Goal: Task Accomplishment & Management: Use online tool/utility

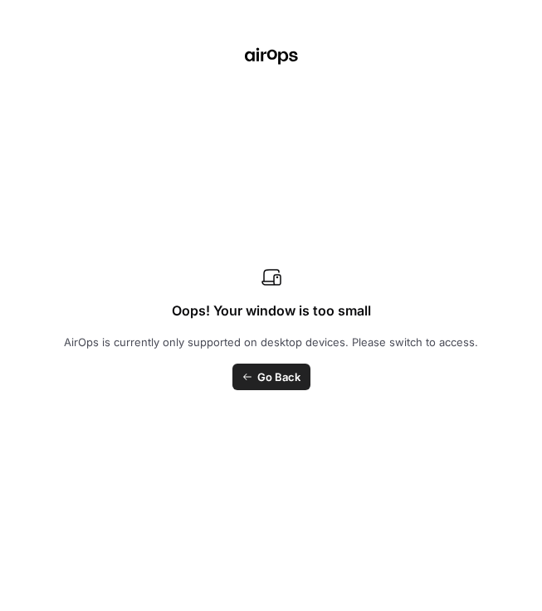
scroll to position [522, 0]
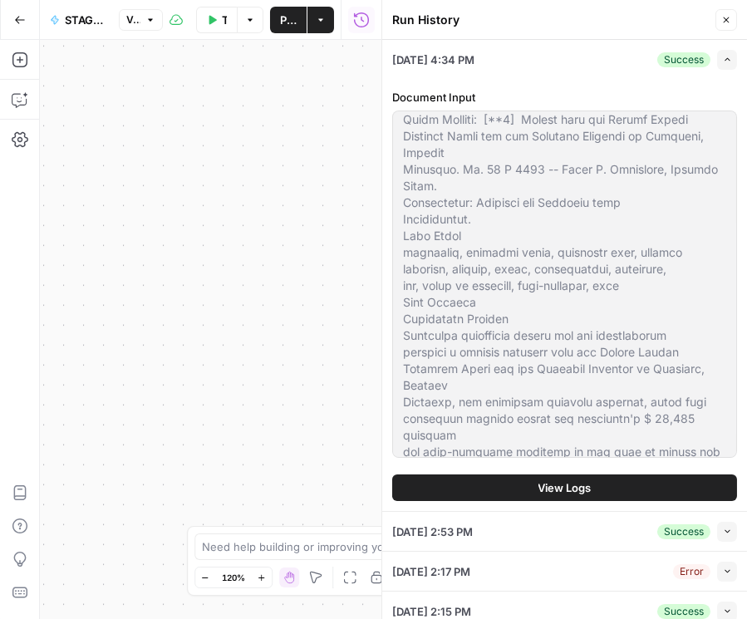
drag, startPoint x: 722, startPoint y: 23, endPoint x: 694, endPoint y: 26, distance: 28.3
click at [541, 23] on icon "button" at bounding box center [726, 20] width 10 height 10
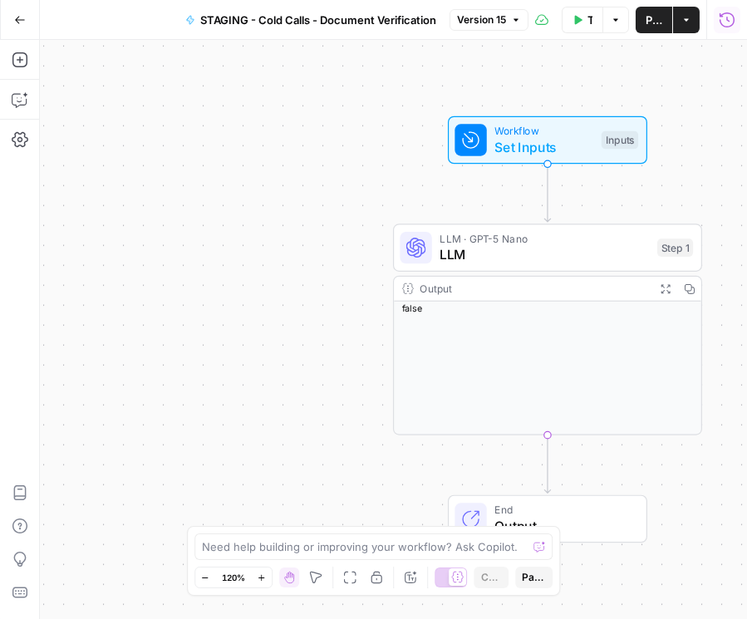
click at [21, 21] on icon "button" at bounding box center [20, 20] width 12 height 12
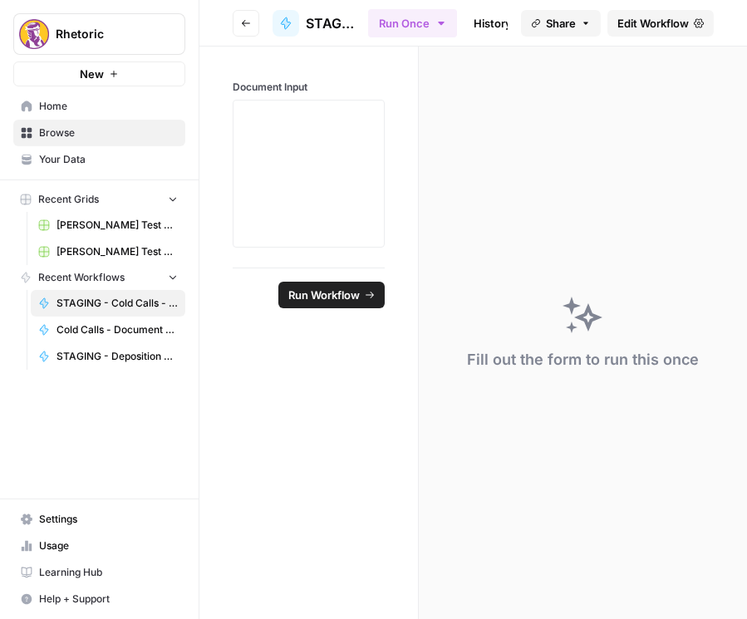
click at [255, 20] on button "Go back" at bounding box center [246, 23] width 27 height 27
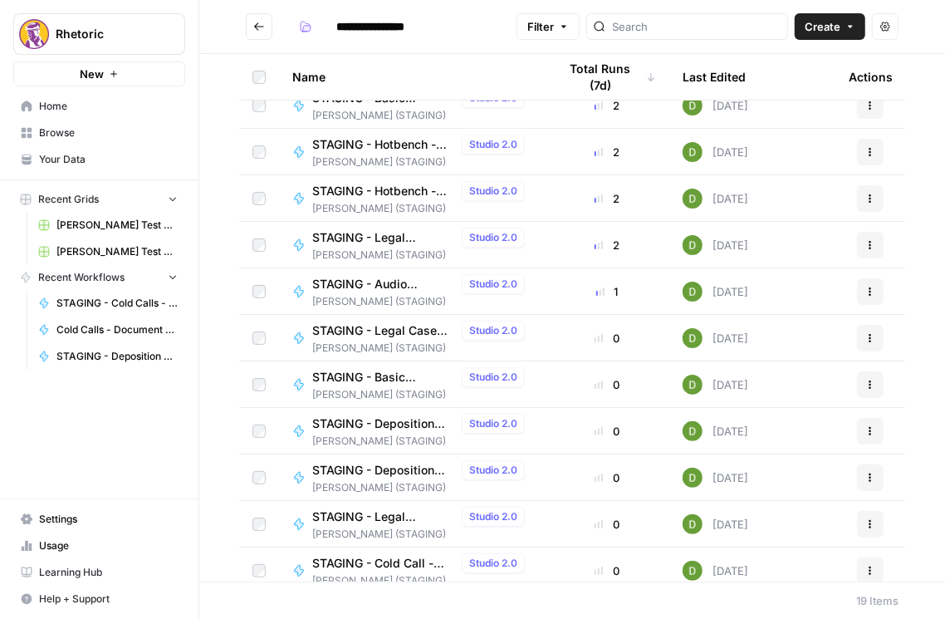
scroll to position [332, 0]
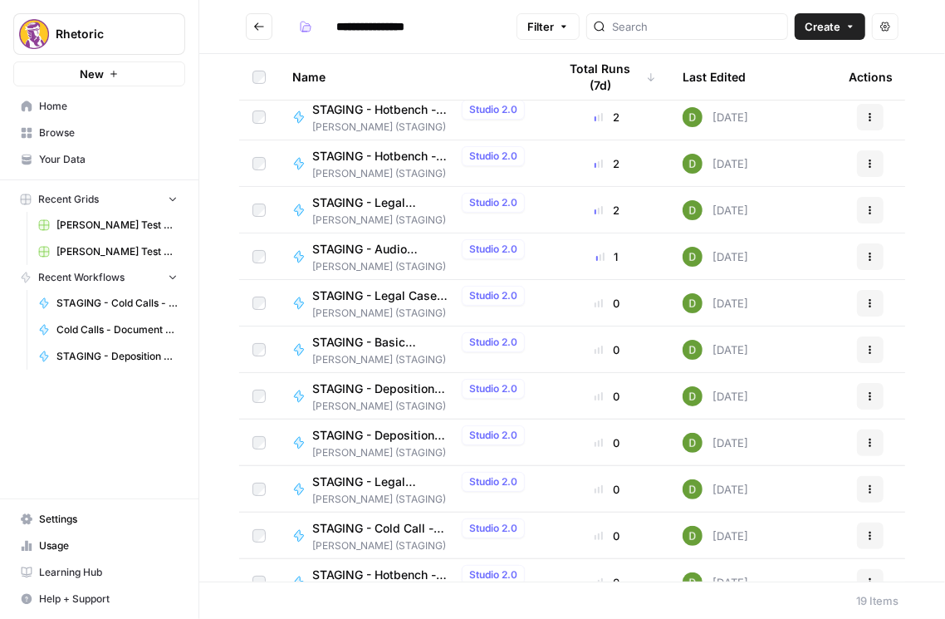
click at [396, 203] on span "STAGING - Legal Interview Prep - Question Creator" at bounding box center [383, 202] width 143 height 17
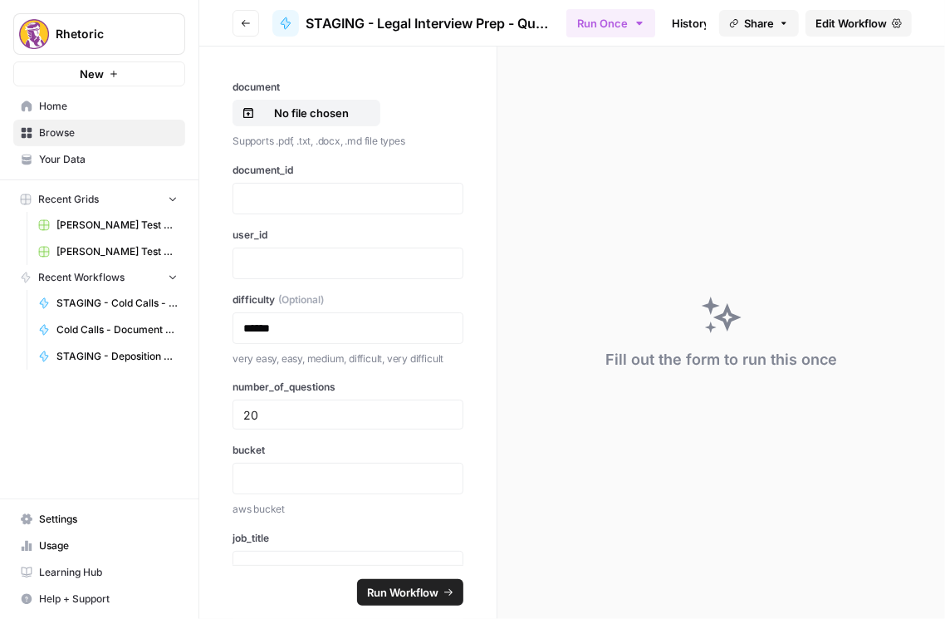
click at [252, 27] on button "Go back" at bounding box center [246, 23] width 27 height 27
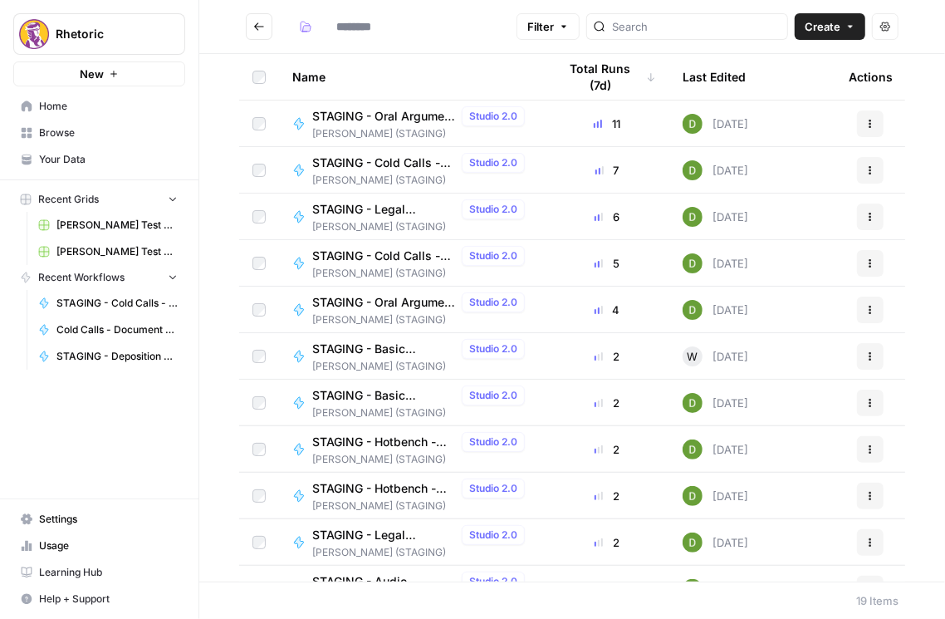
type input "**********"
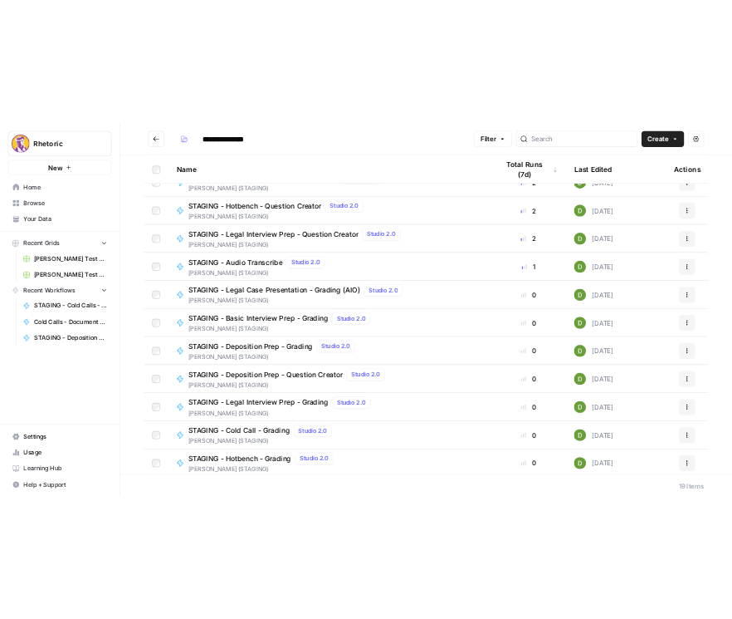
scroll to position [380, 0]
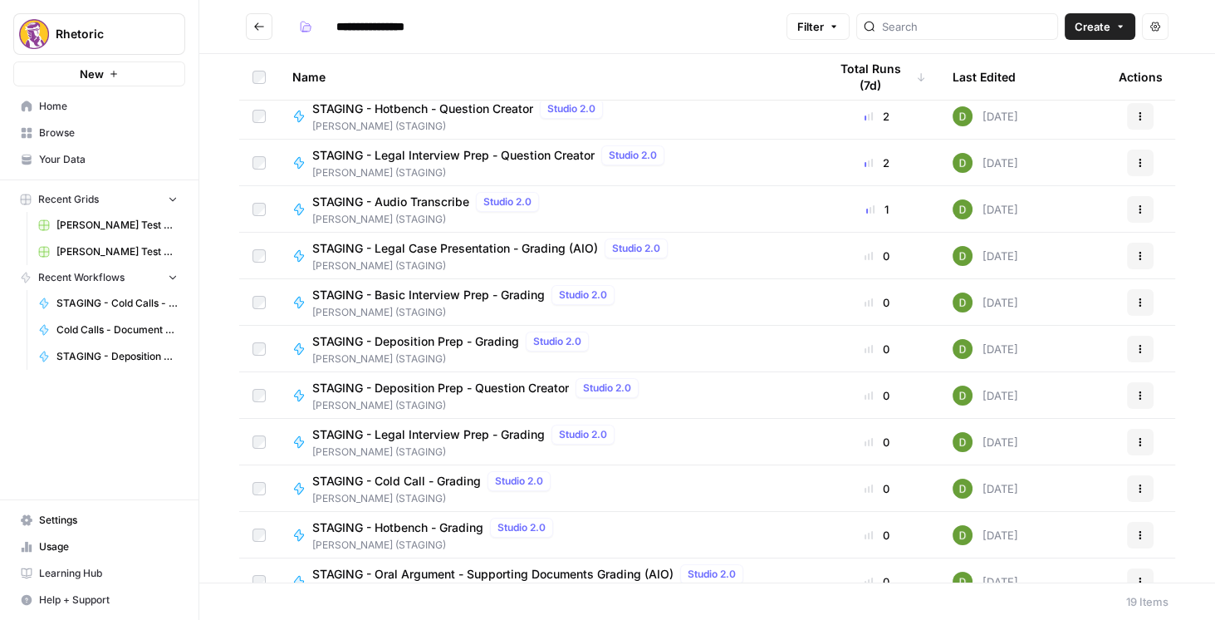
click at [456, 242] on span "STAGING - Legal Case Presentation - Grading (AIO)" at bounding box center [455, 248] width 286 height 17
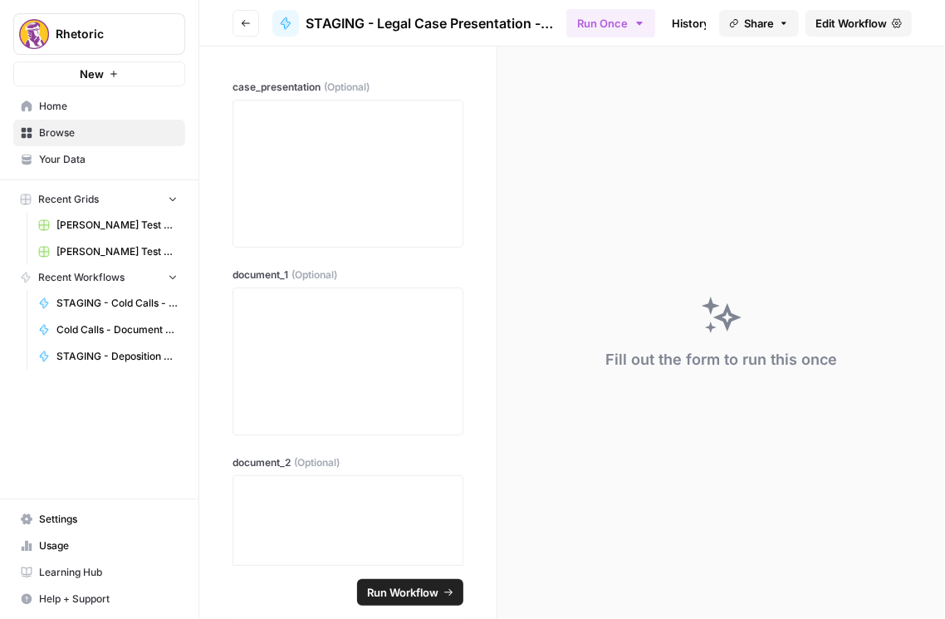
click at [541, 338] on div "Fill out the form to run this once" at bounding box center [721, 333] width 448 height 572
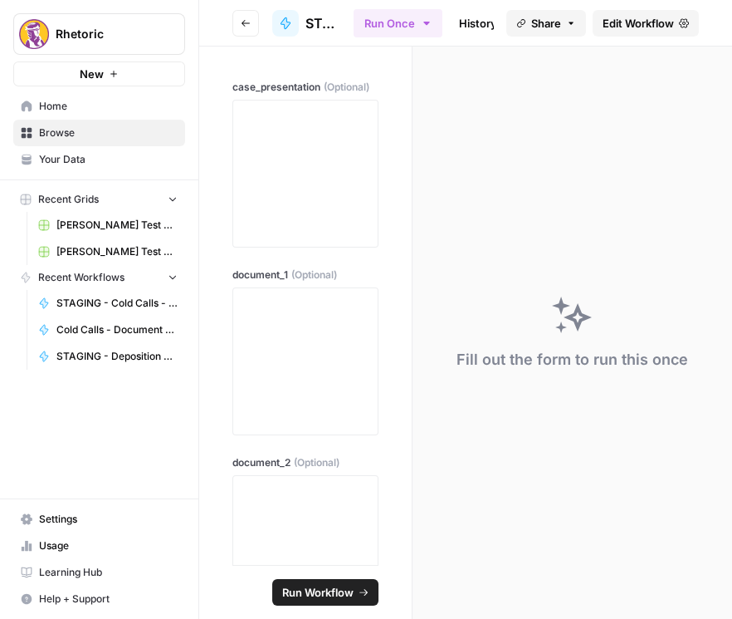
click at [541, 29] on span "Edit Workflow" at bounding box center [638, 23] width 71 height 17
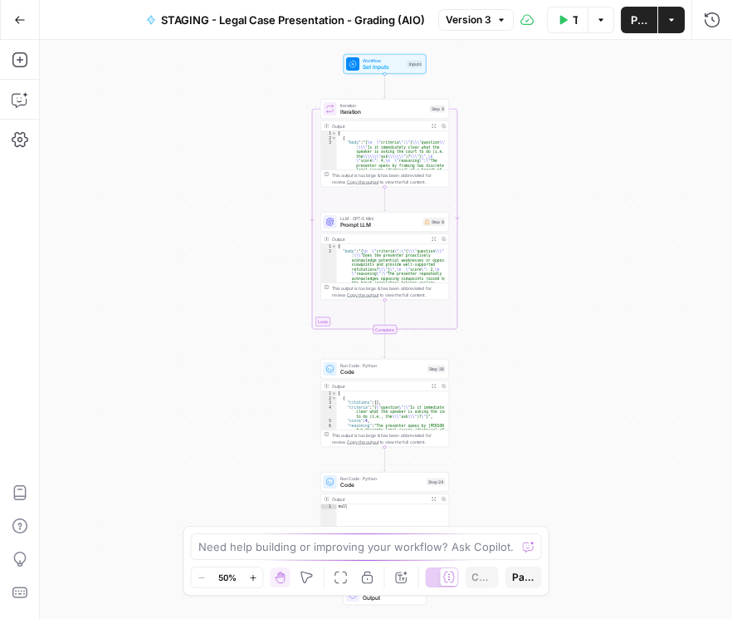
click at [391, 64] on span "Set Inputs" at bounding box center [384, 67] width 42 height 8
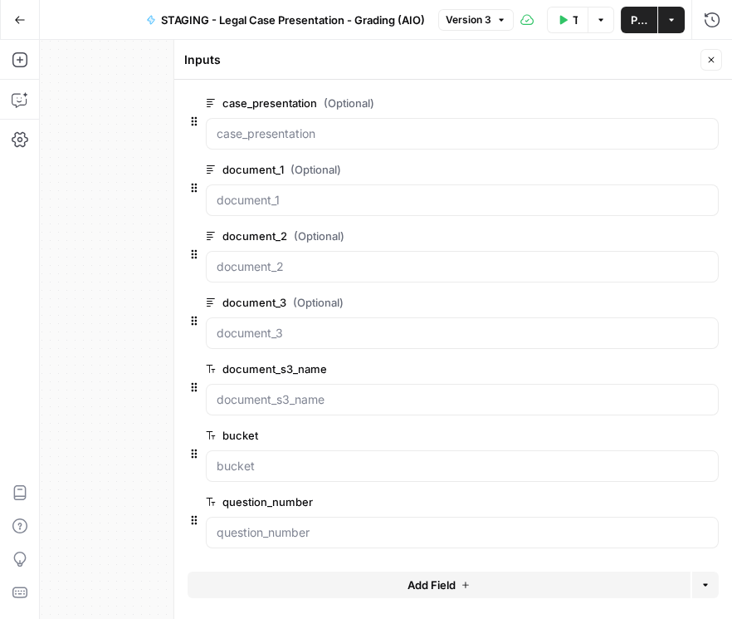
click at [541, 233] on icon "button" at bounding box center [708, 236] width 9 height 9
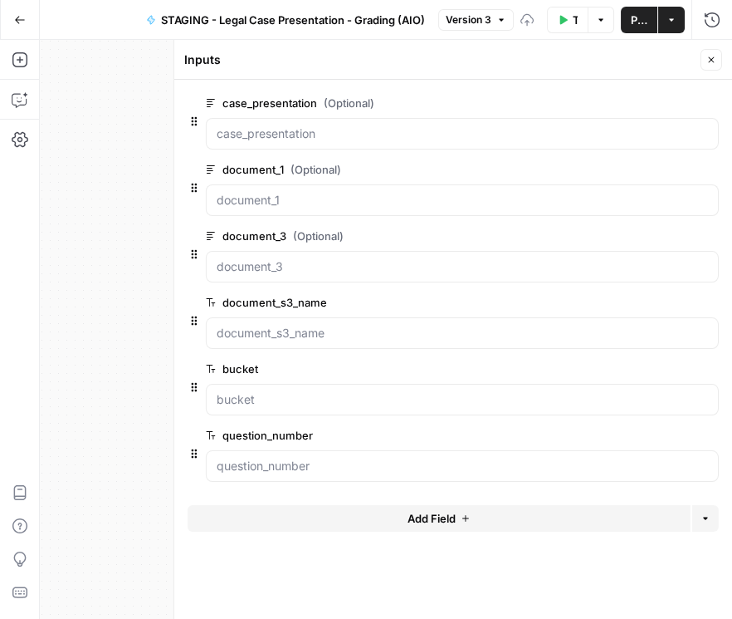
click at [541, 237] on icon "button" at bounding box center [709, 236] width 8 height 8
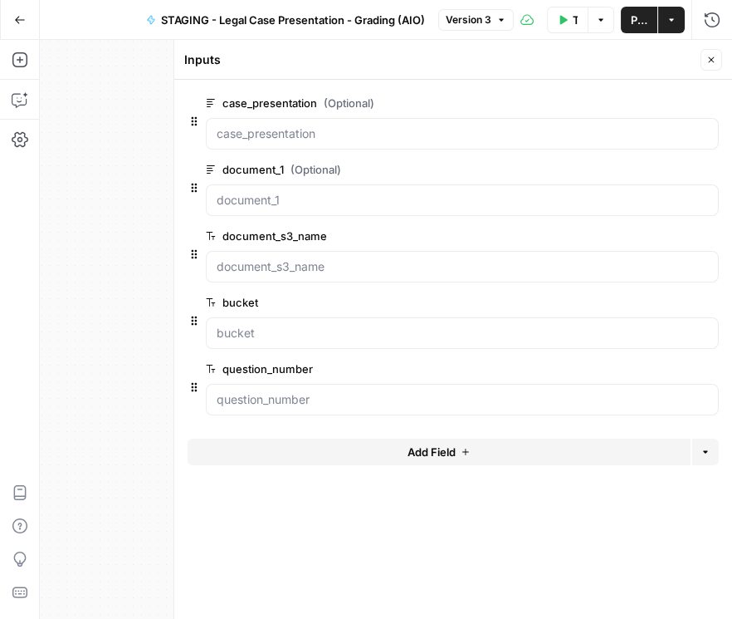
click at [541, 63] on icon "button" at bounding box center [712, 60] width 10 height 10
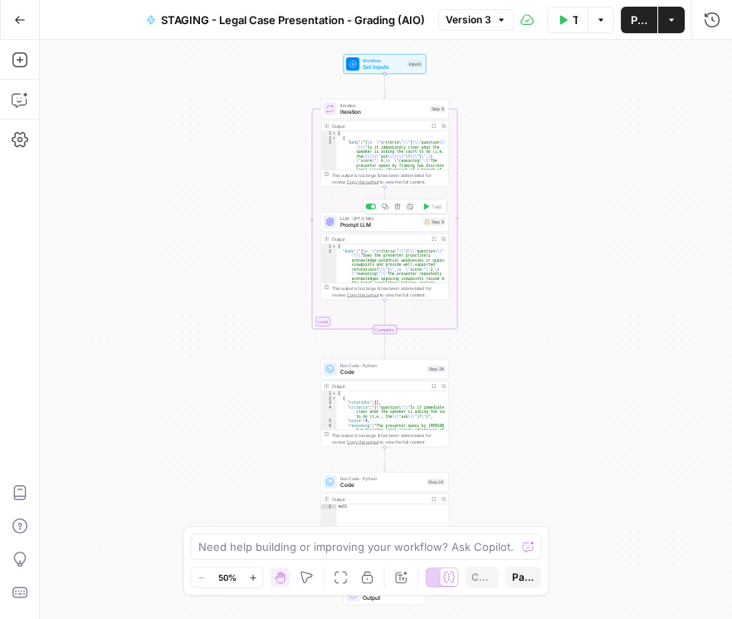
click at [347, 216] on span "LLM · GPT-5 Mini" at bounding box center [380, 218] width 80 height 7
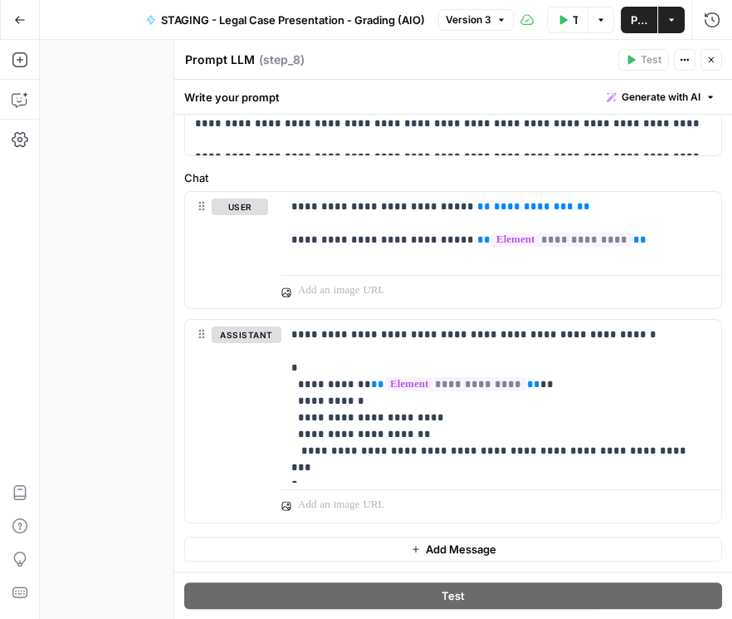
scroll to position [605, 0]
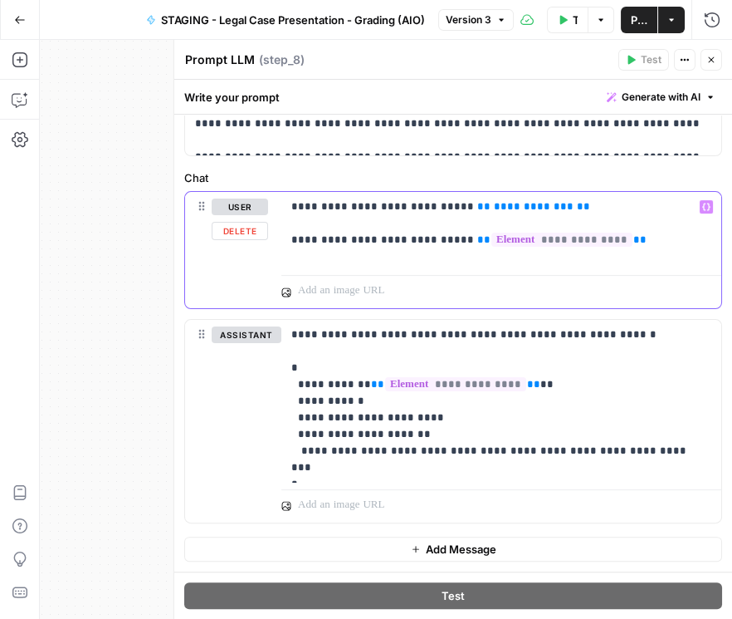
click at [541, 211] on icon "button" at bounding box center [707, 206] width 8 height 7
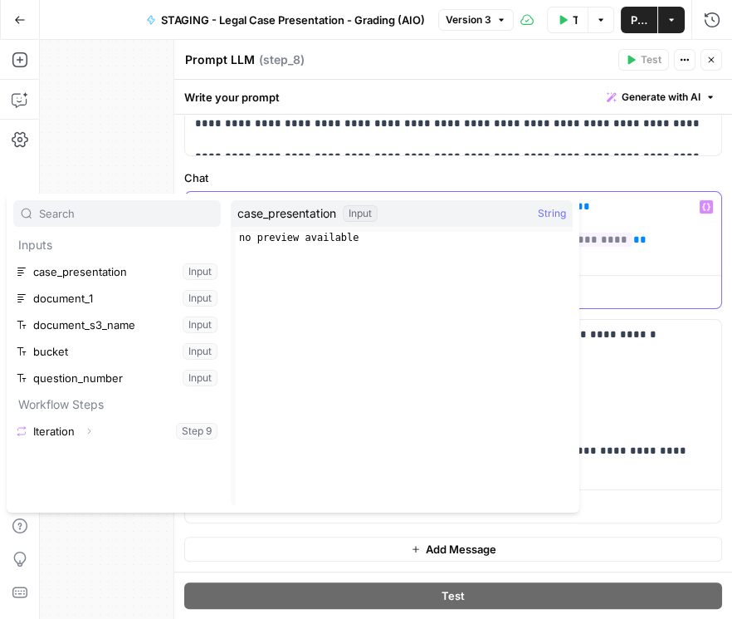
click at [541, 250] on div "**********" at bounding box center [502, 230] width 440 height 76
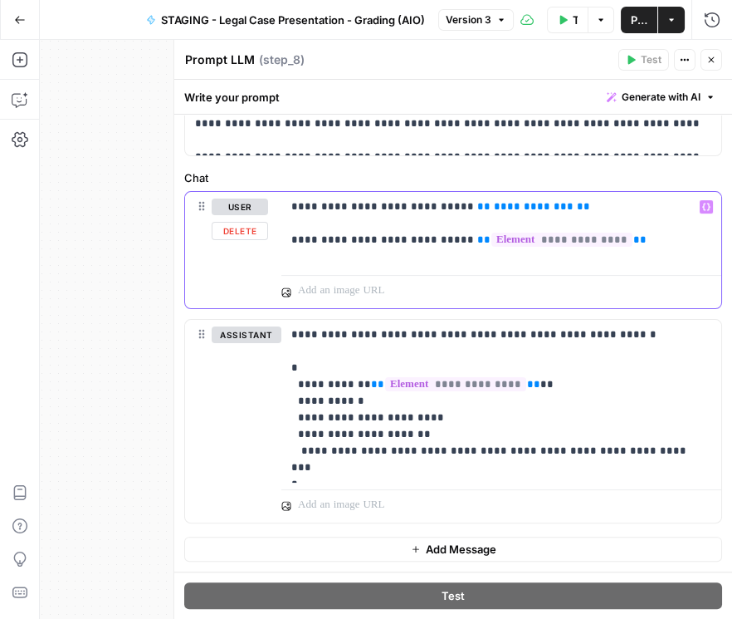
drag, startPoint x: 543, startPoint y: 208, endPoint x: 448, endPoint y: 208, distance: 95.5
click at [448, 208] on p "**********" at bounding box center [498, 223] width 414 height 50
click at [541, 211] on icon "button" at bounding box center [707, 206] width 8 height 7
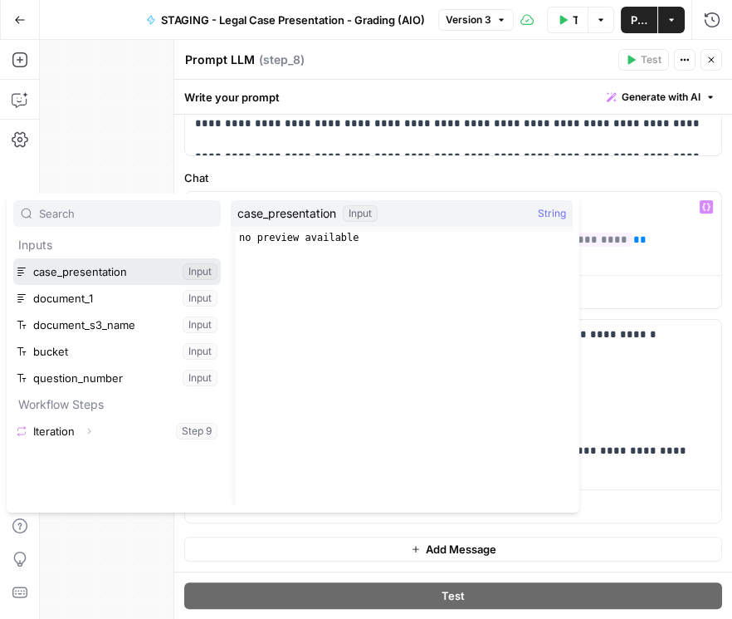
drag, startPoint x: 48, startPoint y: 276, endPoint x: 61, endPoint y: 276, distance: 12.5
click at [48, 276] on button "Select variable case_presentation" at bounding box center [117, 271] width 208 height 27
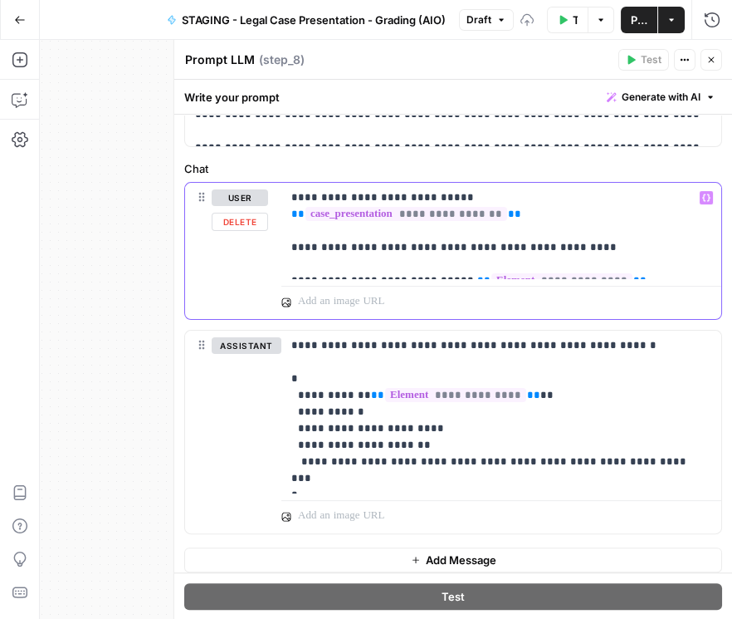
click at [541, 202] on icon "button" at bounding box center [707, 197] width 8 height 7
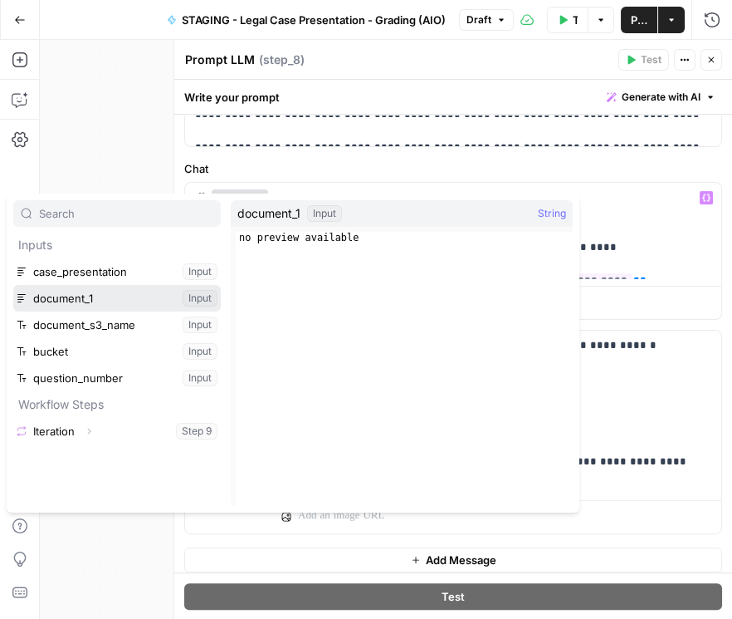
click at [89, 291] on button "Select variable document_1" at bounding box center [117, 298] width 208 height 27
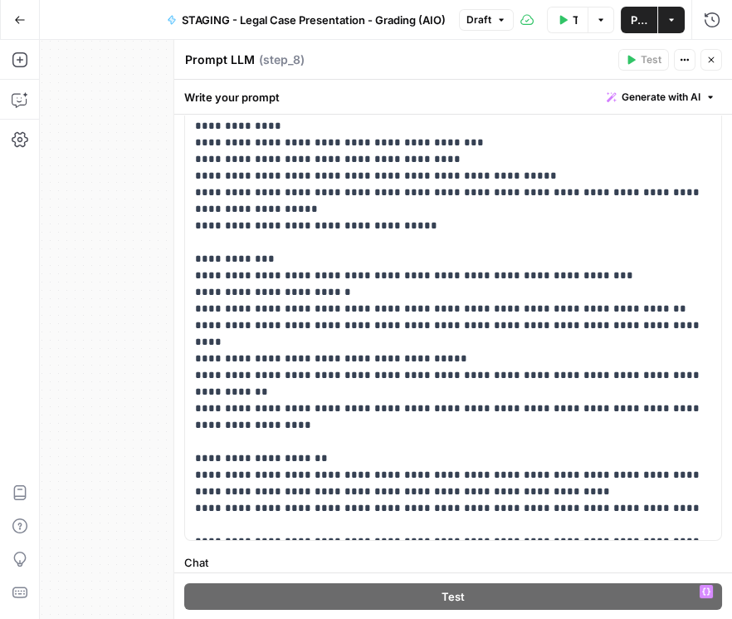
scroll to position [178, 0]
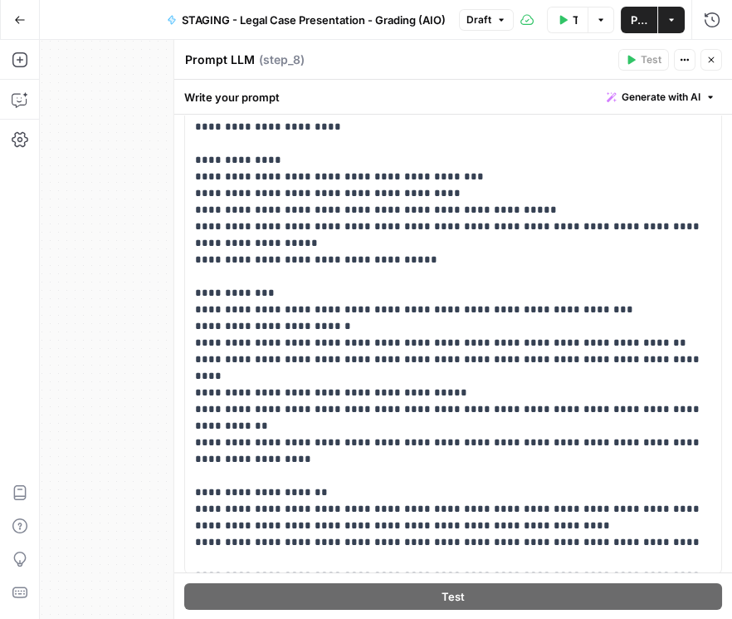
click at [541, 23] on span "Publish" at bounding box center [639, 20] width 17 height 17
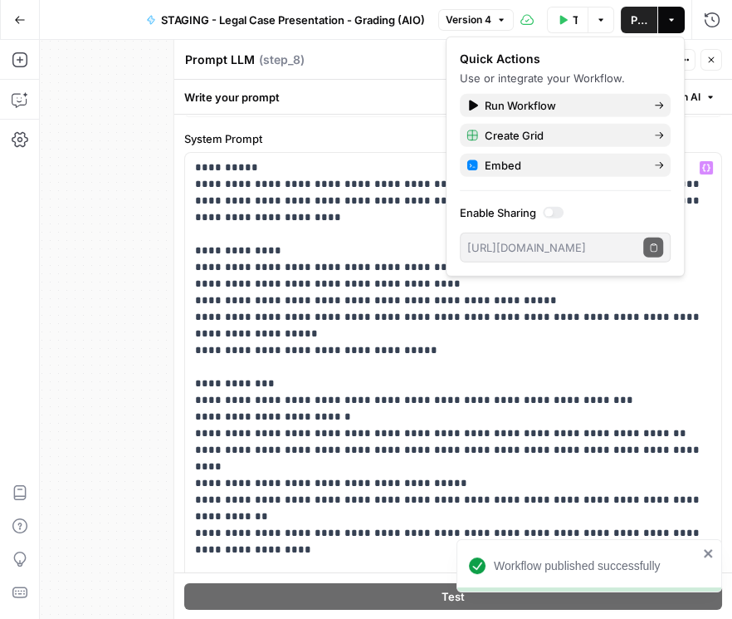
scroll to position [0, 0]
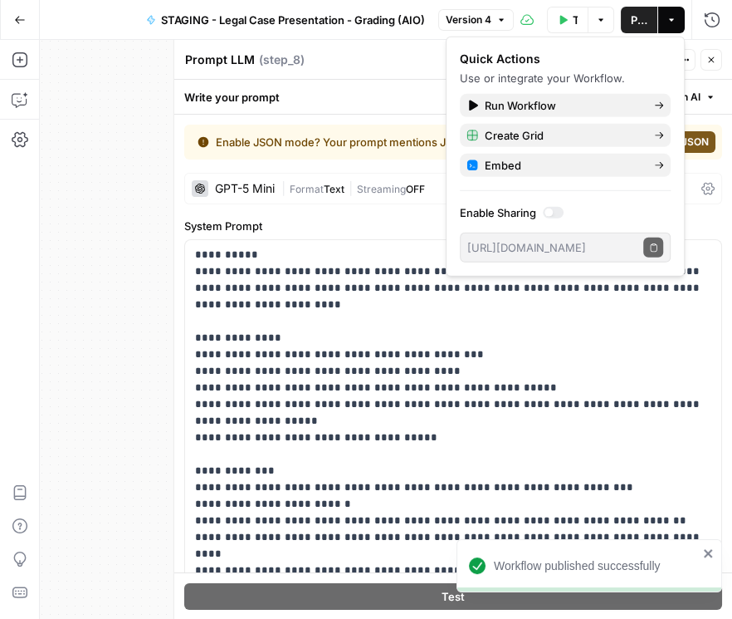
drag, startPoint x: 398, startPoint y: 54, endPoint x: 407, endPoint y: 56, distance: 9.3
click at [402, 57] on div "Prompt LLM Prompt LLM ( step_8 )" at bounding box center [398, 60] width 429 height 18
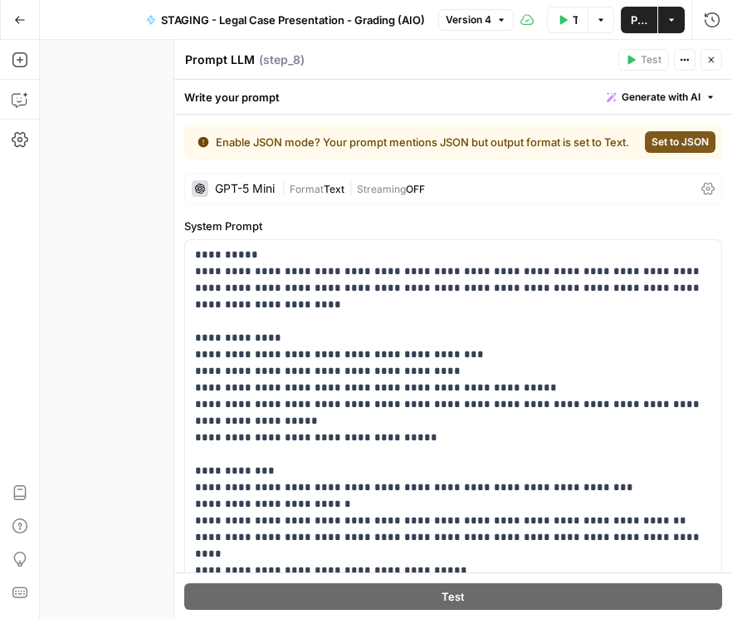
click at [541, 149] on span "Set to JSON" at bounding box center [680, 142] width 57 height 15
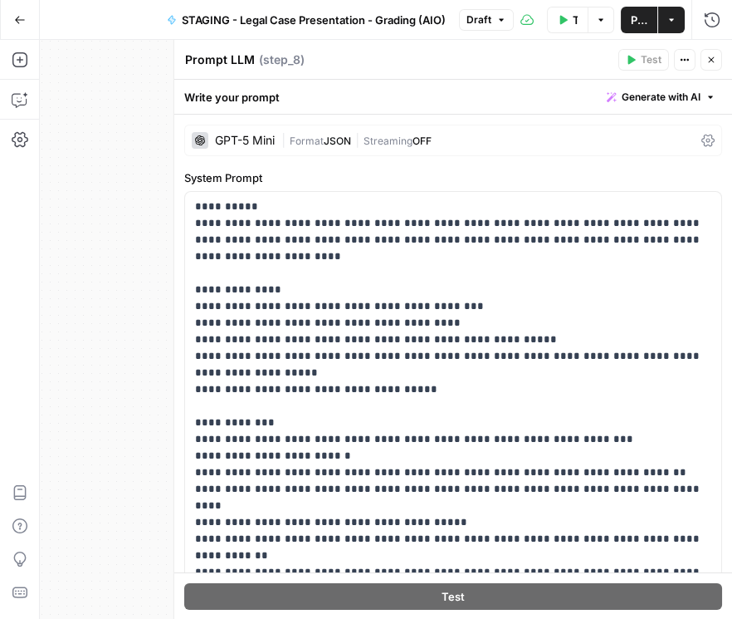
click at [541, 27] on span "Publish" at bounding box center [639, 20] width 17 height 17
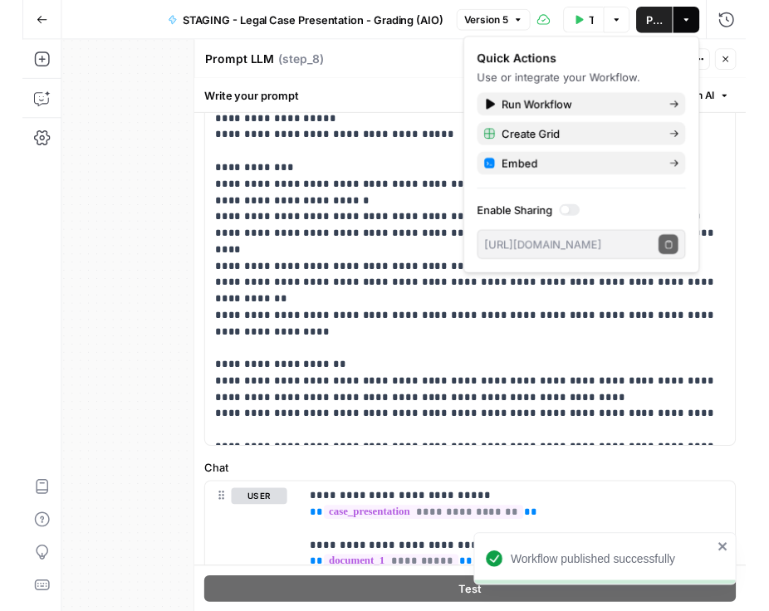
scroll to position [249, 0]
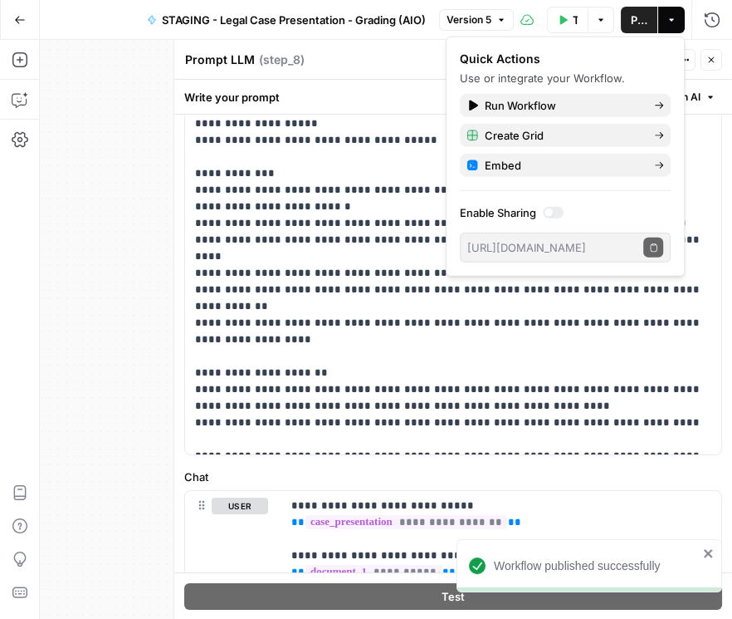
click at [541, 62] on button "Close" at bounding box center [712, 60] width 22 height 22
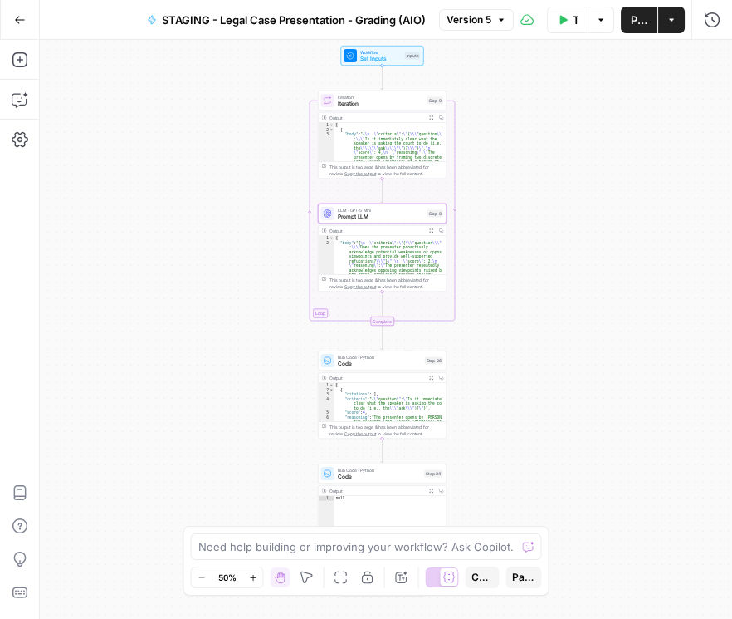
click at [541, 453] on div "Workflow Set Inputs Inputs Loop Iteration Iteration Step 9 Output Expand Output…" at bounding box center [386, 329] width 693 height 579
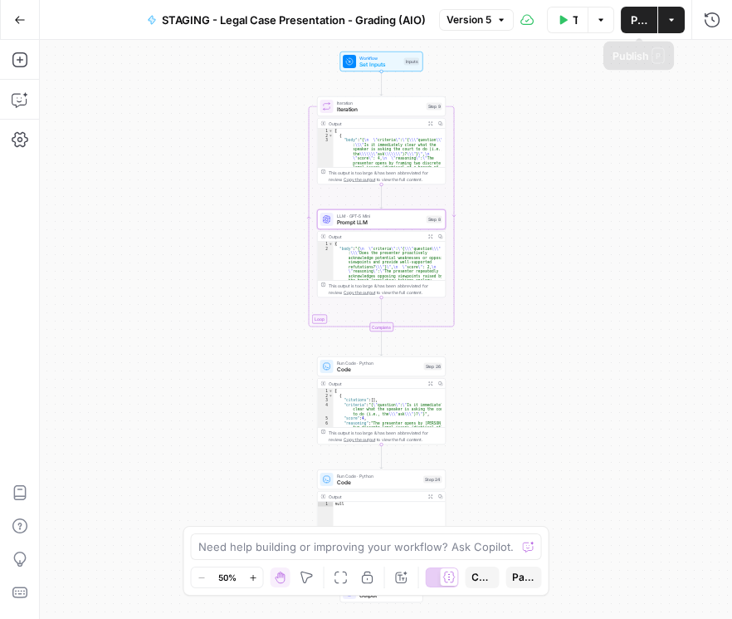
click at [541, 26] on span "Publish" at bounding box center [639, 20] width 17 height 17
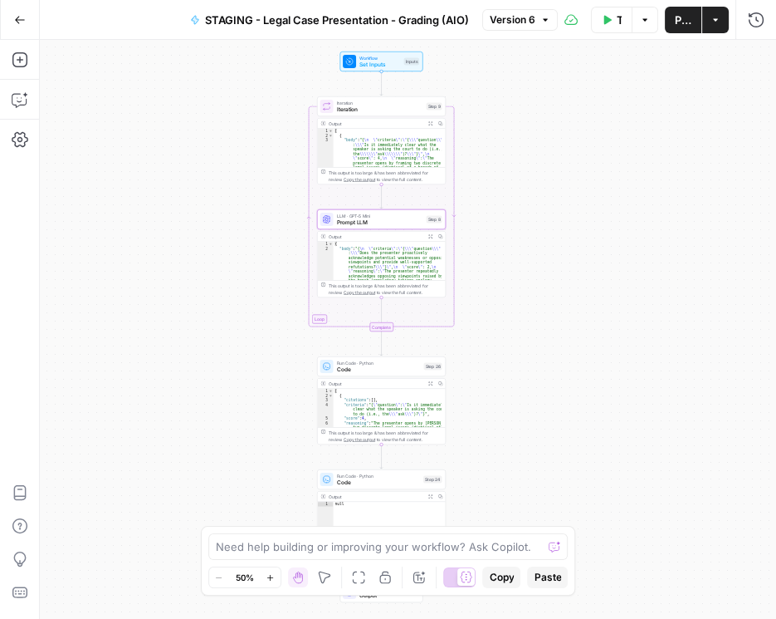
click at [541, 24] on button "Test Workflow" at bounding box center [612, 20] width 42 height 27
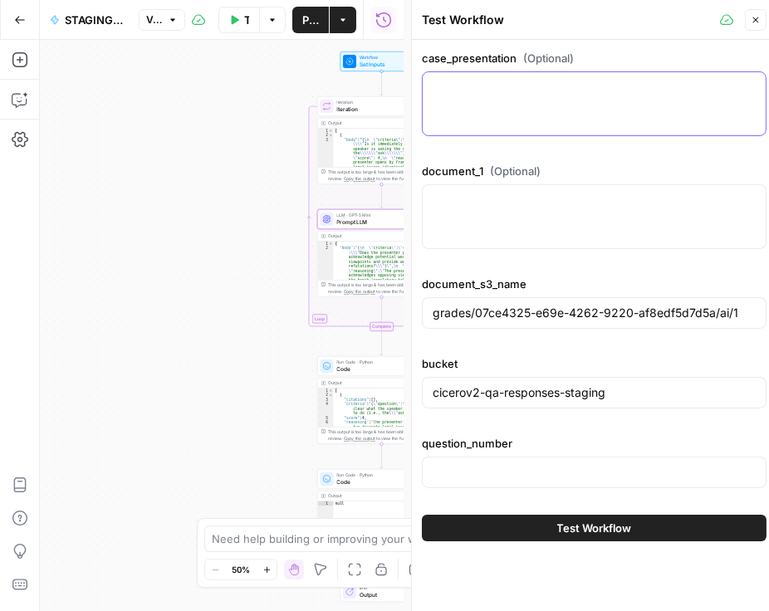
click at [541, 90] on textarea "case_presentation (Optional)" at bounding box center [594, 87] width 323 height 17
paste textarea "Thanks for meeting with me today. I want to walk you through my findings on you…"
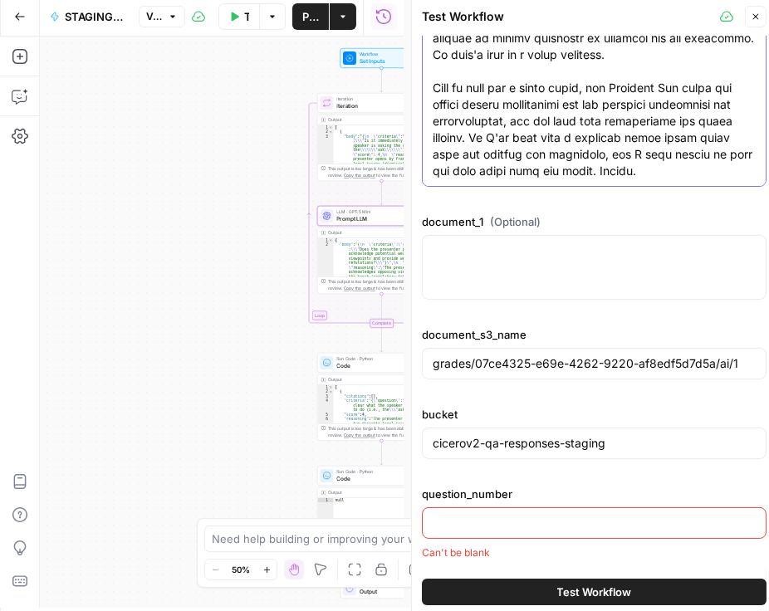
scroll to position [7, 0]
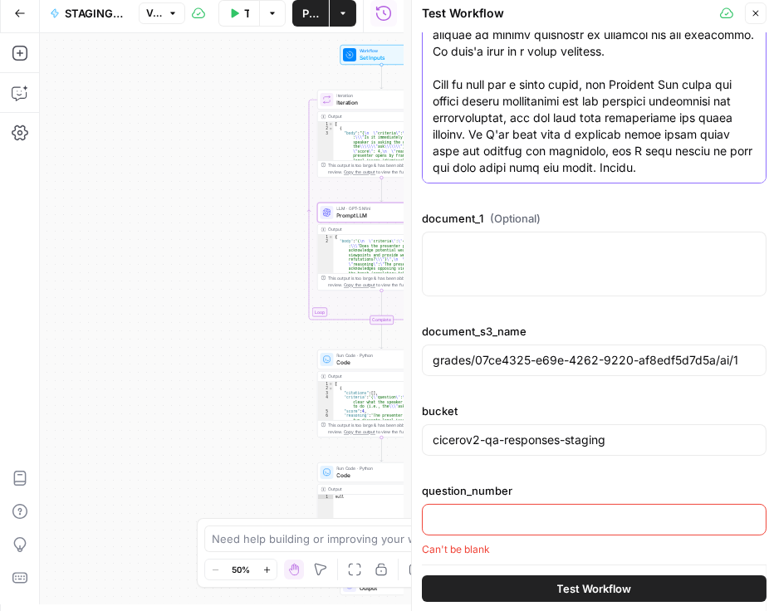
type textarea "Thanks for meeting with me today. I want to walk you through my findings on you…"
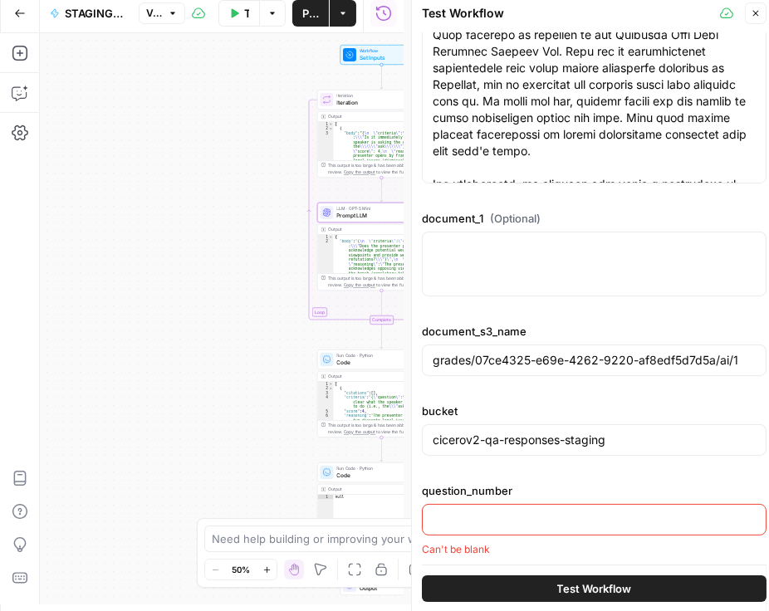
click at [497, 519] on input "question_number" at bounding box center [594, 520] width 323 height 17
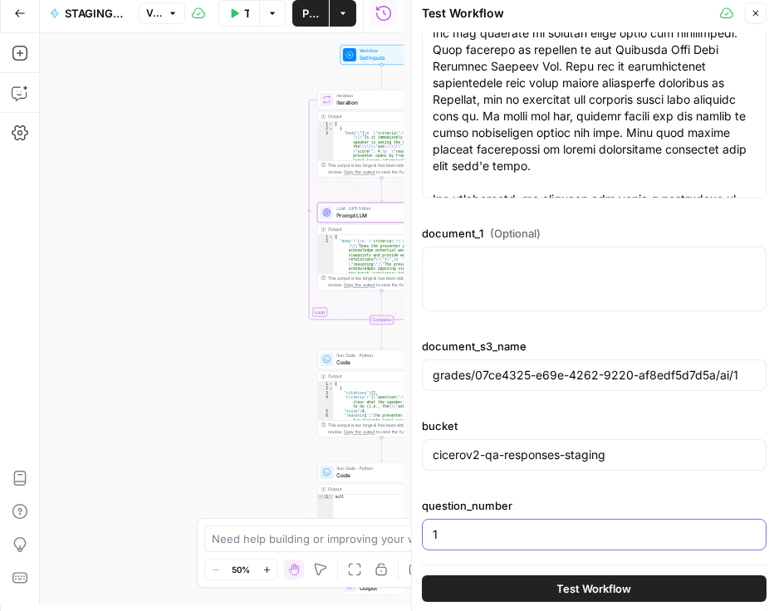
type input "1"
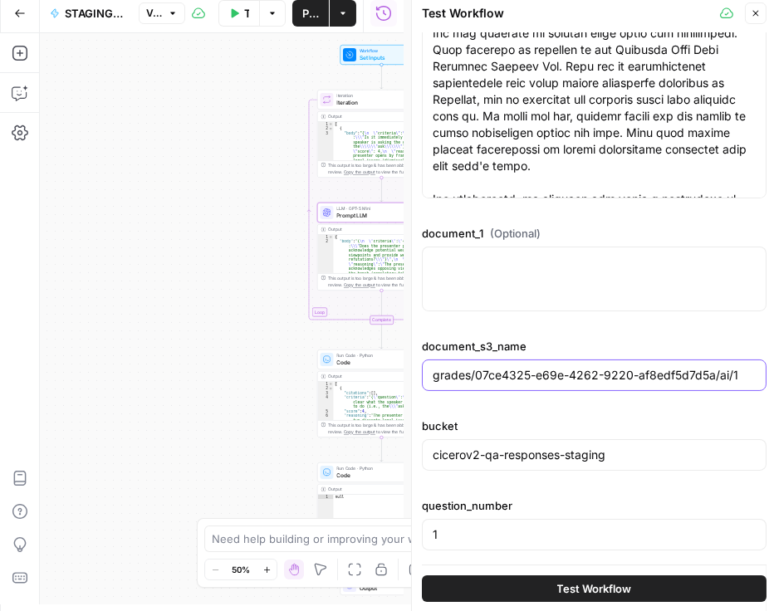
drag, startPoint x: 745, startPoint y: 376, endPoint x: 312, endPoint y: 393, distance: 433.0
click at [313, 393] on body "Rhetoric New Home Browse Your Data Recent Grids Brett Test Workflow - Copilot E…" at bounding box center [384, 298] width 769 height 611
type input "grades/07ce4325-e69e-426"
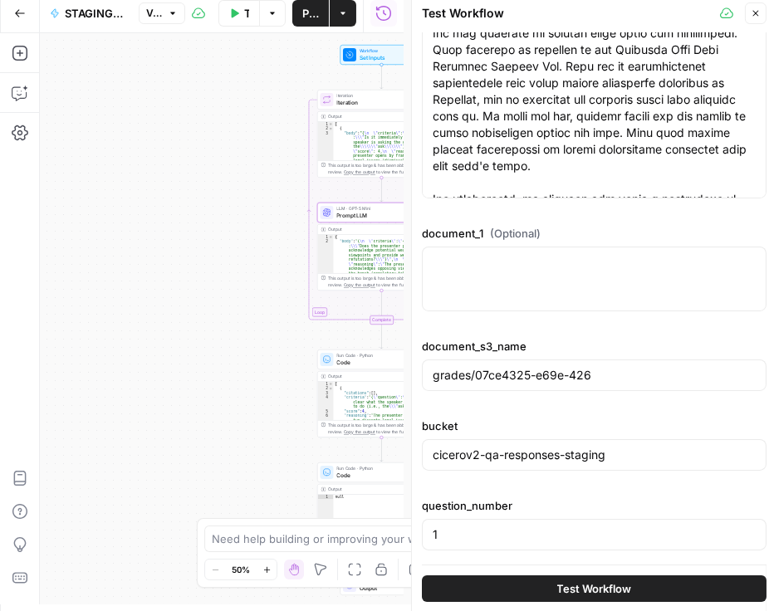
click at [541, 589] on span "Test Workflow" at bounding box center [594, 588] width 75 height 17
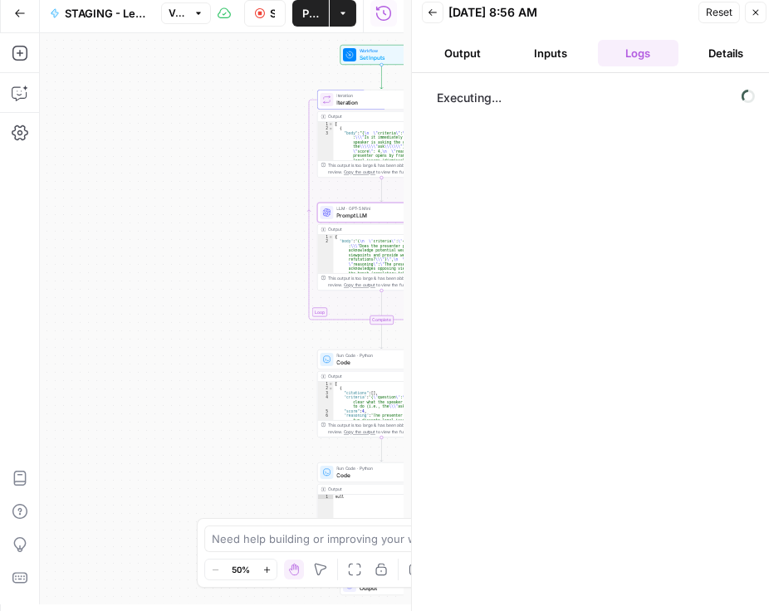
click at [541, 56] on button "Inputs" at bounding box center [550, 53] width 81 height 27
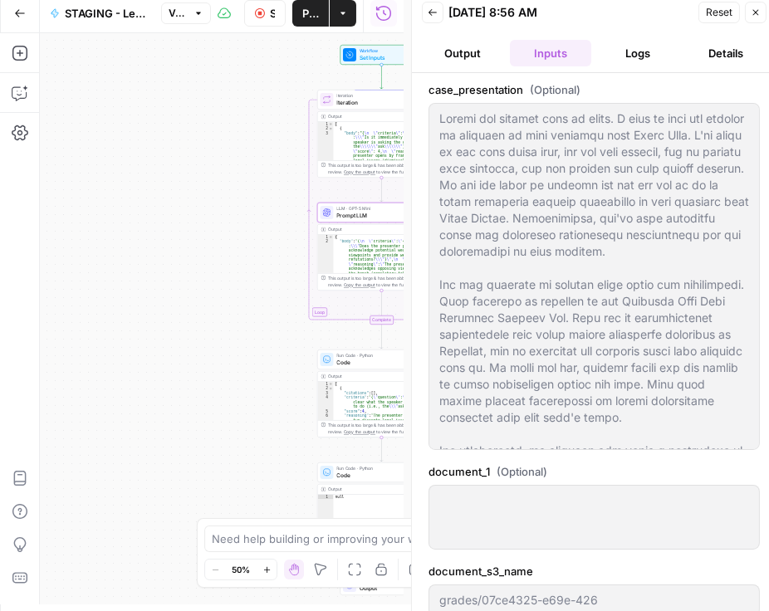
click at [541, 59] on button "Logs" at bounding box center [638, 53] width 81 height 27
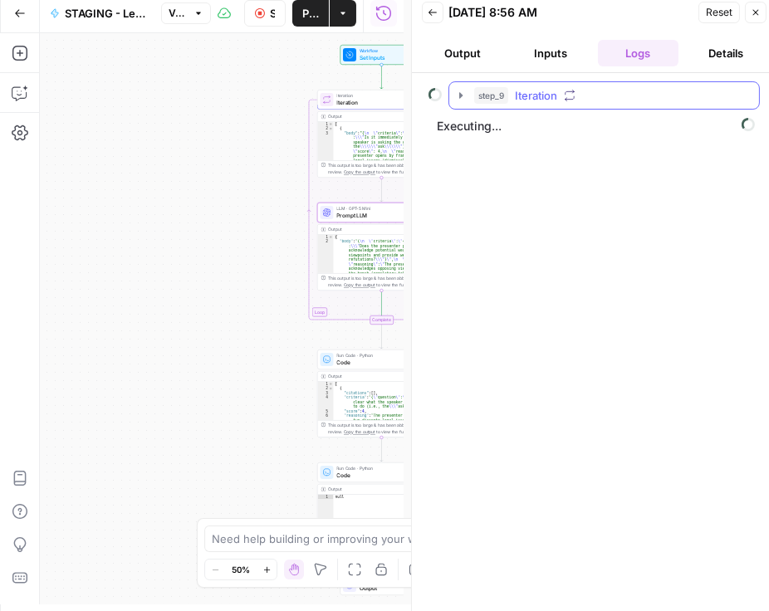
click at [456, 93] on icon "button" at bounding box center [460, 95] width 13 height 13
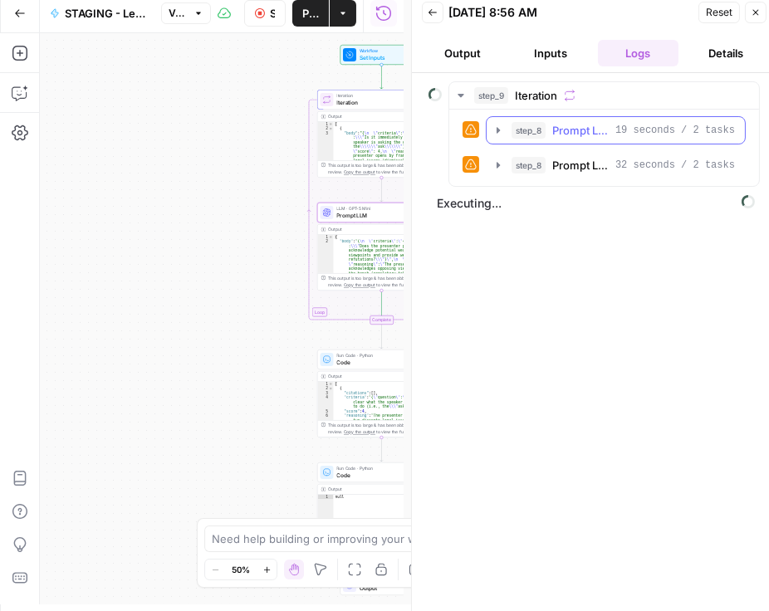
click at [494, 124] on icon "button" at bounding box center [498, 130] width 13 height 13
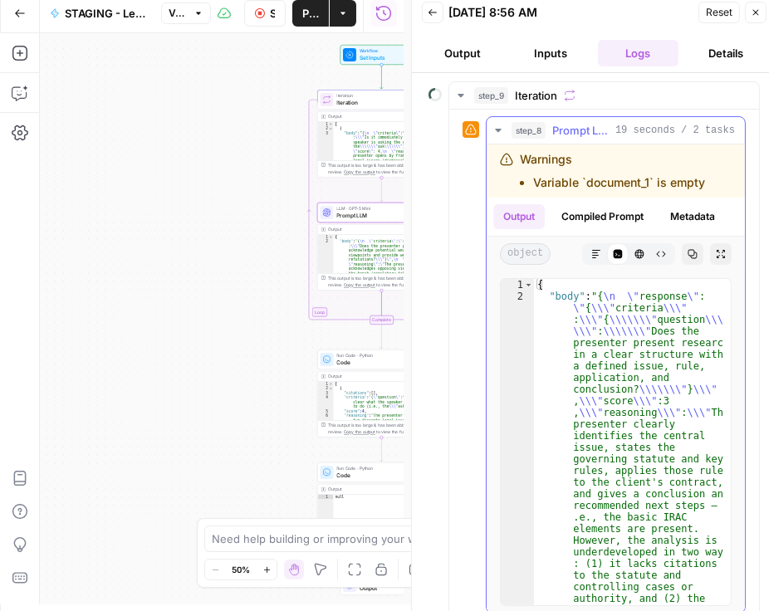
click at [498, 129] on icon "button" at bounding box center [498, 130] width 6 height 3
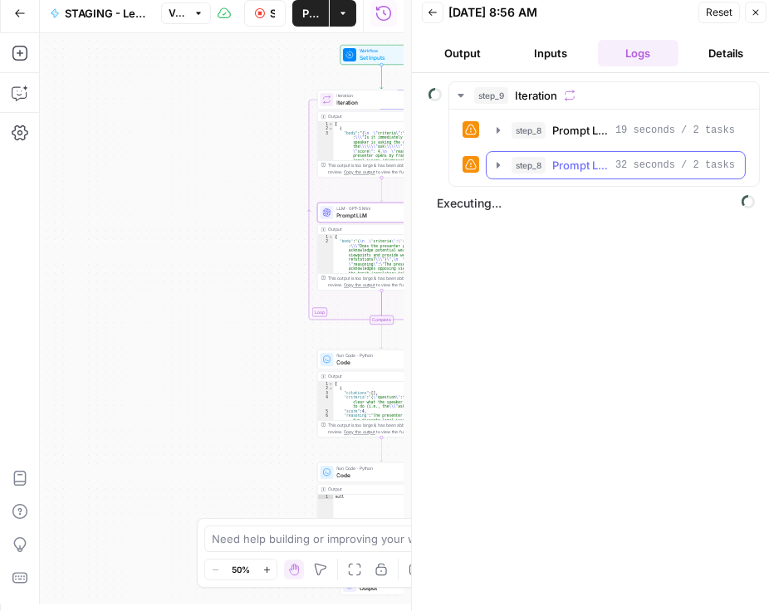
click at [494, 165] on icon "button" at bounding box center [498, 165] width 13 height 13
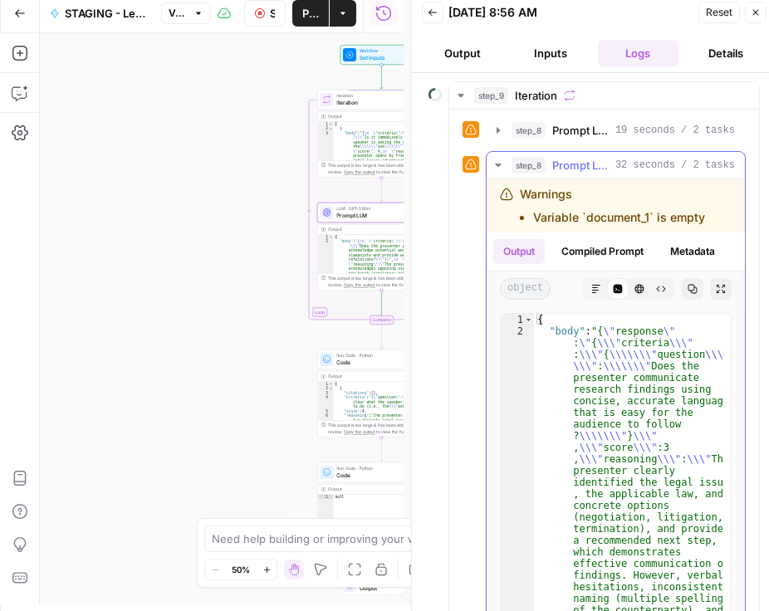
click at [494, 164] on icon "button" at bounding box center [498, 165] width 13 height 13
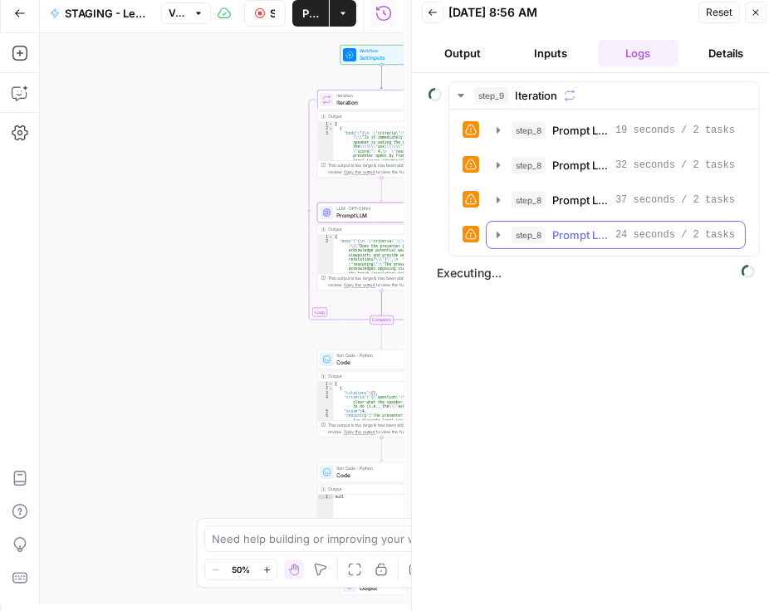
click at [503, 233] on icon "button" at bounding box center [498, 234] width 13 height 13
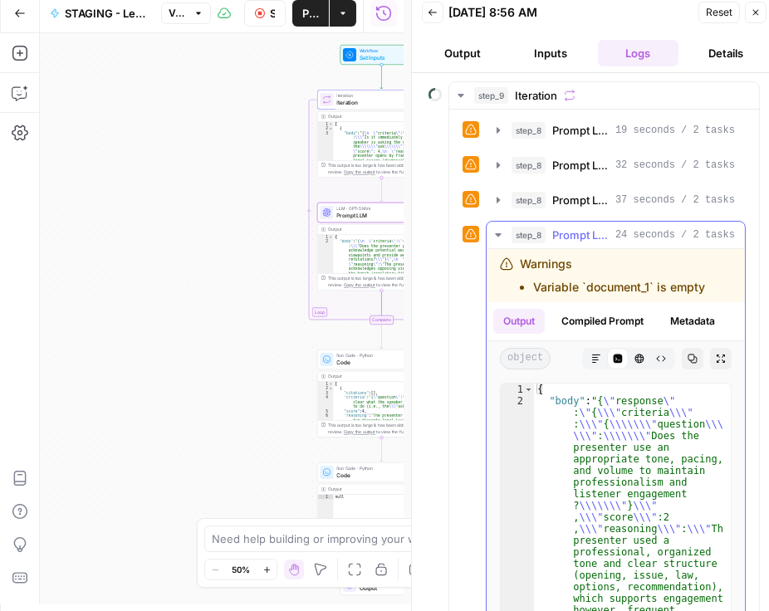
click at [501, 230] on icon "button" at bounding box center [498, 234] width 13 height 13
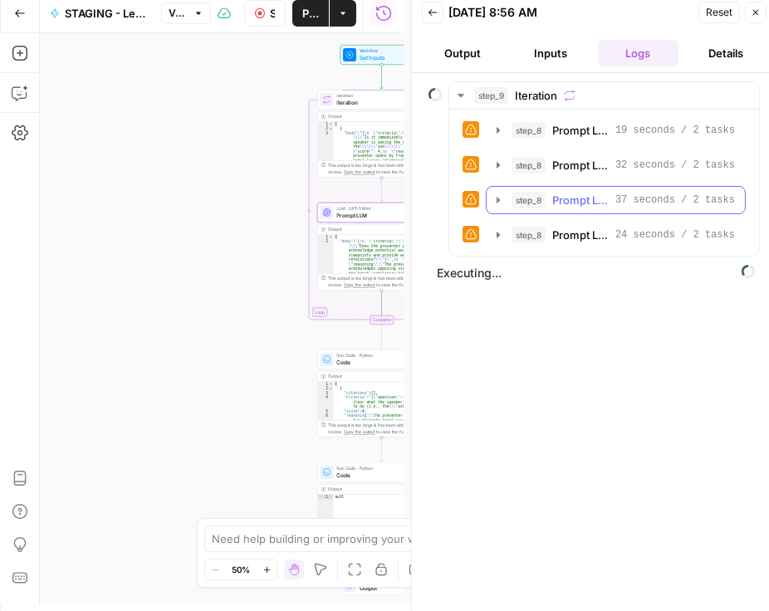
click at [497, 205] on button "step_8 Prompt LLM 37 seconds / 2 tasks" at bounding box center [616, 200] width 258 height 27
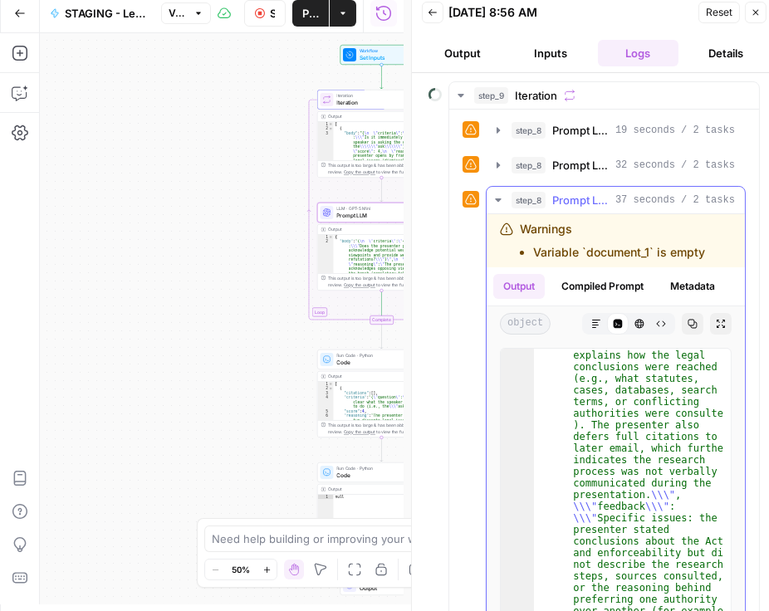
scroll to position [483, 0]
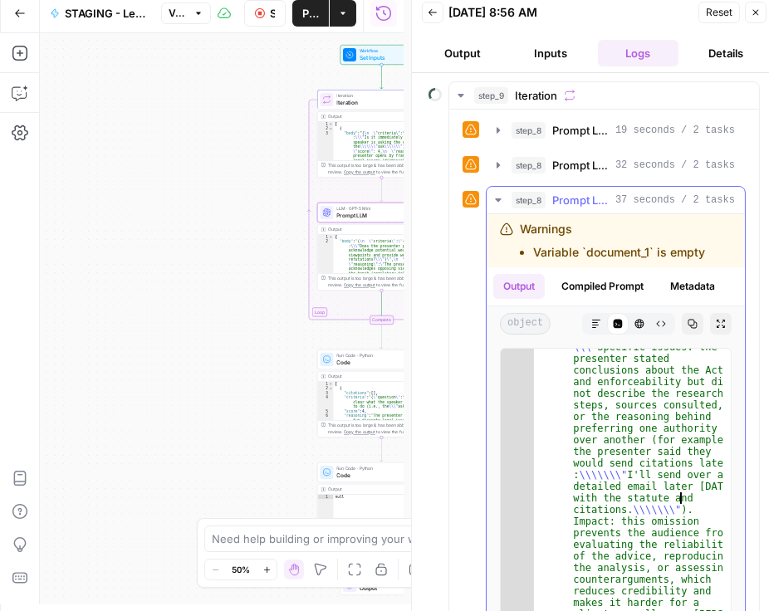
drag, startPoint x: 684, startPoint y: 492, endPoint x: 499, endPoint y: 195, distance: 349.5
click at [499, 195] on icon "button" at bounding box center [498, 199] width 13 height 13
click at [499, 195] on icon "button" at bounding box center [498, 200] width 14 height 14
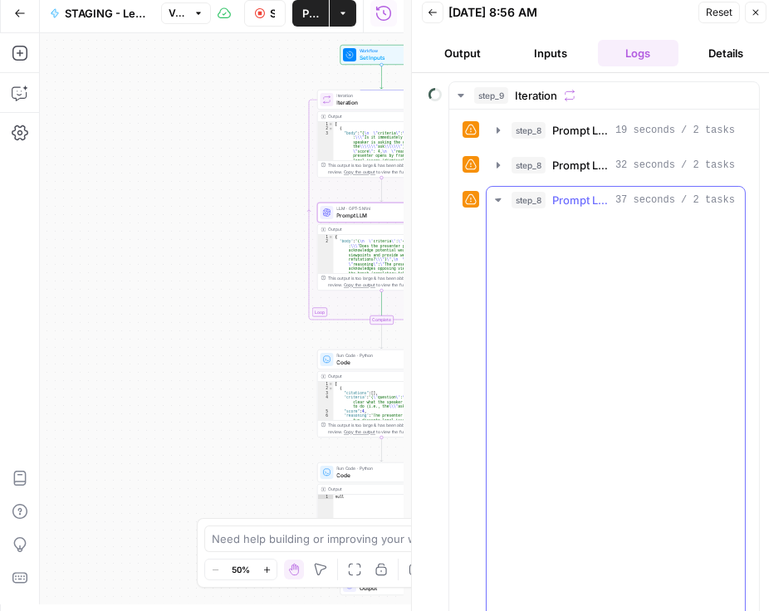
click at [499, 195] on icon "button" at bounding box center [498, 200] width 15 height 15
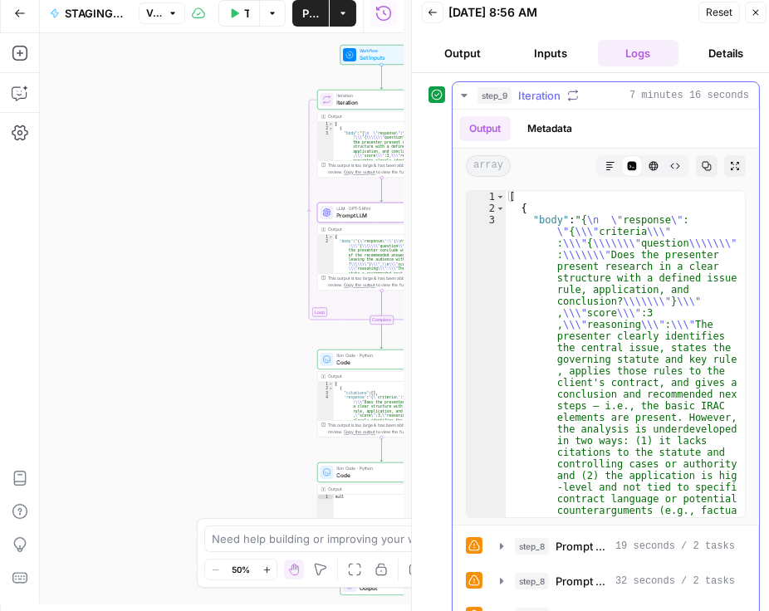
type textarea "*"
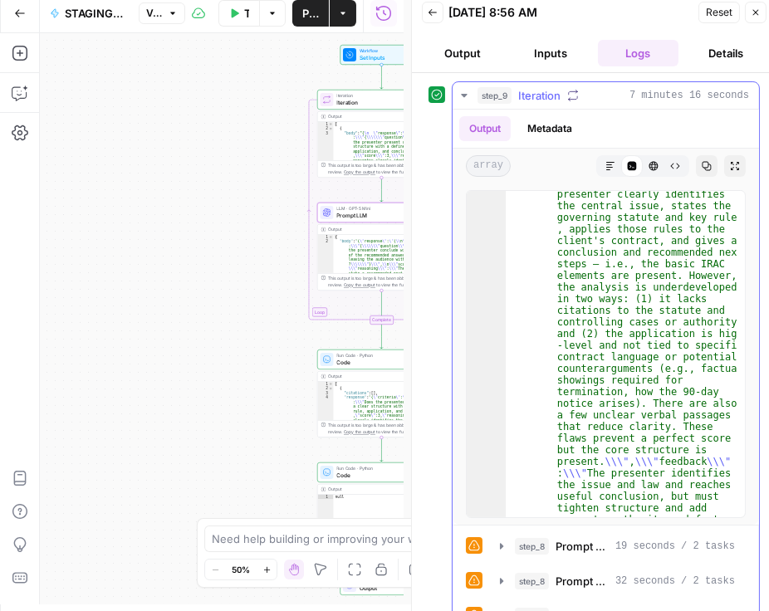
scroll to position [142, 0]
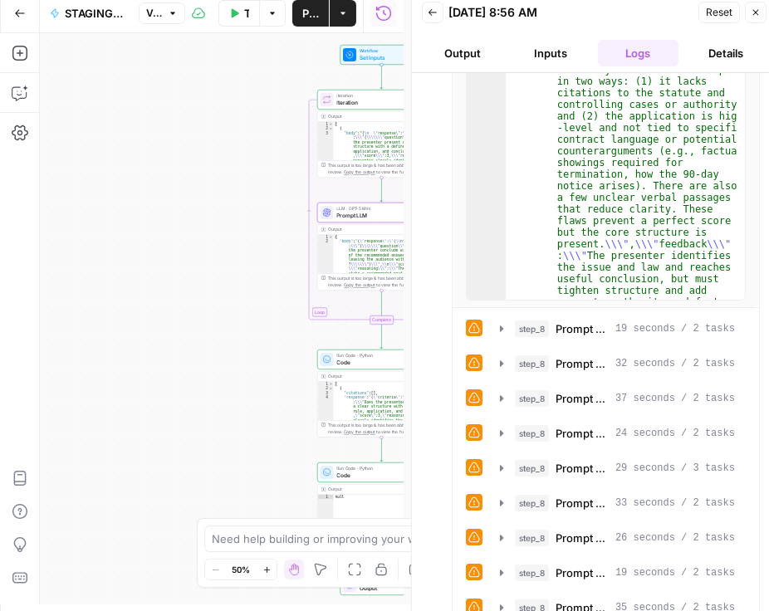
click at [541, 61] on button "Inputs" at bounding box center [550, 53] width 81 height 27
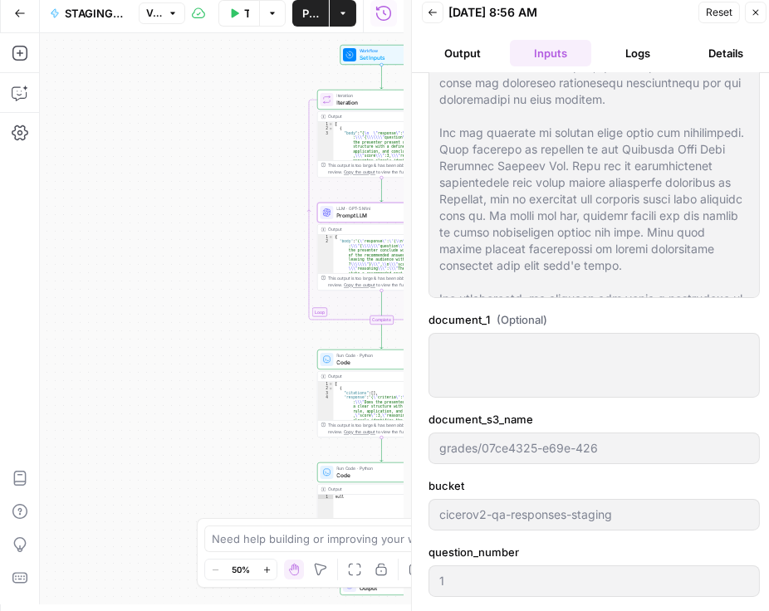
scroll to position [149, 0]
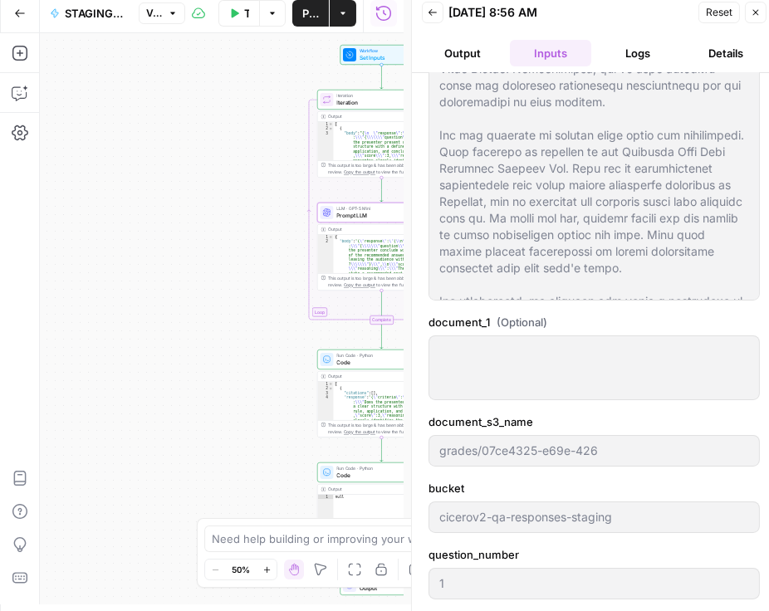
click at [541, 57] on button "Logs" at bounding box center [638, 53] width 81 height 27
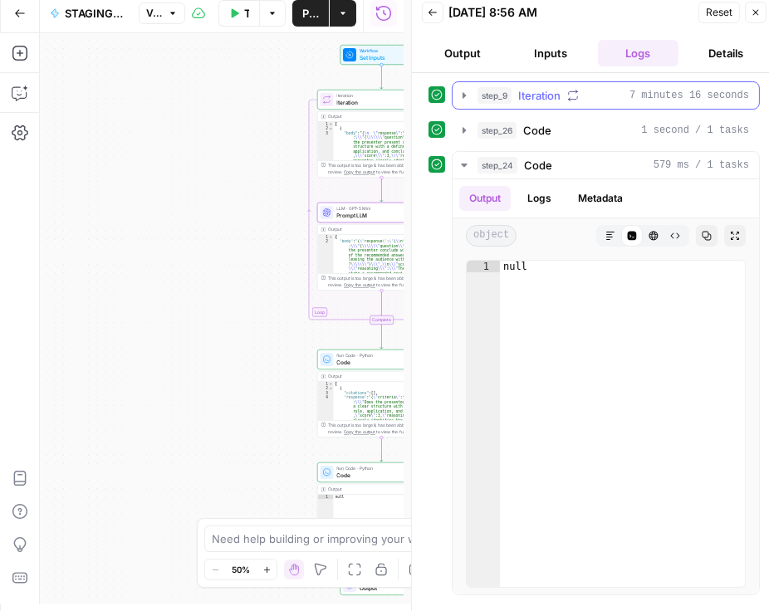
click at [468, 93] on icon "button" at bounding box center [464, 95] width 13 height 13
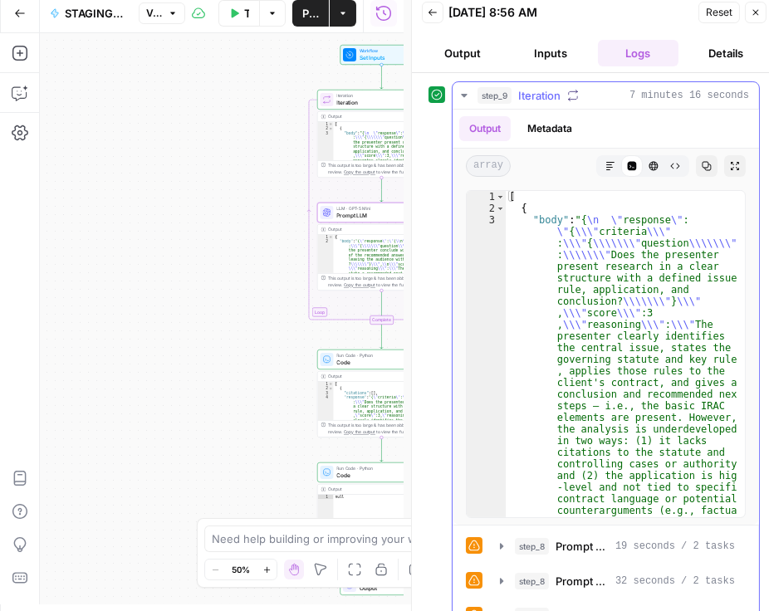
click at [541, 166] on icon "button" at bounding box center [610, 166] width 10 height 10
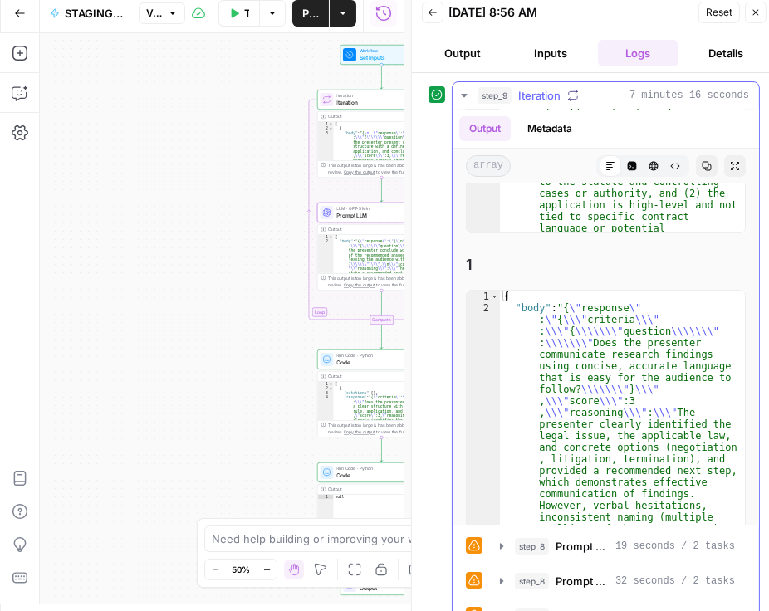
scroll to position [569, 0]
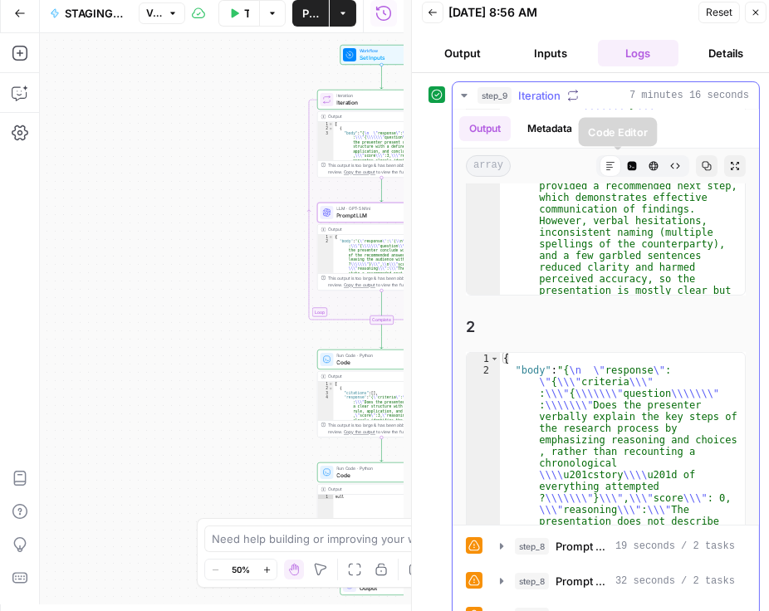
click at [541, 164] on icon "button" at bounding box center [632, 166] width 9 height 9
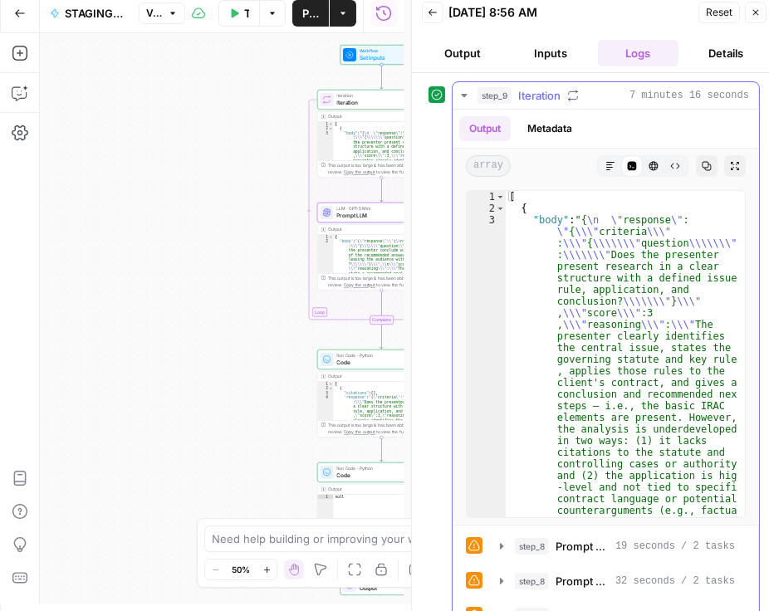
click at [541, 168] on icon "button" at bounding box center [654, 166] width 10 height 10
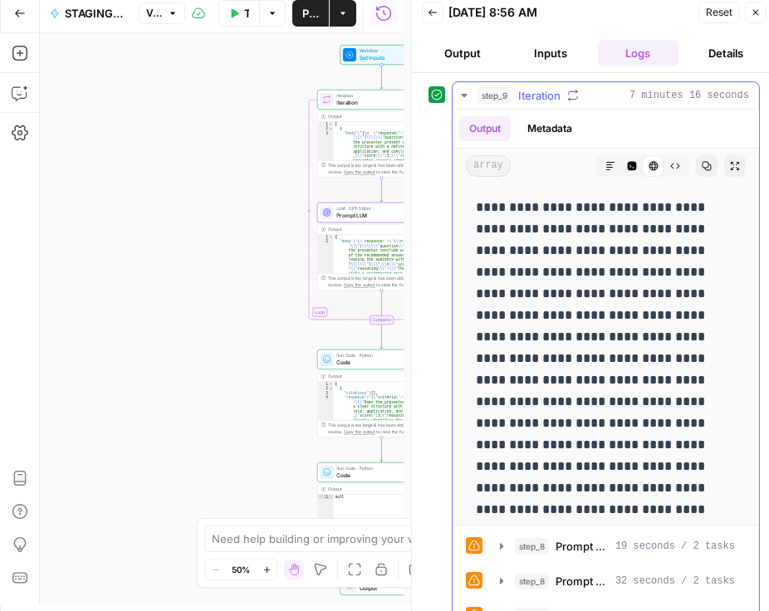
click at [541, 167] on button "Raw Output" at bounding box center [675, 166] width 22 height 22
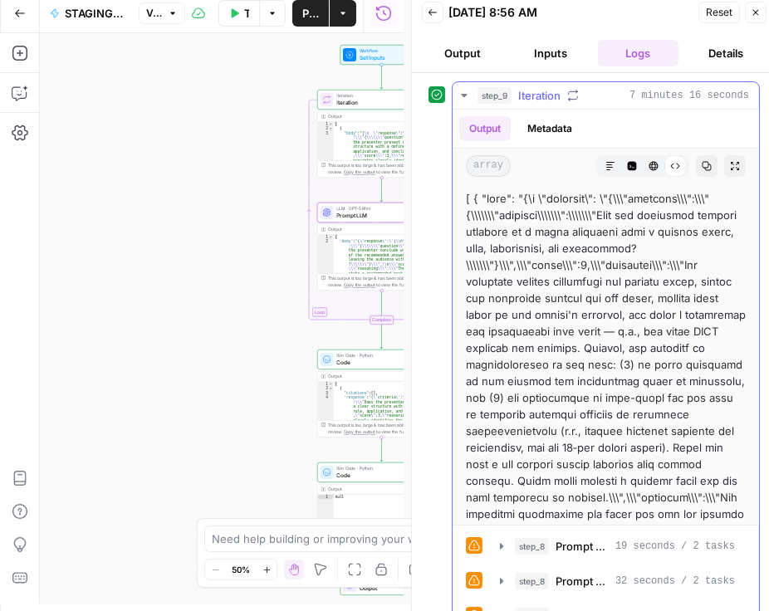
click at [541, 165] on button "Markdown" at bounding box center [611, 166] width 22 height 22
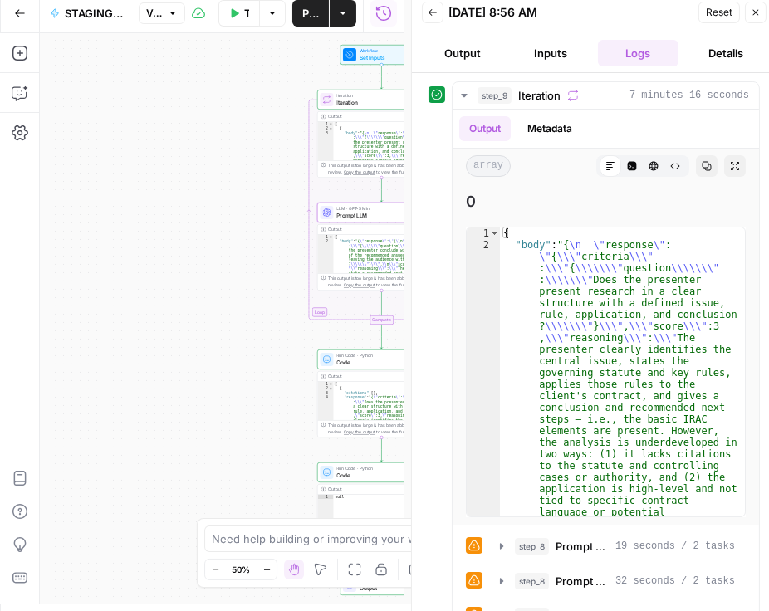
click at [541, 51] on button "Inputs" at bounding box center [550, 53] width 81 height 27
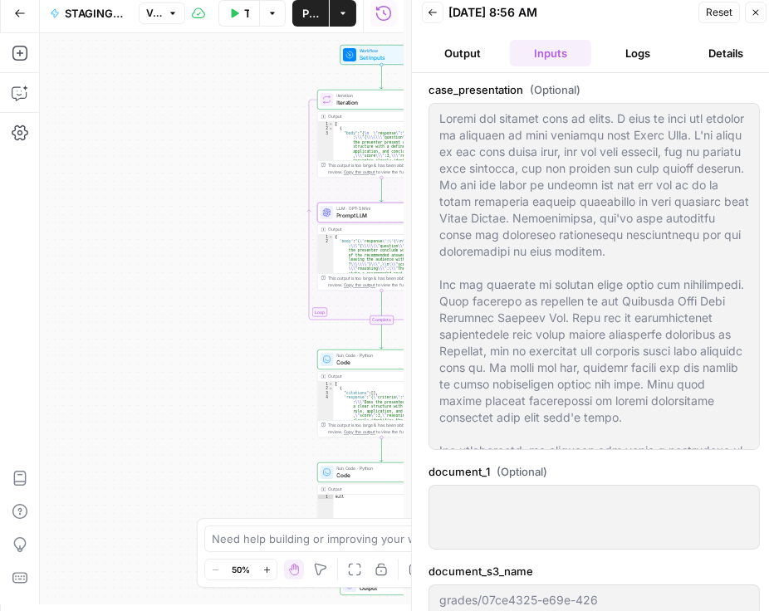
click at [541, 55] on button "Logs" at bounding box center [638, 53] width 81 height 27
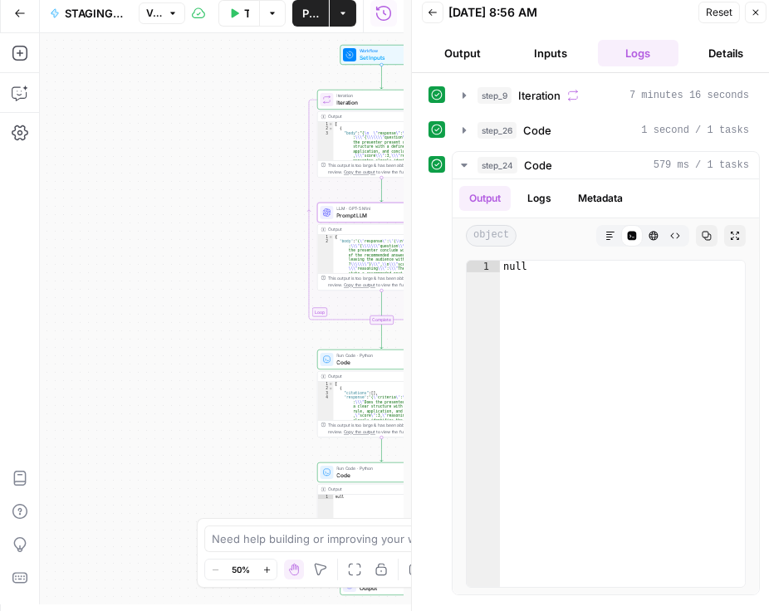
click at [473, 47] on button "Output" at bounding box center [462, 53] width 81 height 27
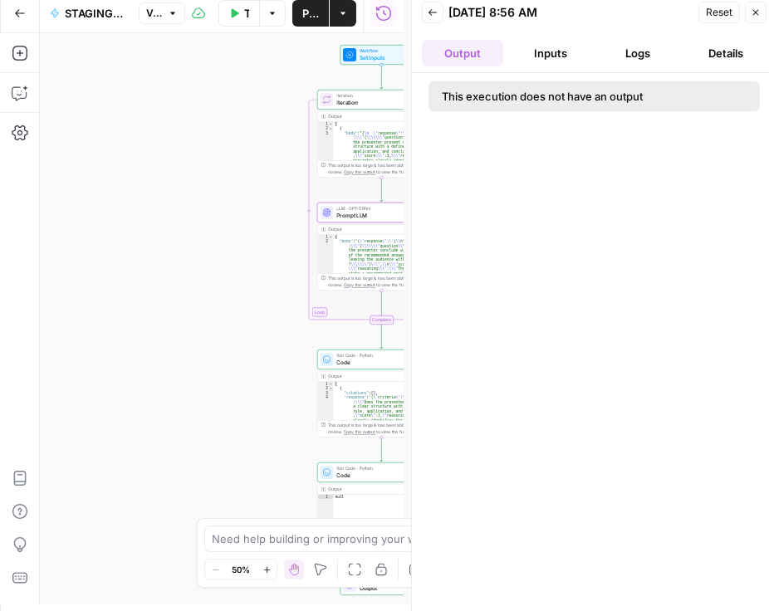
click at [541, 61] on button "Logs" at bounding box center [638, 53] width 81 height 27
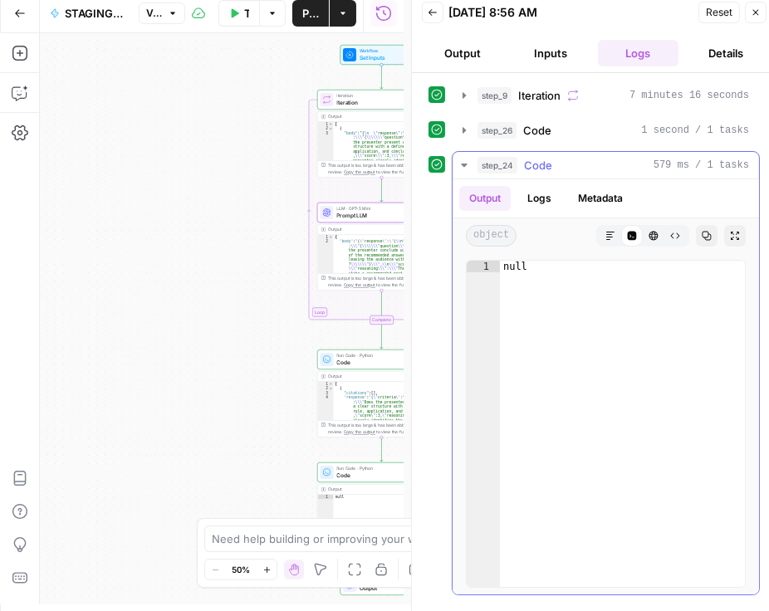
click at [532, 199] on button "Logs" at bounding box center [539, 198] width 44 height 25
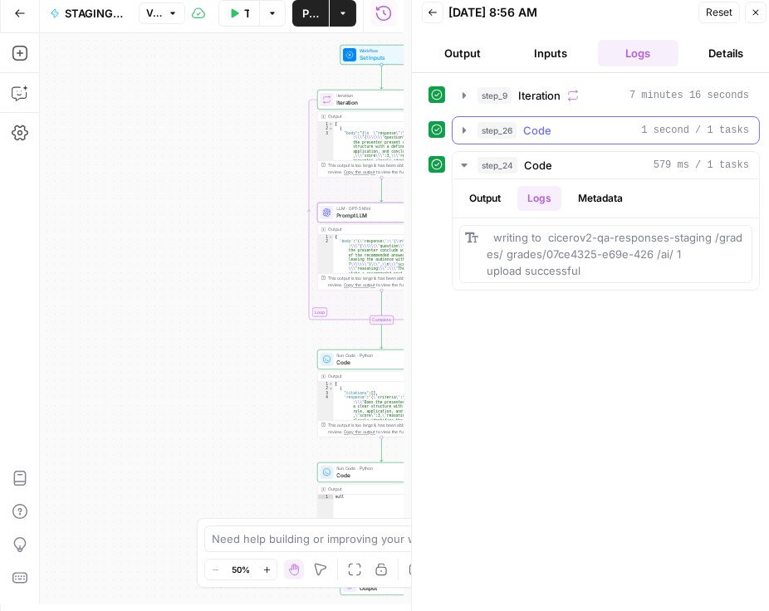
click at [464, 131] on icon "button" at bounding box center [464, 130] width 13 height 13
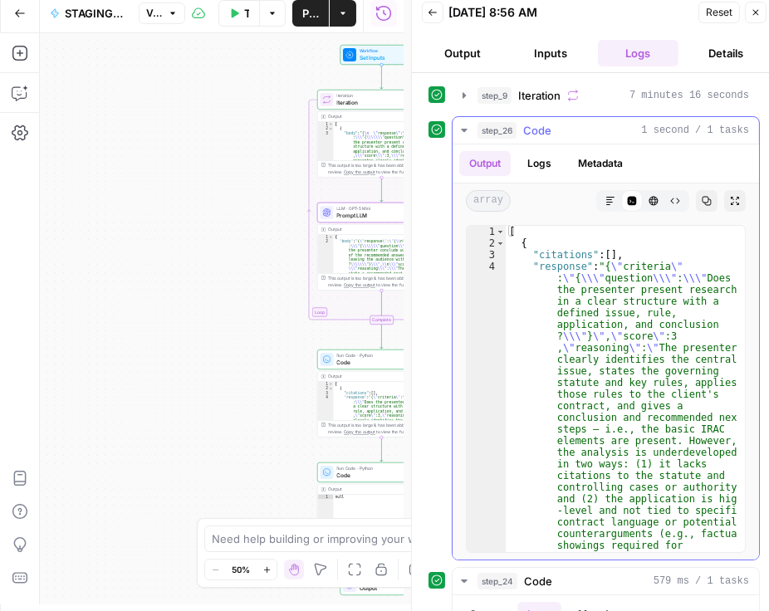
click at [536, 165] on button "Logs" at bounding box center [539, 163] width 44 height 25
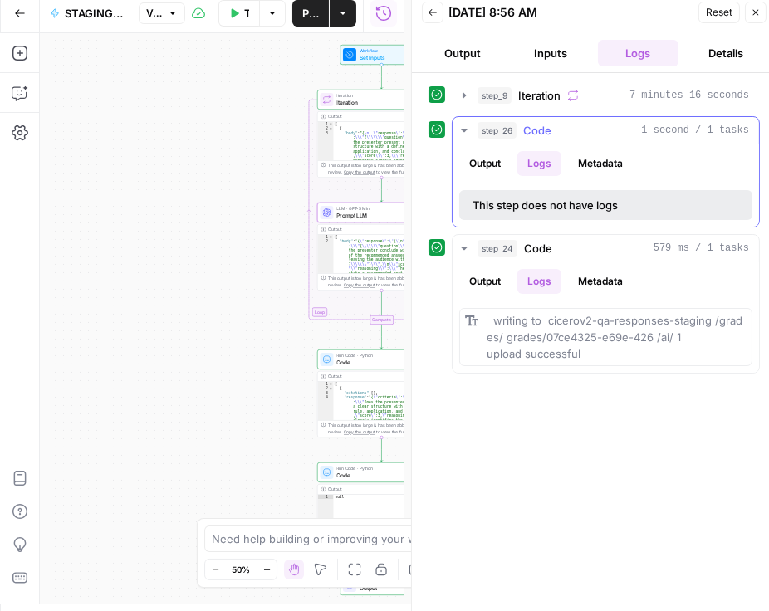
click at [482, 156] on button "Output" at bounding box center [484, 163] width 51 height 25
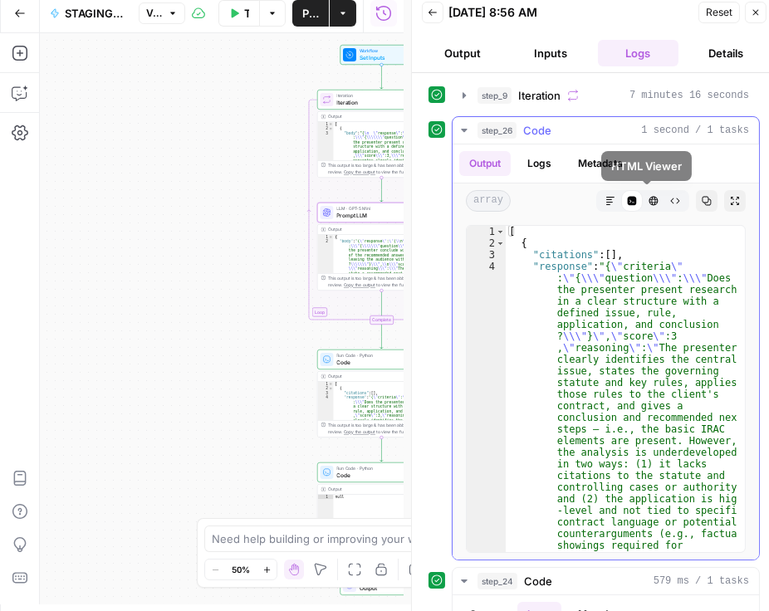
click at [541, 201] on button "Markdown" at bounding box center [611, 201] width 22 height 22
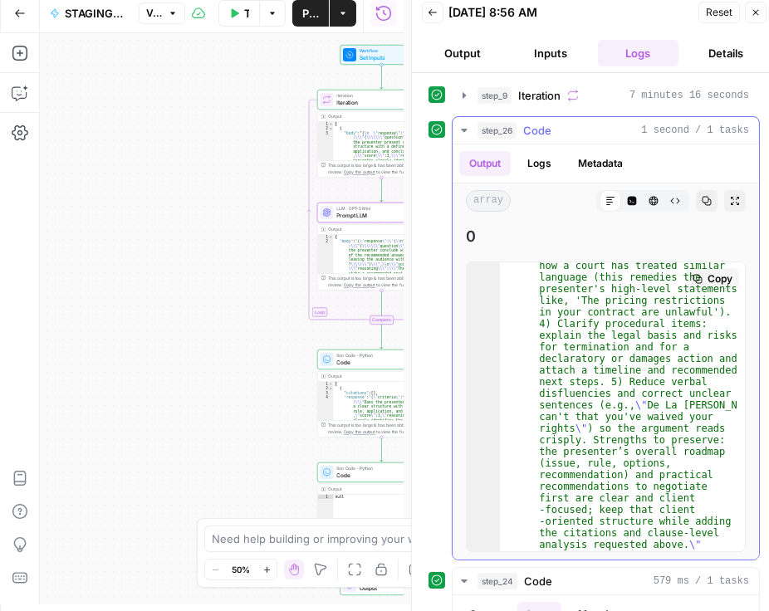
scroll to position [683, 0]
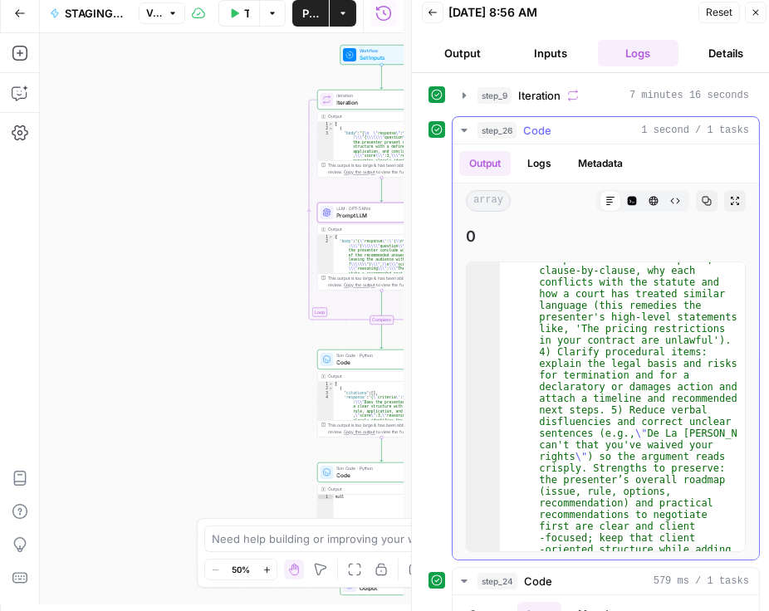
click at [541, 202] on icon "button" at bounding box center [675, 201] width 10 height 10
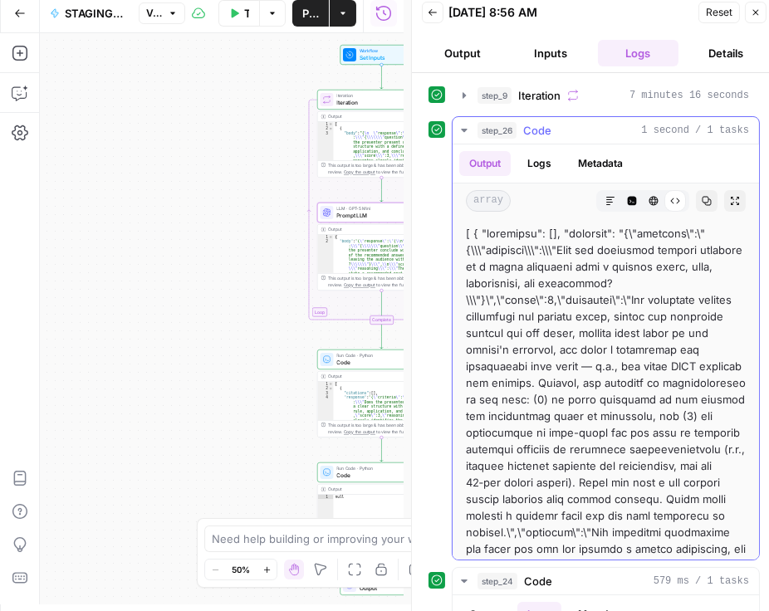
click at [541, 200] on icon "button" at bounding box center [653, 201] width 9 height 9
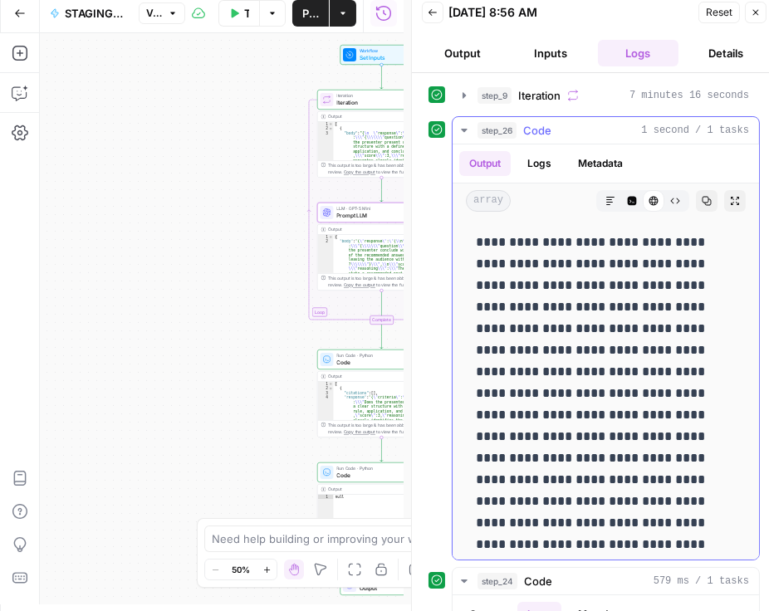
click at [541, 197] on button "Code Editor" at bounding box center [632, 201] width 22 height 22
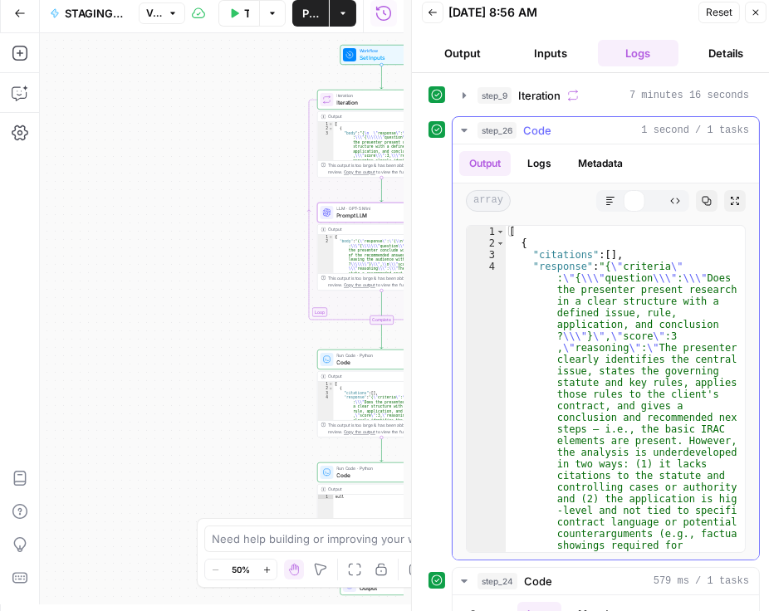
click at [541, 196] on button "Markdown" at bounding box center [611, 201] width 22 height 22
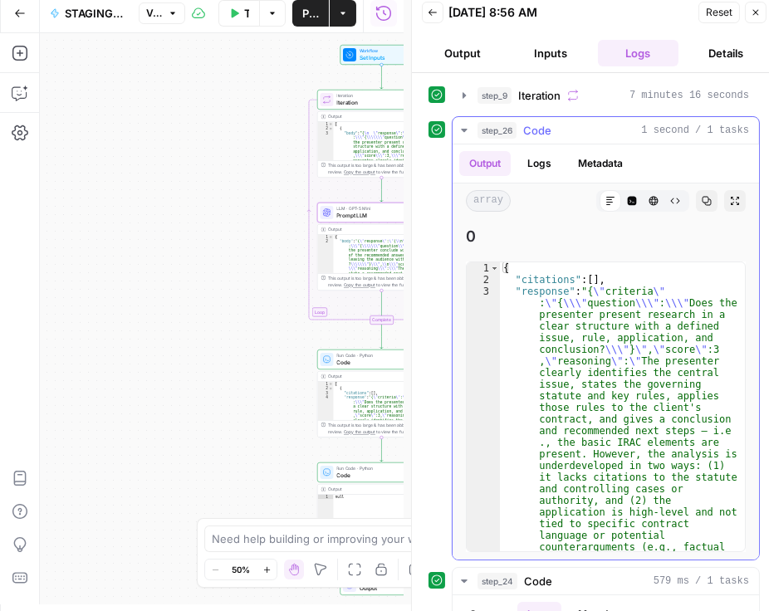
click at [541, 203] on icon "button" at bounding box center [707, 201] width 10 height 10
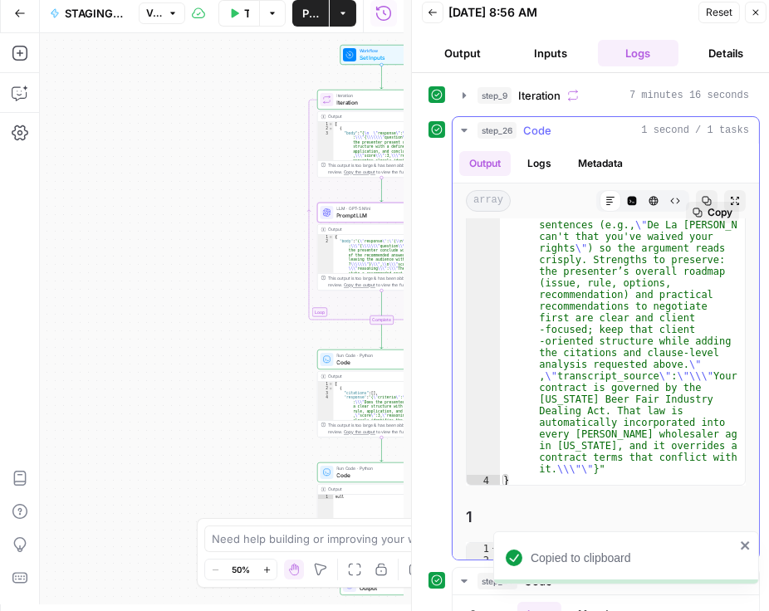
scroll to position [332, 0]
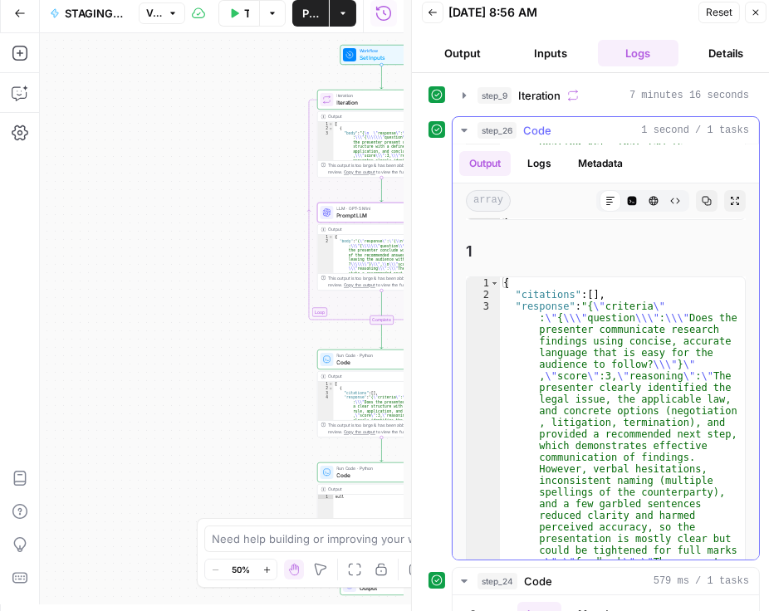
click at [541, 197] on icon "button" at bounding box center [707, 201] width 10 height 10
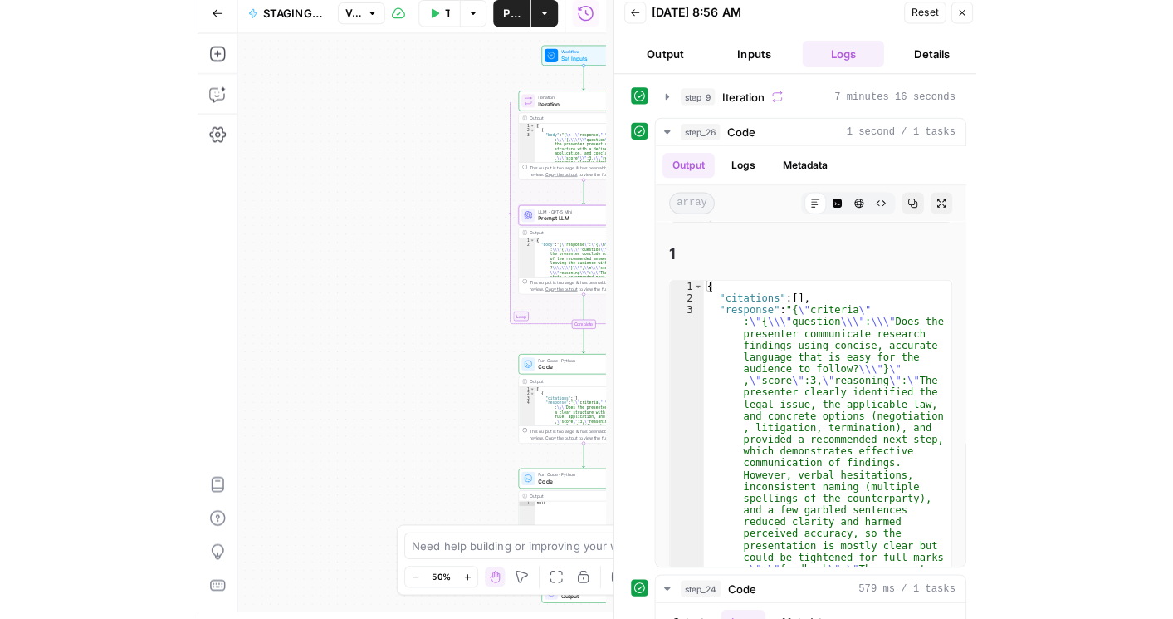
scroll to position [0, 0]
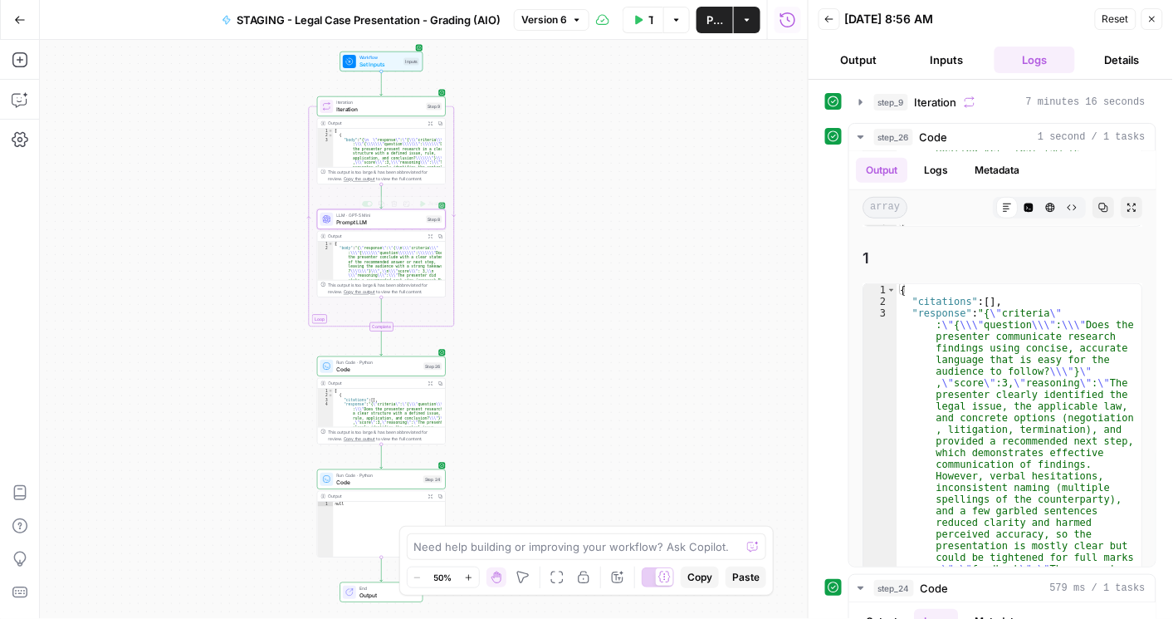
click at [363, 223] on span "Prompt LLM" at bounding box center [380, 222] width 86 height 8
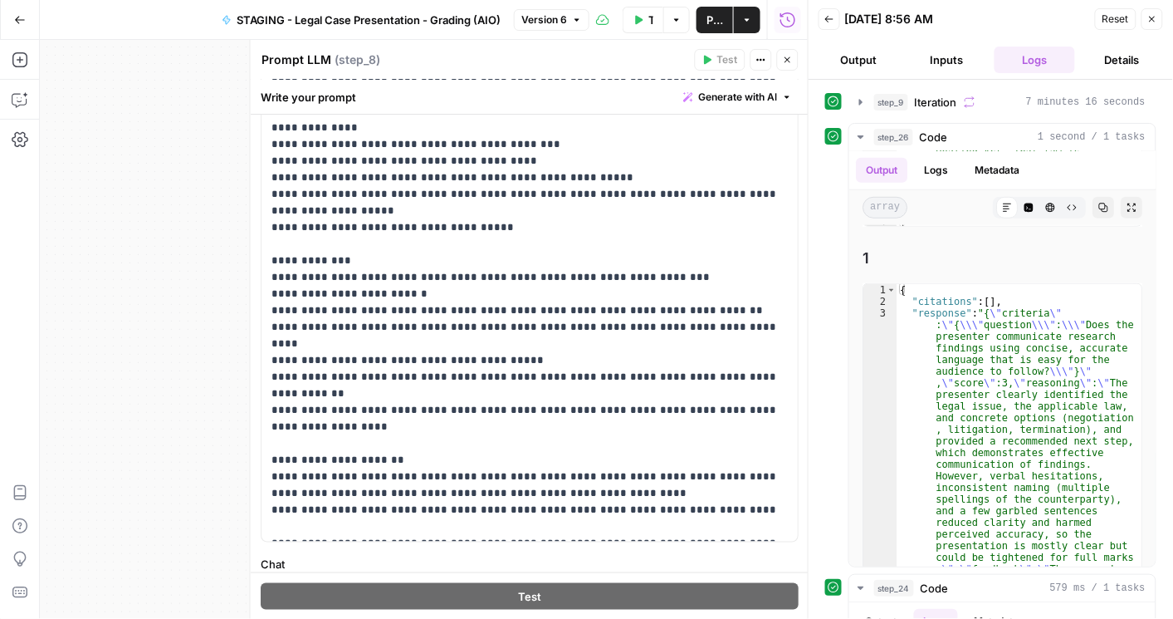
scroll to position [95, 0]
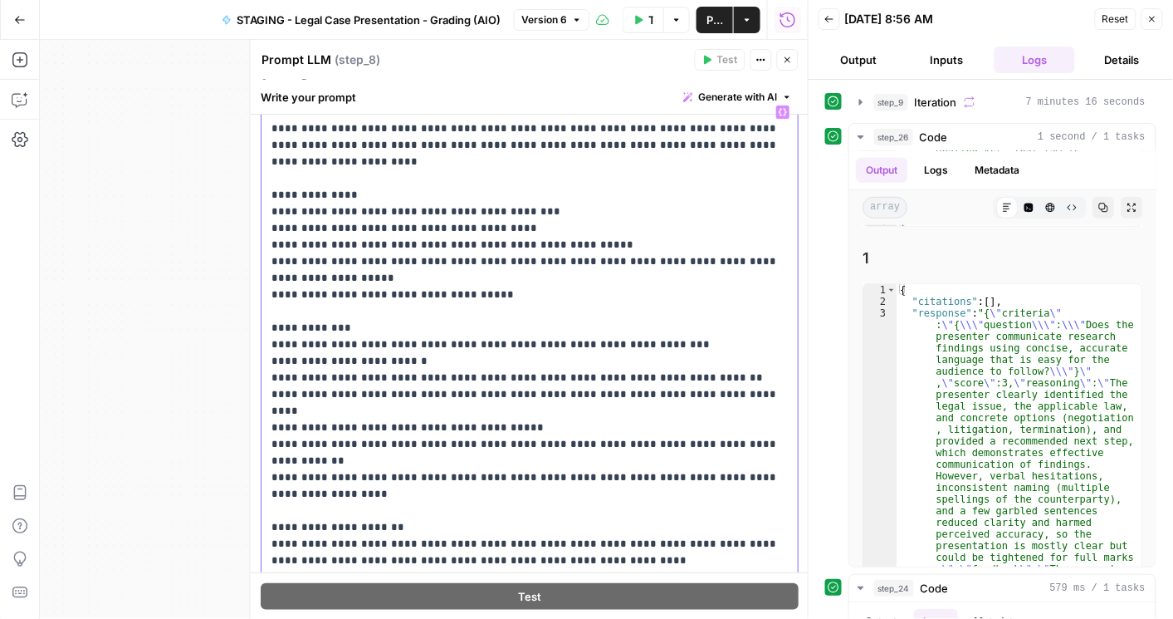
click at [541, 291] on p "**********" at bounding box center [527, 353] width 510 height 498
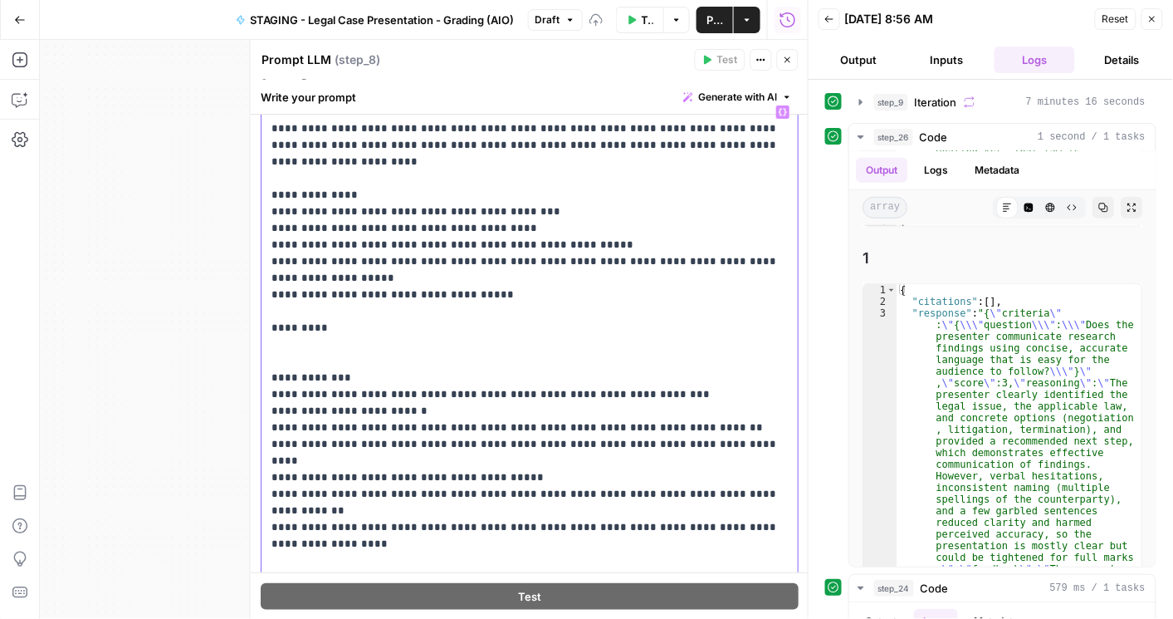
click at [511, 303] on p "**********" at bounding box center [527, 378] width 510 height 548
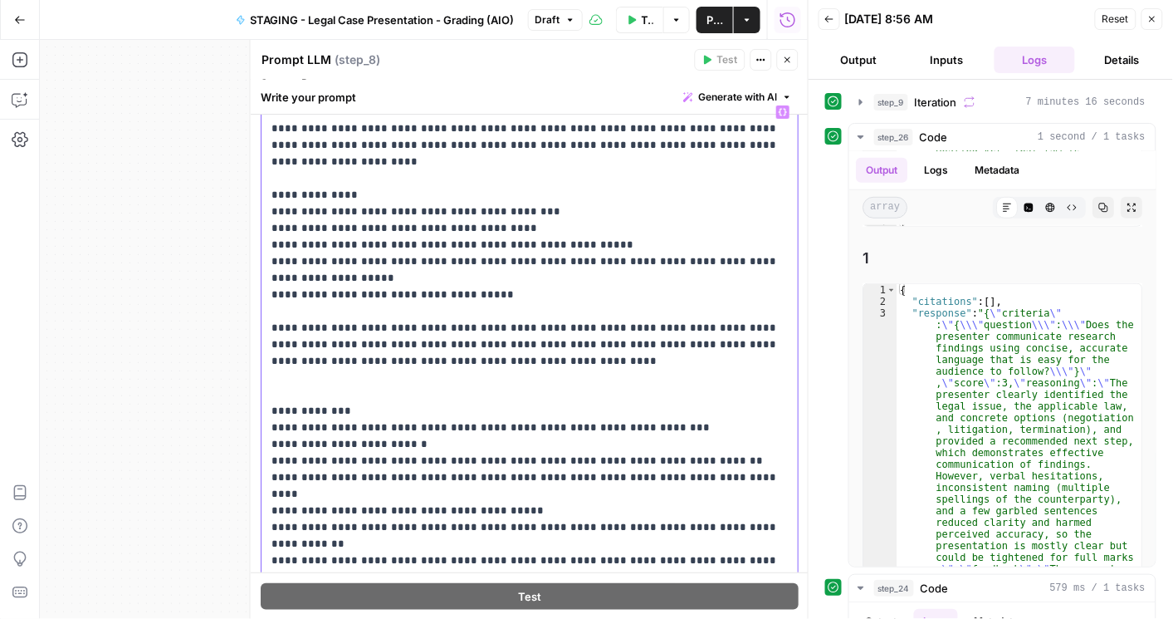
click at [455, 314] on p "**********" at bounding box center [527, 394] width 510 height 581
click at [541, 309] on p "**********" at bounding box center [527, 394] width 510 height 581
click at [502, 311] on p "**********" at bounding box center [527, 394] width 510 height 581
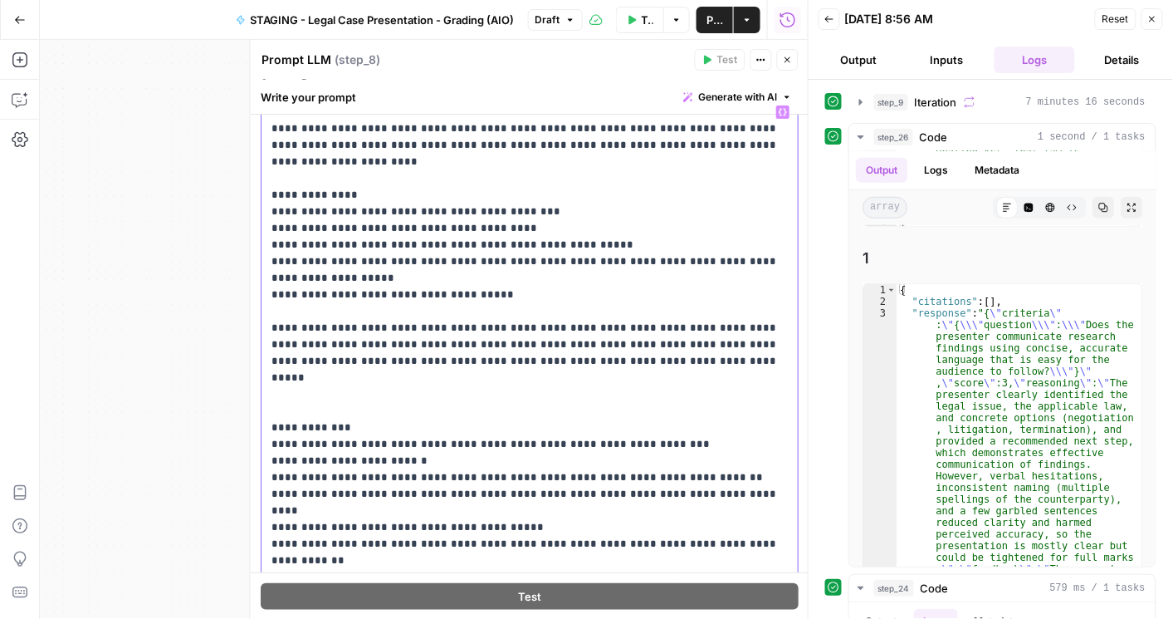
click at [508, 329] on p "**********" at bounding box center [527, 394] width 510 height 581
drag, startPoint x: 564, startPoint y: 330, endPoint x: 506, endPoint y: 355, distance: 63.6
click at [506, 355] on p "**********" at bounding box center [527, 394] width 510 height 581
click at [541, 343] on p "**********" at bounding box center [527, 394] width 510 height 581
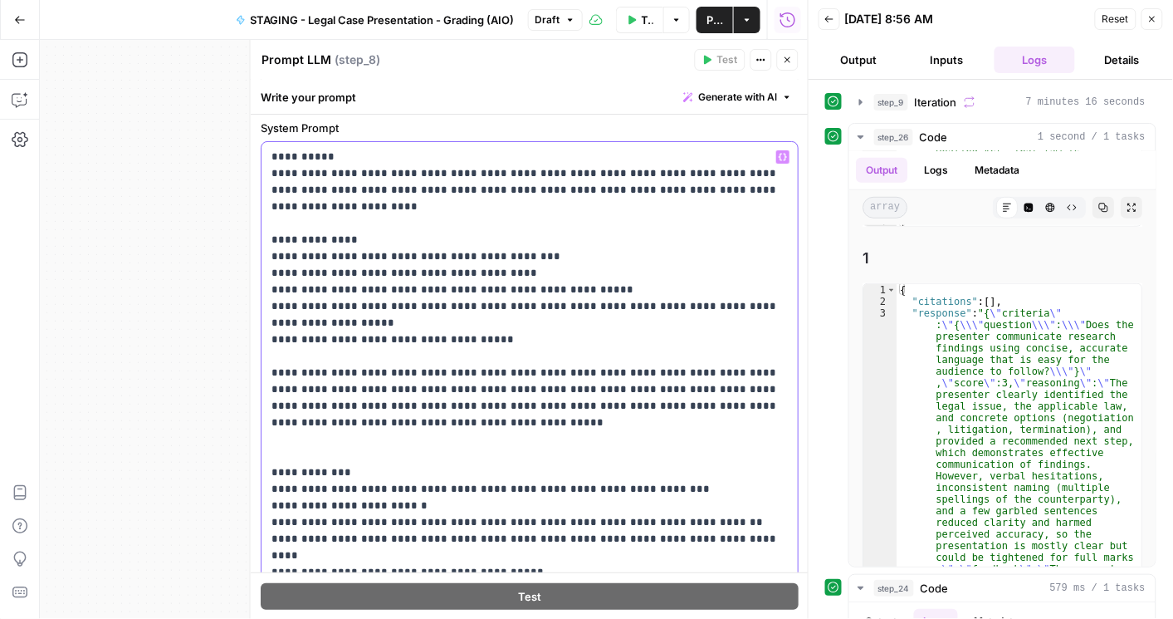
scroll to position [0, 0]
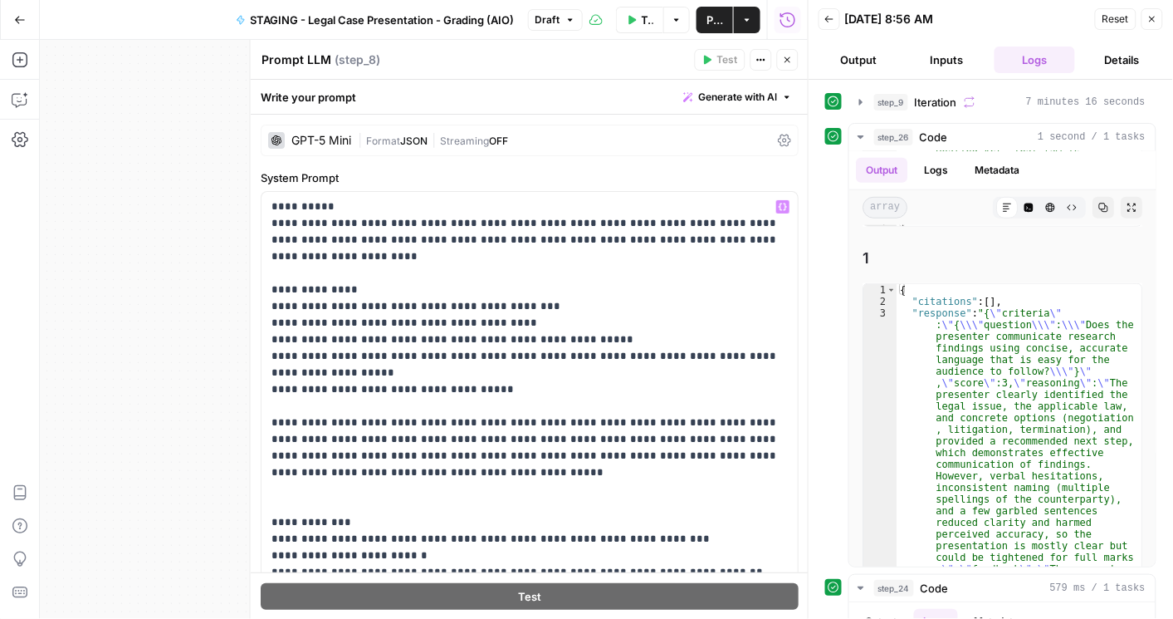
click at [541, 137] on icon at bounding box center [784, 140] width 13 height 13
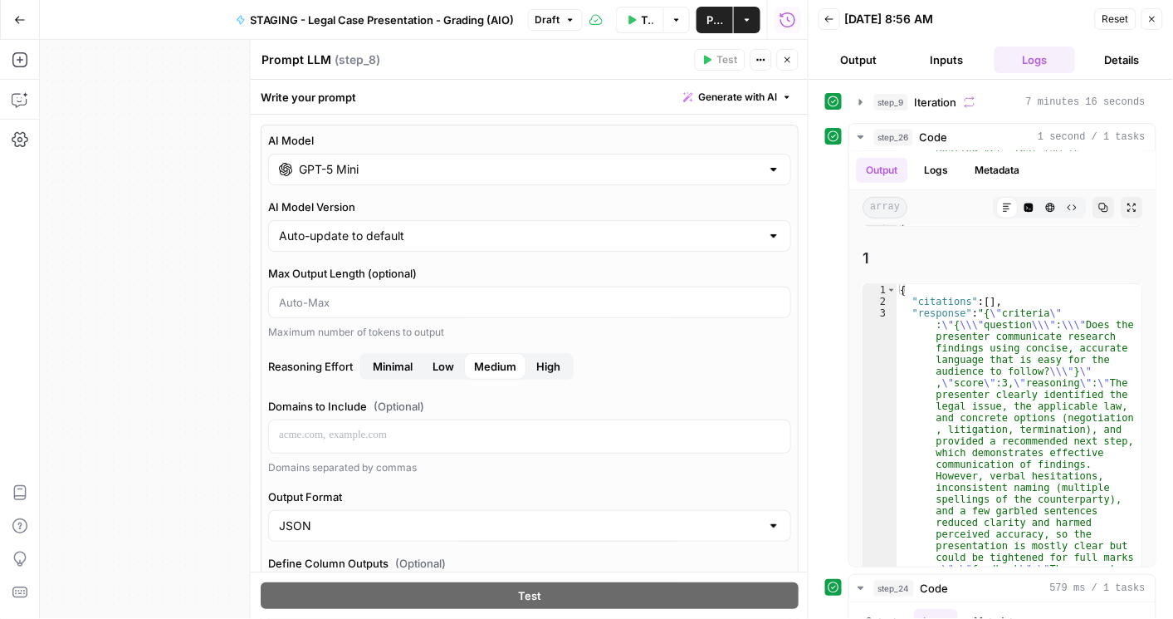
click at [541, 359] on span "High" at bounding box center [548, 366] width 24 height 17
click at [541, 64] on icon "button" at bounding box center [788, 60] width 10 height 10
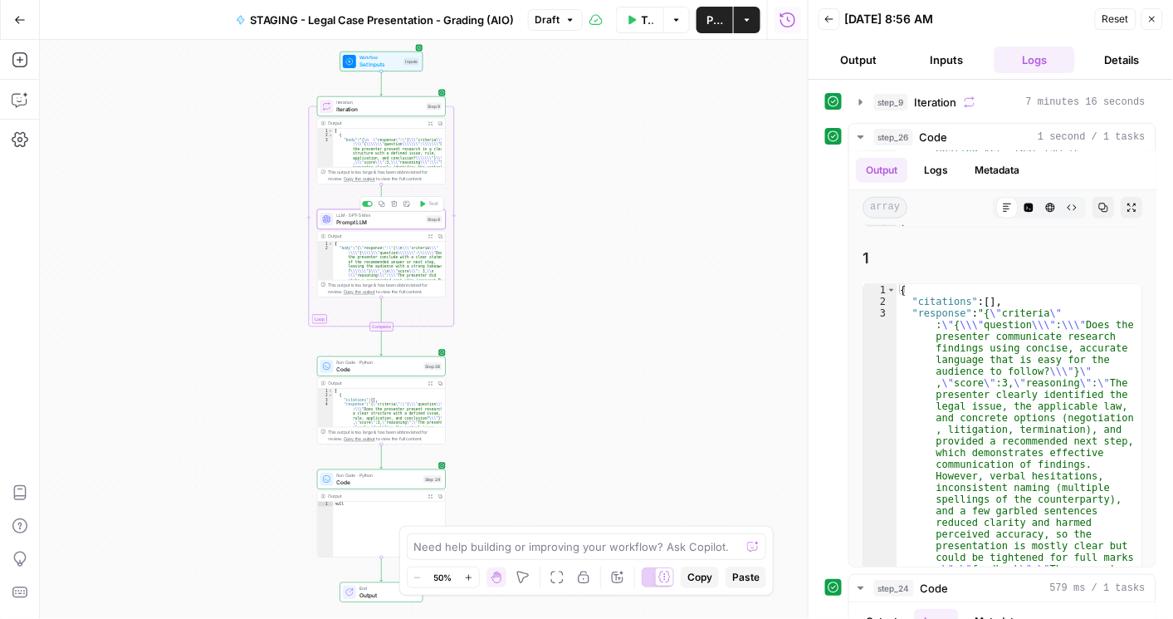
click at [393, 225] on span "Prompt LLM" at bounding box center [380, 222] width 86 height 8
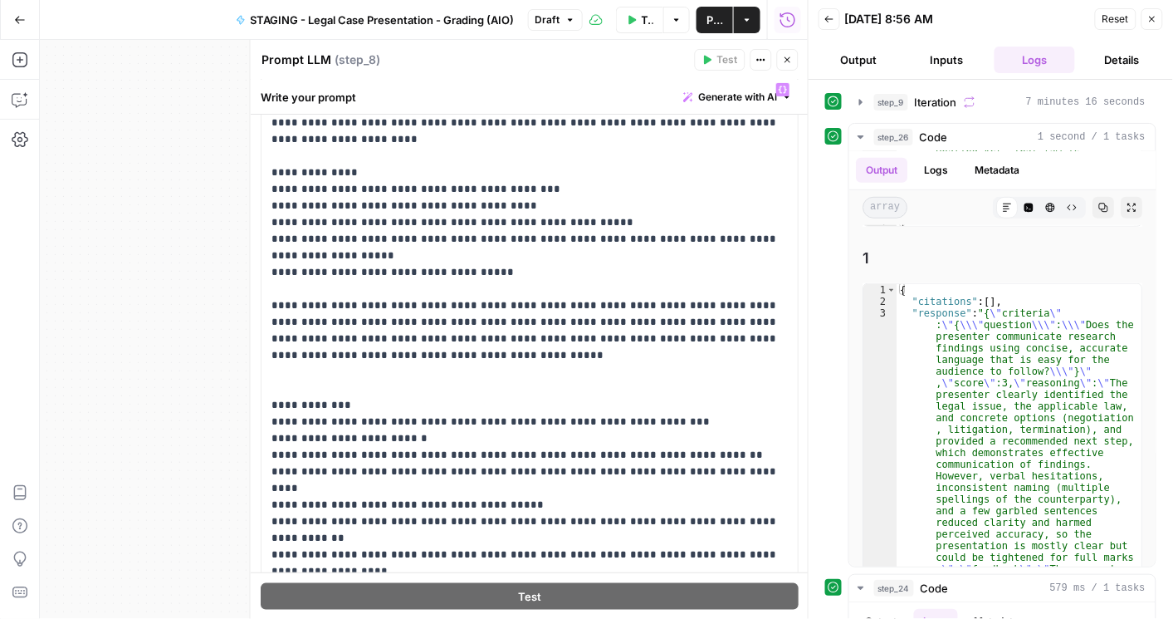
scroll to position [142, 0]
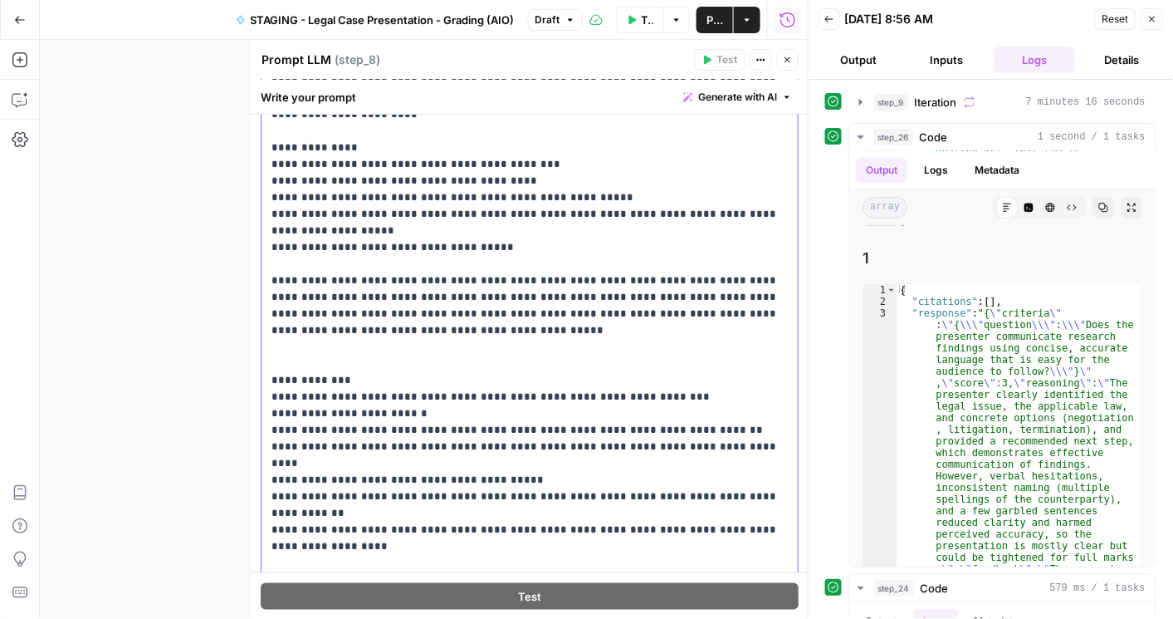
click at [417, 340] on p "**********" at bounding box center [527, 355] width 510 height 598
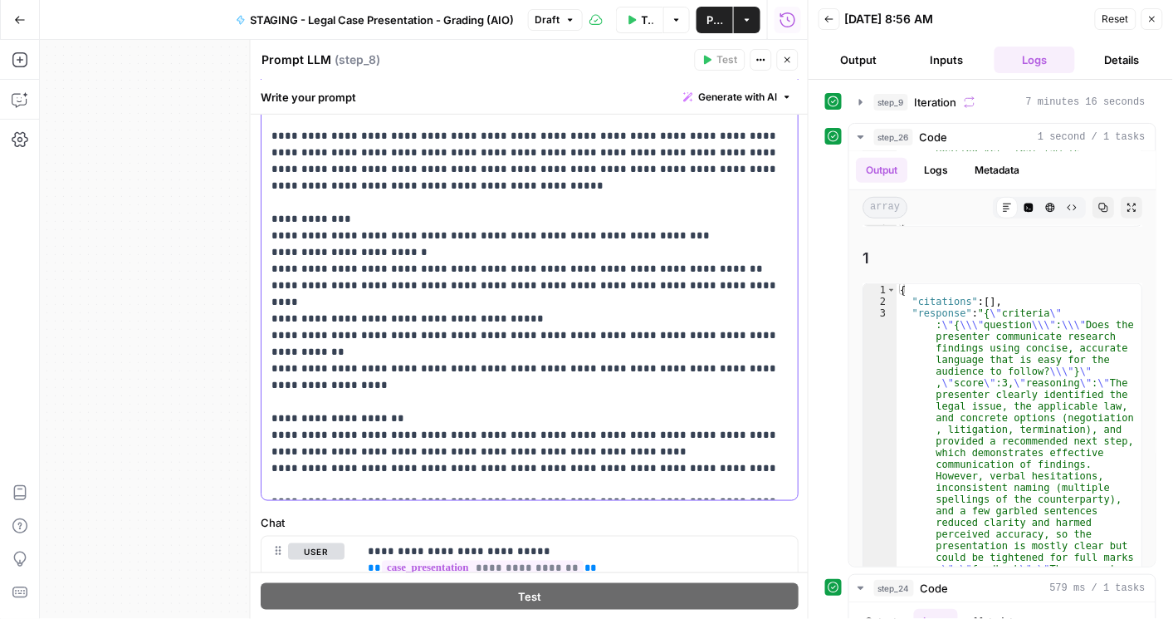
scroll to position [284, 0]
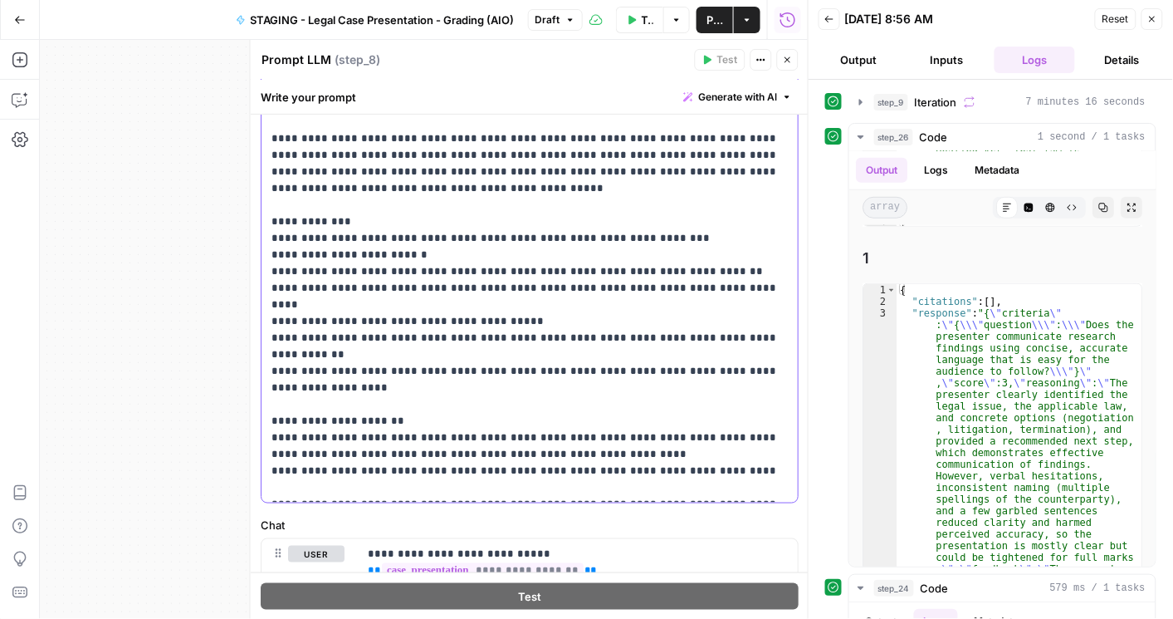
click at [356, 333] on p "**********" at bounding box center [527, 204] width 510 height 581
click at [541, 488] on p "**********" at bounding box center [527, 204] width 510 height 581
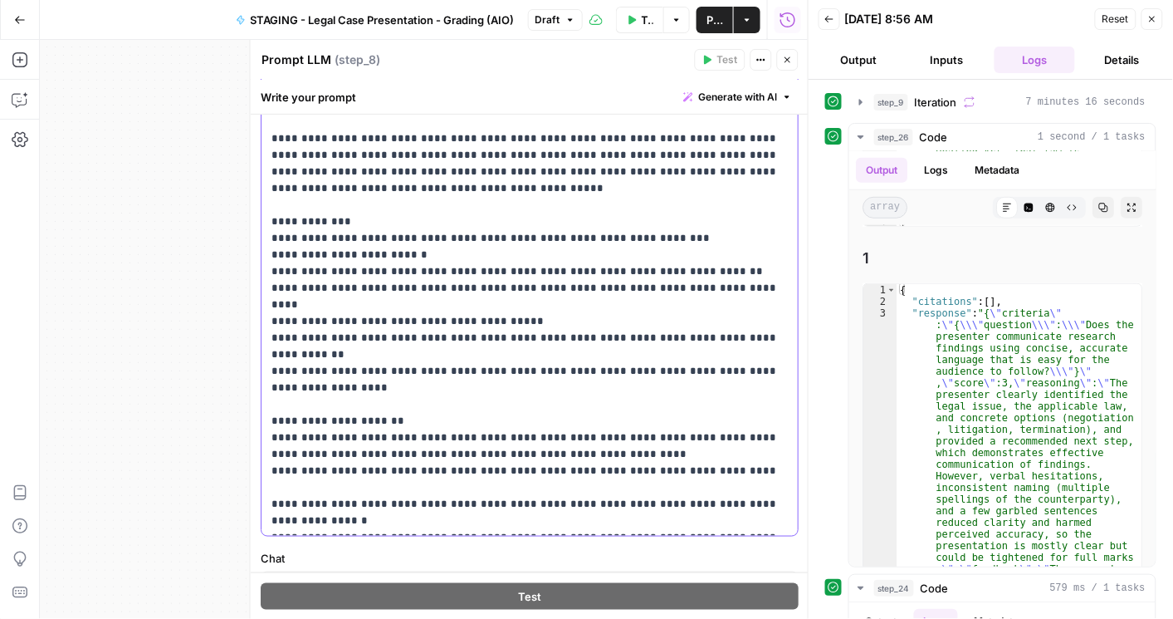
click at [389, 505] on p "**********" at bounding box center [527, 221] width 510 height 615
click at [541, 23] on span "Publish" at bounding box center [715, 20] width 17 height 17
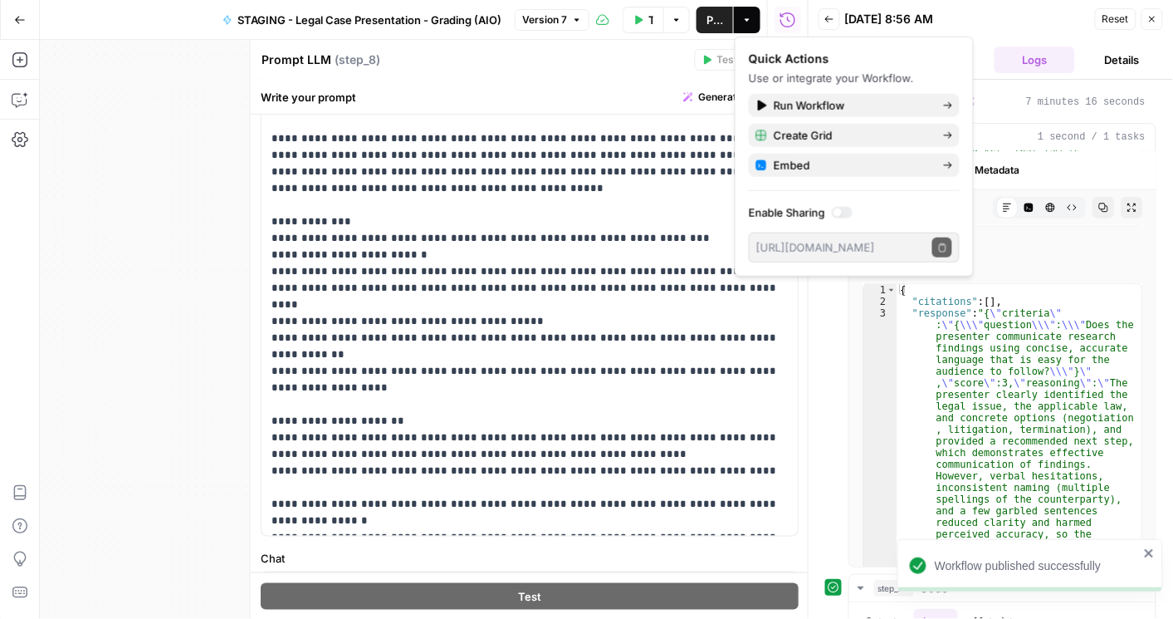
click at [541, 20] on button "Back" at bounding box center [830, 19] width 22 height 22
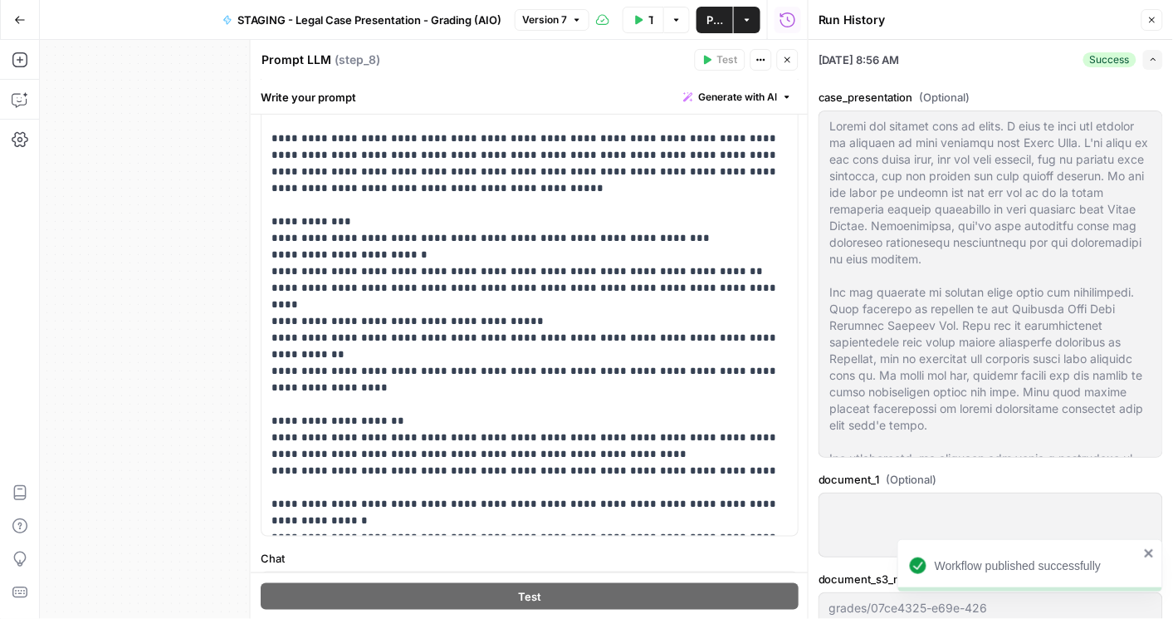
click at [541, 20] on icon "button" at bounding box center [639, 19] width 7 height 9
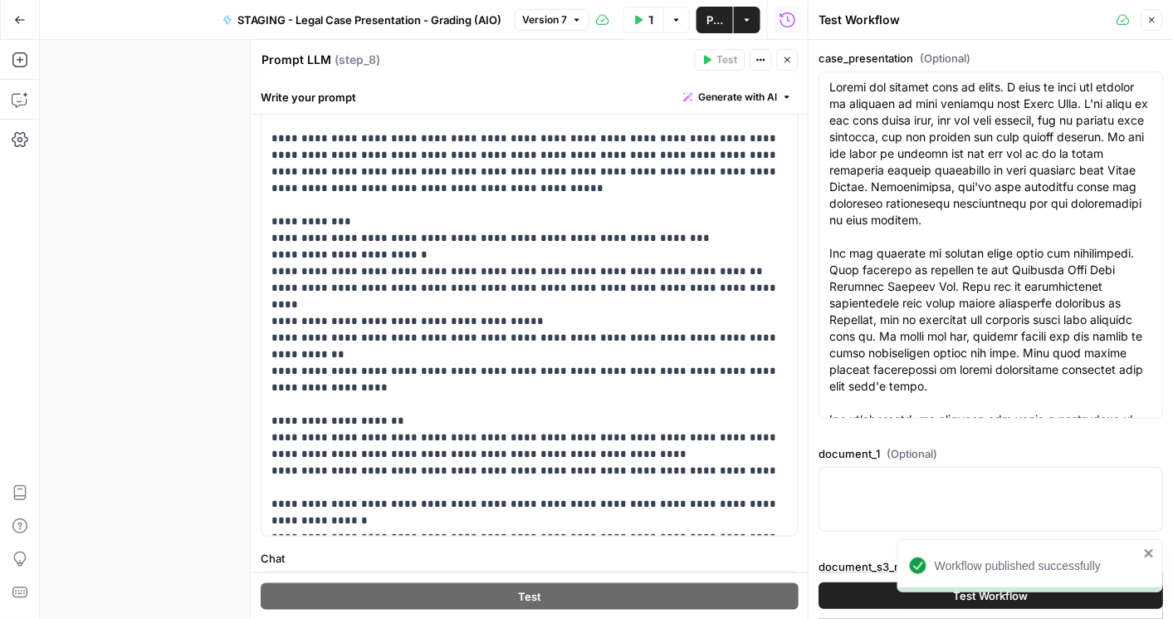
click at [541, 550] on icon "close" at bounding box center [1149, 553] width 8 height 8
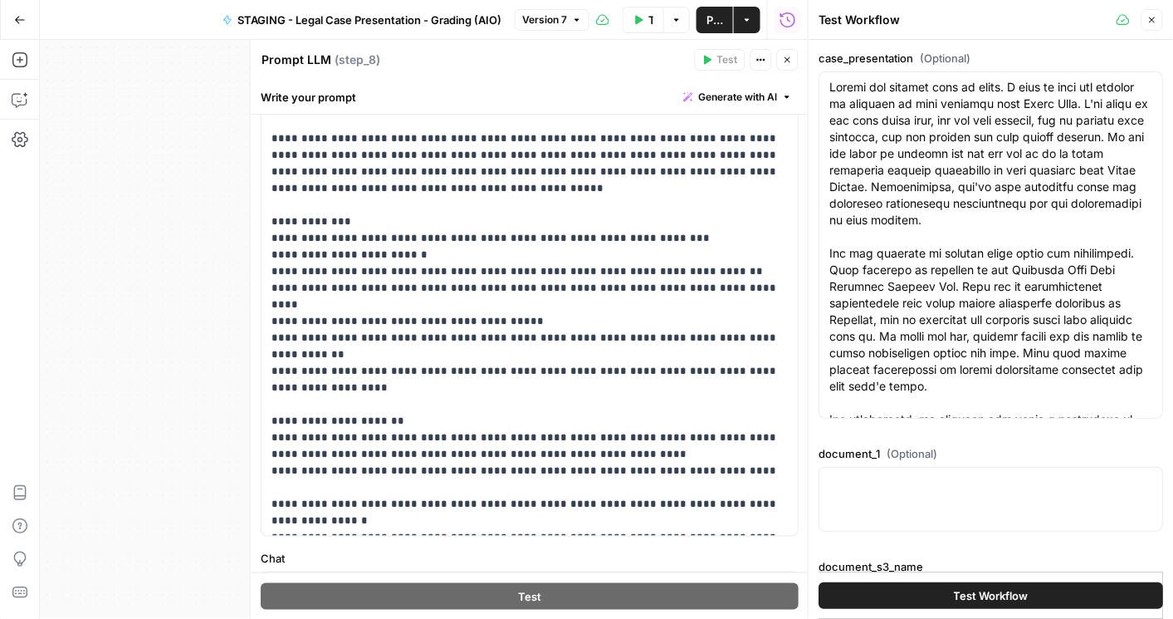
click at [541, 592] on span "Test Workflow" at bounding box center [991, 595] width 75 height 17
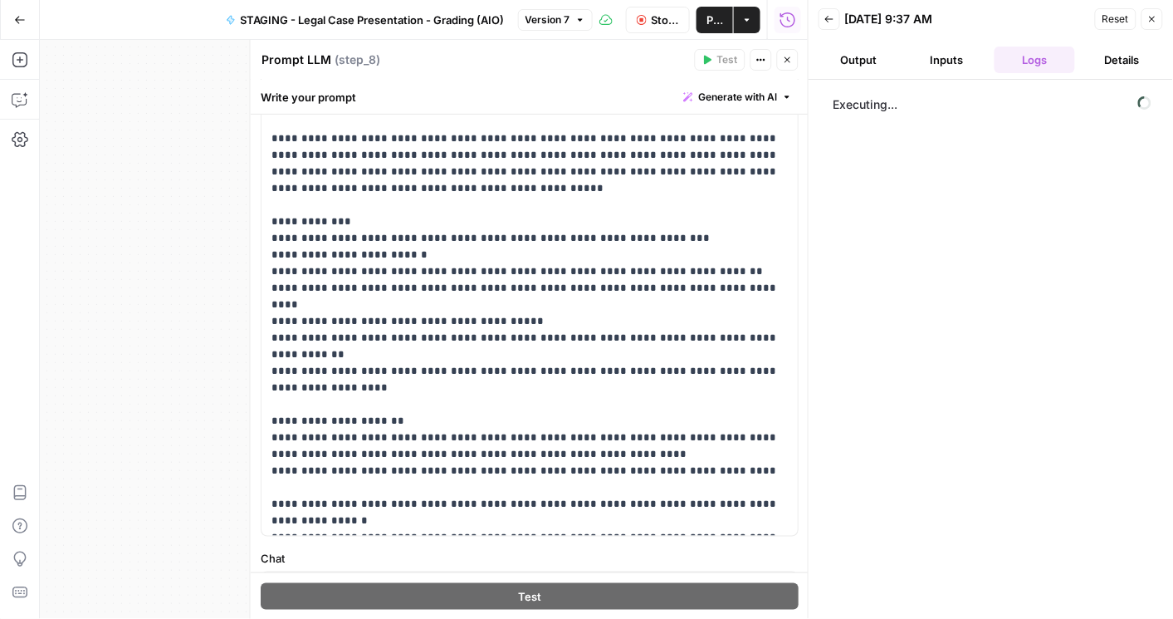
click at [541, 22] on span "Publish" at bounding box center [715, 20] width 17 height 17
click at [541, 26] on button "Stop Run" at bounding box center [658, 20] width 64 height 27
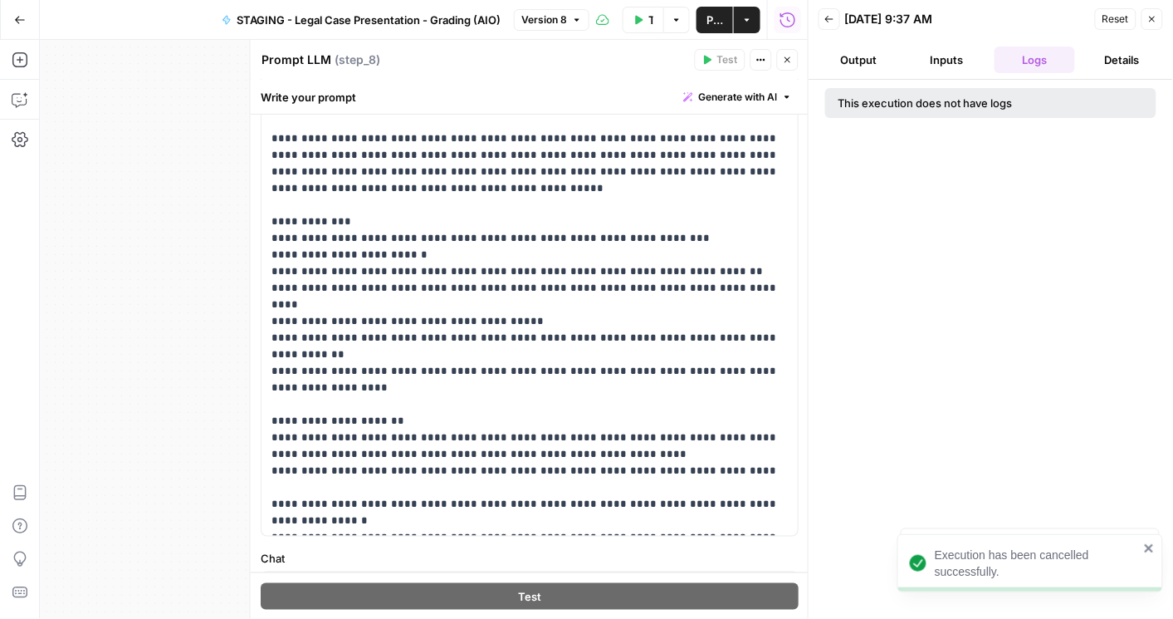
click at [541, 22] on icon "button" at bounding box center [639, 19] width 7 height 9
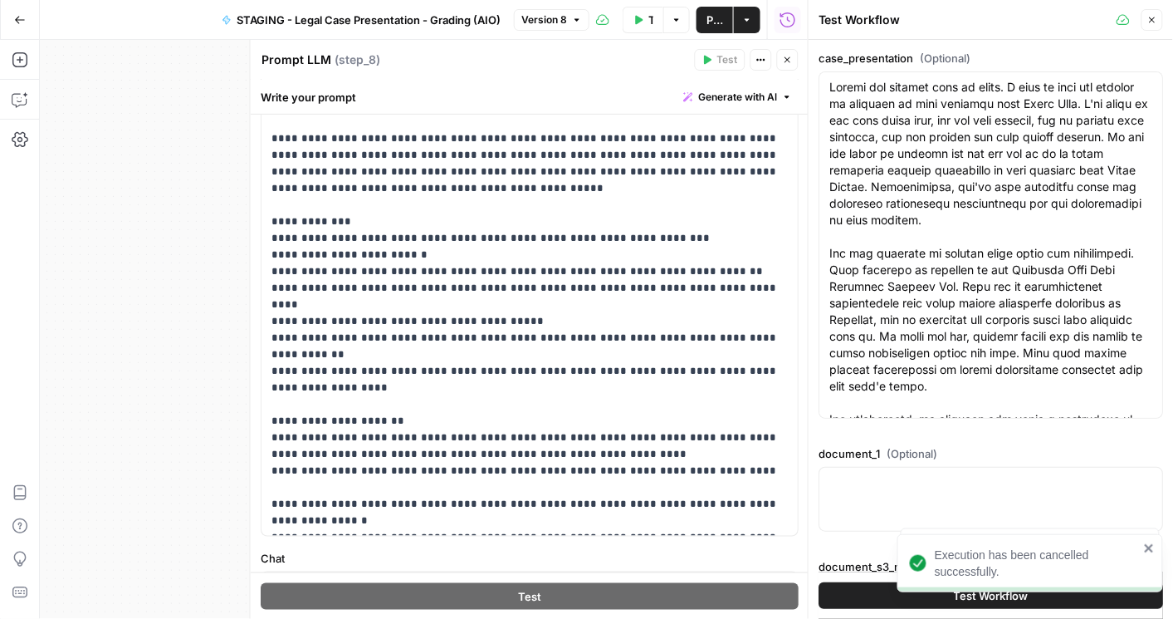
click at [541, 600] on button "Test Workflow" at bounding box center [991, 595] width 345 height 27
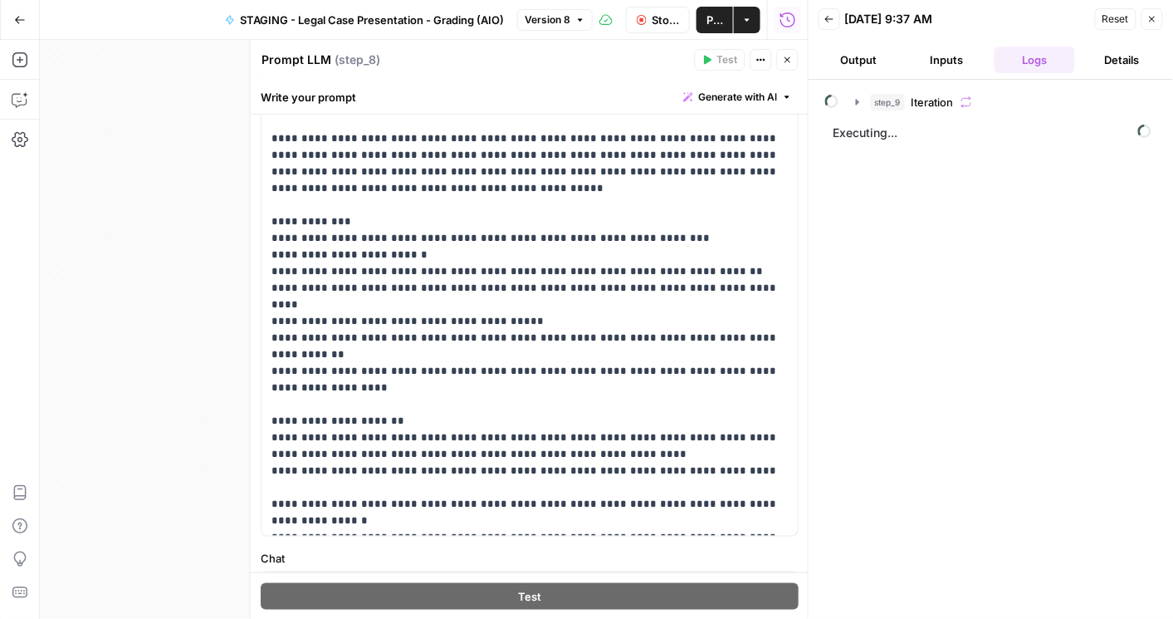
click at [541, 75] on header "Prompt LLM Prompt LLM ( step_8 ) Test Actions Close" at bounding box center [530, 60] width 558 height 40
click at [541, 100] on icon "button" at bounding box center [857, 102] width 3 height 6
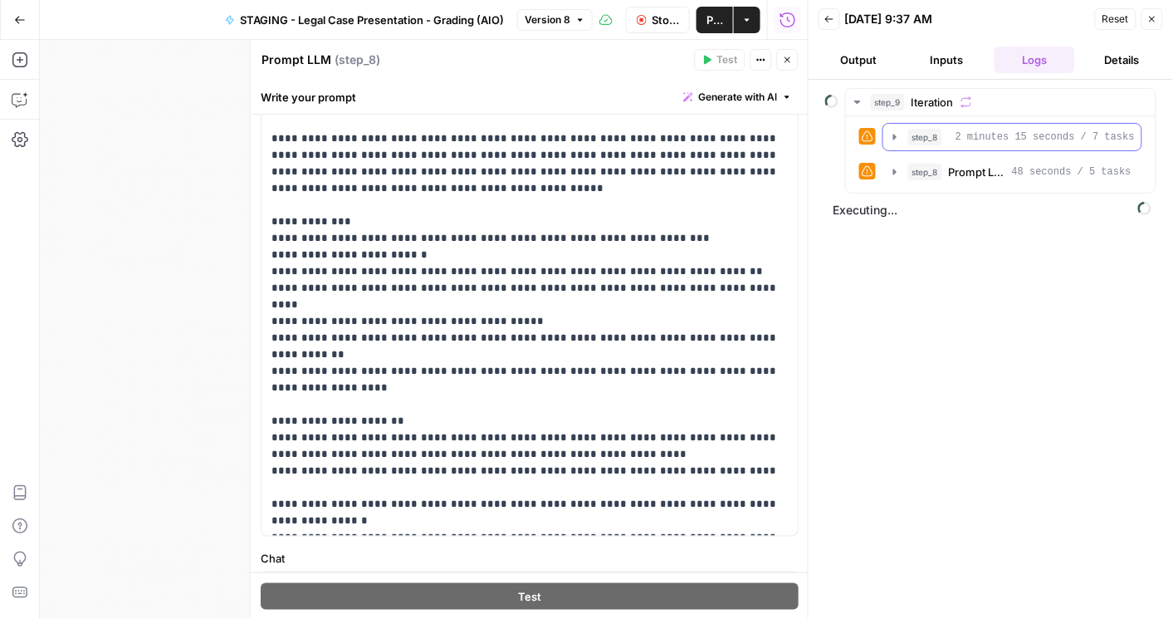
click at [541, 140] on icon "button" at bounding box center [895, 136] width 13 height 13
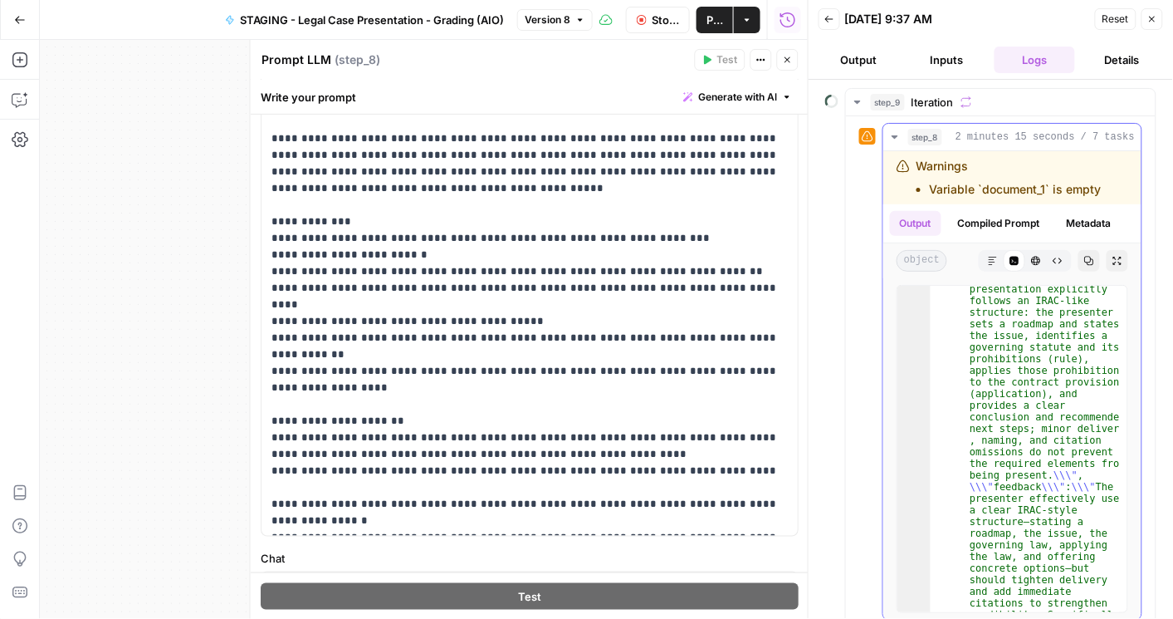
scroll to position [142, 0]
click at [541, 100] on icon "button" at bounding box center [858, 101] width 6 height 3
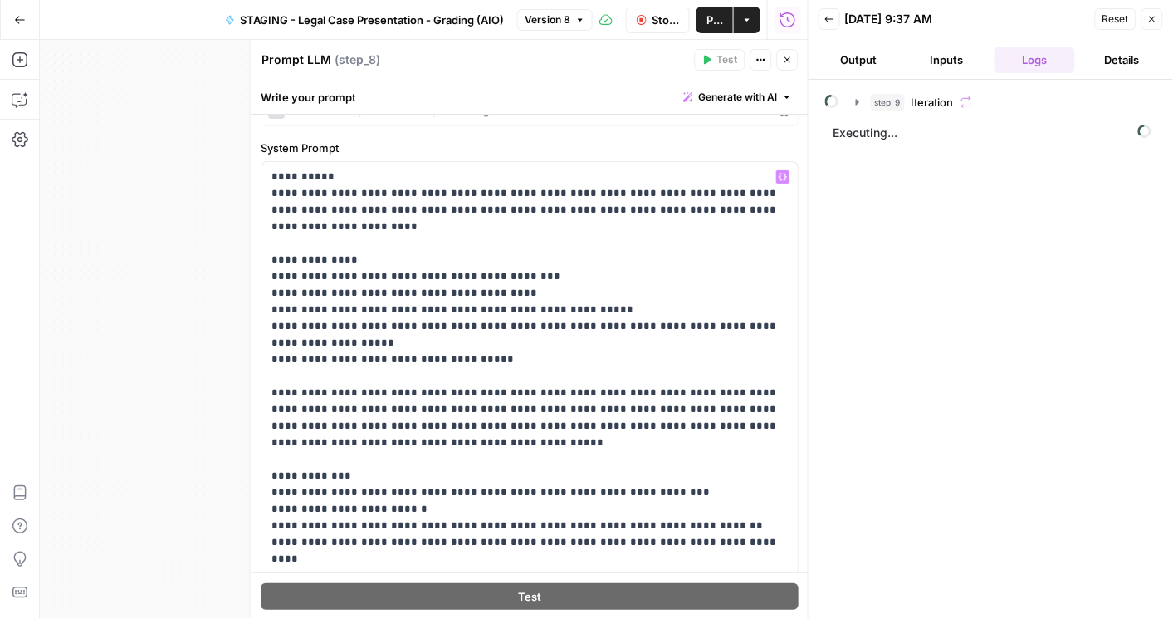
scroll to position [0, 0]
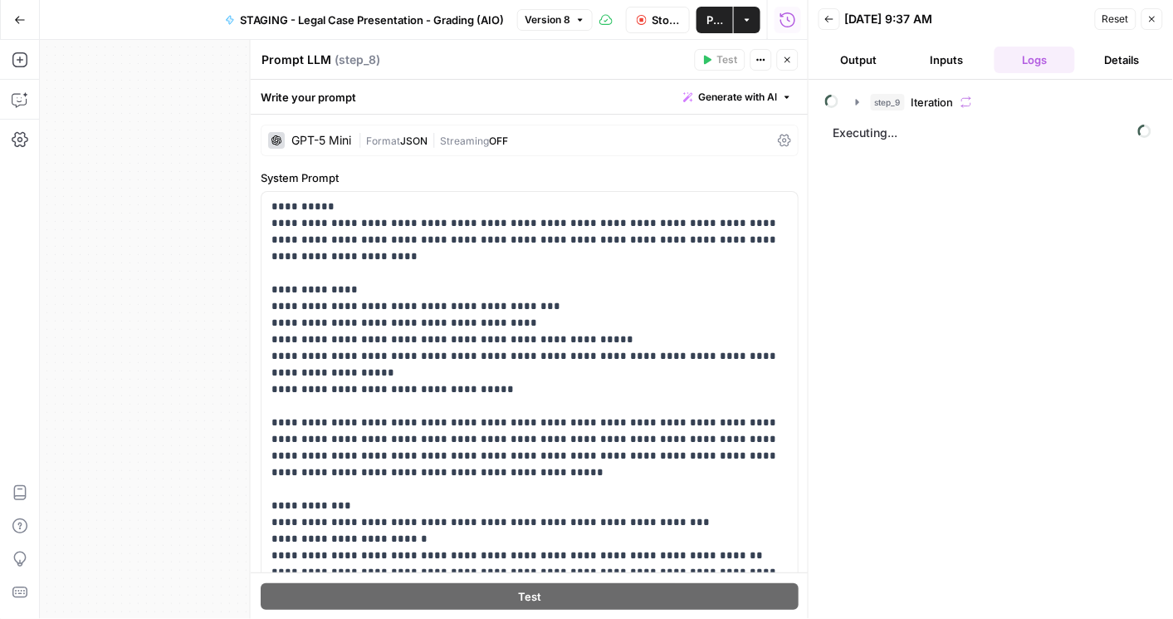
click at [541, 144] on icon at bounding box center [784, 140] width 13 height 13
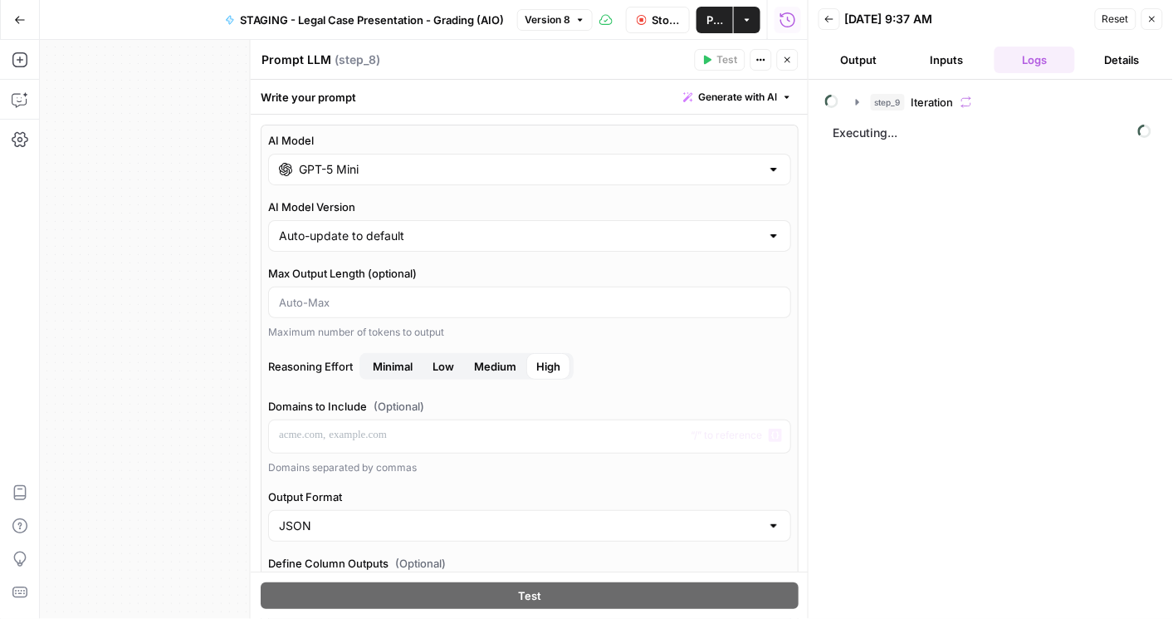
scroll to position [284, 0]
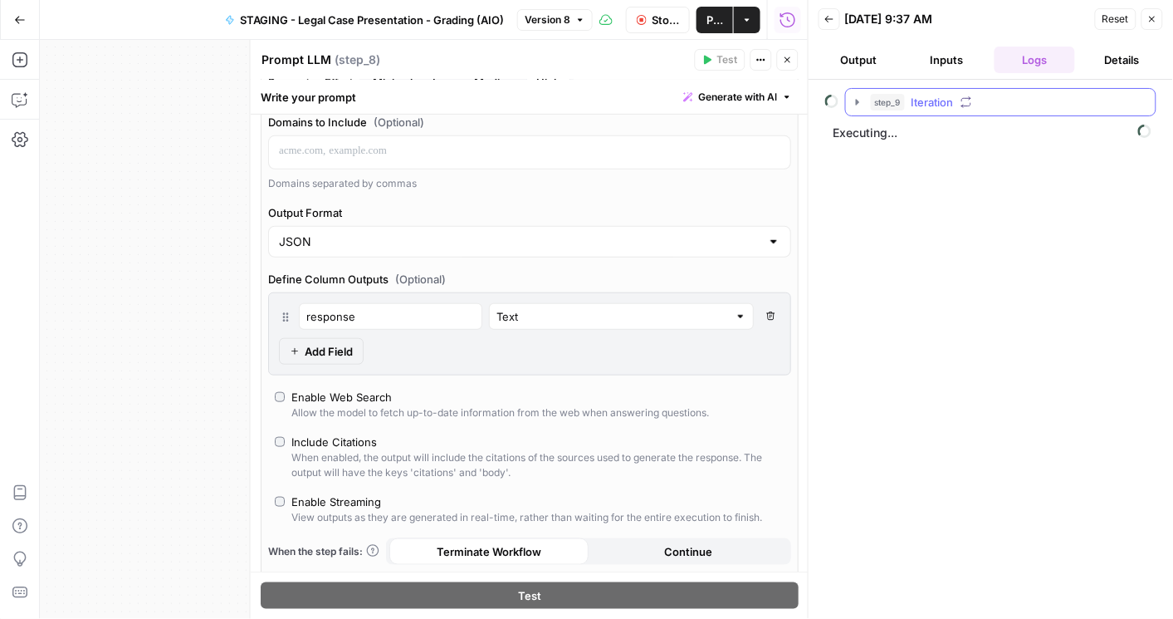
click at [541, 104] on icon "button" at bounding box center [857, 101] width 13 height 13
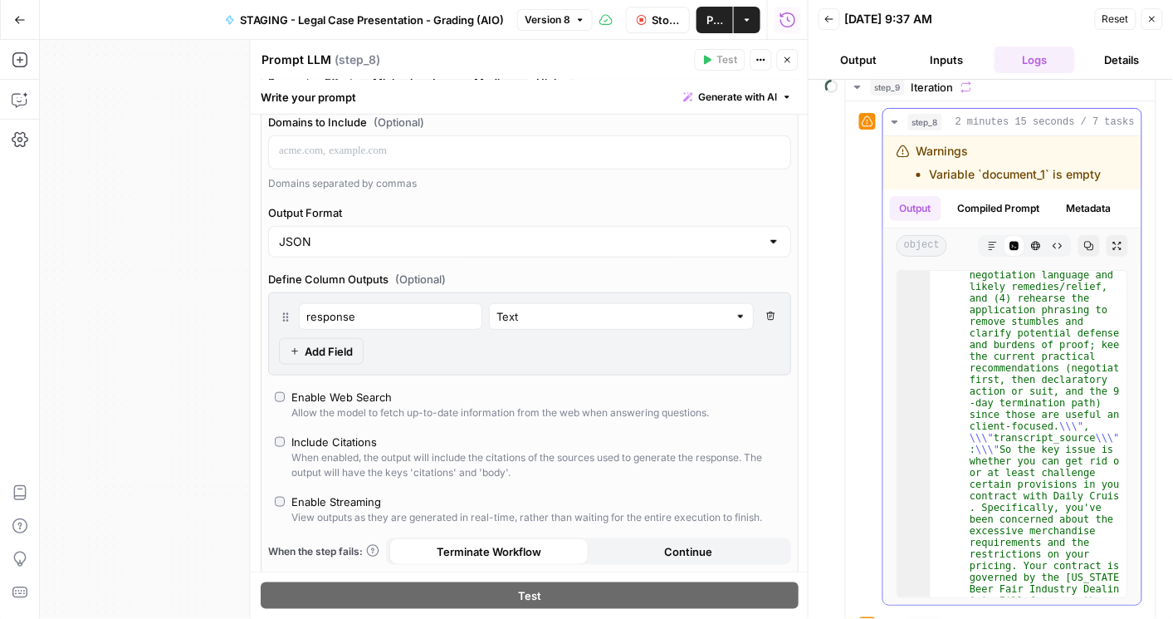
scroll to position [0, 0]
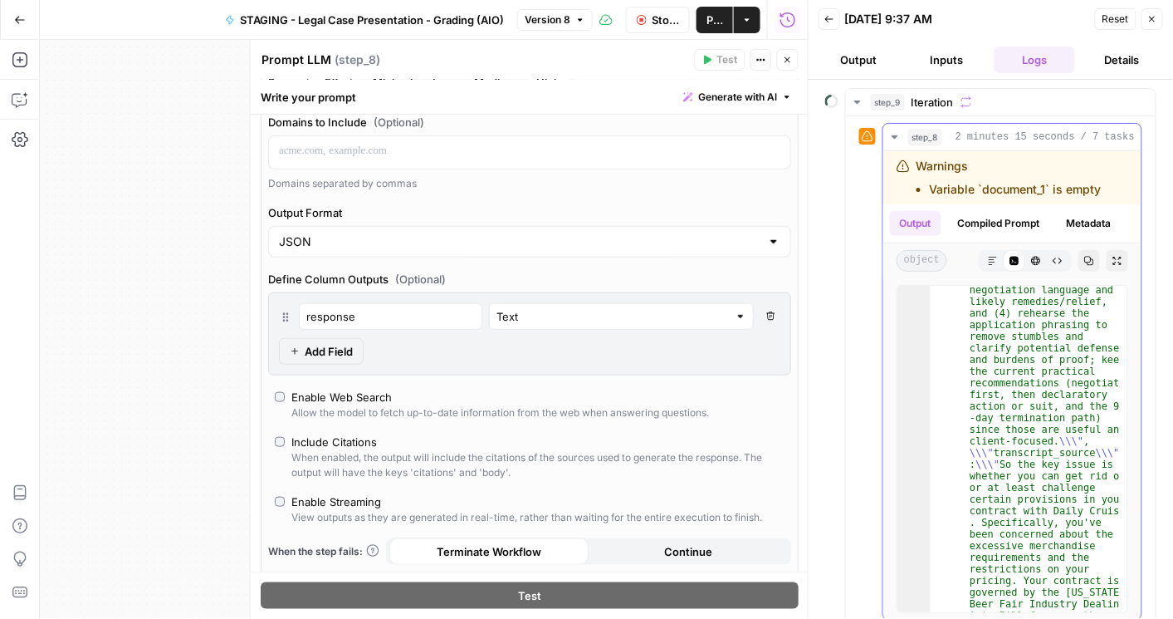
click at [541, 135] on icon "button" at bounding box center [895, 136] width 6 height 3
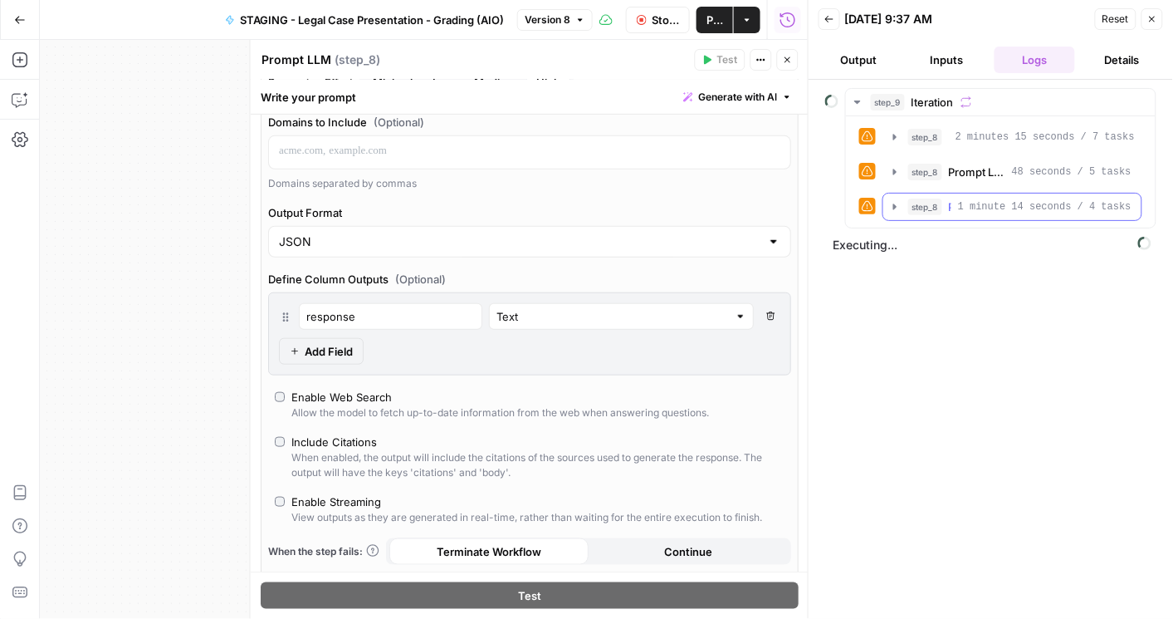
click at [541, 203] on icon "button" at bounding box center [895, 206] width 13 height 13
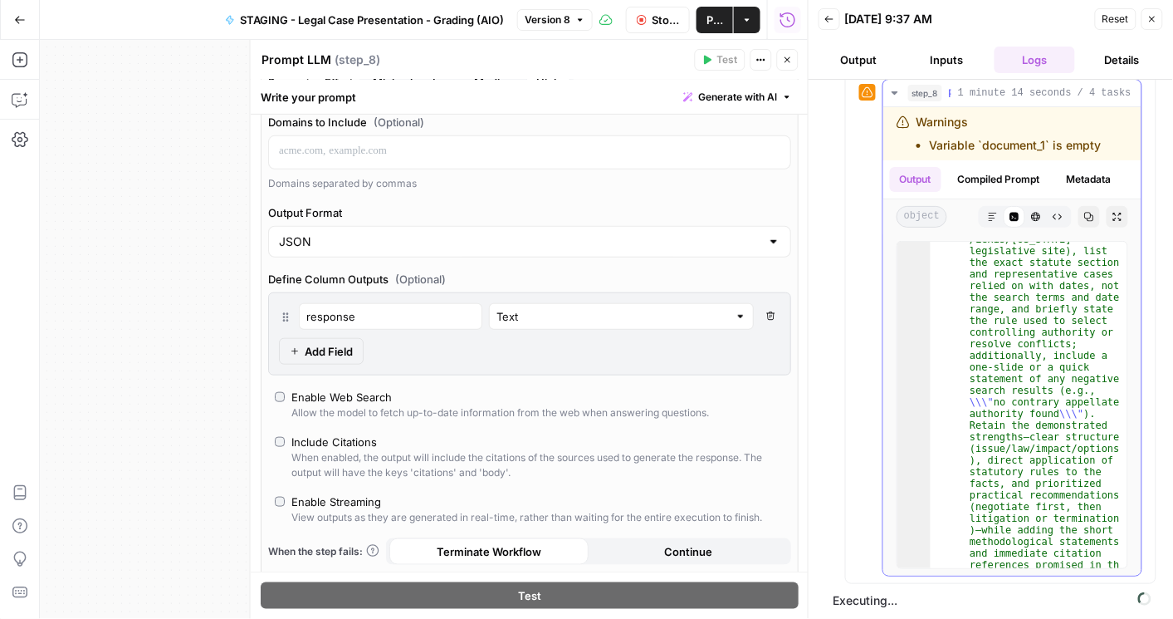
scroll to position [798, 0]
click at [541, 91] on icon "button" at bounding box center [895, 92] width 6 height 3
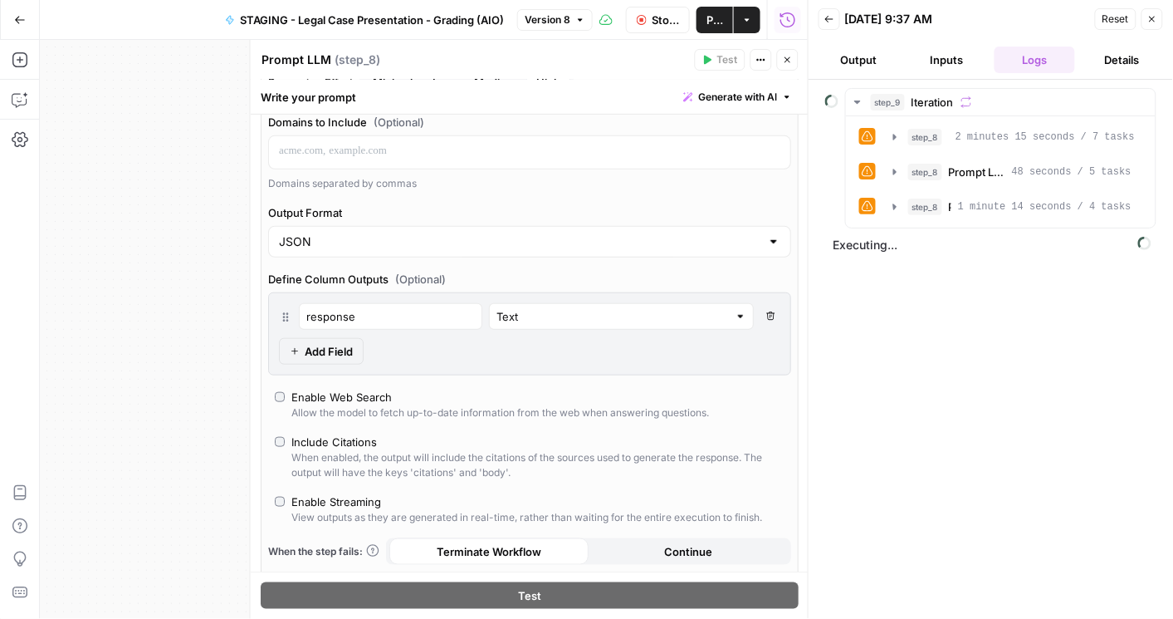
scroll to position [0, 0]
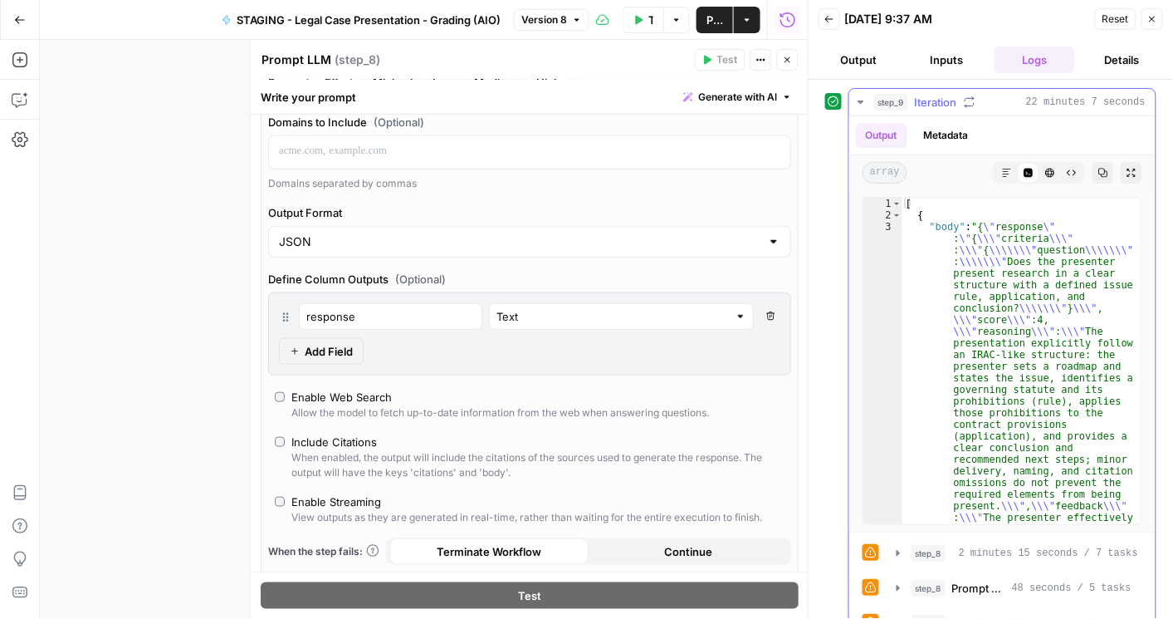
click at [541, 104] on icon "button" at bounding box center [861, 101] width 13 height 13
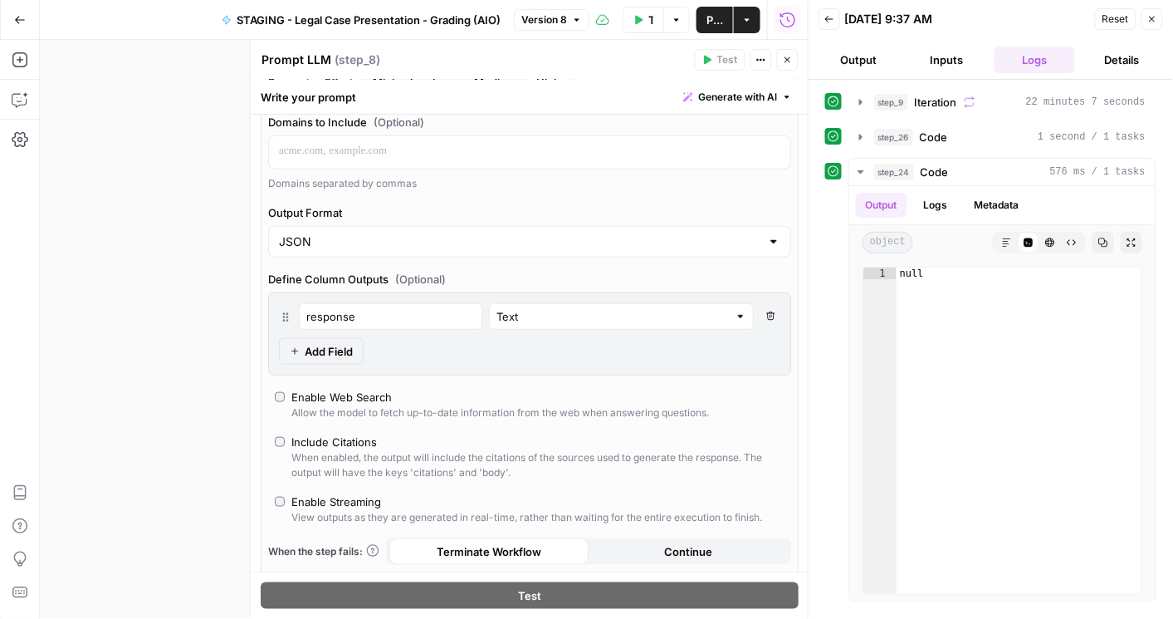
click at [541, 62] on button "Close" at bounding box center [788, 60] width 22 height 22
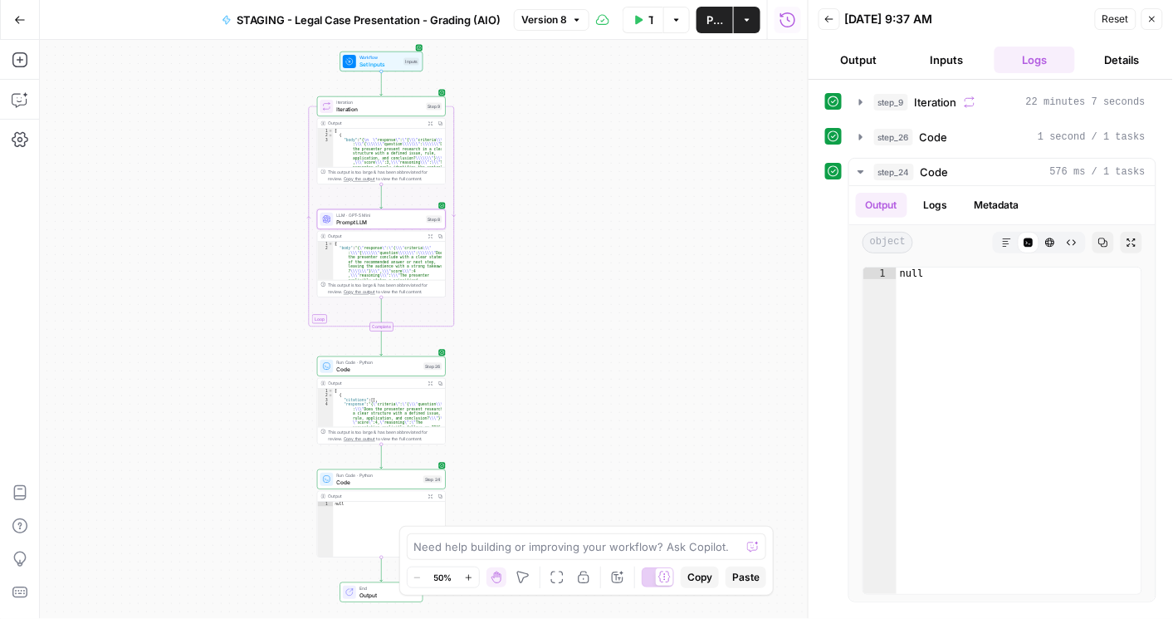
click at [362, 222] on span "Prompt LLM" at bounding box center [380, 222] width 86 height 8
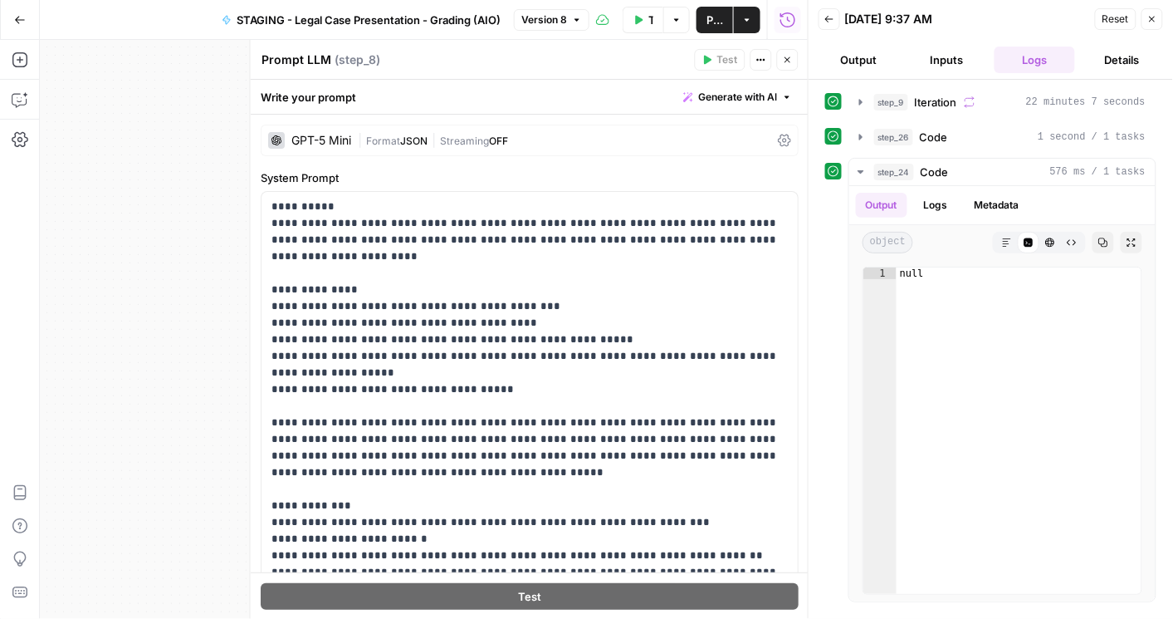
click at [541, 139] on icon at bounding box center [784, 141] width 13 height 12
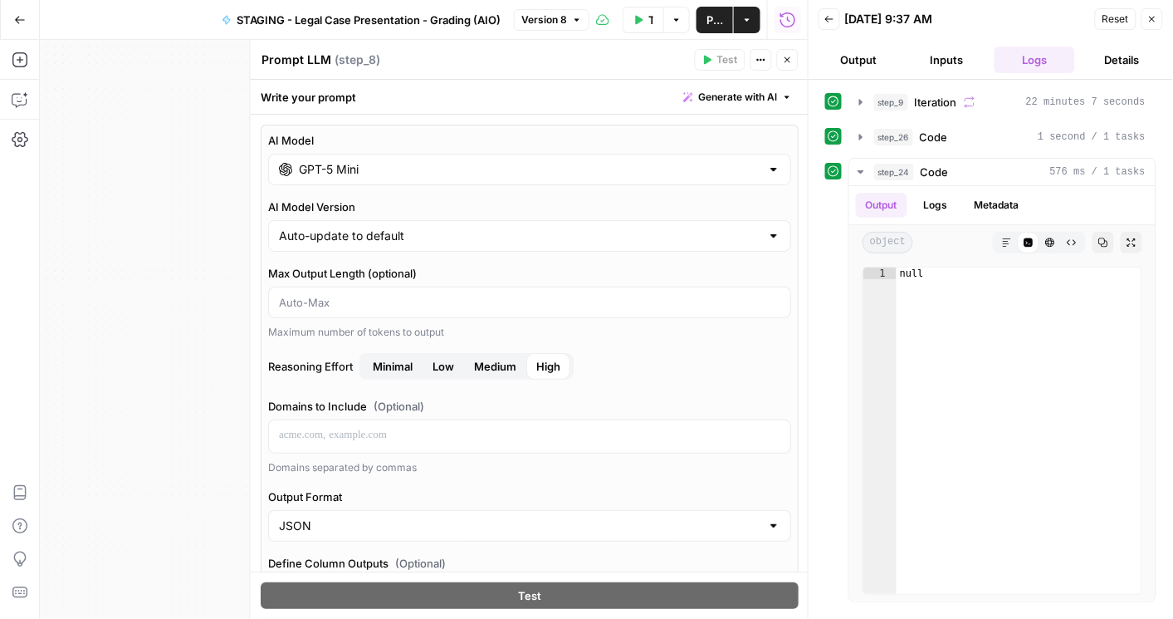
click at [501, 361] on span "Medium" at bounding box center [495, 366] width 42 height 17
click at [541, 18] on span "Publish" at bounding box center [715, 20] width 17 height 17
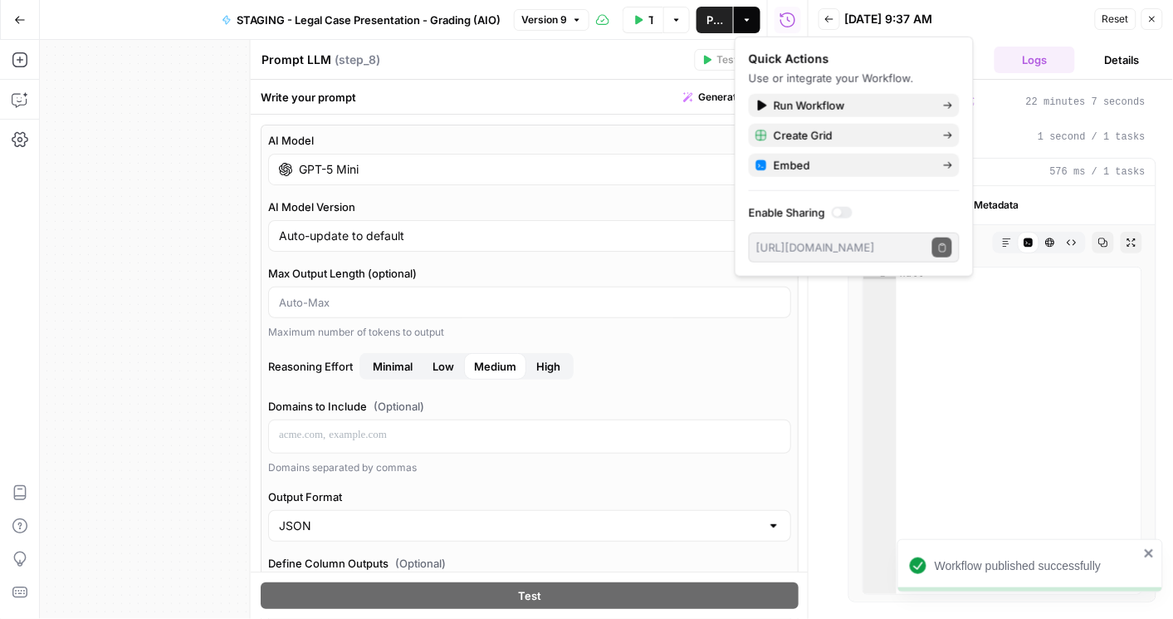
click at [541, 24] on button "Options" at bounding box center [677, 20] width 27 height 27
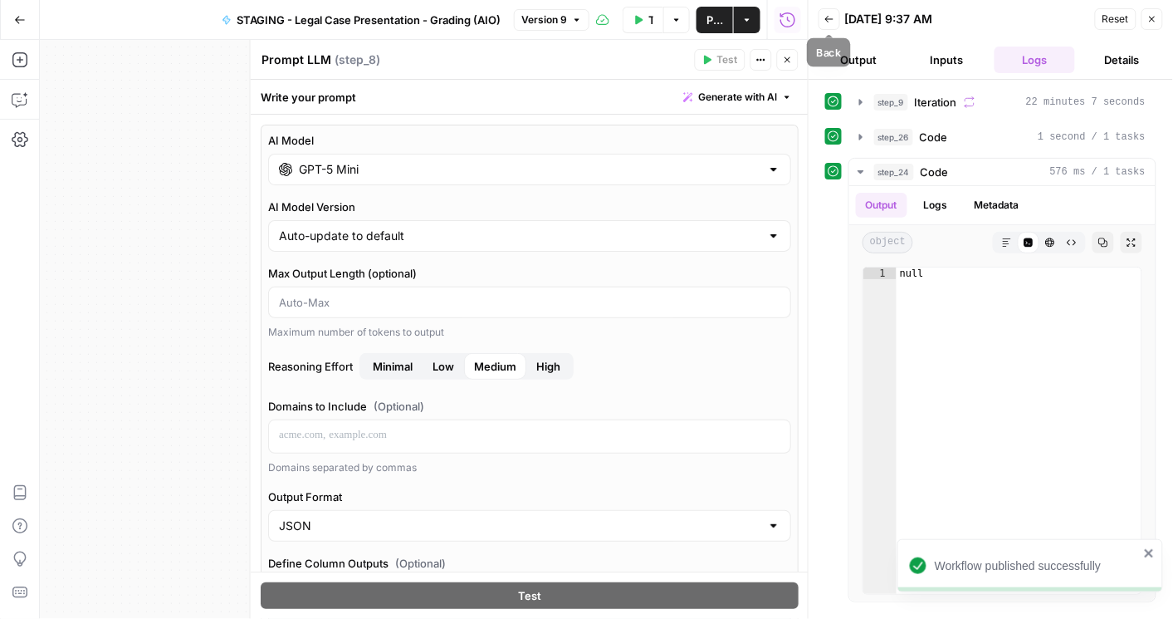
click at [541, 19] on button "Back" at bounding box center [830, 19] width 22 height 22
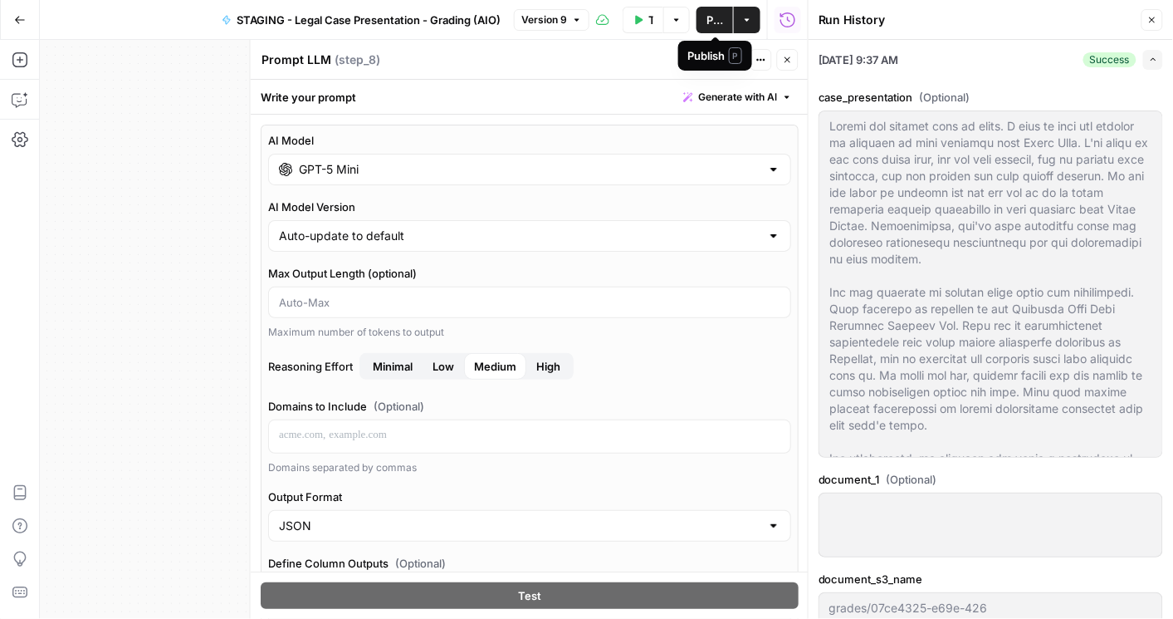
click at [541, 20] on span "Publish" at bounding box center [715, 20] width 17 height 17
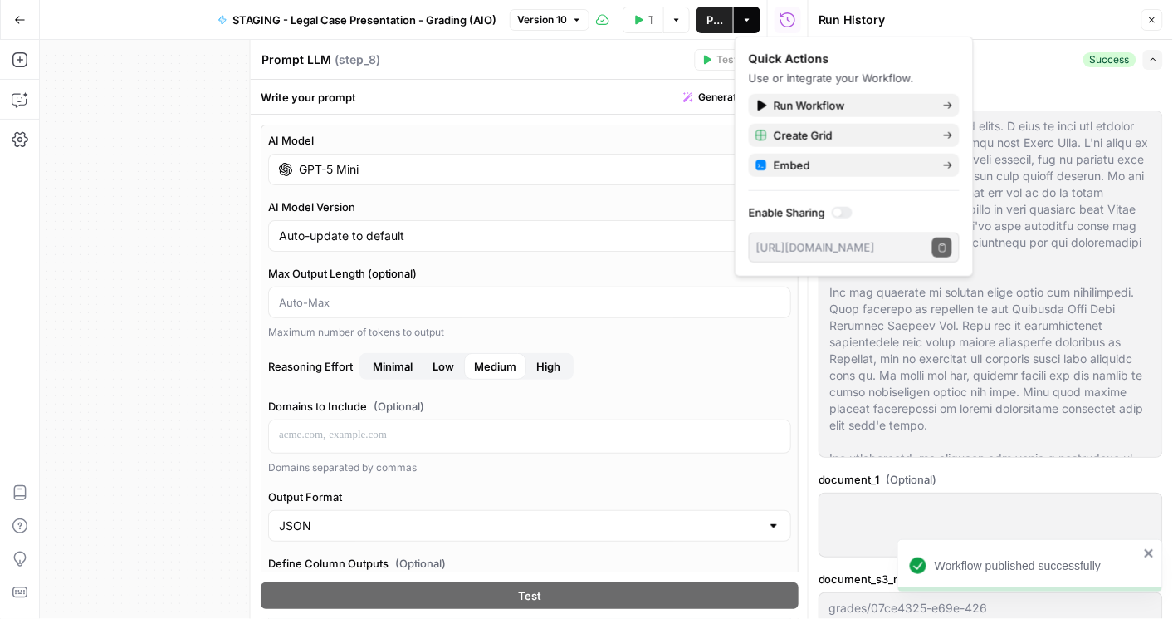
click at [541, 71] on div "09/29/25 at 9:37 AM Success Expand" at bounding box center [991, 59] width 345 height 39
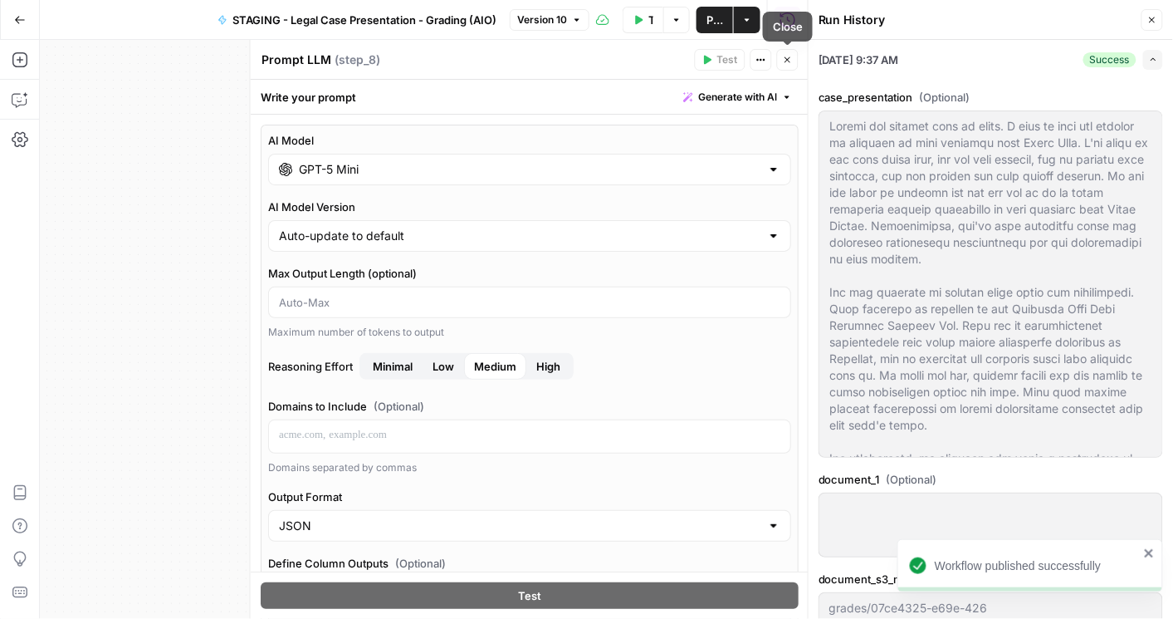
click at [541, 64] on button "Close" at bounding box center [788, 60] width 22 height 22
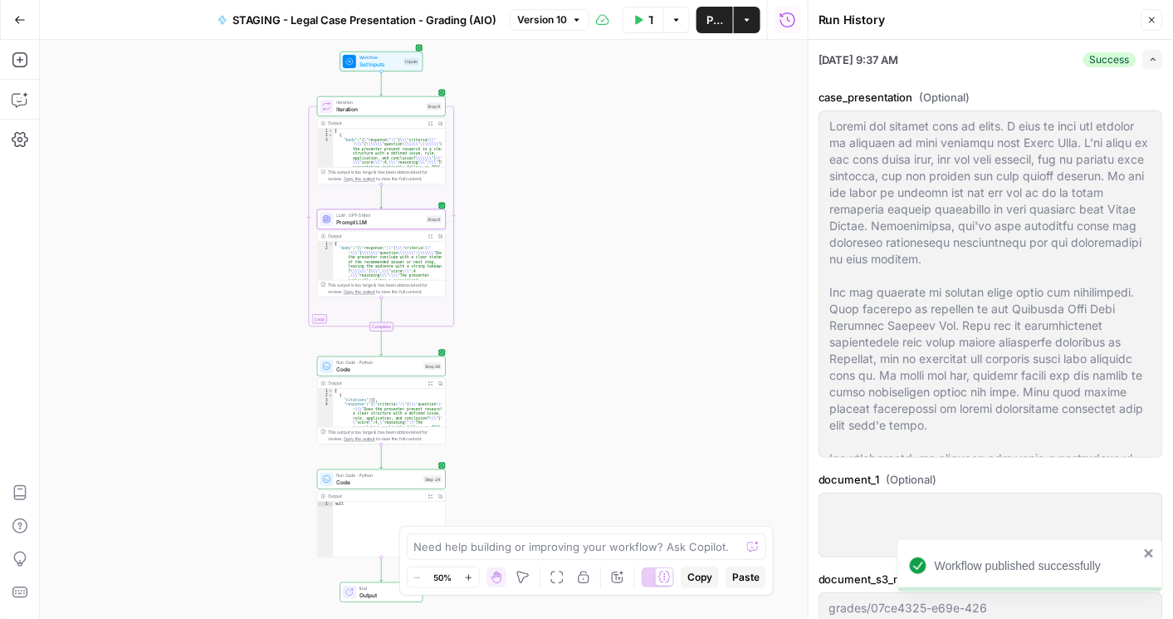
click at [541, 17] on button "Test Workflow" at bounding box center [644, 20] width 42 height 27
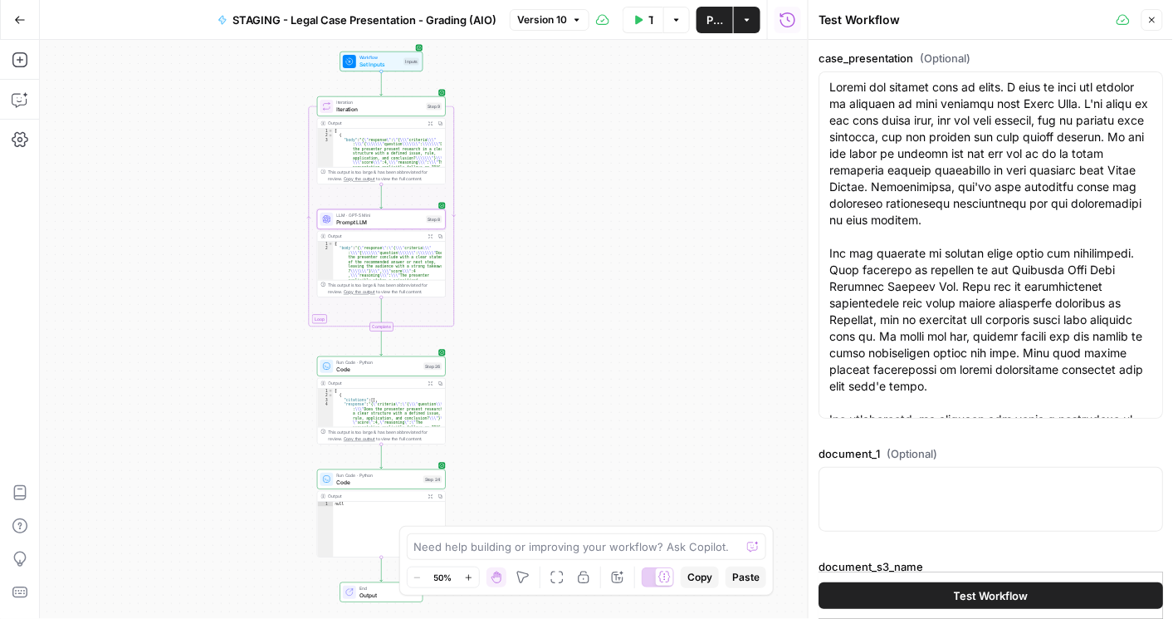
click at [541, 600] on button "Test Workflow" at bounding box center [991, 595] width 345 height 27
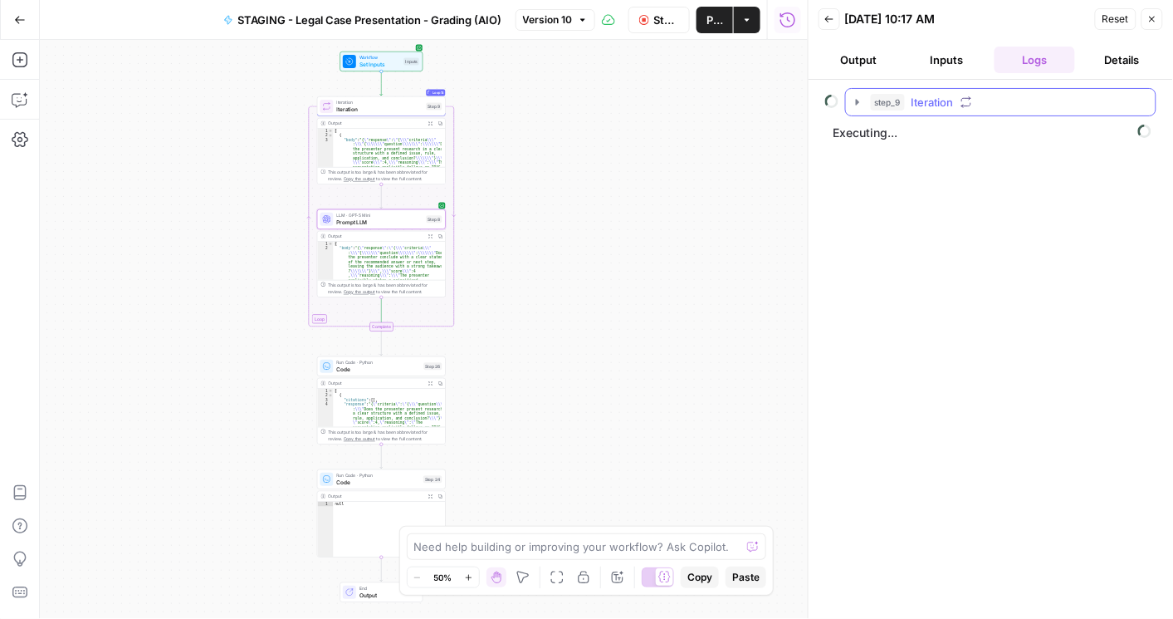
click at [541, 104] on icon "button" at bounding box center [857, 101] width 13 height 13
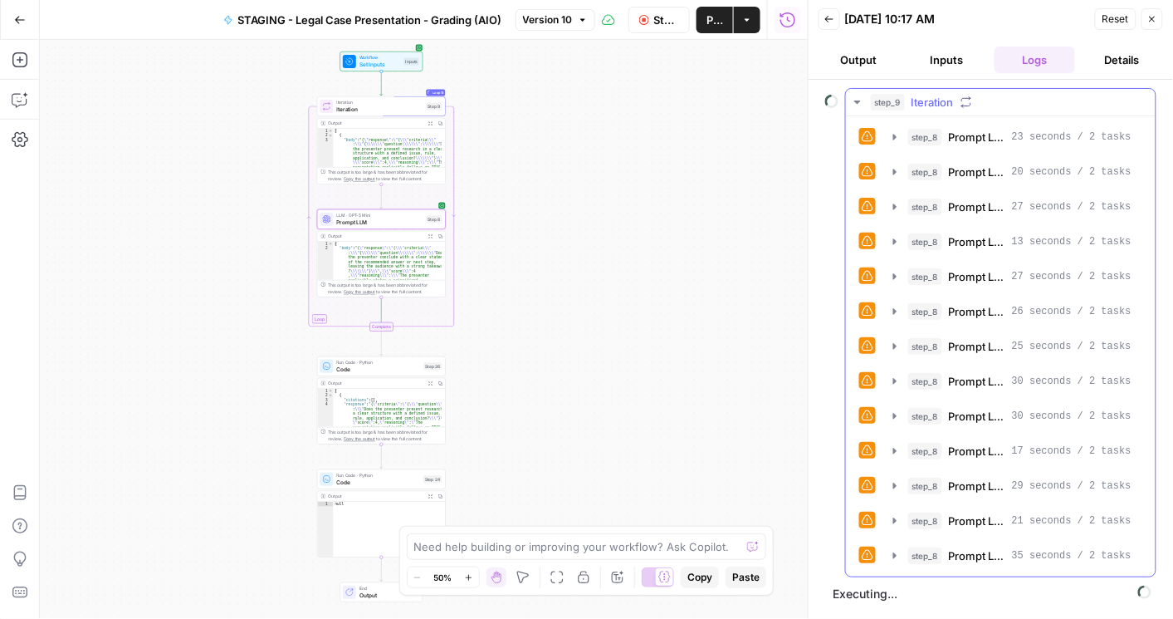
click at [541, 97] on icon "button" at bounding box center [857, 101] width 13 height 13
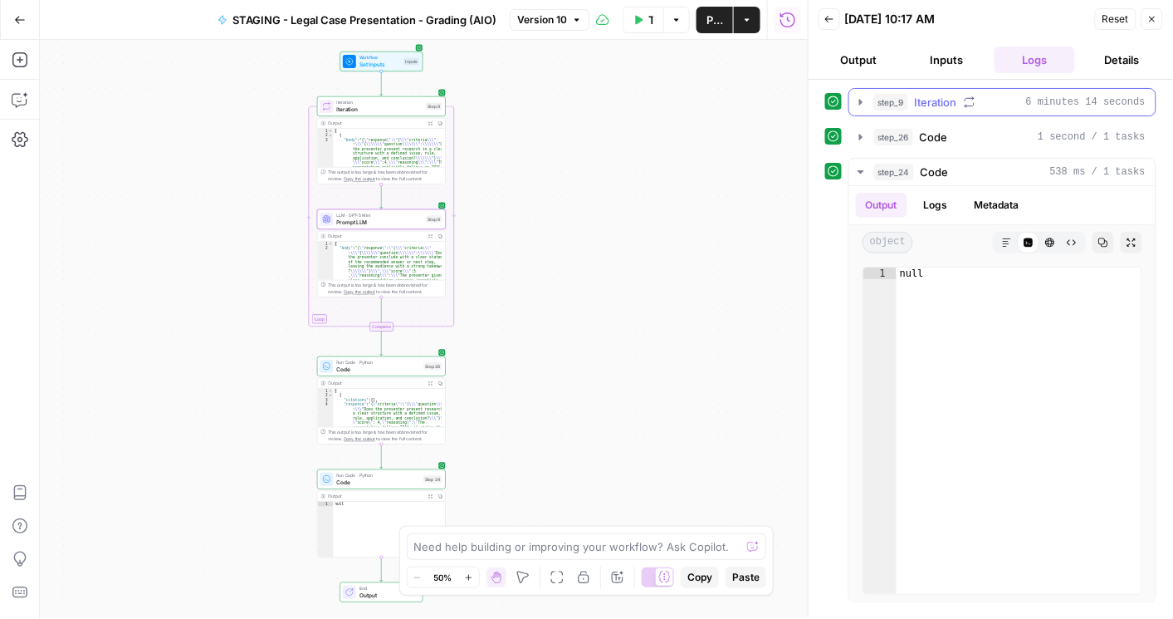
click at [541, 104] on icon "button" at bounding box center [861, 101] width 13 height 13
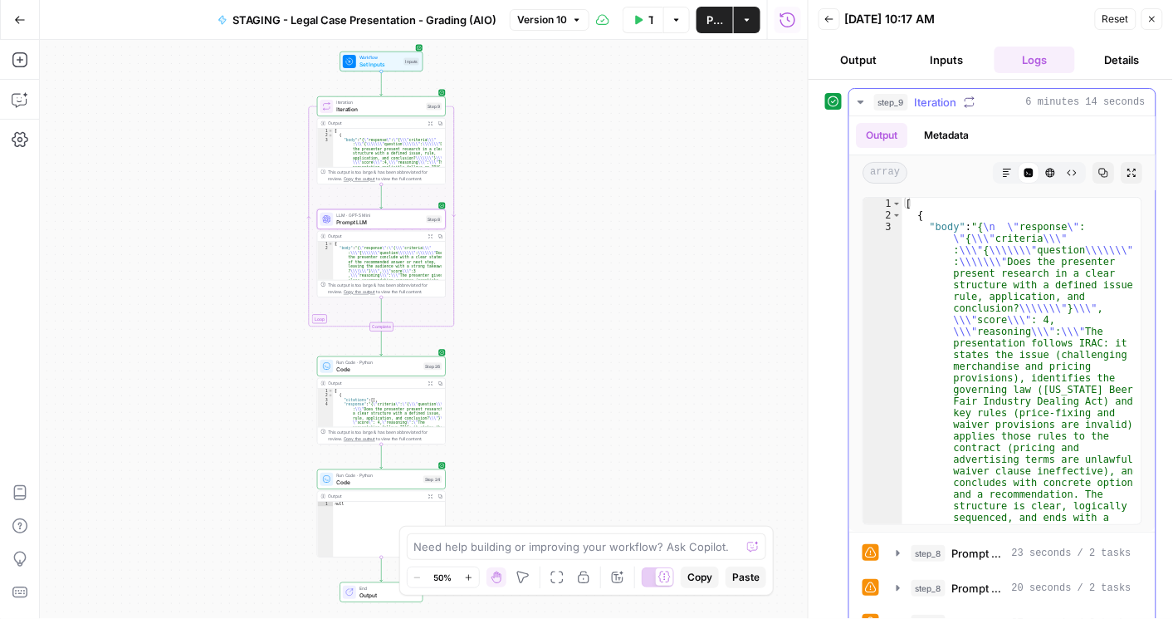
drag, startPoint x: 997, startPoint y: 171, endPoint x: 1090, endPoint y: 169, distance: 93.0
click at [541, 171] on icon "button" at bounding box center [1007, 173] width 10 height 10
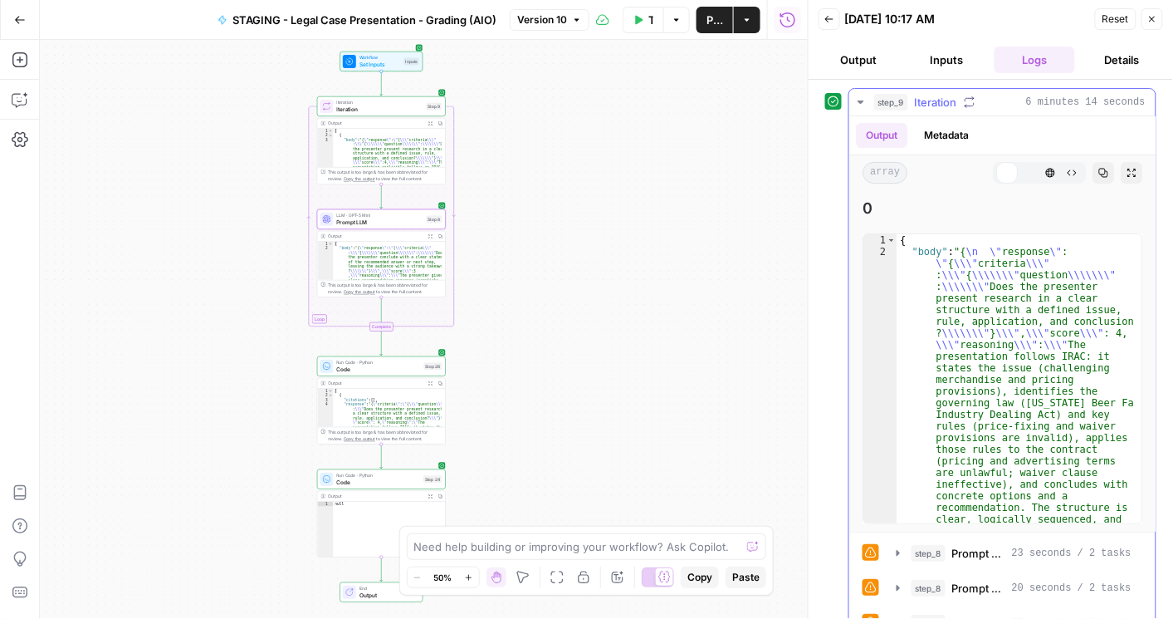
click at [541, 169] on icon "button" at bounding box center [1104, 173] width 10 height 10
click at [541, 170] on icon "button" at bounding box center [1104, 173] width 10 height 10
click at [362, 221] on span "Prompt LLM" at bounding box center [380, 222] width 86 height 8
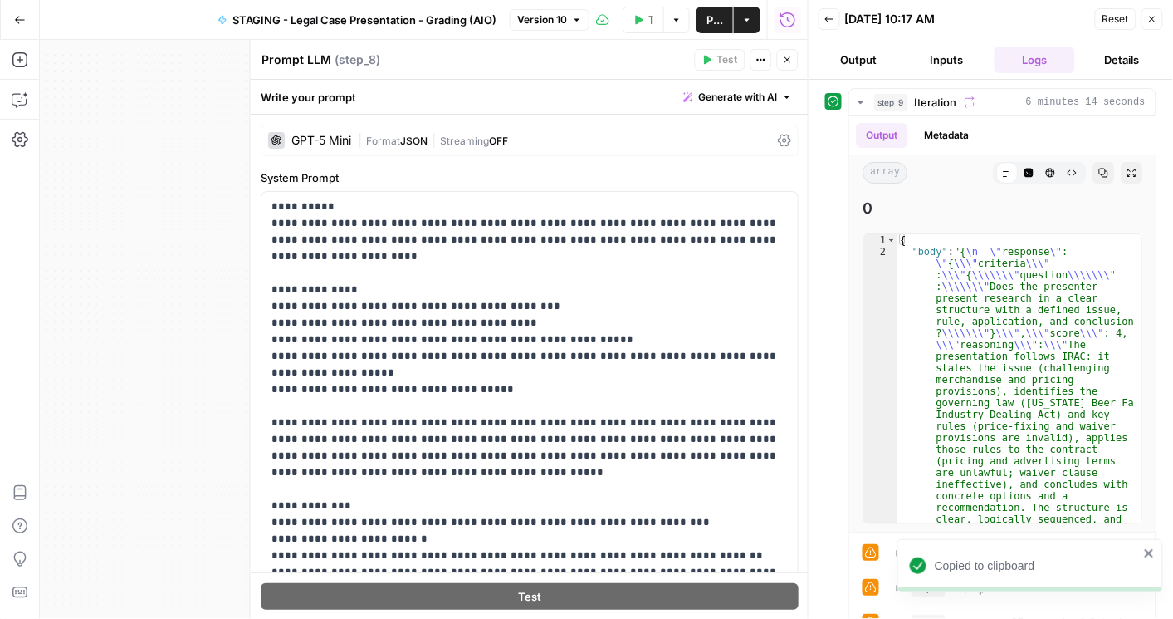
click at [541, 139] on icon at bounding box center [784, 141] width 13 height 12
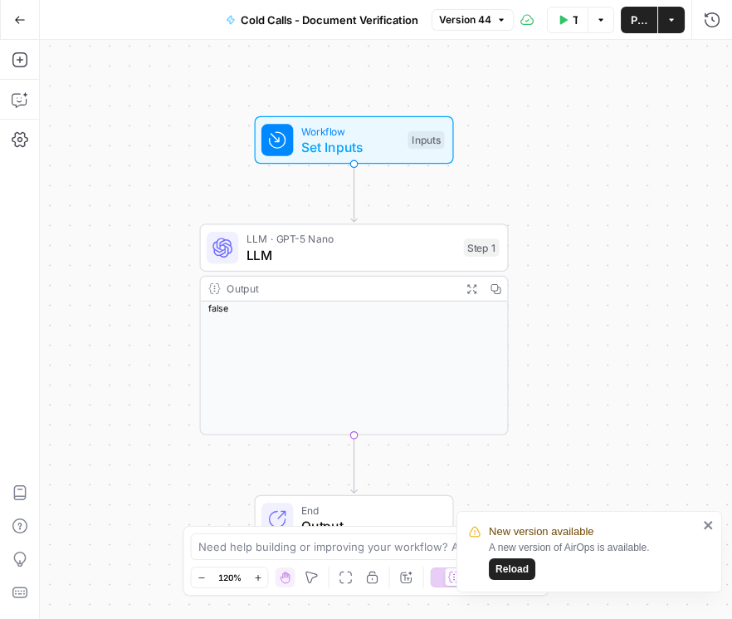
click at [517, 568] on span "Reload" at bounding box center [512, 568] width 33 height 15
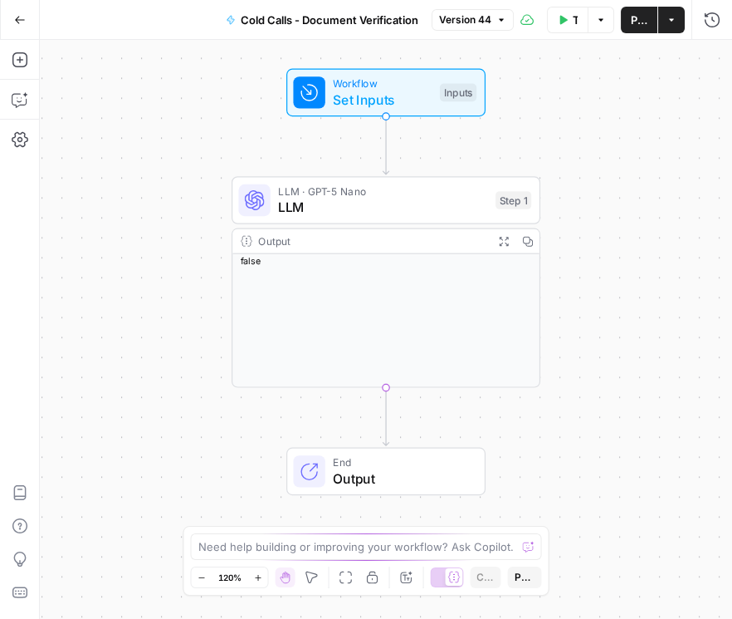
click at [20, 23] on icon "button" at bounding box center [20, 20] width 12 height 12
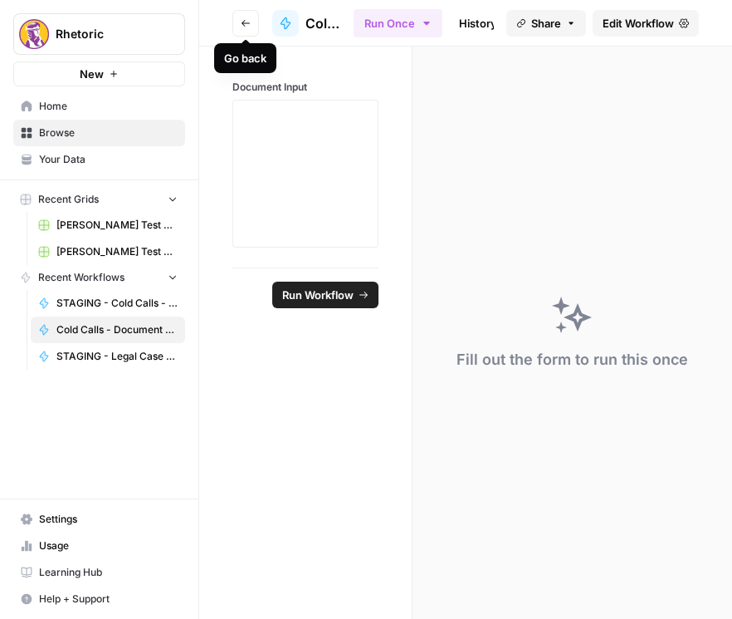
click at [233, 27] on button "Go back" at bounding box center [246, 23] width 27 height 27
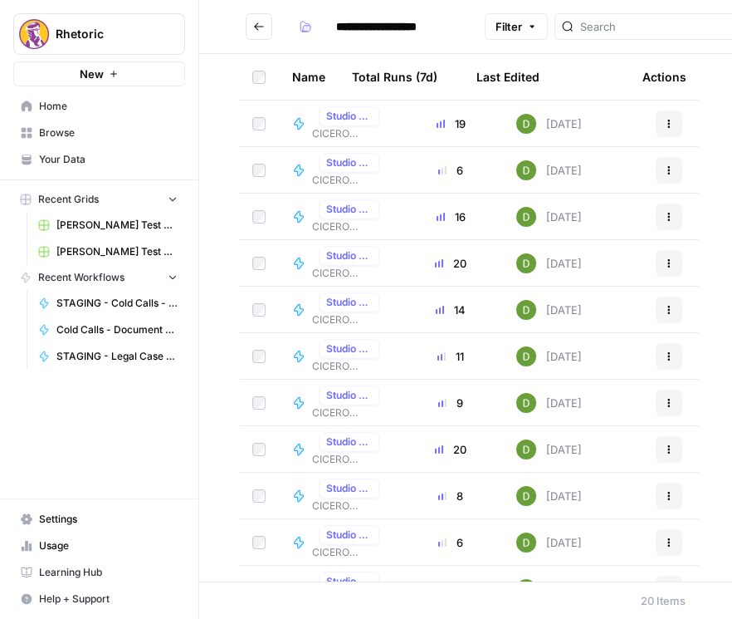
click at [267, 28] on button "Go back" at bounding box center [259, 26] width 27 height 27
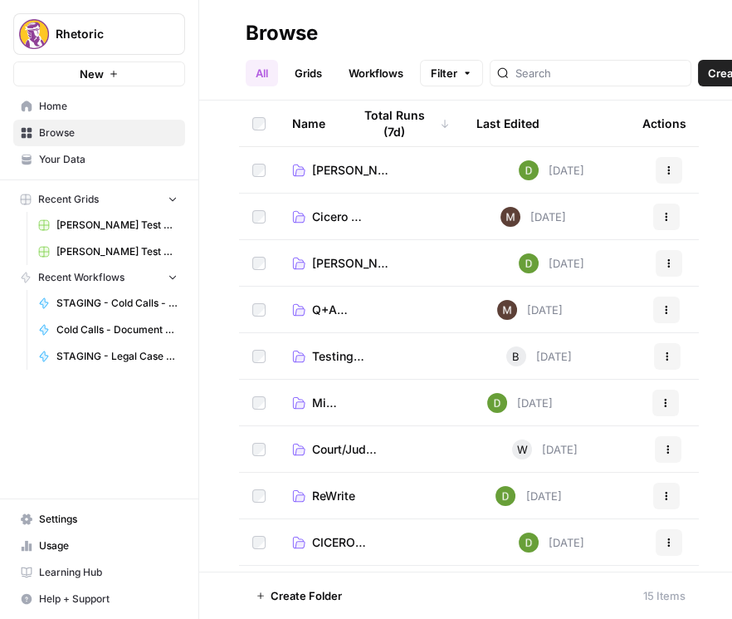
click at [328, 174] on span "[PERSON_NAME] (STAGING)" at bounding box center [351, 170] width 78 height 17
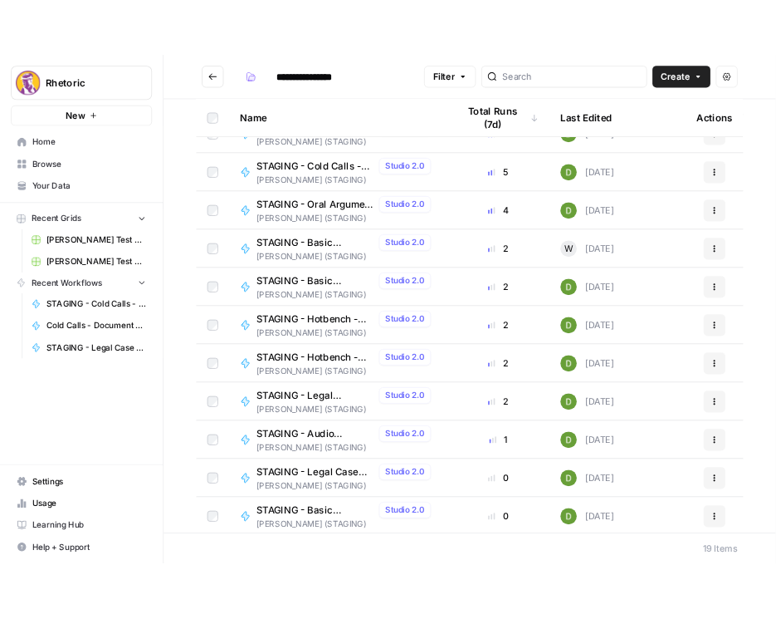
scroll to position [189, 0]
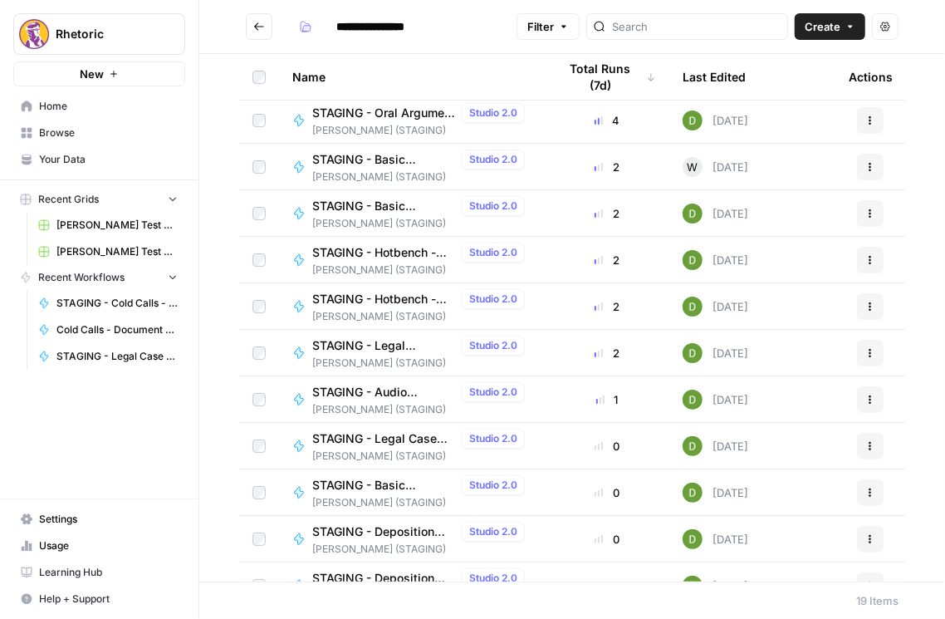
click at [389, 386] on span "STAGING - Audio Transcribe" at bounding box center [383, 392] width 143 height 17
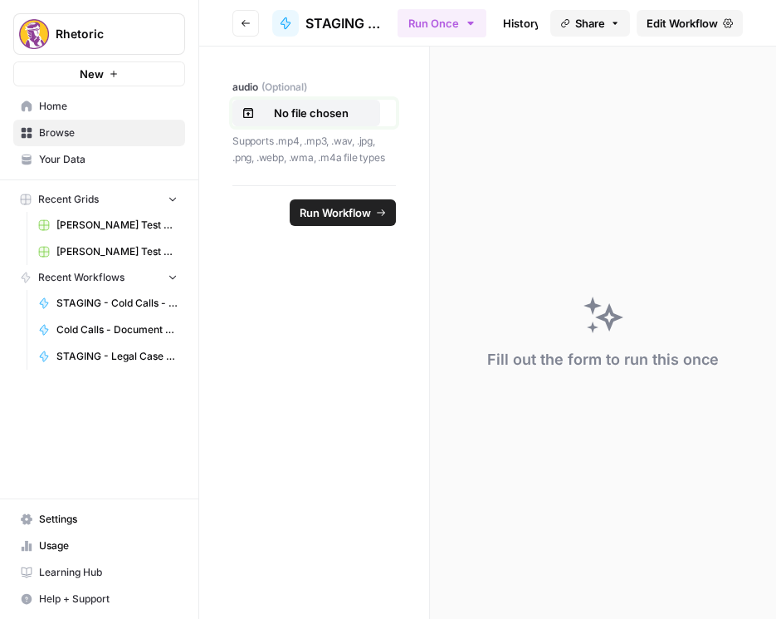
click at [260, 119] on p "No file chosen" at bounding box center [311, 113] width 106 height 17
click at [359, 208] on span "Run Workflow" at bounding box center [335, 212] width 71 height 17
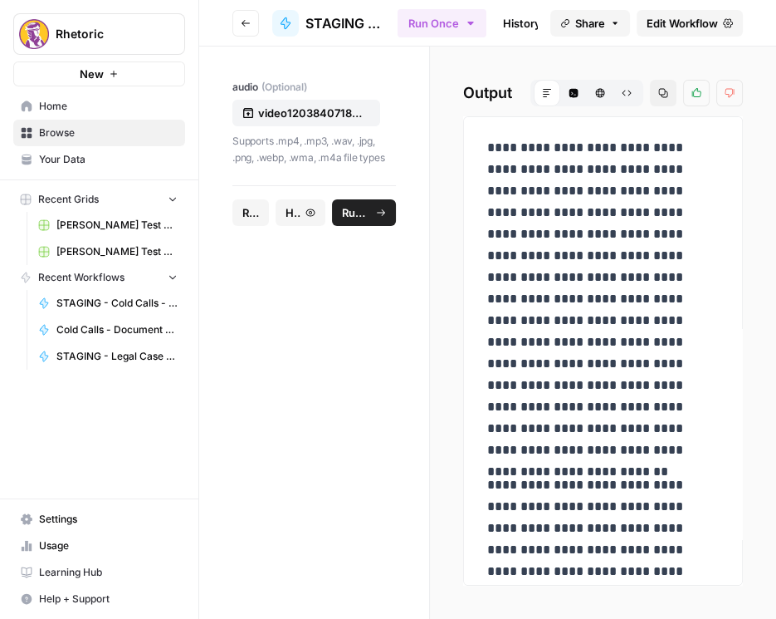
click at [664, 96] on icon "button" at bounding box center [664, 93] width 10 height 10
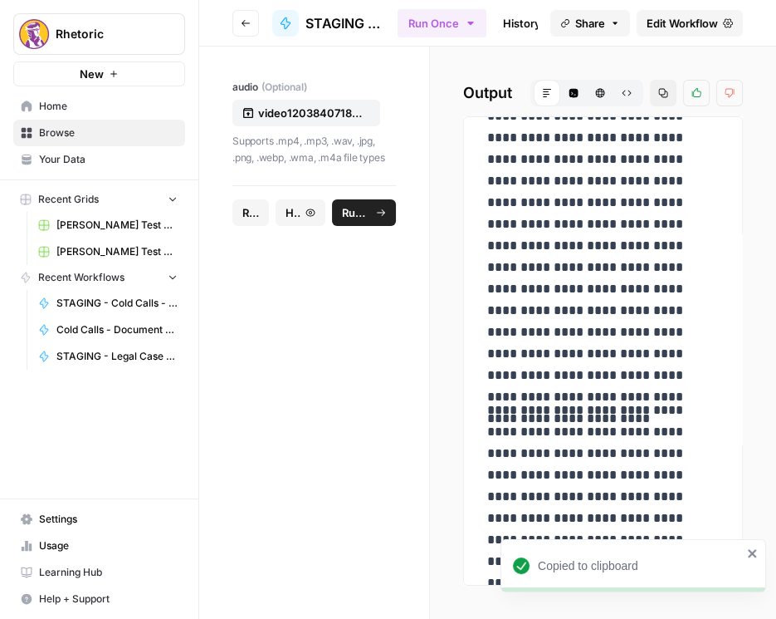
scroll to position [806, 0]
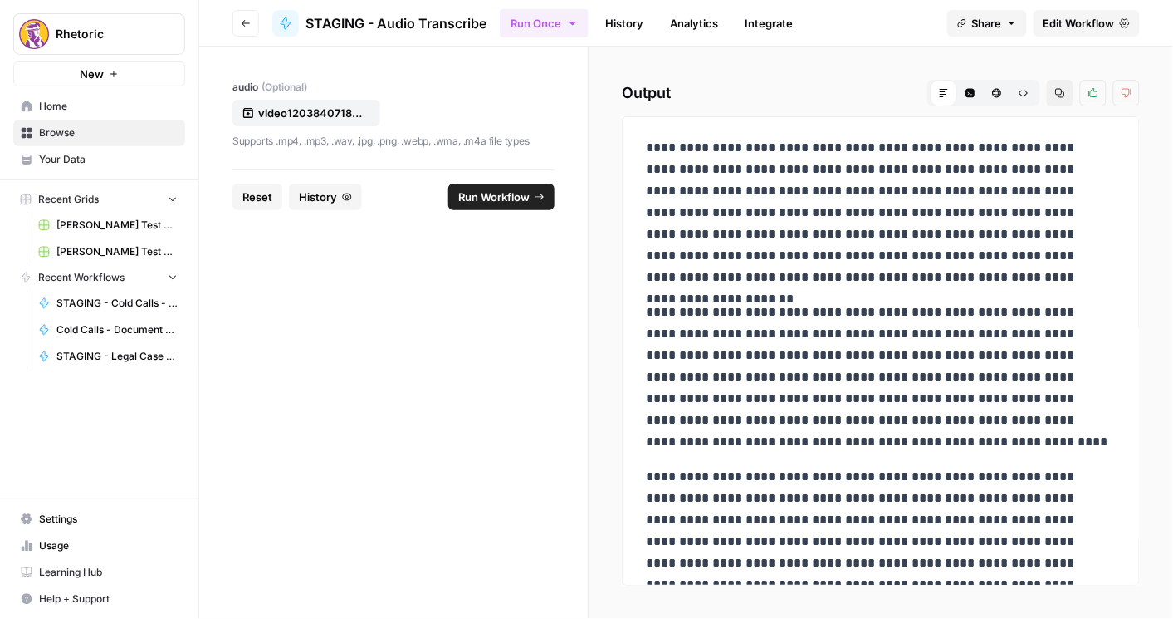
scroll to position [482, 0]
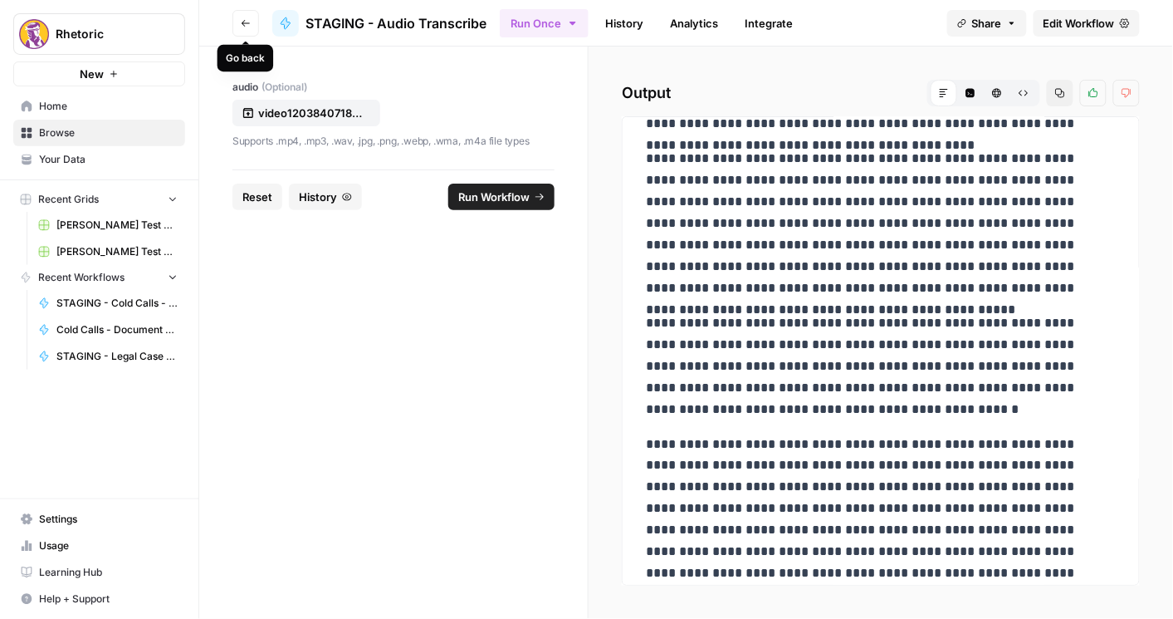
click at [250, 22] on span "Go back" at bounding box center [250, 22] width 1 height 1
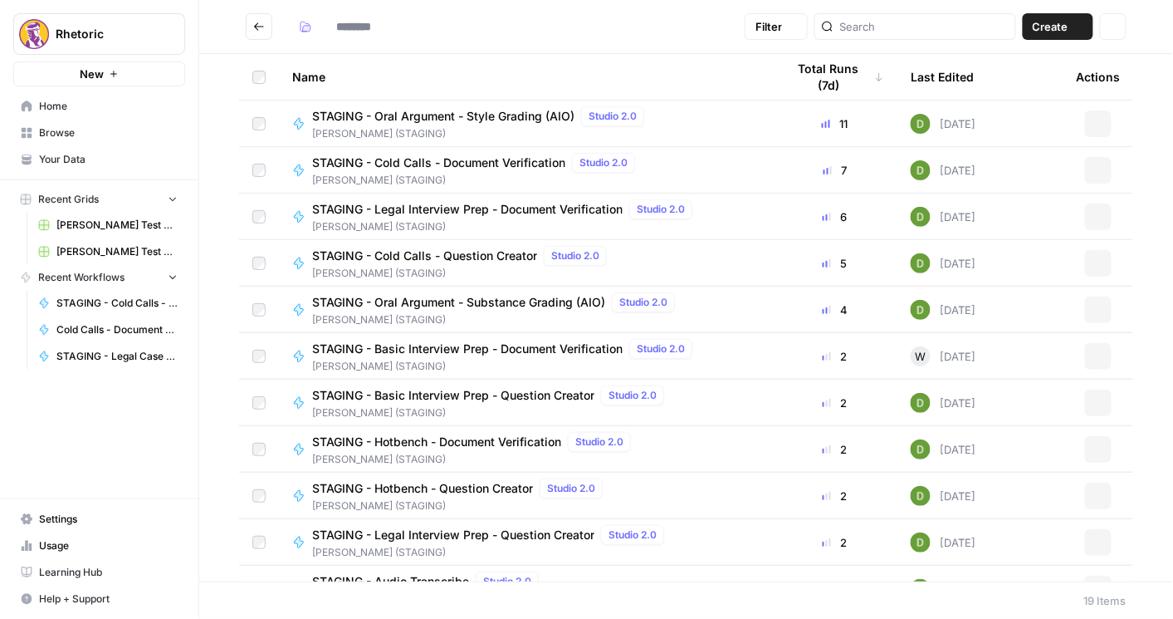
type input "**********"
click at [590, 29] on div "**********" at bounding box center [515, 26] width 446 height 27
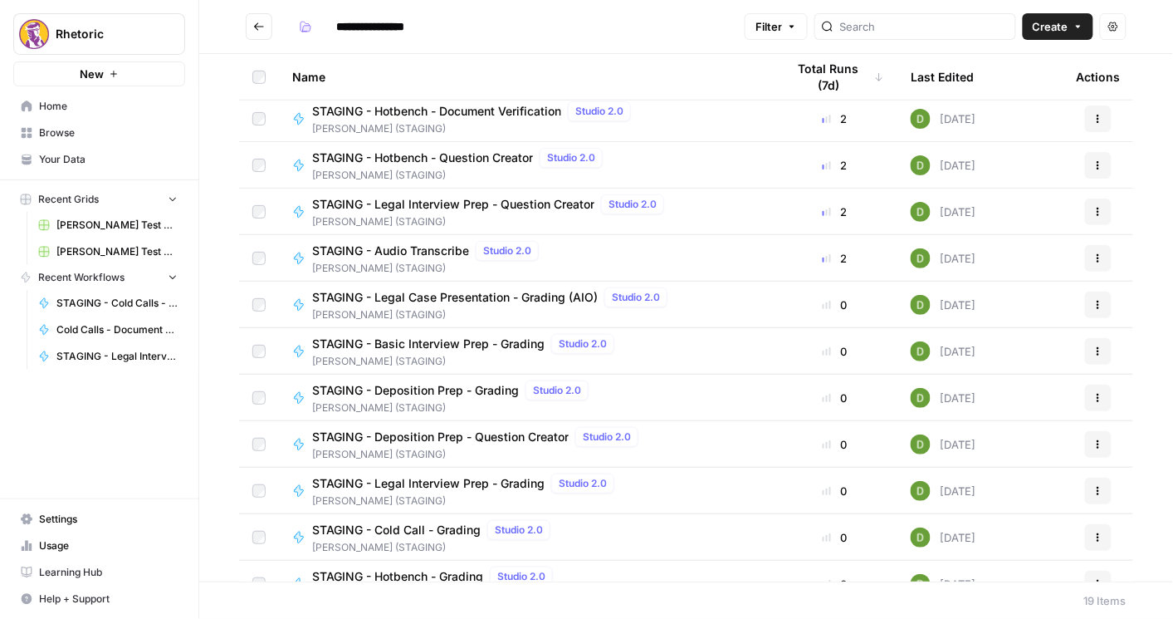
scroll to position [402, 0]
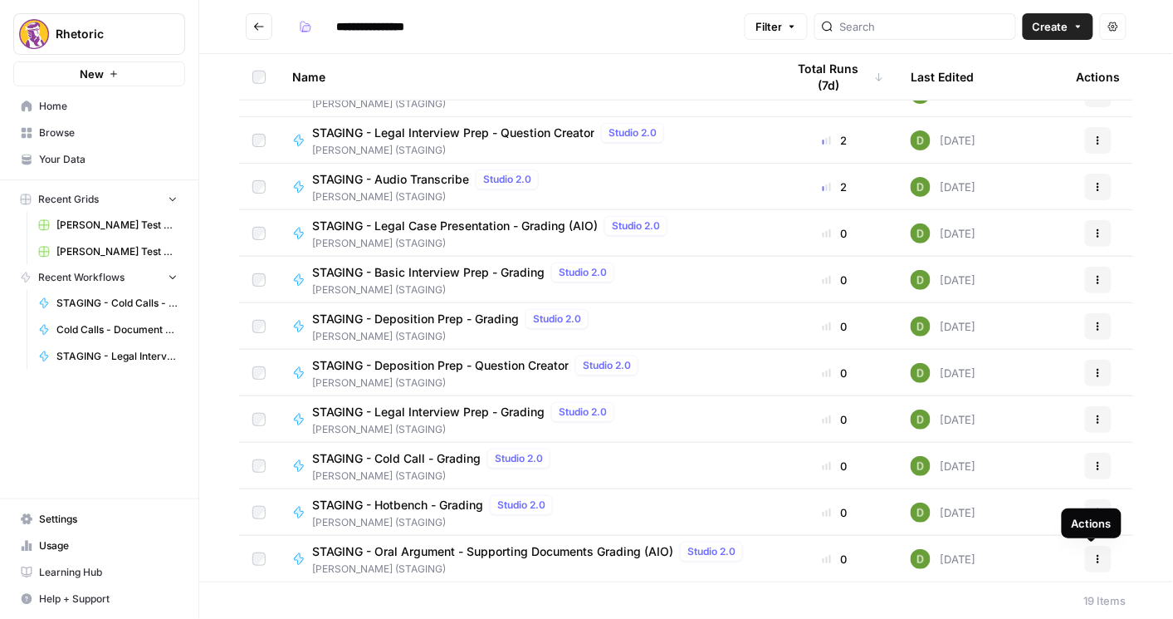
click at [1097, 556] on button "Actions" at bounding box center [1098, 559] width 27 height 27
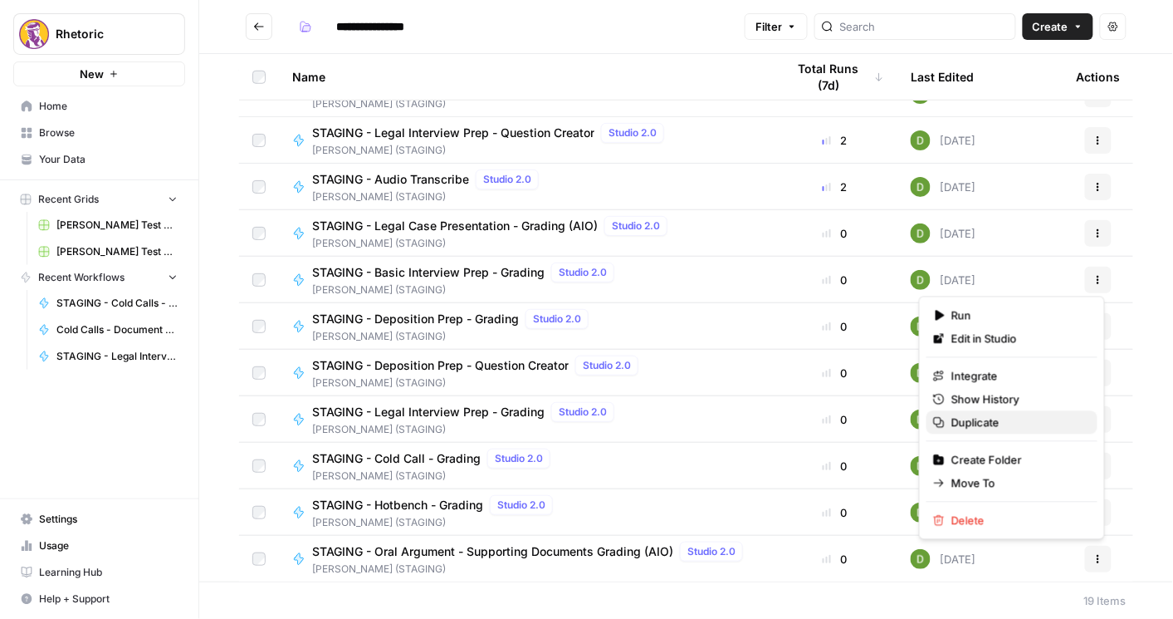
click at [986, 423] on span "Duplicate" at bounding box center [1018, 422] width 133 height 17
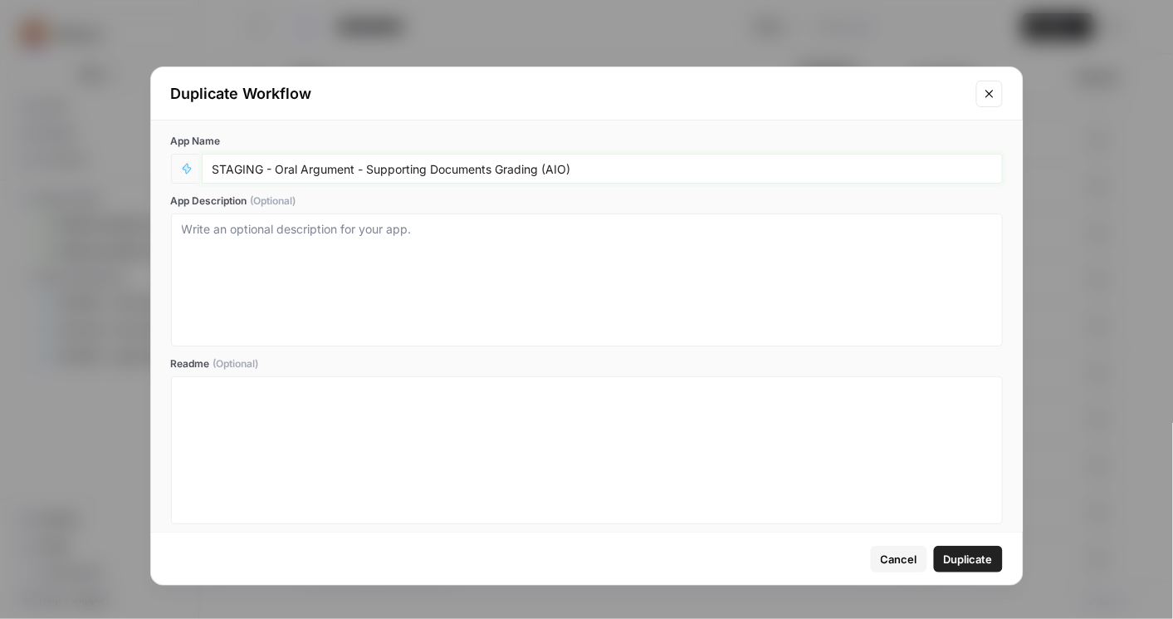
drag, startPoint x: 276, startPoint y: 174, endPoint x: 155, endPoint y: 192, distance: 121.7
click at [156, 189] on div "App Name STAGING - Oral Argument - Supporting Documents Grading (AIO) App Descr…" at bounding box center [587, 328] width 872 height 417
type input "Oral Argument - Supporting Documents Grading (AIO)"
click at [951, 565] on span "Duplicate" at bounding box center [968, 559] width 49 height 17
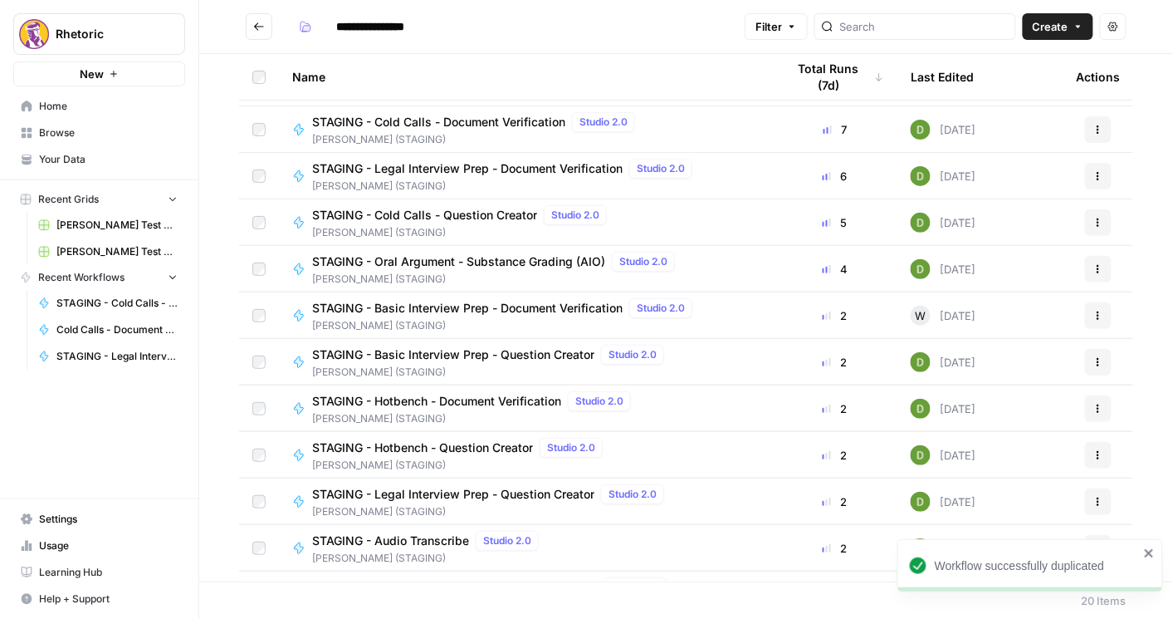
scroll to position [0, 0]
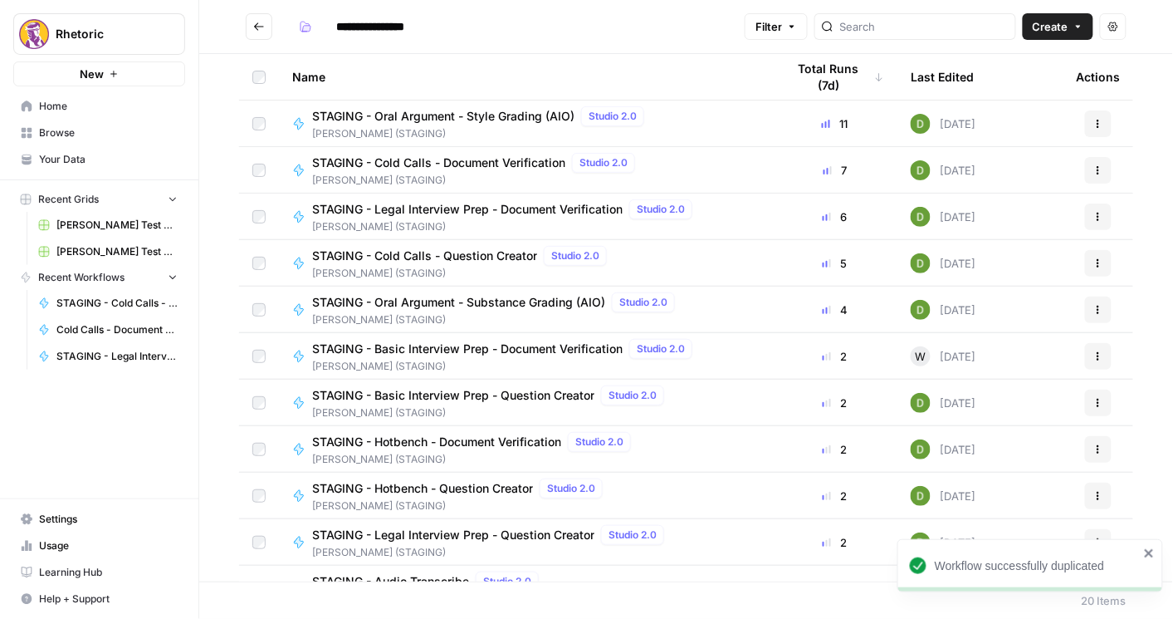
click at [1097, 119] on button "Actions" at bounding box center [1098, 123] width 27 height 27
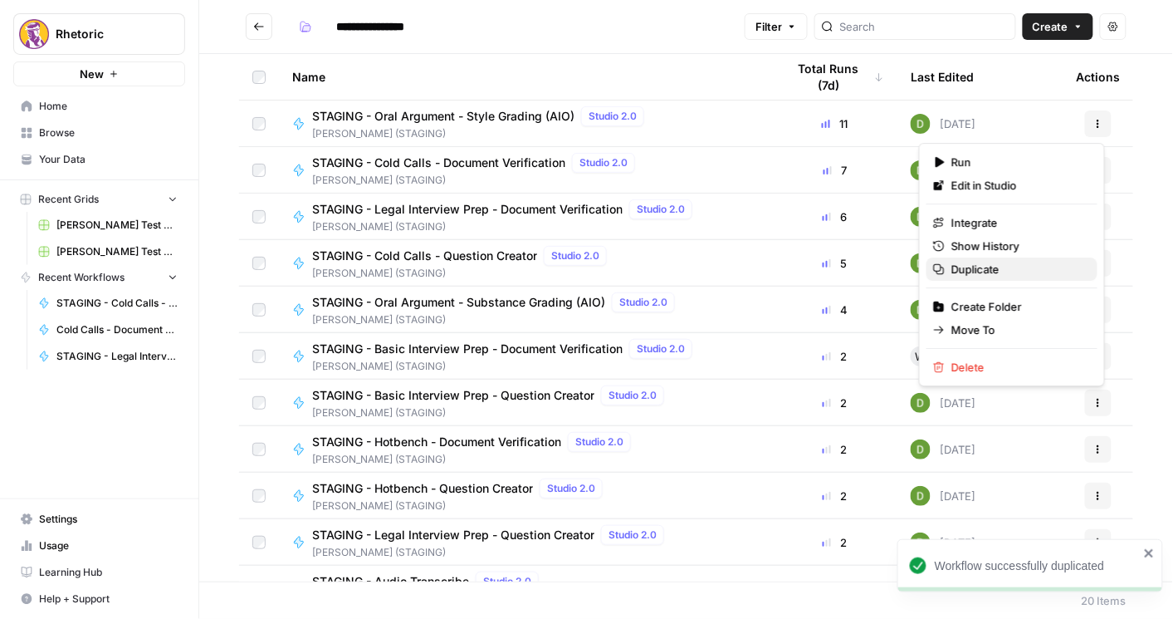
click at [989, 274] on span "Duplicate" at bounding box center [1018, 269] width 133 height 17
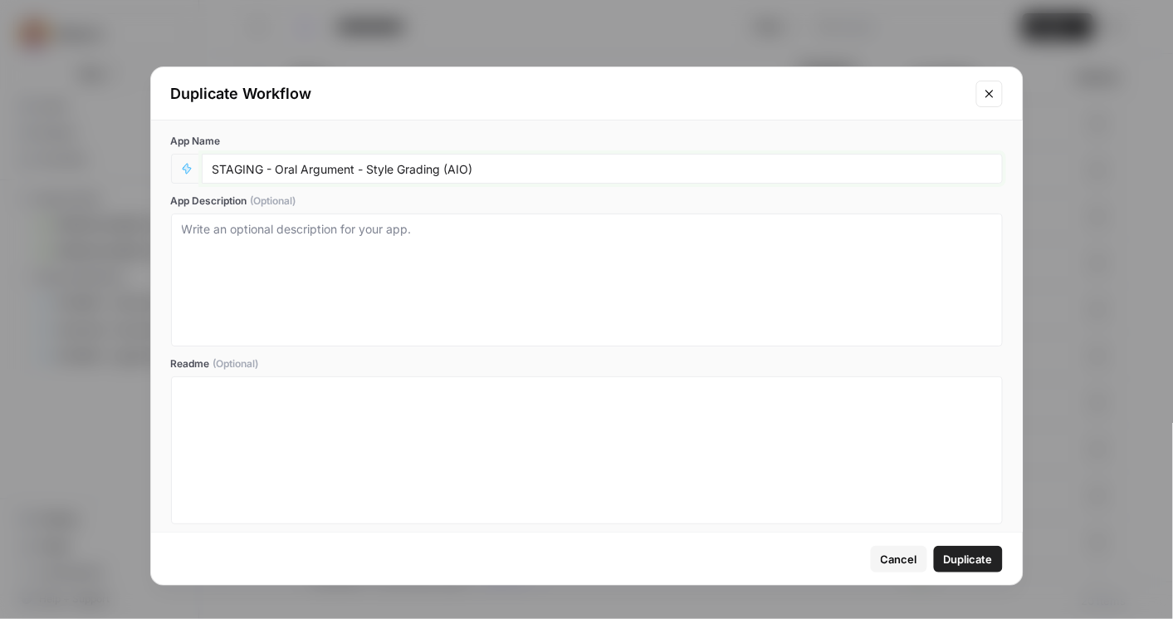
drag, startPoint x: 275, startPoint y: 169, endPoint x: 133, endPoint y: 174, distance: 142.1
click at [138, 174] on div "Duplicate Workflow App Name STAGING - Oral Argument - Style Grading (AIO) App D…" at bounding box center [586, 309] width 1173 height 619
type input "Oral Argument - Style Grading (AIO)"
click at [966, 556] on span "Duplicate" at bounding box center [968, 559] width 49 height 17
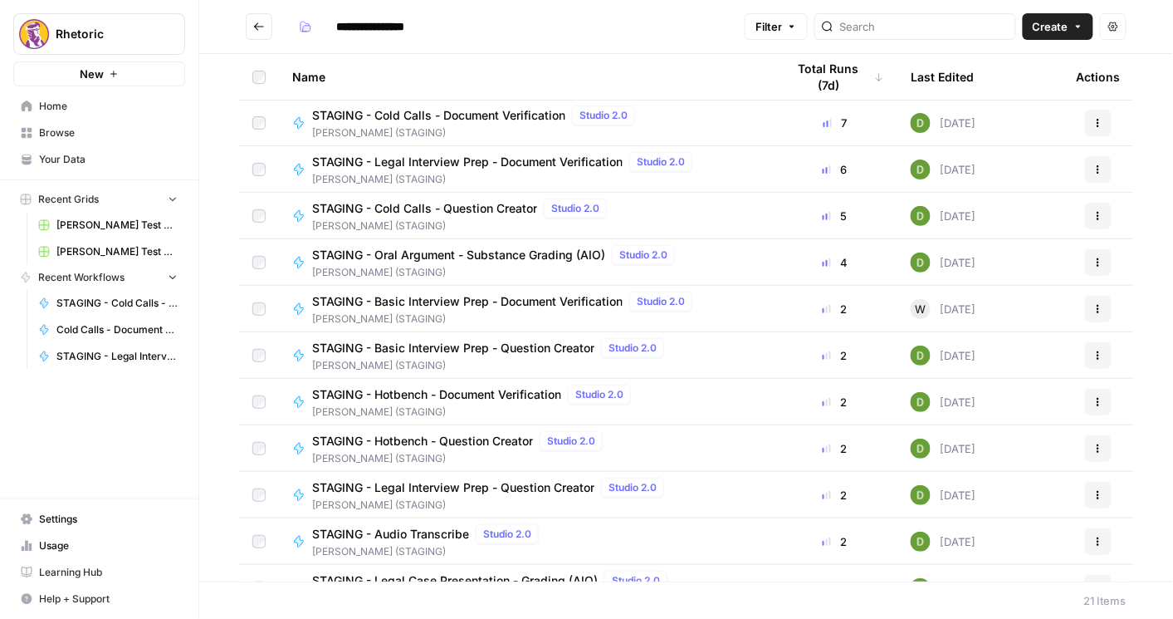
scroll to position [20, 0]
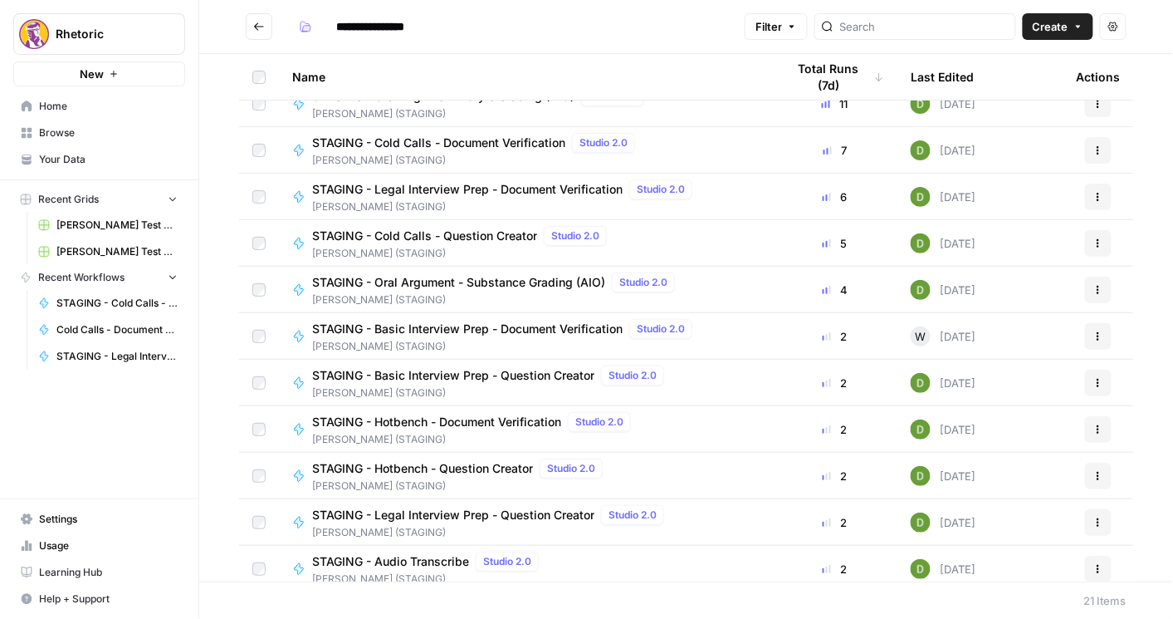
click at [1097, 289] on button "Actions" at bounding box center [1098, 290] width 27 height 27
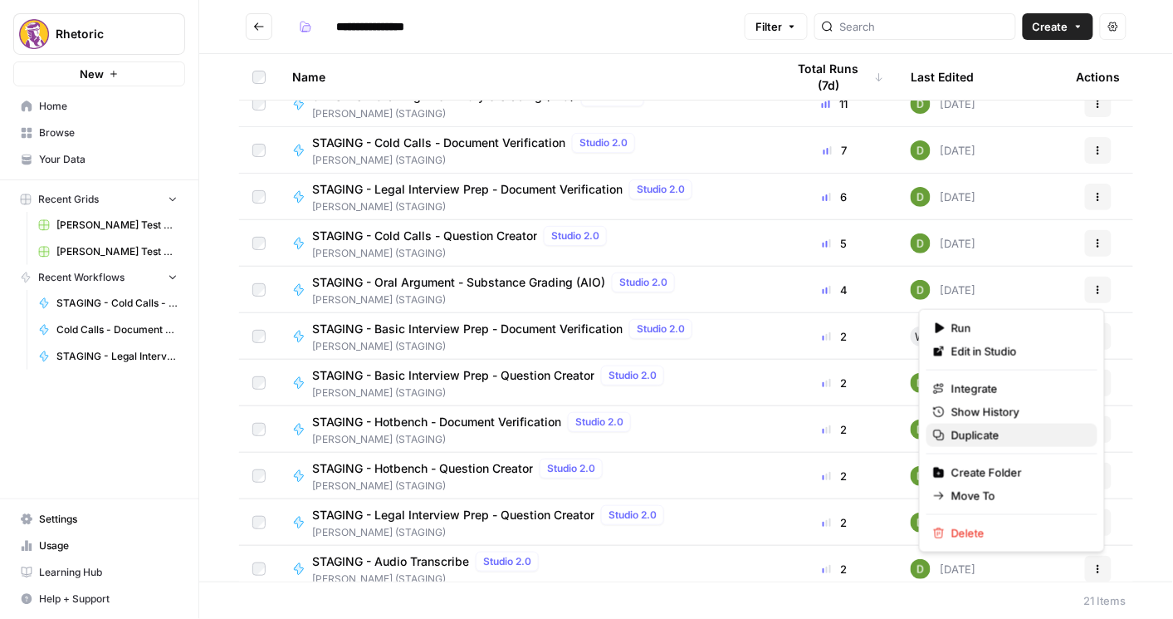
click at [982, 435] on span "Duplicate" at bounding box center [1018, 435] width 133 height 17
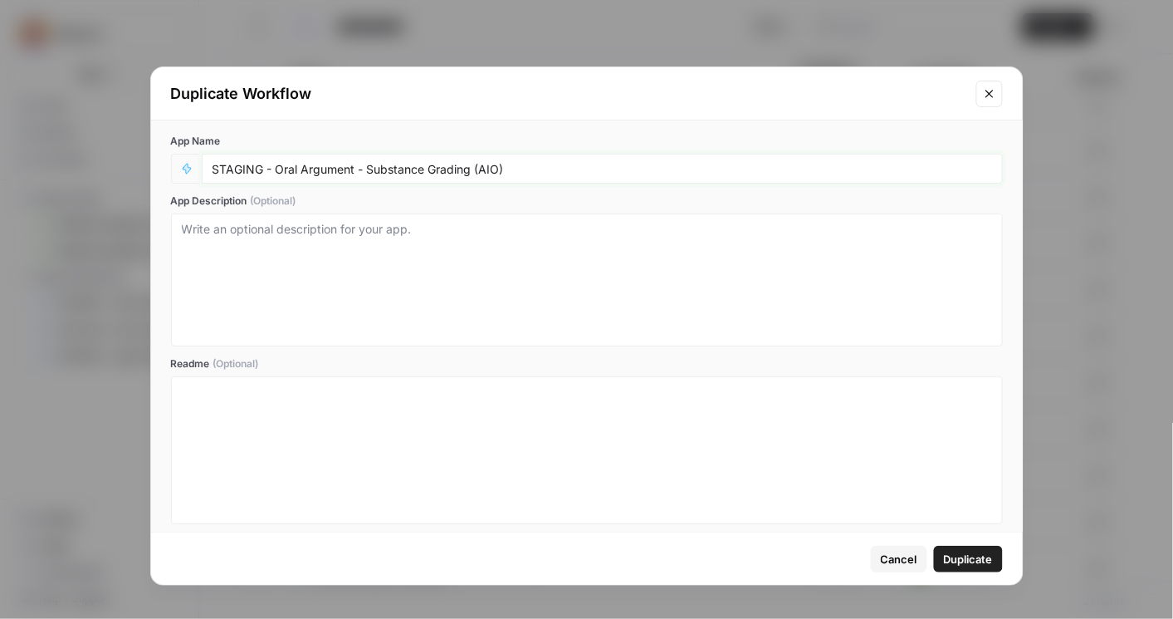
drag, startPoint x: 265, startPoint y: 172, endPoint x: 138, endPoint y: 197, distance: 129.5
click at [135, 196] on div "Duplicate Workflow App Name STAGING - Oral Argument - Substance Grading (AIO) A…" at bounding box center [586, 309] width 1173 height 619
type input "Oral Argument - Substance Grading (AIO)"
click at [973, 554] on span "Duplicate" at bounding box center [968, 559] width 49 height 17
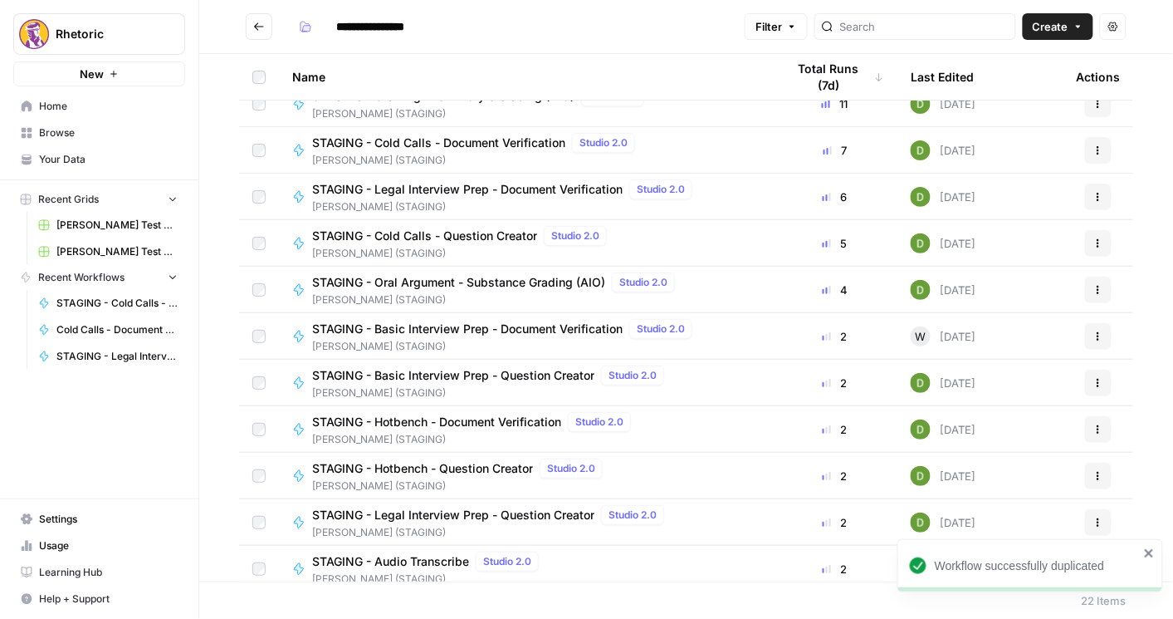
click at [252, 288] on td at bounding box center [259, 290] width 40 height 46
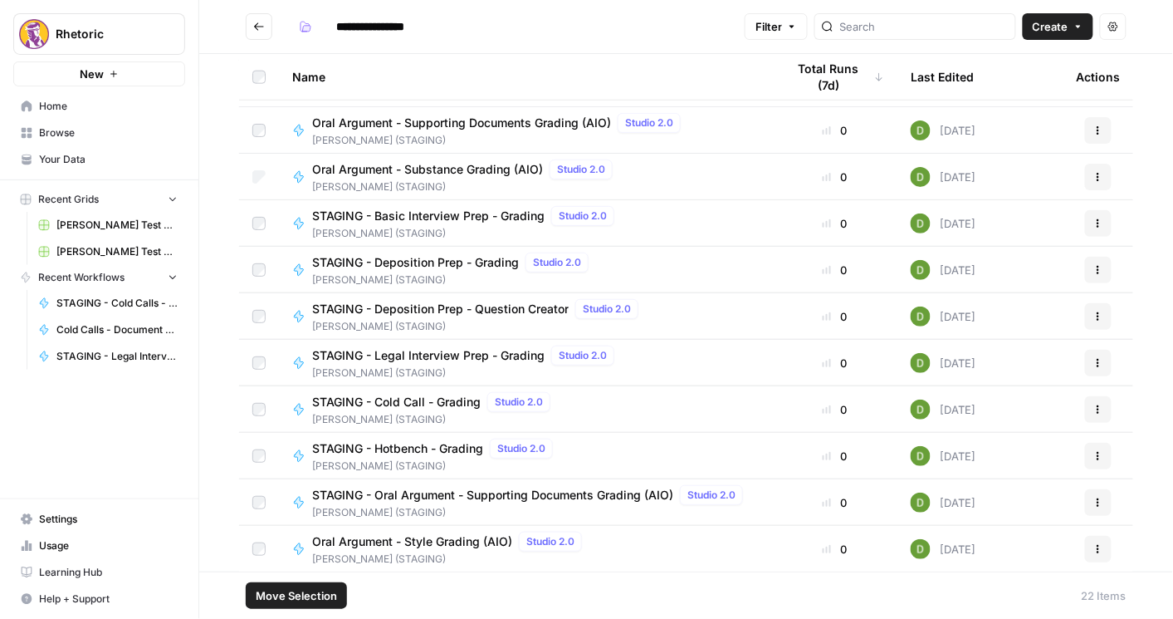
scroll to position [551, 0]
click at [316, 598] on span "Move Selection" at bounding box center [296, 595] width 81 height 17
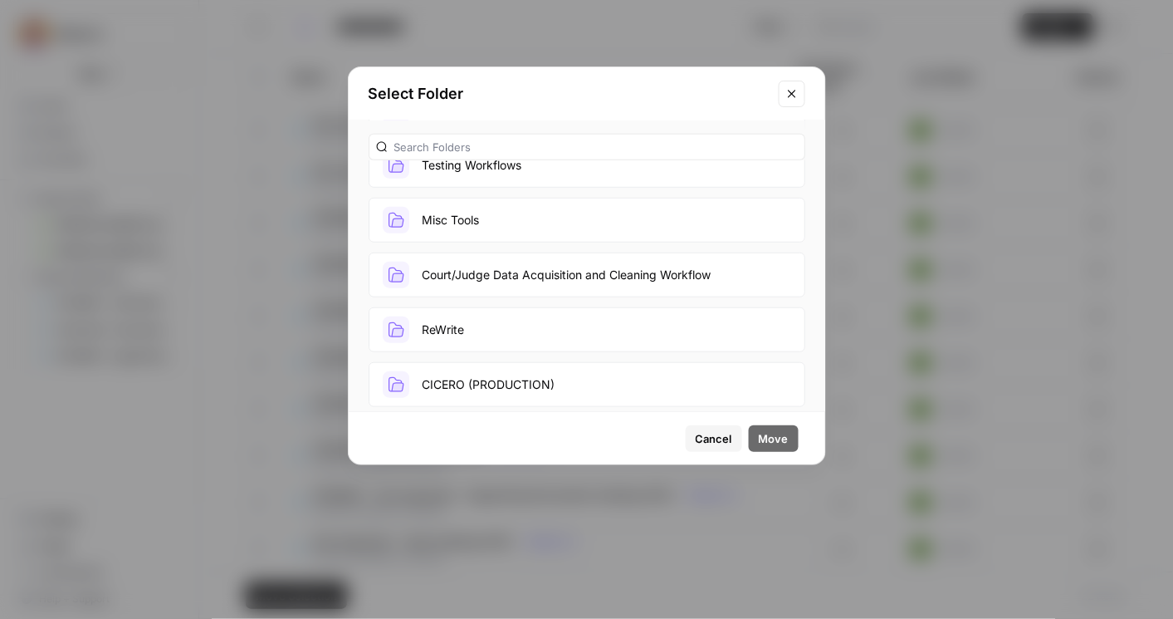
scroll to position [306, 0]
click at [528, 375] on button "CICERO (PRODUCTION)" at bounding box center [587, 380] width 437 height 45
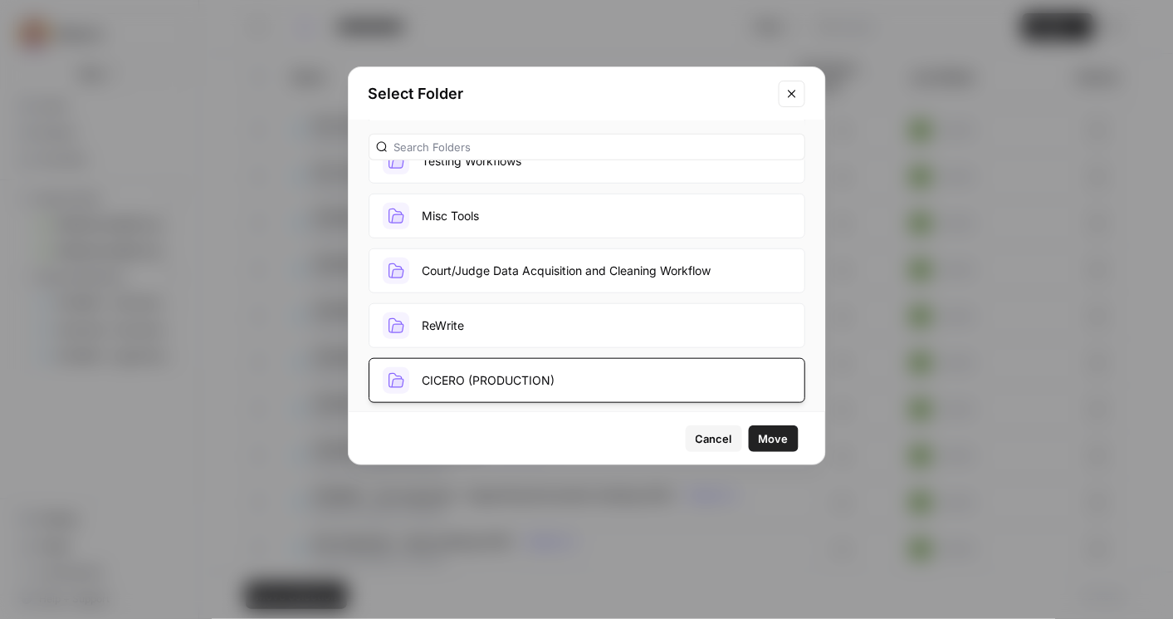
click at [790, 438] on button "Move" at bounding box center [774, 438] width 50 height 27
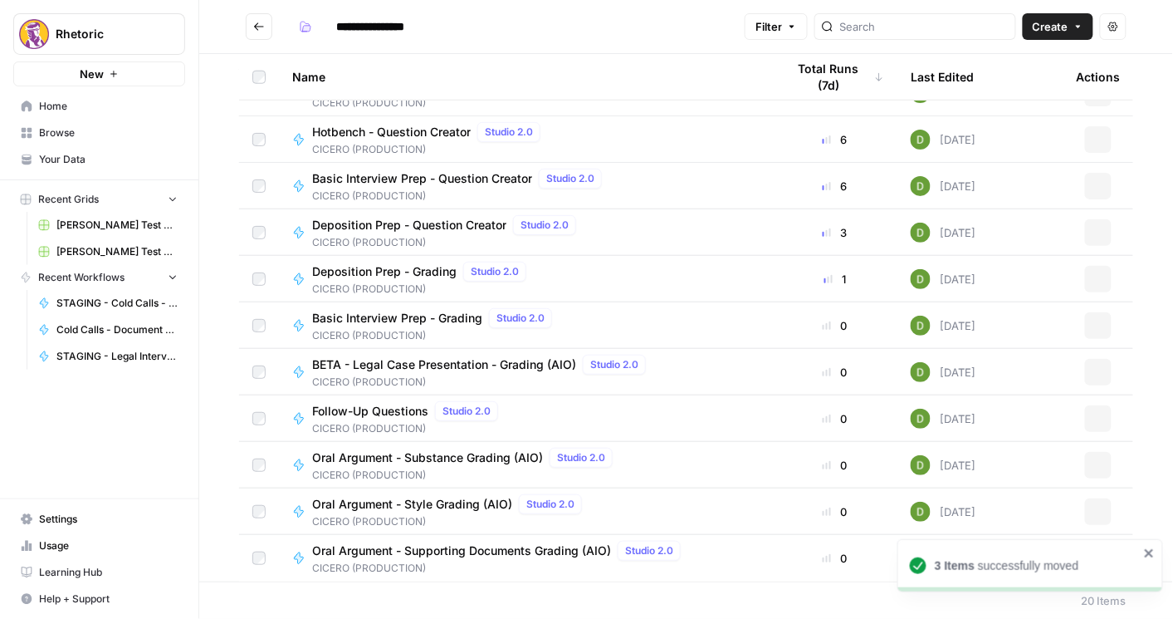
scroll to position [448, 0]
type input "**********"
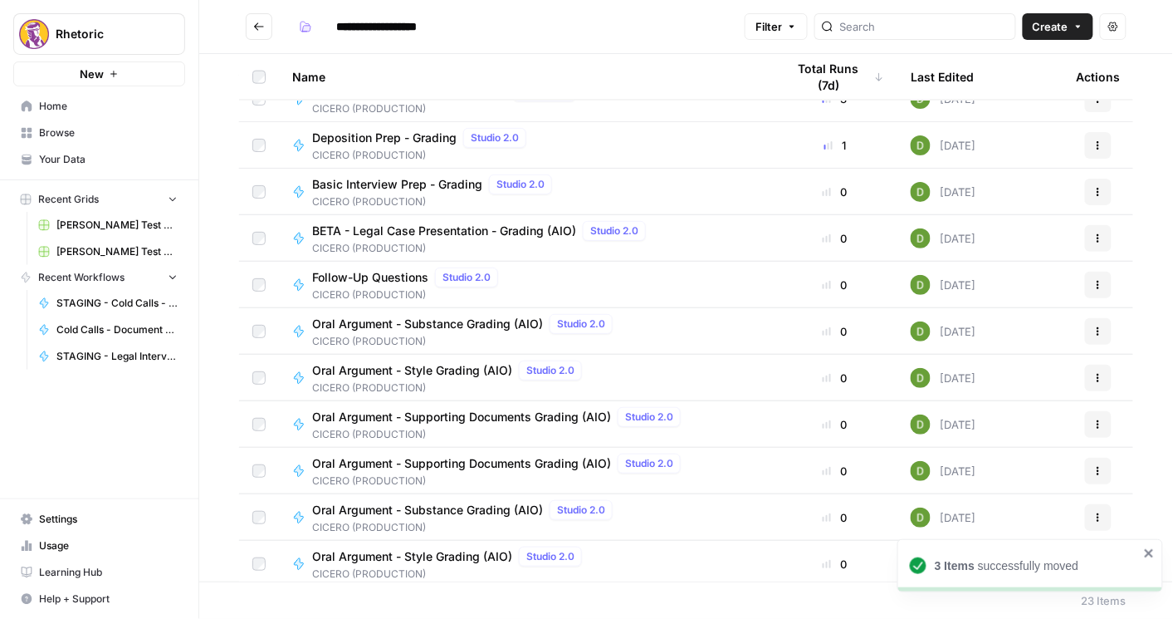
scroll to position [588, 0]
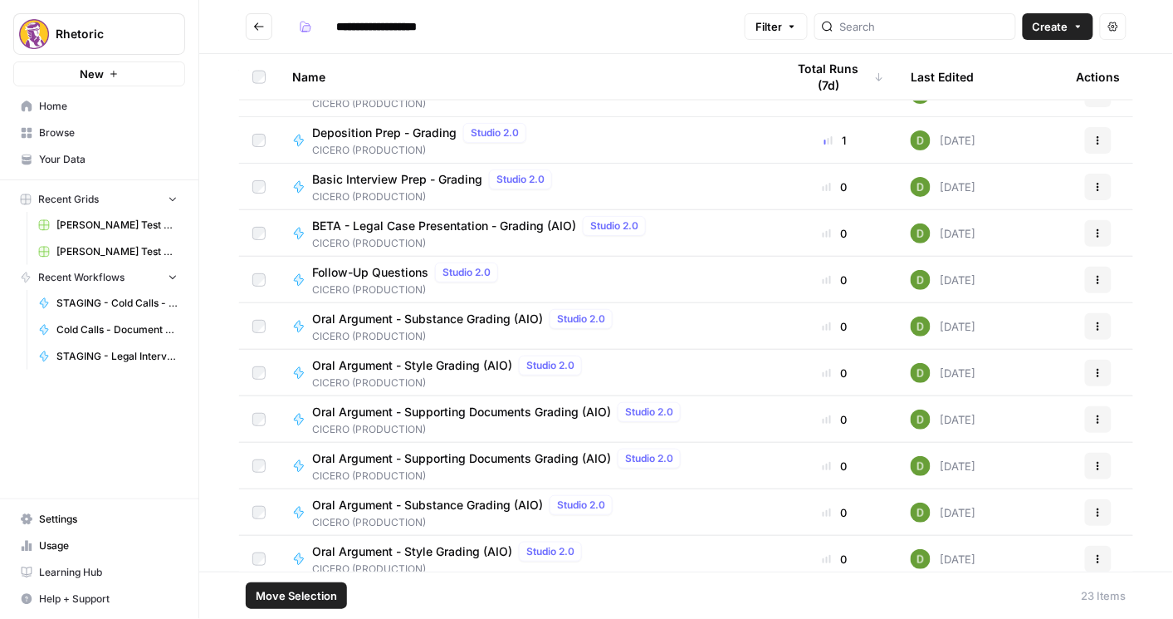
click at [1085, 322] on button "Actions" at bounding box center [1098, 326] width 27 height 27
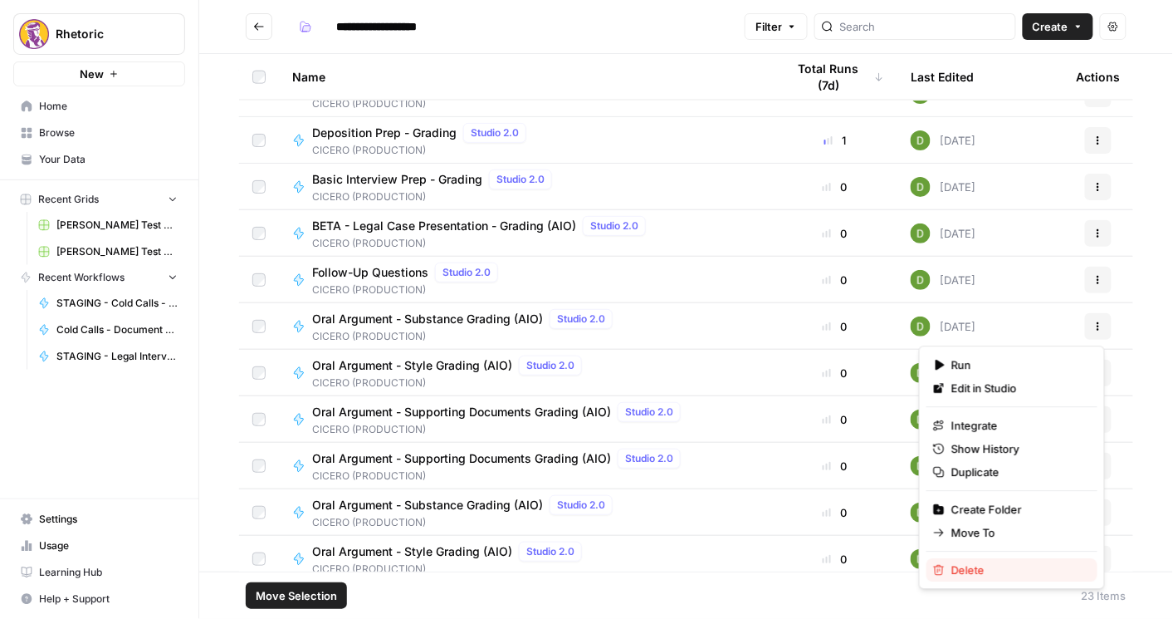
click at [972, 565] on span "Delete" at bounding box center [1018, 569] width 133 height 17
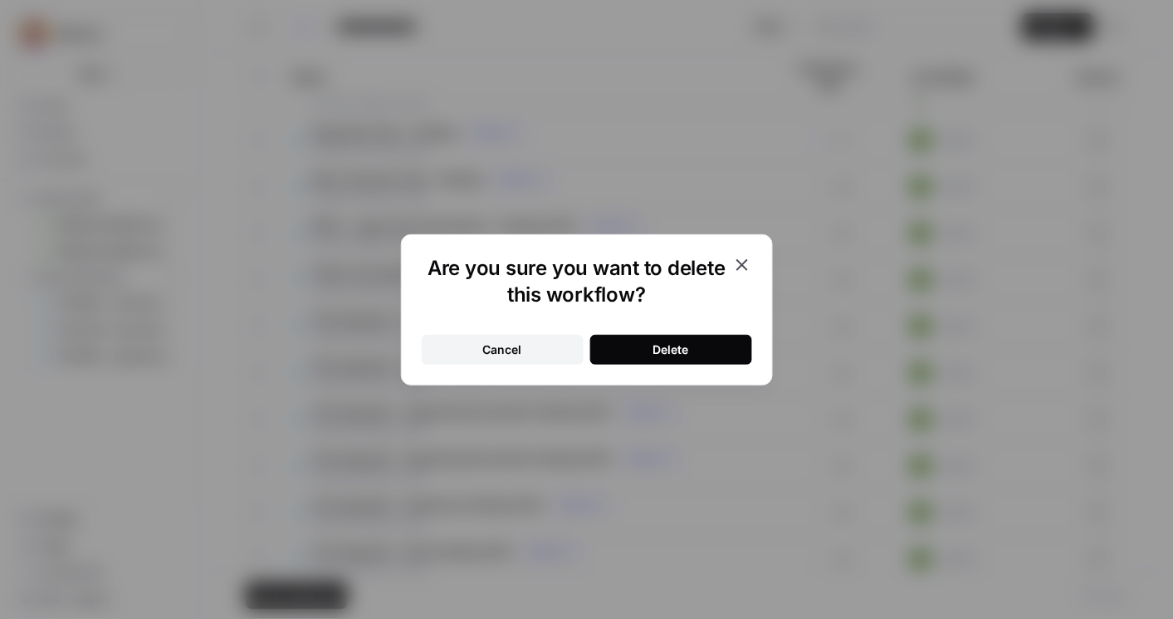
click at [659, 348] on div "Delete" at bounding box center [672, 349] width 36 height 17
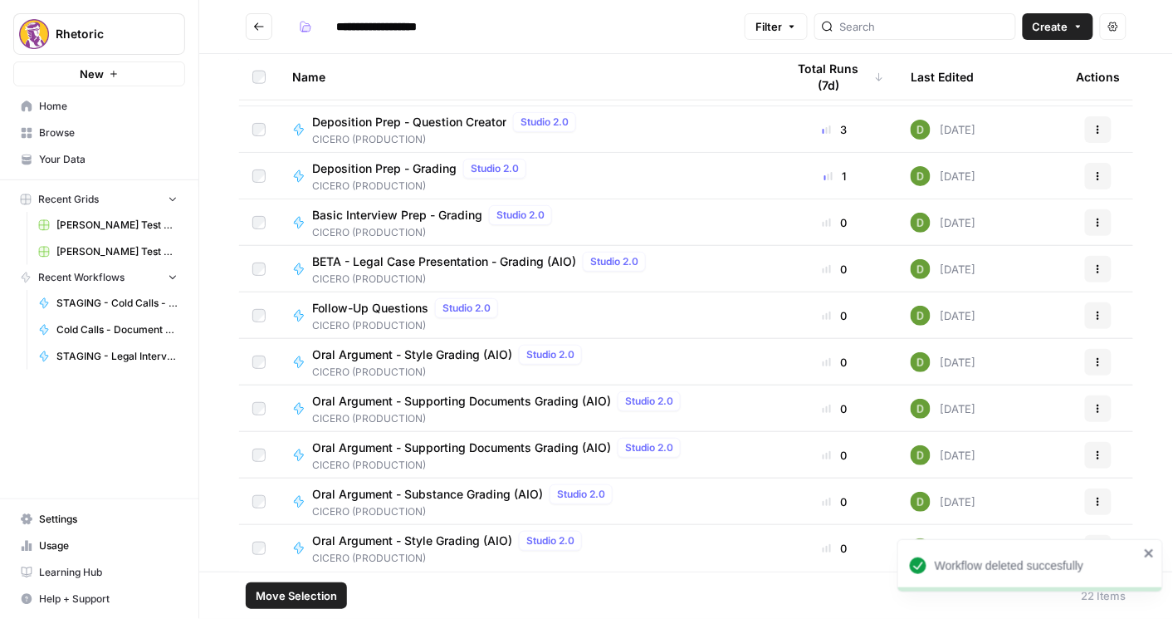
scroll to position [551, 0]
click at [1098, 365] on icon "button" at bounding box center [1099, 366] width 2 height 2
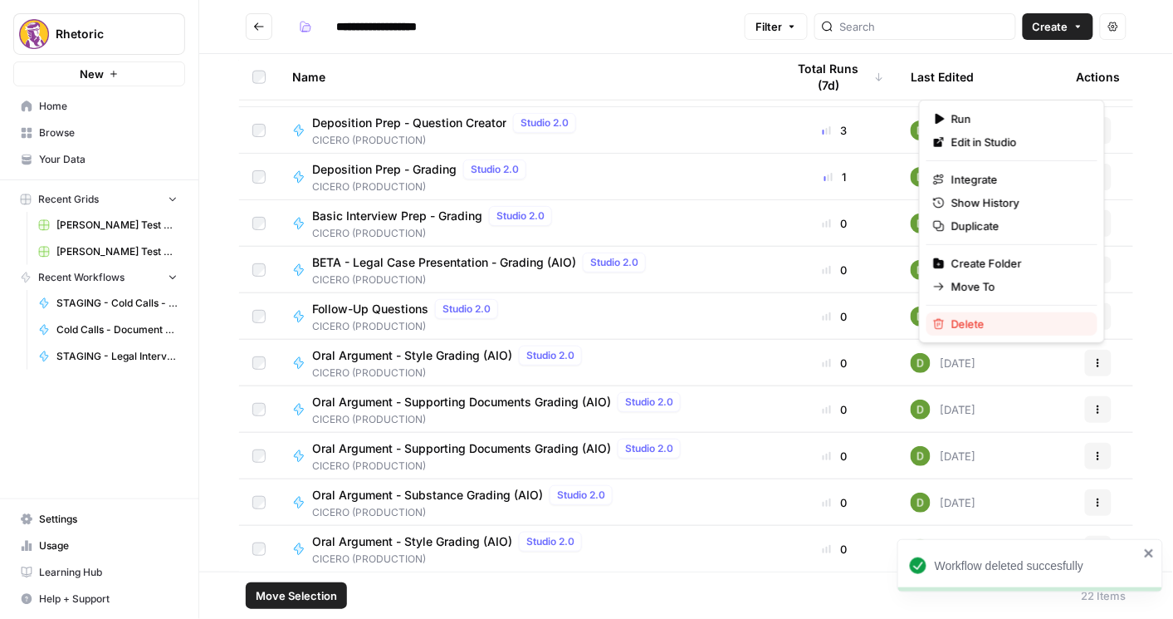
click at [990, 326] on span "Delete" at bounding box center [1018, 324] width 133 height 17
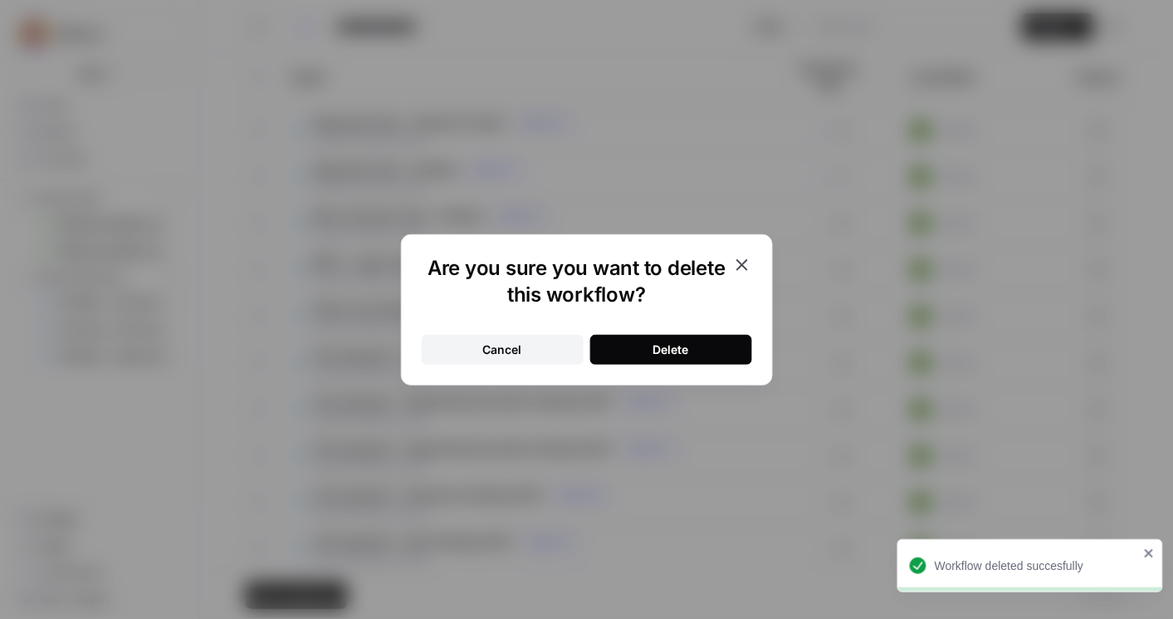
click at [707, 354] on button "Delete" at bounding box center [671, 350] width 162 height 30
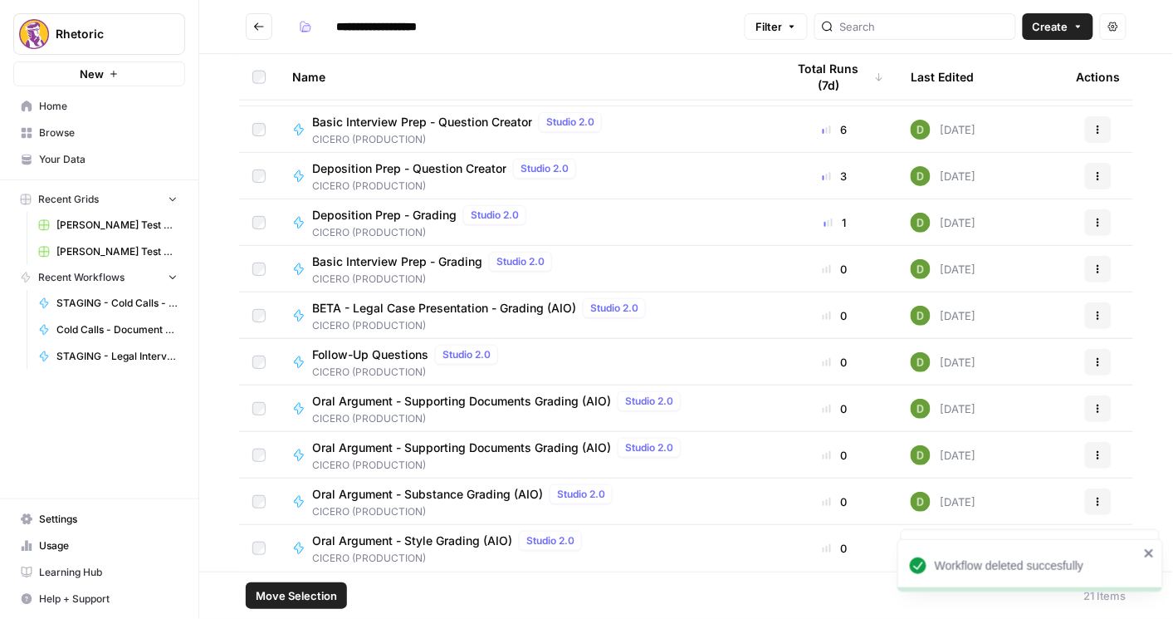
scroll to position [505, 0]
click at [1099, 404] on button "Actions" at bounding box center [1098, 409] width 27 height 27
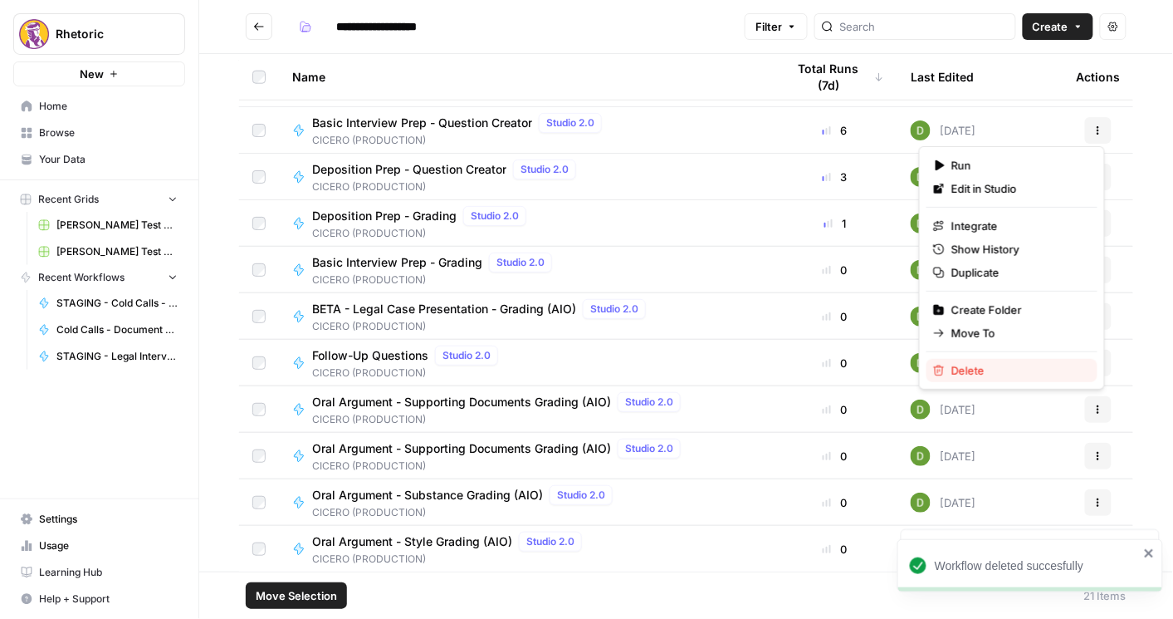
click at [987, 372] on span "Delete" at bounding box center [1018, 370] width 133 height 17
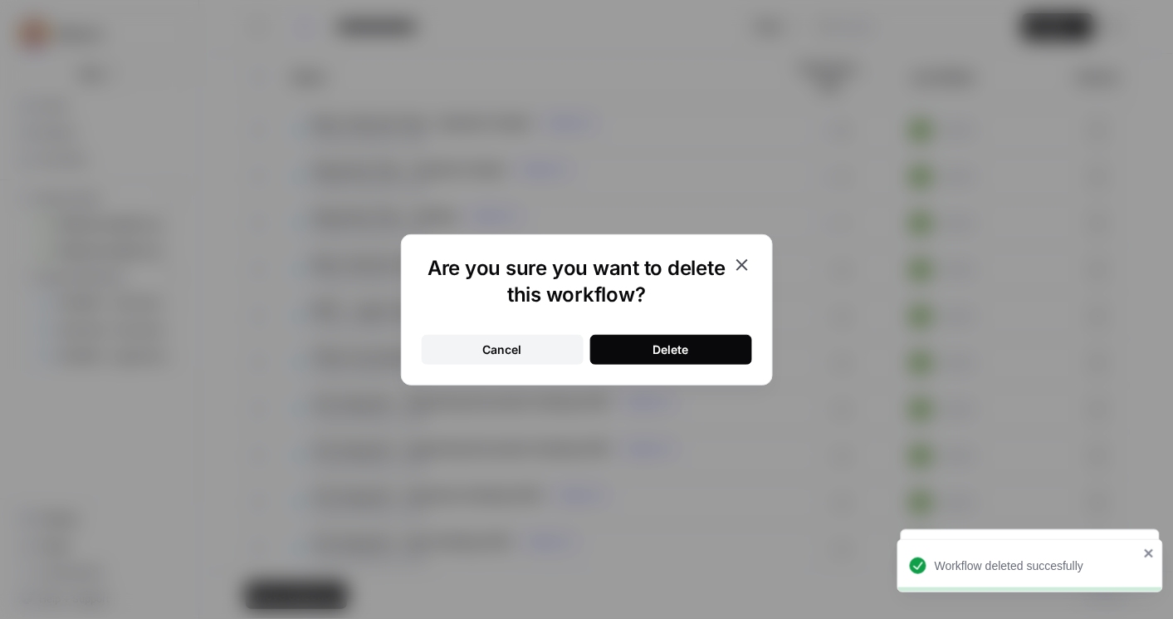
click at [716, 347] on button "Delete" at bounding box center [671, 350] width 162 height 30
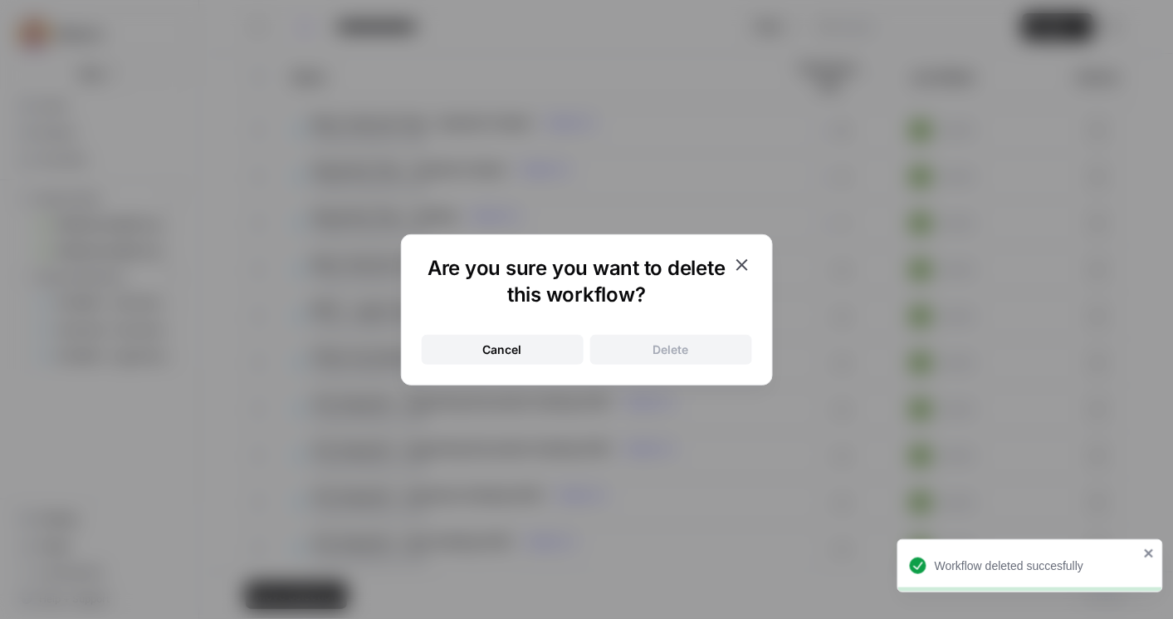
scroll to position [458, 0]
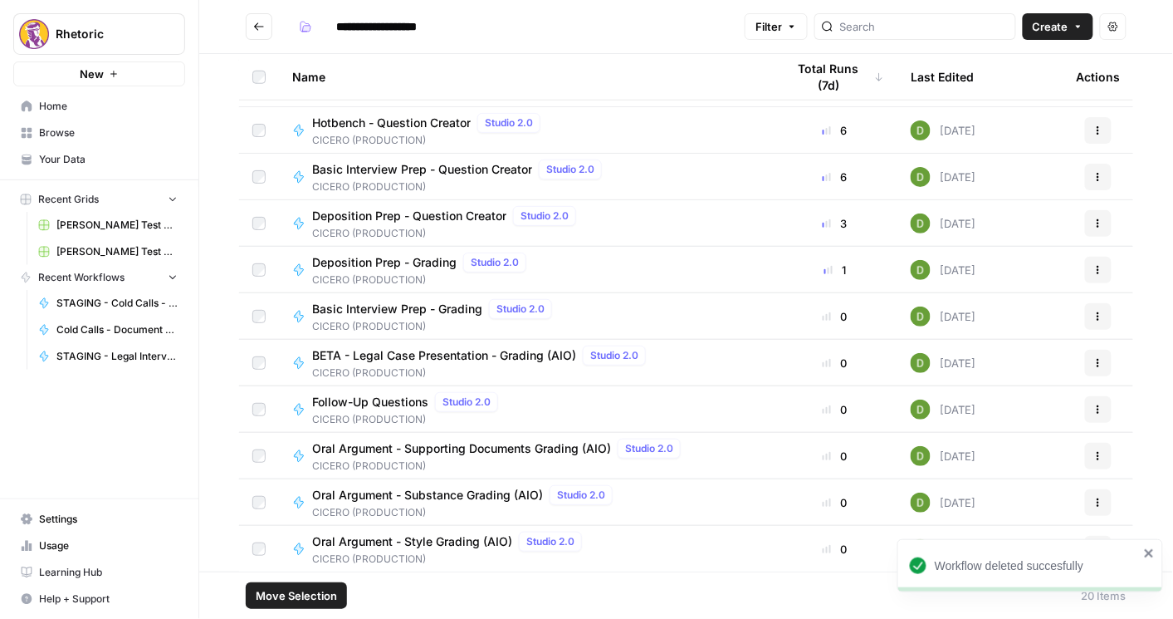
click at [485, 443] on span "Oral Argument - Supporting Documents Grading (AIO)" at bounding box center [461, 448] width 299 height 17
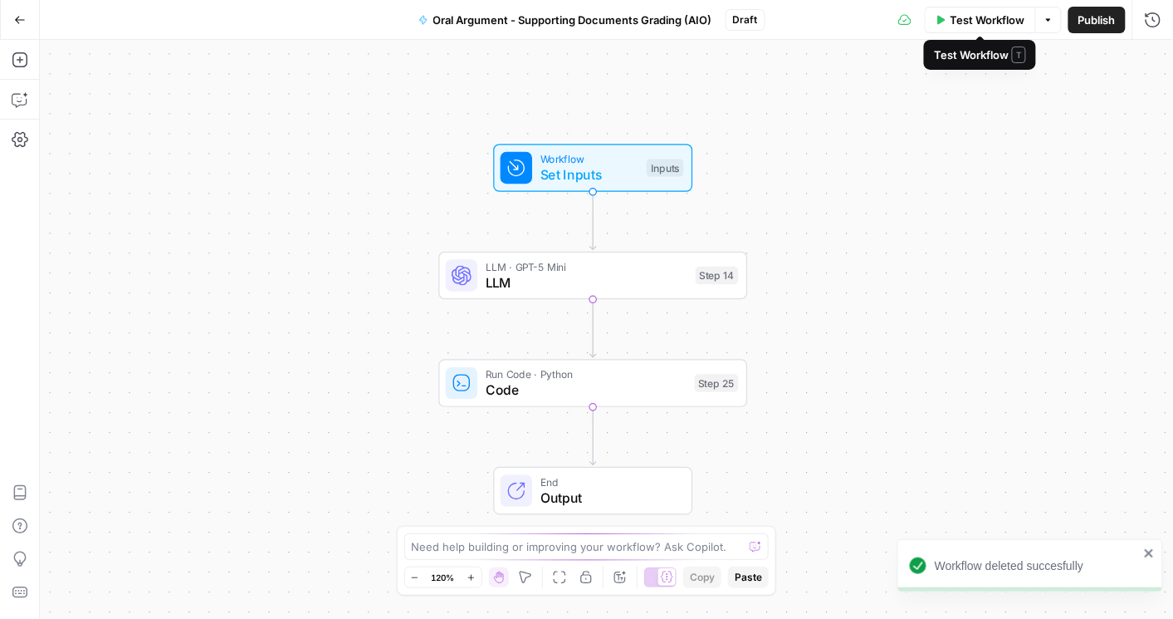
click at [1091, 21] on span "Publish" at bounding box center [1097, 20] width 37 height 17
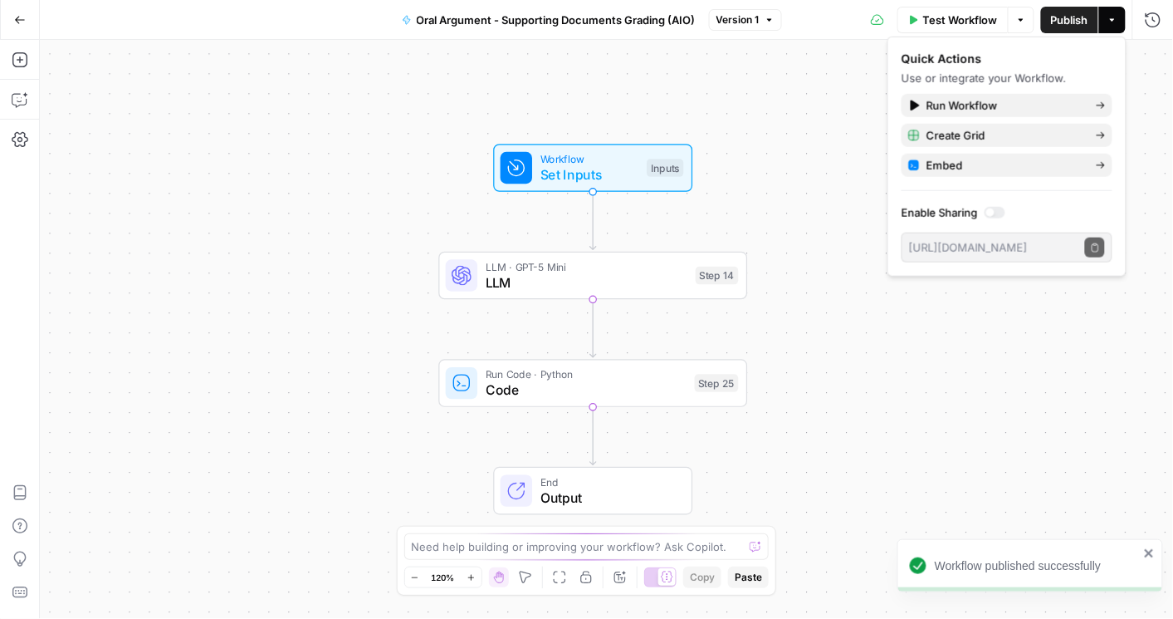
click at [21, 21] on icon "button" at bounding box center [20, 20] width 12 height 12
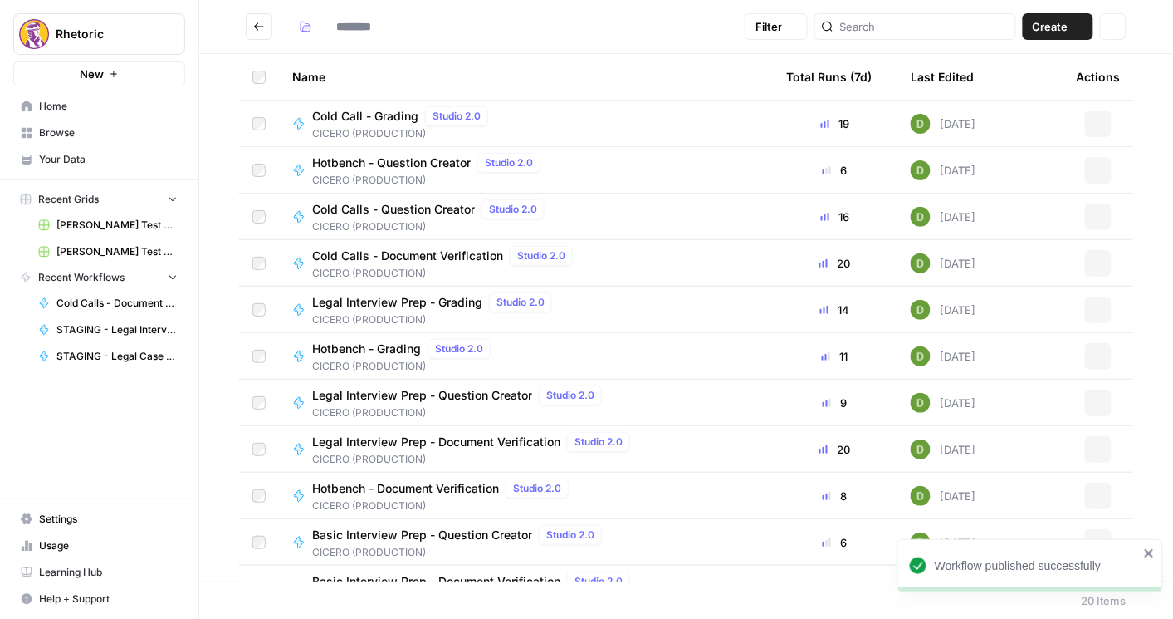
type input "**********"
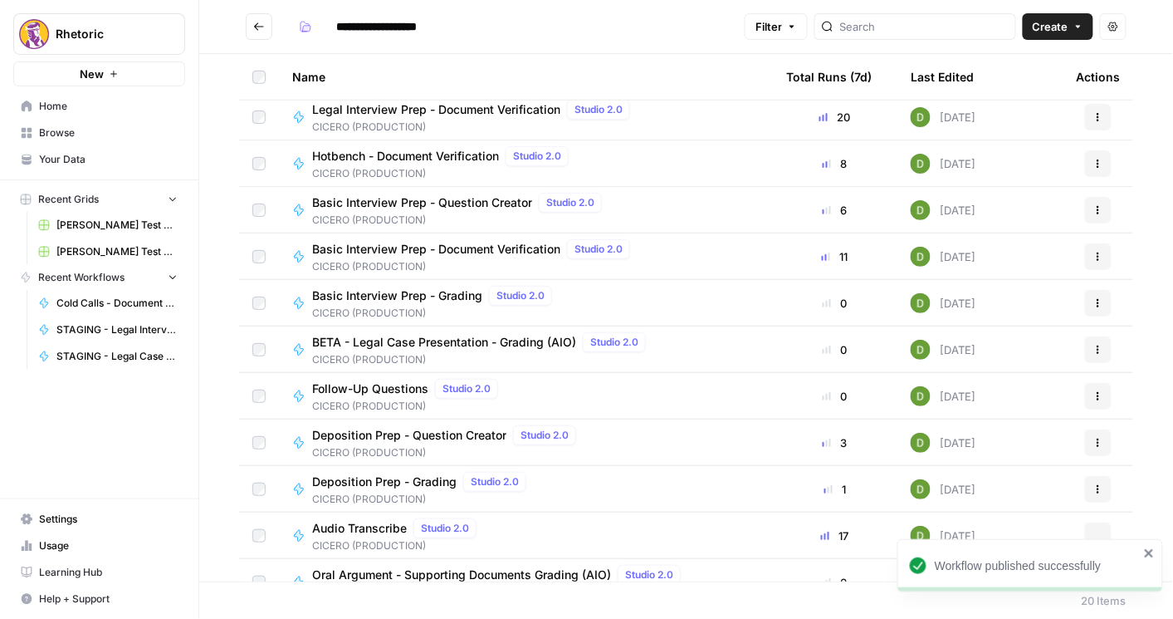
scroll to position [448, 0]
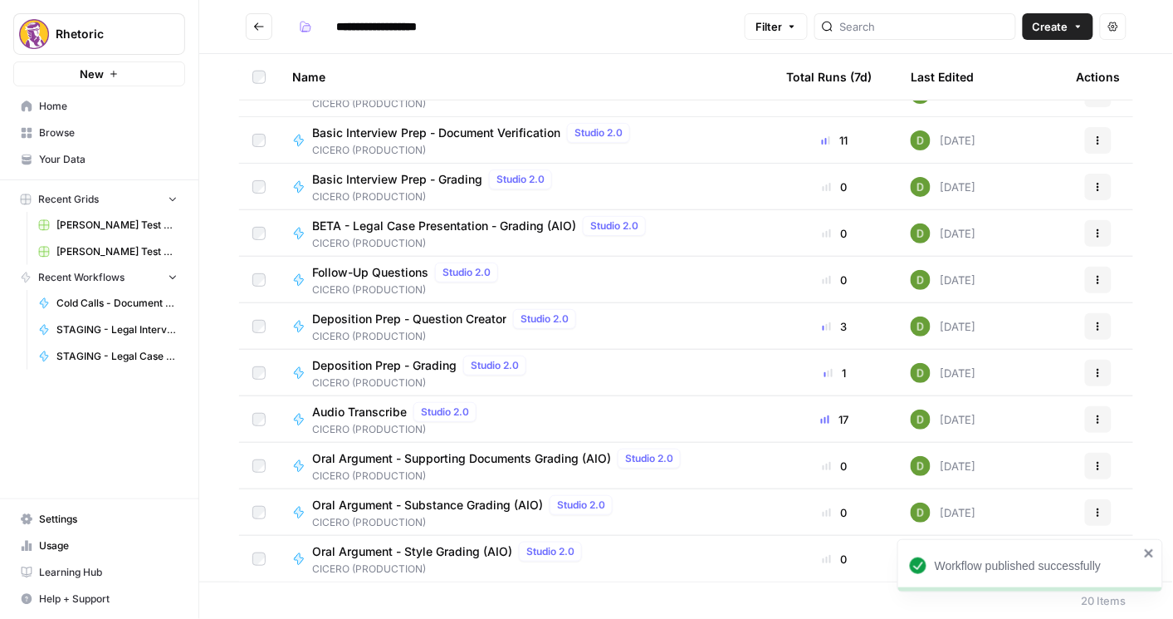
click at [446, 495] on div "Oral Argument - Substance Grading (AIO) Studio 2.0" at bounding box center [465, 505] width 307 height 20
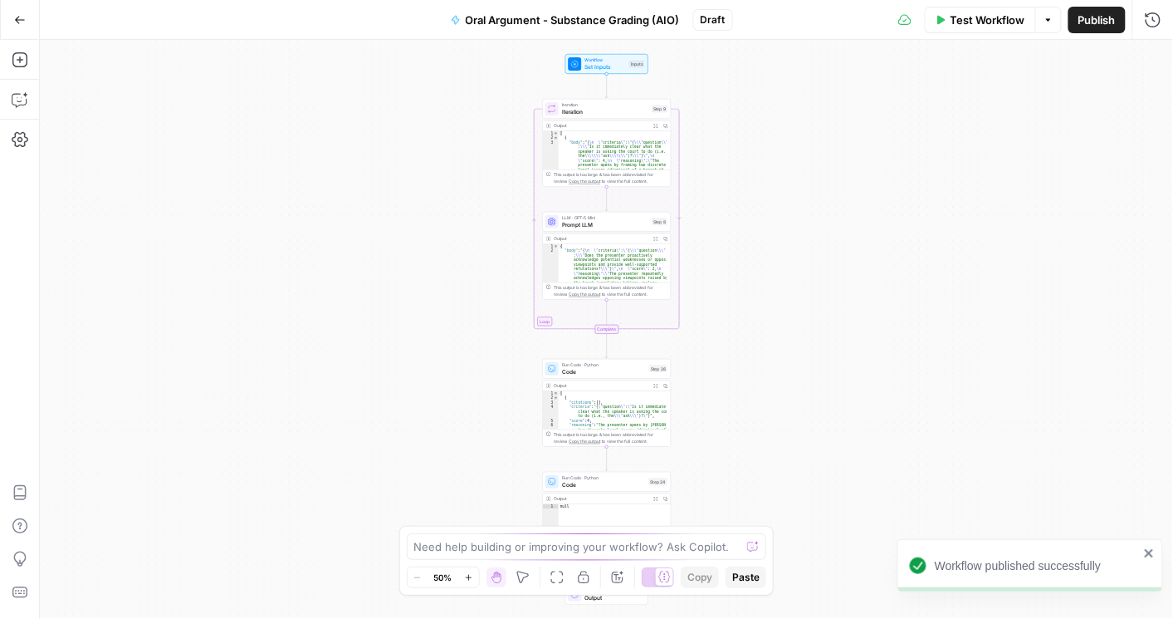
click at [1085, 24] on span "Publish" at bounding box center [1097, 20] width 37 height 17
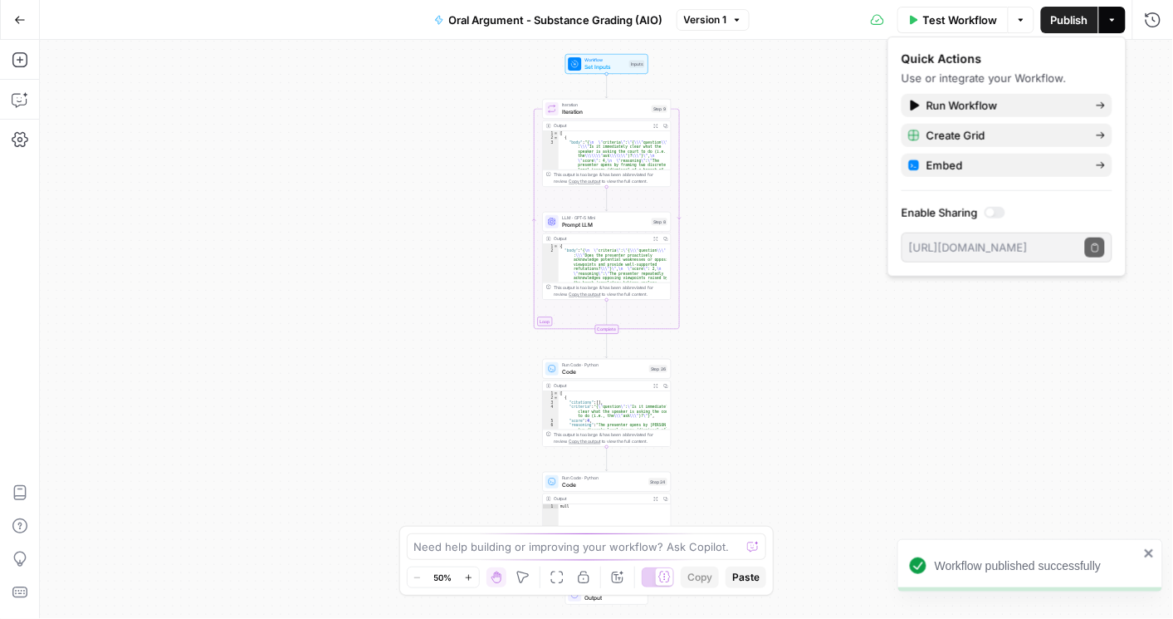
click at [19, 19] on icon "button" at bounding box center [20, 20] width 12 height 12
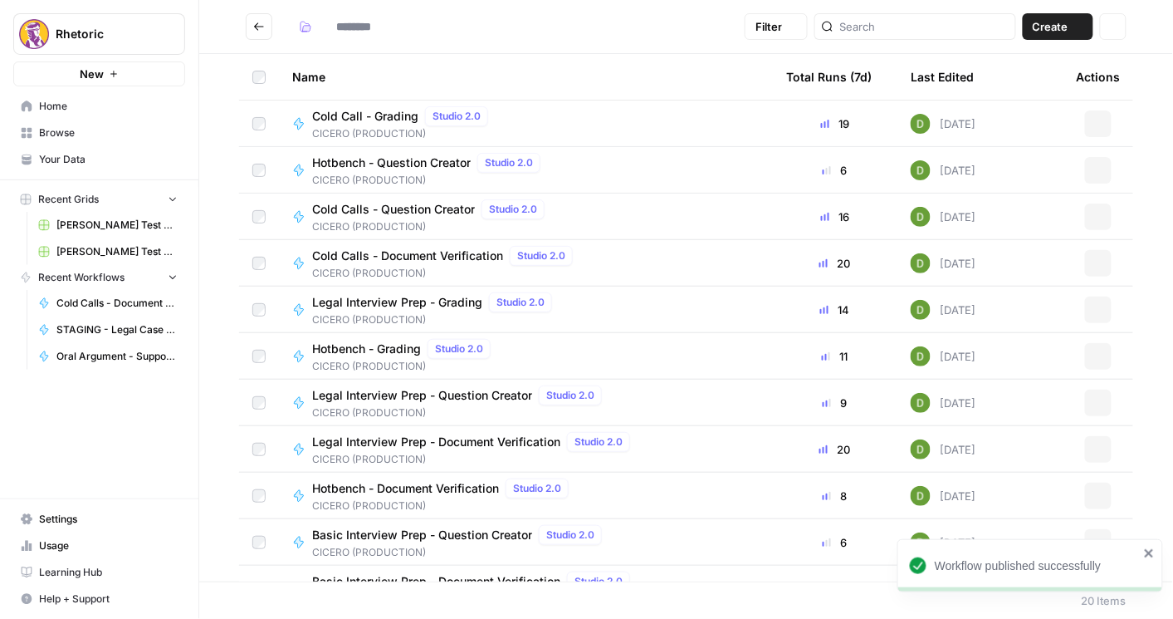
type input "**********"
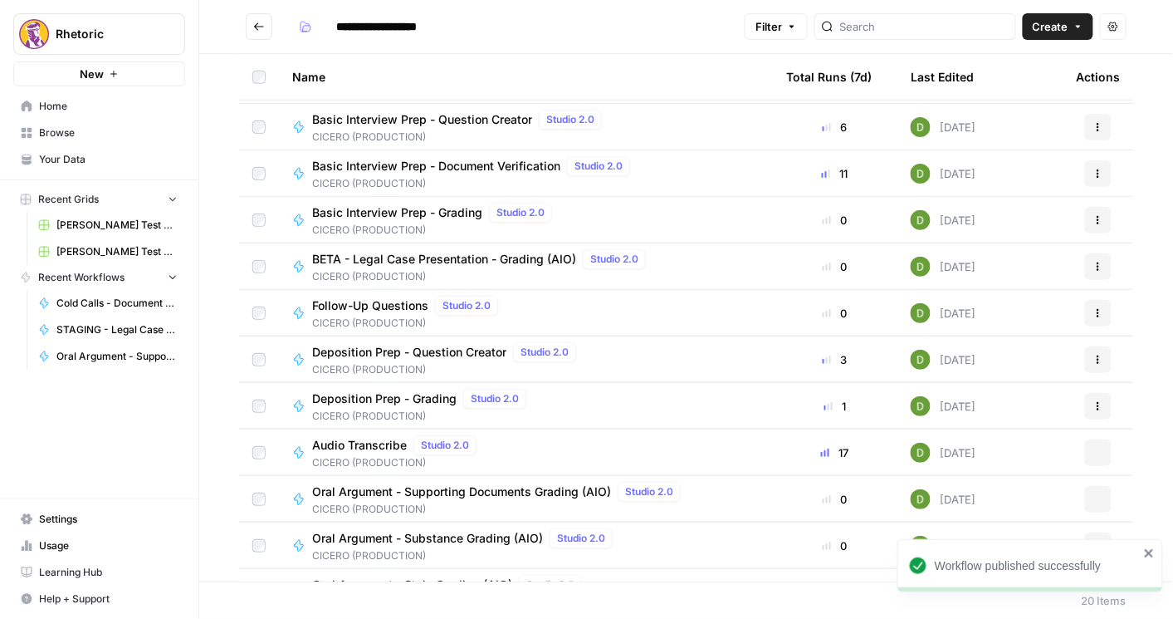
scroll to position [448, 0]
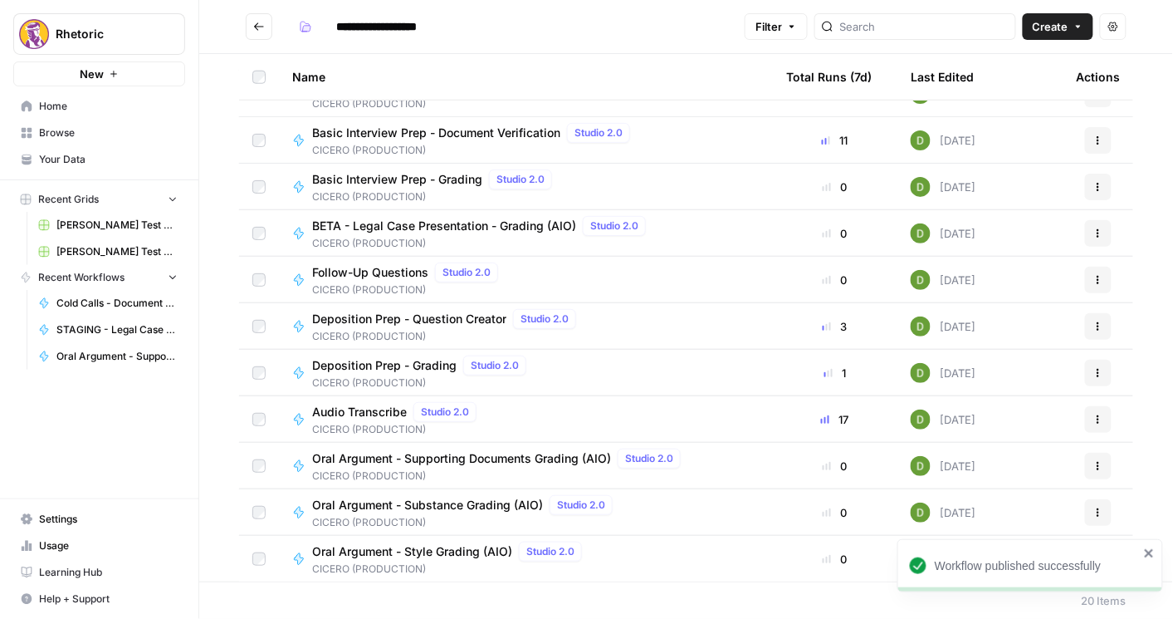
click at [441, 554] on span "Oral Argument - Style Grading (AIO)" at bounding box center [412, 551] width 200 height 17
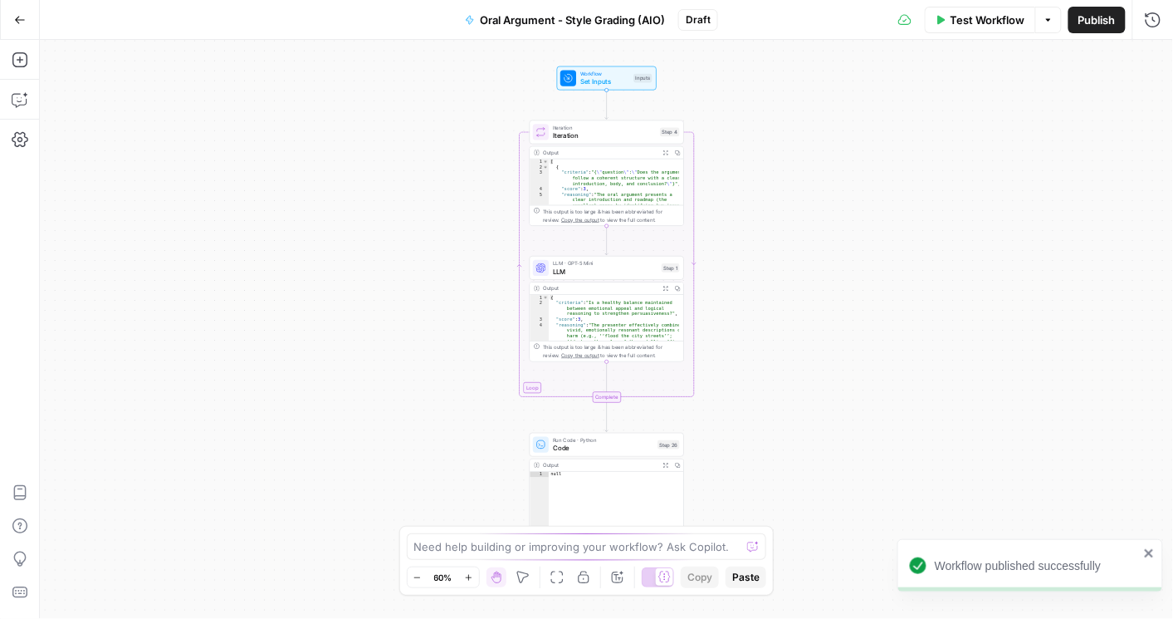
click at [1102, 17] on span "Publish" at bounding box center [1097, 20] width 37 height 17
click at [22, 24] on icon "button" at bounding box center [20, 20] width 12 height 12
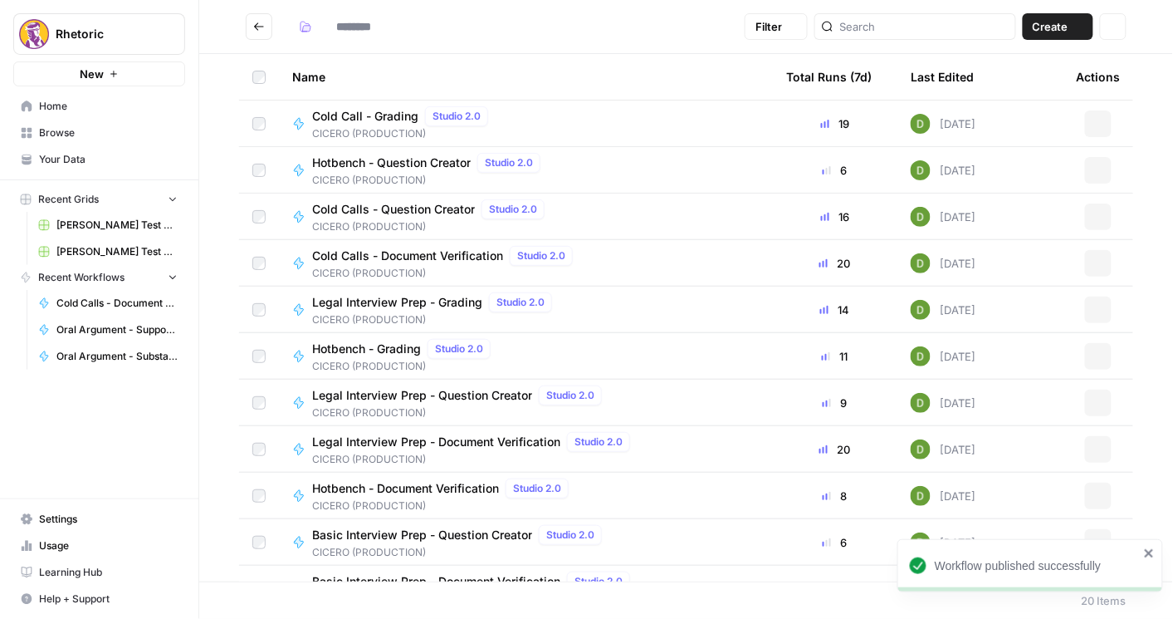
type input "**********"
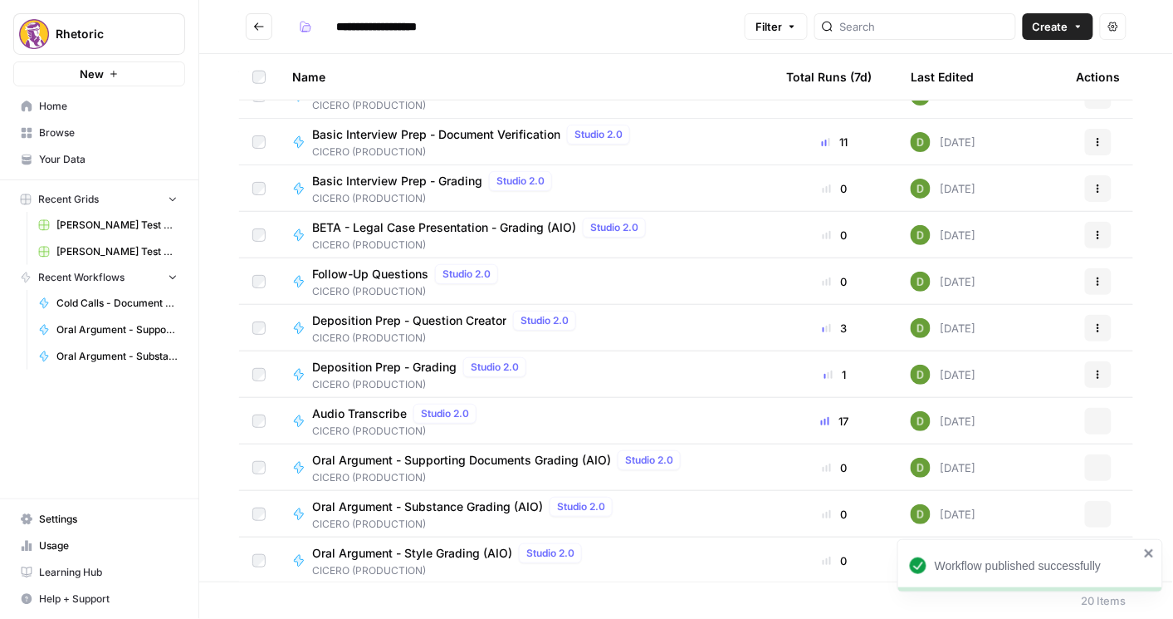
scroll to position [448, 0]
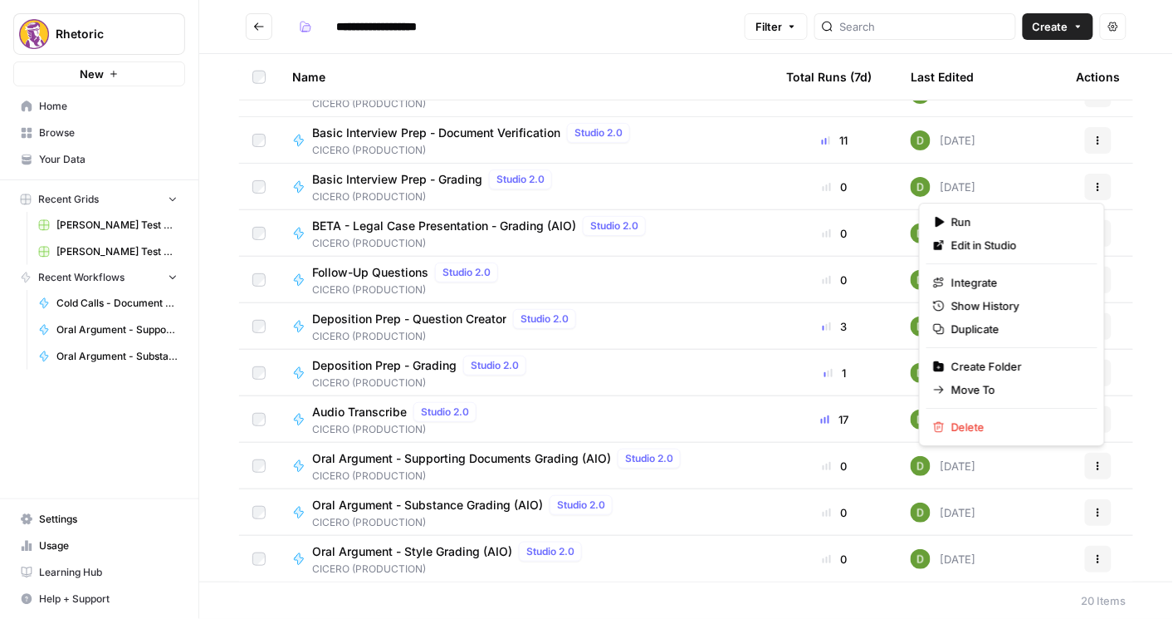
click at [1090, 473] on button "Actions" at bounding box center [1098, 466] width 27 height 27
click at [1004, 289] on span "Integrate" at bounding box center [1018, 282] width 133 height 17
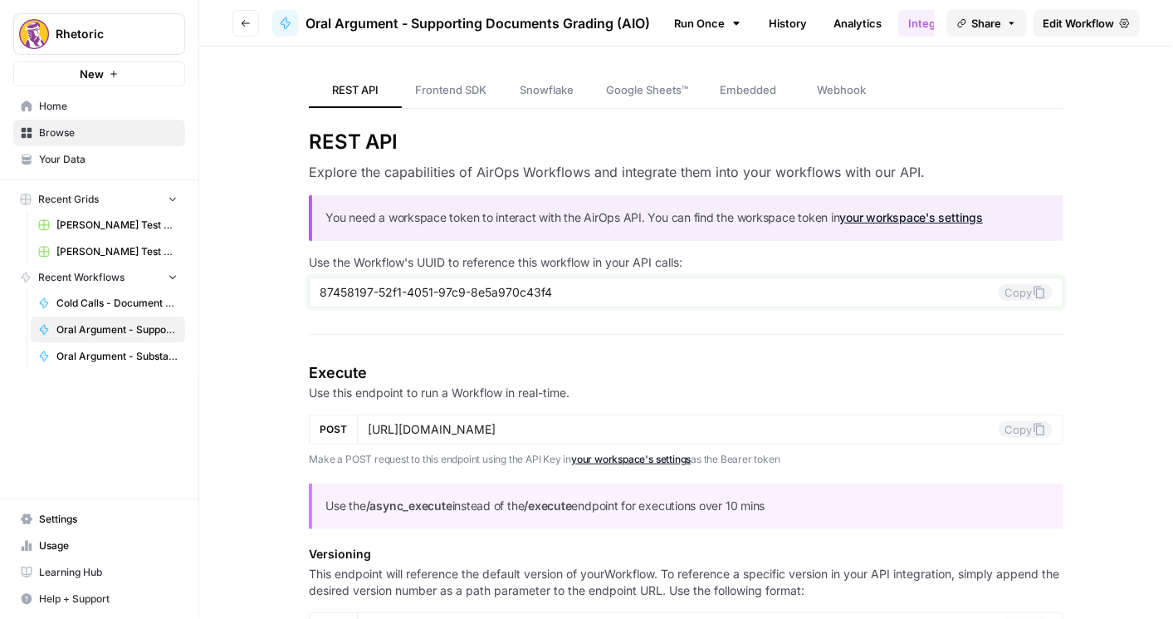
click at [1024, 284] on button "Copy" at bounding box center [1026, 292] width 54 height 17
click at [241, 19] on icon "button" at bounding box center [246, 23] width 10 height 10
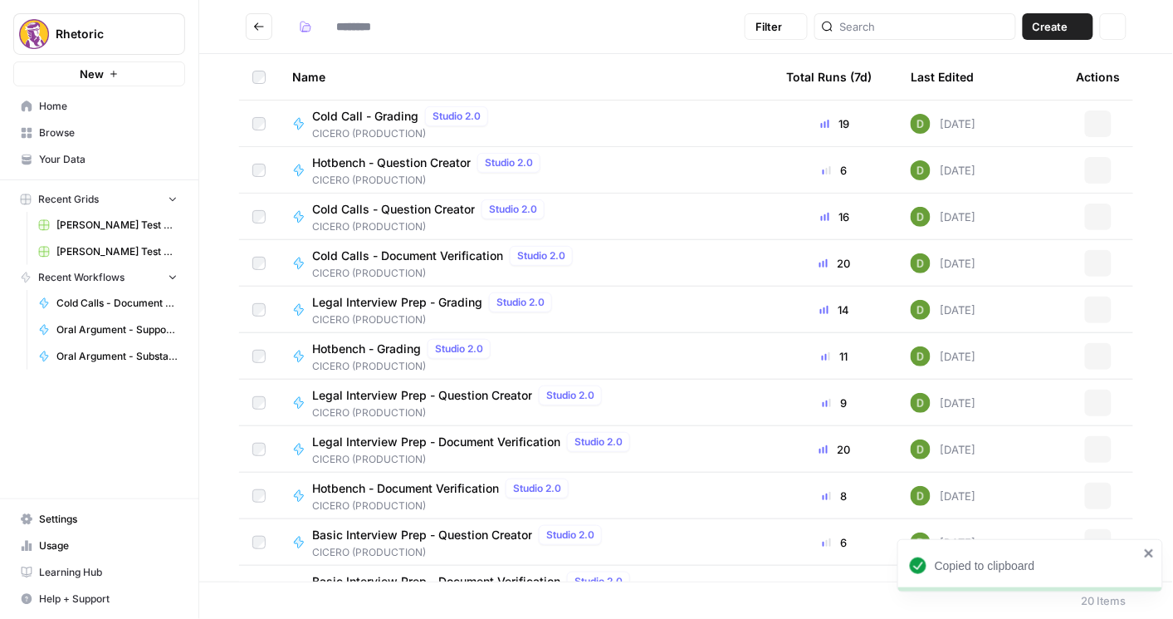
type input "**********"
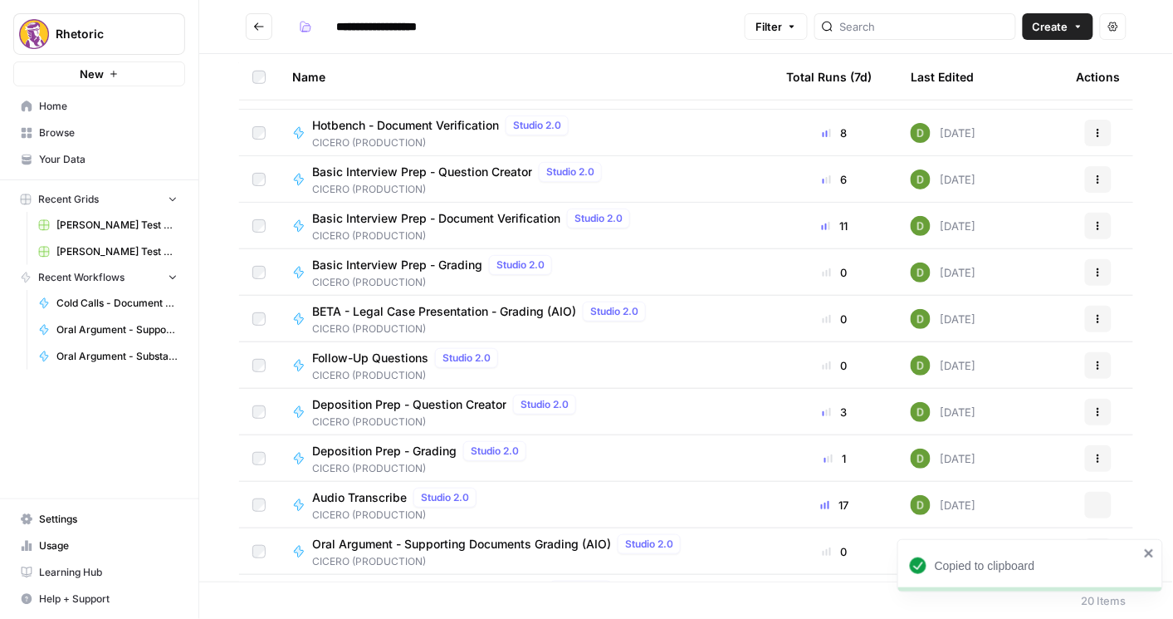
scroll to position [448, 0]
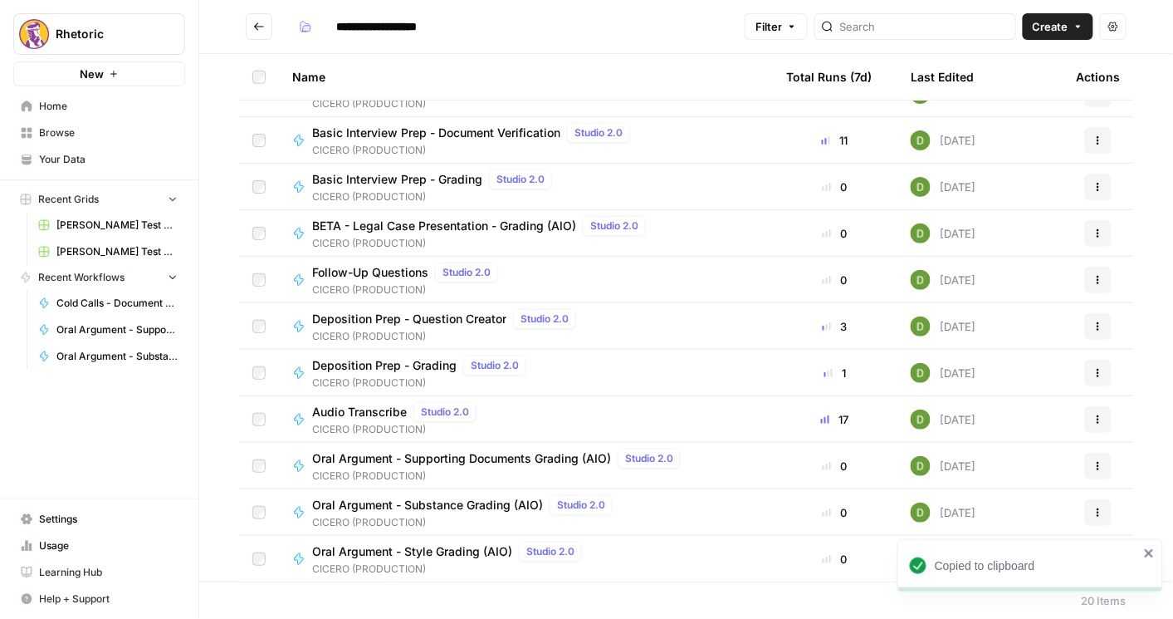
click at [1099, 466] on button "Actions" at bounding box center [1098, 466] width 27 height 27
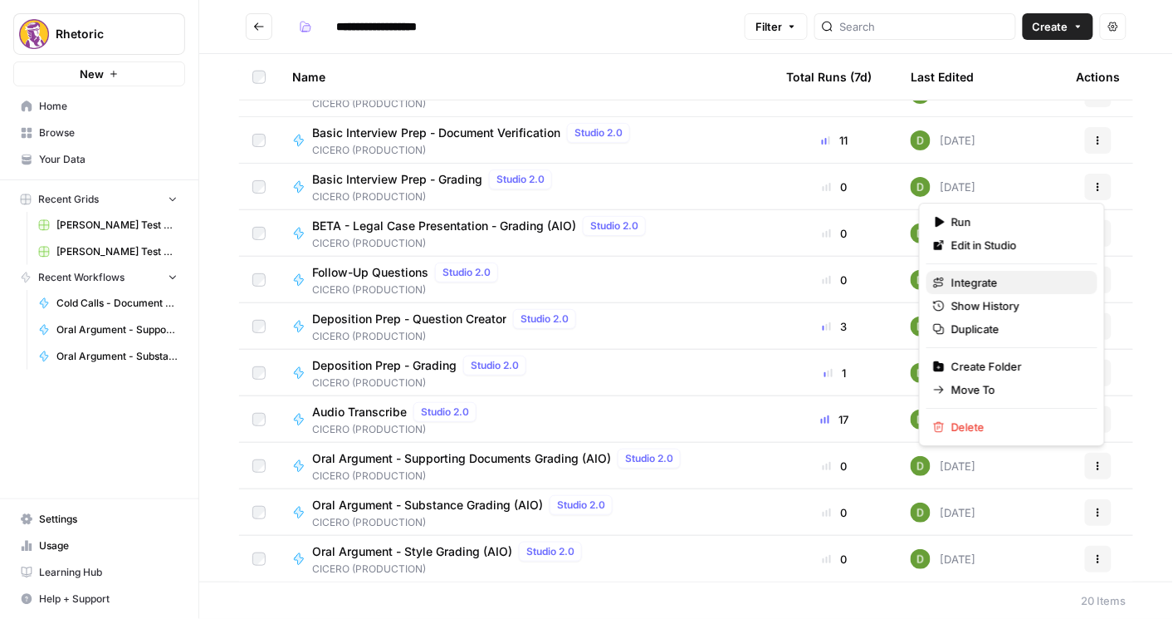
click at [1007, 286] on span "Integrate" at bounding box center [1018, 282] width 133 height 17
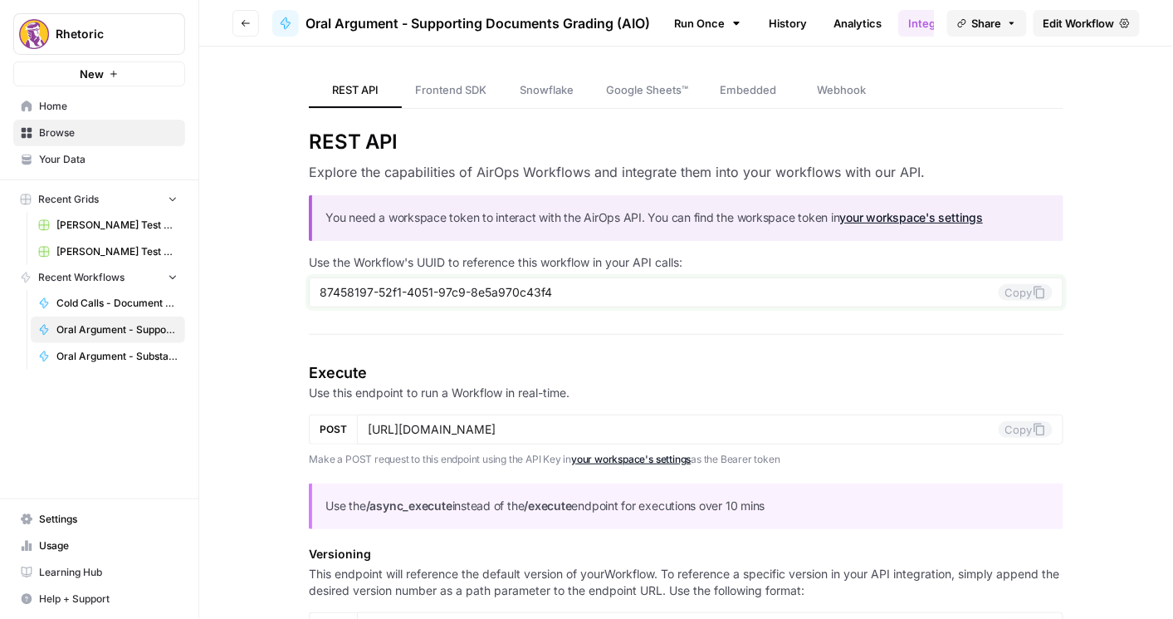
click at [1022, 295] on button "Copy" at bounding box center [1026, 292] width 54 height 17
click at [1022, 292] on button "Copy" at bounding box center [1026, 292] width 54 height 17
click at [247, 21] on icon "button" at bounding box center [246, 23] width 10 height 10
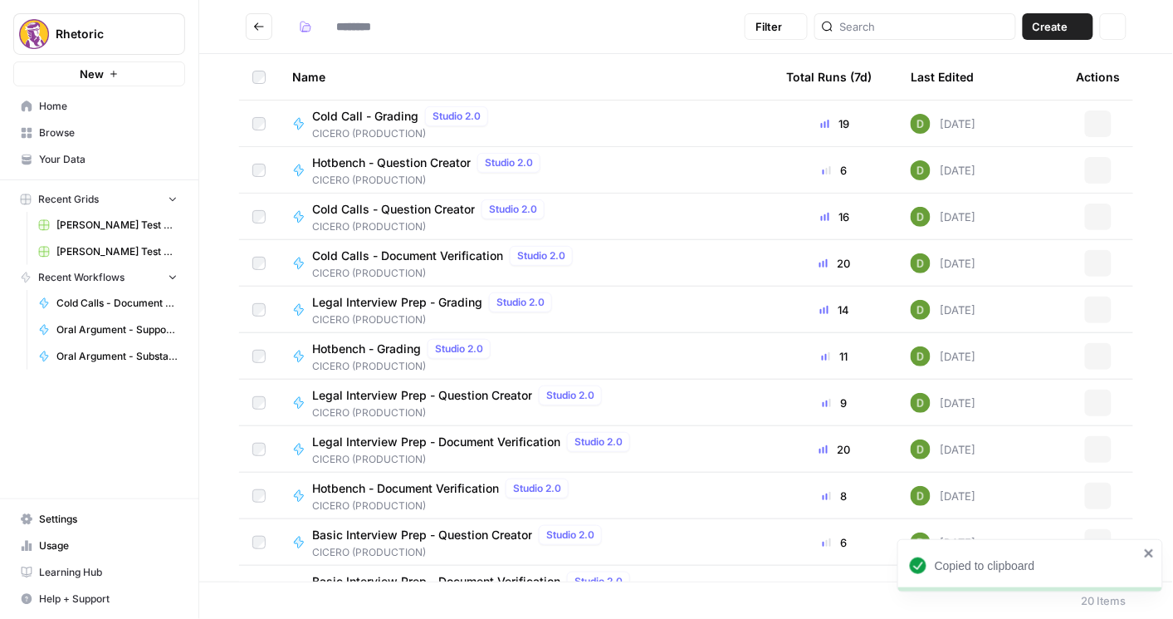
type input "**********"
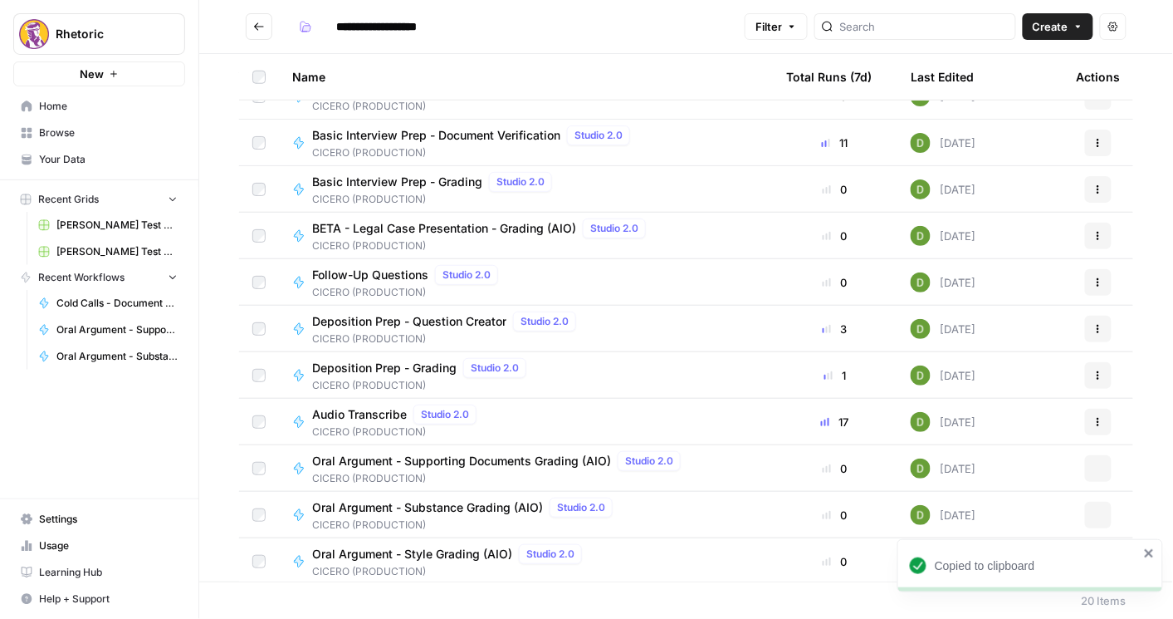
scroll to position [448, 0]
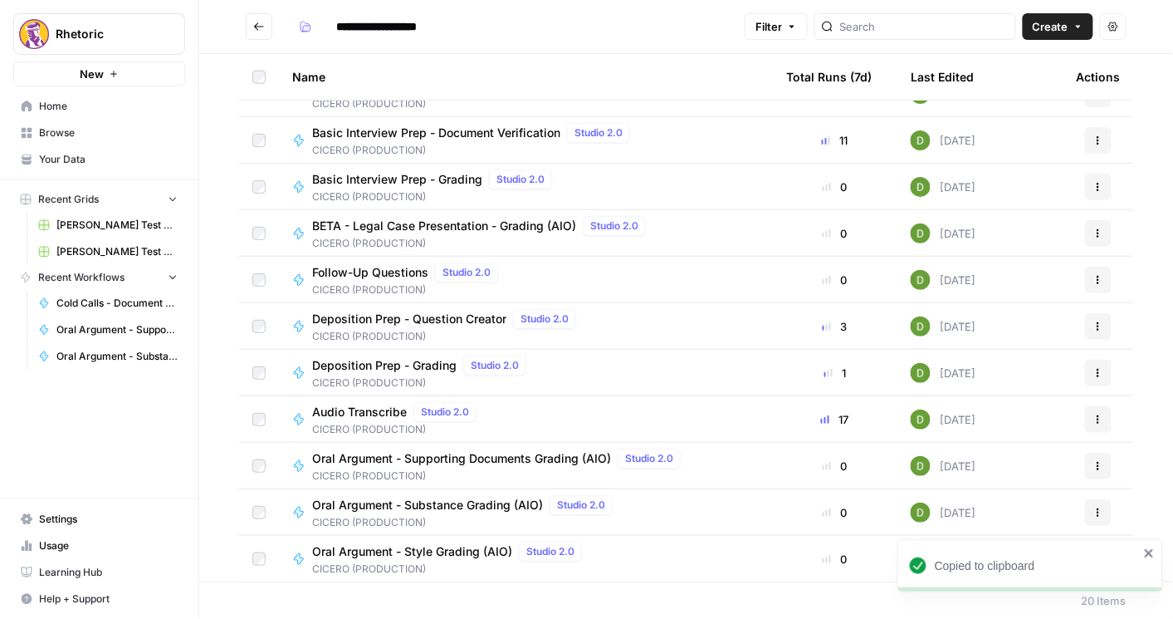
click at [1095, 513] on icon "button" at bounding box center [1099, 512] width 10 height 10
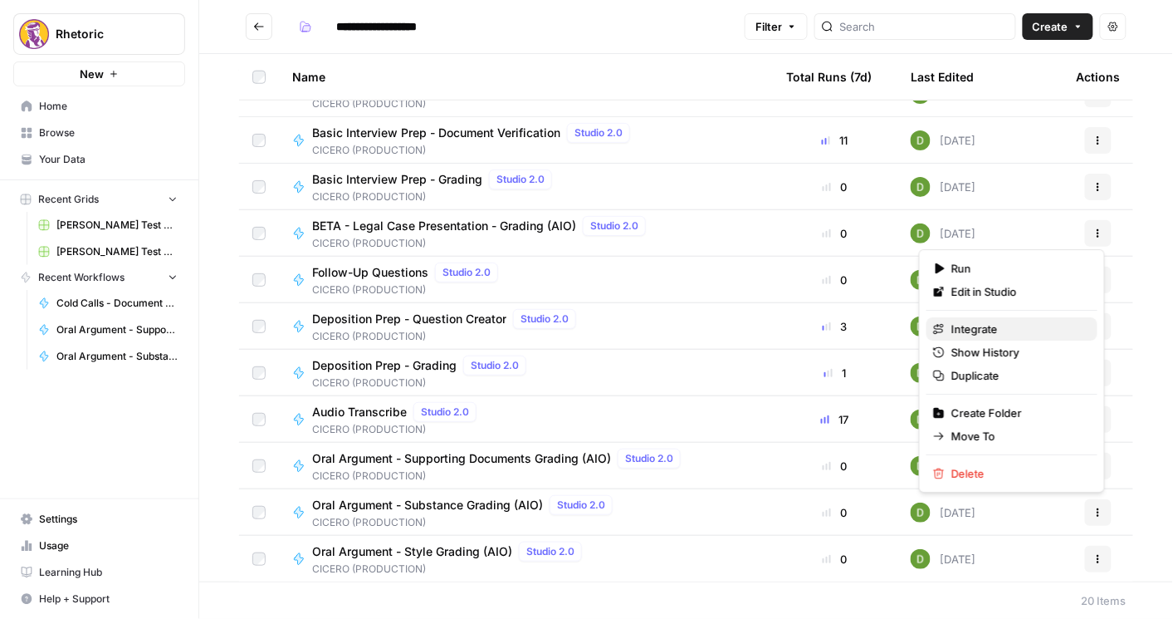
click at [1025, 331] on span "Integrate" at bounding box center [1018, 329] width 133 height 17
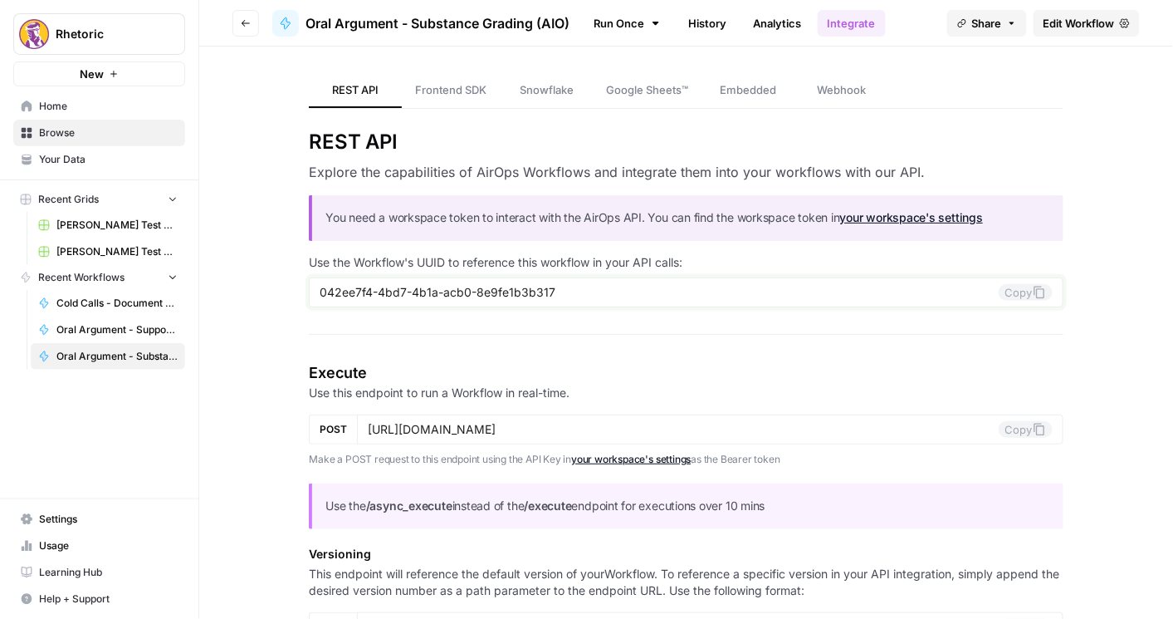
click at [1033, 296] on icon at bounding box center [1039, 292] width 13 height 13
click at [244, 25] on icon "button" at bounding box center [246, 23] width 10 height 10
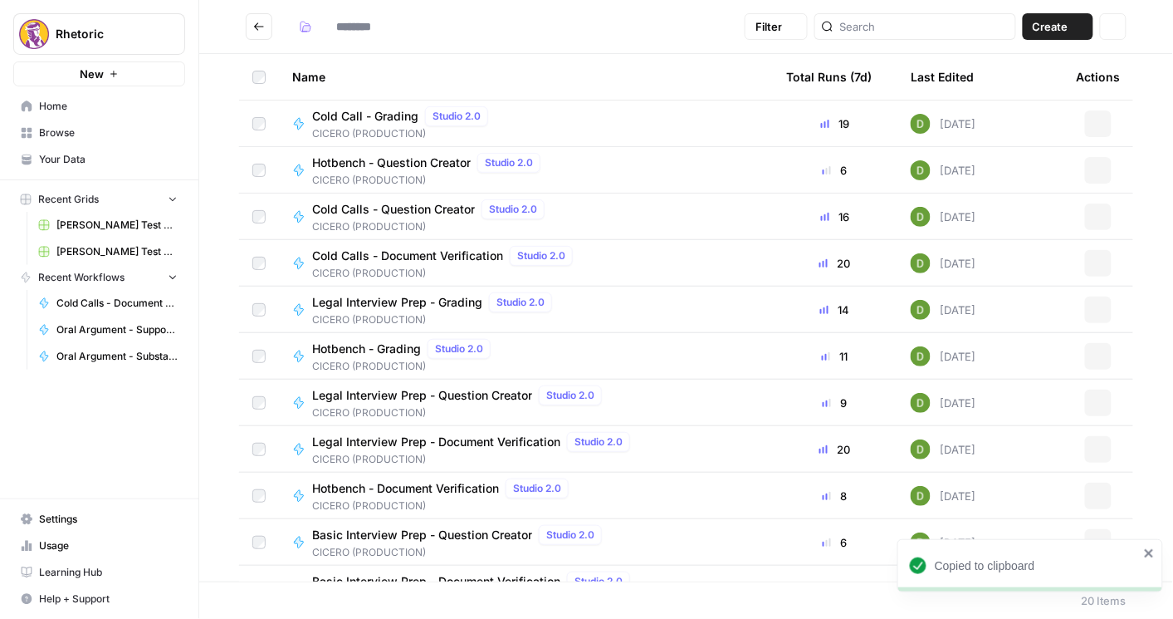
type input "**********"
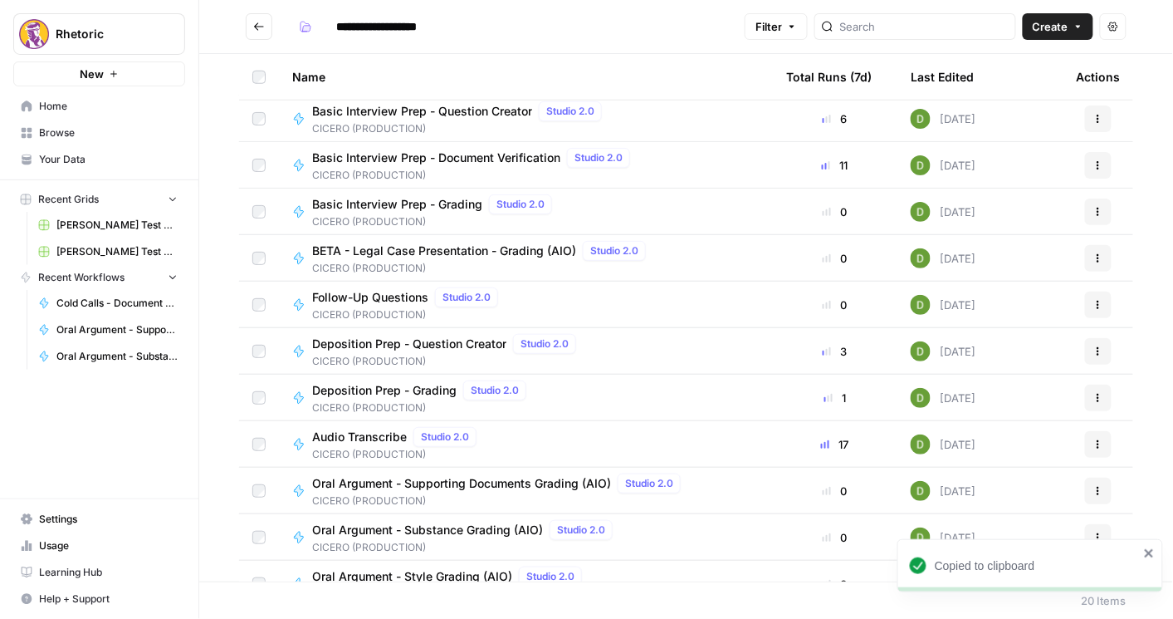
scroll to position [448, 0]
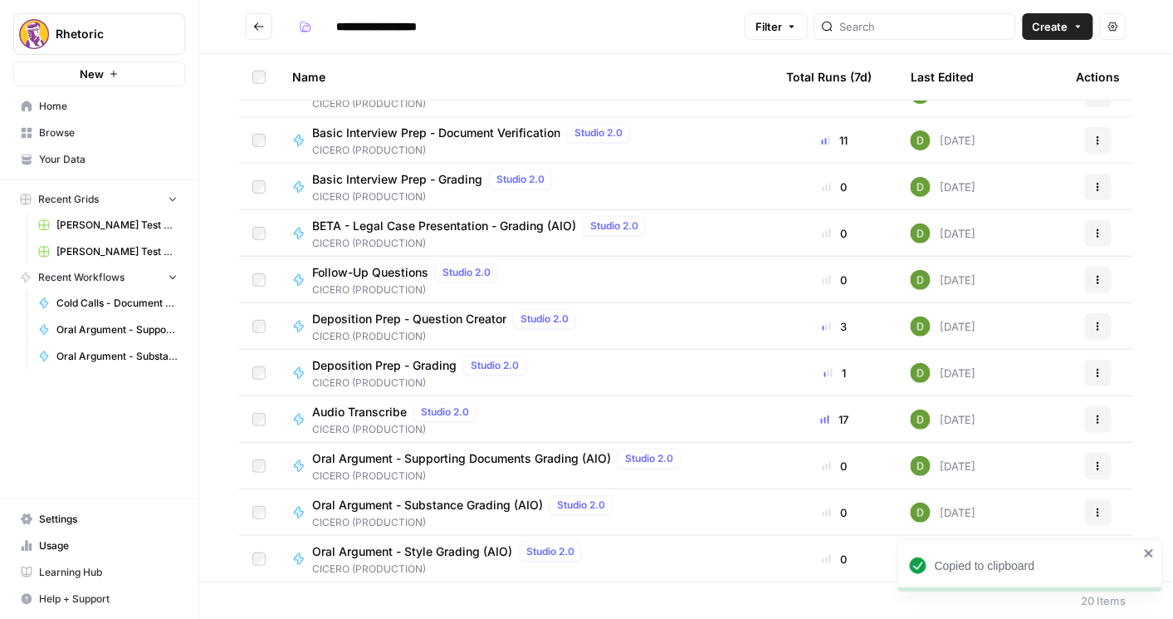
click at [1151, 560] on div "Copied to clipboard" at bounding box center [1031, 565] width 266 height 53
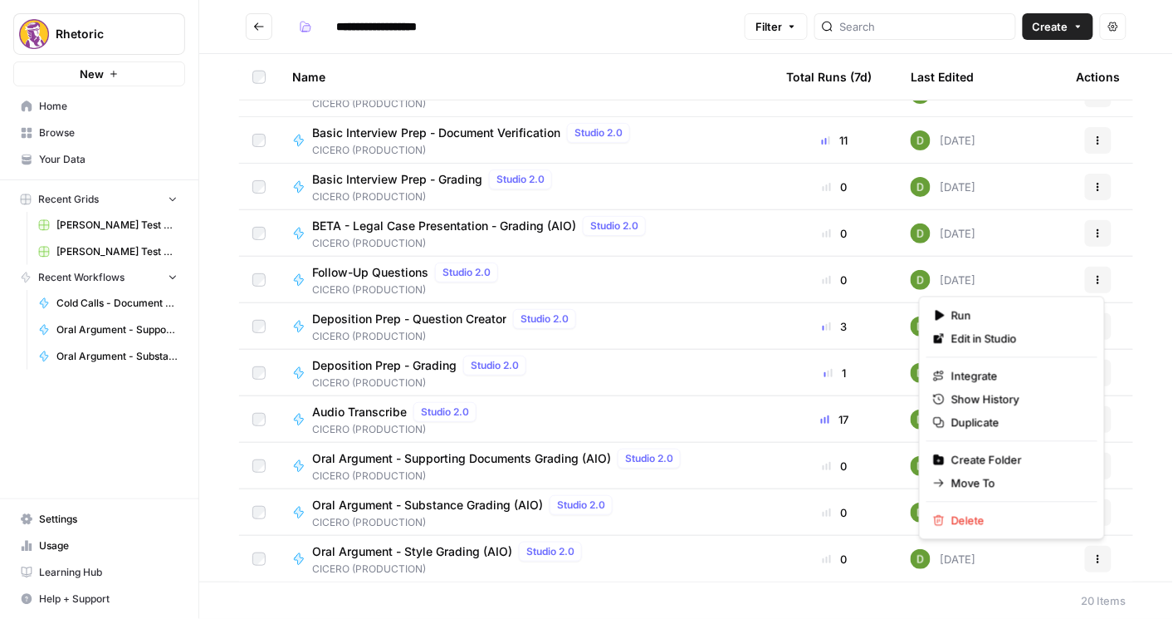
click at [1094, 554] on icon "button" at bounding box center [1099, 559] width 10 height 10
click at [999, 378] on span "Integrate" at bounding box center [1018, 376] width 133 height 17
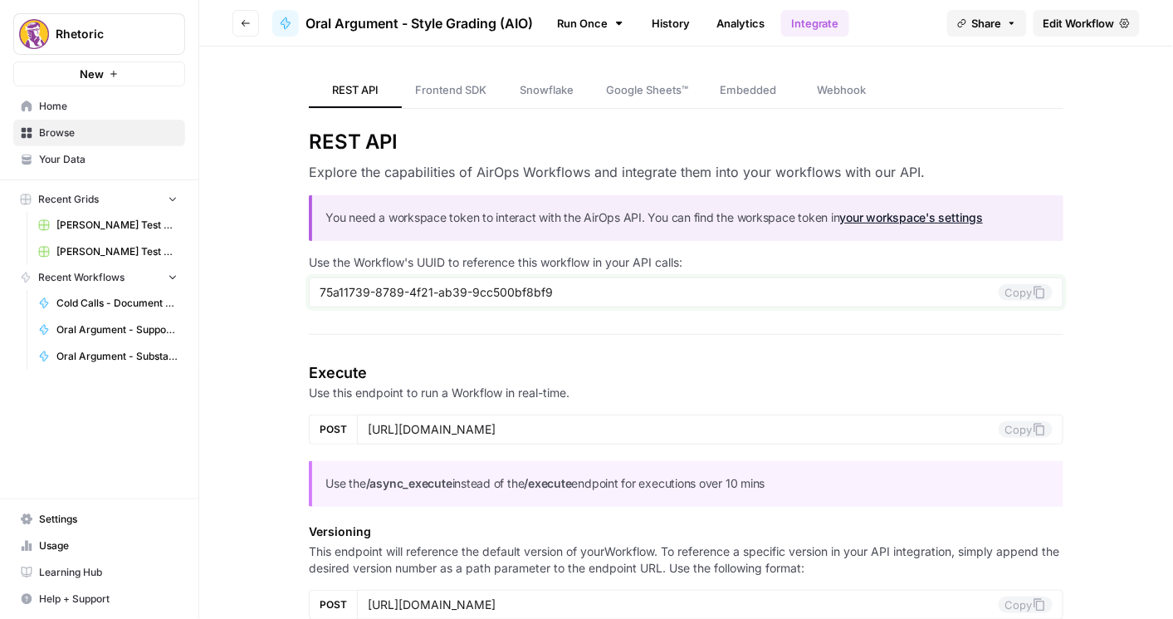
click at [1033, 290] on icon at bounding box center [1039, 292] width 13 height 13
click at [1082, 20] on span "Edit Workflow" at bounding box center [1079, 23] width 71 height 17
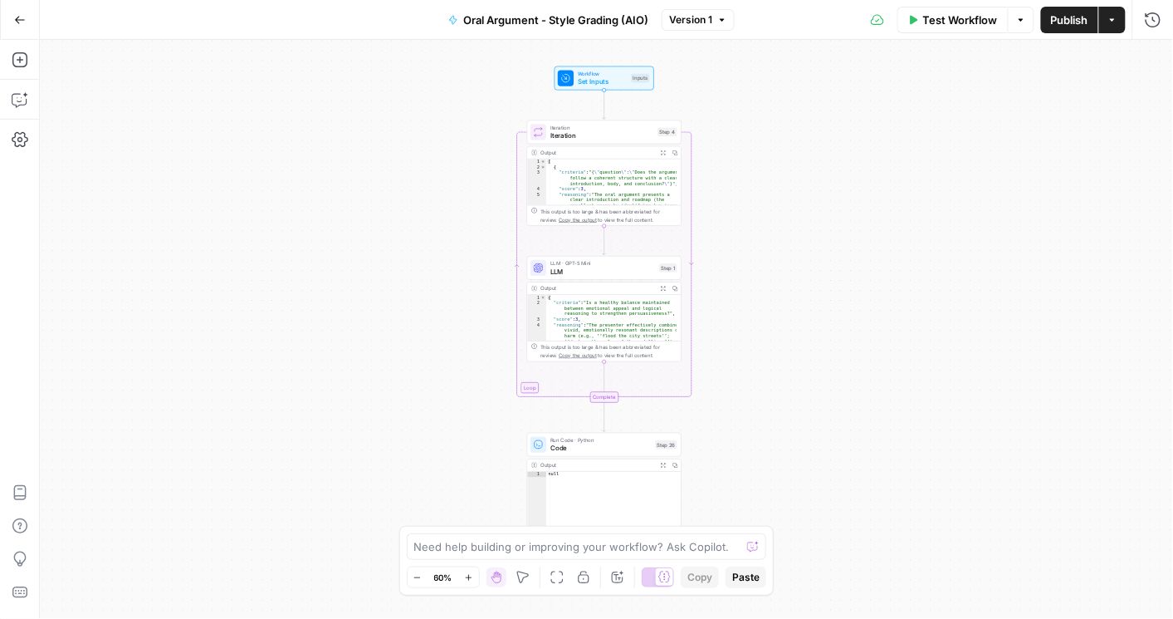
click at [252, 292] on div "Workflow Set Inputs Inputs Loop Iteration Iteration Step 4 Output Expand Output…" at bounding box center [607, 329] width 1134 height 579
click at [14, 23] on icon "button" at bounding box center [20, 20] width 12 height 12
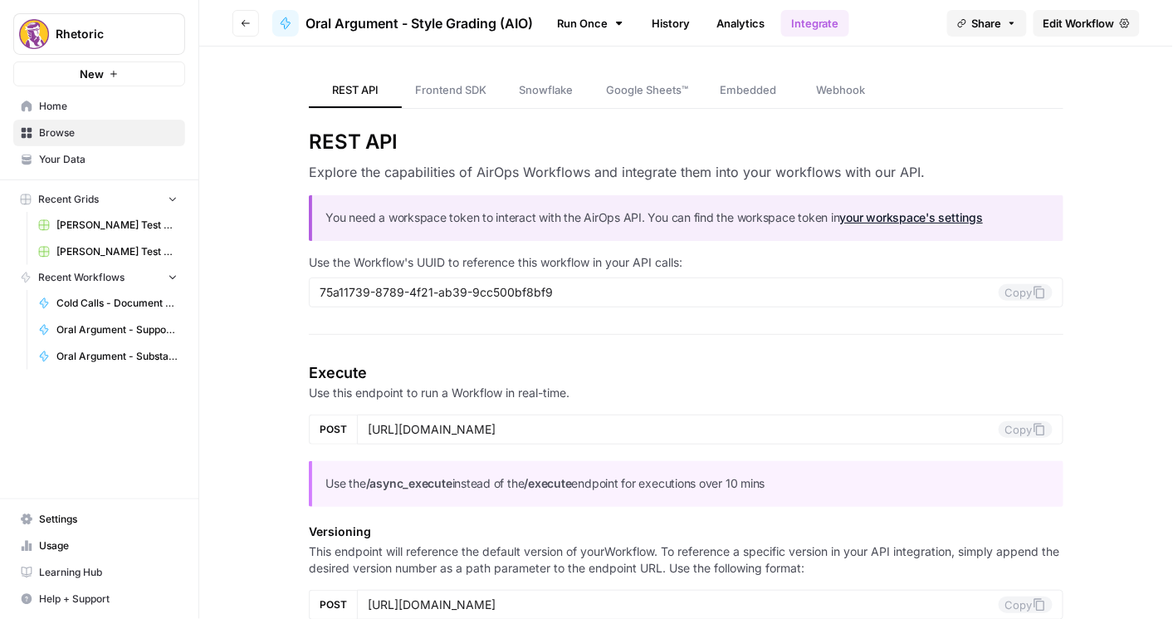
click at [240, 19] on button "Go back" at bounding box center [246, 23] width 27 height 27
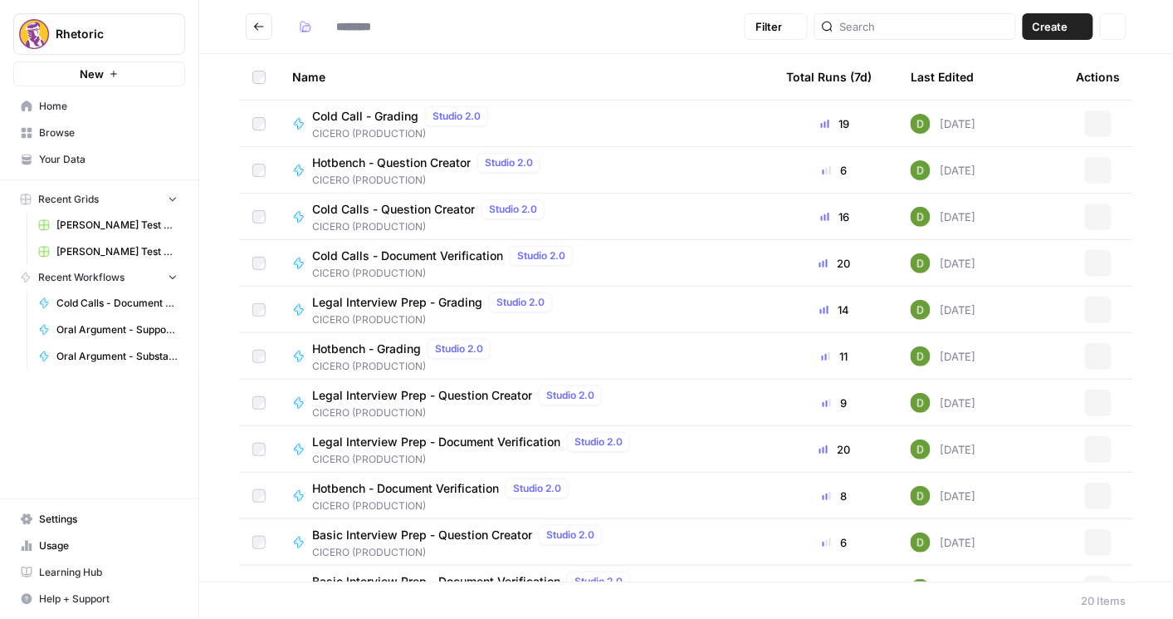
type input "**********"
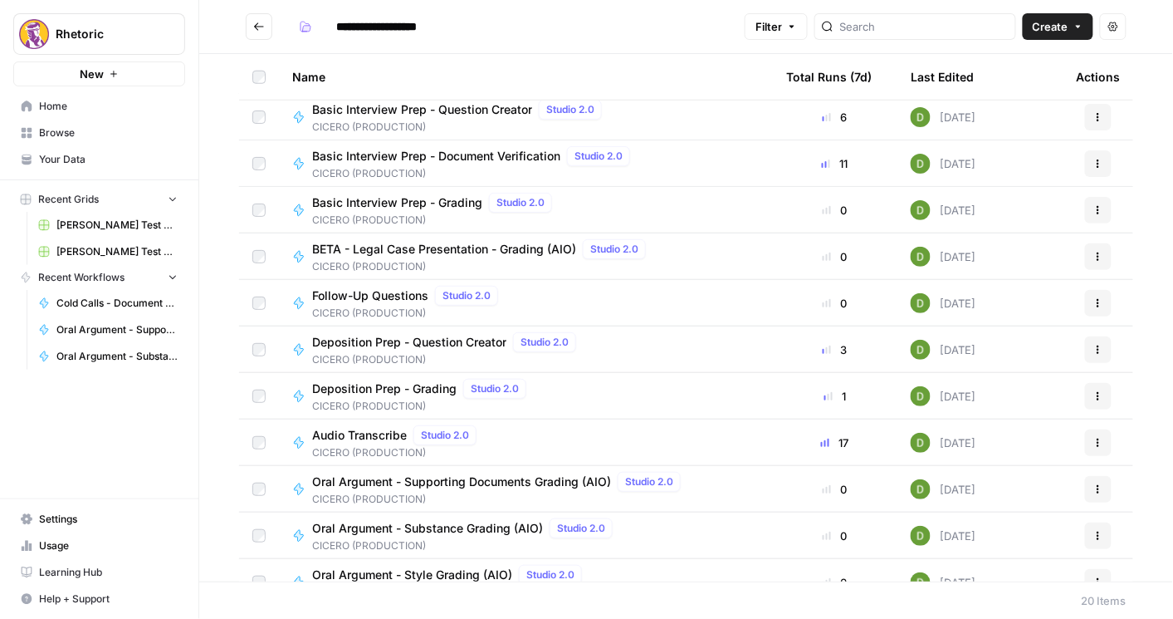
scroll to position [427, 0]
click at [375, 434] on span "Audio Transcribe" at bounding box center [359, 433] width 95 height 17
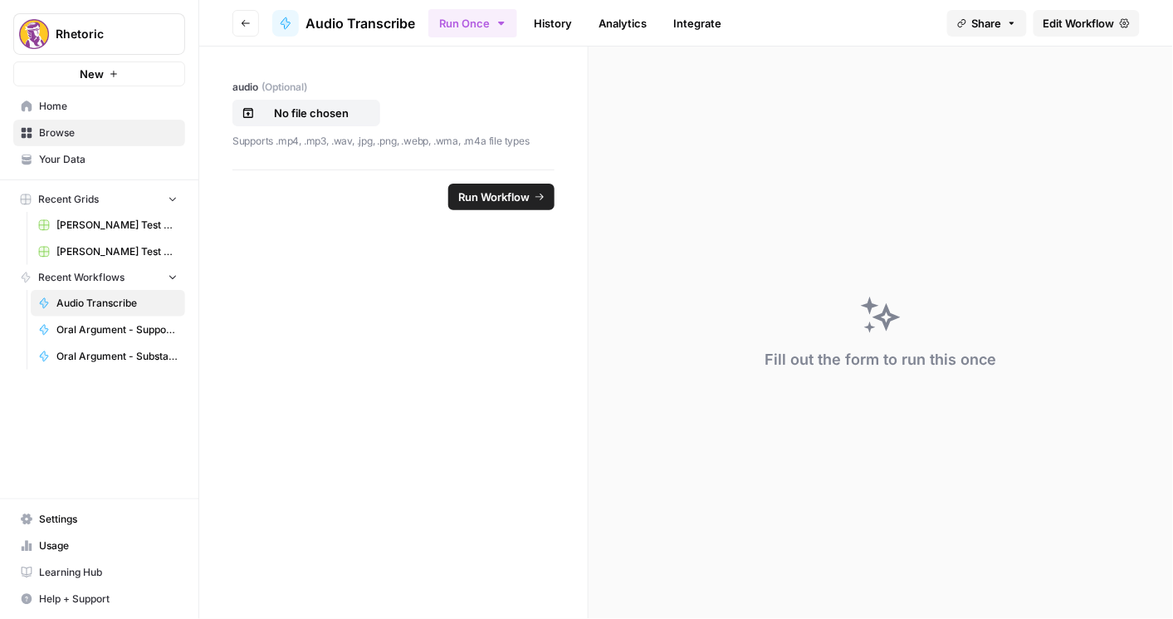
click at [693, 21] on link "Integrate" at bounding box center [698, 23] width 68 height 27
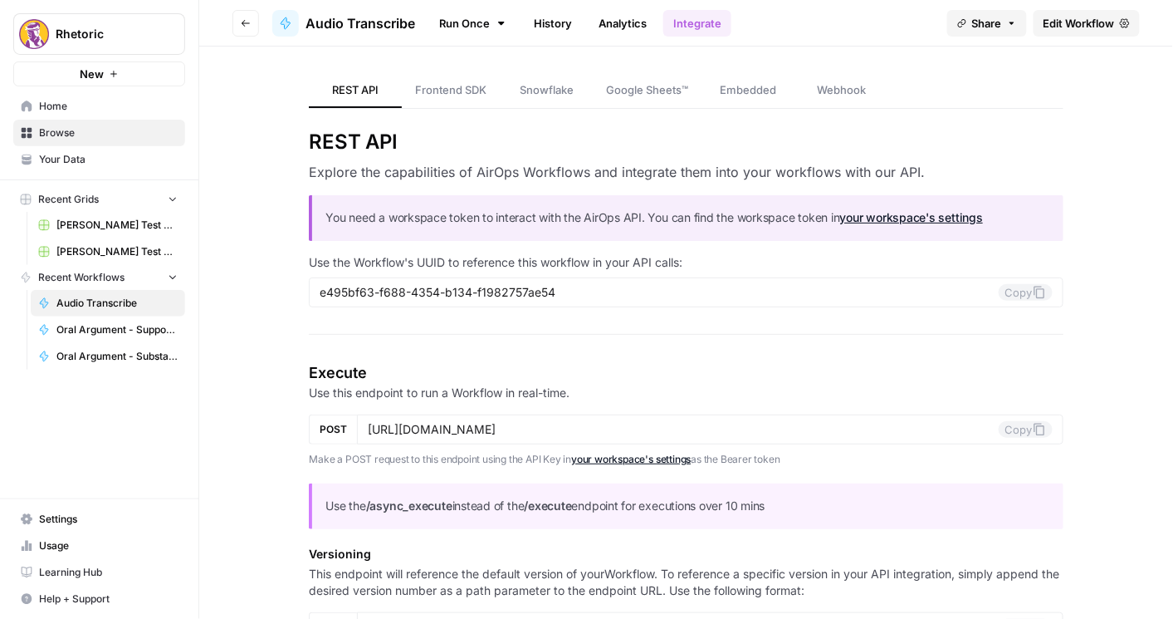
click at [253, 17] on button "Go back" at bounding box center [246, 23] width 27 height 27
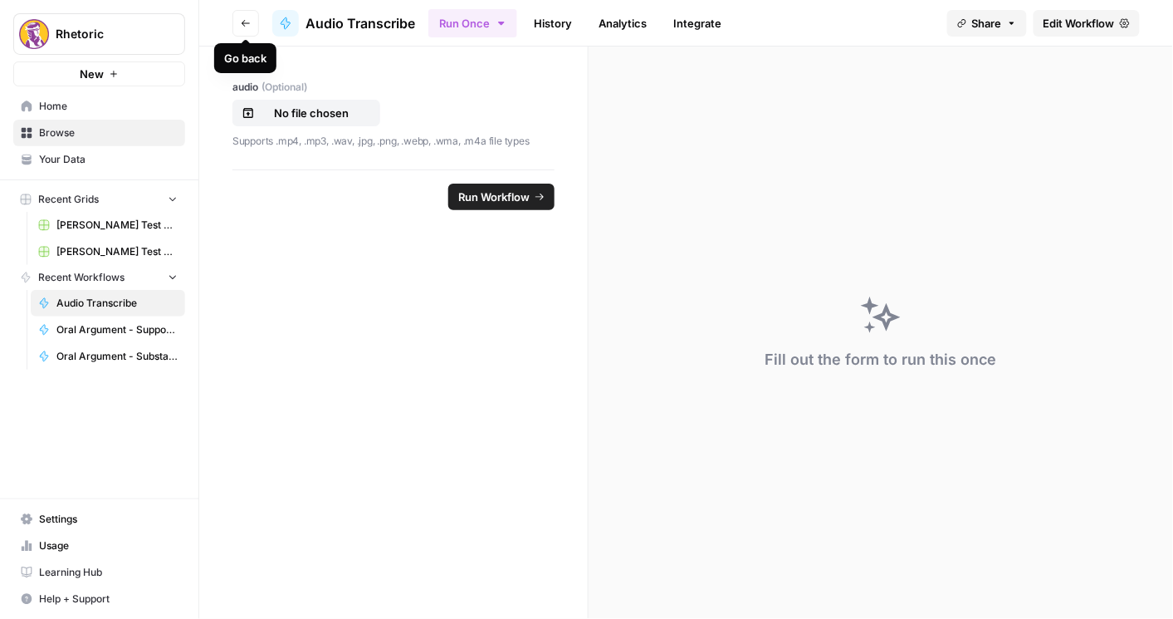
click at [247, 22] on icon "button" at bounding box center [246, 23] width 10 height 10
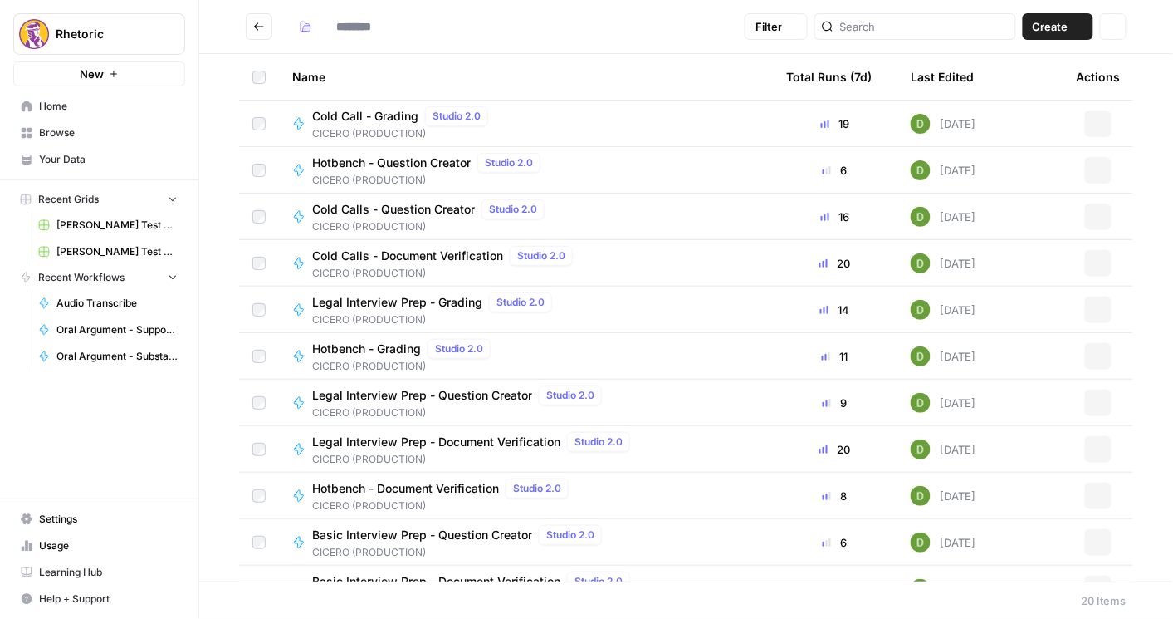
type input "**********"
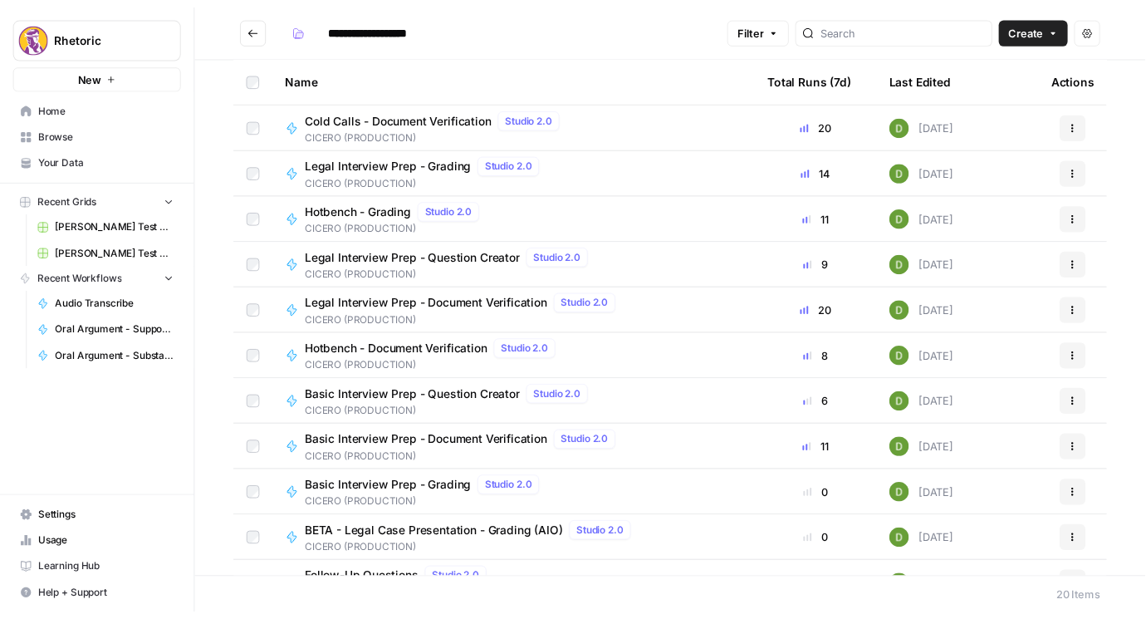
scroll to position [142, 0]
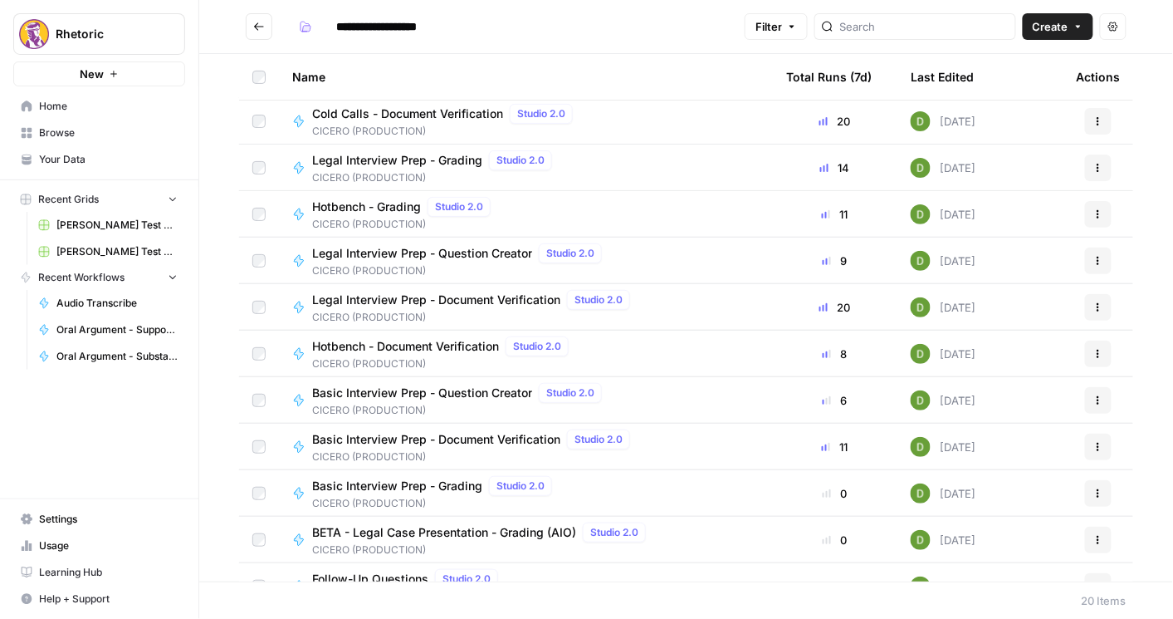
click at [414, 434] on span "Basic Interview Prep - Document Verification" at bounding box center [436, 439] width 248 height 17
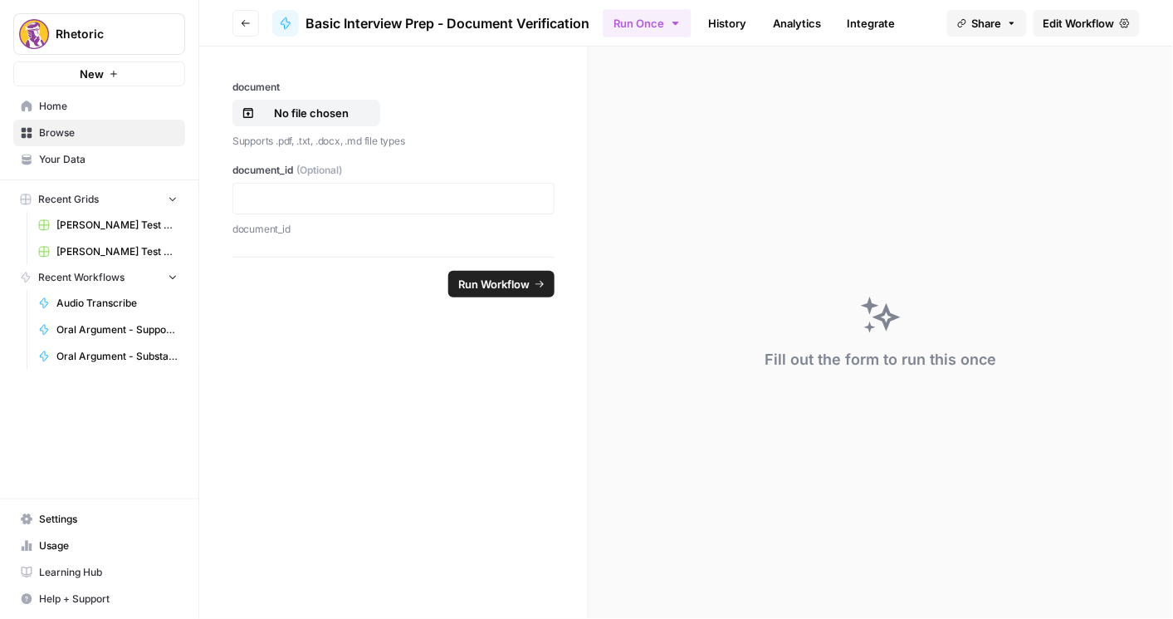
click at [1070, 31] on span "Edit Workflow" at bounding box center [1079, 23] width 71 height 17
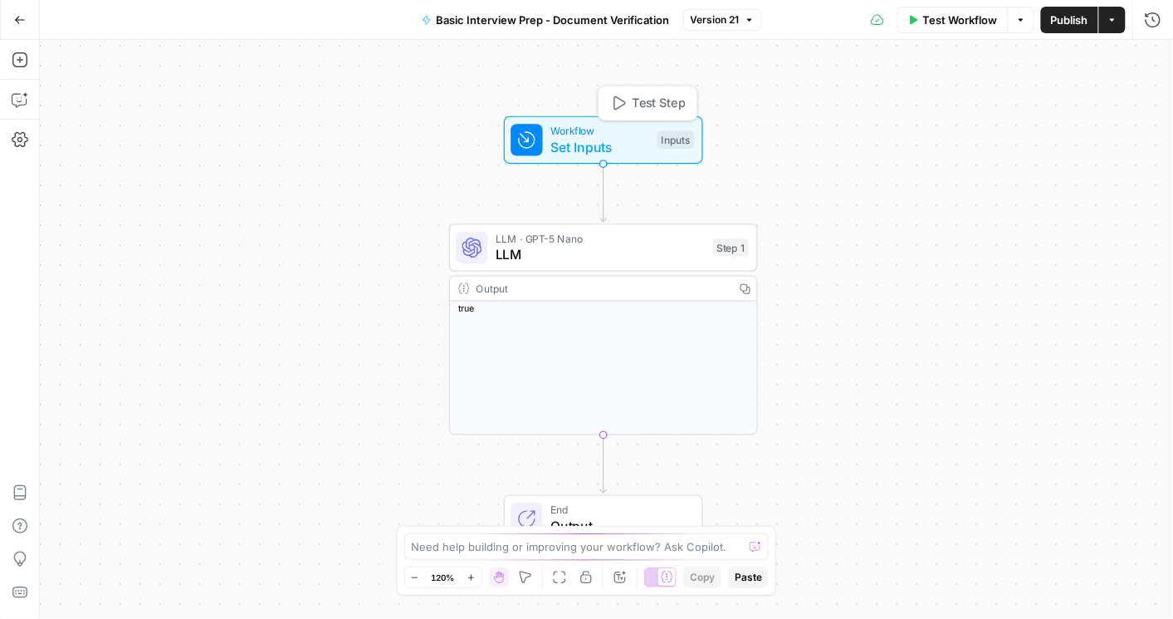
click at [547, 145] on div "Workflow Set Inputs Inputs Test Step" at bounding box center [603, 140] width 184 height 34
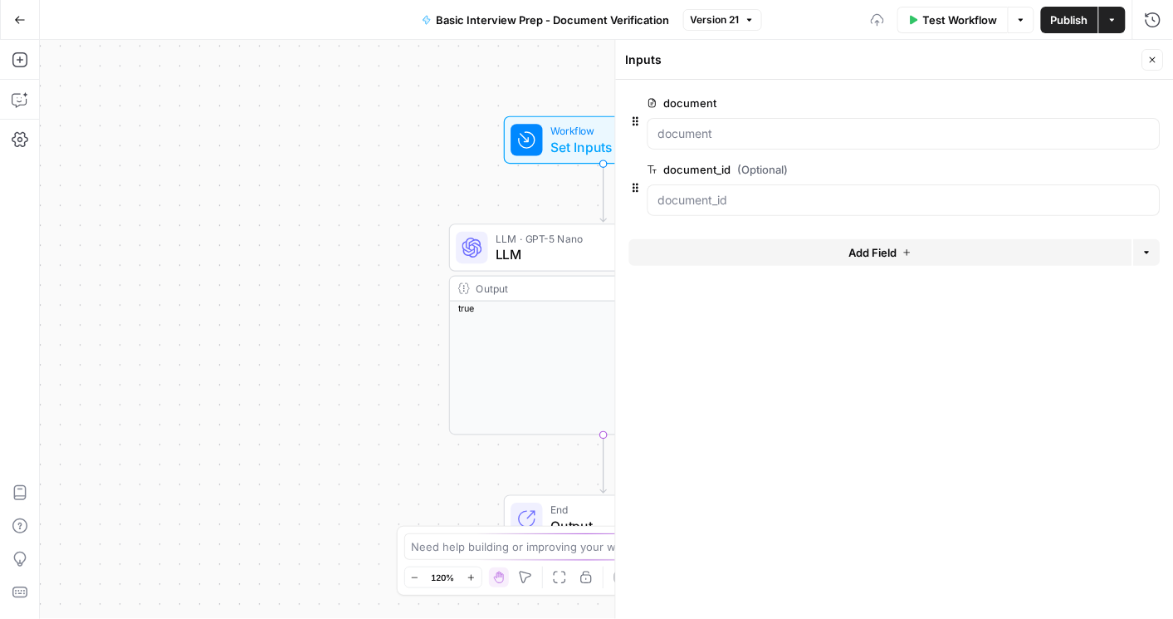
click at [1109, 110] on button "edit field" at bounding box center [1106, 103] width 64 height 20
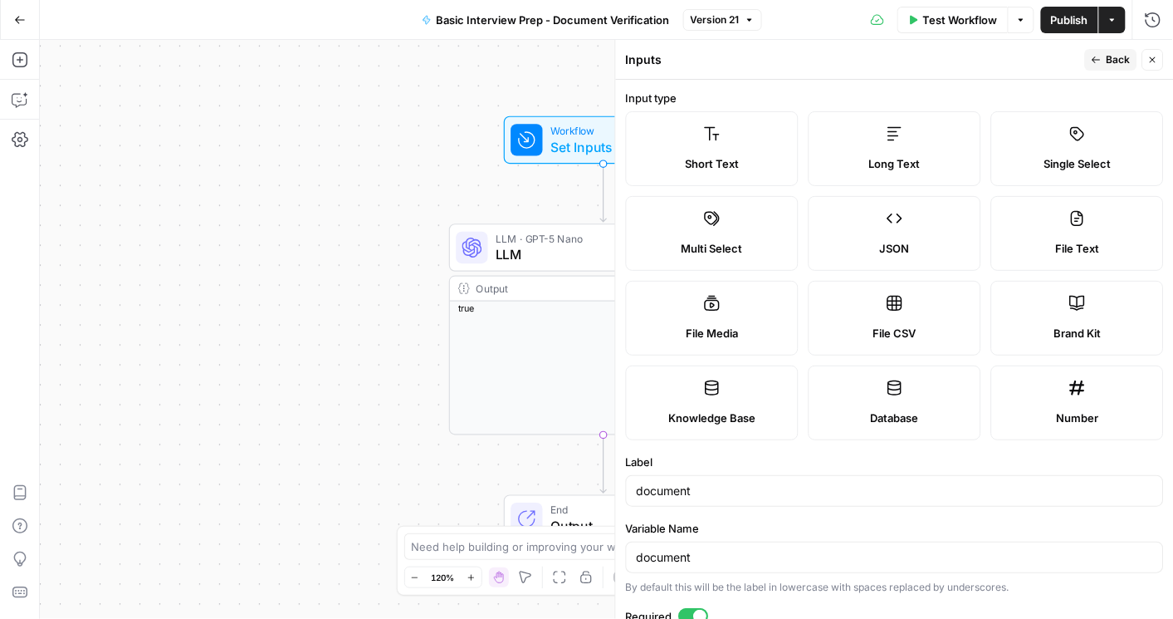
click at [331, 321] on div "Workflow Set Inputs Inputs LLM · GPT-5 Nano LLM Step 1 Output Copy true End Out…" at bounding box center [607, 329] width 1134 height 579
click at [1144, 58] on button "Close" at bounding box center [1154, 60] width 22 height 22
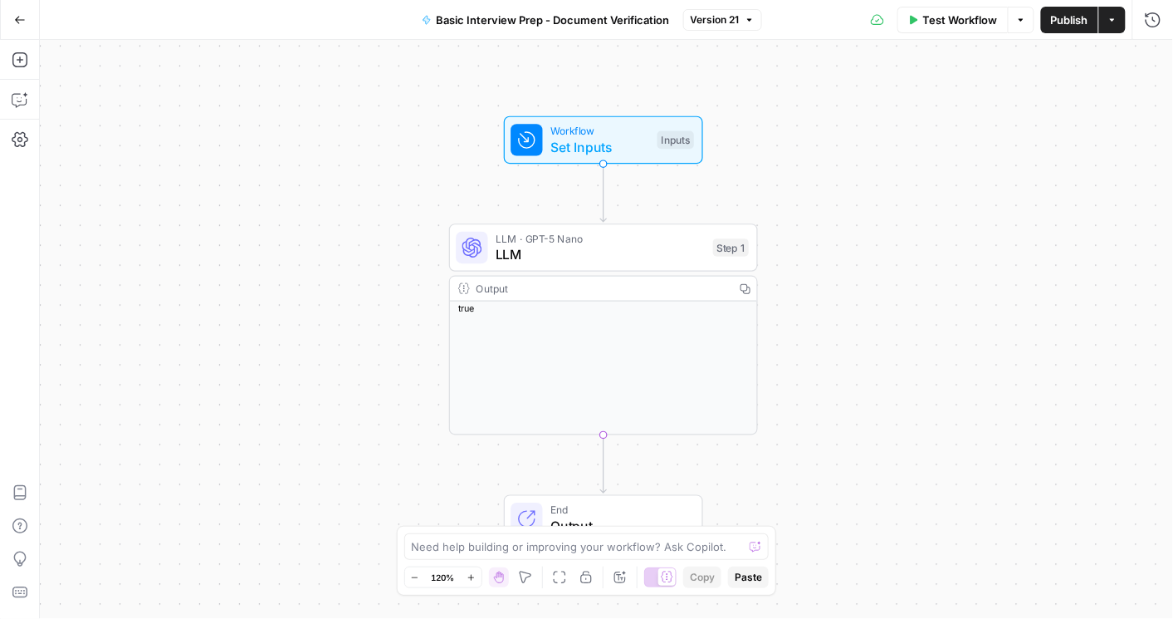
click at [11, 18] on button "Go Back" at bounding box center [20, 20] width 30 height 30
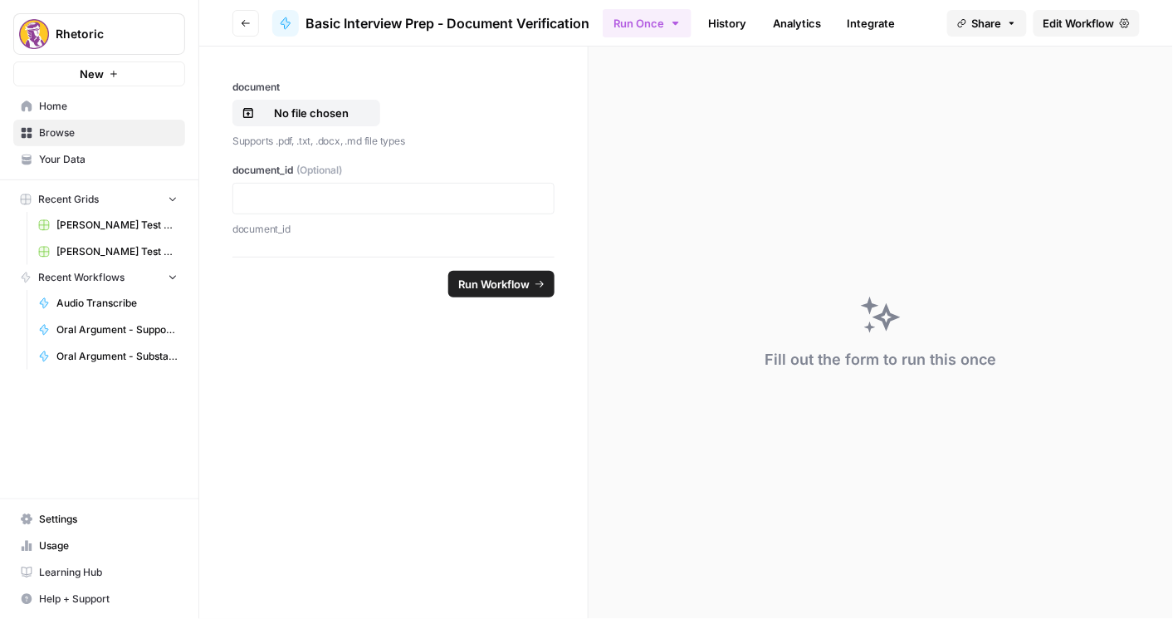
click at [245, 17] on button "Go back" at bounding box center [246, 23] width 27 height 27
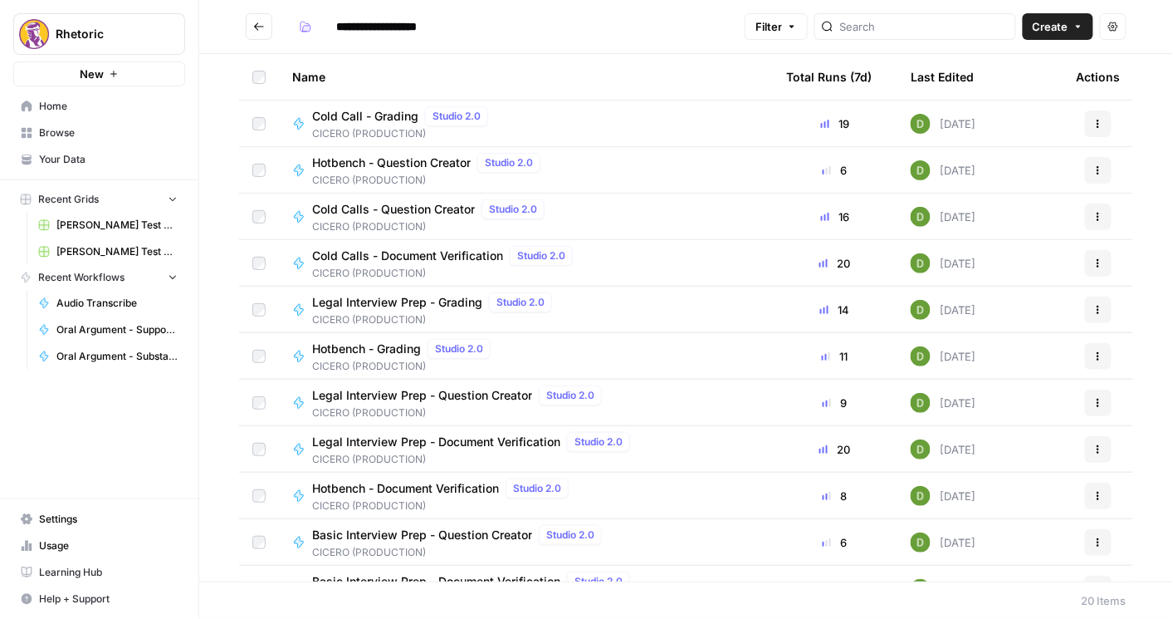
click at [512, 438] on span "Legal Interview Prep - Document Verification" at bounding box center [436, 441] width 248 height 17
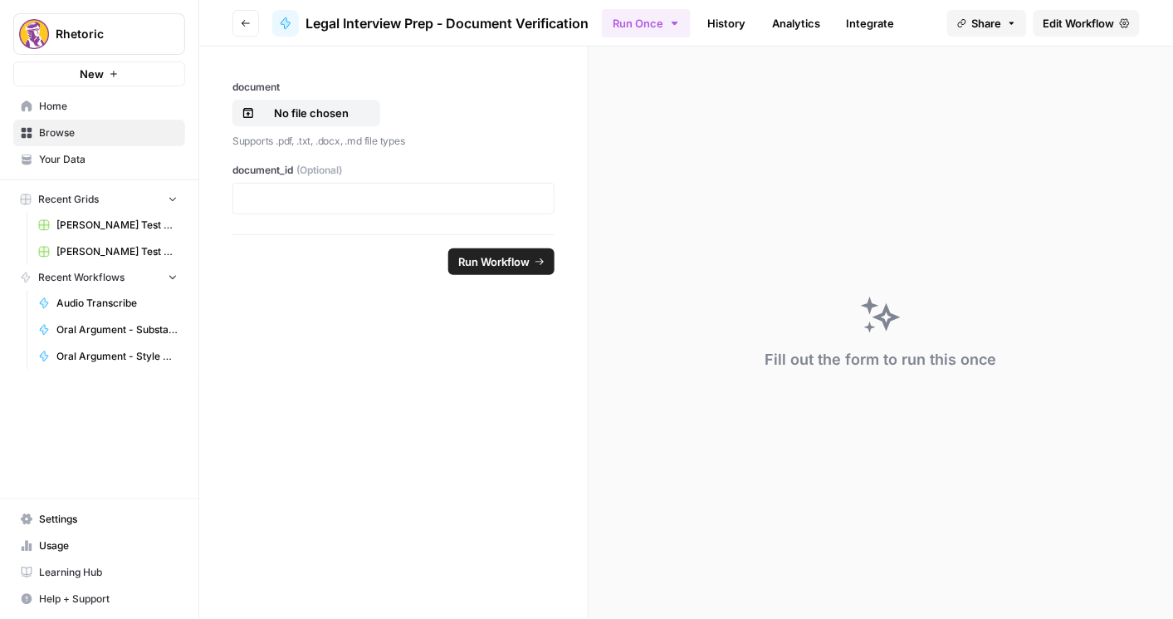
click at [247, 23] on icon "button" at bounding box center [246, 23] width 8 height 7
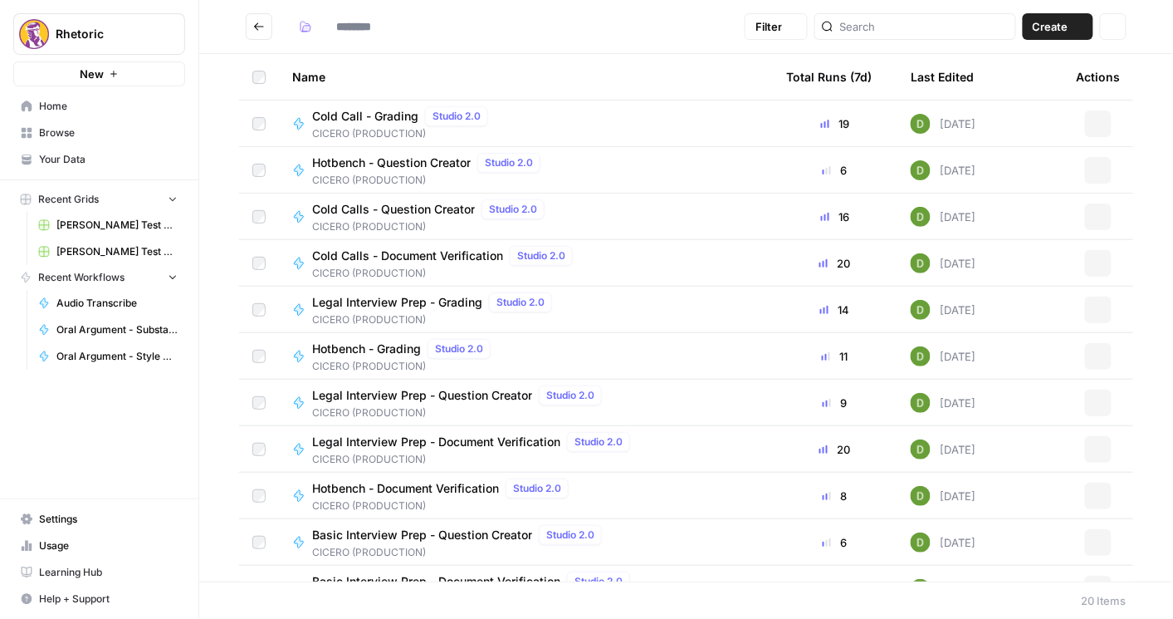
type input "**********"
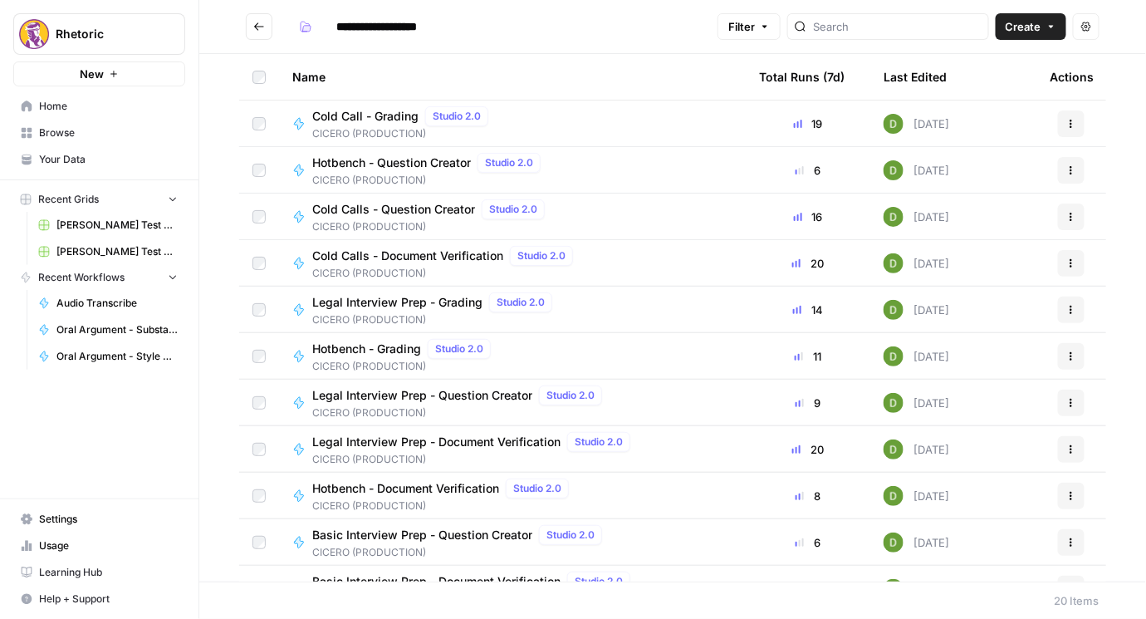
click at [428, 491] on span "Hotbench - Document Verification" at bounding box center [405, 488] width 187 height 17
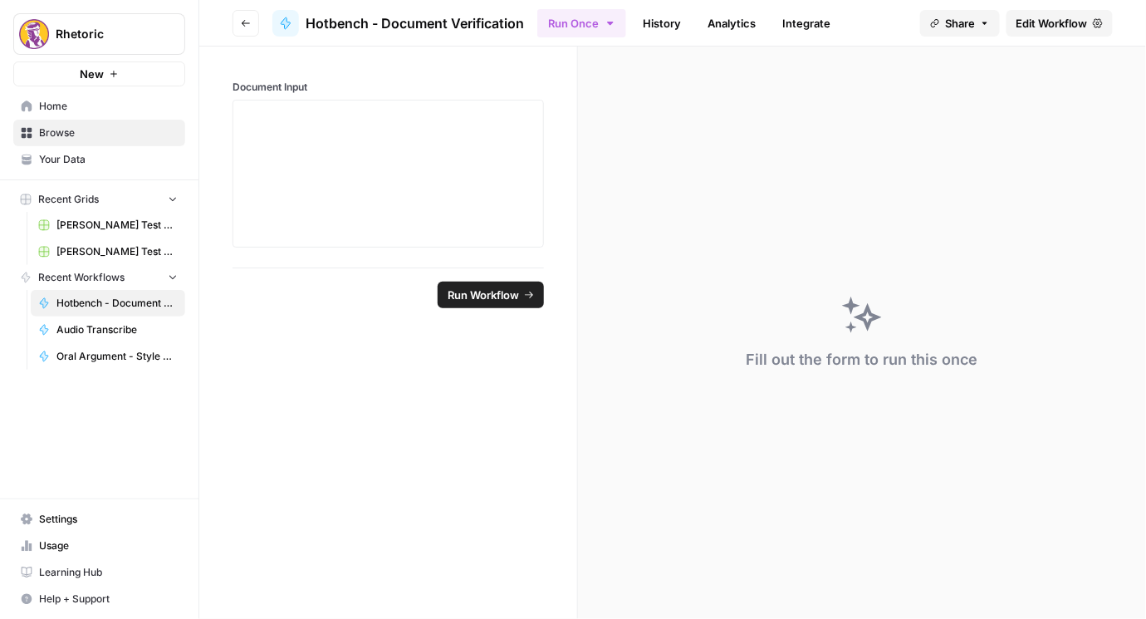
click at [1088, 27] on span "Edit Workflow" at bounding box center [1051, 23] width 71 height 17
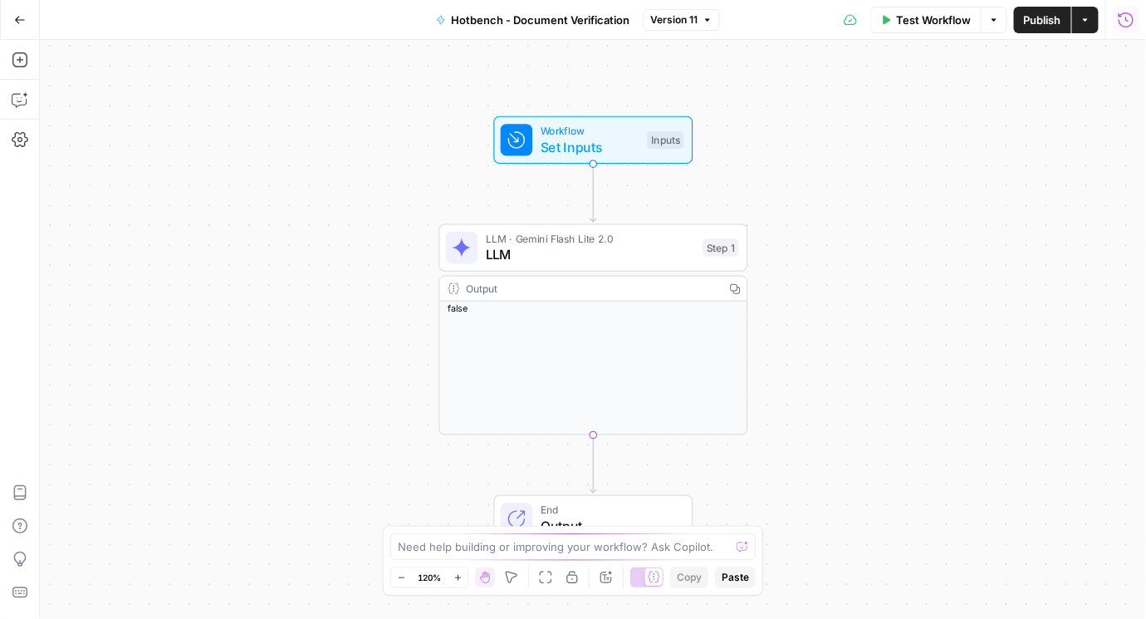
click at [1118, 22] on icon "button" at bounding box center [1126, 20] width 17 height 17
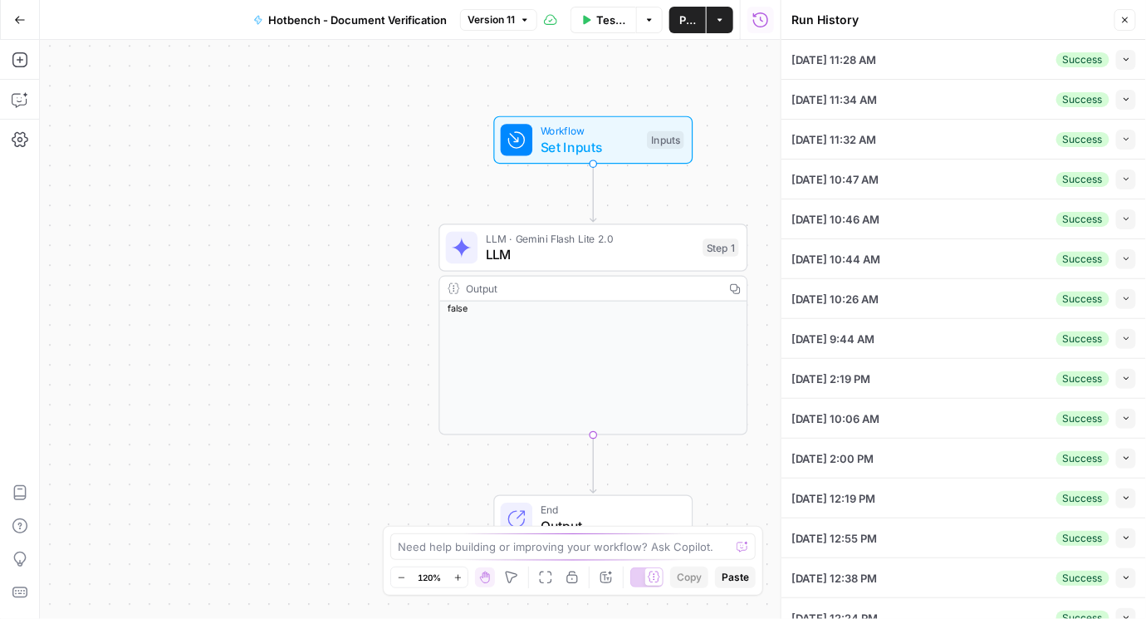
click at [1011, 64] on div "09/29/25 at 11:28 AM Success Collapse" at bounding box center [963, 59] width 345 height 39
click at [1119, 64] on button "Collapse" at bounding box center [1126, 60] width 20 height 20
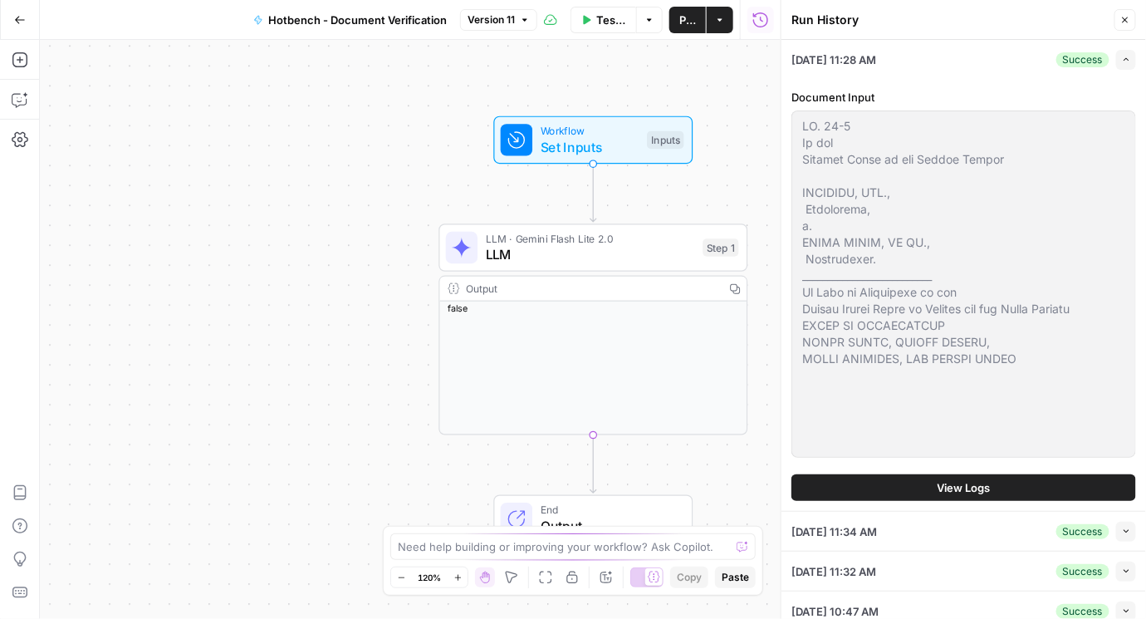
click at [957, 492] on span "View Logs" at bounding box center [964, 487] width 53 height 17
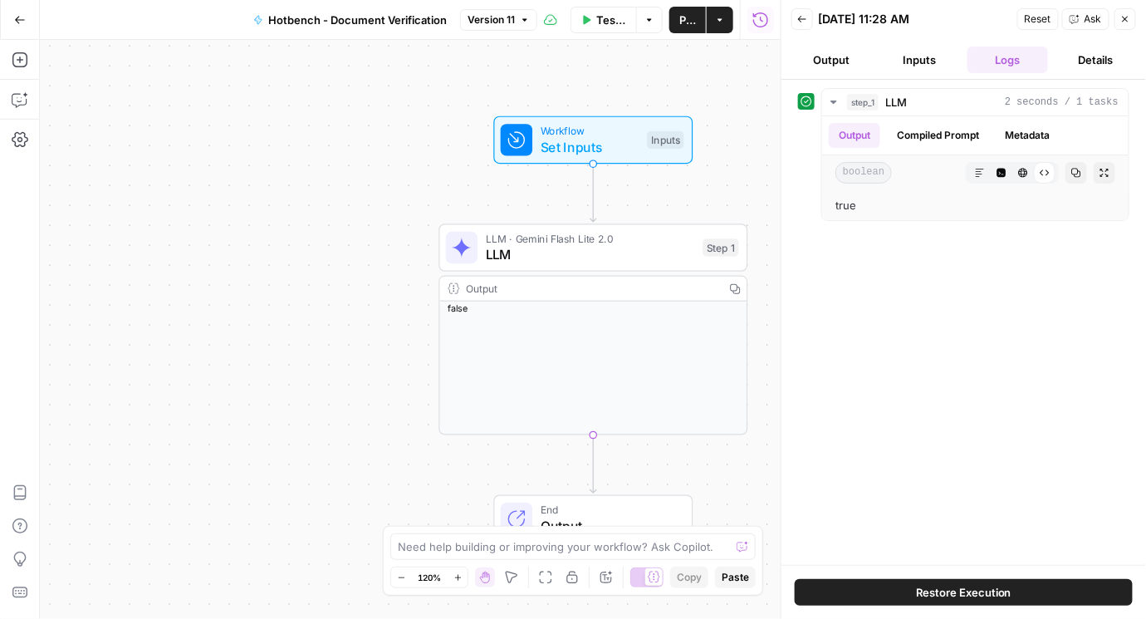
click at [922, 61] on button "Inputs" at bounding box center [919, 60] width 81 height 27
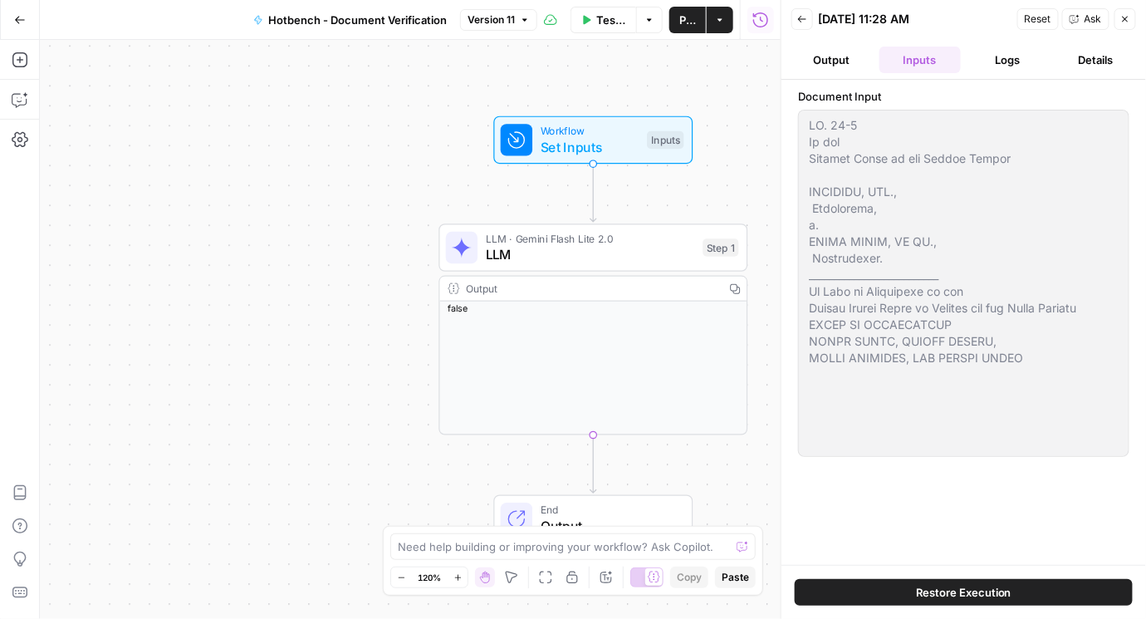
click at [17, 21] on icon "button" at bounding box center [20, 20] width 12 height 12
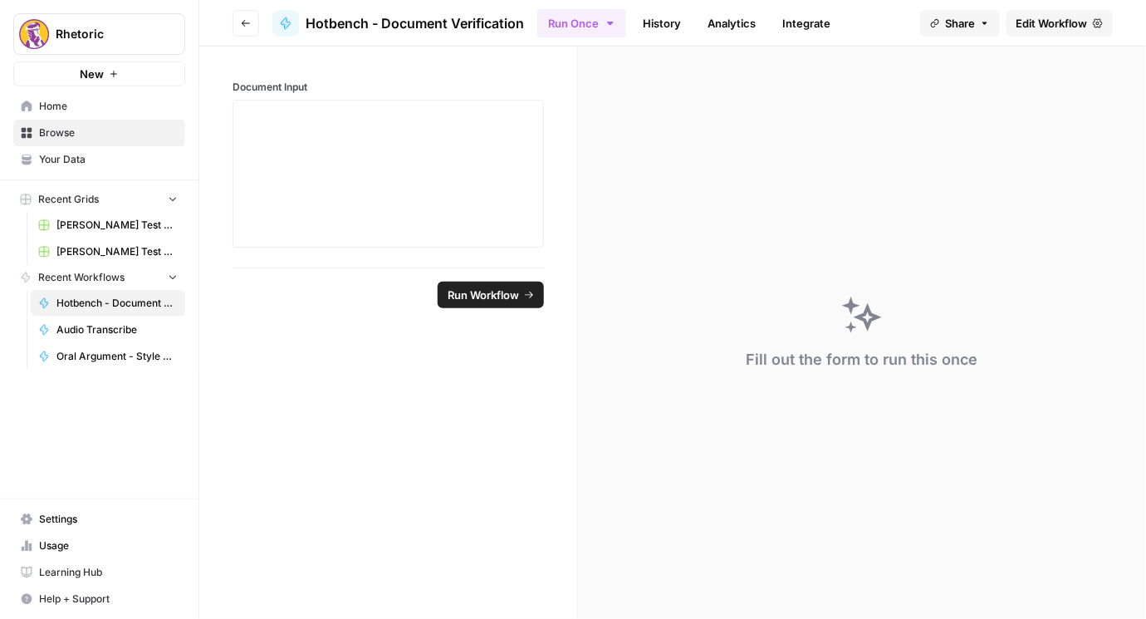
click at [244, 24] on icon "button" at bounding box center [246, 23] width 10 height 10
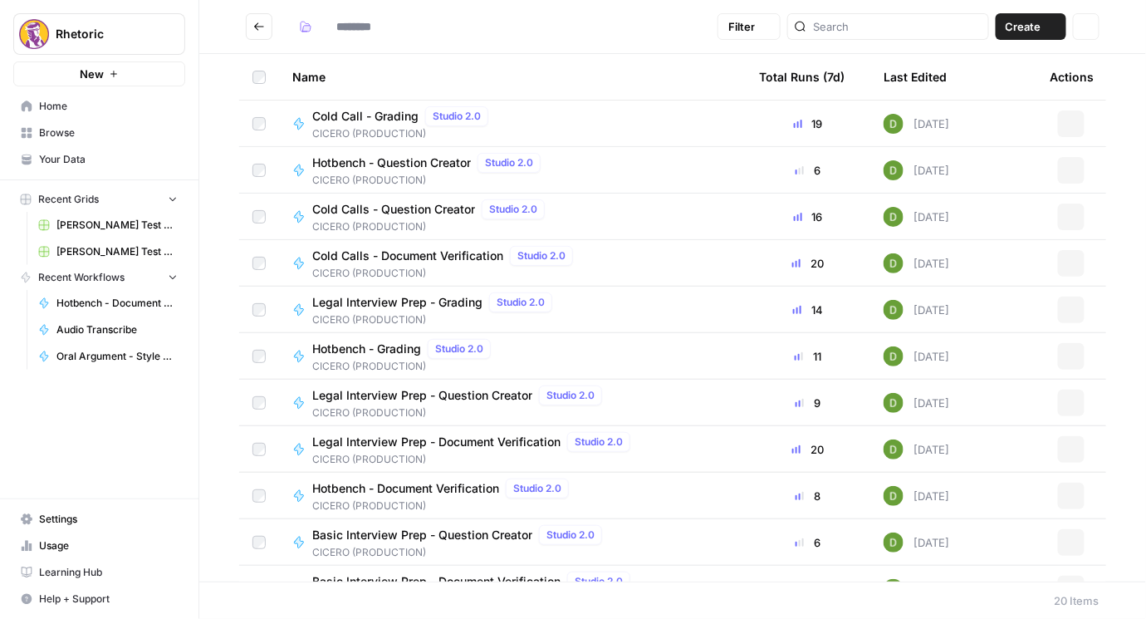
type input "**********"
click at [380, 161] on span "Hotbench - Question Creator" at bounding box center [391, 162] width 159 height 17
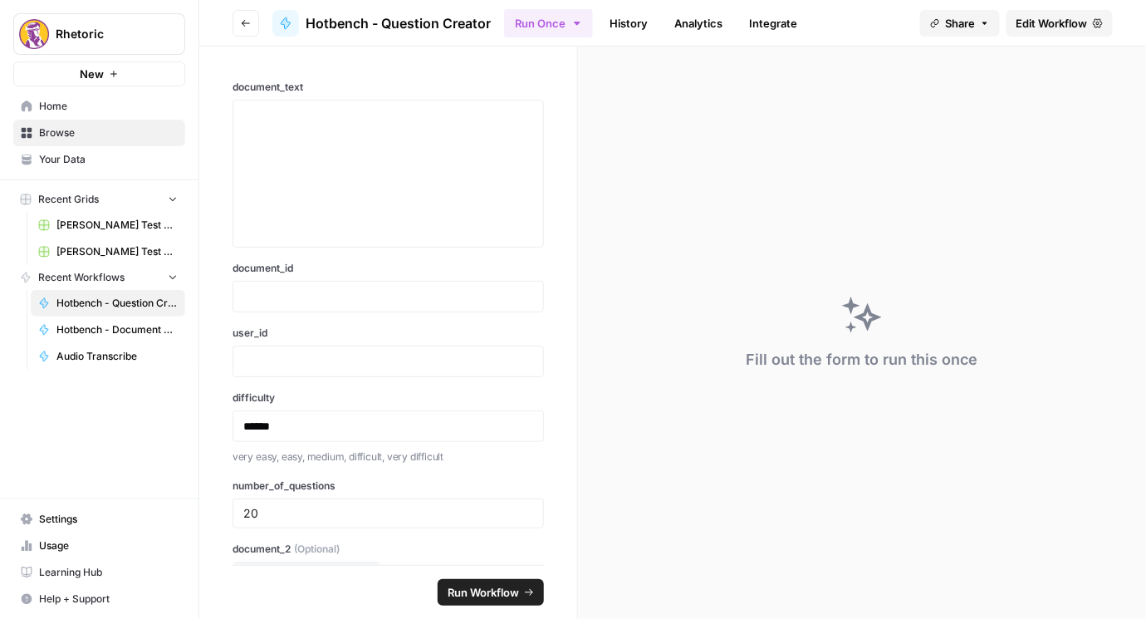
click at [1066, 24] on span "Edit Workflow" at bounding box center [1051, 23] width 71 height 17
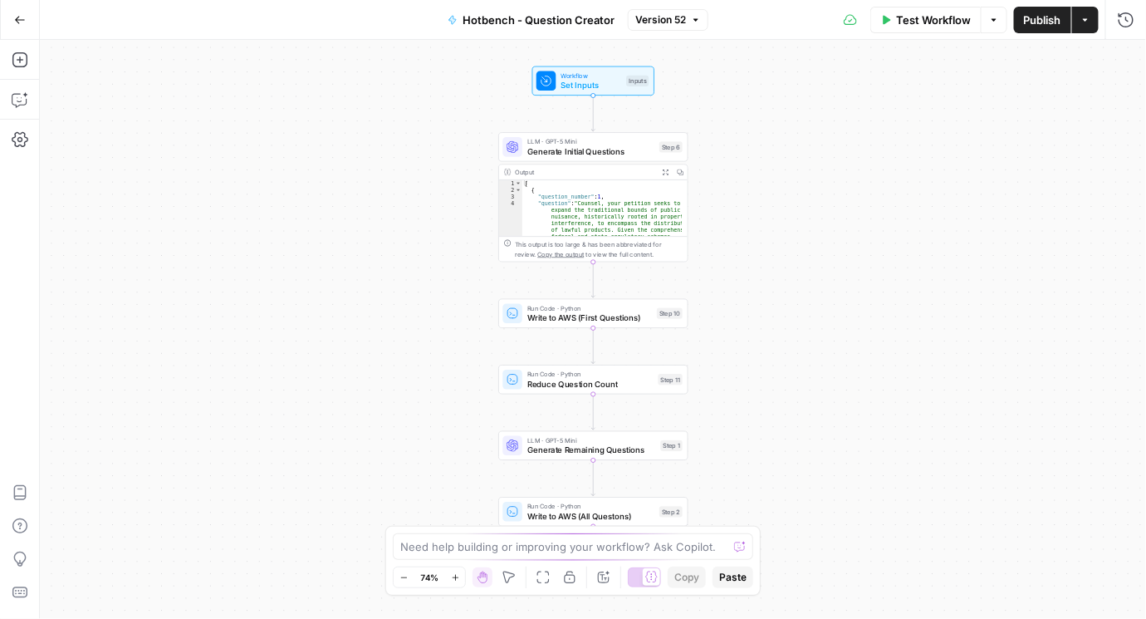
click at [580, 82] on span "Set Inputs" at bounding box center [591, 85] width 61 height 12
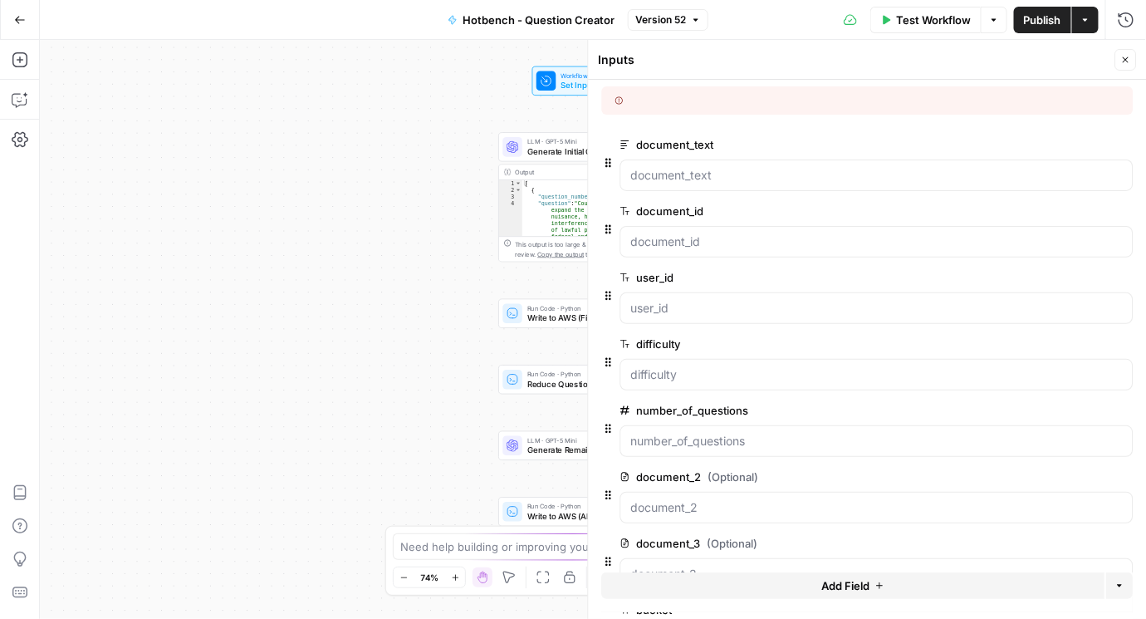
click at [1053, 149] on span "edit field" at bounding box center [1071, 144] width 37 height 13
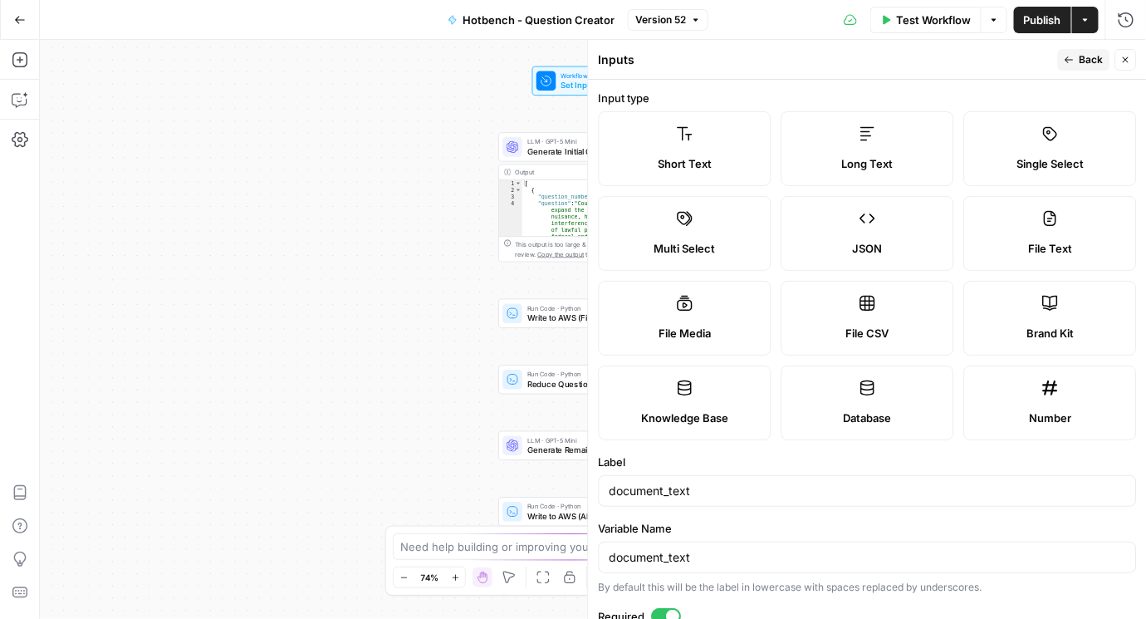
click at [1128, 61] on icon "button" at bounding box center [1126, 60] width 10 height 10
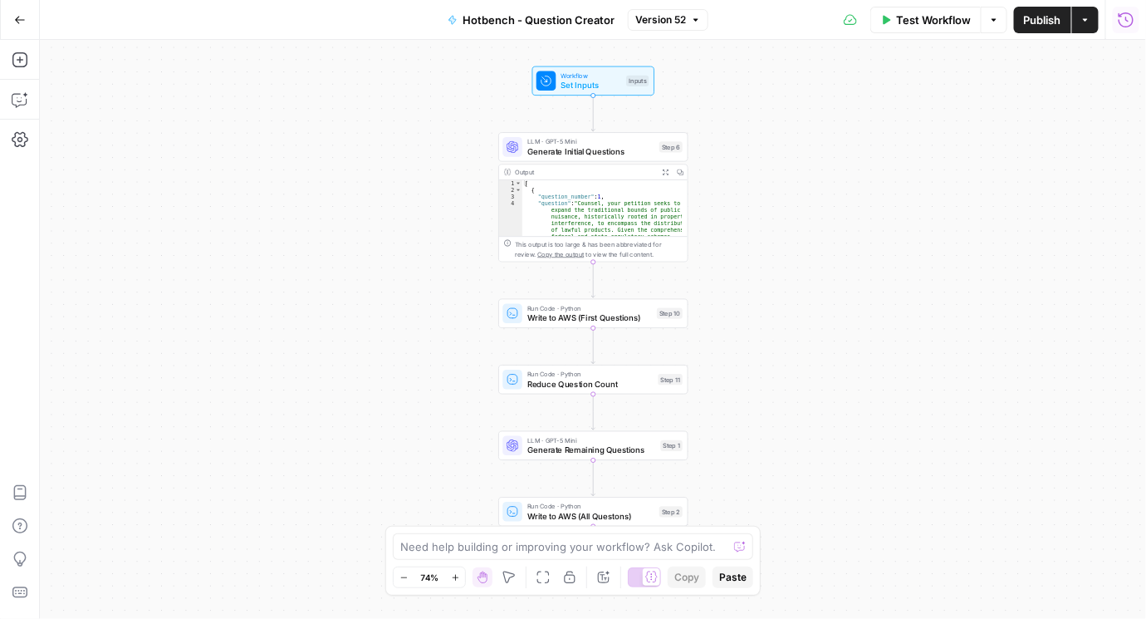
click at [1119, 26] on icon "button" at bounding box center [1126, 20] width 17 height 17
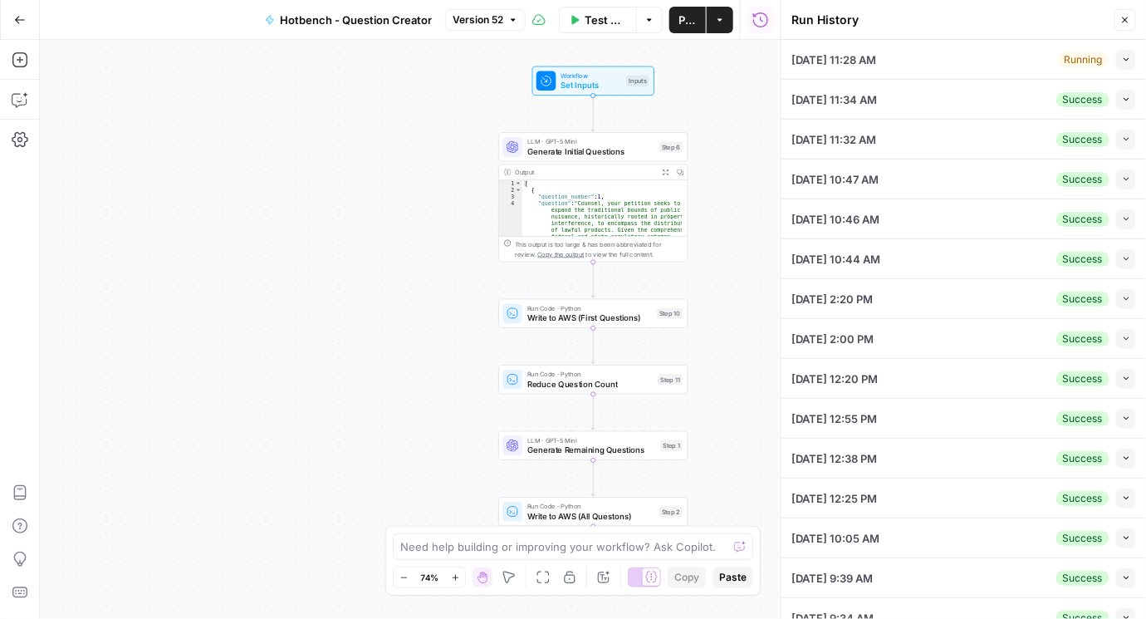
click at [1122, 59] on icon "button" at bounding box center [1126, 59] width 9 height 9
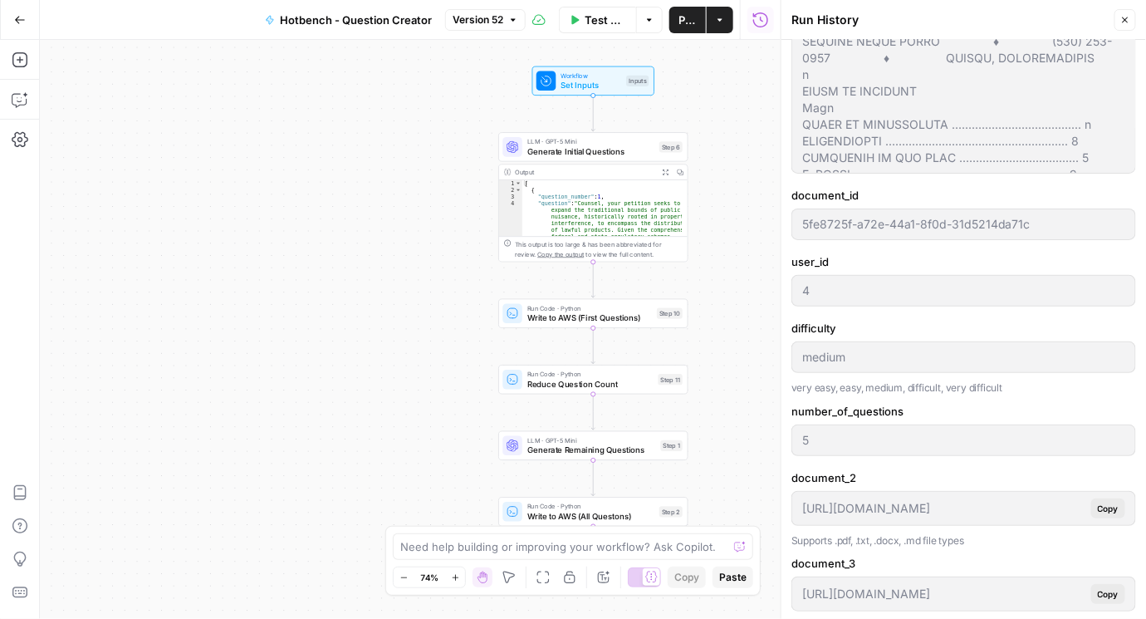
scroll to position [569, 0]
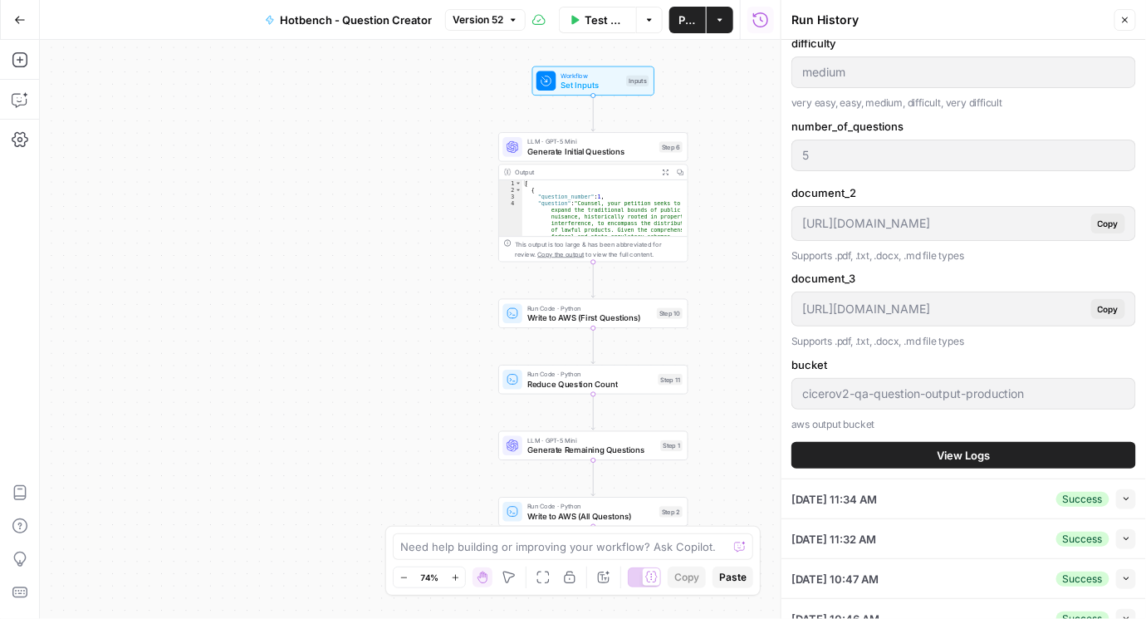
click at [987, 442] on button "View Logs" at bounding box center [963, 455] width 345 height 27
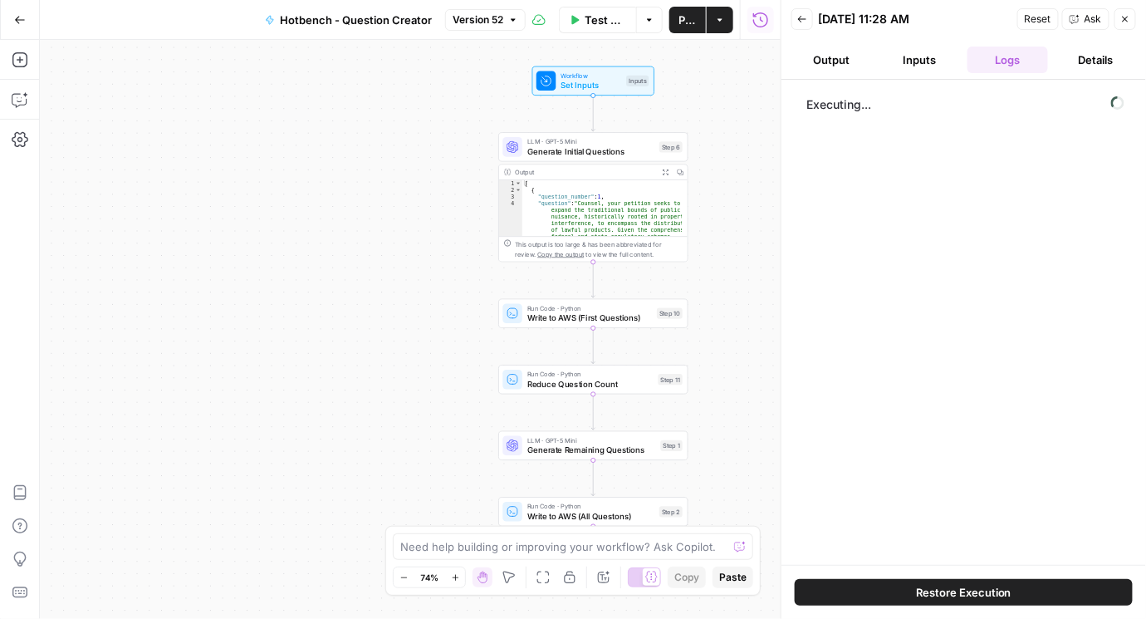
click at [922, 59] on button "Inputs" at bounding box center [919, 60] width 81 height 27
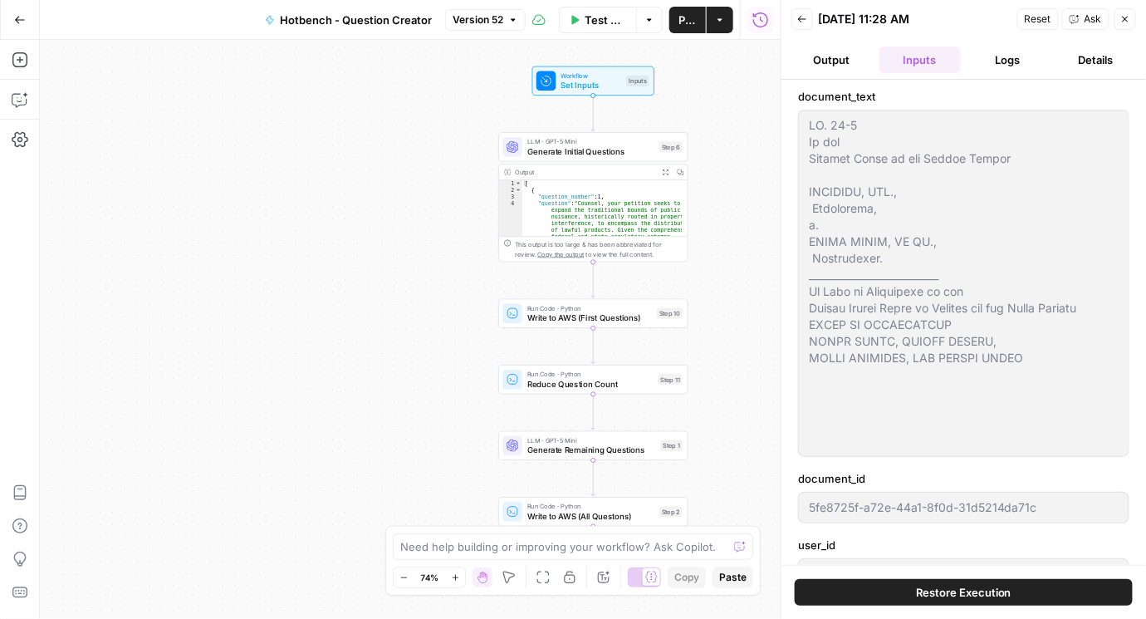
drag, startPoint x: 1008, startPoint y: 58, endPoint x: 1049, endPoint y: 55, distance: 40.8
click at [1008, 58] on button "Logs" at bounding box center [1007, 60] width 81 height 27
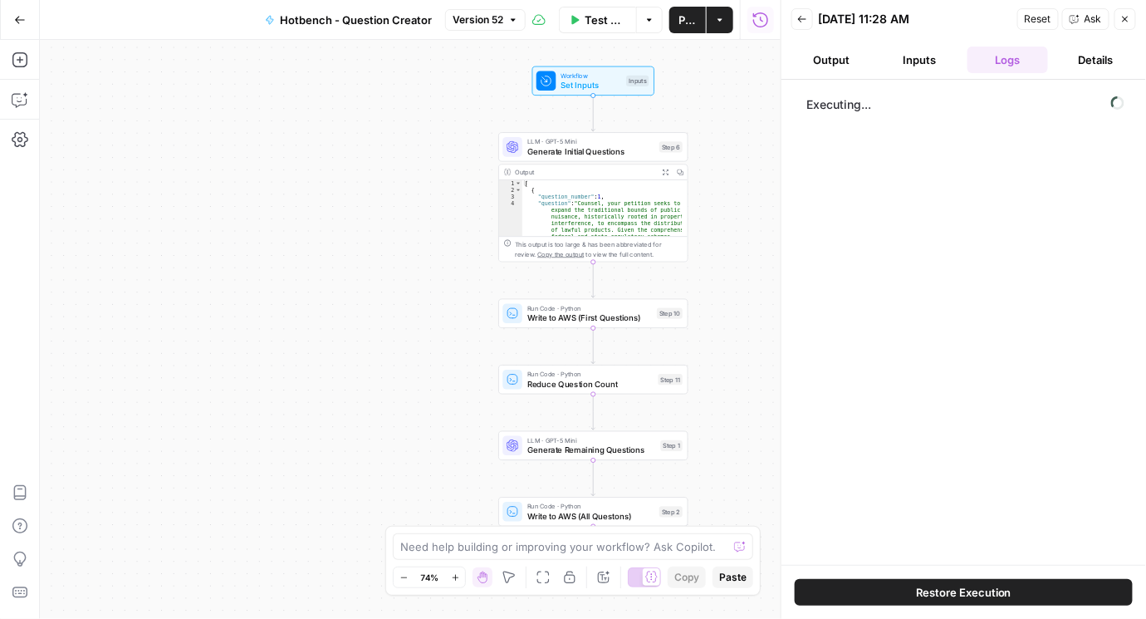
click at [1081, 51] on button "Details" at bounding box center [1095, 60] width 81 height 27
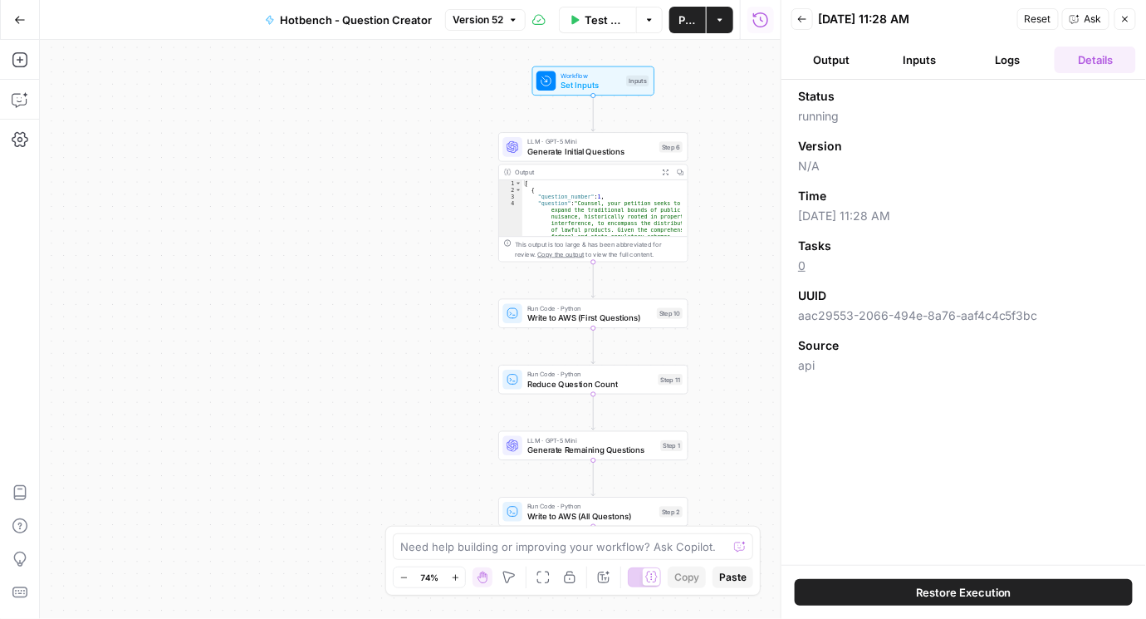
click at [997, 56] on button "Logs" at bounding box center [1007, 60] width 81 height 27
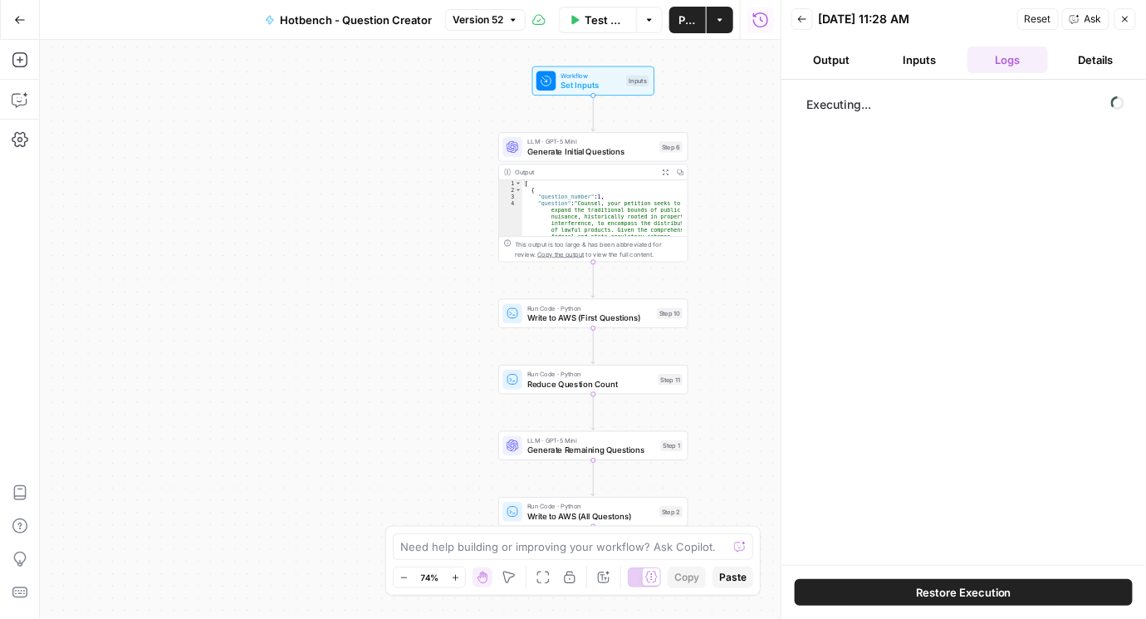
click at [853, 60] on button "Output" at bounding box center [831, 60] width 81 height 27
drag, startPoint x: 921, startPoint y: 59, endPoint x: 1004, endPoint y: 61, distance: 83.1
click at [921, 59] on button "Inputs" at bounding box center [919, 60] width 81 height 27
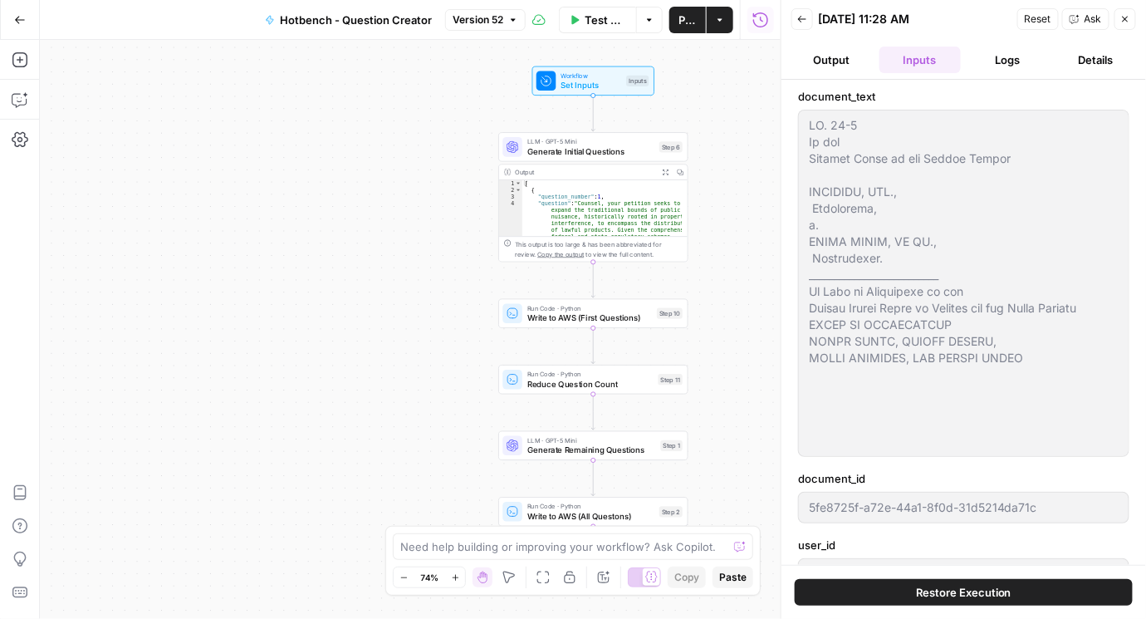
click at [1026, 61] on button "Logs" at bounding box center [1007, 60] width 81 height 27
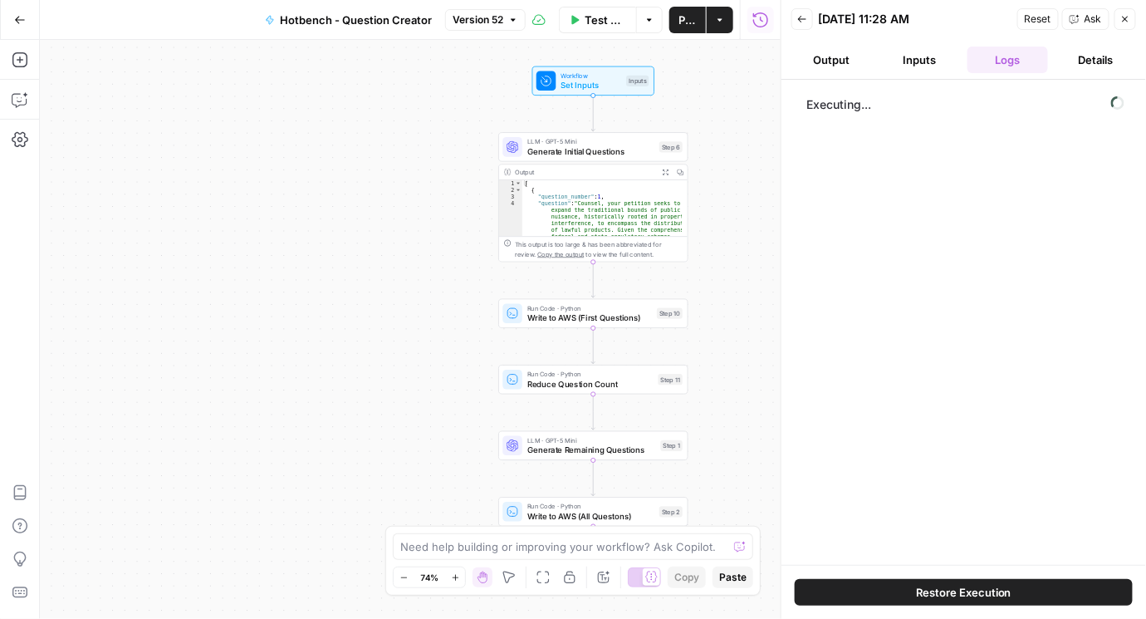
click at [380, 153] on div "Workflow Set Inputs Inputs LLM · GPT-5 Mini Generate Initial Questions Step 6 O…" at bounding box center [410, 329] width 741 height 579
click at [589, 20] on span "Test Workflow" at bounding box center [606, 20] width 42 height 17
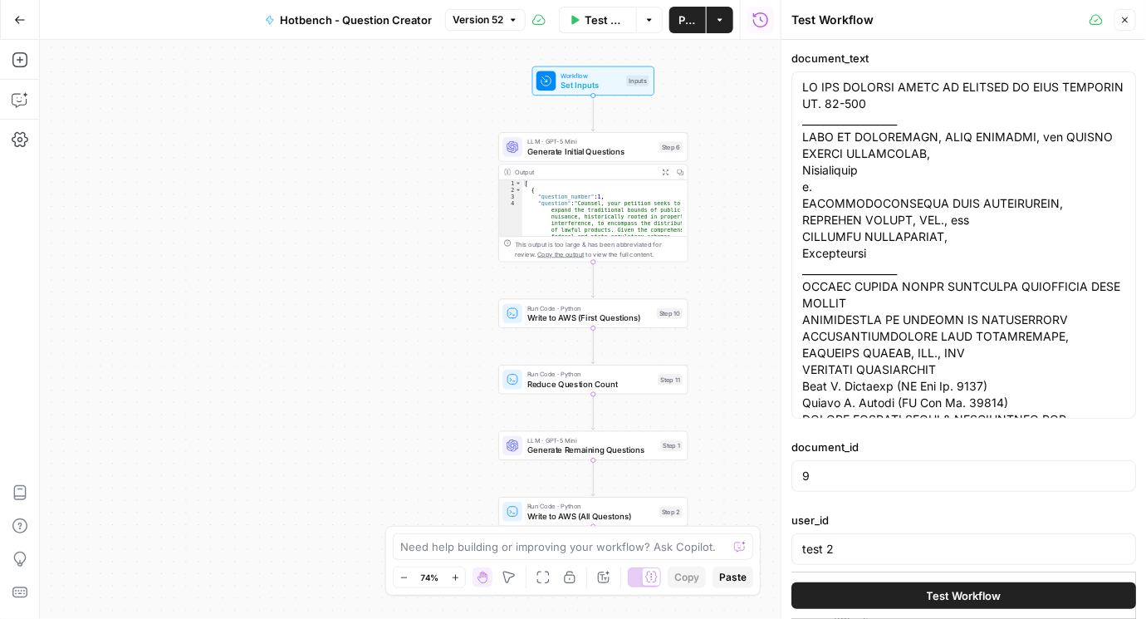
click at [933, 593] on span "Test Workflow" at bounding box center [964, 595] width 75 height 17
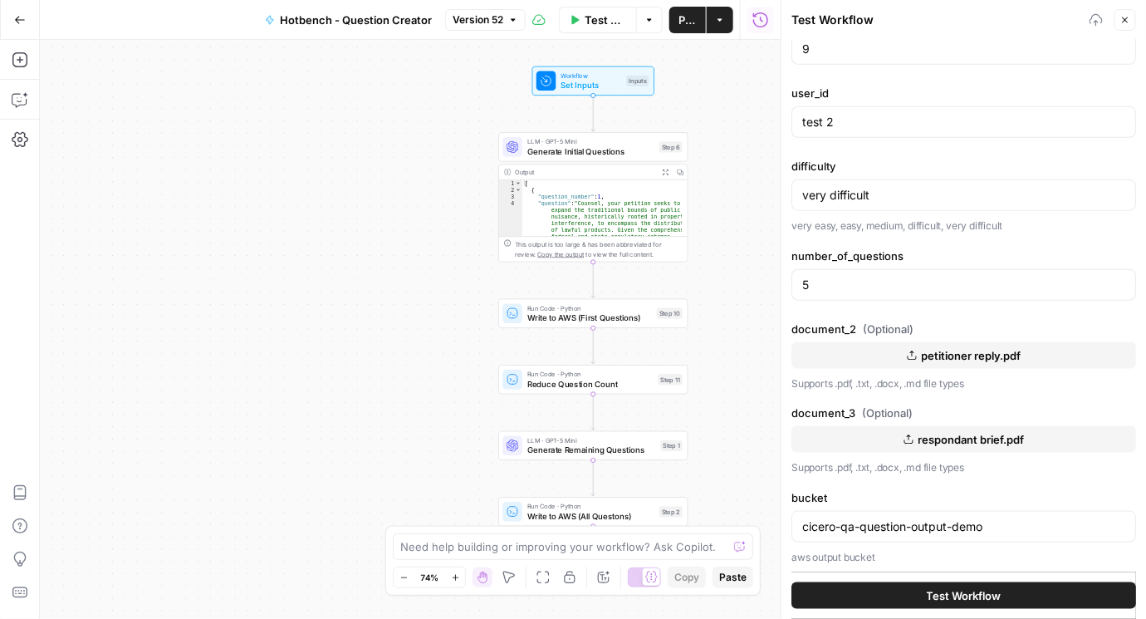
scroll to position [427, 0]
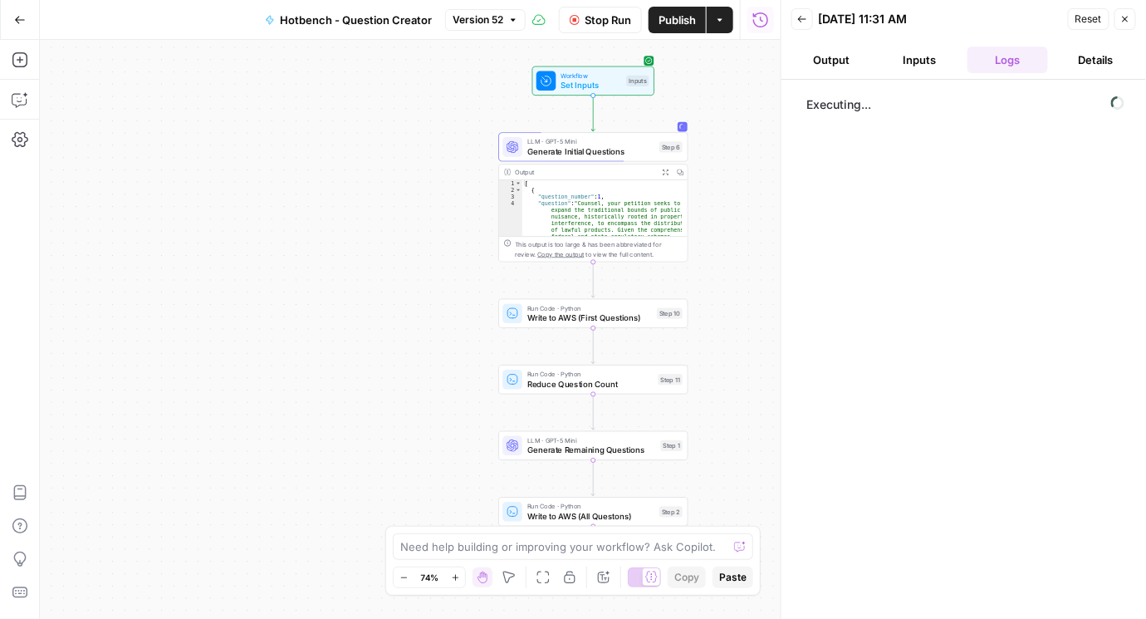
click at [1119, 27] on button "Close" at bounding box center [1125, 19] width 22 height 22
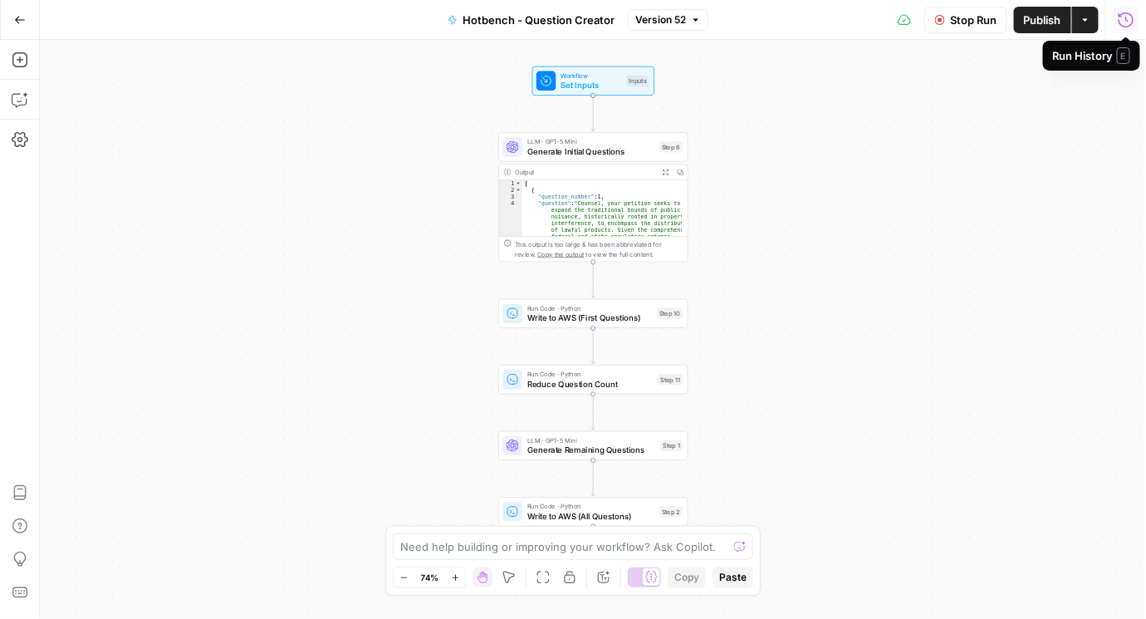
click at [1133, 22] on icon "button" at bounding box center [1126, 19] width 15 height 15
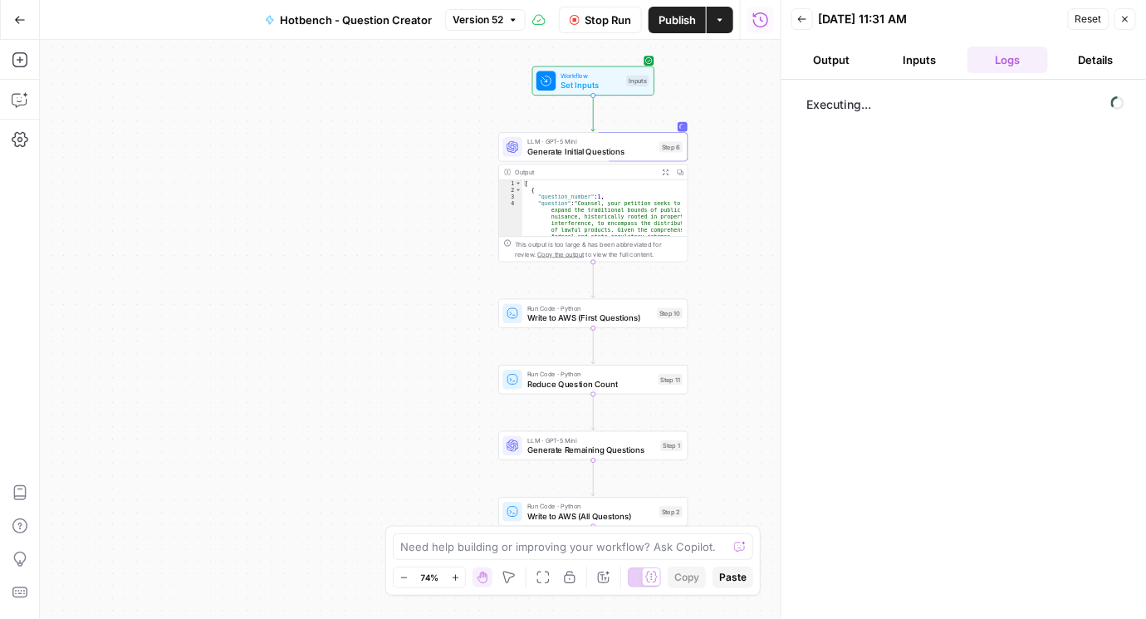
click at [806, 22] on icon "button" at bounding box center [802, 19] width 10 height 10
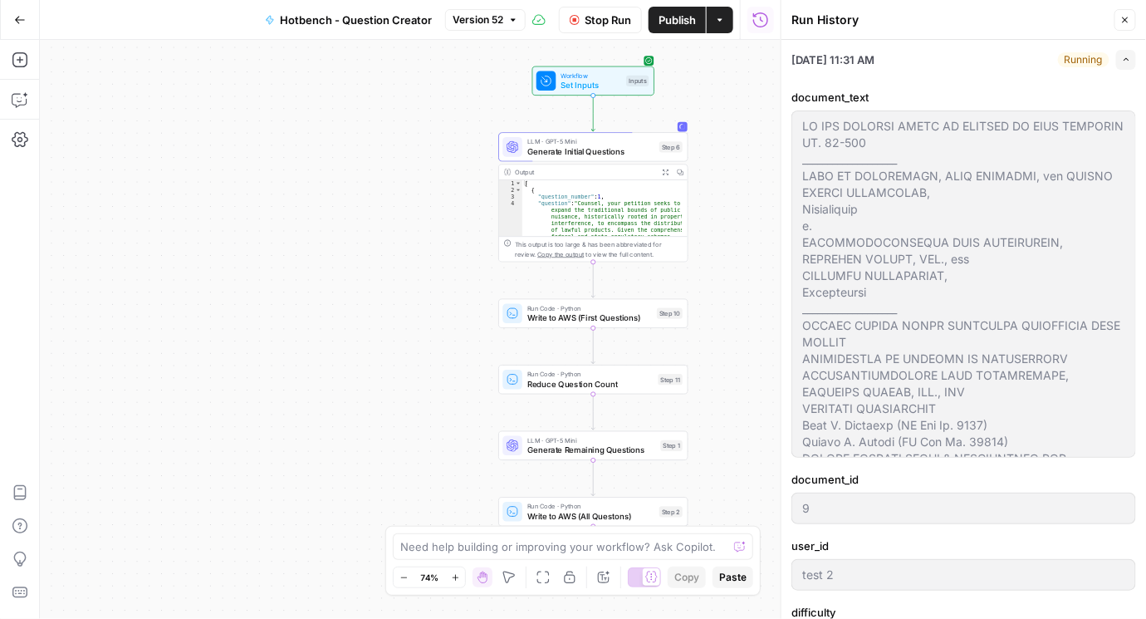
click at [1124, 60] on icon "button" at bounding box center [1126, 59] width 5 height 3
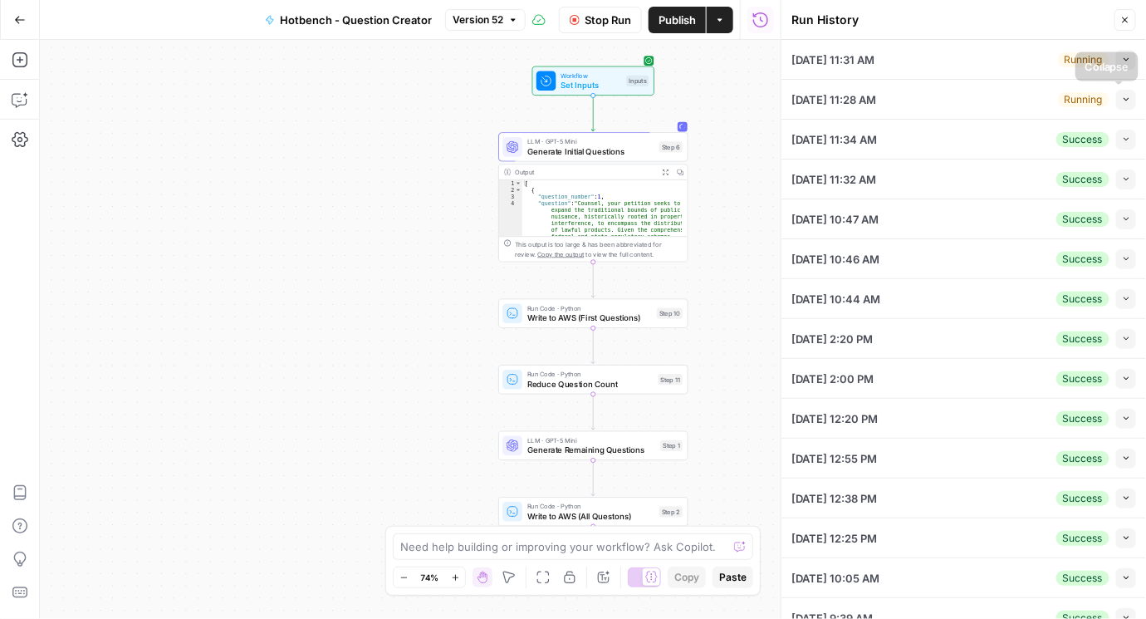
click at [1122, 100] on icon "button" at bounding box center [1126, 99] width 9 height 9
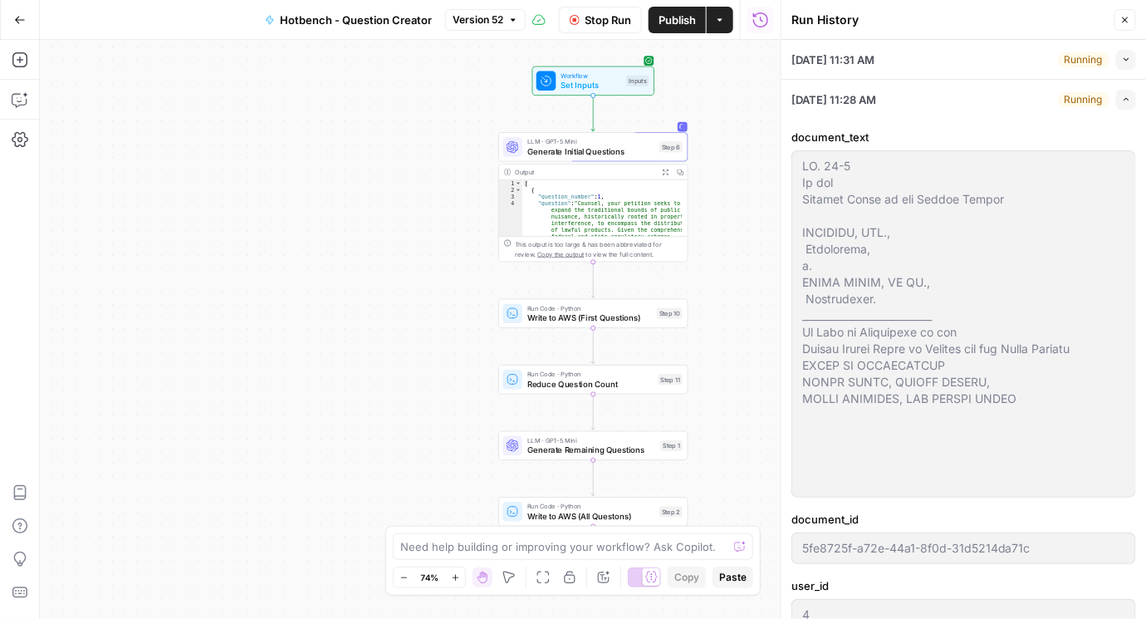
click at [1122, 59] on icon "button" at bounding box center [1126, 59] width 9 height 9
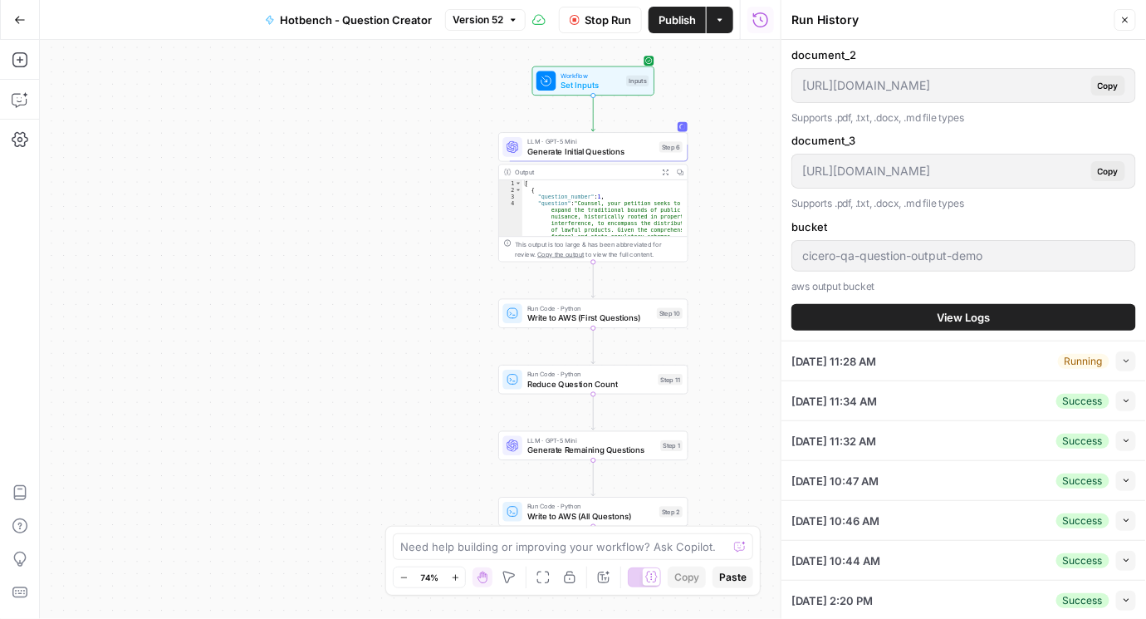
scroll to position [712, 0]
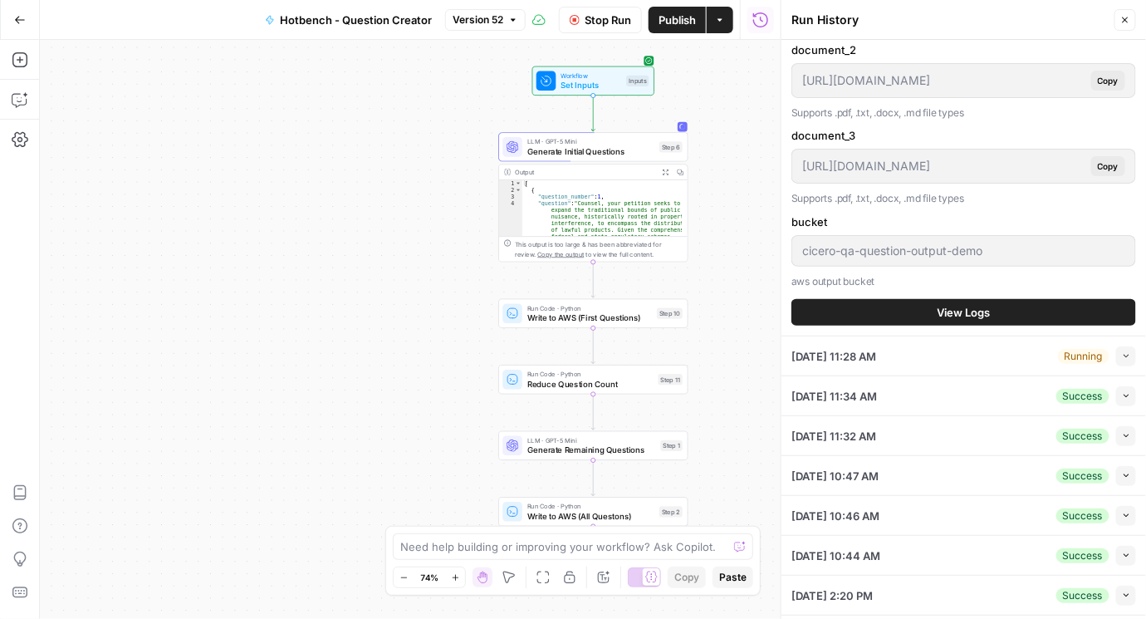
click at [1017, 320] on button "View Logs" at bounding box center [963, 312] width 345 height 27
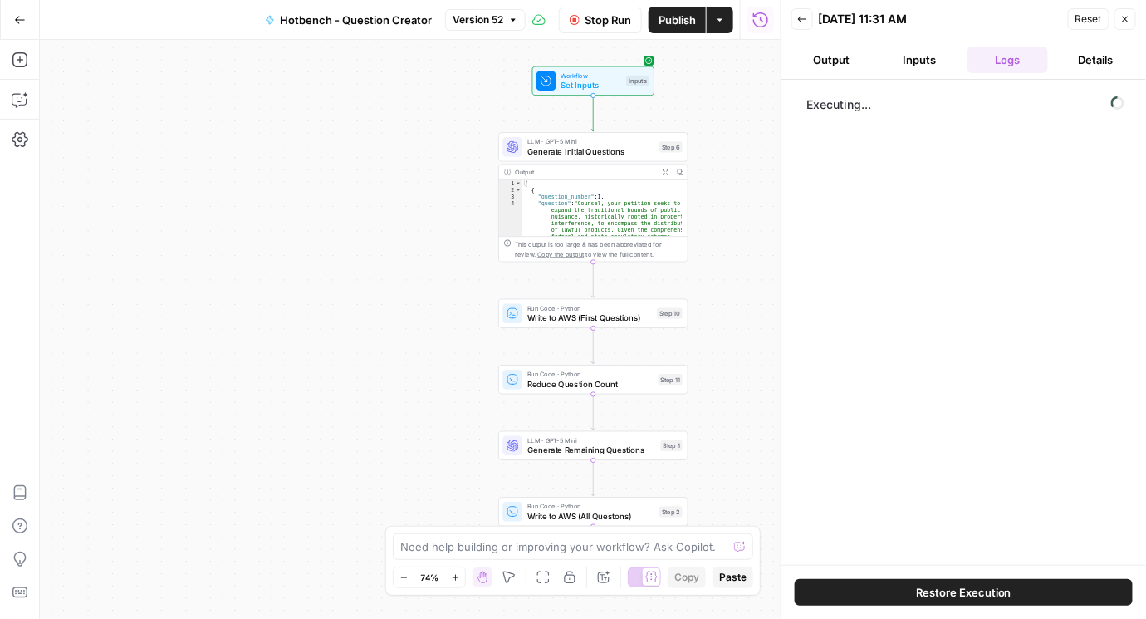
click at [923, 63] on button "Inputs" at bounding box center [919, 60] width 81 height 27
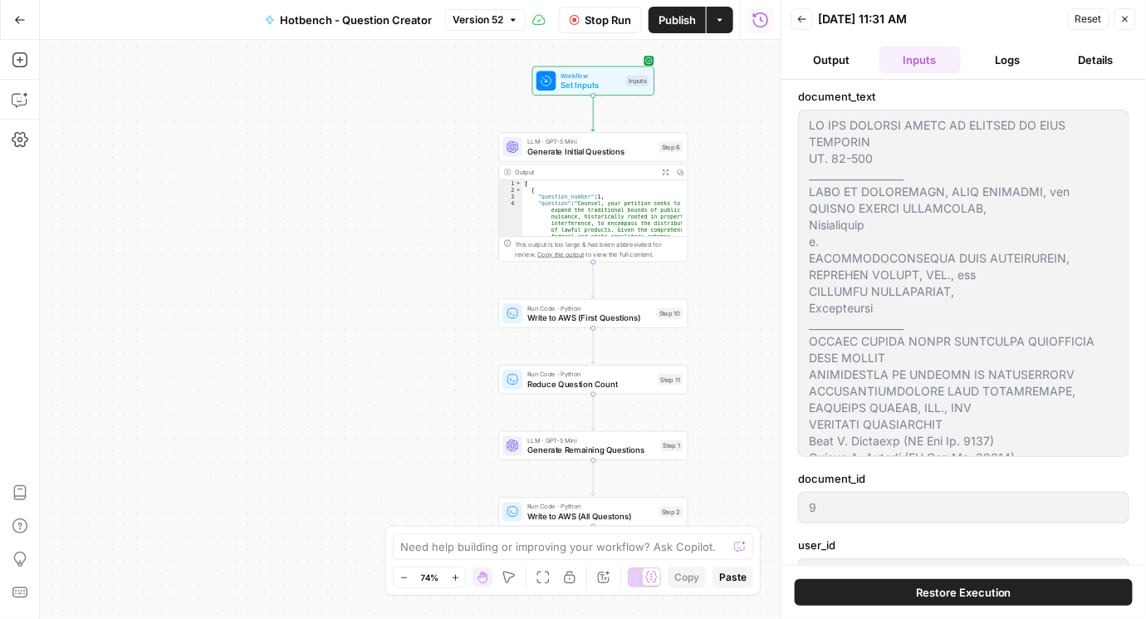
click at [830, 63] on button "Output" at bounding box center [831, 60] width 81 height 27
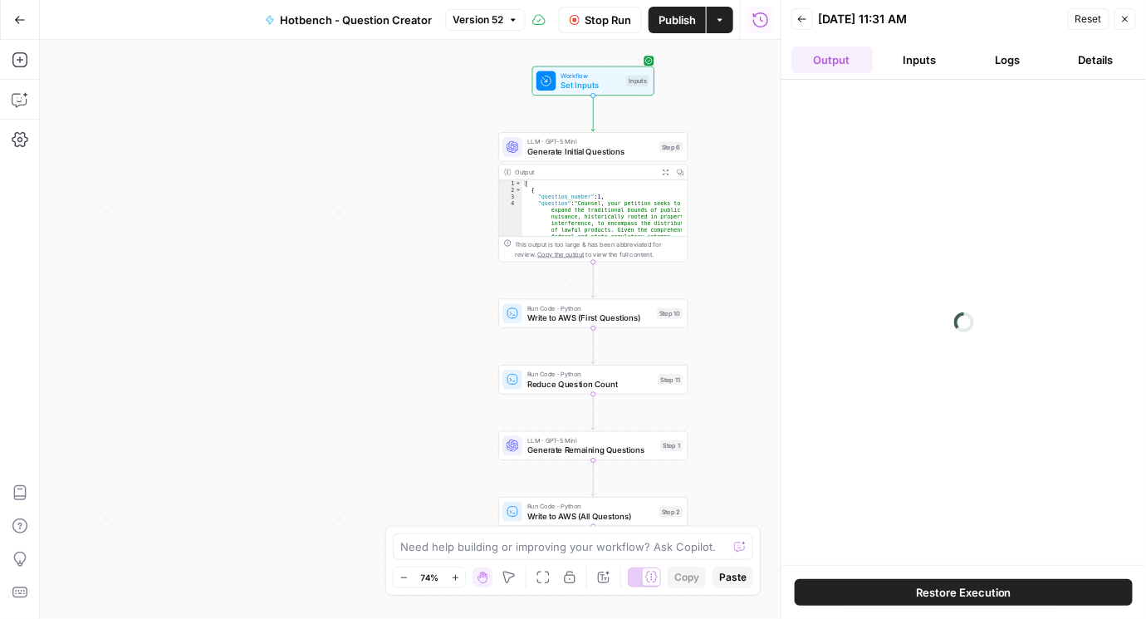
drag, startPoint x: 922, startPoint y: 64, endPoint x: 1006, endPoint y: 53, distance: 85.4
click at [933, 65] on button "Inputs" at bounding box center [919, 60] width 81 height 27
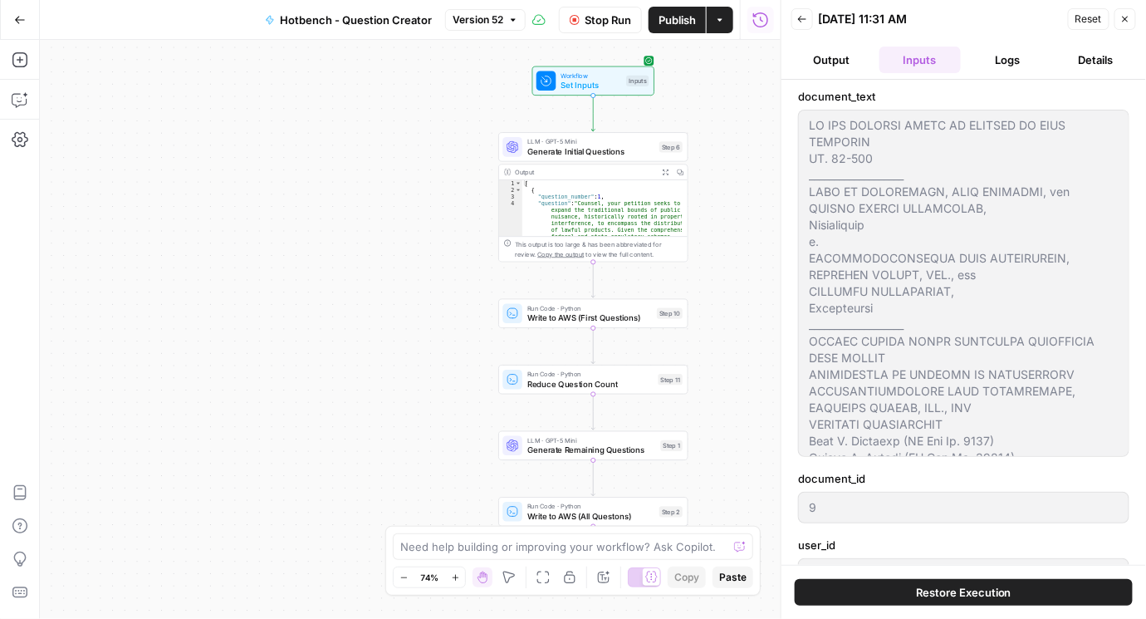
click at [1011, 53] on button "Logs" at bounding box center [1007, 60] width 81 height 27
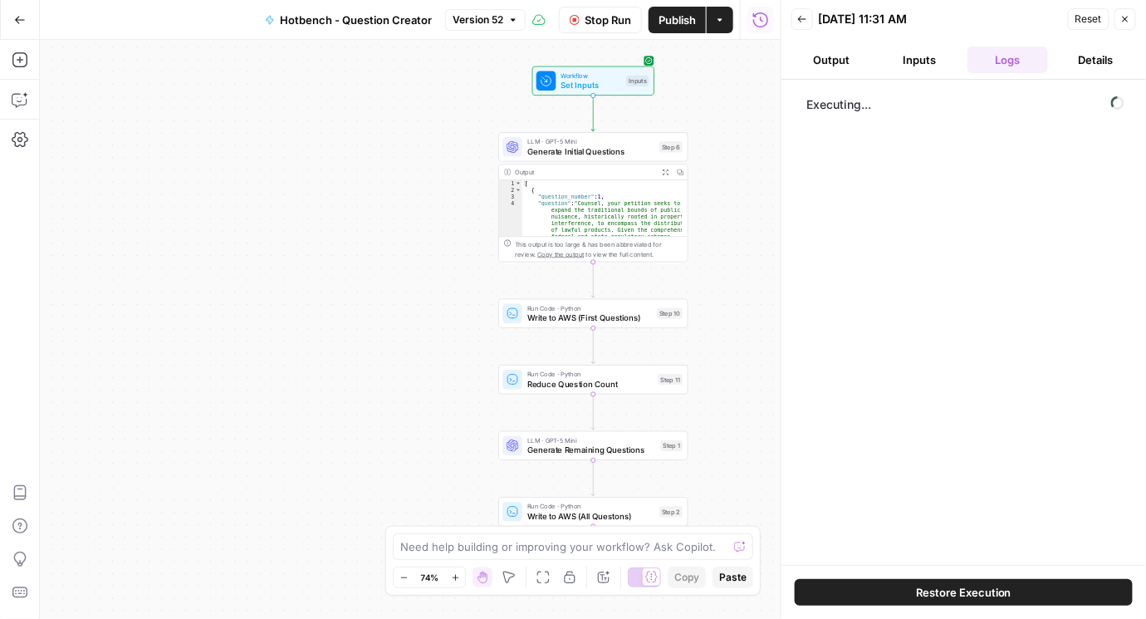
click at [977, 100] on span "Executing..." at bounding box center [965, 104] width 328 height 27
click at [839, 103] on span "Executing..." at bounding box center [965, 104] width 328 height 27
click at [913, 71] on button "Inputs" at bounding box center [919, 60] width 81 height 27
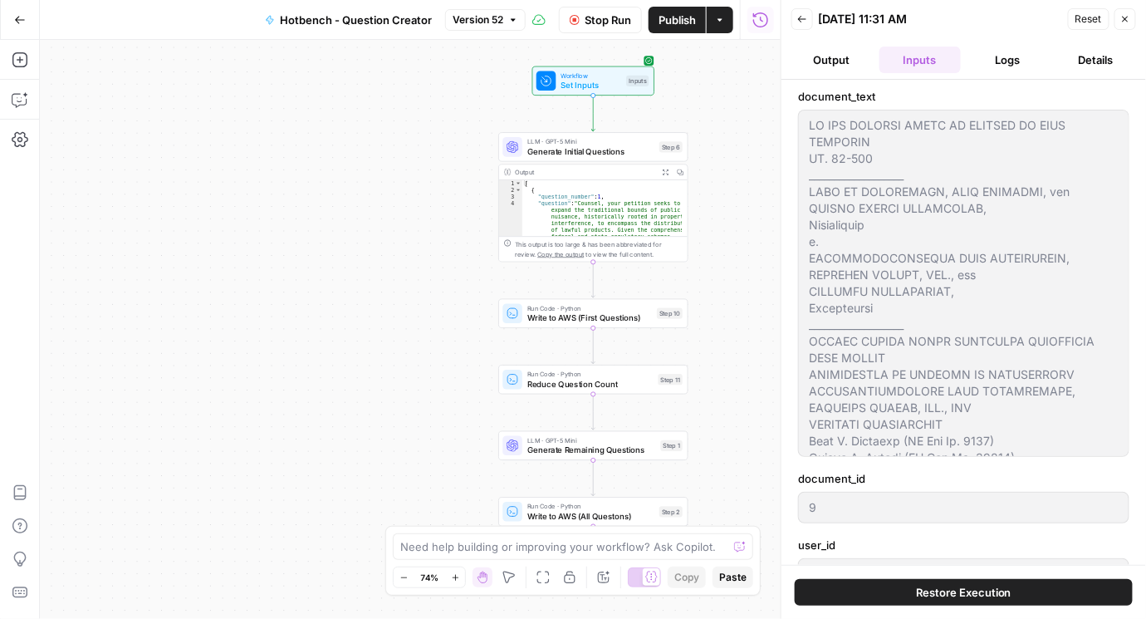
click at [830, 63] on button "Output" at bounding box center [831, 60] width 81 height 27
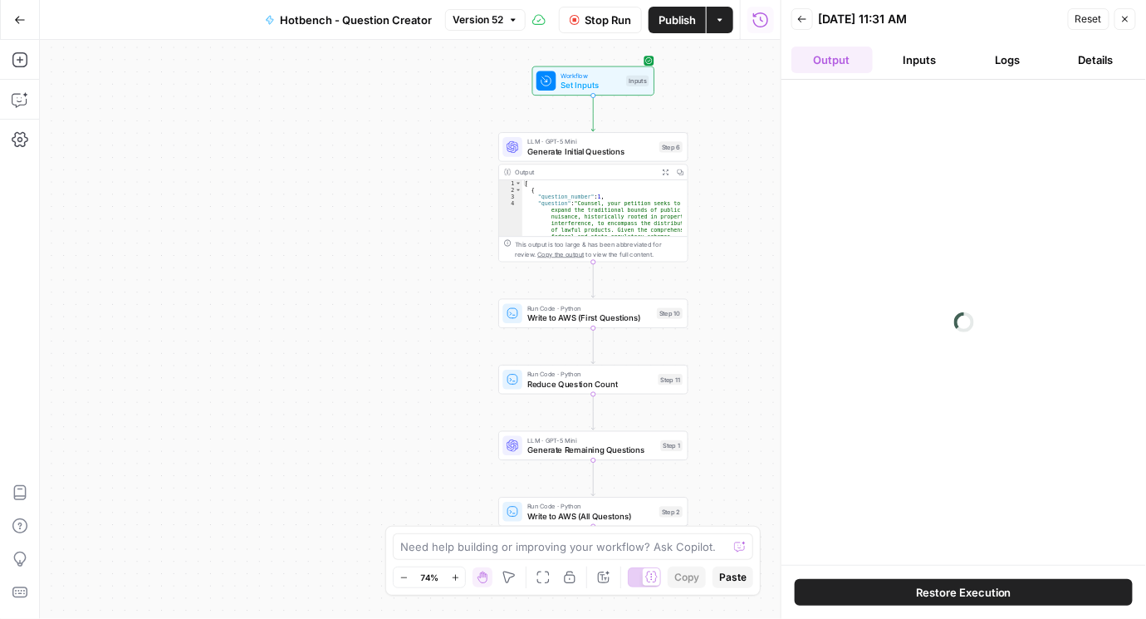
click at [605, 143] on span "LLM · GPT-5 Mini" at bounding box center [590, 141] width 127 height 10
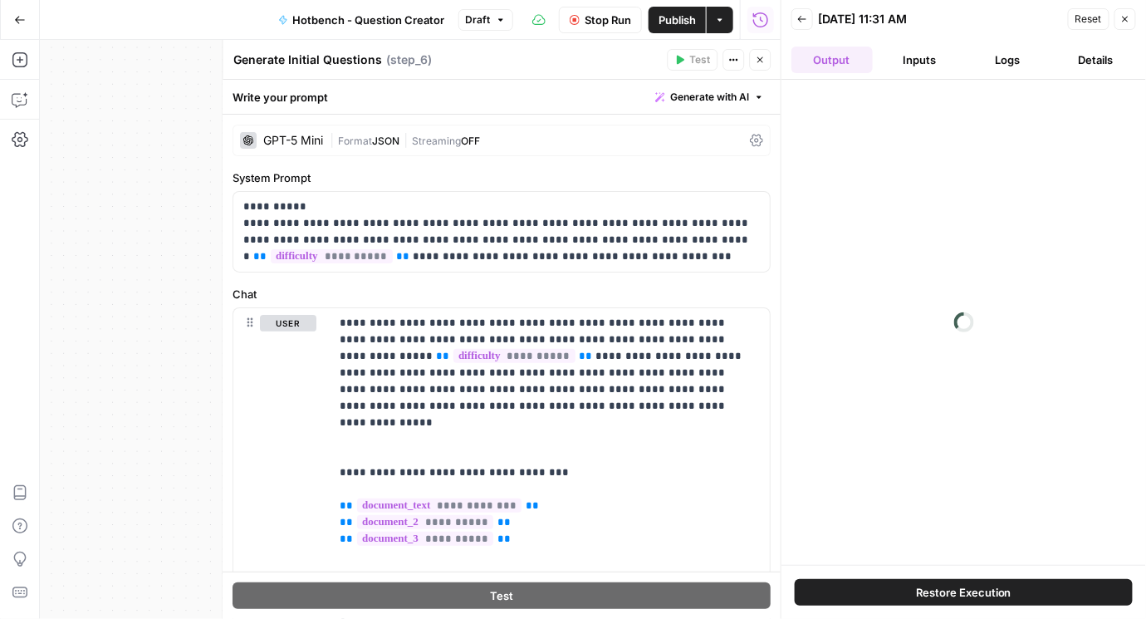
click at [755, 136] on icon at bounding box center [757, 140] width 13 height 13
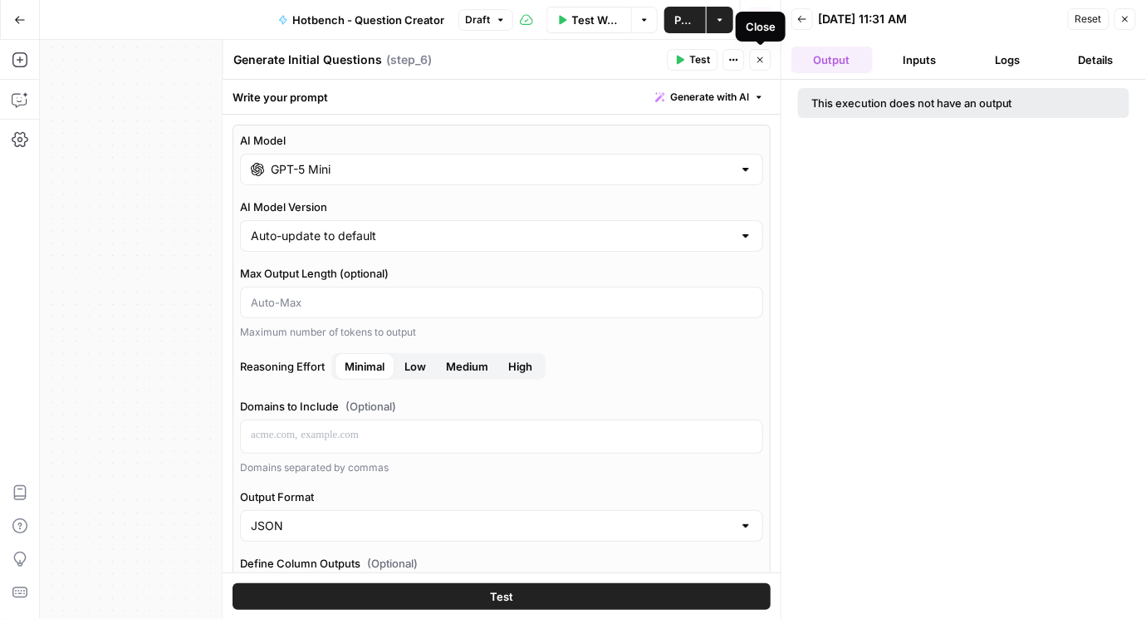
click at [758, 64] on icon "button" at bounding box center [761, 60] width 10 height 10
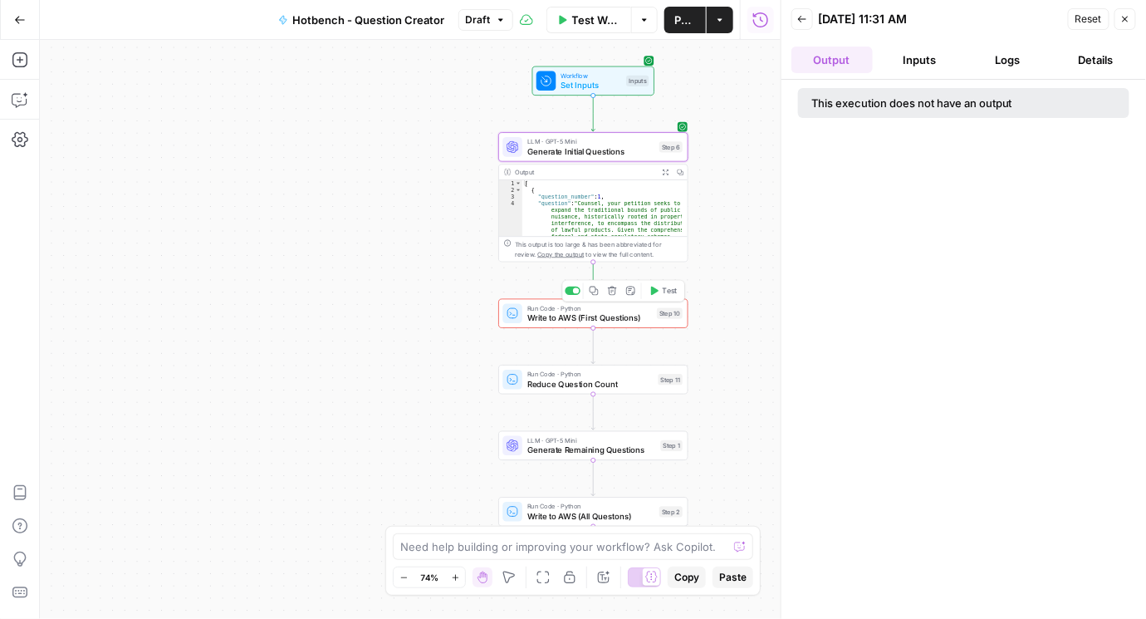
click at [551, 317] on span "Write to AWS (First Questions)" at bounding box center [589, 317] width 125 height 12
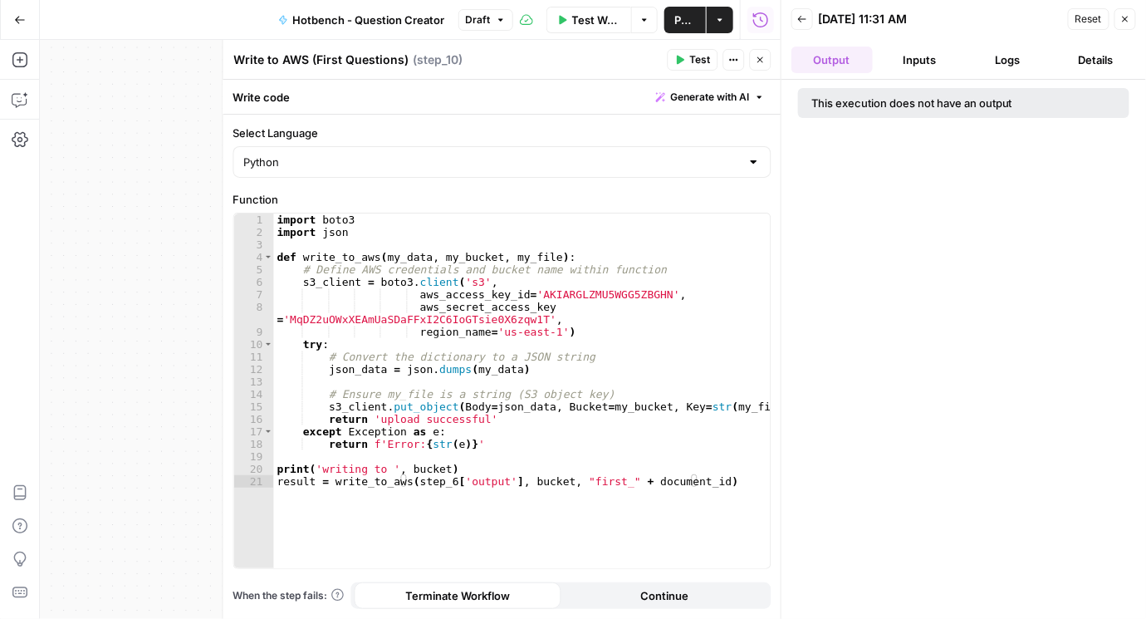
click at [766, 61] on button "Close" at bounding box center [761, 60] width 22 height 22
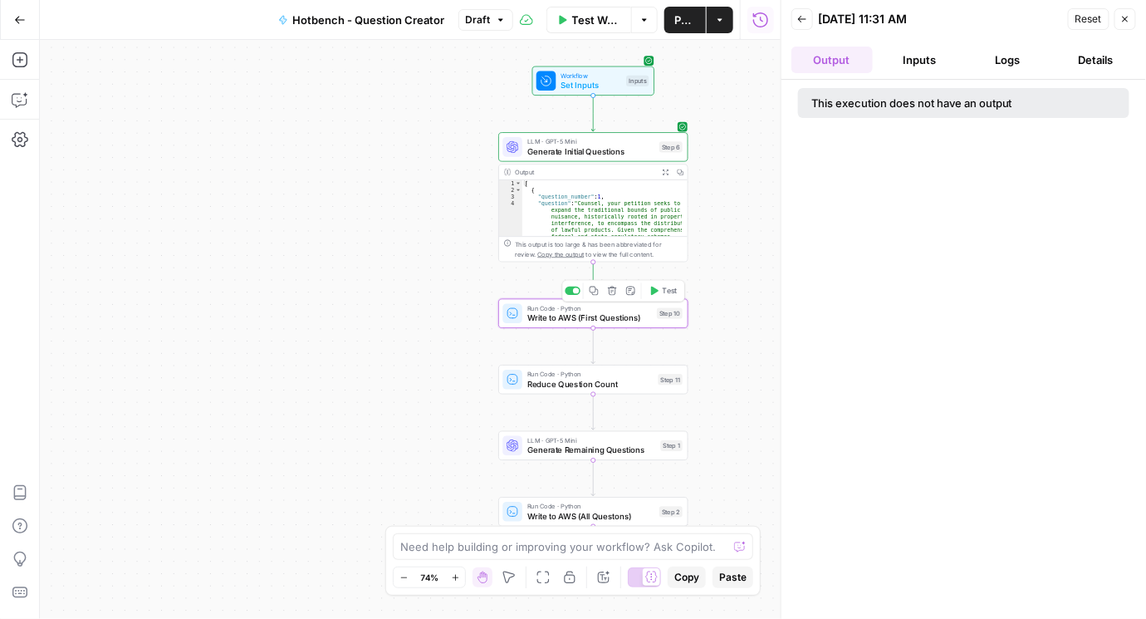
click at [541, 322] on span "Write to AWS (First Questions)" at bounding box center [589, 317] width 125 height 12
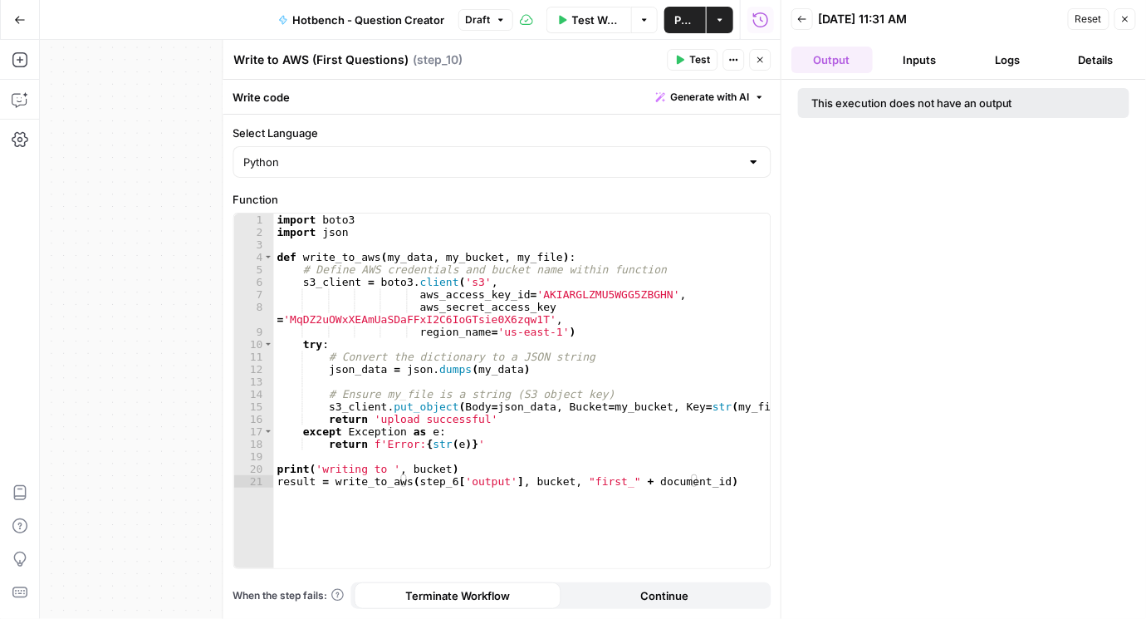
click at [908, 67] on button "Inputs" at bounding box center [919, 60] width 81 height 27
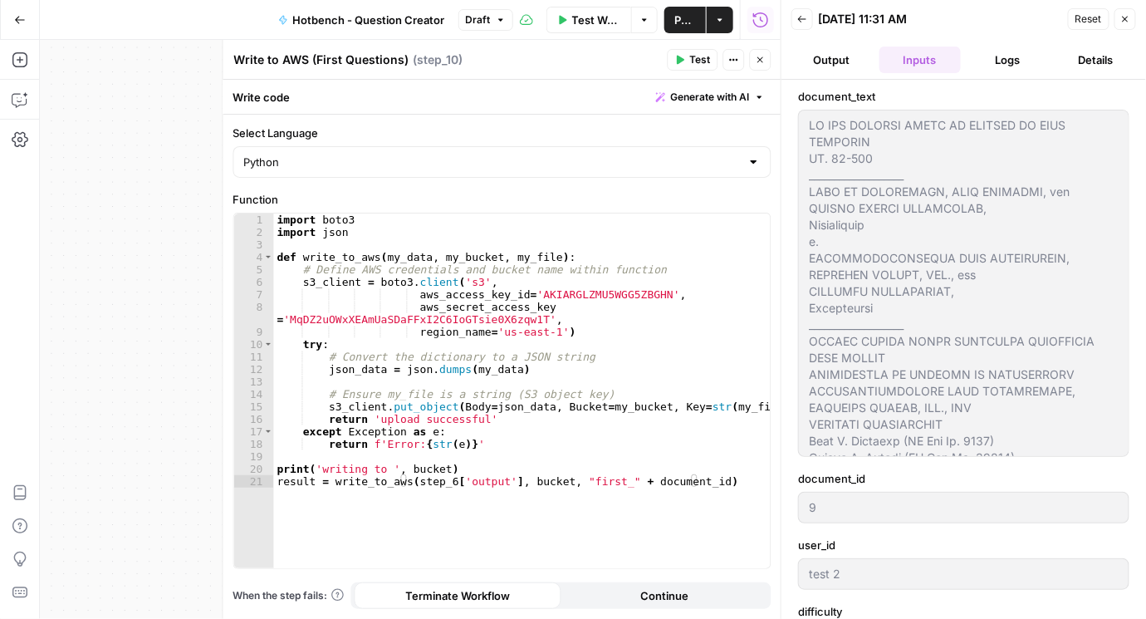
click at [1006, 61] on button "Logs" at bounding box center [1007, 60] width 81 height 27
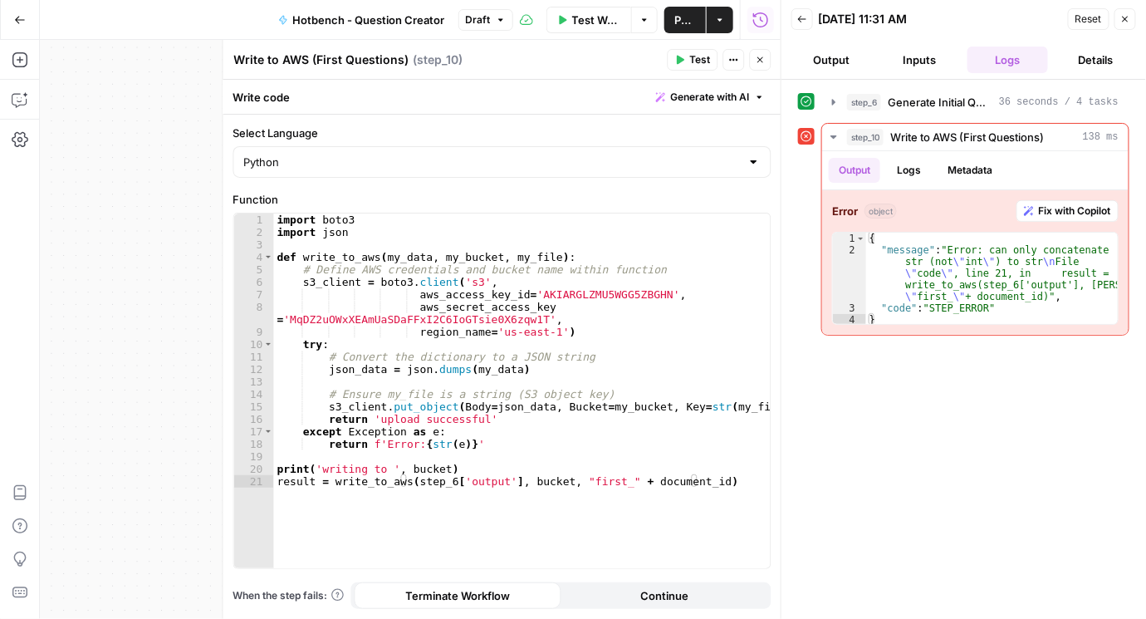
click at [801, 24] on button "Back" at bounding box center [802, 19] width 22 height 22
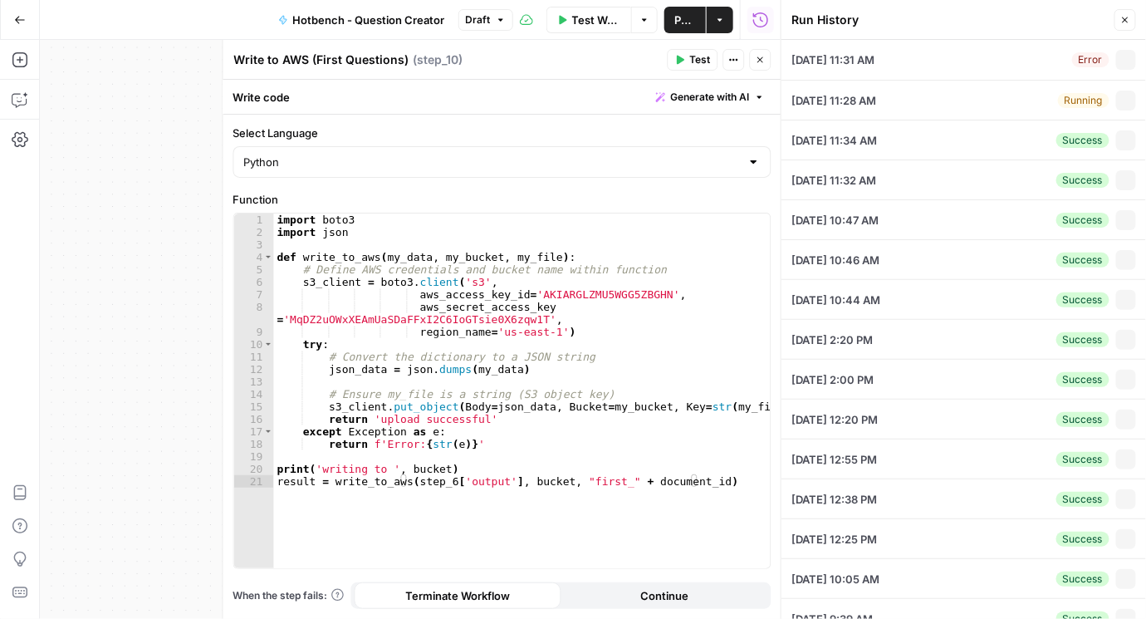
type textarea "IN THE SUPREME COURT OF APPEALS OF WEST VIRGINIA NO. 24-166 ___________________…"
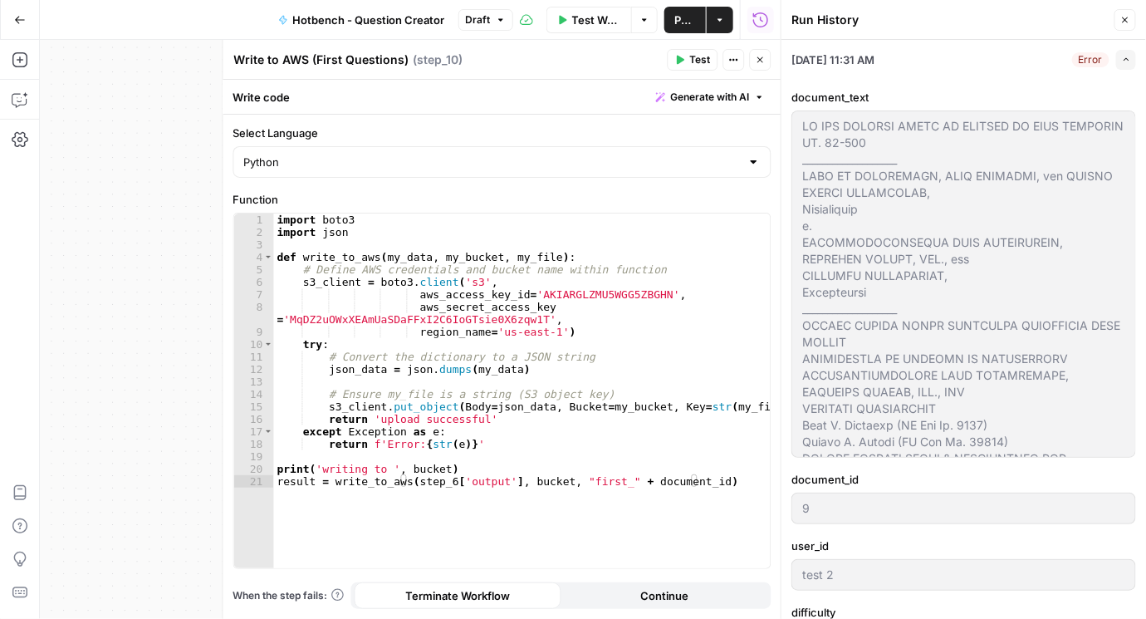
click at [1116, 66] on button "Expand" at bounding box center [1126, 60] width 20 height 20
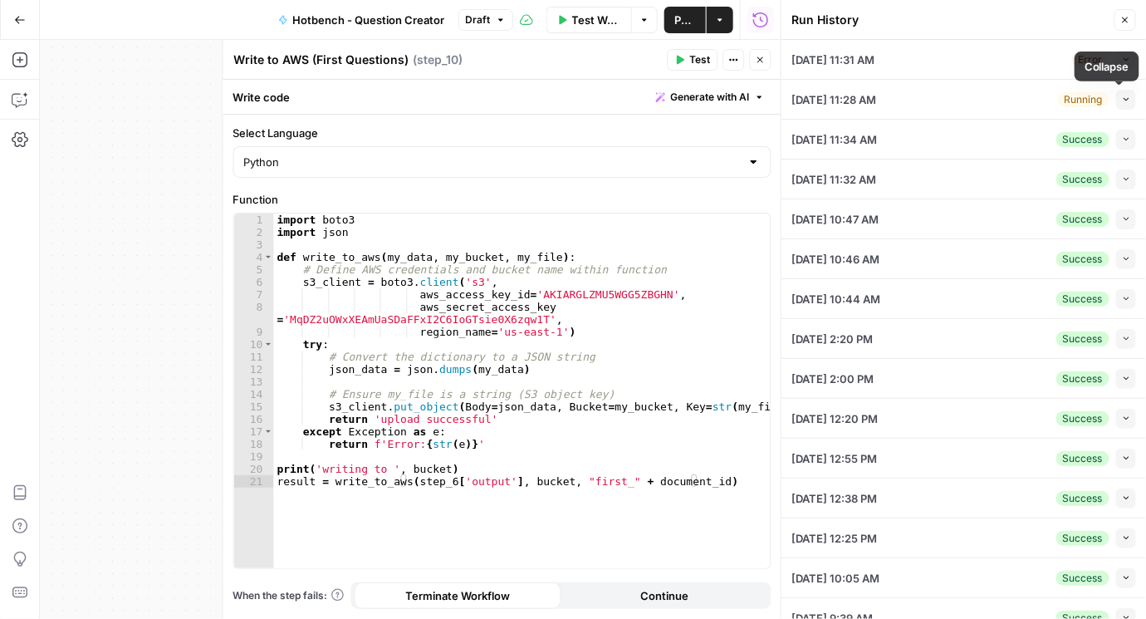
click at [1122, 98] on icon "button" at bounding box center [1126, 99] width 9 height 9
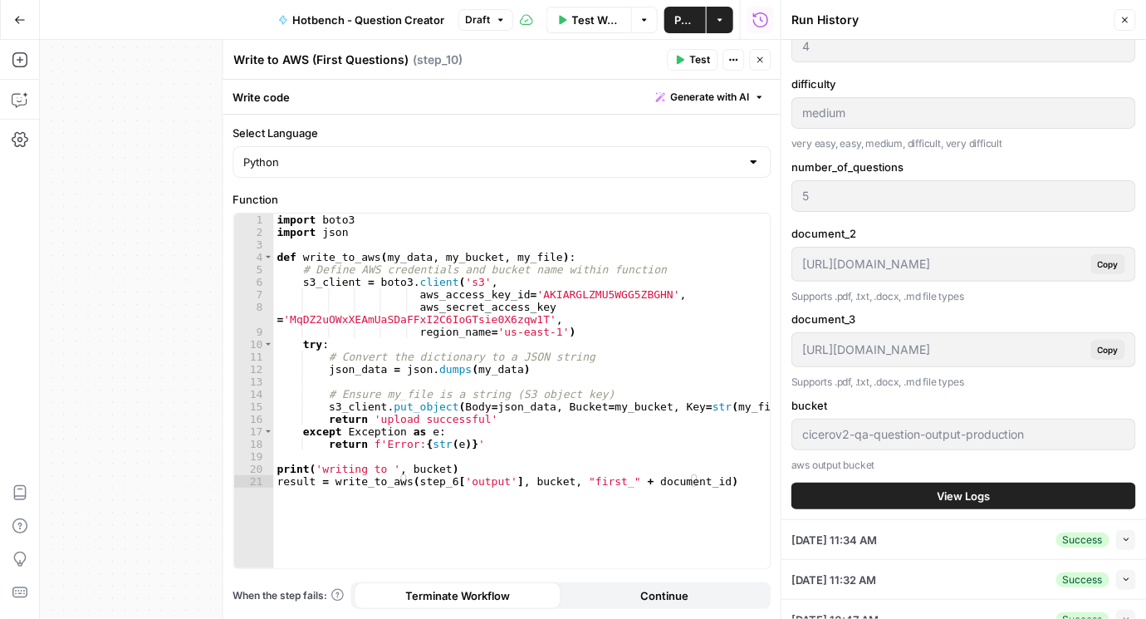
scroll to position [569, 0]
click at [963, 492] on span "View Logs" at bounding box center [964, 495] width 53 height 17
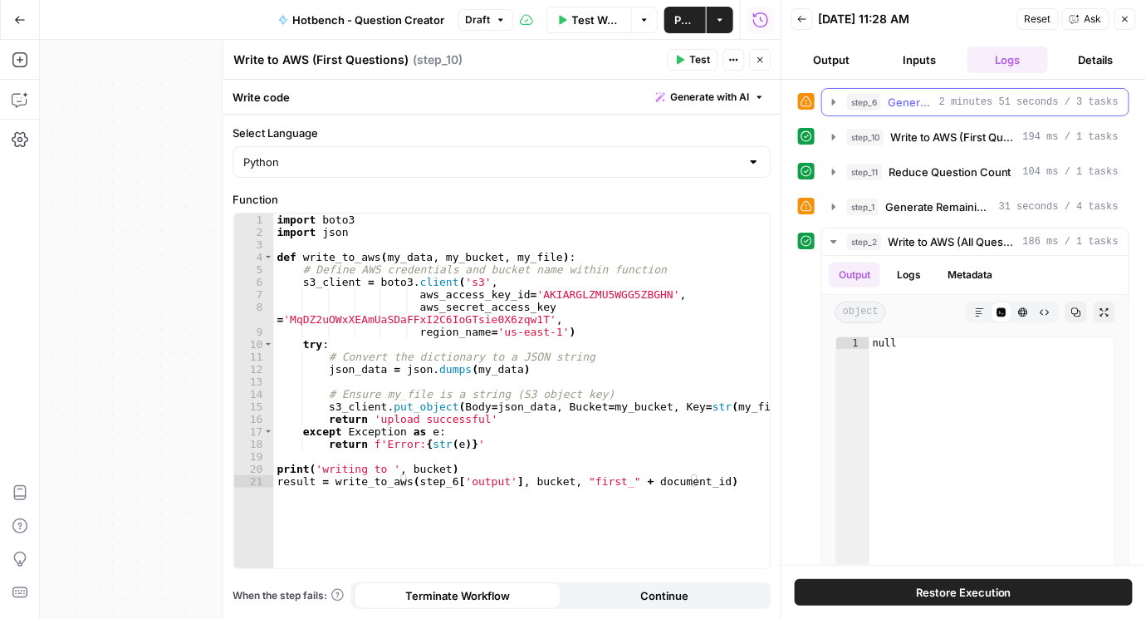
click at [832, 100] on icon "button" at bounding box center [833, 102] width 3 height 6
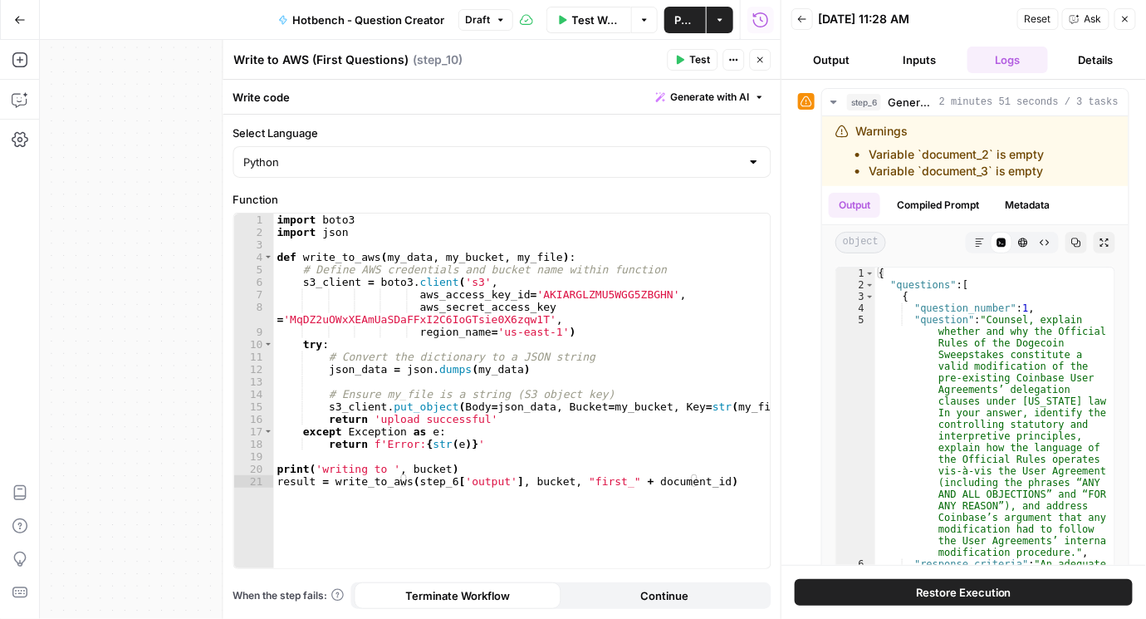
click at [761, 56] on icon "button" at bounding box center [761, 60] width 10 height 10
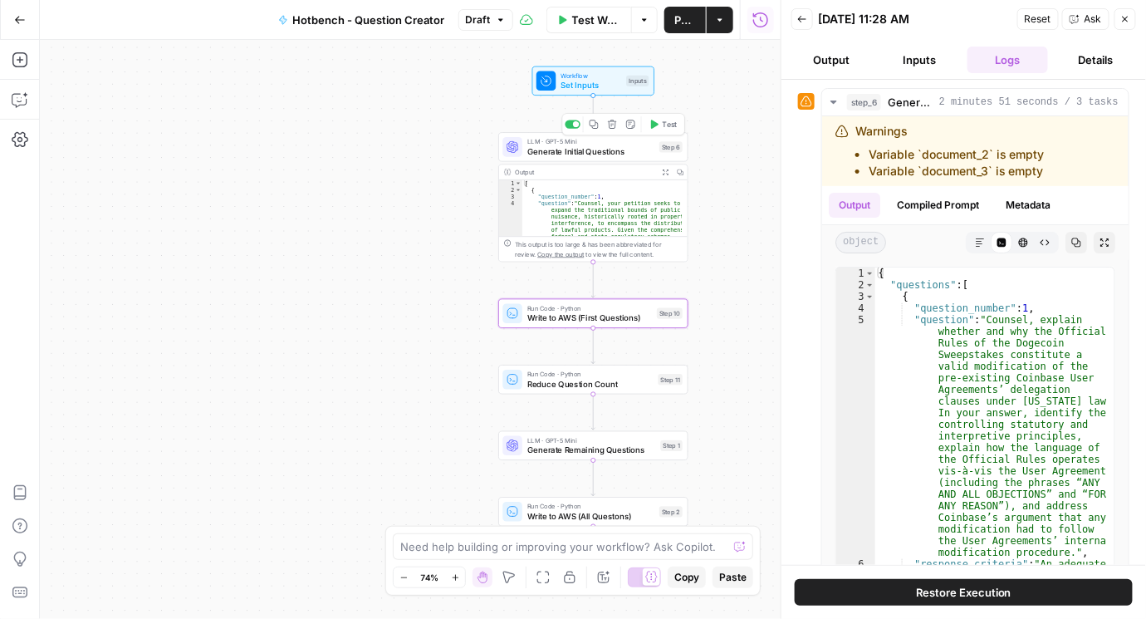
click at [571, 145] on span "Generate Initial Questions" at bounding box center [590, 151] width 127 height 12
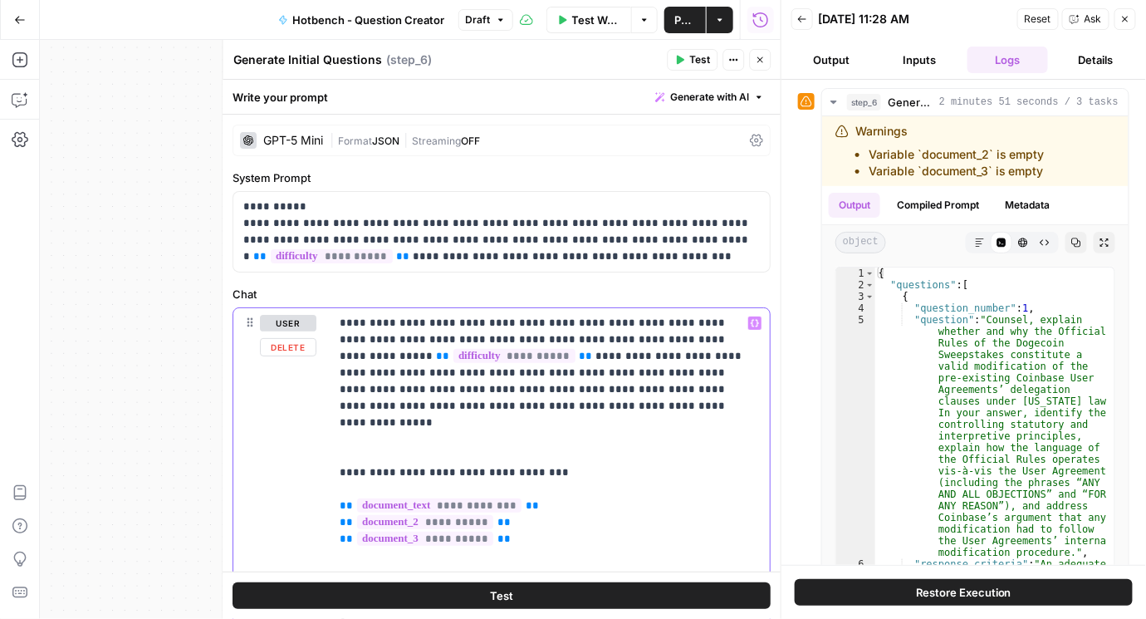
click at [525, 409] on p "**********" at bounding box center [547, 564] width 414 height 498
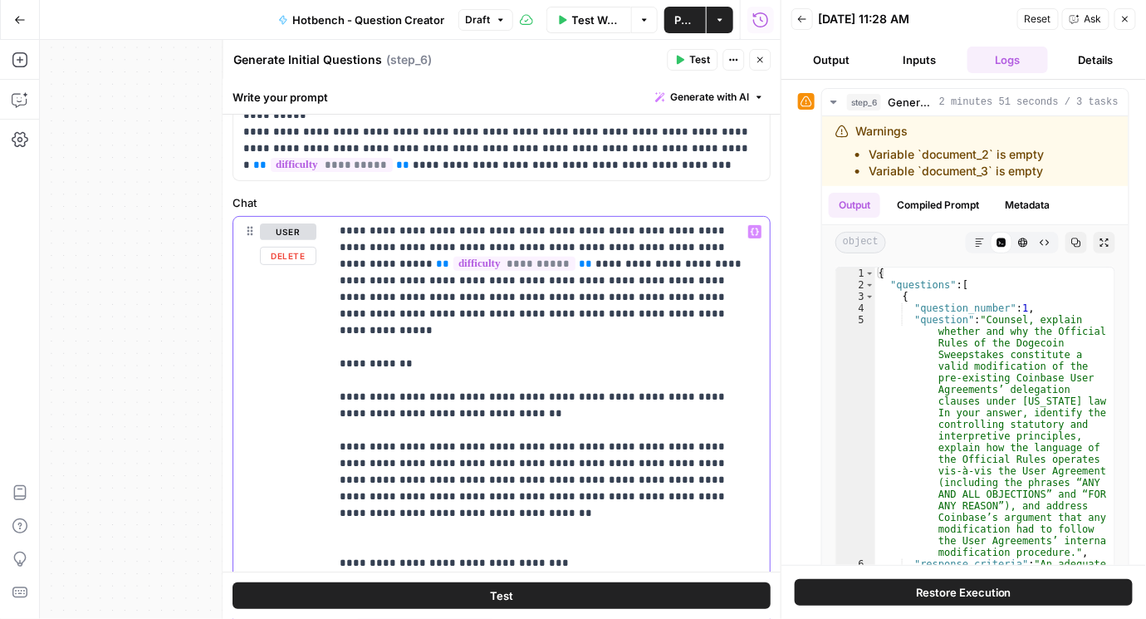
scroll to position [95, 0]
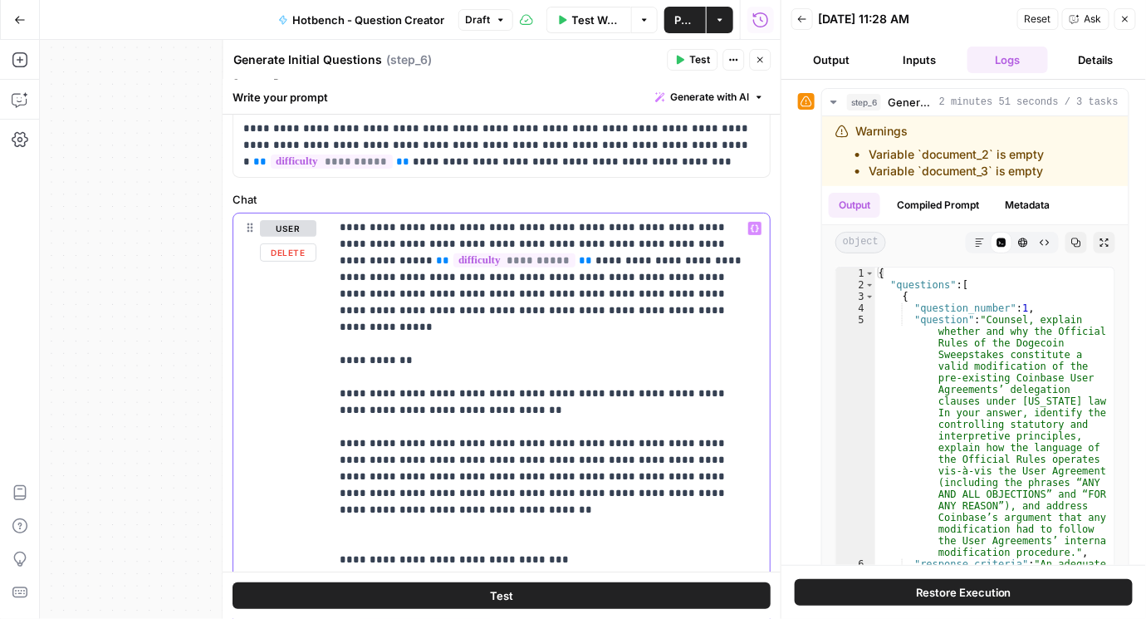
drag, startPoint x: 453, startPoint y: 394, endPoint x: 340, endPoint y: 397, distance: 112.2
click at [340, 397] on p "**********" at bounding box center [543, 551] width 406 height 664
click at [672, 23] on button "Publish" at bounding box center [685, 20] width 42 height 27
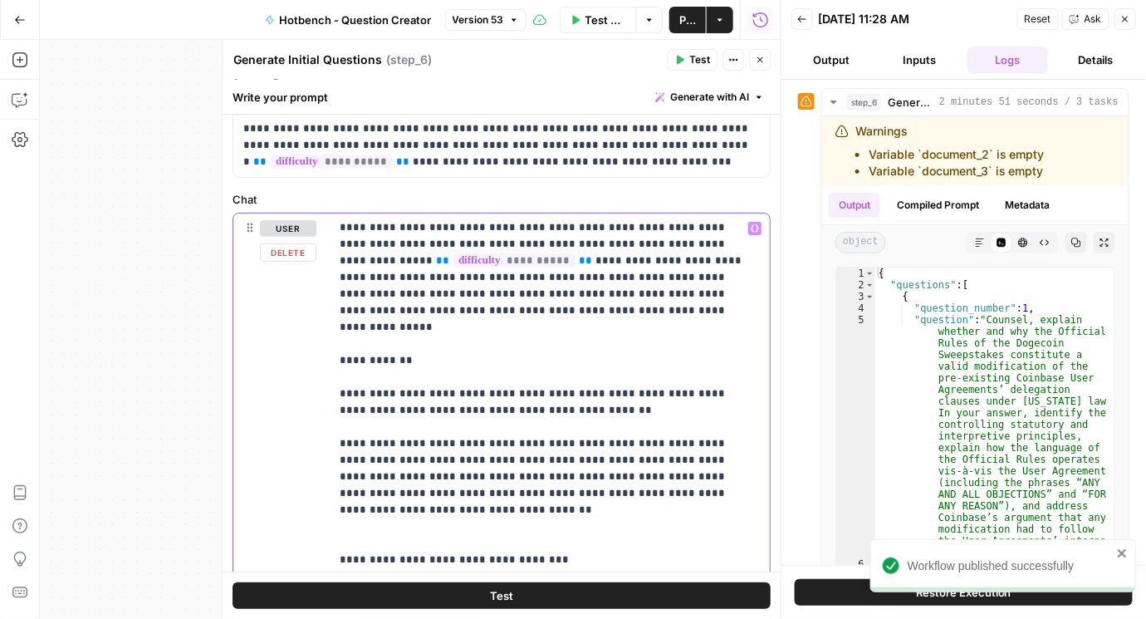
drag, startPoint x: 334, startPoint y: 340, endPoint x: 718, endPoint y: 489, distance: 412.5
click at [718, 489] on div "**********" at bounding box center [547, 551] width 433 height 677
copy p "**********"
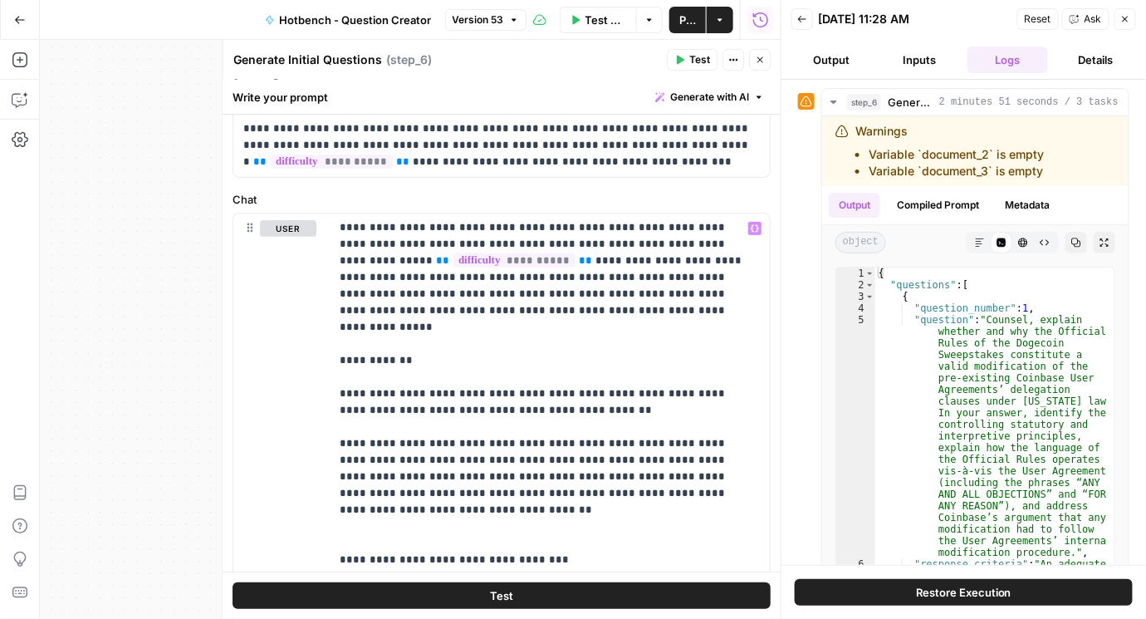
click at [762, 61] on icon "button" at bounding box center [760, 60] width 6 height 6
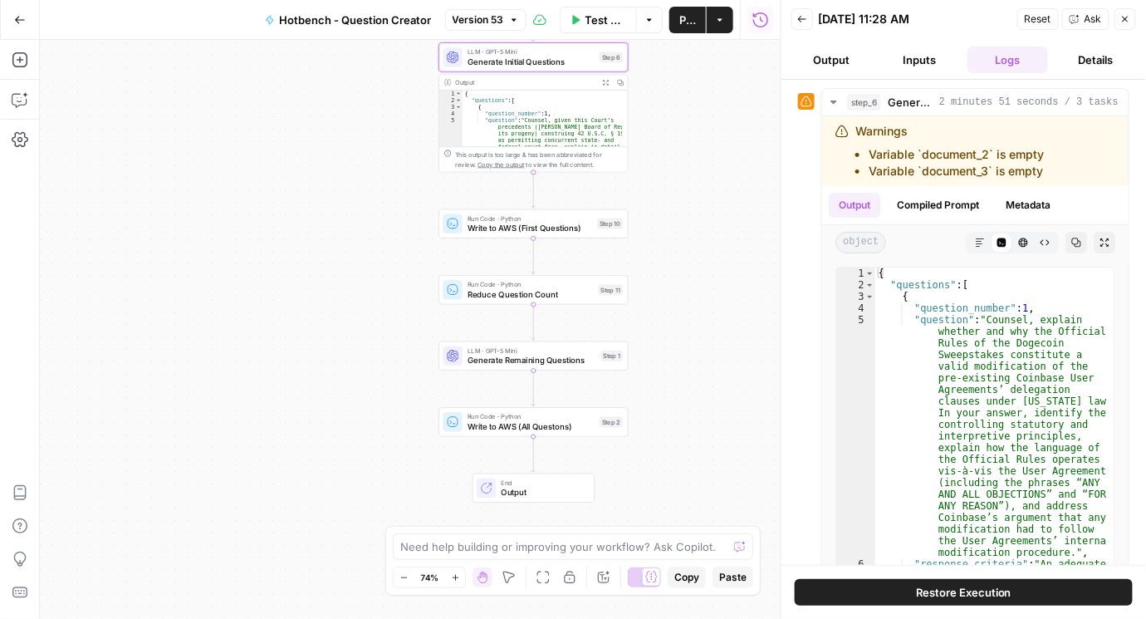
drag, startPoint x: 402, startPoint y: 396, endPoint x: 350, endPoint y: 331, distance: 82.7
click at [350, 331] on div "Workflow Set Inputs Inputs LLM · GPT-5 Mini Generate Initial Questions Step 6 O…" at bounding box center [410, 329] width 741 height 579
click at [482, 353] on span "Generate Remaining Questions" at bounding box center [529, 356] width 129 height 12
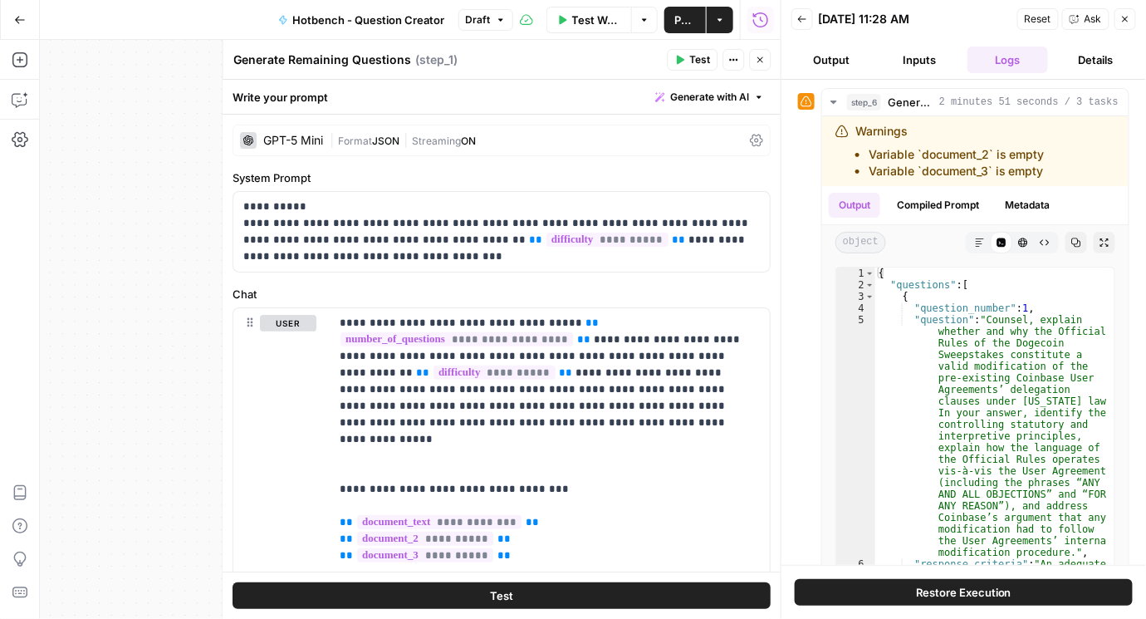
click at [753, 145] on icon at bounding box center [757, 140] width 13 height 13
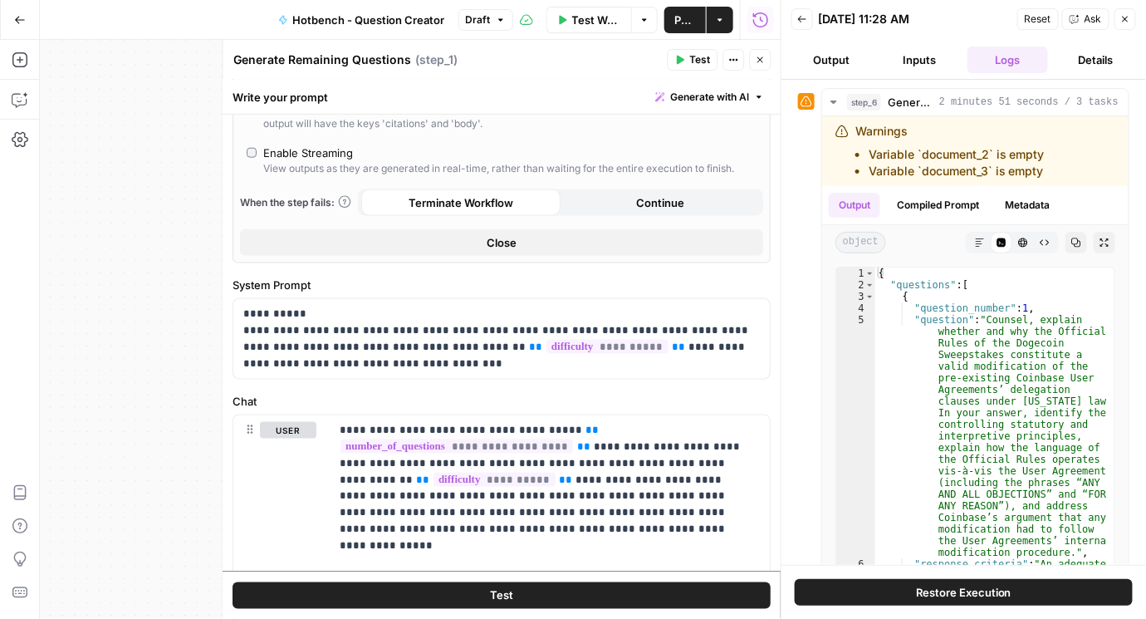
scroll to position [806, 0]
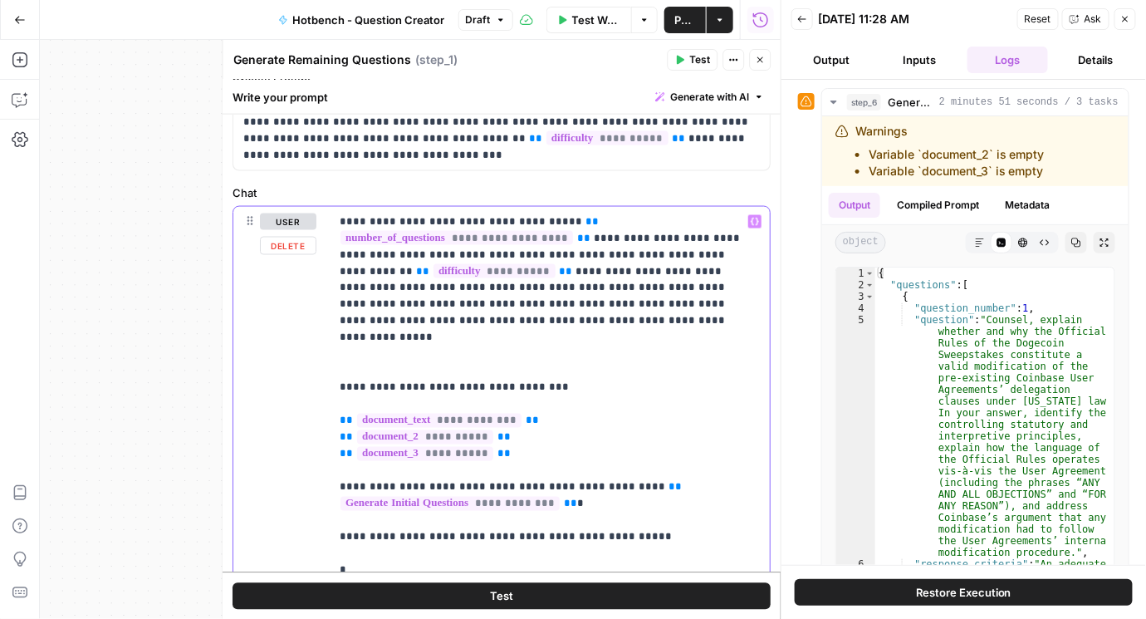
click at [525, 332] on p "**********" at bounding box center [543, 578] width 406 height 731
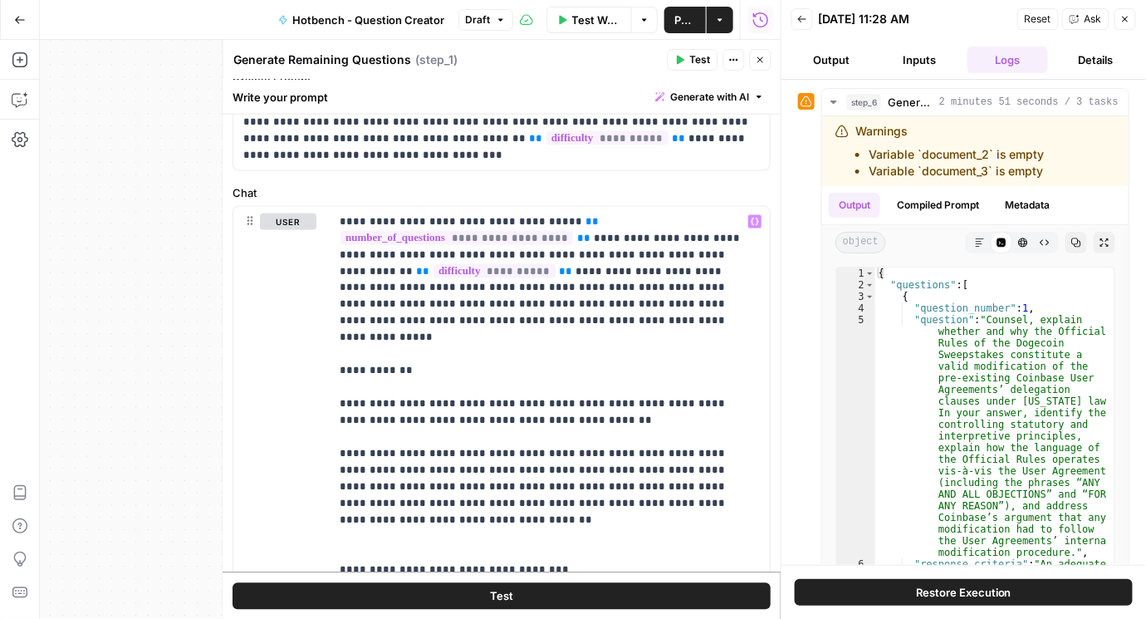
click at [760, 70] on button "Close" at bounding box center [761, 60] width 22 height 22
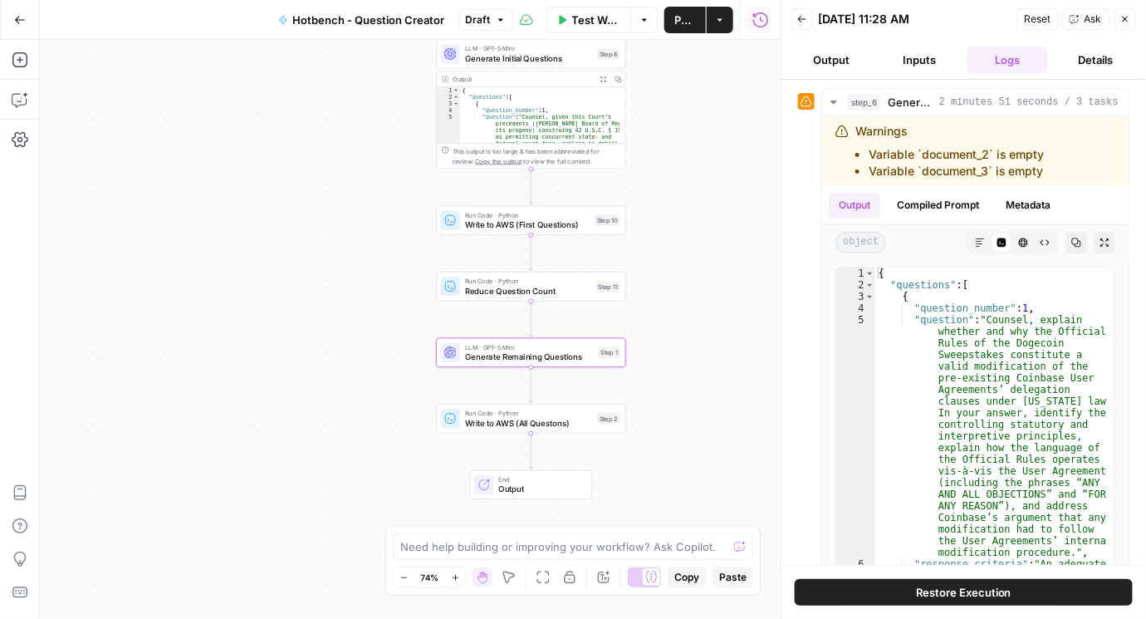
click at [684, 16] on span "Publish" at bounding box center [685, 20] width 22 height 17
click at [19, 21] on icon "button" at bounding box center [20, 20] width 12 height 12
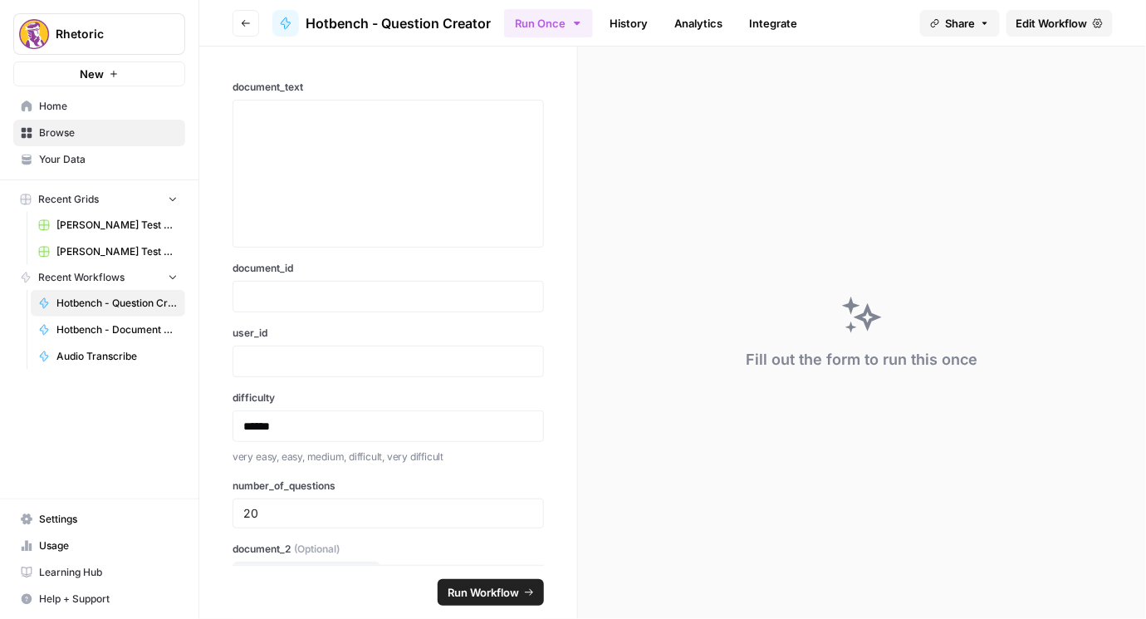
click at [249, 19] on icon "button" at bounding box center [246, 23] width 10 height 10
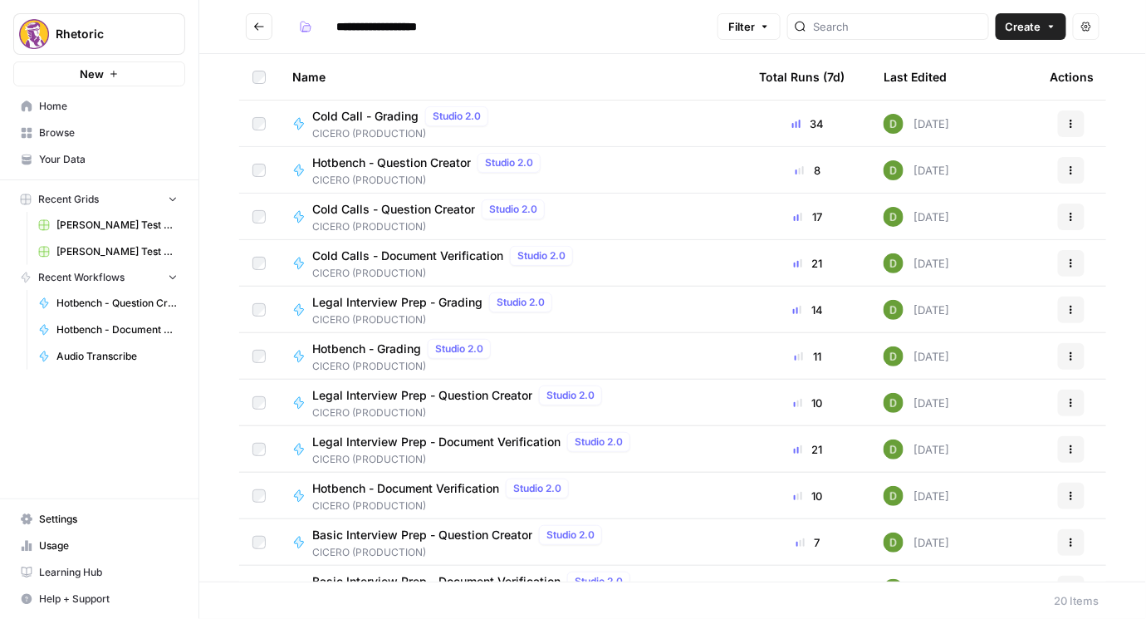
click at [262, 21] on icon "Go back" at bounding box center [259, 27] width 12 height 12
type input "**********"
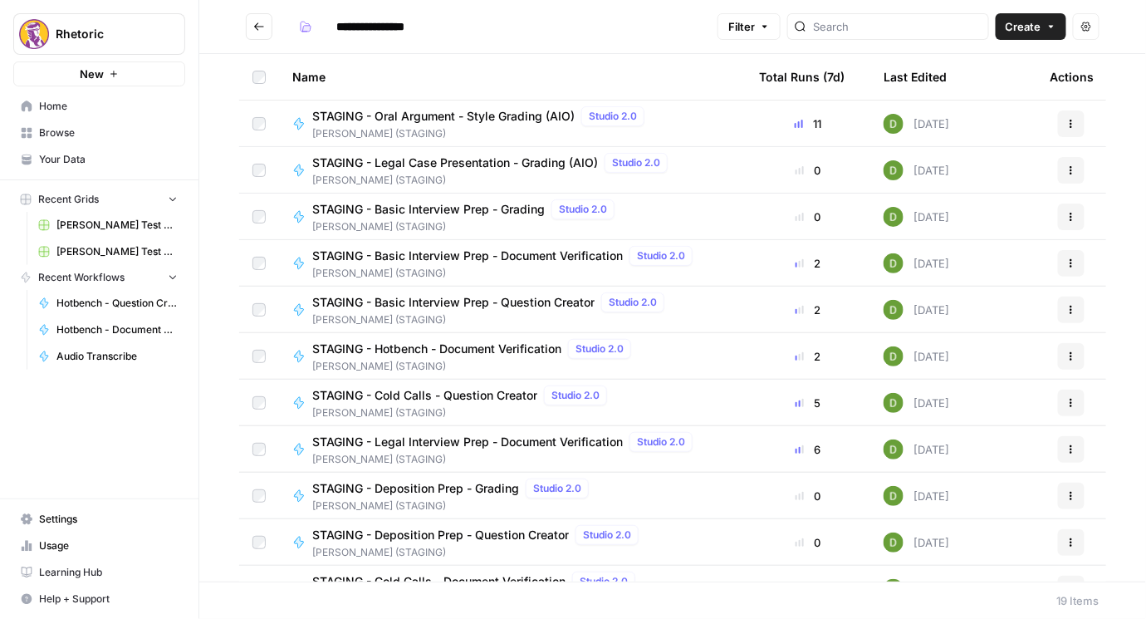
click at [478, 117] on span "STAGING - Oral Argument - Style Grading (AIO)" at bounding box center [443, 116] width 262 height 17
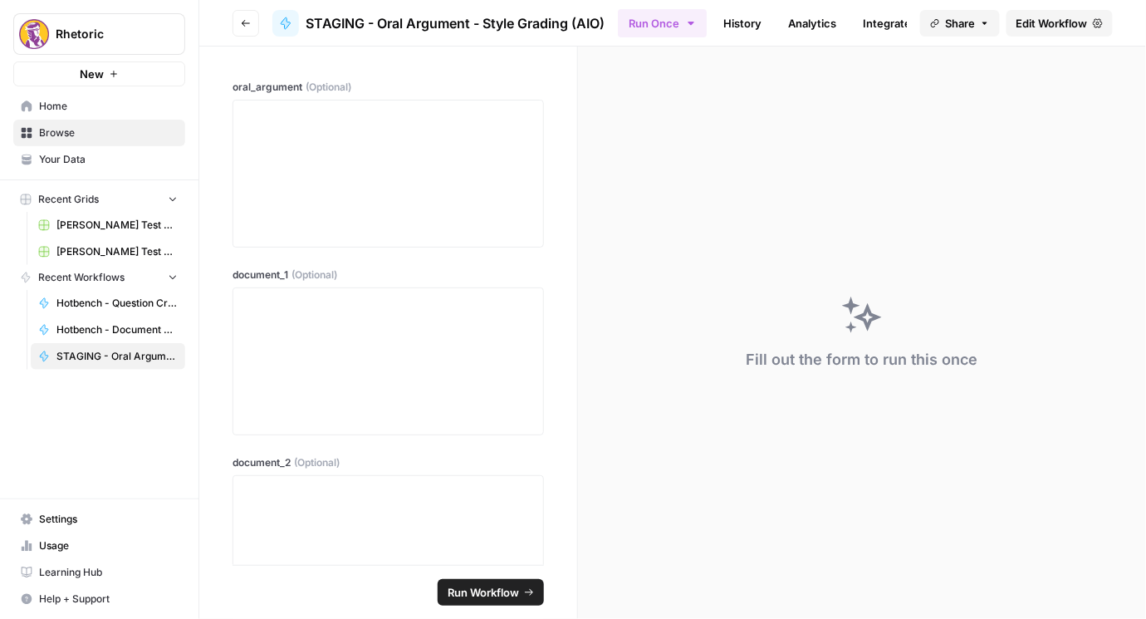
click at [1044, 26] on span "Edit Workflow" at bounding box center [1051, 23] width 71 height 17
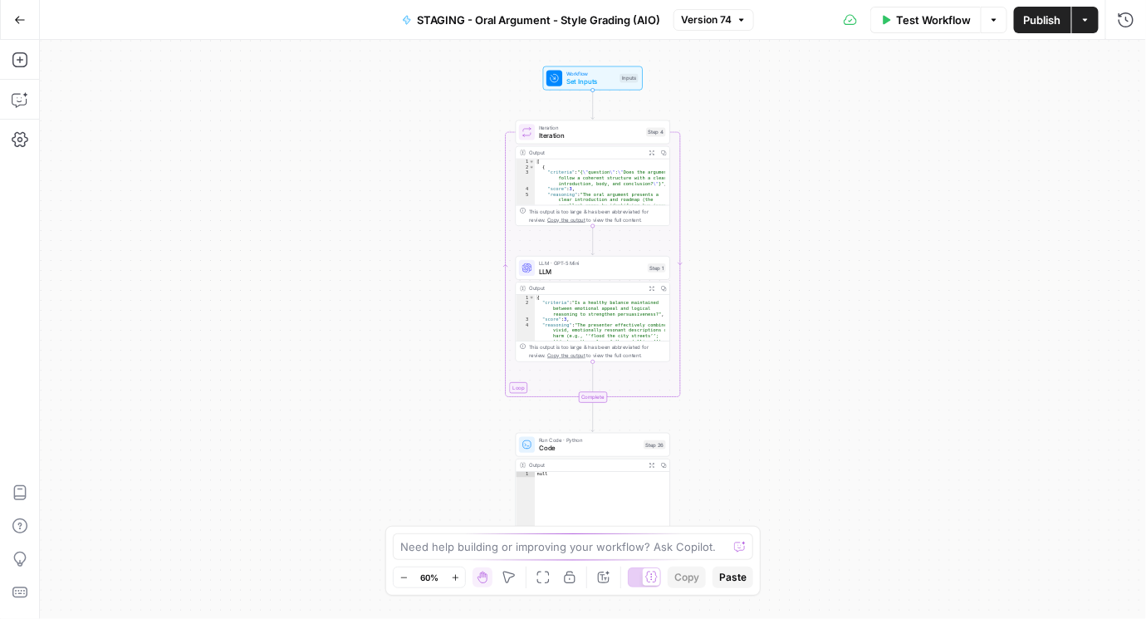
click at [590, 131] on span "Iteration" at bounding box center [590, 135] width 103 height 10
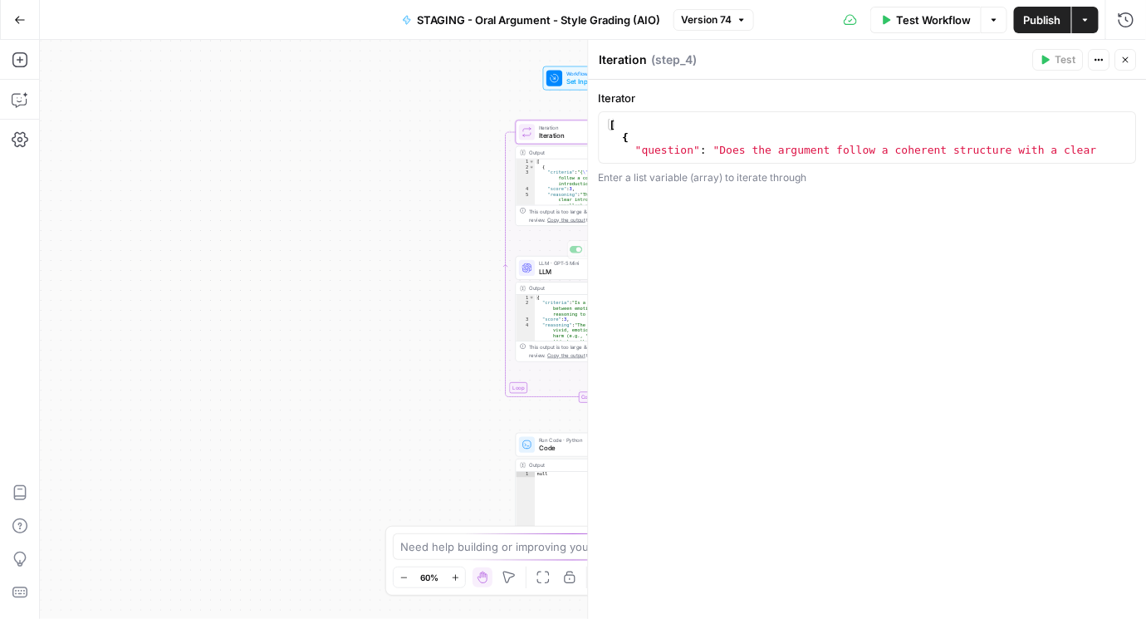
click at [570, 268] on span "LLM" at bounding box center [591, 272] width 105 height 10
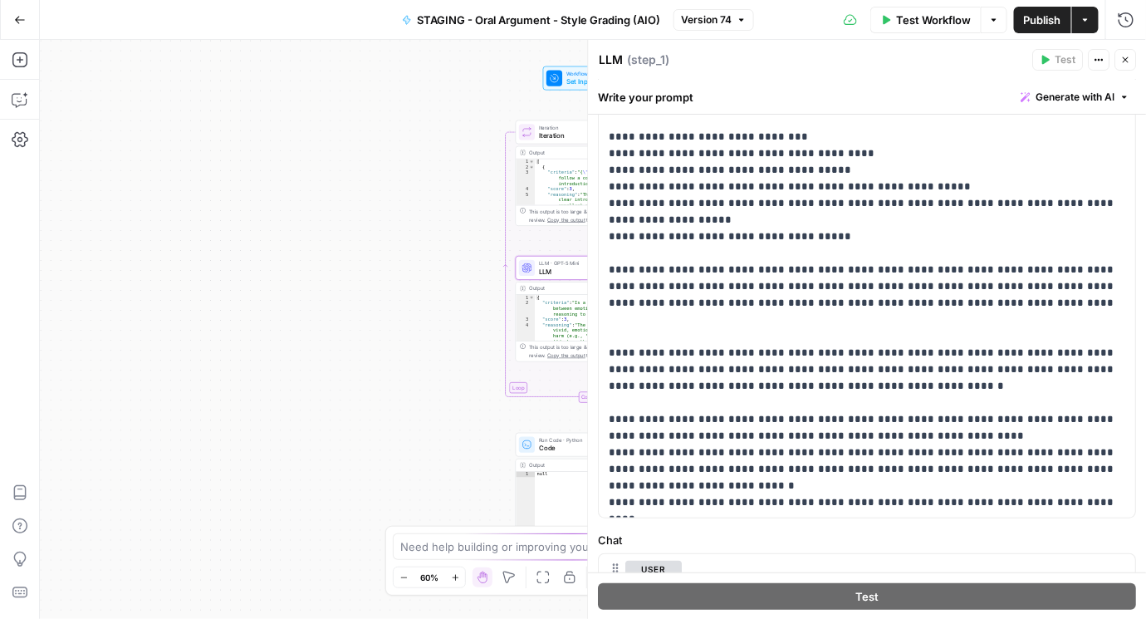
scroll to position [142, 0]
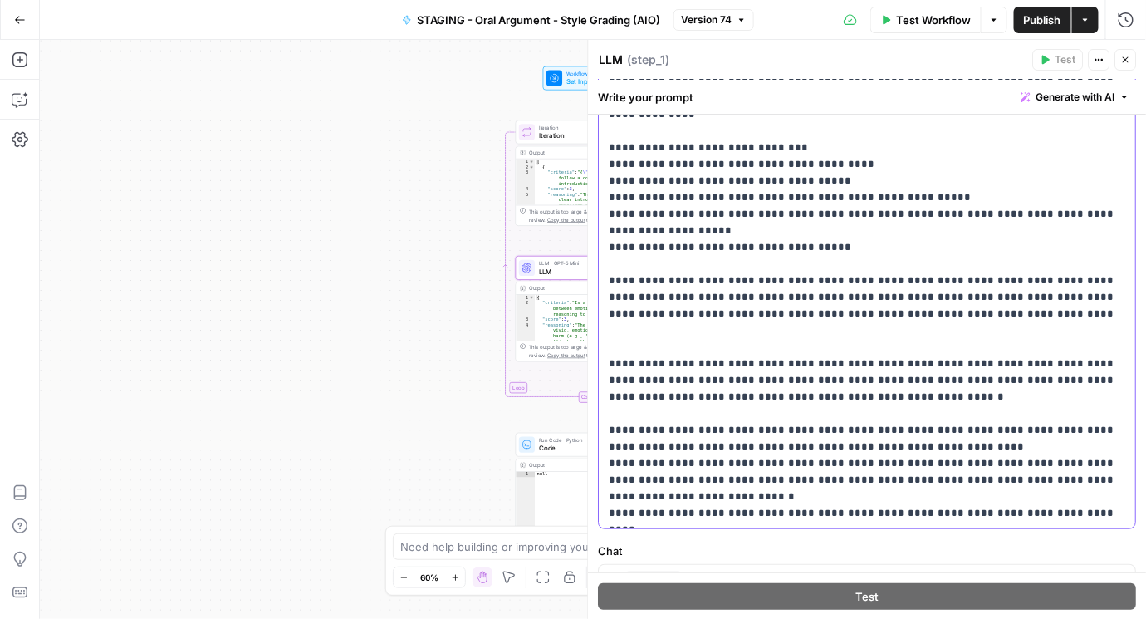
click at [865, 297] on p "**********" at bounding box center [865, 288] width 510 height 465
click at [651, 409] on p "**********" at bounding box center [865, 288] width 510 height 465
click at [864, 292] on p "**********" at bounding box center [865, 288] width 510 height 465
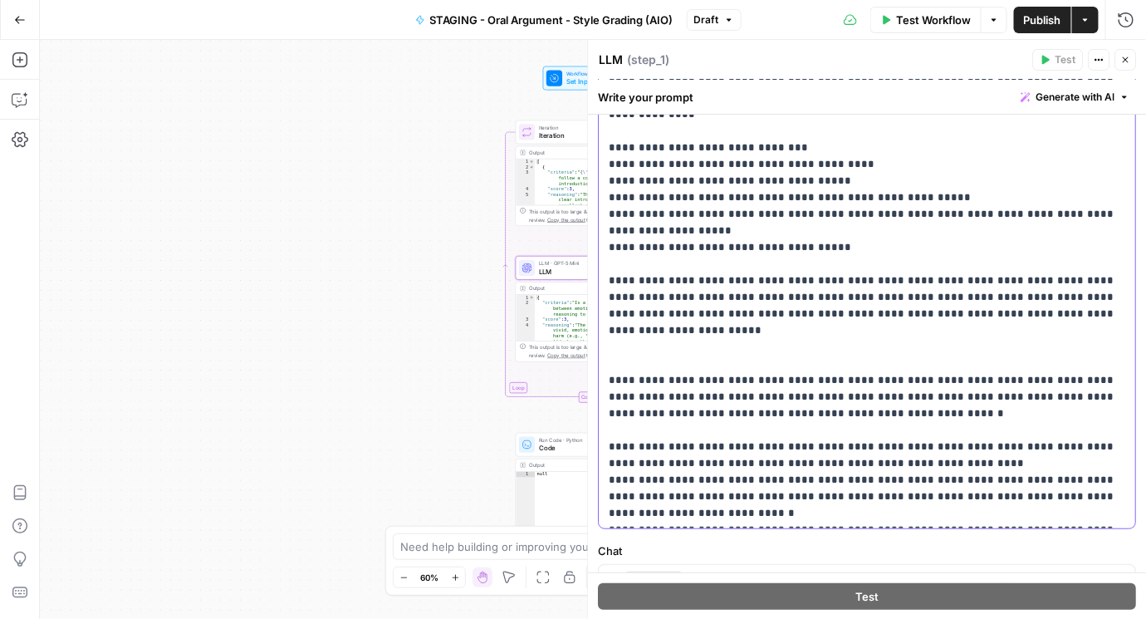
click at [908, 296] on p "**********" at bounding box center [865, 288] width 510 height 465
click at [1036, 291] on p "**********" at bounding box center [865, 288] width 510 height 465
drag, startPoint x: 1011, startPoint y: 278, endPoint x: 926, endPoint y: 274, distance: 85.6
click at [926, 274] on p "**********" at bounding box center [865, 288] width 510 height 465
copy p "**********"
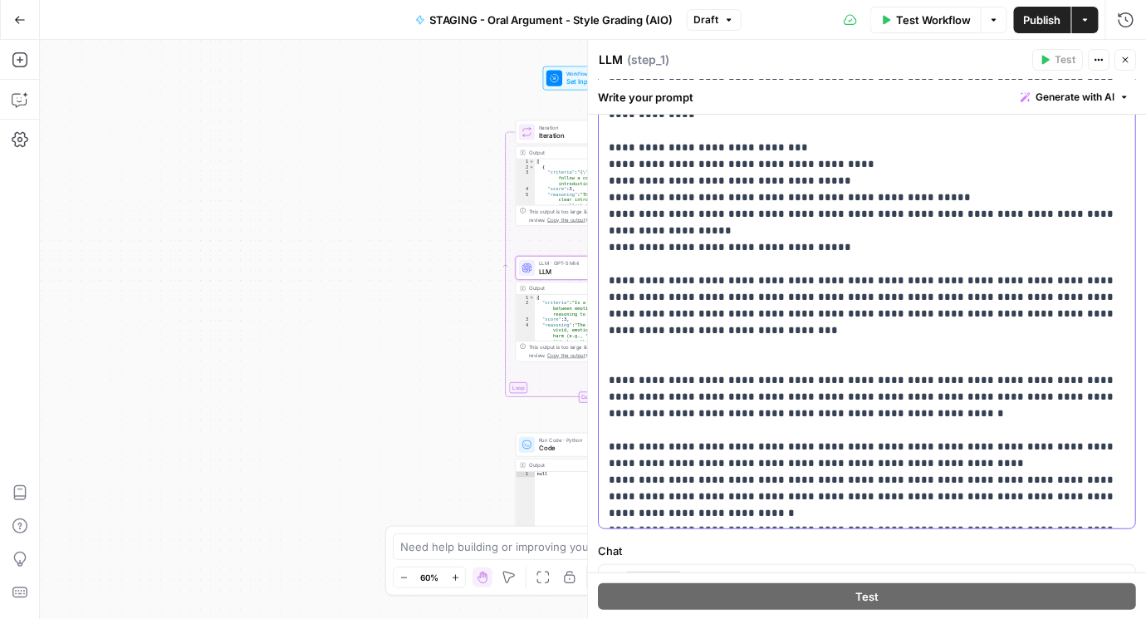
click at [1053, 298] on p "**********" at bounding box center [865, 288] width 510 height 465
click at [1057, 298] on p "**********" at bounding box center [865, 288] width 510 height 465
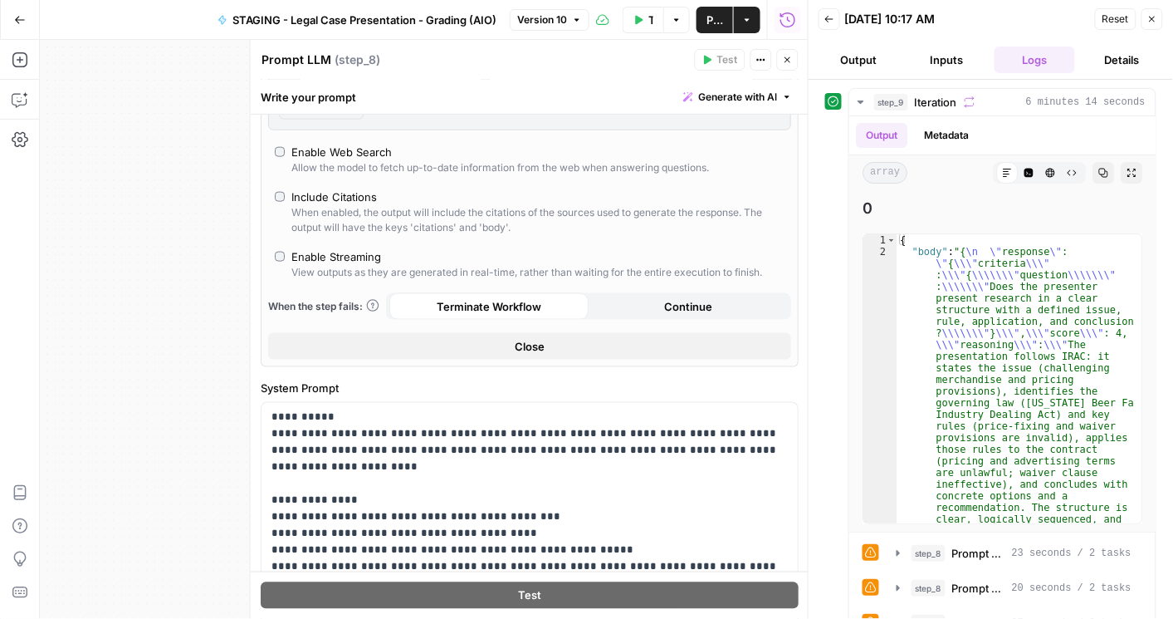
scroll to position [427, 0]
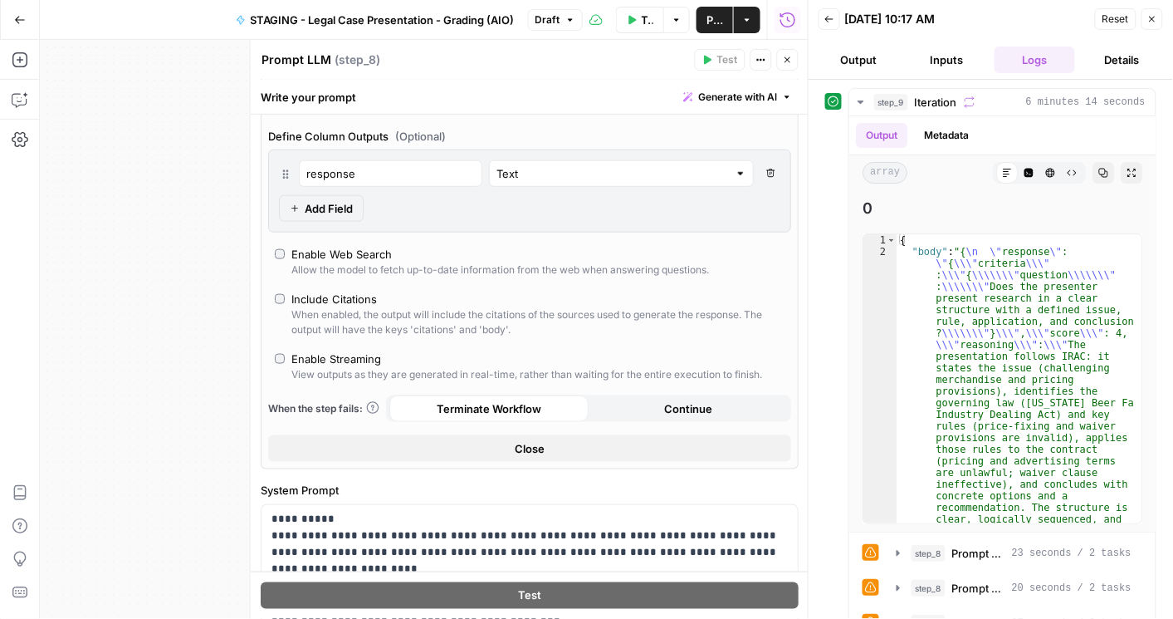
click at [713, 19] on span "Publish" at bounding box center [715, 20] width 17 height 17
drag, startPoint x: 594, startPoint y: 66, endPoint x: 747, endPoint y: 75, distance: 153.0
click at [594, 67] on div "Prompt LLM Prompt LLM ( step_8 )" at bounding box center [475, 60] width 429 height 18
click at [791, 64] on icon "button" at bounding box center [788, 60] width 10 height 10
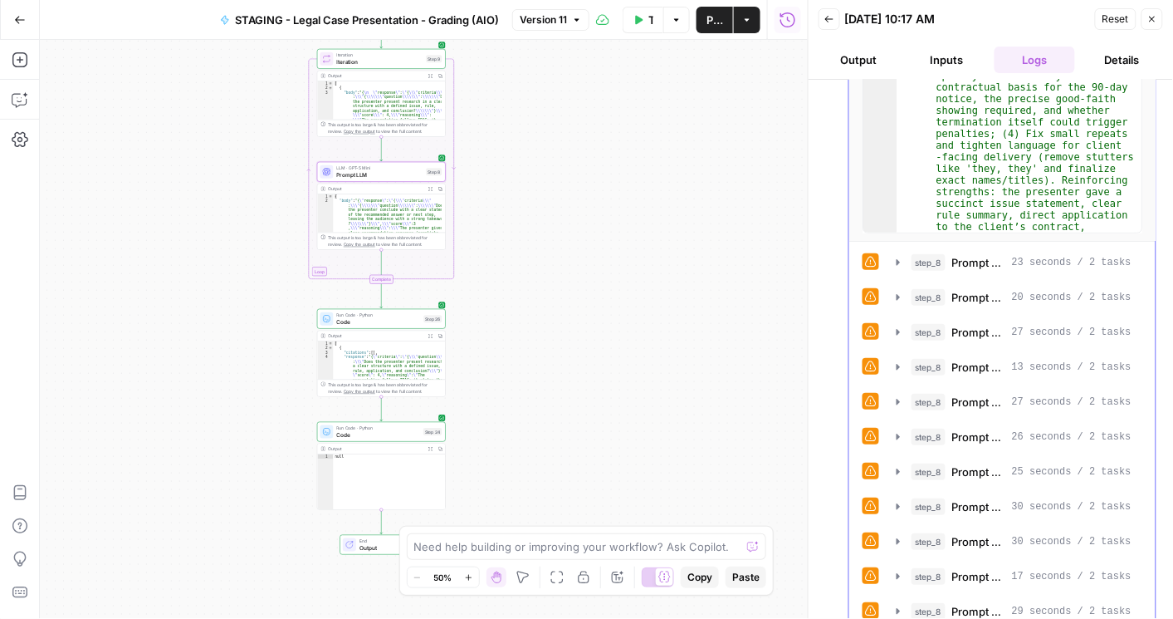
scroll to position [332, 0]
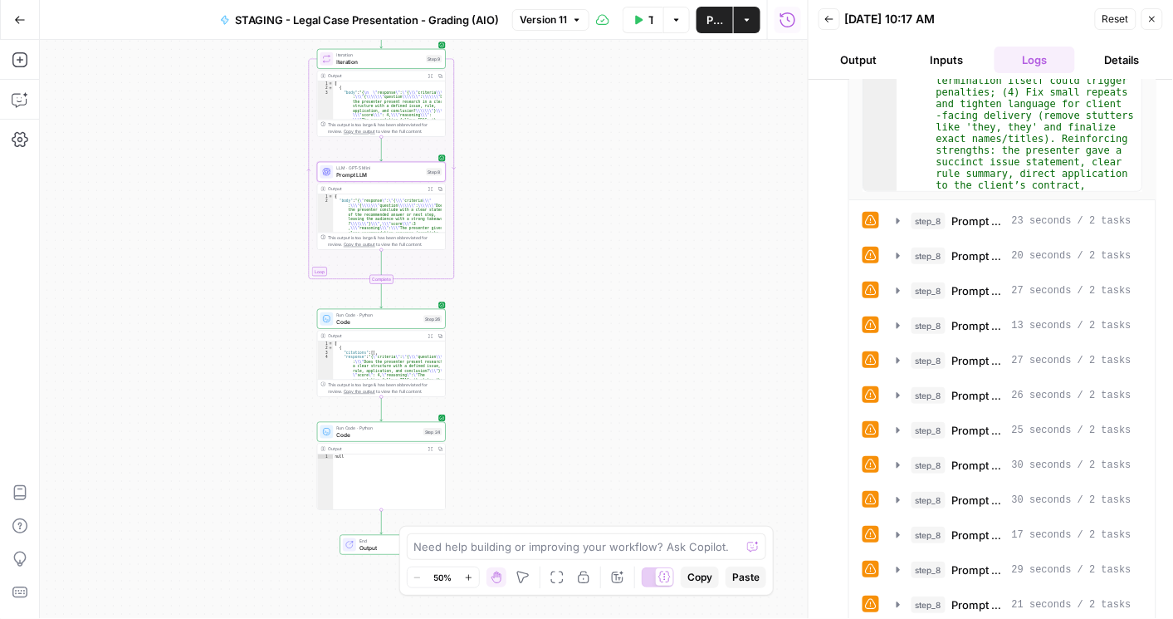
click at [926, 62] on button "Inputs" at bounding box center [947, 60] width 81 height 27
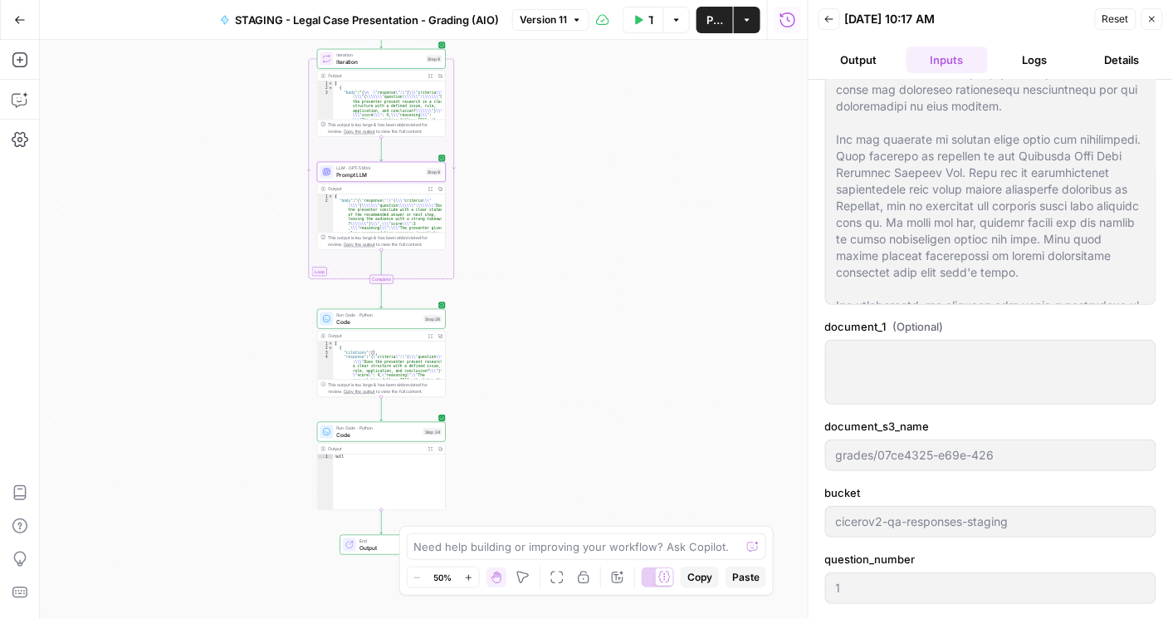
scroll to position [149, 0]
click at [862, 59] on button "Output" at bounding box center [859, 60] width 81 height 27
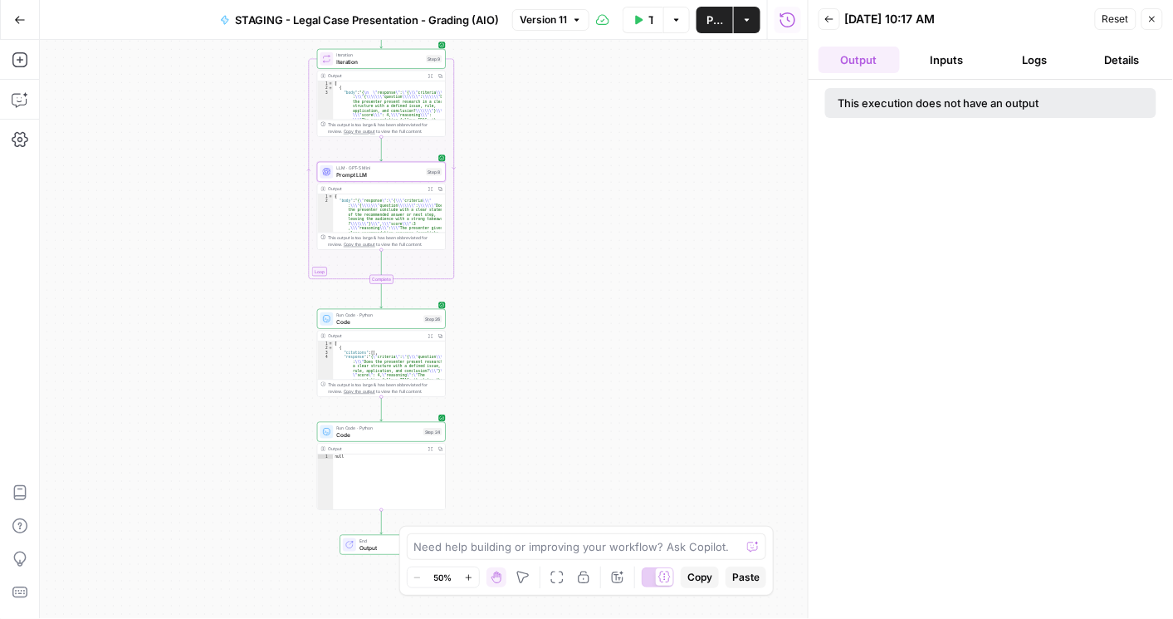
click at [1057, 71] on button "Logs" at bounding box center [1035, 60] width 81 height 27
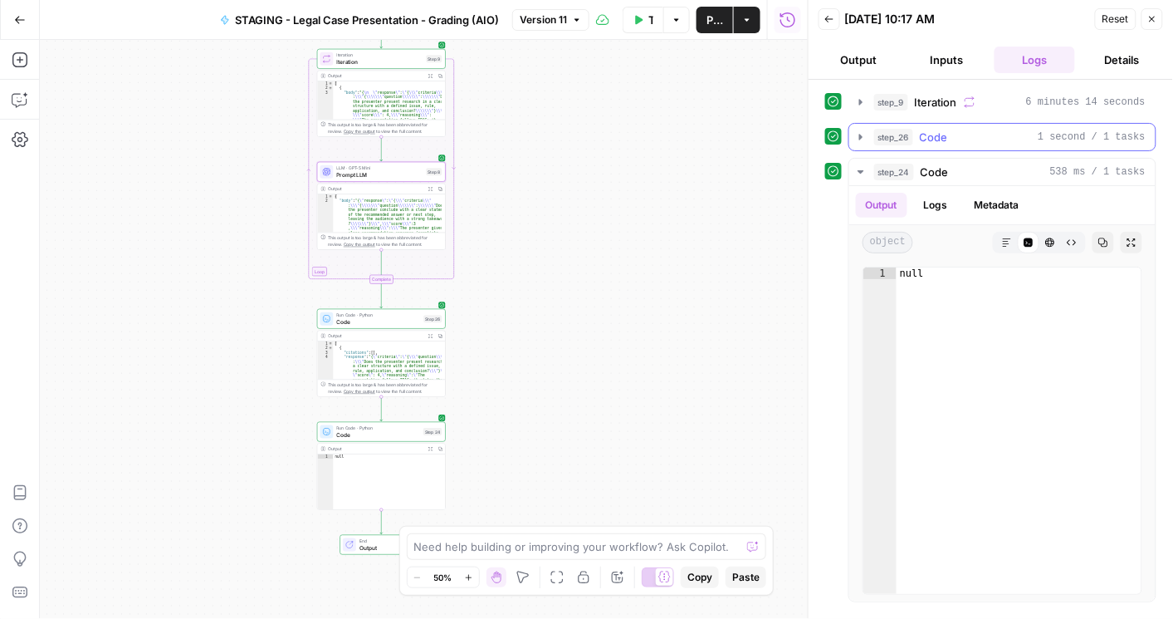
click at [859, 135] on icon "button" at bounding box center [860, 137] width 3 height 6
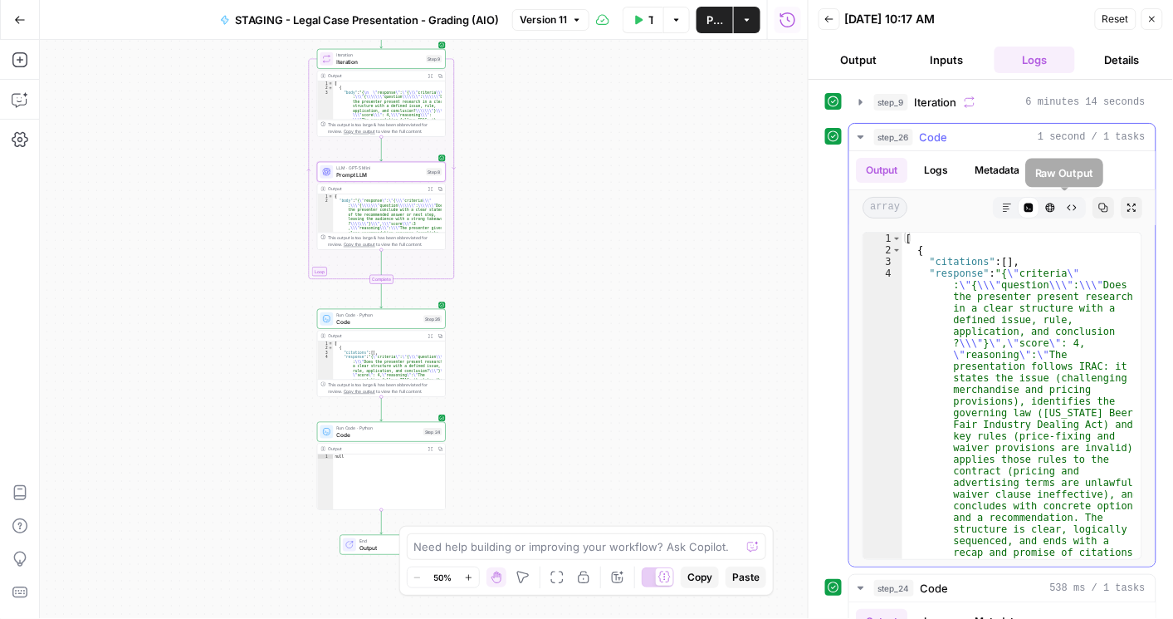
click at [1099, 206] on icon "button" at bounding box center [1104, 208] width 10 height 10
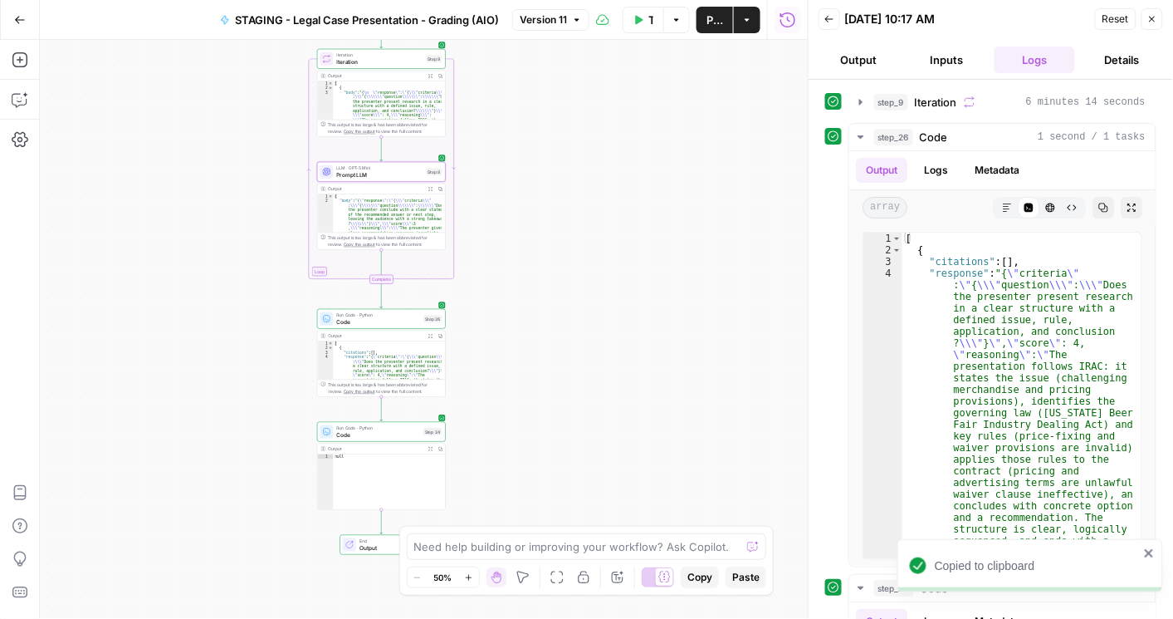
click at [638, 22] on icon "button" at bounding box center [639, 19] width 7 height 9
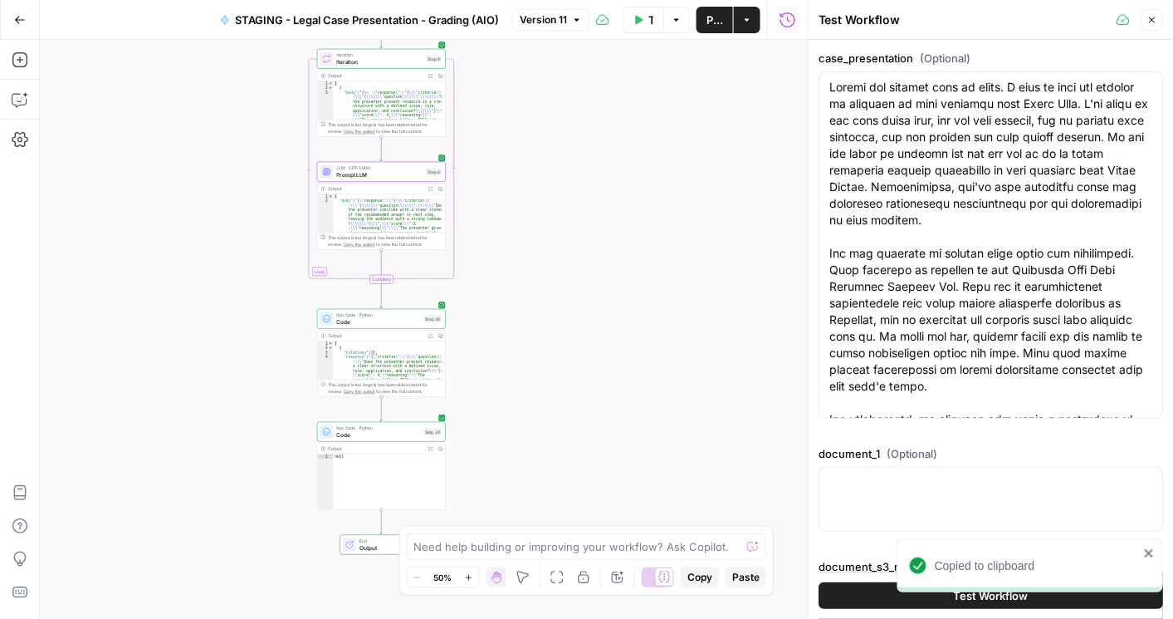
click at [850, 591] on button "Test Workflow" at bounding box center [991, 595] width 345 height 27
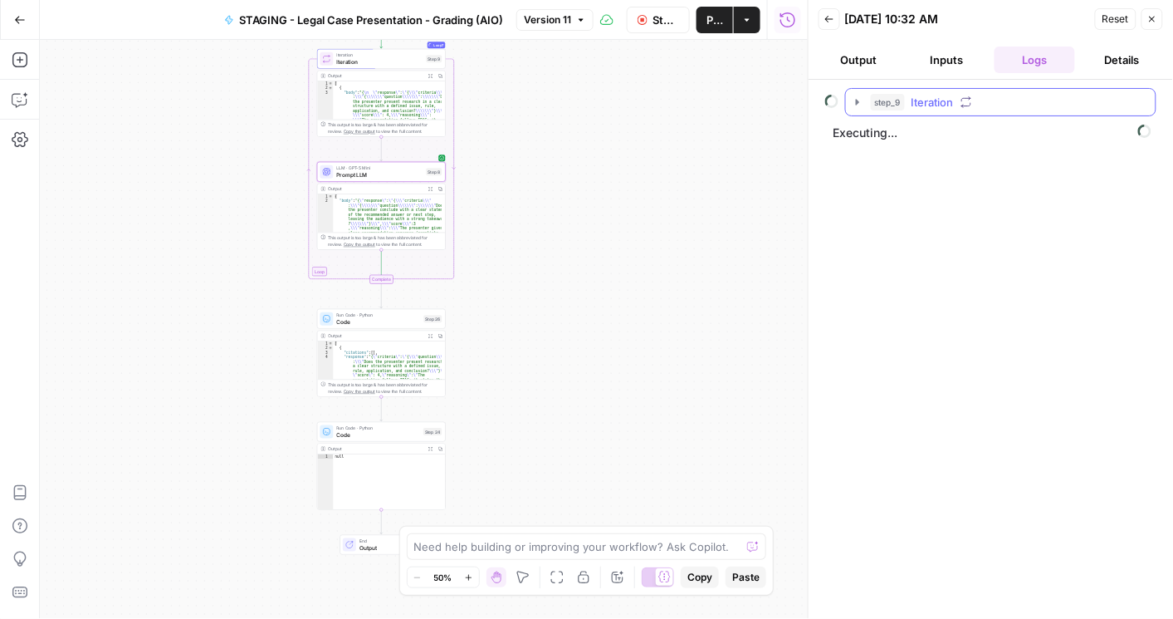
click at [853, 108] on button "step_9 Iteration" at bounding box center [1001, 102] width 310 height 27
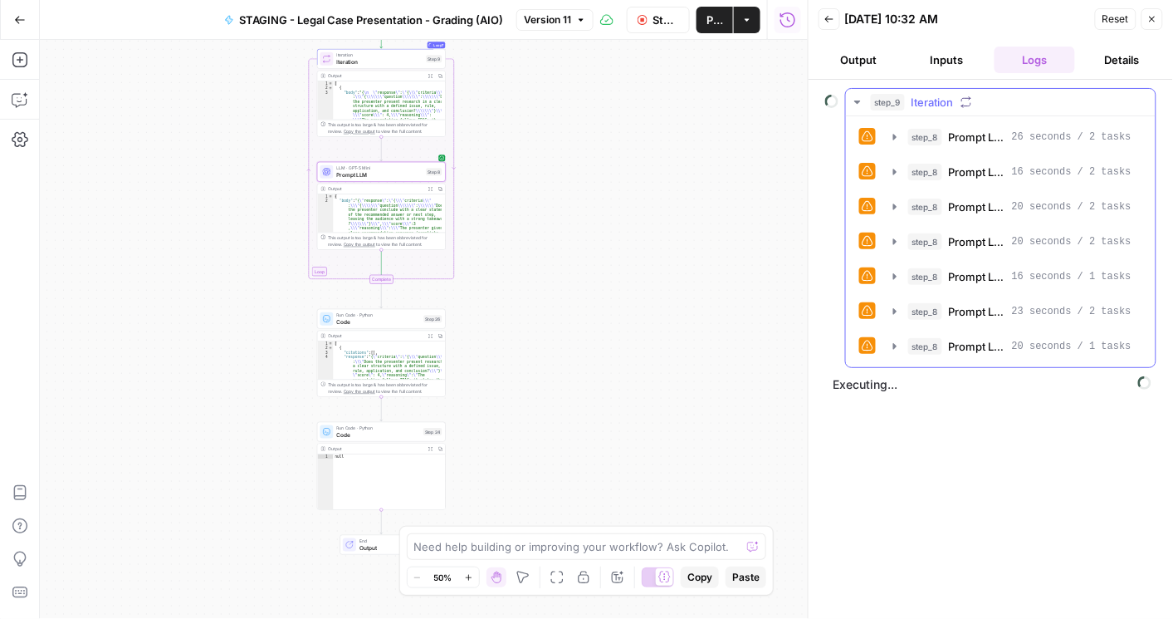
click at [853, 108] on button "step_9 Iteration" at bounding box center [1001, 102] width 310 height 27
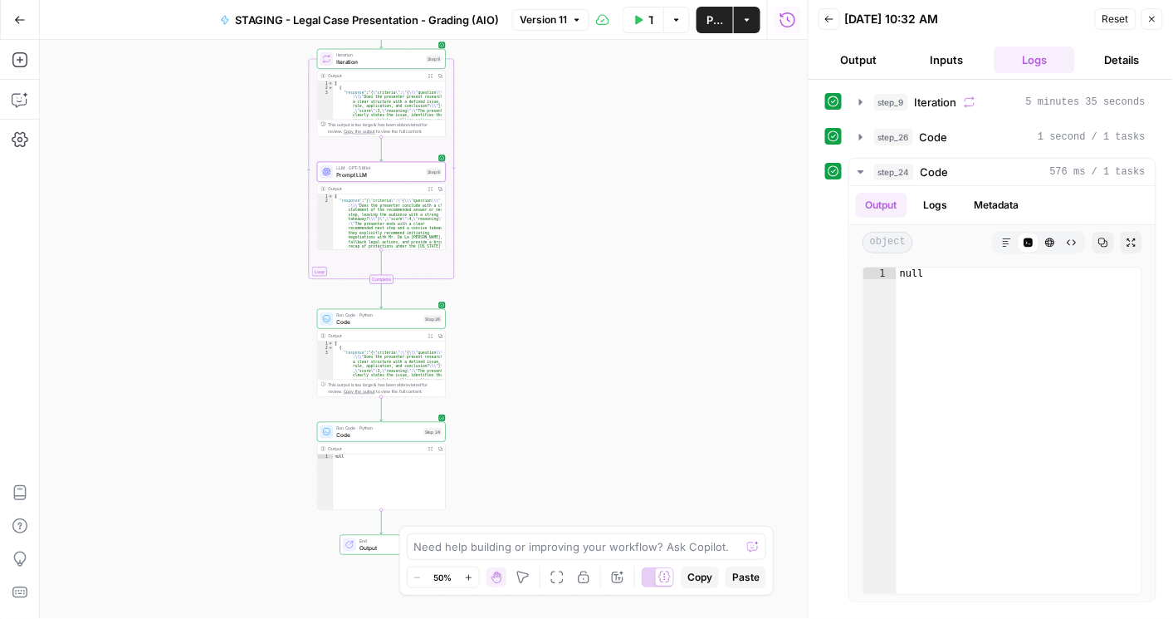
click at [644, 214] on div "Workflow Set Inputs Inputs Loop Iteration Iteration Step 9 Output Expand Output…" at bounding box center [424, 329] width 768 height 579
click at [858, 133] on icon "button" at bounding box center [861, 136] width 13 height 13
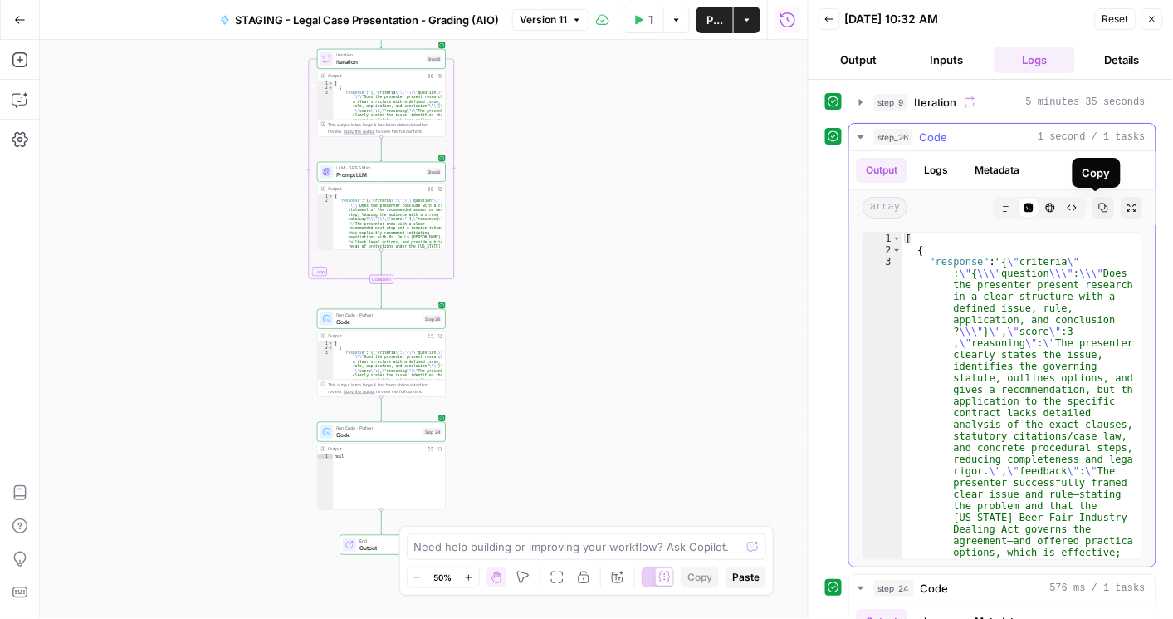
click at [1099, 206] on icon "button" at bounding box center [1104, 208] width 10 height 10
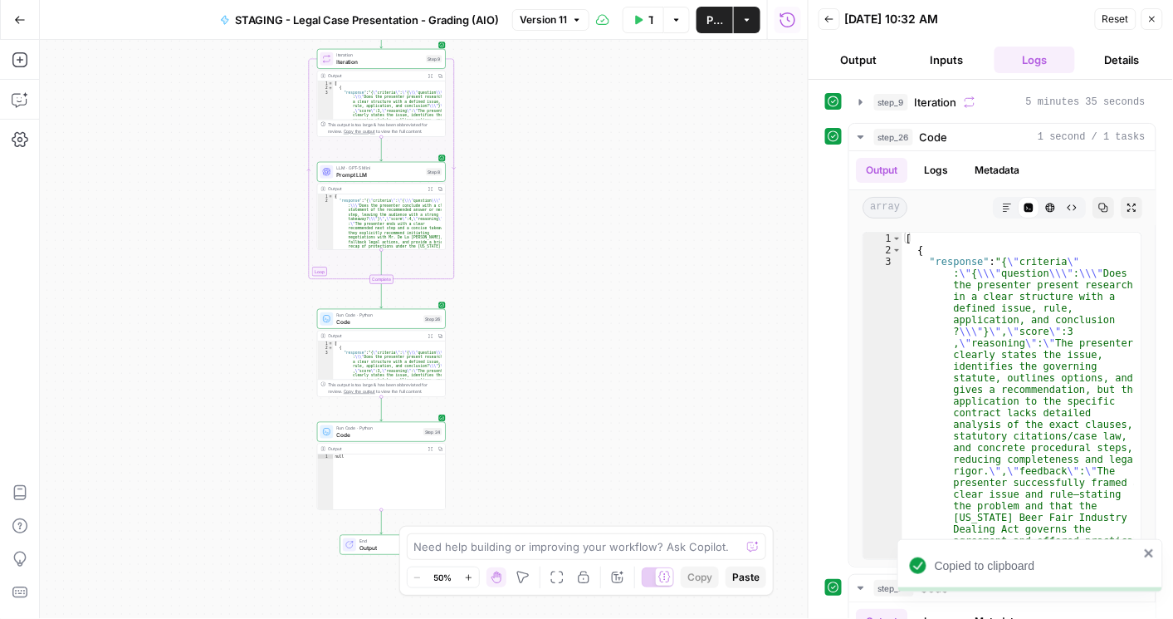
click at [645, 20] on button "Test Workflow" at bounding box center [644, 20] width 42 height 27
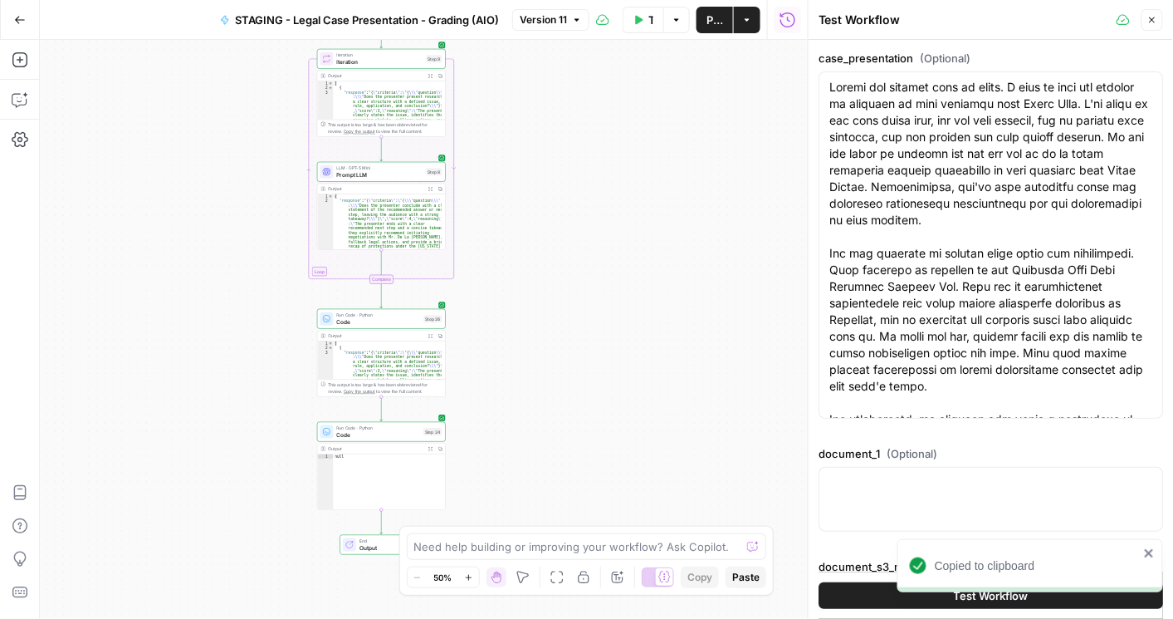
drag, startPoint x: 874, startPoint y: 591, endPoint x: 889, endPoint y: 465, distance: 127.0
click at [874, 591] on button "Test Workflow" at bounding box center [991, 595] width 345 height 27
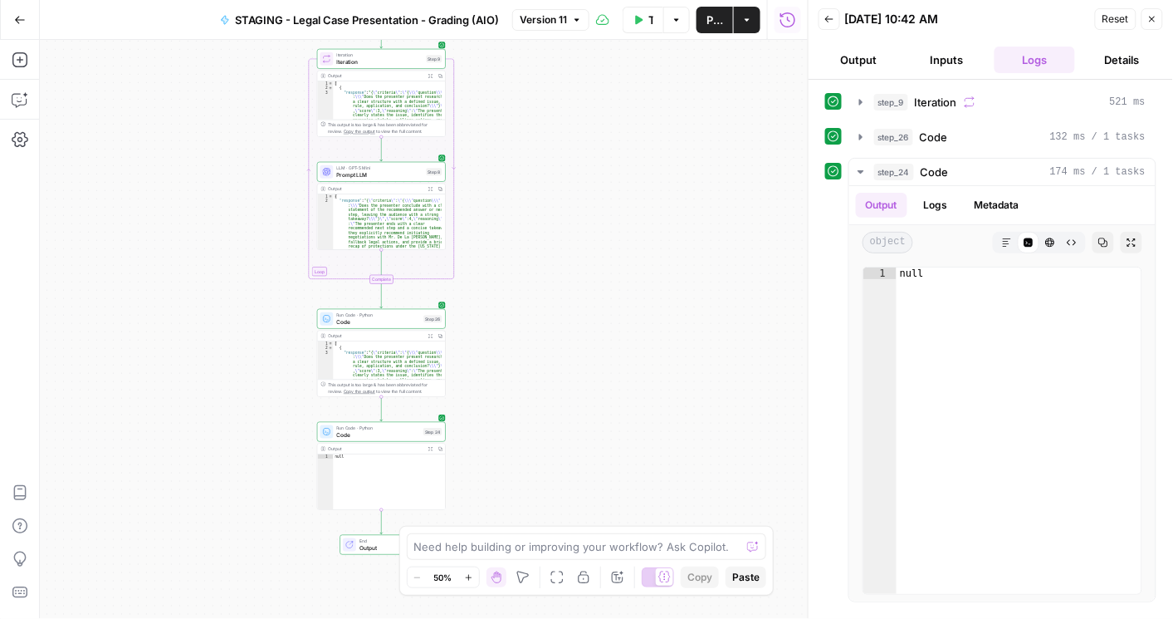
click at [13, 27] on button "Go Back" at bounding box center [20, 20] width 30 height 30
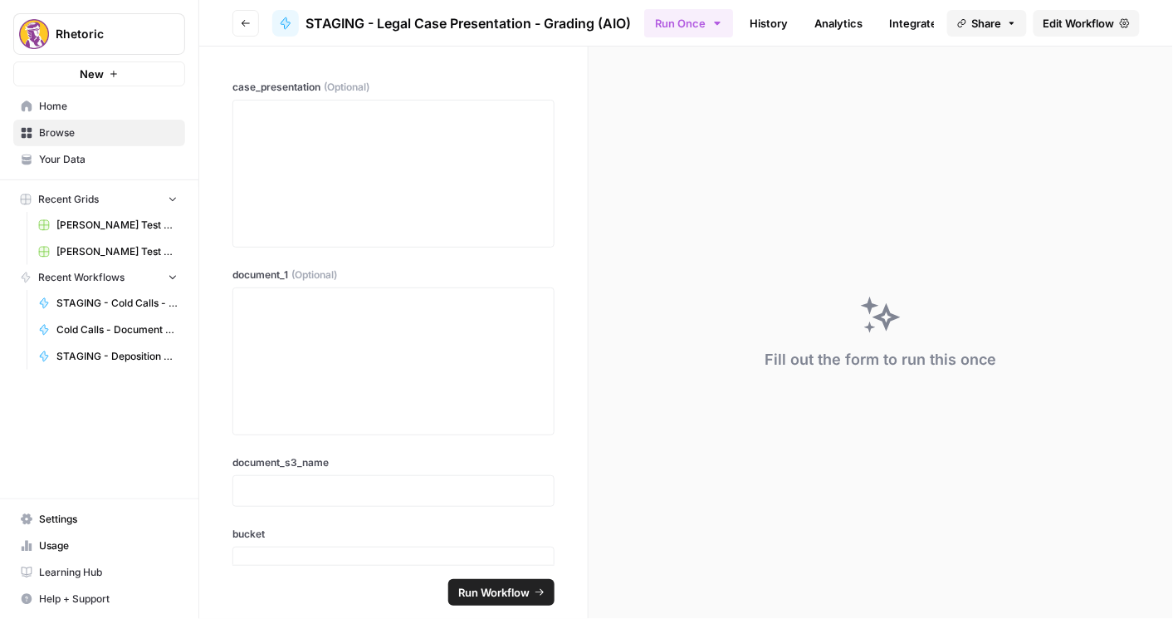
click at [241, 22] on icon "button" at bounding box center [246, 23] width 10 height 10
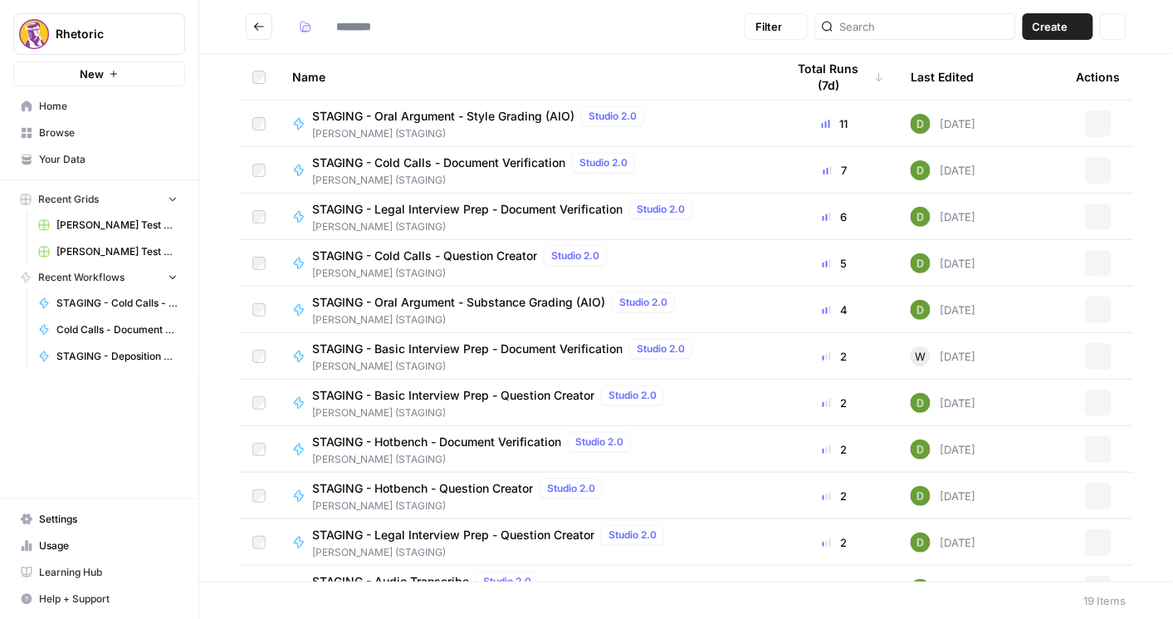
type input "**********"
click at [505, 355] on span "STAGING - Basic Interview Prep - Document Verification" at bounding box center [467, 348] width 311 height 17
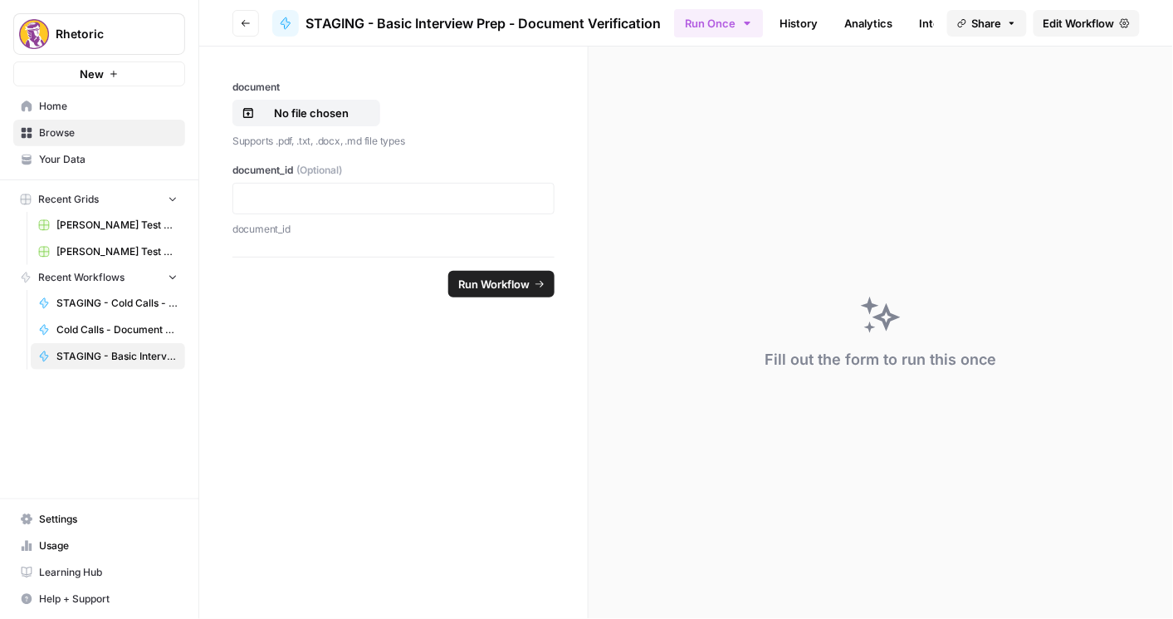
click at [1081, 25] on span "Edit Workflow" at bounding box center [1079, 23] width 71 height 17
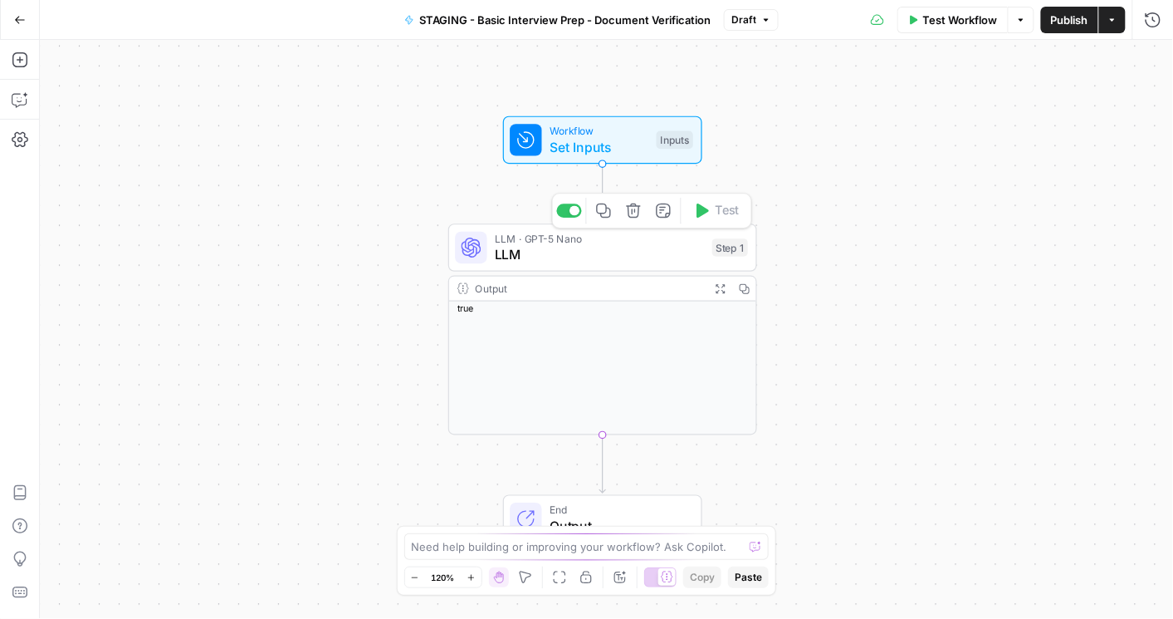
click at [587, 130] on span "Workflow" at bounding box center [599, 131] width 99 height 16
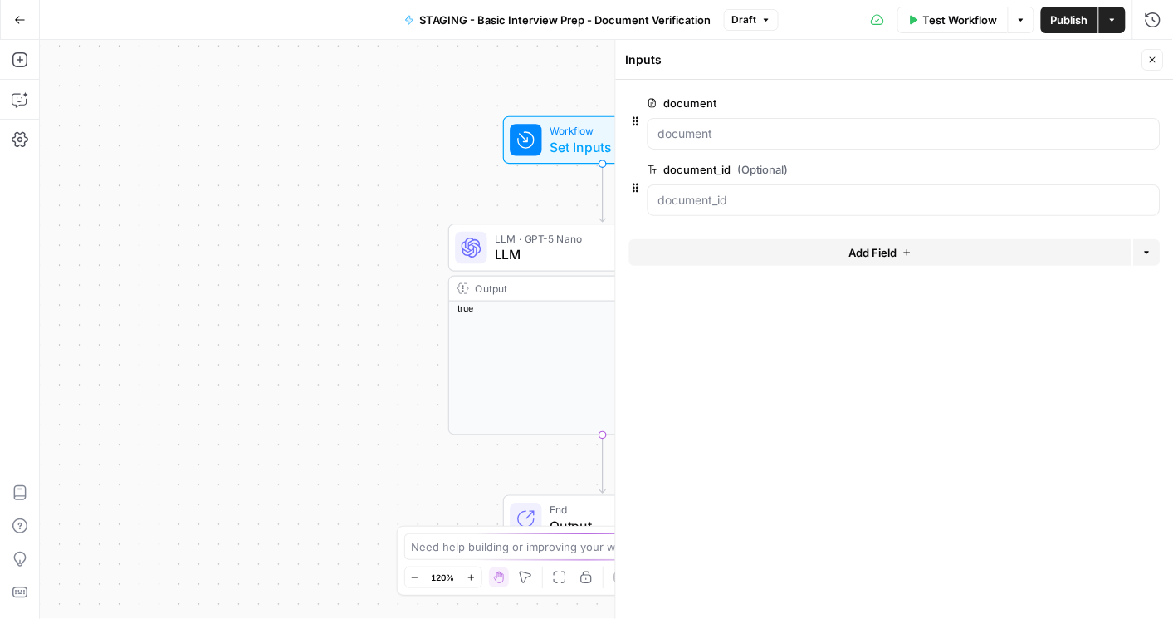
click at [1088, 105] on span "edit field" at bounding box center [1098, 102] width 37 height 13
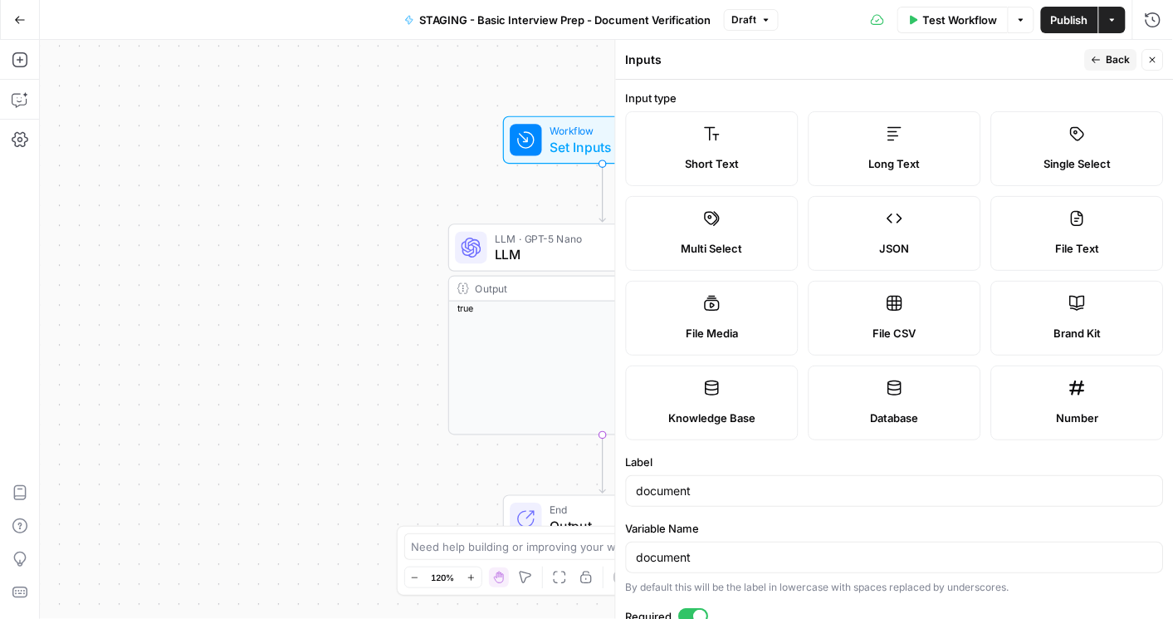
click at [1068, 30] on button "Publish" at bounding box center [1069, 20] width 57 height 27
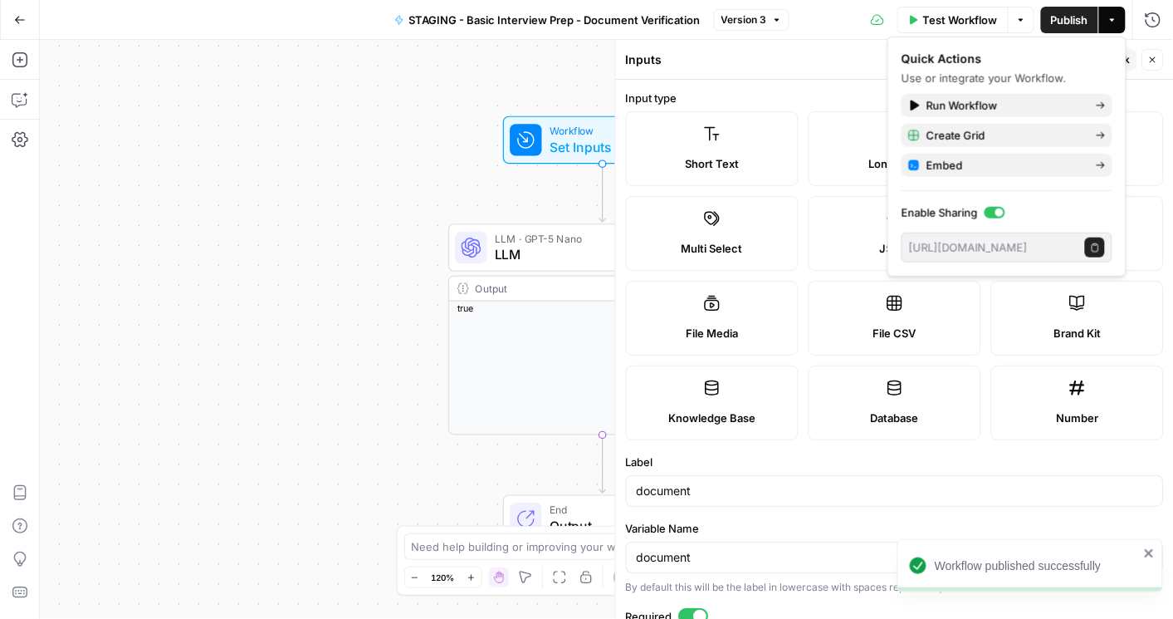
click at [14, 20] on icon "button" at bounding box center [20, 20] width 12 height 12
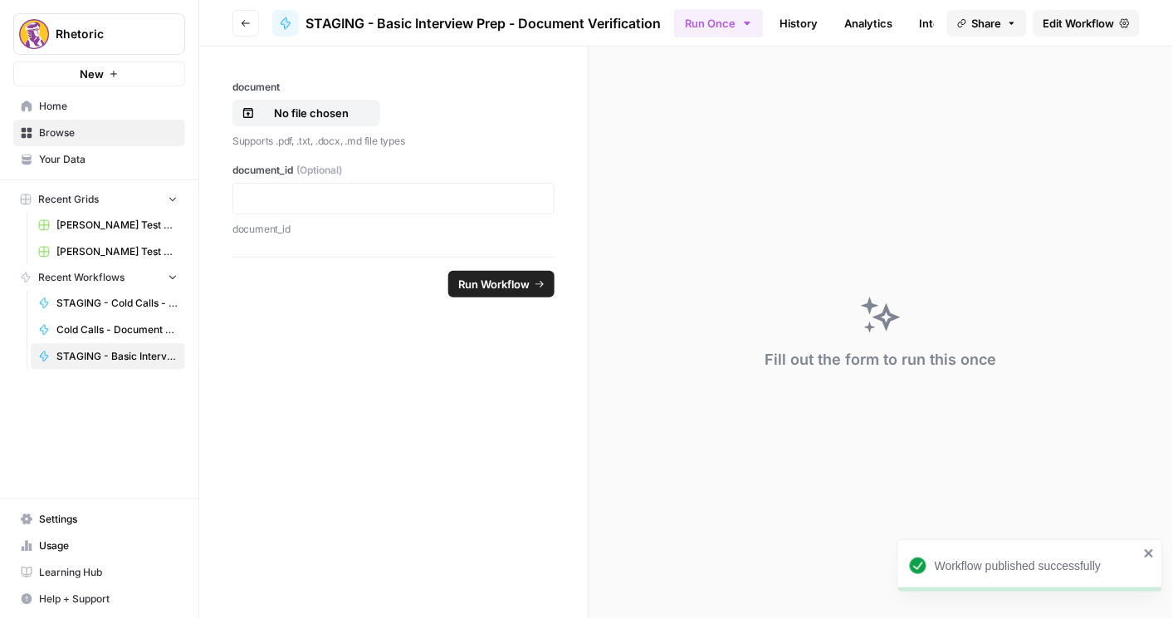
click at [240, 19] on button "Go back" at bounding box center [246, 23] width 27 height 27
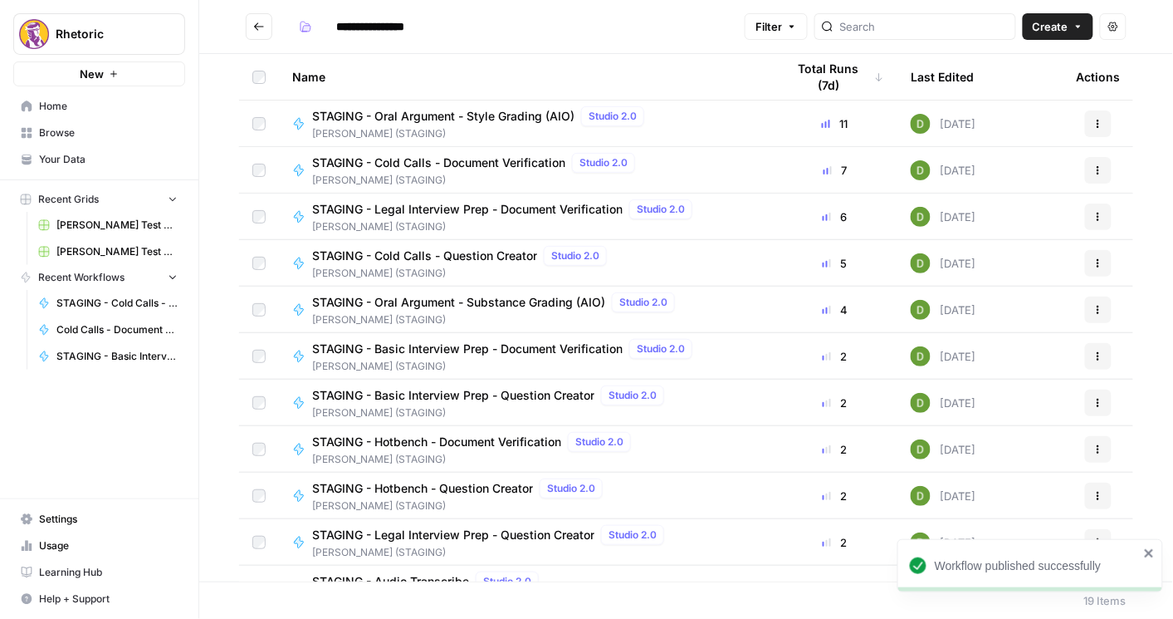
click at [420, 160] on span "STAGING - Cold Calls - Document Verification" at bounding box center [438, 162] width 253 height 17
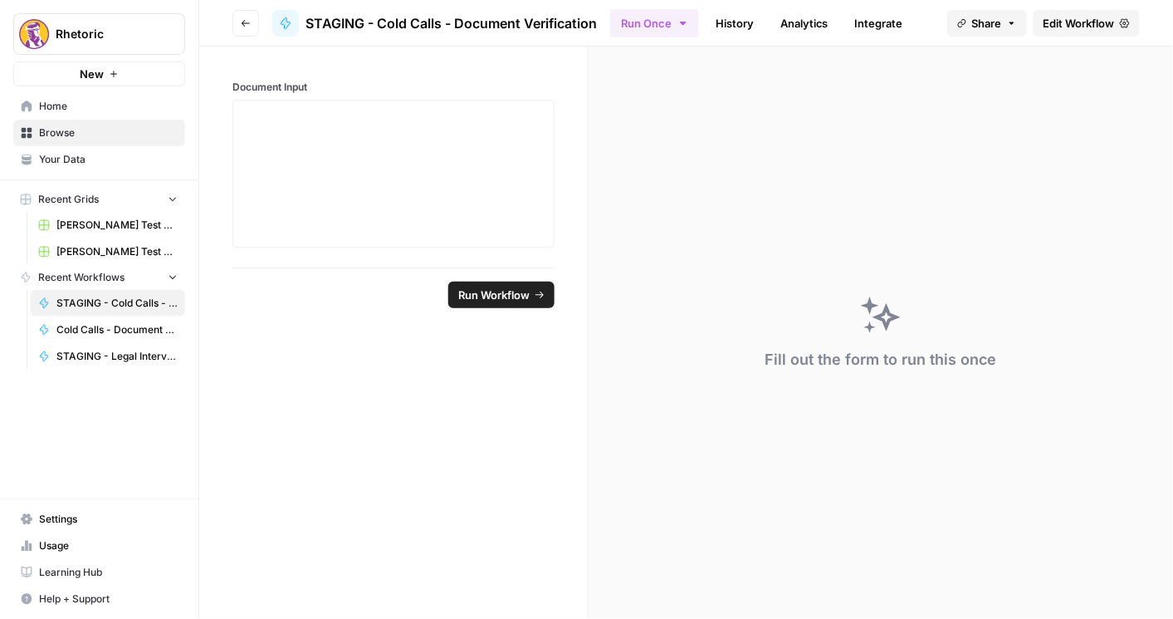
click at [1053, 22] on span "Edit Workflow" at bounding box center [1079, 23] width 71 height 17
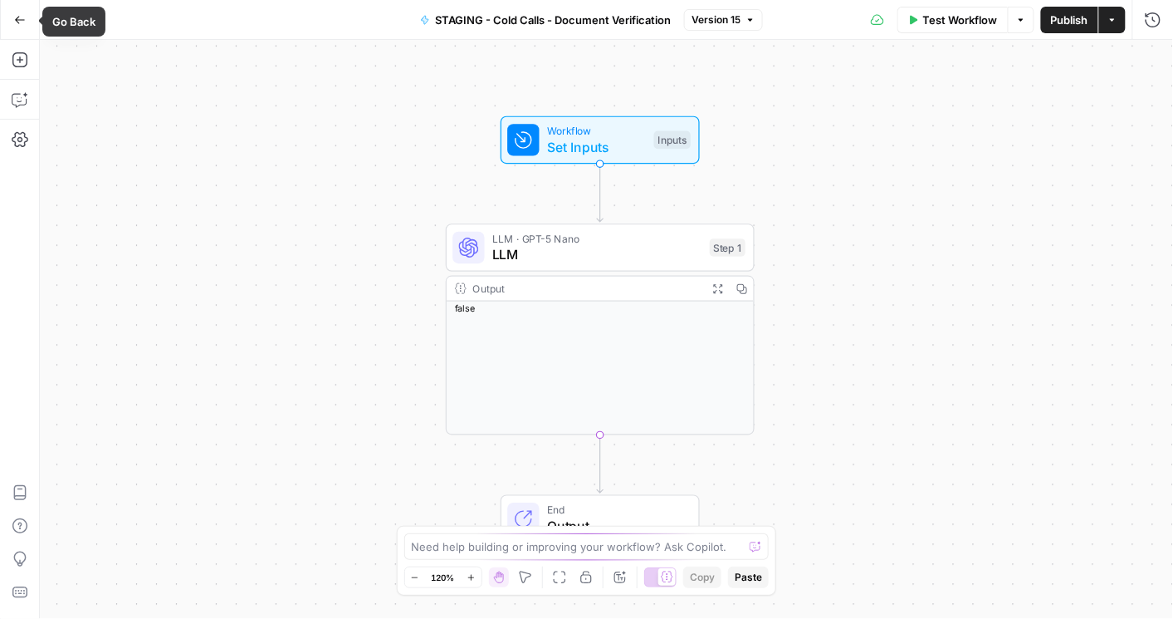
click at [30, 22] on button "Go Back" at bounding box center [20, 20] width 30 height 30
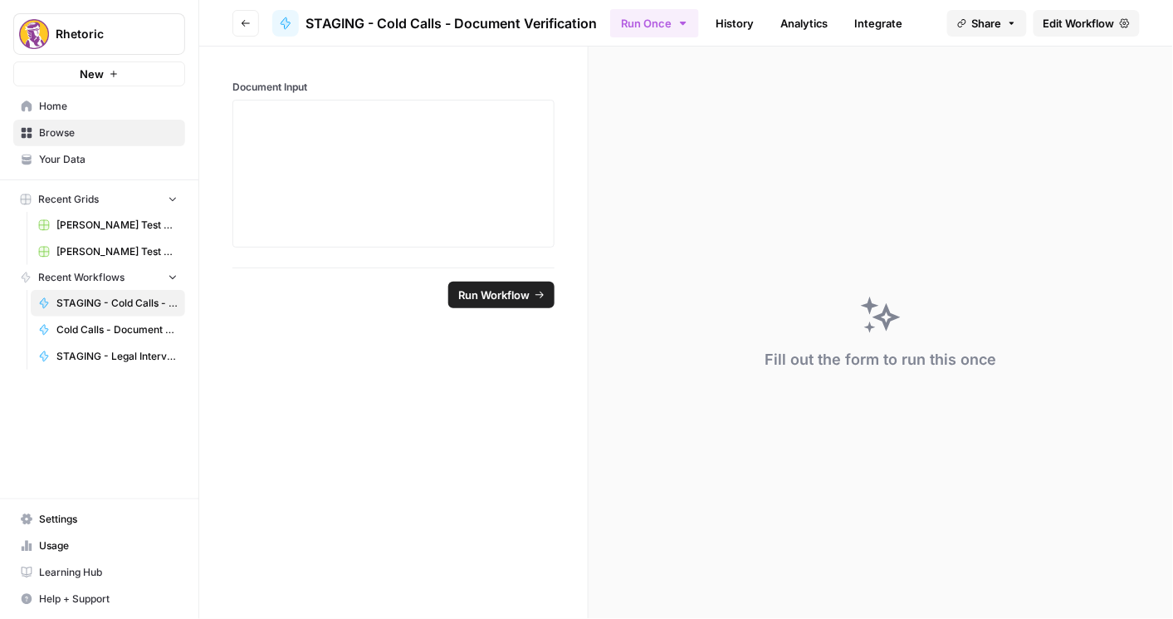
click at [247, 25] on icon "button" at bounding box center [246, 23] width 10 height 10
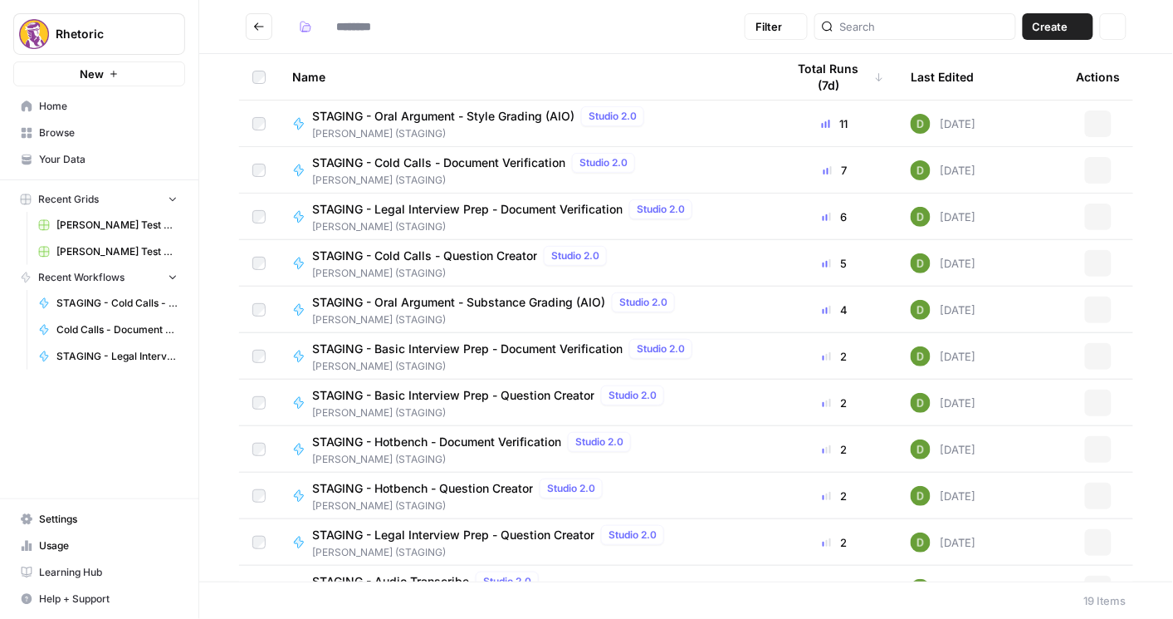
type input "**********"
click at [419, 208] on span "STAGING - Legal Interview Prep - Document Verification" at bounding box center [467, 209] width 311 height 17
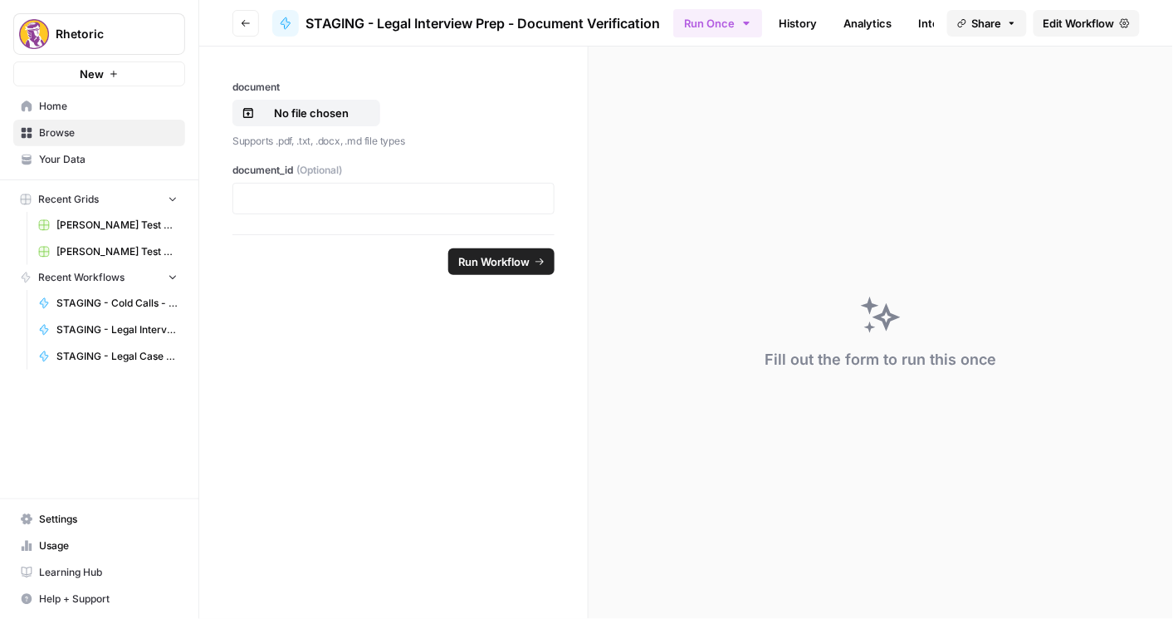
click at [1048, 30] on span "Edit Workflow" at bounding box center [1079, 23] width 71 height 17
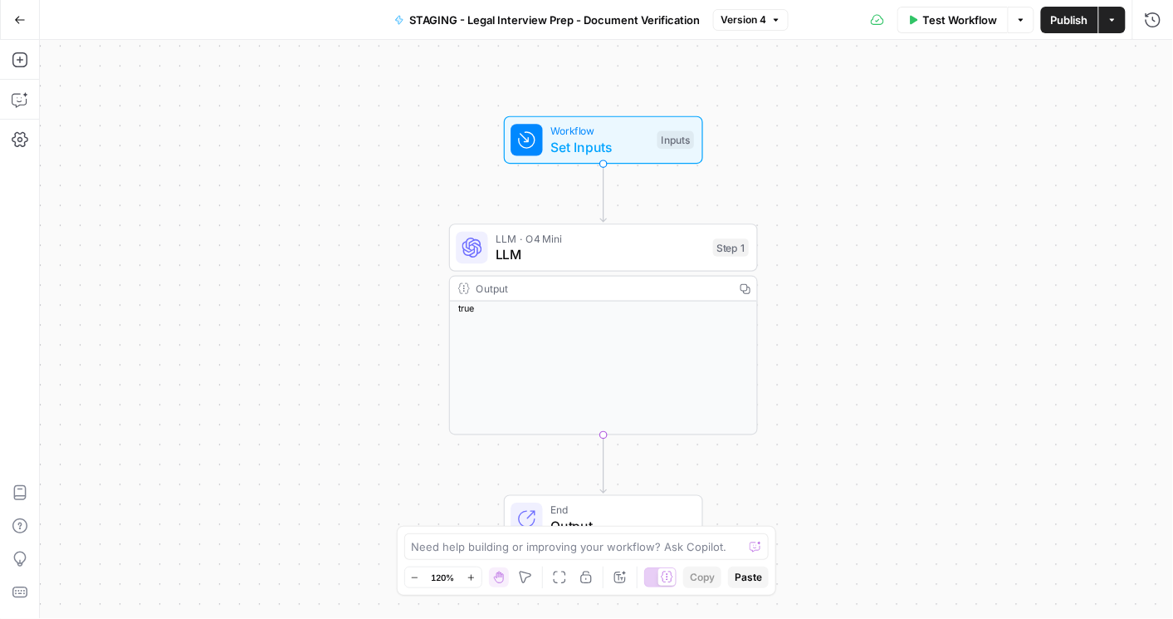
click at [22, 14] on icon "button" at bounding box center [20, 20] width 12 height 12
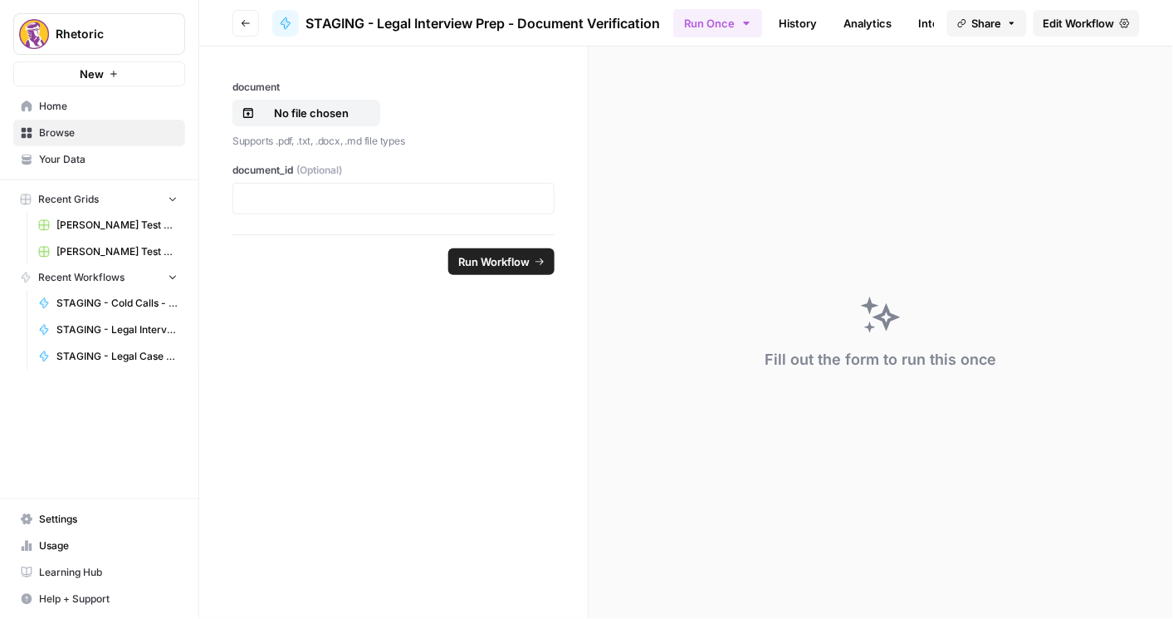
click at [246, 19] on icon "button" at bounding box center [246, 23] width 10 height 10
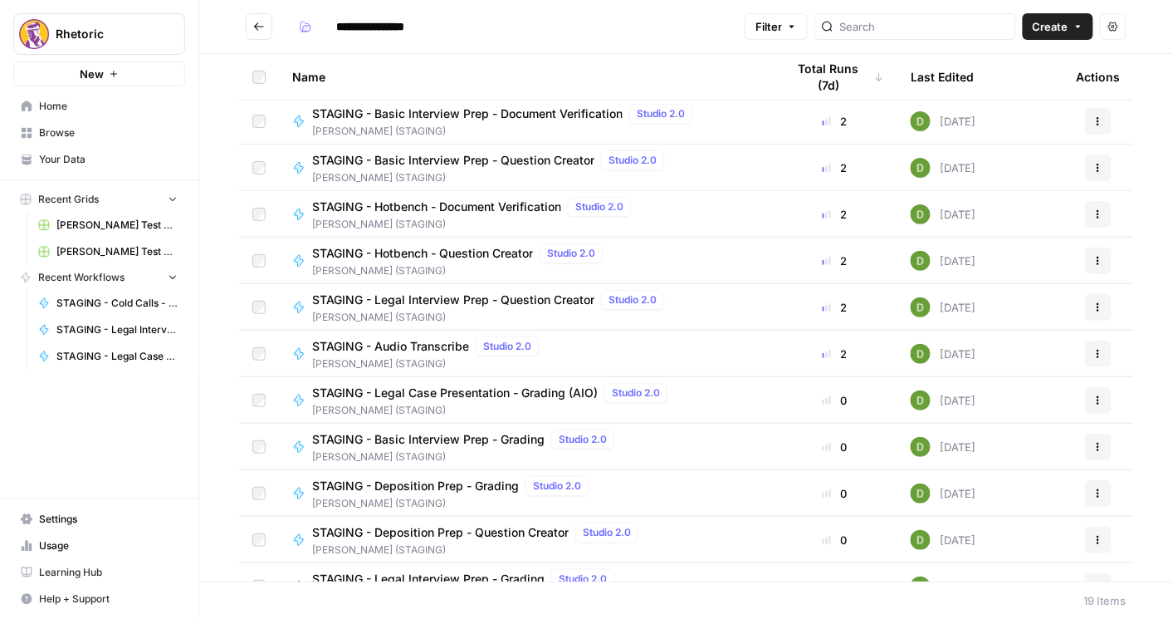
scroll to position [237, 0]
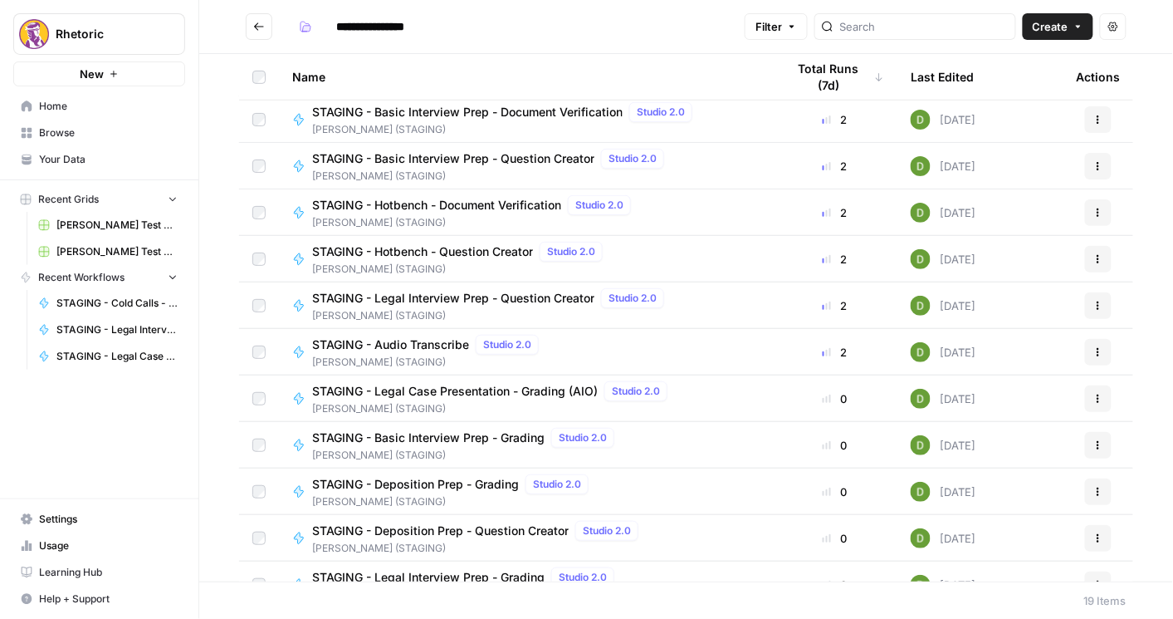
click at [481, 385] on span "STAGING - Legal Case Presentation - Grading (AIO)" at bounding box center [455, 391] width 286 height 17
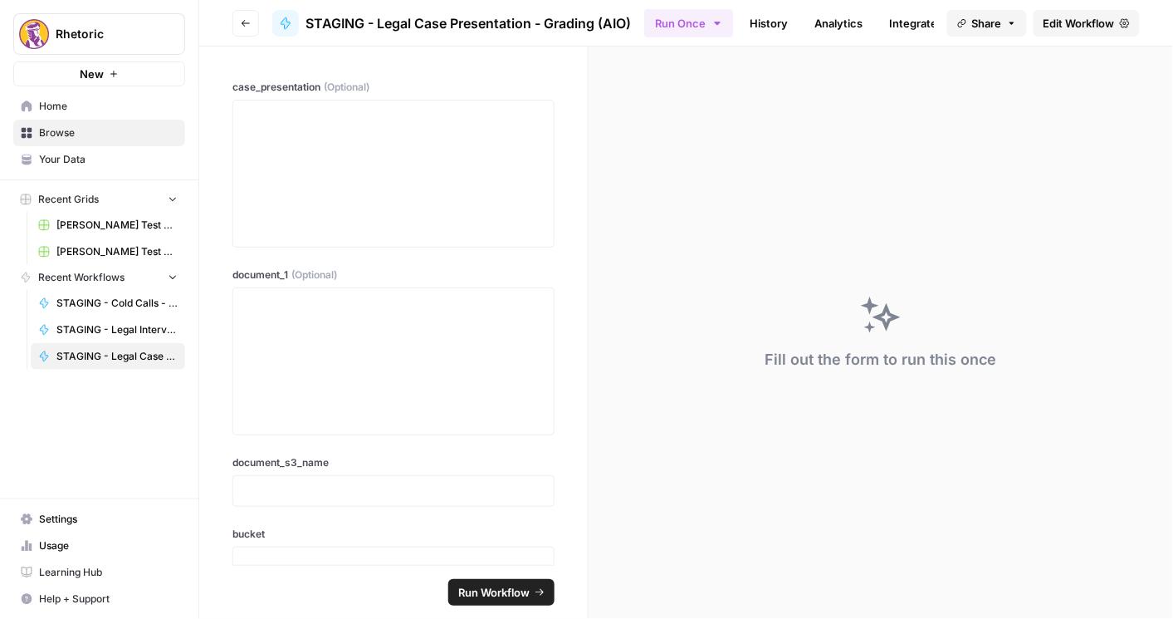
click at [1055, 24] on span "Edit Workflow" at bounding box center [1079, 23] width 71 height 17
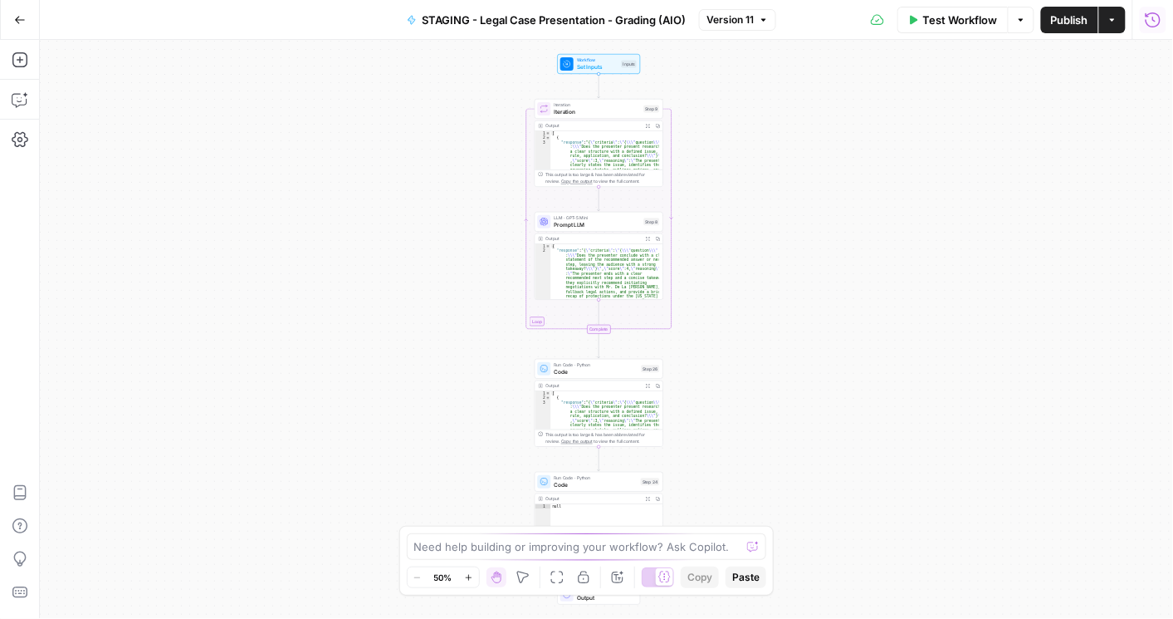
click at [1150, 28] on button "Run History" at bounding box center [1153, 20] width 27 height 27
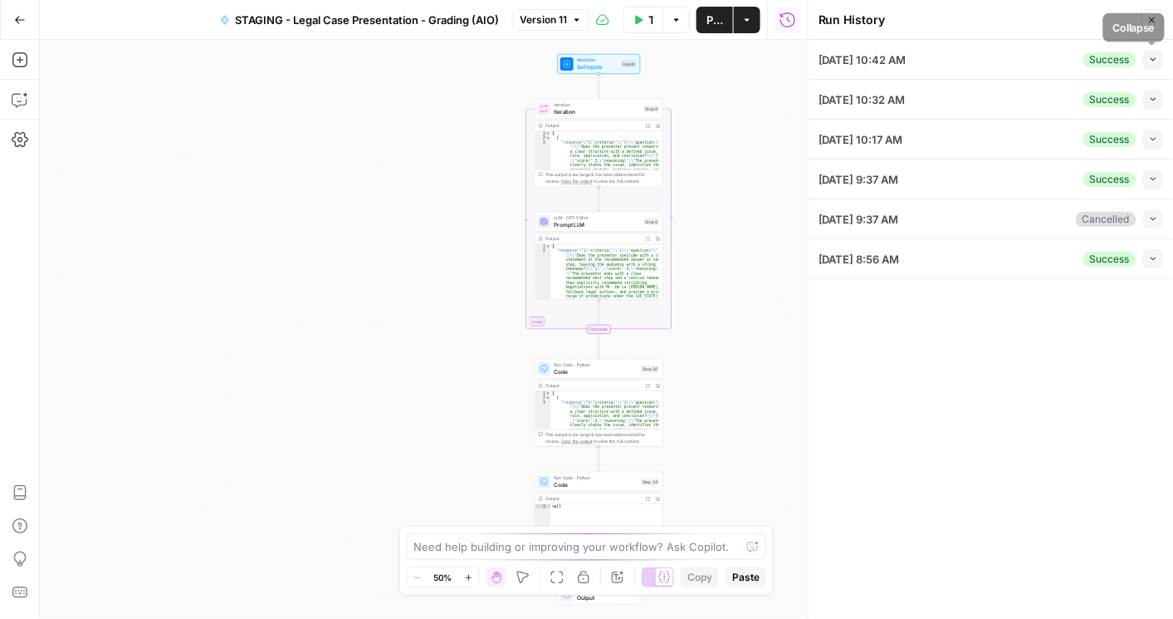
click at [1152, 55] on icon "button" at bounding box center [1153, 59] width 9 height 9
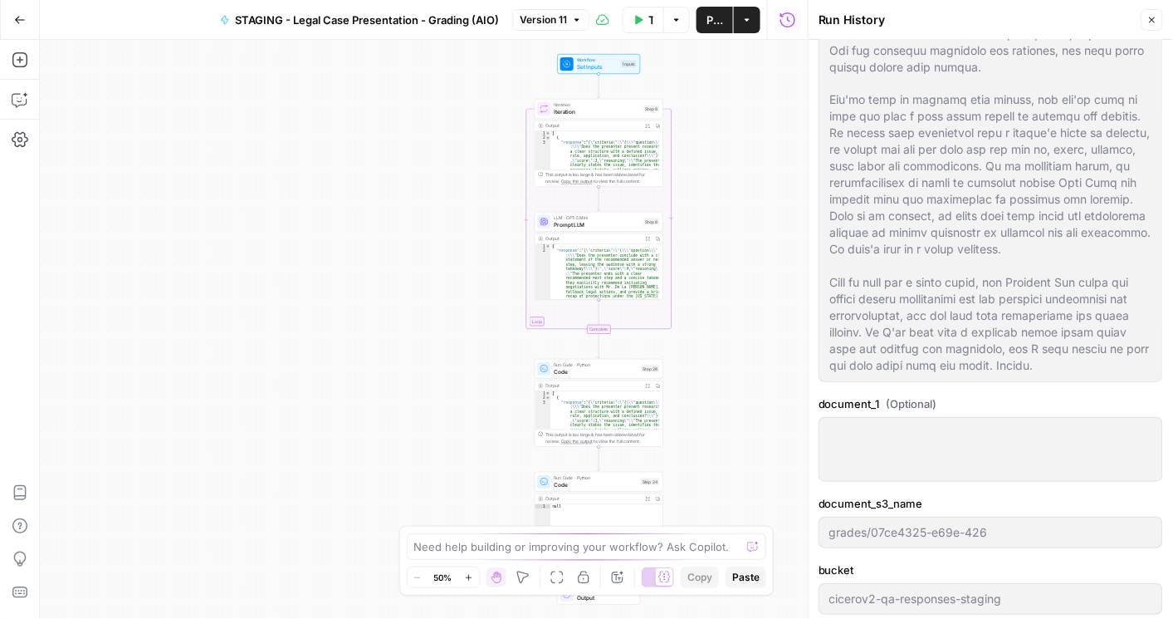
scroll to position [284, 0]
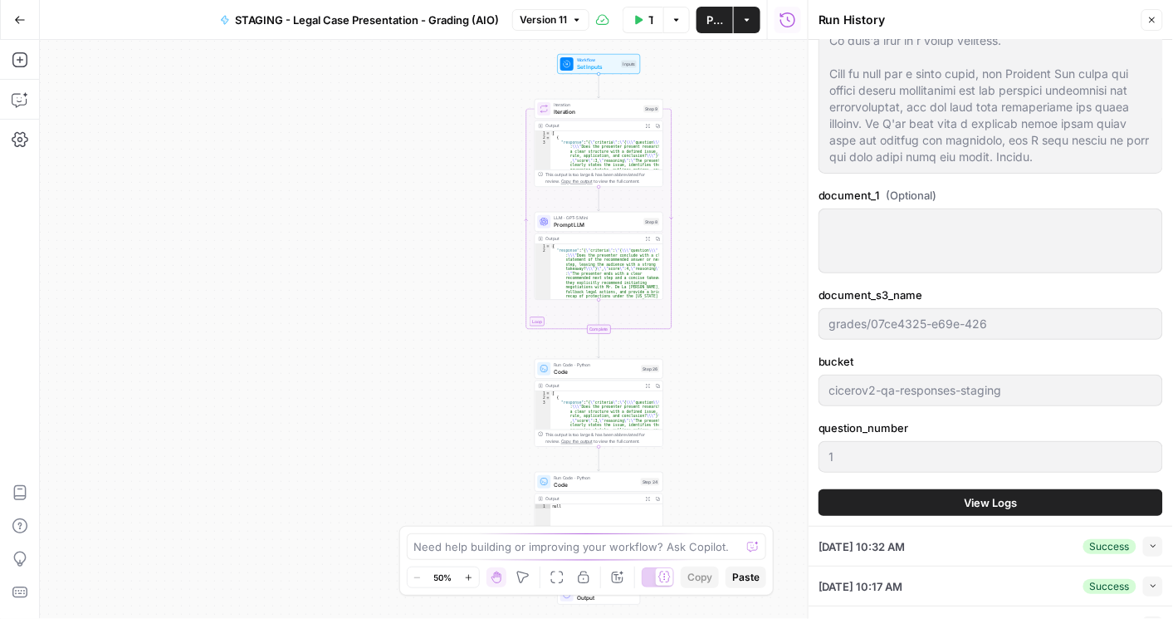
click at [973, 502] on span "View Logs" at bounding box center [991, 502] width 53 height 17
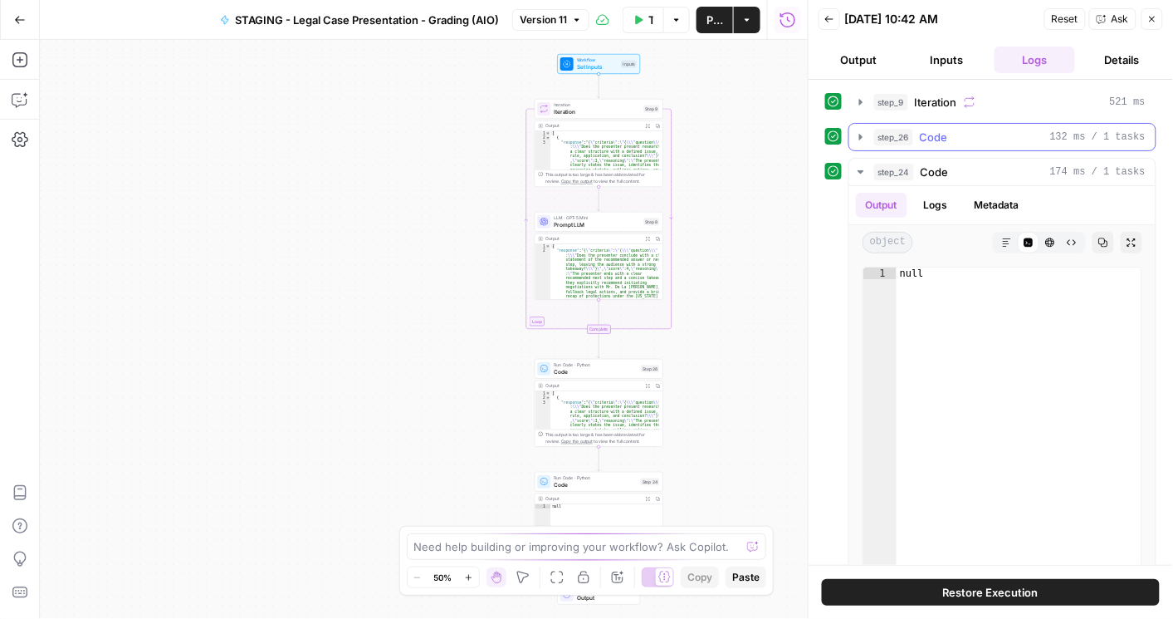
click at [869, 143] on button "step_26 Code 132 ms / 1 tasks" at bounding box center [1003, 137] width 306 height 27
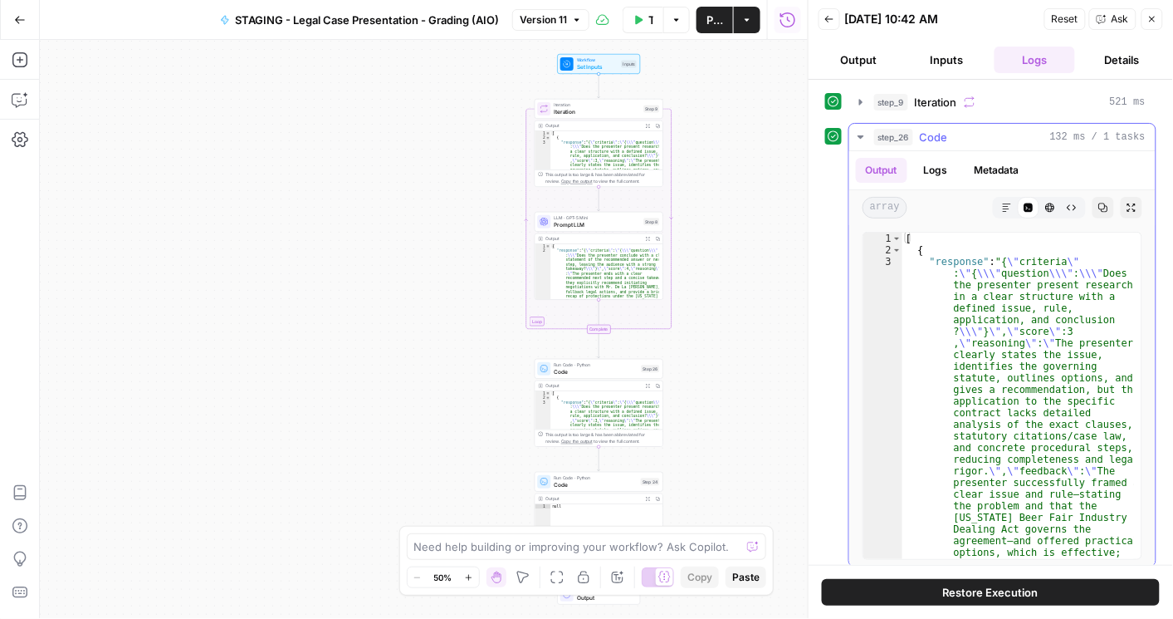
click at [1099, 204] on icon "button" at bounding box center [1103, 207] width 9 height 9
click at [1152, 24] on button "Close" at bounding box center [1153, 19] width 22 height 22
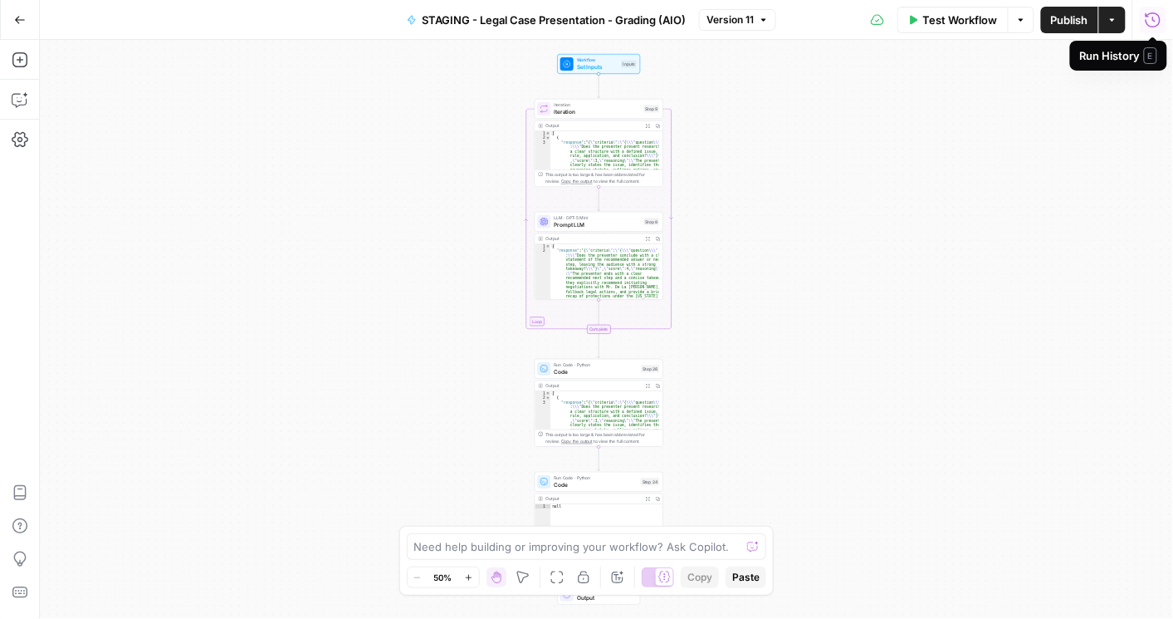
click at [1147, 18] on icon "button" at bounding box center [1153, 20] width 17 height 17
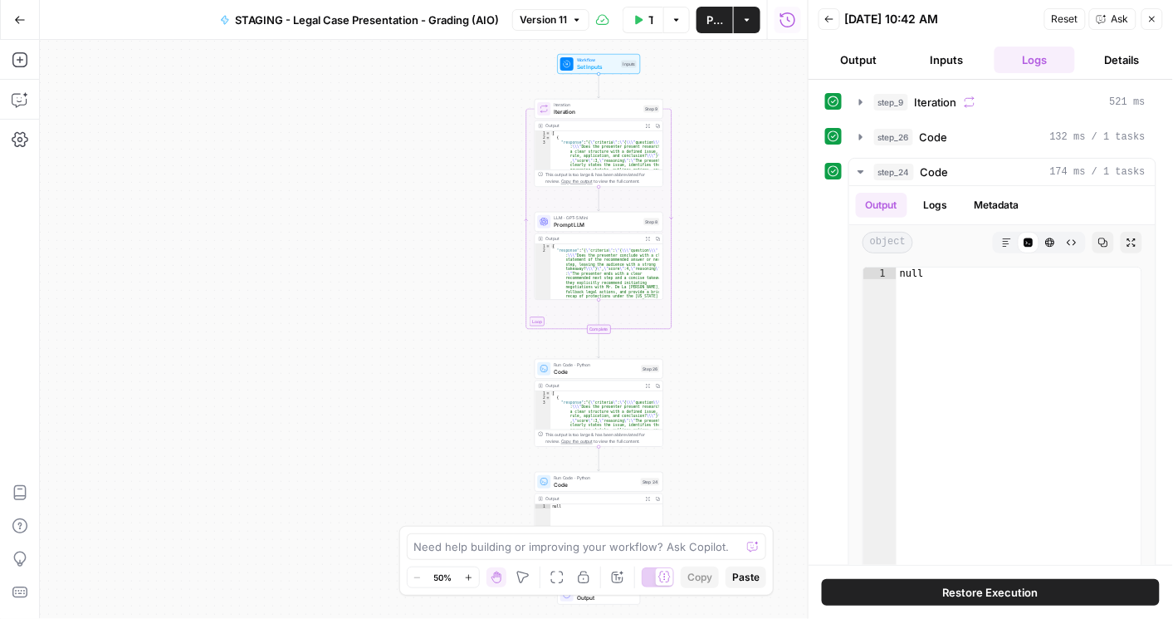
click at [836, 19] on button "Back" at bounding box center [830, 19] width 22 height 22
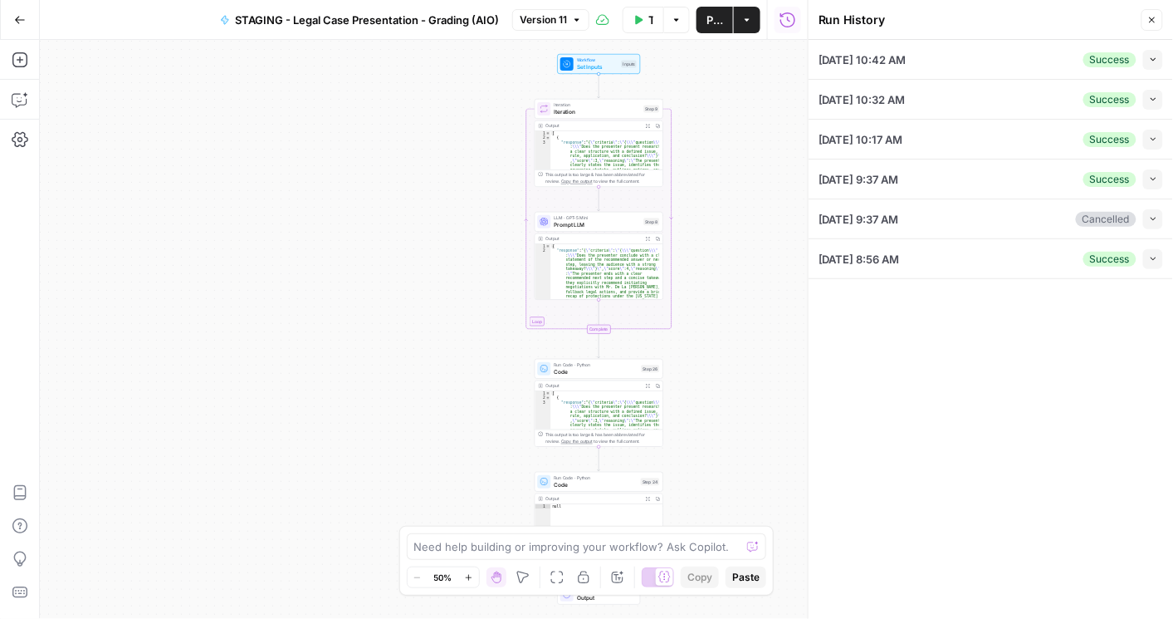
click at [641, 22] on icon "button" at bounding box center [639, 20] width 10 height 10
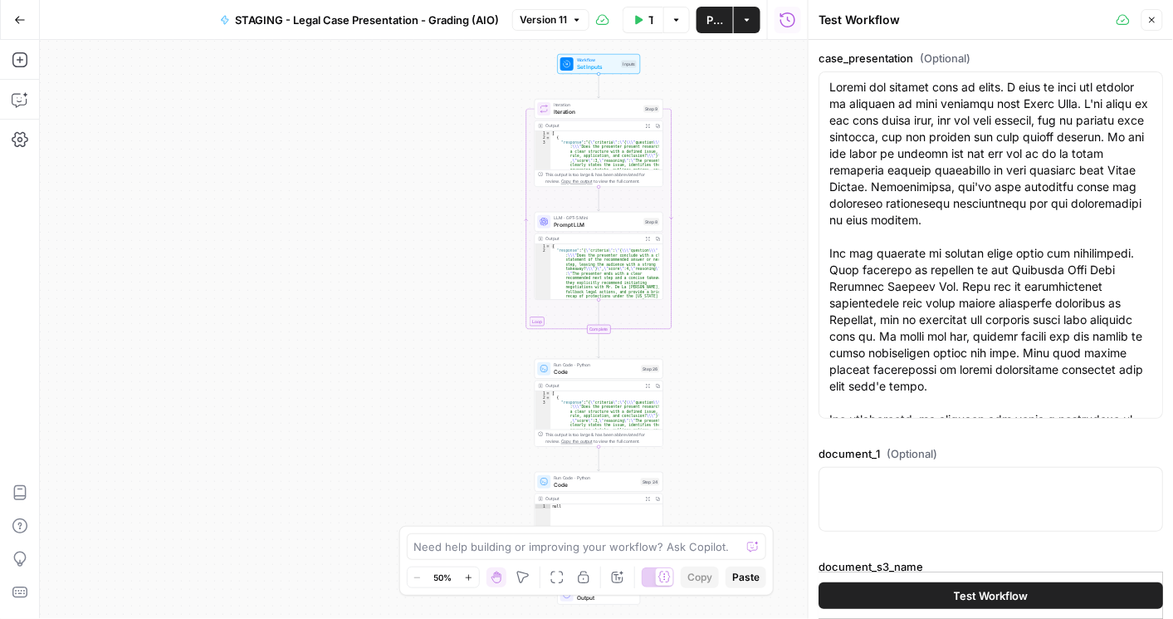
click at [945, 597] on button "Test Workflow" at bounding box center [991, 595] width 345 height 27
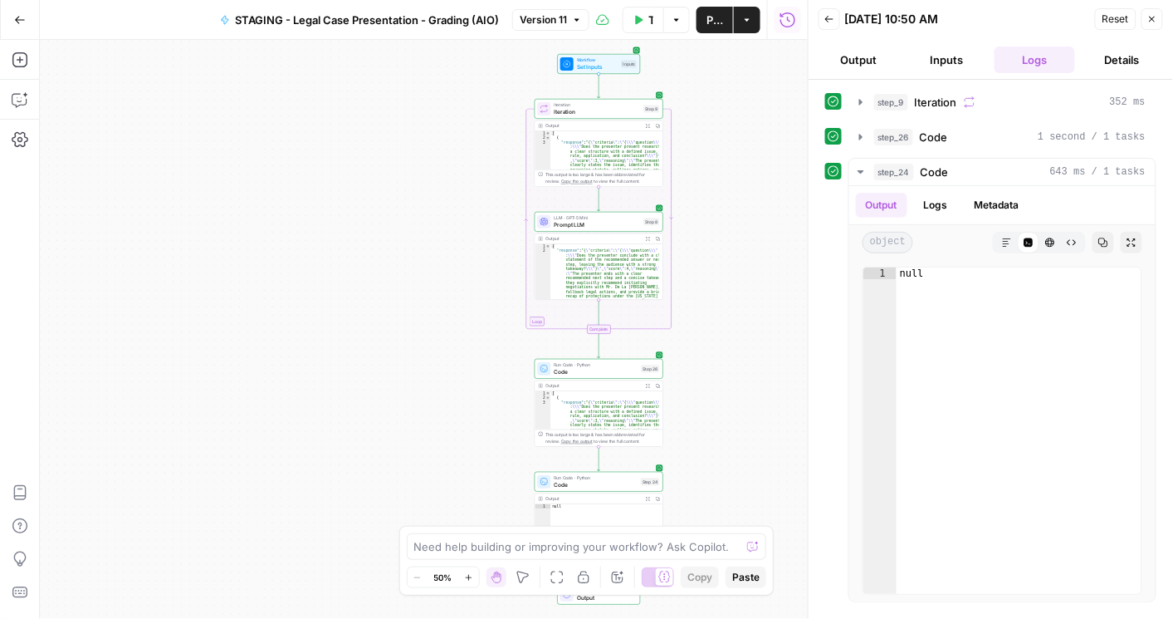
click at [644, 11] on button "Test Workflow" at bounding box center [644, 20] width 42 height 27
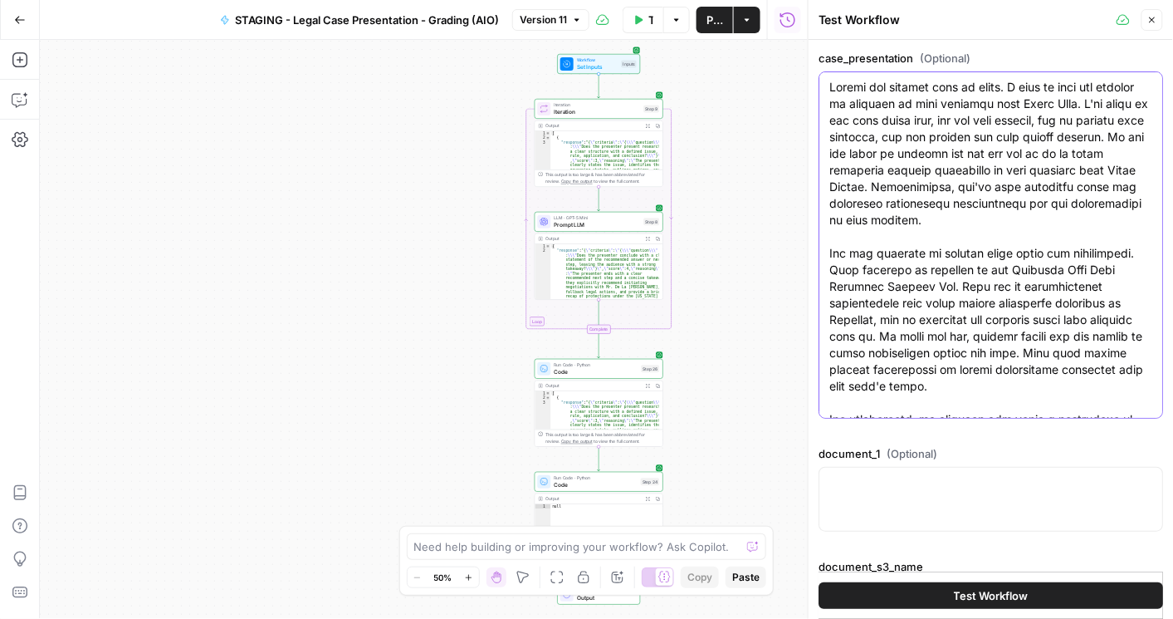
click at [945, 408] on textarea "case_presentation (Optional)" at bounding box center [991, 627] width 323 height 1096
type textarea "Thanks for meeting with me today. I want to walk you through my findings on you…"
click at [954, 597] on span "Test Workflow" at bounding box center [991, 595] width 75 height 17
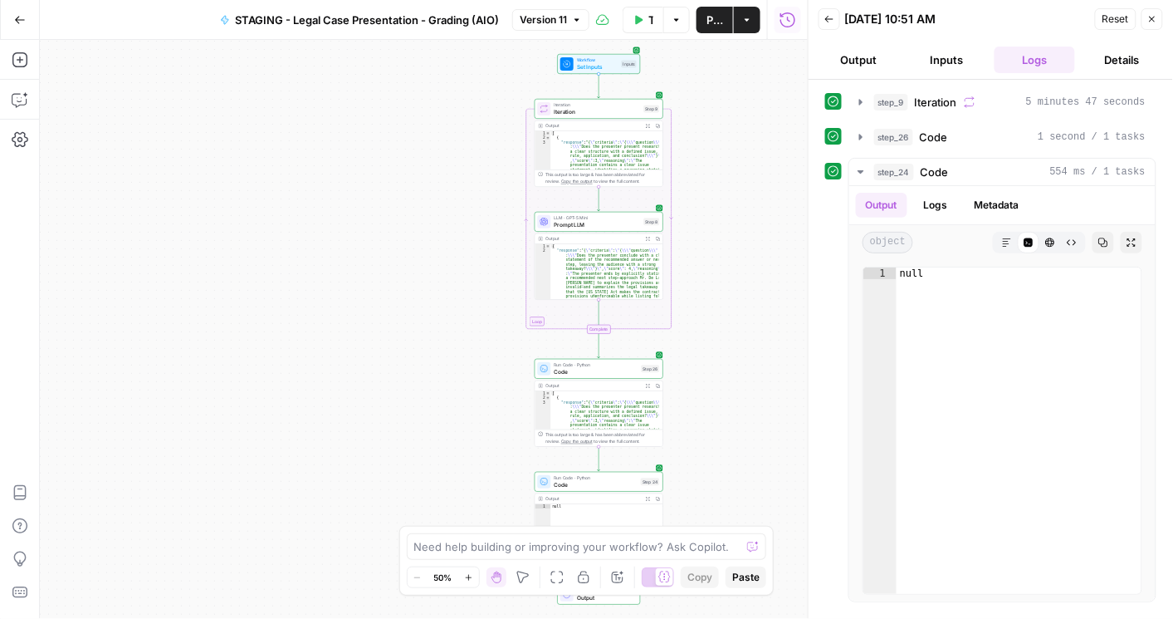
click at [377, 289] on div "Workflow Set Inputs Inputs Loop Iteration Iteration Step 9 Output Expand Output…" at bounding box center [424, 329] width 768 height 579
click at [869, 100] on button "step_9 Iteration 5 minutes 47 seconds" at bounding box center [1003, 102] width 306 height 27
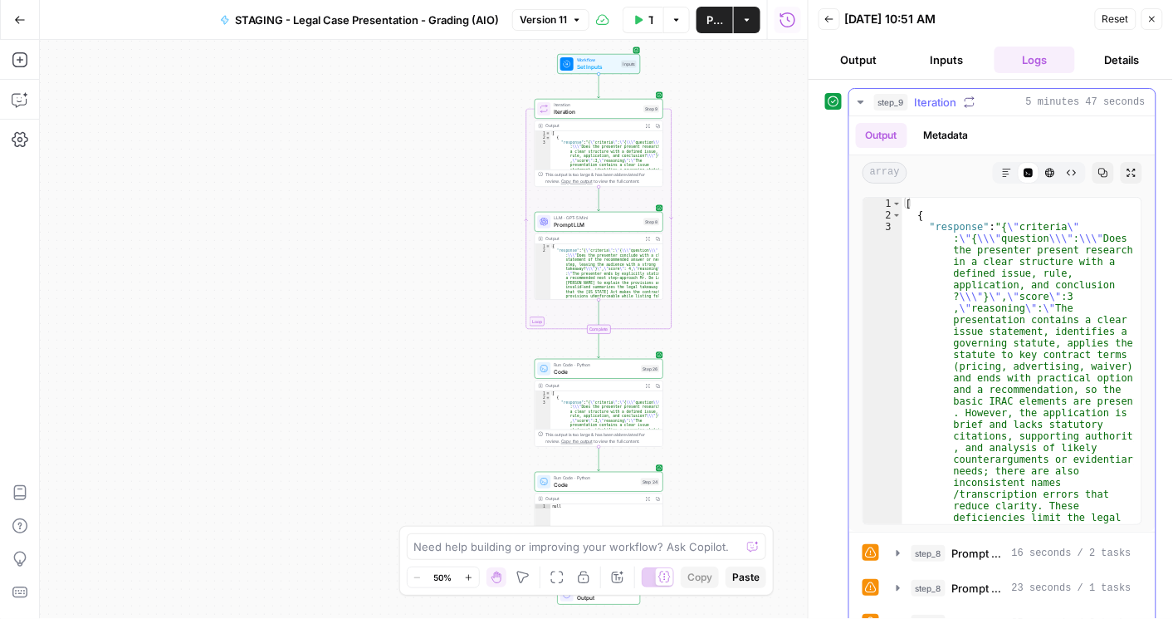
click at [1099, 173] on icon "button" at bounding box center [1103, 173] width 9 height 9
click at [587, 114] on span "Iteration" at bounding box center [598, 112] width 86 height 8
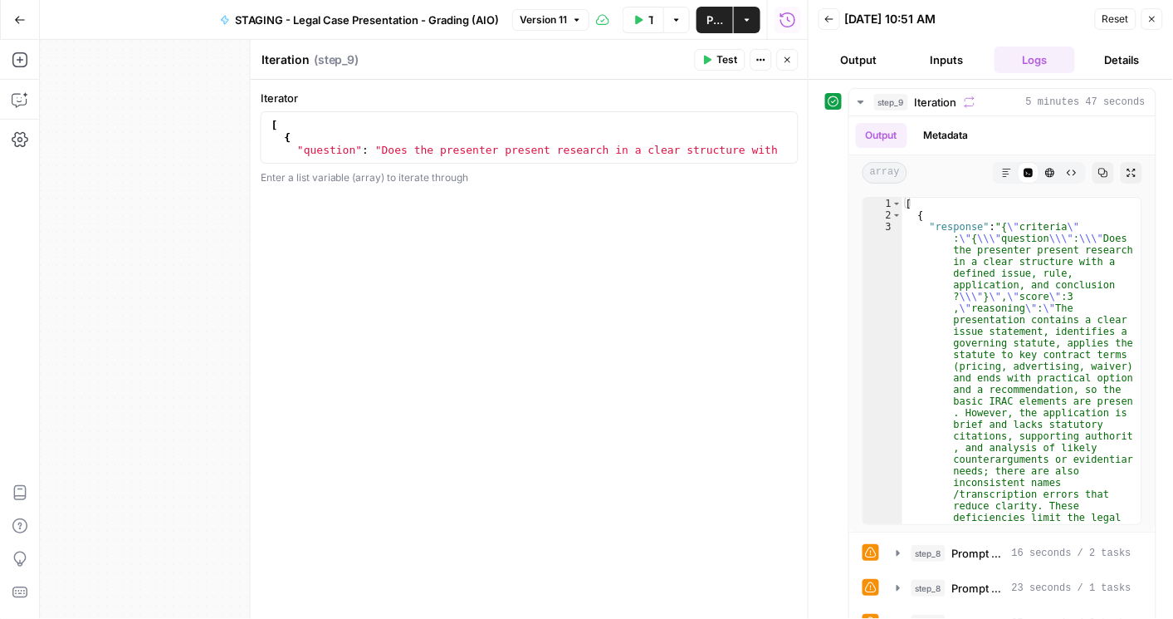
click at [795, 64] on button "Close" at bounding box center [788, 60] width 22 height 22
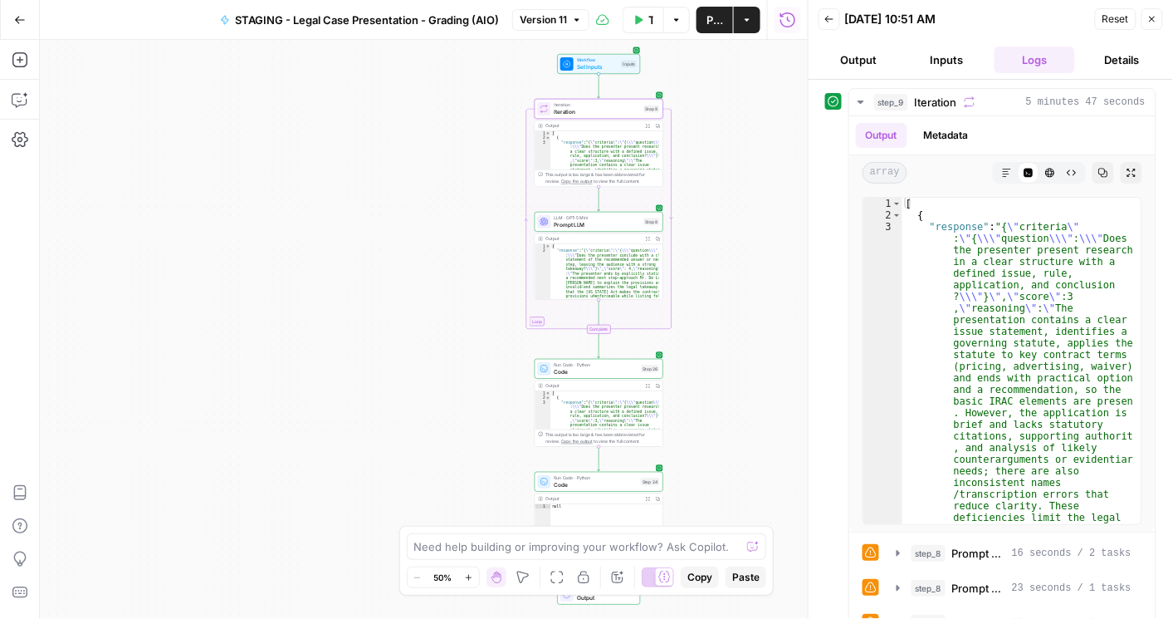
click at [568, 223] on span "Prompt LLM" at bounding box center [598, 225] width 86 height 8
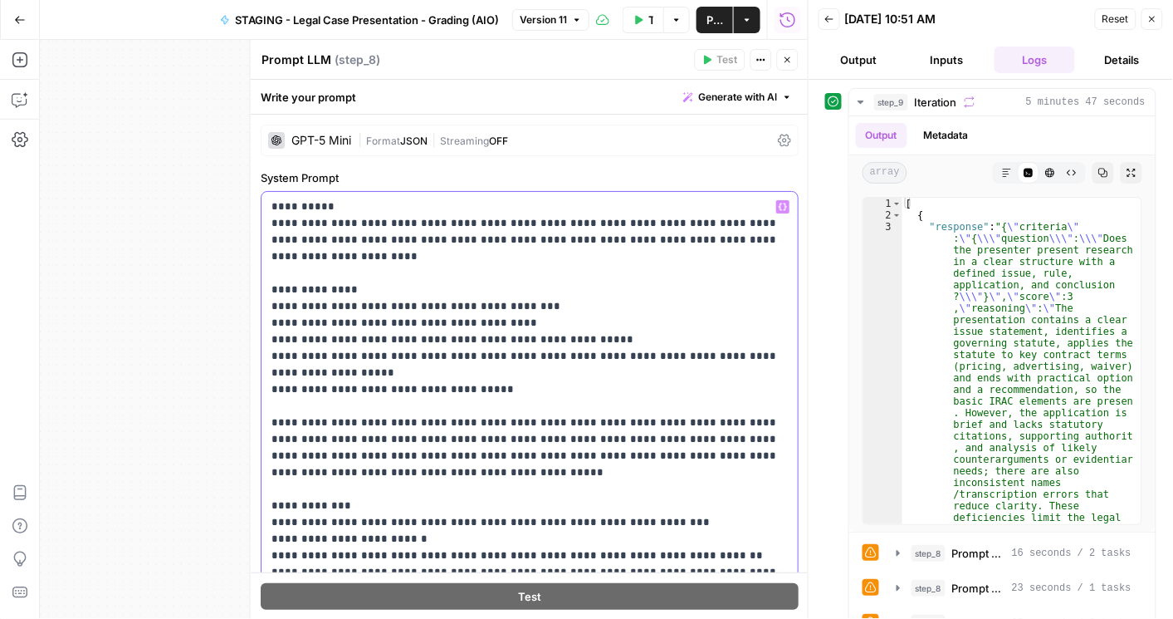
drag, startPoint x: 514, startPoint y: 373, endPoint x: 262, endPoint y: 276, distance: 269.7
click at [262, 276] on div "**********" at bounding box center [530, 506] width 536 height 628
click at [491, 375] on p "**********" at bounding box center [527, 505] width 510 height 615
click at [488, 312] on p "**********" at bounding box center [527, 505] width 510 height 615
click at [516, 286] on p "**********" at bounding box center [527, 505] width 510 height 615
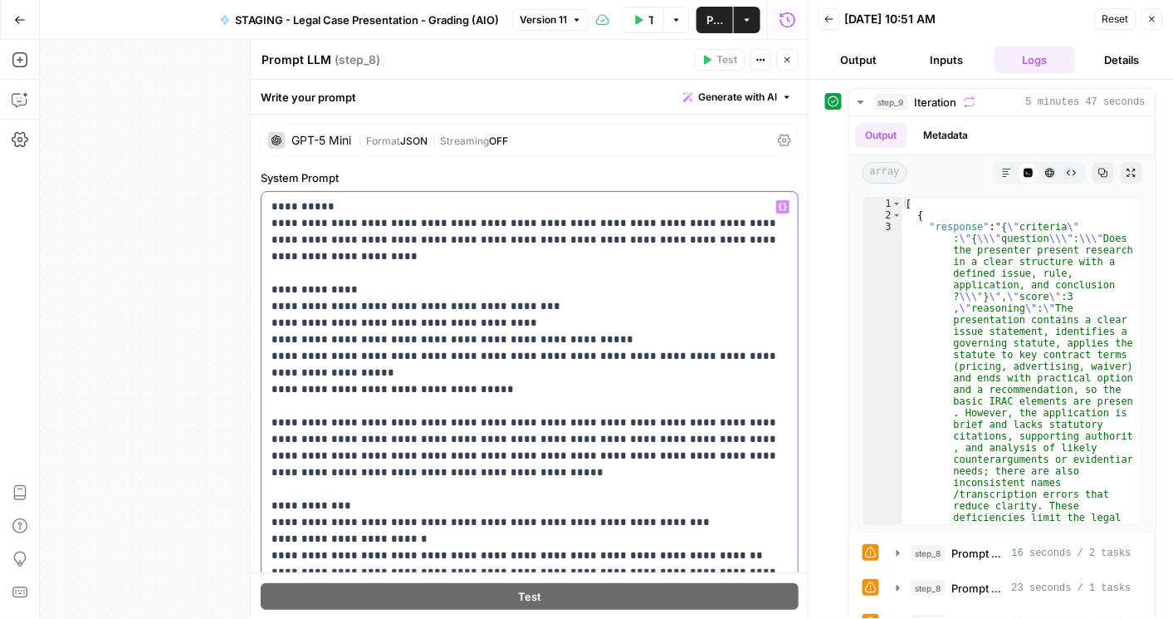
click at [390, 356] on p "**********" at bounding box center [527, 505] width 510 height 615
click at [313, 355] on p "**********" at bounding box center [527, 505] width 510 height 615
drag, startPoint x: 438, startPoint y: 355, endPoint x: 324, endPoint y: 354, distance: 114.6
click at [324, 354] on p "**********" at bounding box center [527, 505] width 510 height 615
click at [539, 374] on p "**********" at bounding box center [527, 505] width 510 height 615
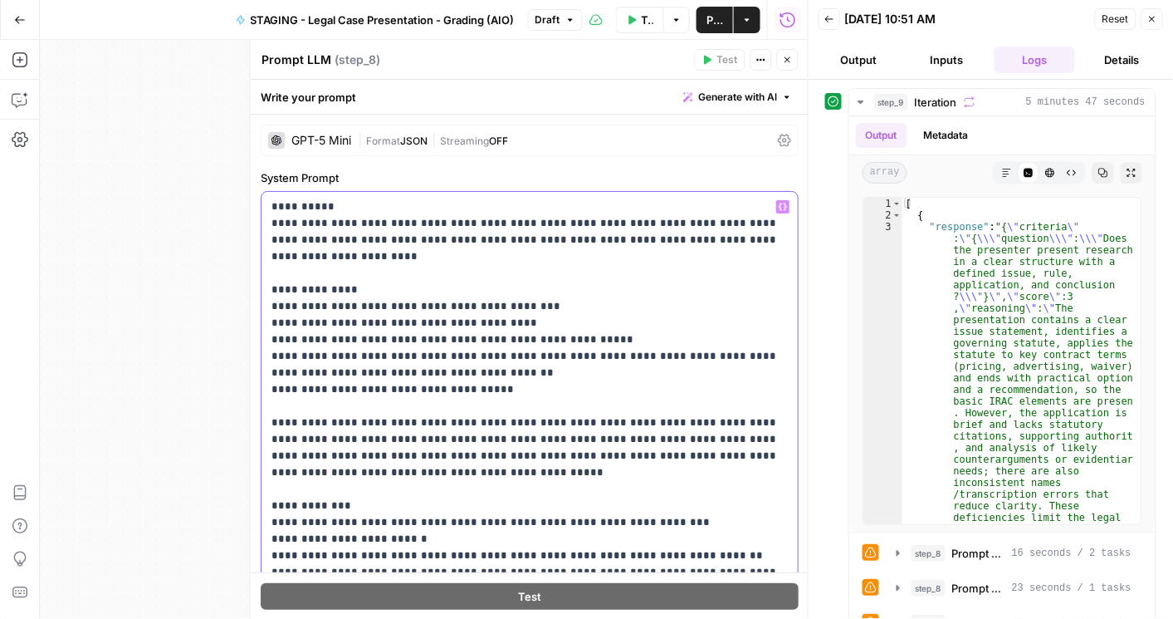
click at [476, 375] on p "**********" at bounding box center [527, 505] width 510 height 615
drag, startPoint x: 605, startPoint y: 372, endPoint x: 581, endPoint y: 374, distance: 24.1
click at [581, 374] on p "**********" at bounding box center [527, 505] width 510 height 615
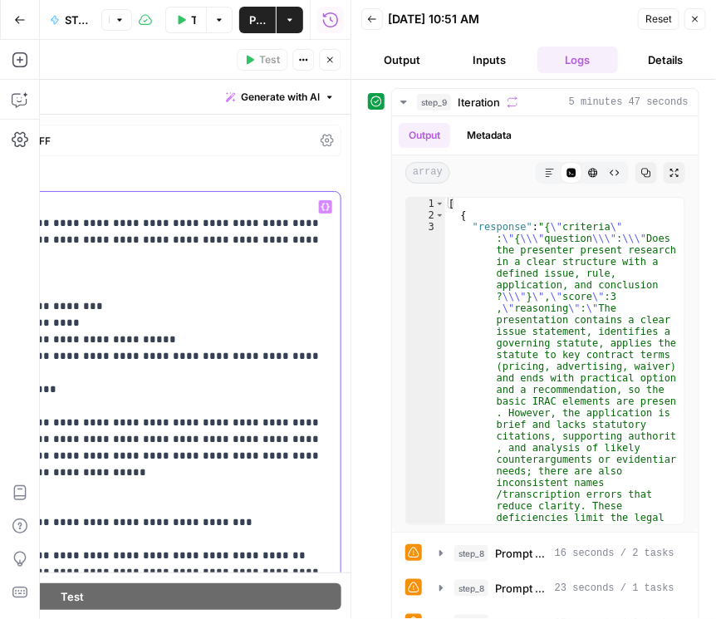
click at [260, 272] on p "**********" at bounding box center [68, 505] width 510 height 615
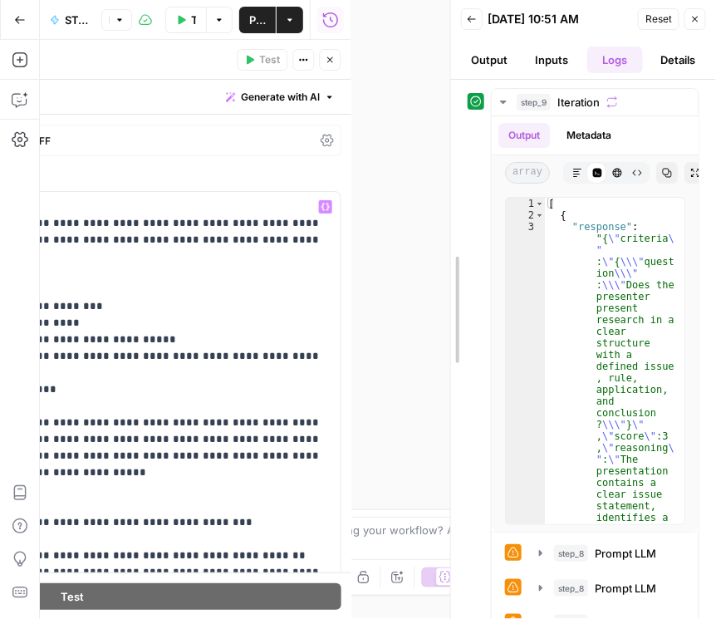
drag, startPoint x: 350, startPoint y: 251, endPoint x: 673, endPoint y: 272, distance: 324.6
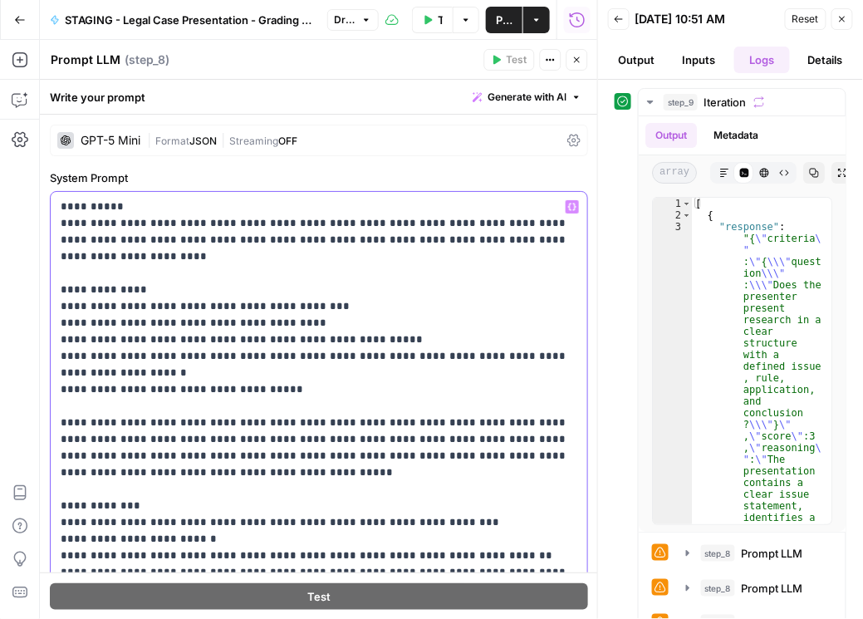
drag, startPoint x: 59, startPoint y: 219, endPoint x: 534, endPoint y: 252, distance: 476.2
click at [534, 252] on div "**********" at bounding box center [319, 506] width 536 height 628
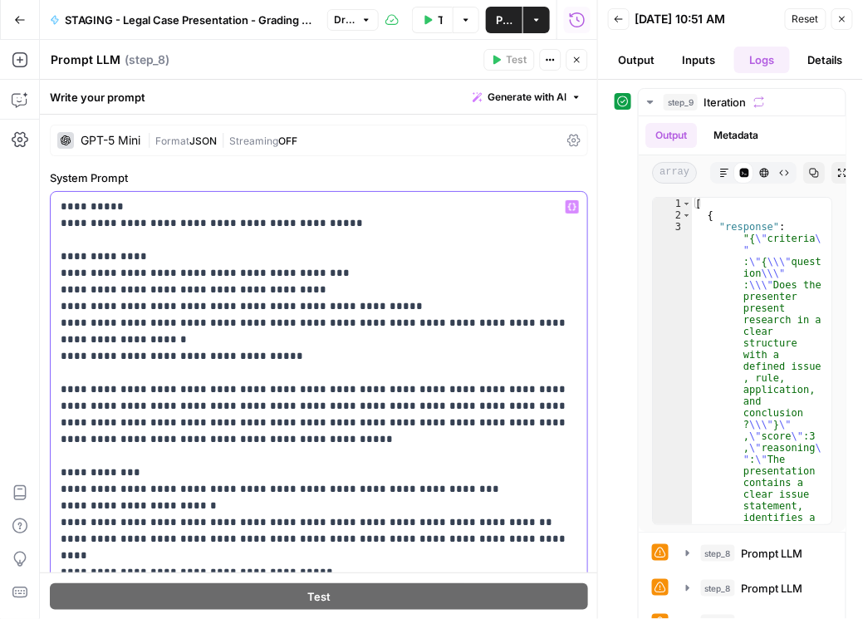
click at [61, 228] on p "**********" at bounding box center [316, 497] width 510 height 598
drag, startPoint x: 64, startPoint y: 255, endPoint x: 181, endPoint y: 327, distance: 137.6
click at [182, 326] on p "**********" at bounding box center [316, 497] width 510 height 598
click at [66, 262] on p "**********" at bounding box center [316, 497] width 510 height 598
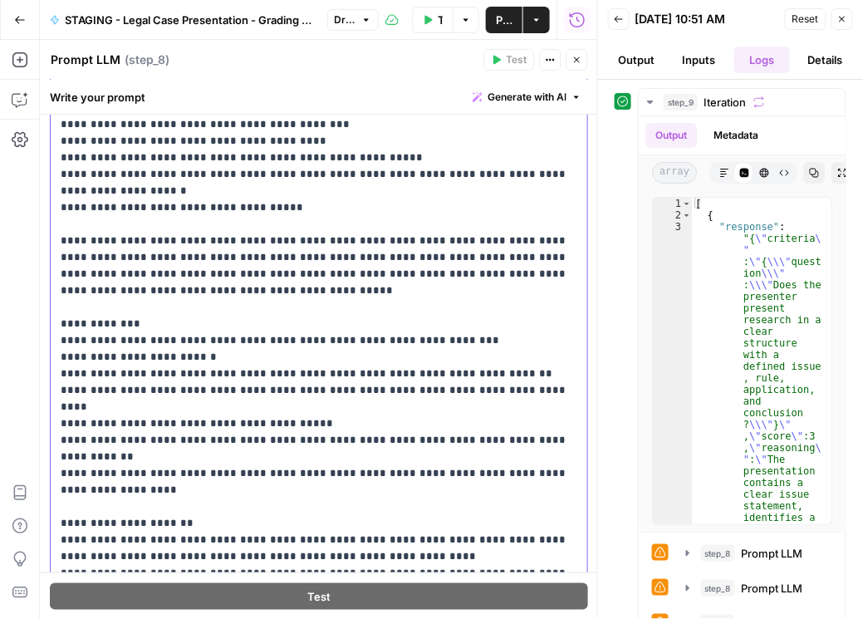
scroll to position [284, 0]
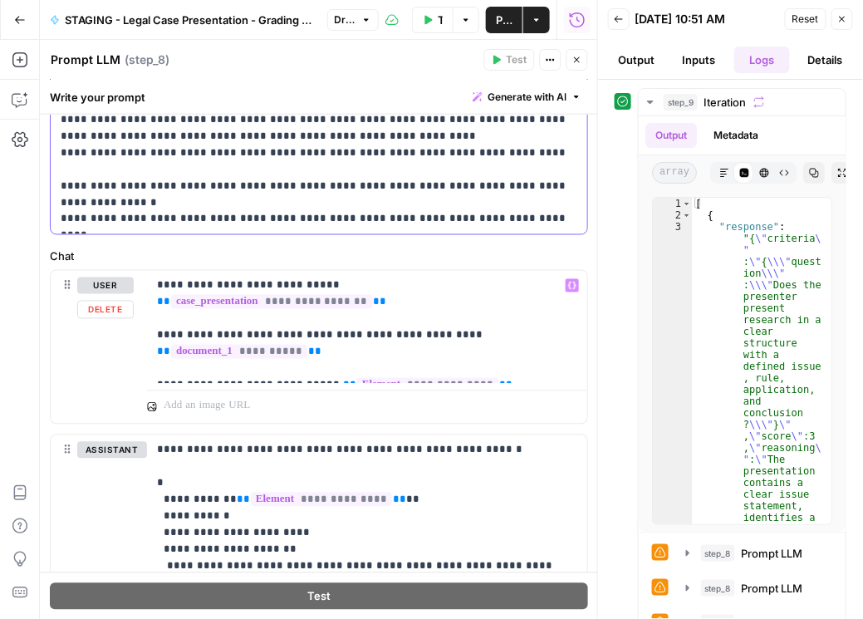
drag, startPoint x: 61, startPoint y: 257, endPoint x: 213, endPoint y: 219, distance: 156.7
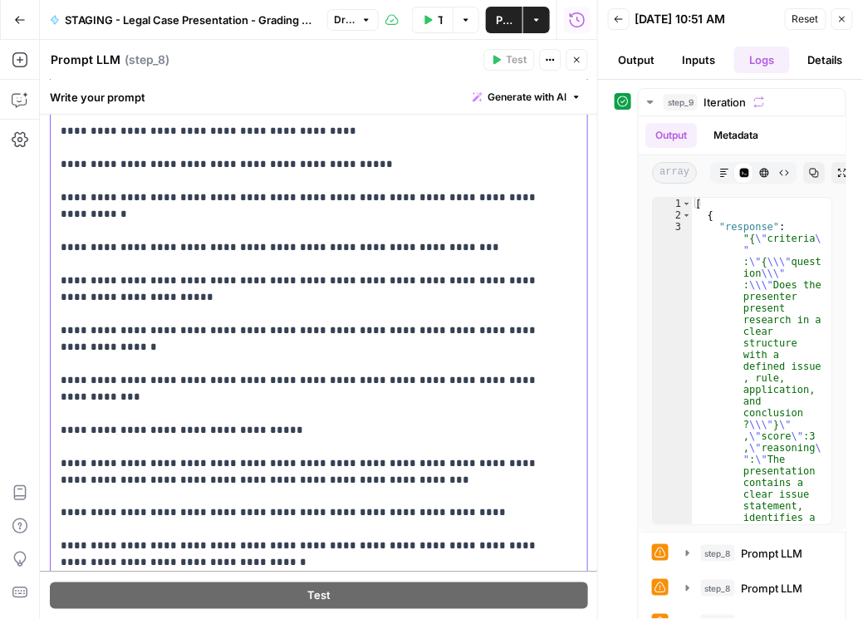
scroll to position [249, 0]
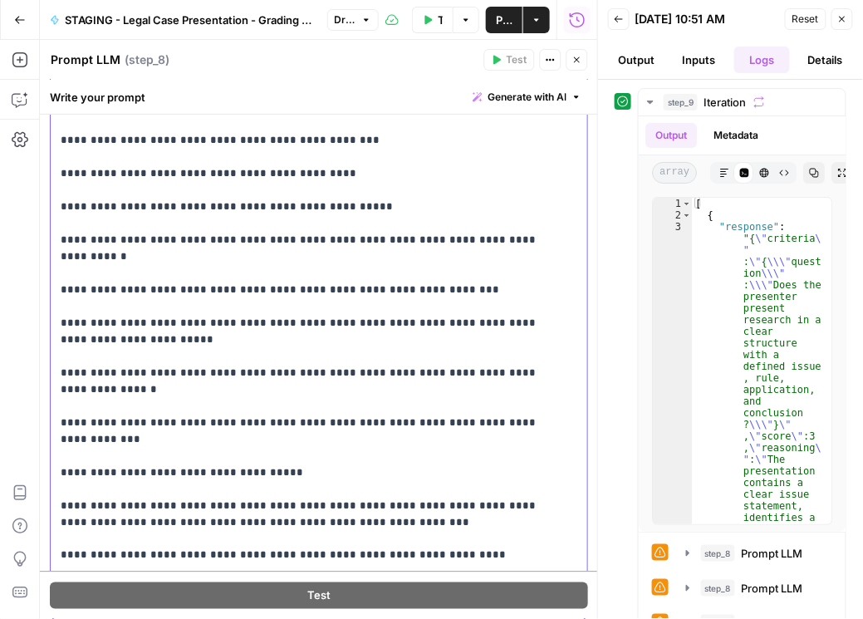
click at [276, 424] on p "**********" at bounding box center [312, 489] width 502 height 1080
click at [362, 208] on p "**********" at bounding box center [312, 489] width 502 height 1080
click at [278, 184] on p "**********" at bounding box center [312, 489] width 502 height 1080
drag, startPoint x: 217, startPoint y: 192, endPoint x: 51, endPoint y: 190, distance: 166.1
click at [51, 190] on div "**********" at bounding box center [316, 281] width 530 height 677
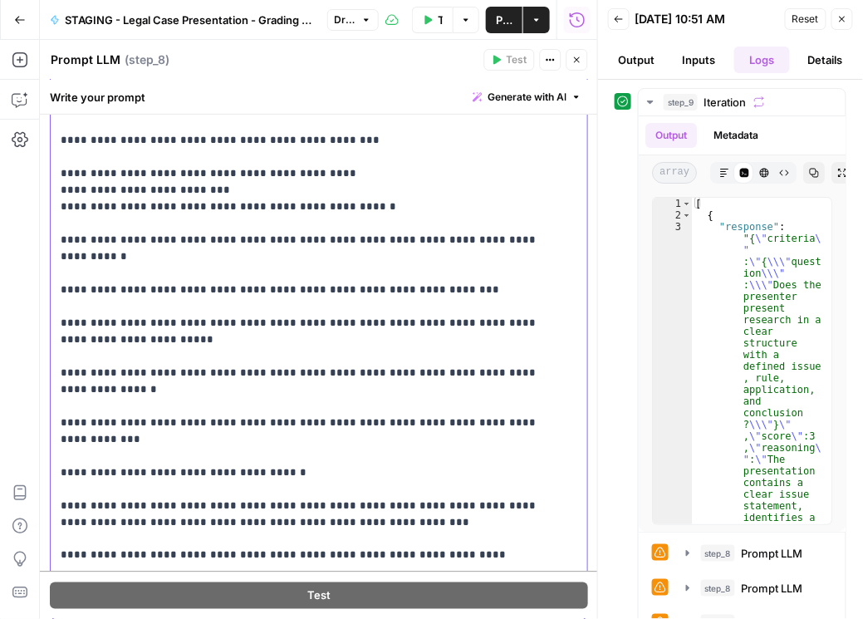
copy p "**********"
click at [114, 407] on p "**********" at bounding box center [312, 489] width 502 height 1080
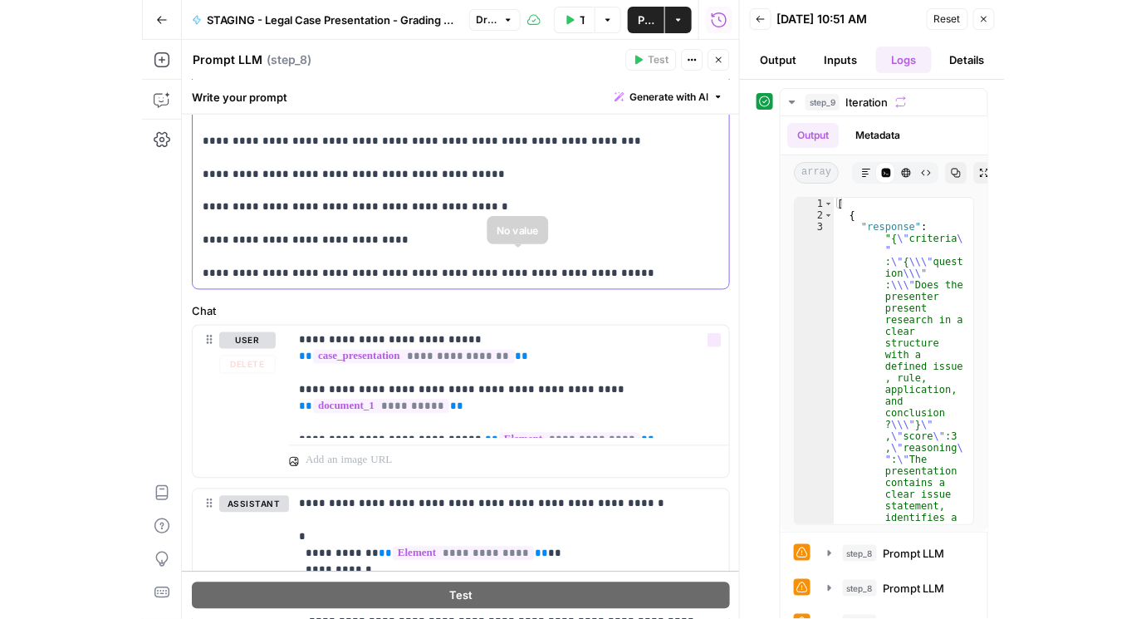
scroll to position [747, 0]
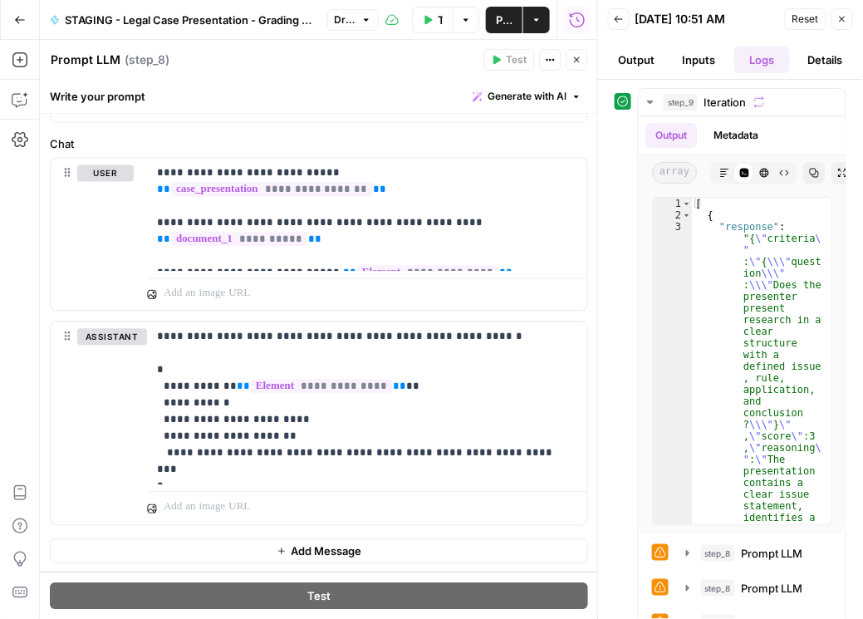
click at [500, 17] on span "Publish" at bounding box center [504, 20] width 17 height 17
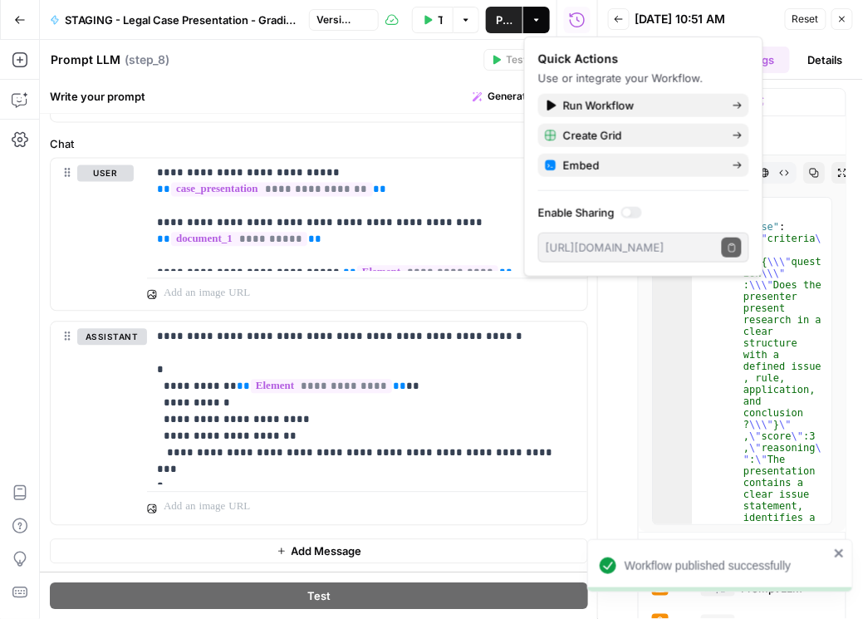
click at [438, 19] on span "Test Workflow" at bounding box center [440, 20] width 5 height 17
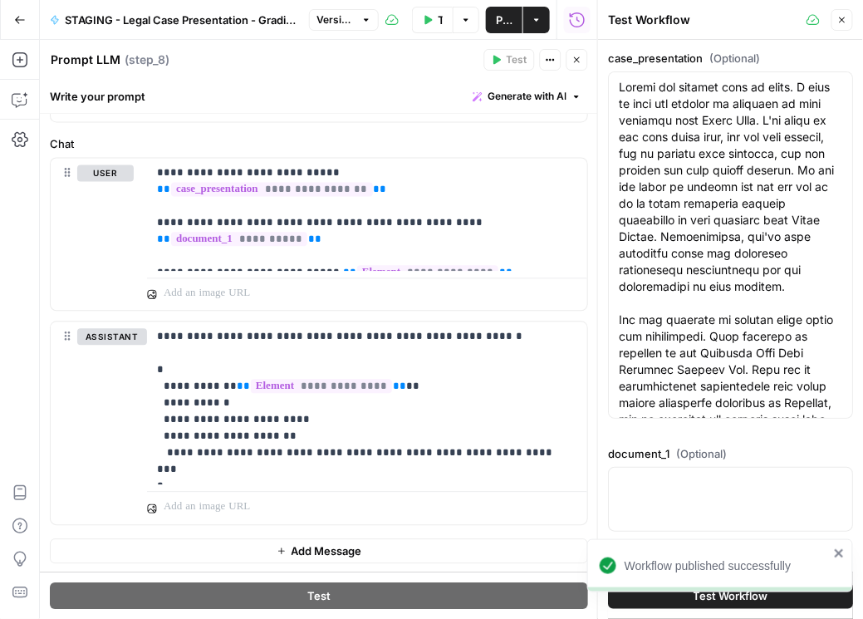
click at [672, 599] on div "Workflow published successfully" at bounding box center [717, 602] width 266 height 7
click at [836, 551] on icon "close" at bounding box center [839, 553] width 8 height 8
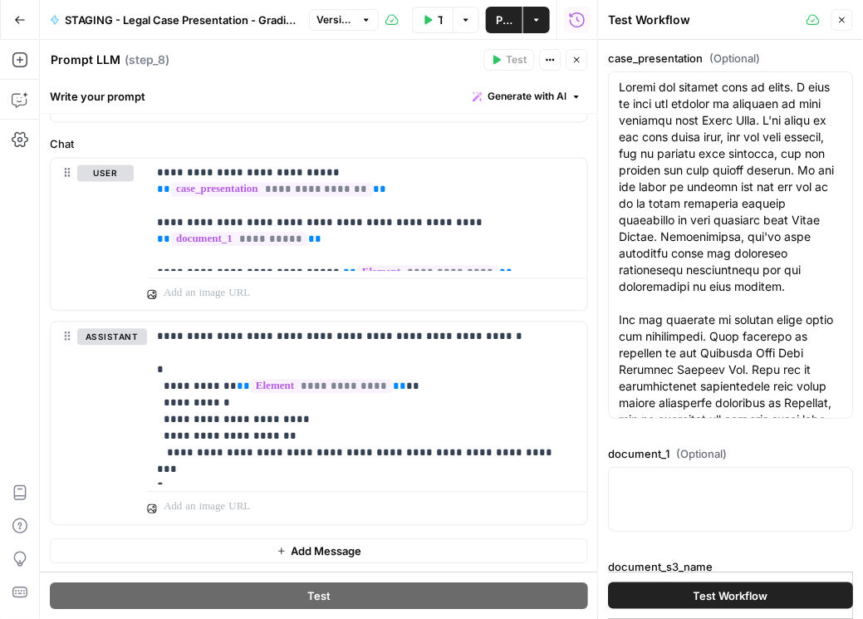
click at [729, 600] on div "Workflow published successfully" at bounding box center [717, 602] width 266 height 7
click at [748, 596] on span "Test Workflow" at bounding box center [730, 595] width 75 height 17
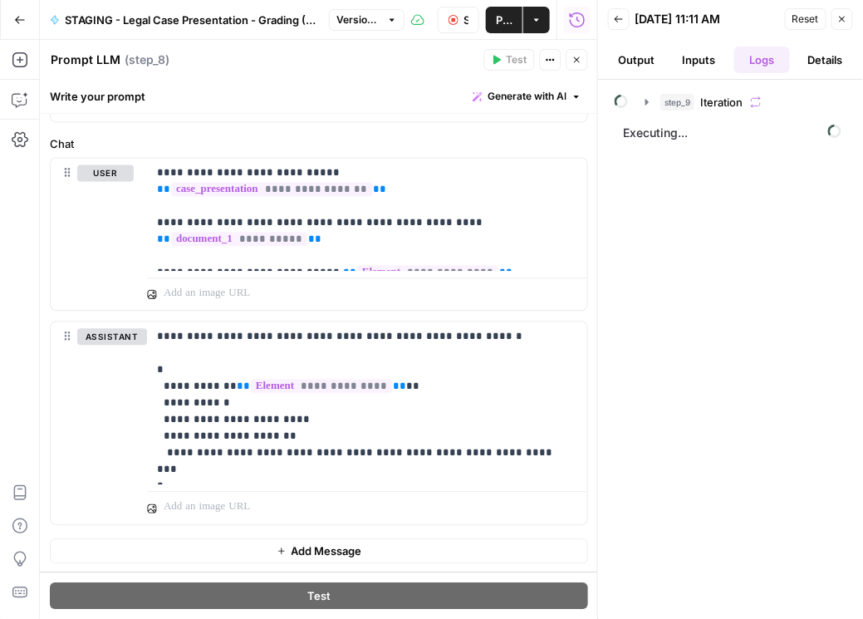
click at [643, 262] on div "step_9 Iteration Executing..." at bounding box center [731, 349] width 232 height 522
click at [645, 93] on button "step_9 Iteration" at bounding box center [740, 102] width 210 height 27
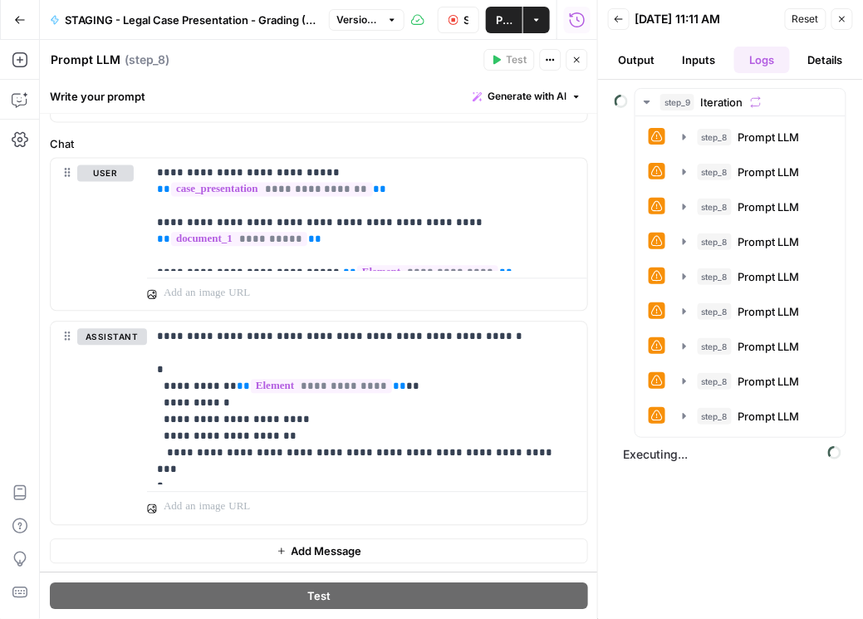
click at [643, 41] on header "Back 09/29/25 at 11:11 AM Reset Close Output Inputs Logs Details" at bounding box center [730, 40] width 265 height 80
click at [381, 61] on div "Prompt LLM Prompt LLM ( step_8 )" at bounding box center [264, 60] width 429 height 18
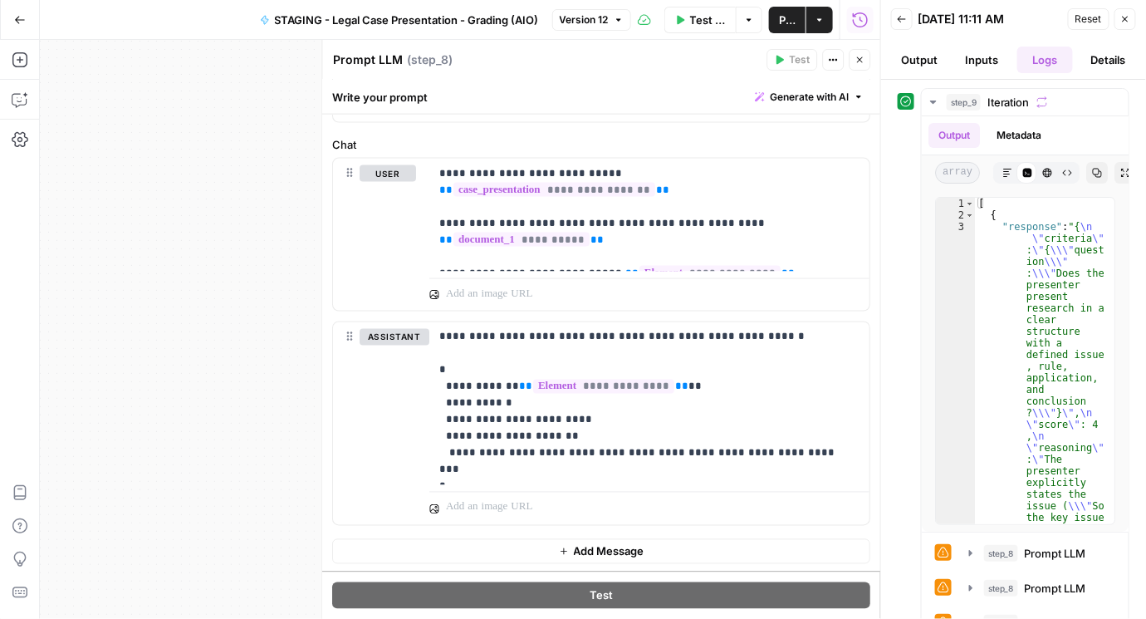
click at [12, 21] on button "Go Back" at bounding box center [20, 20] width 30 height 30
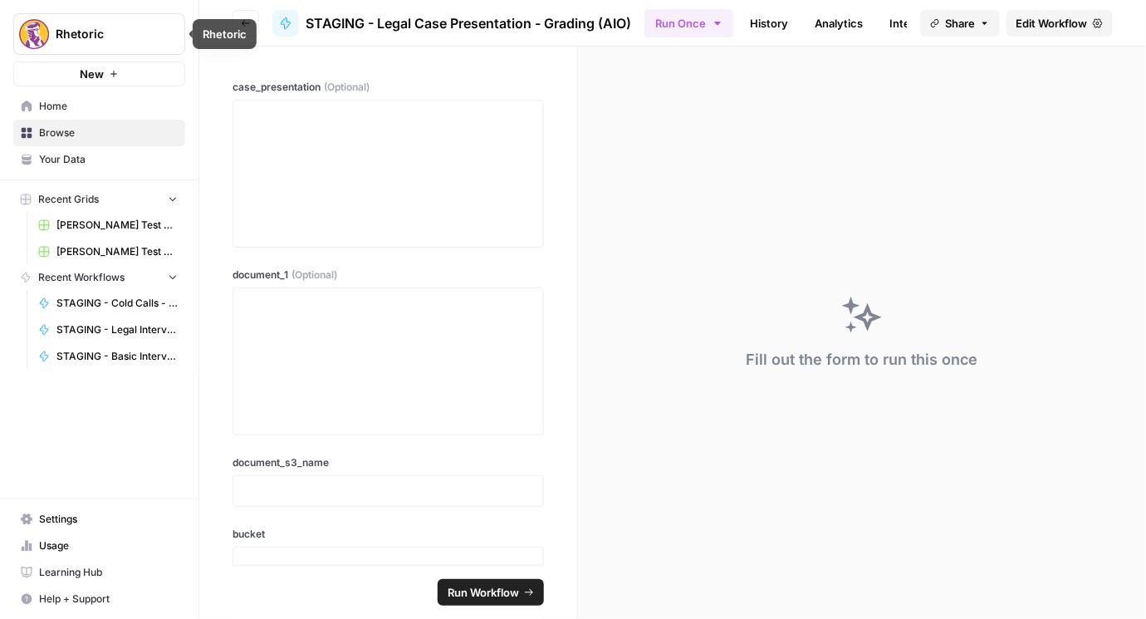
click at [245, 17] on button "Go back" at bounding box center [246, 23] width 27 height 27
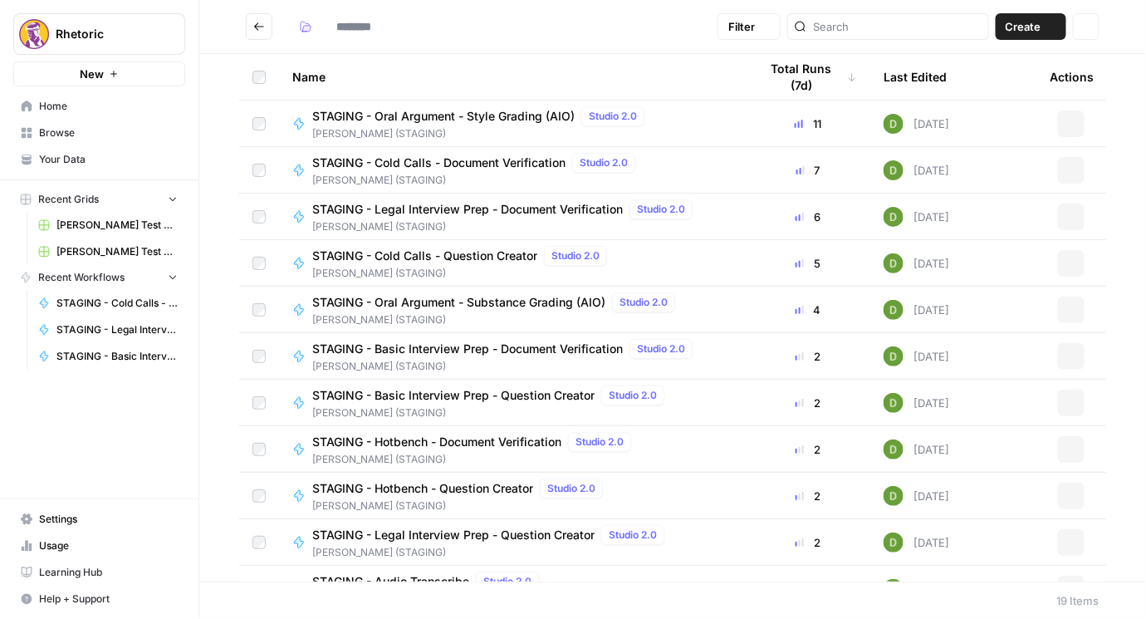
type input "**********"
click at [479, 486] on span "STAGING - Hotbench - Question Creator" at bounding box center [422, 488] width 221 height 17
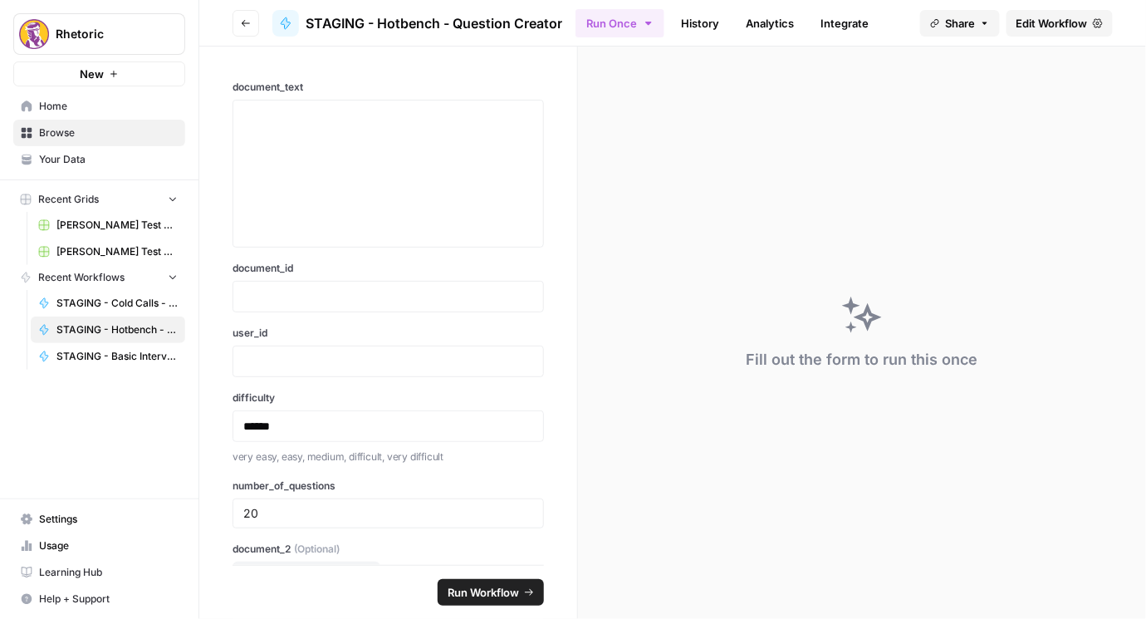
click at [1025, 16] on span "Edit Workflow" at bounding box center [1051, 23] width 71 height 17
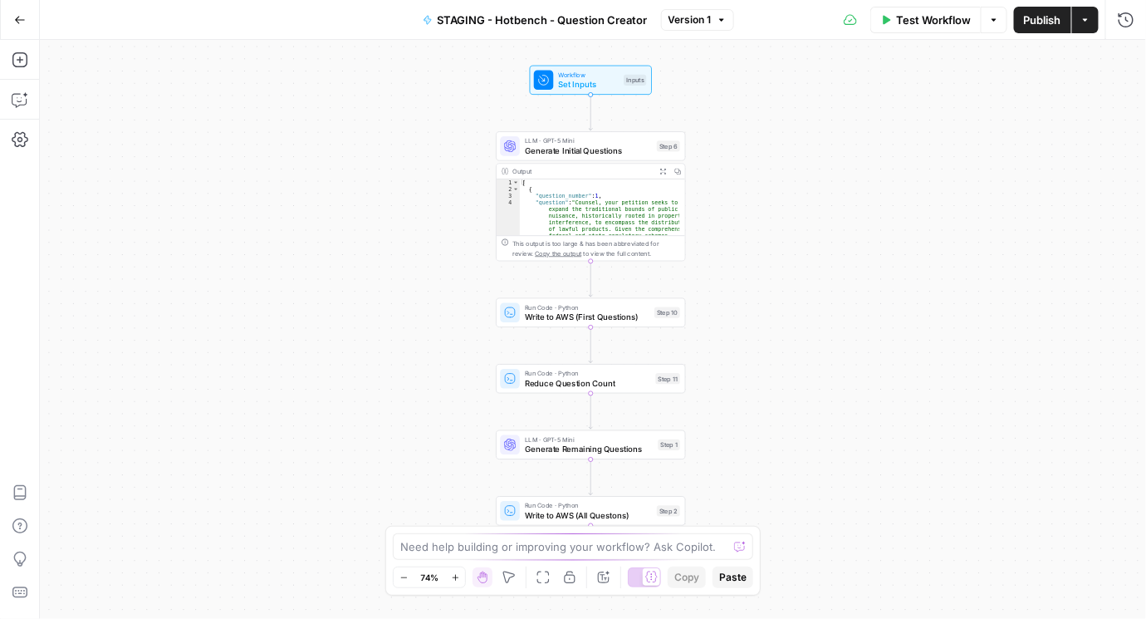
click at [581, 81] on span "Set Inputs" at bounding box center [588, 84] width 61 height 12
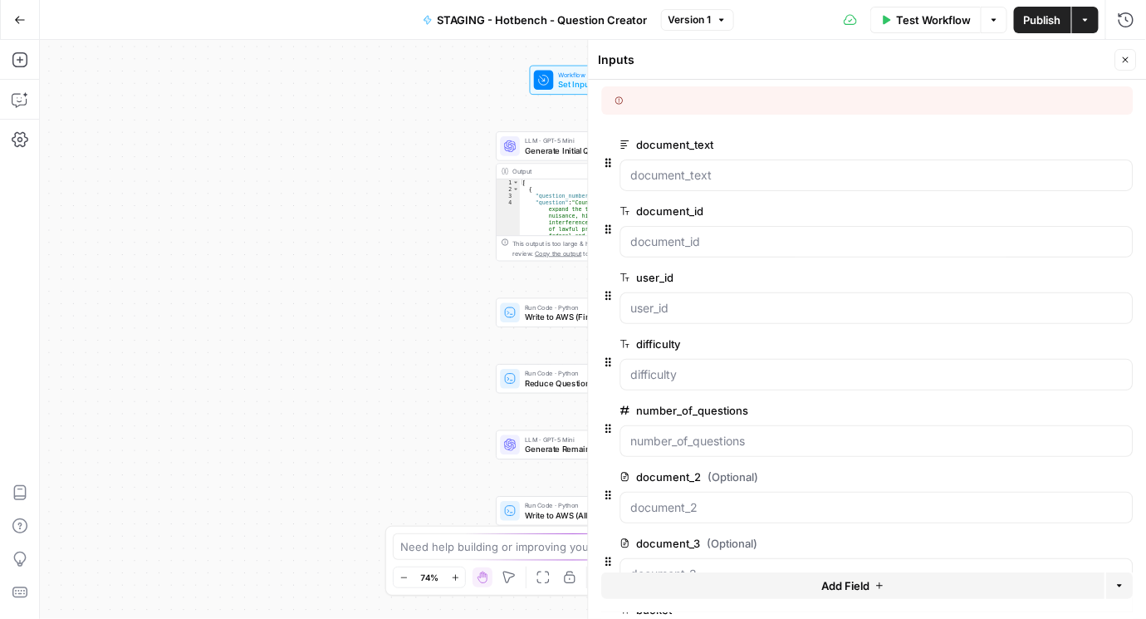
click at [1070, 144] on span "edit field" at bounding box center [1071, 144] width 37 height 13
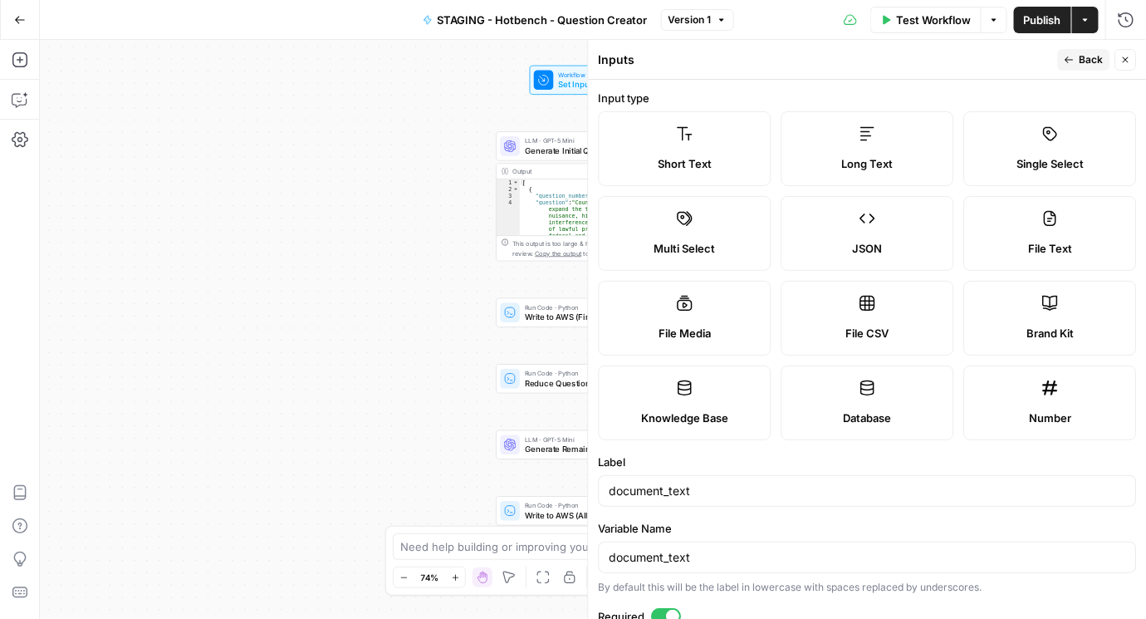
click at [1122, 59] on icon "button" at bounding box center [1126, 60] width 10 height 10
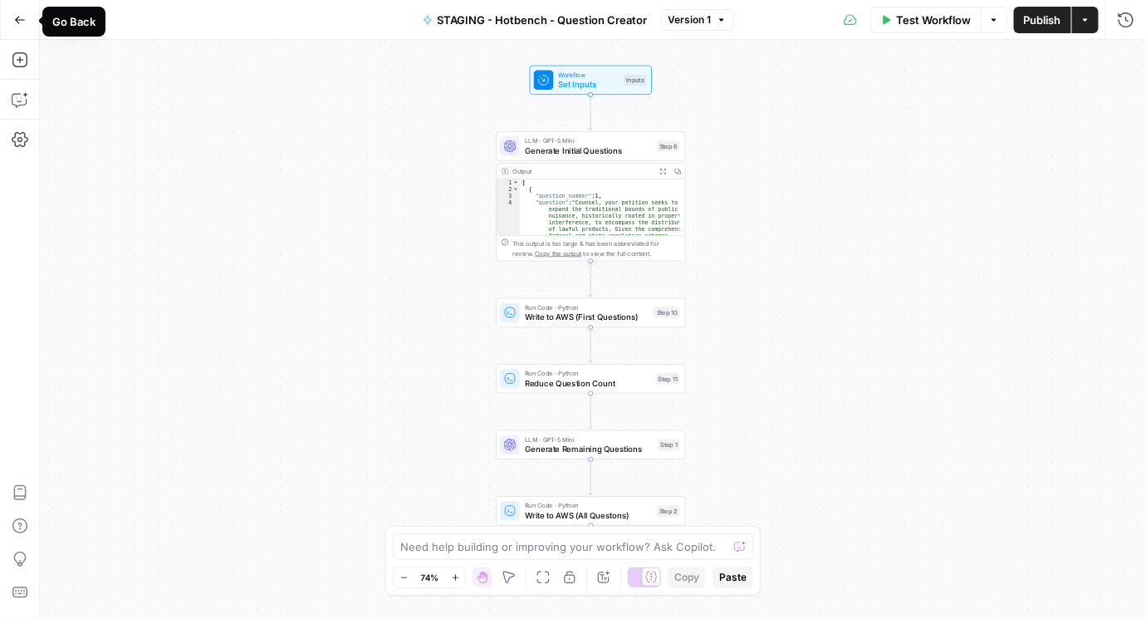
click at [14, 17] on icon "button" at bounding box center [20, 20] width 12 height 12
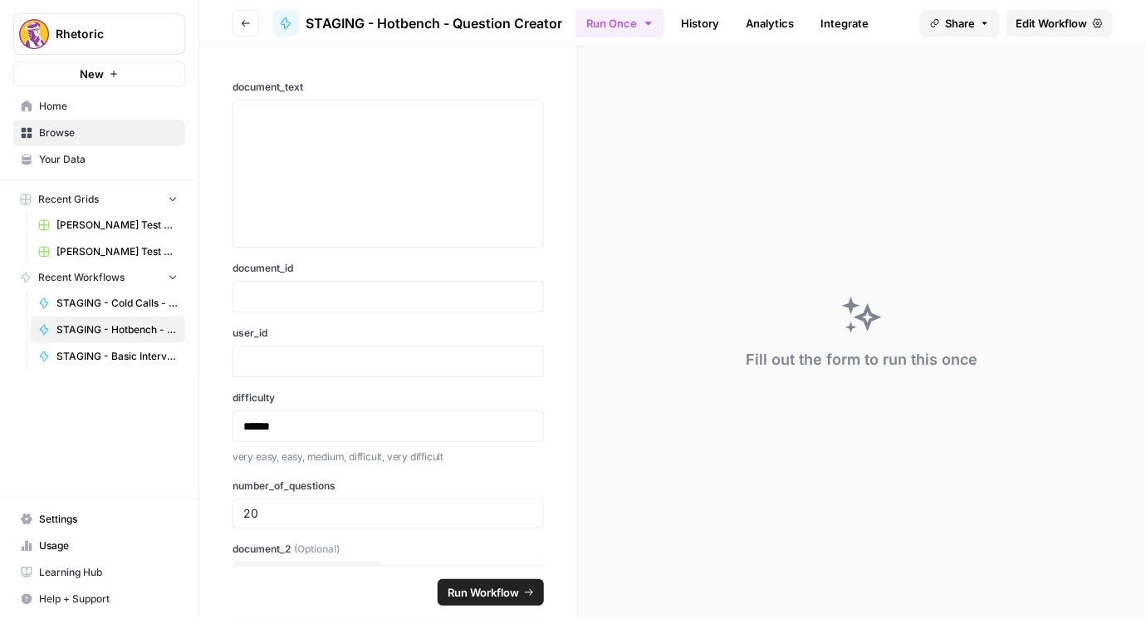
click at [239, 26] on button "Go back" at bounding box center [246, 23] width 27 height 27
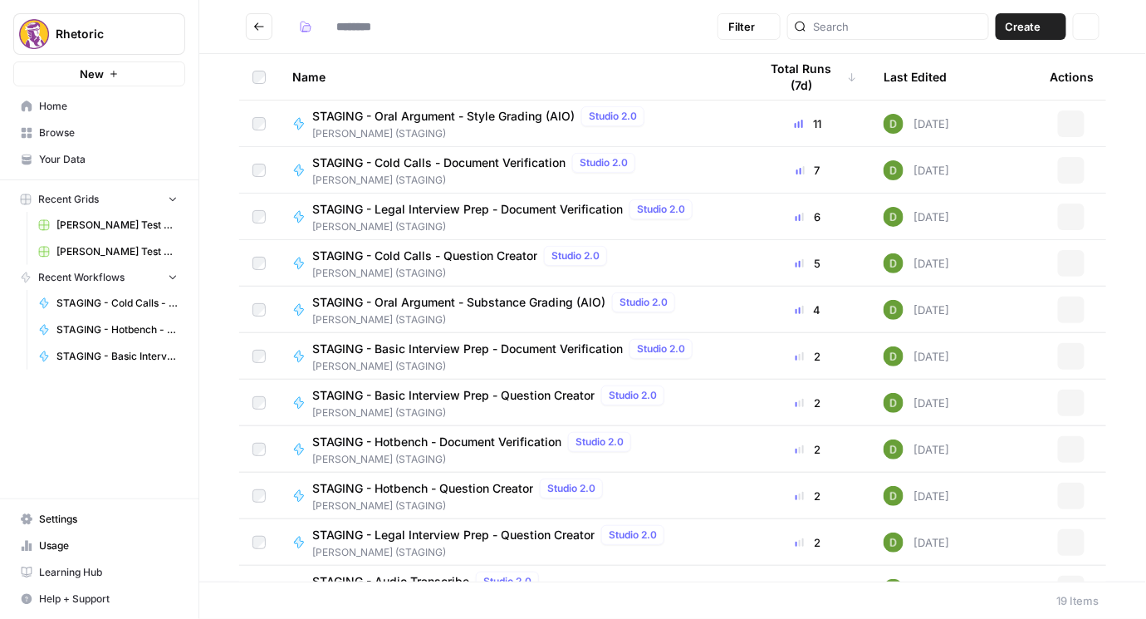
type input "**********"
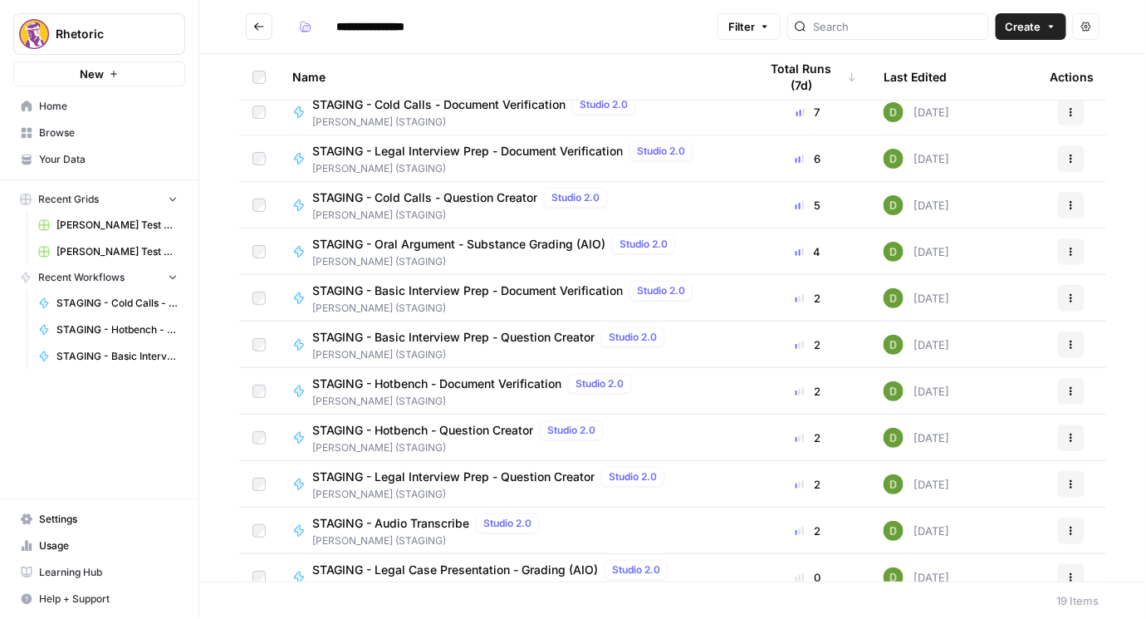
scroll to position [22, 0]
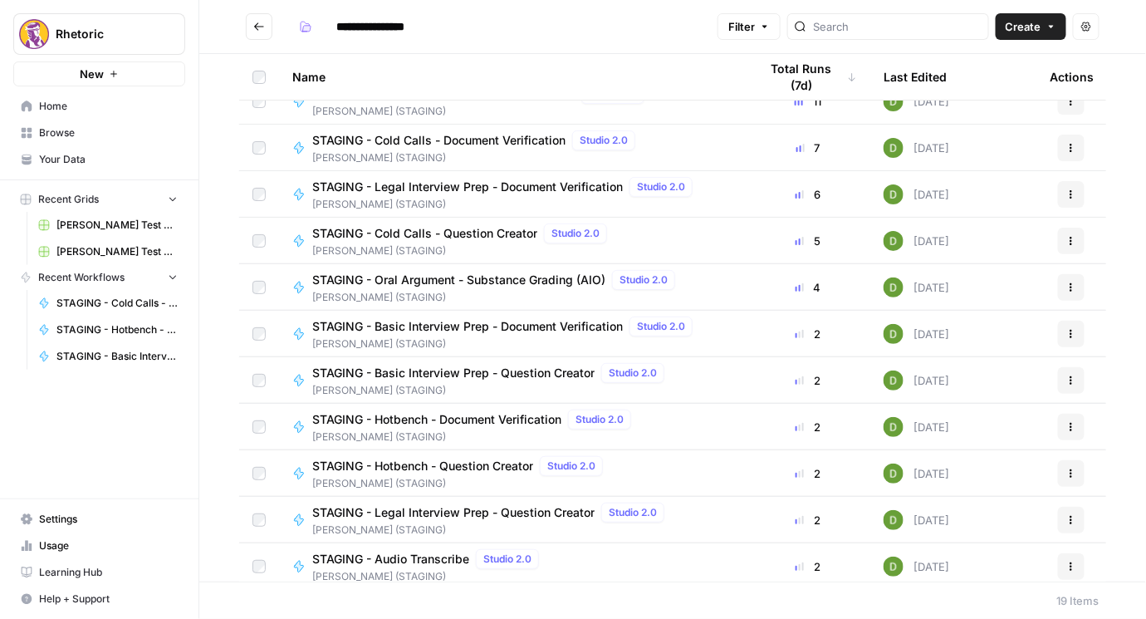
click at [474, 235] on span "STAGING - Cold Calls - Question Creator" at bounding box center [424, 233] width 225 height 17
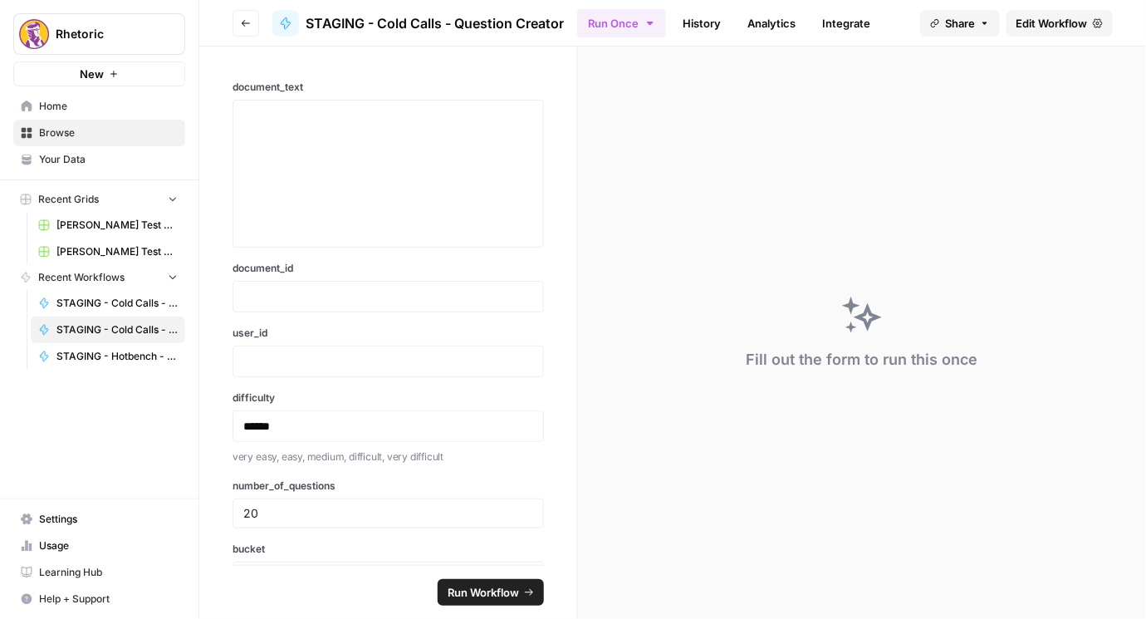
click at [1079, 22] on span "Edit Workflow" at bounding box center [1051, 23] width 71 height 17
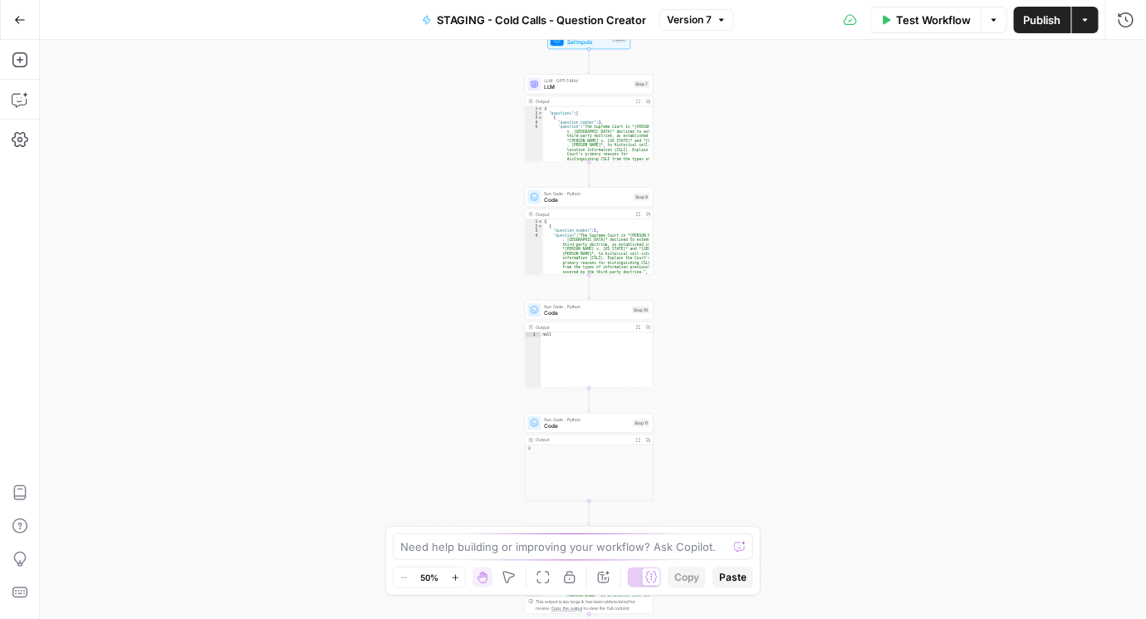
click at [588, 81] on span "LLM · GPT-5 Mini" at bounding box center [588, 80] width 86 height 7
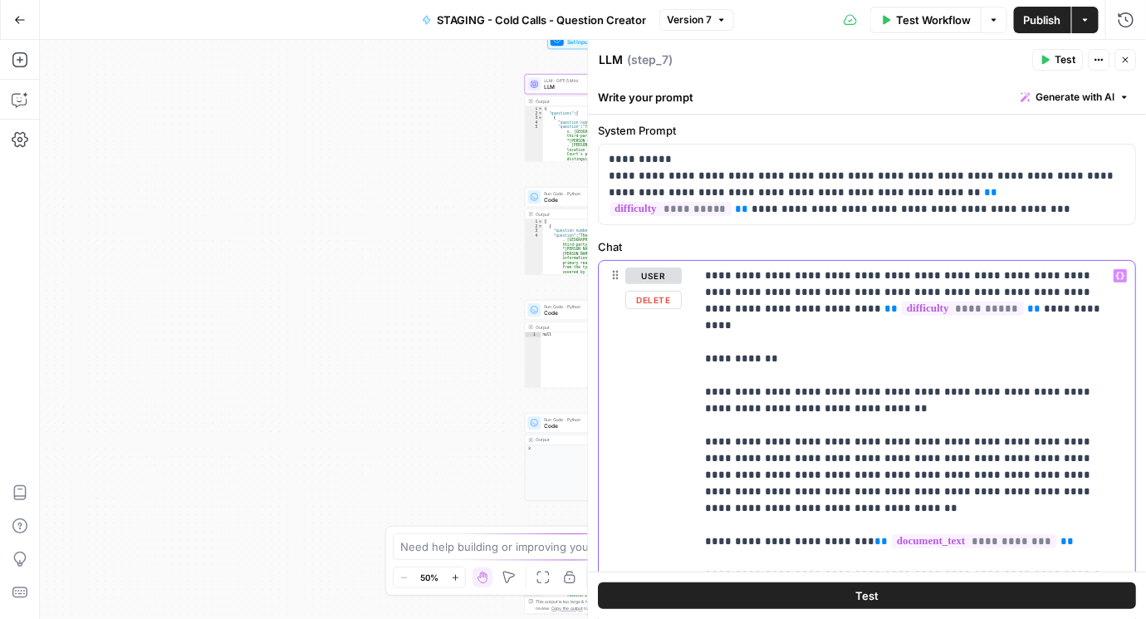
scroll to position [95, 0]
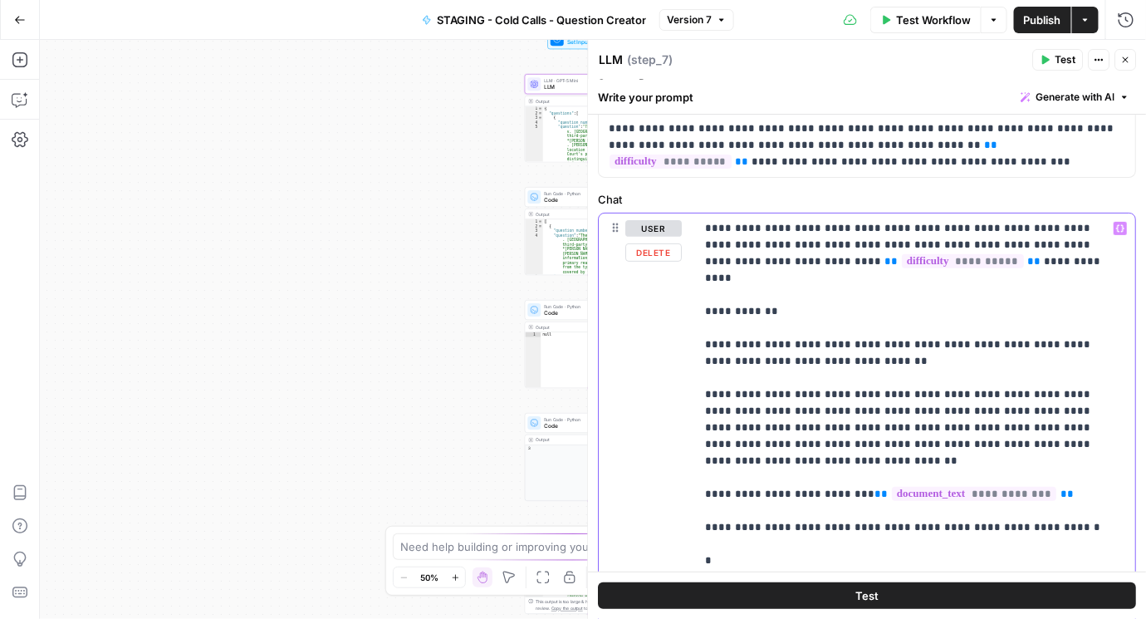
drag, startPoint x: 701, startPoint y: 389, endPoint x: 1090, endPoint y: 424, distance: 390.2
click at [1090, 424] on div "**********" at bounding box center [916, 477] width 440 height 528
copy p "**********"
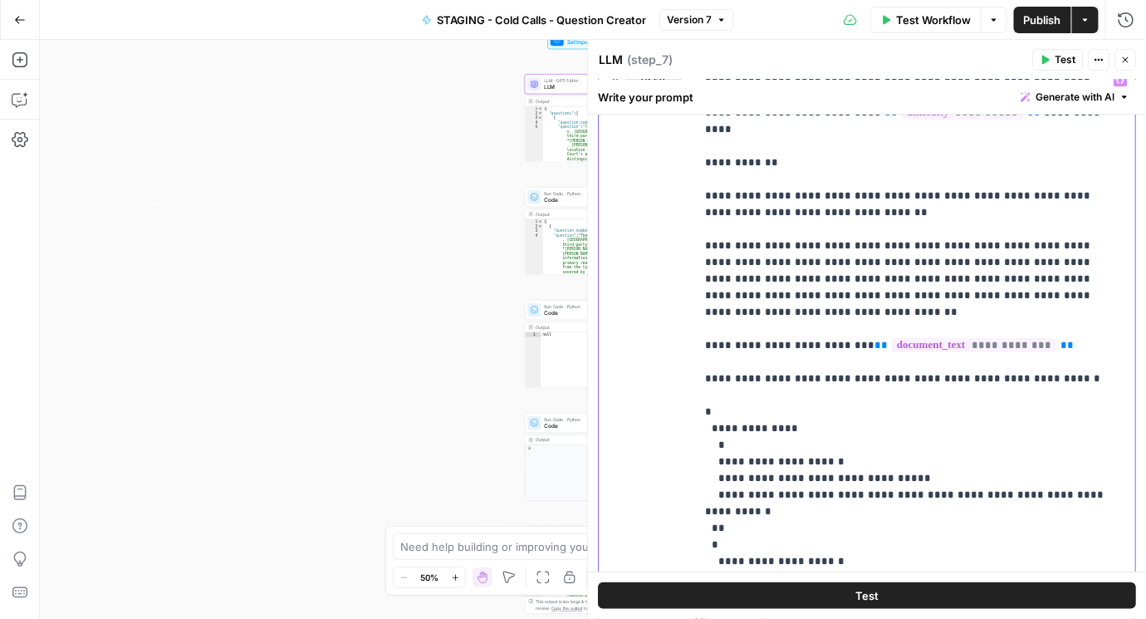
scroll to position [242, 0]
click at [25, 20] on button "Go Back" at bounding box center [20, 20] width 30 height 30
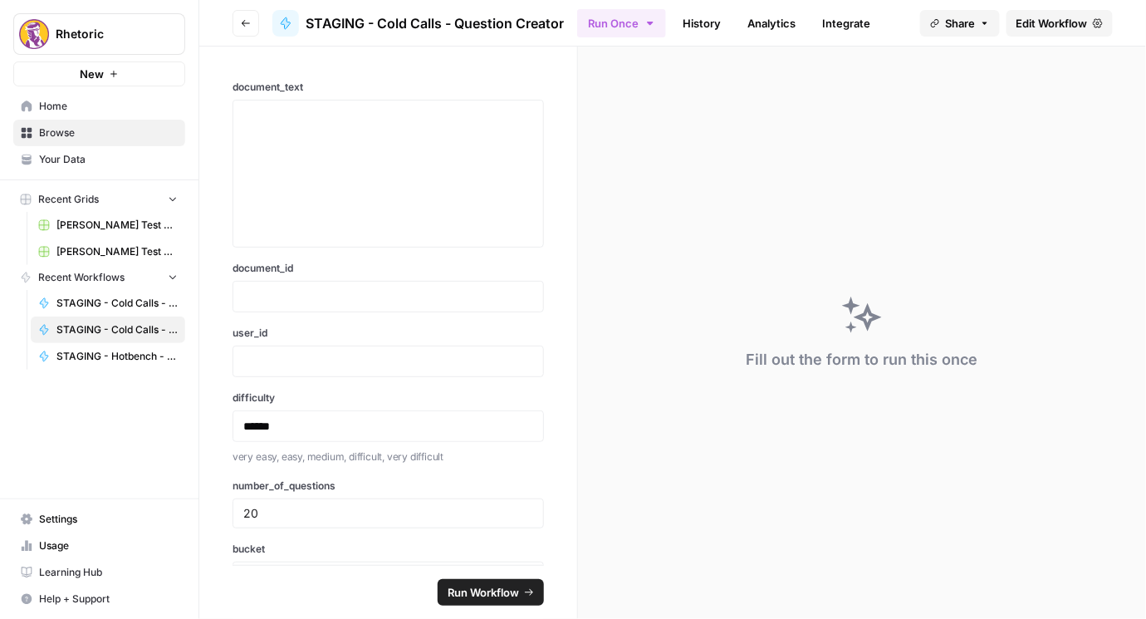
click at [239, 23] on button "Go back" at bounding box center [246, 23] width 27 height 27
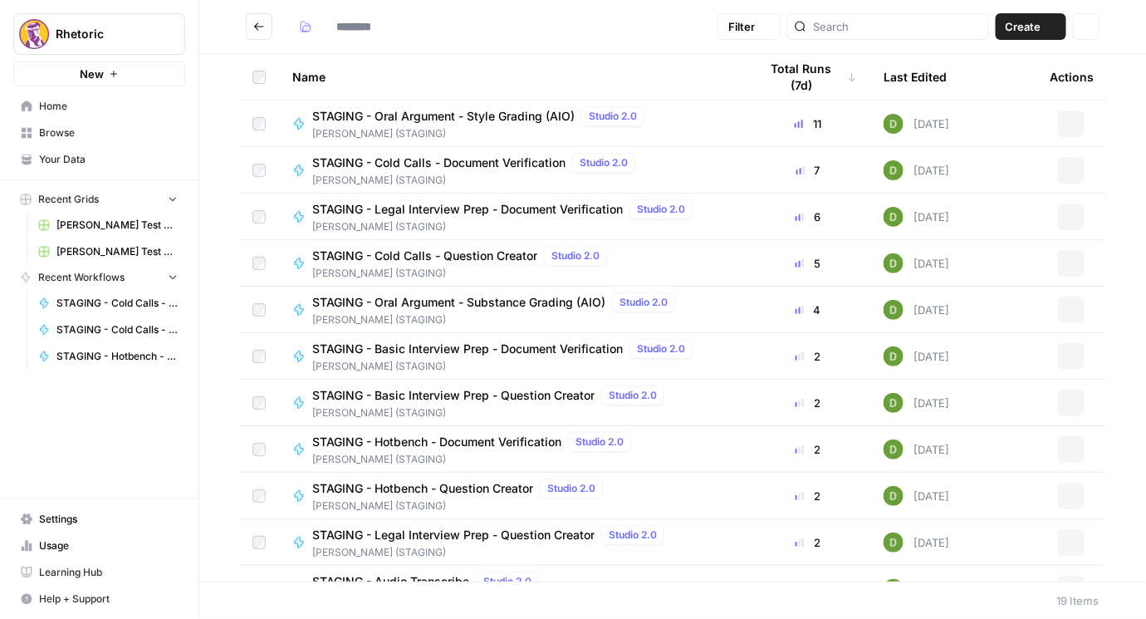
type input "**********"
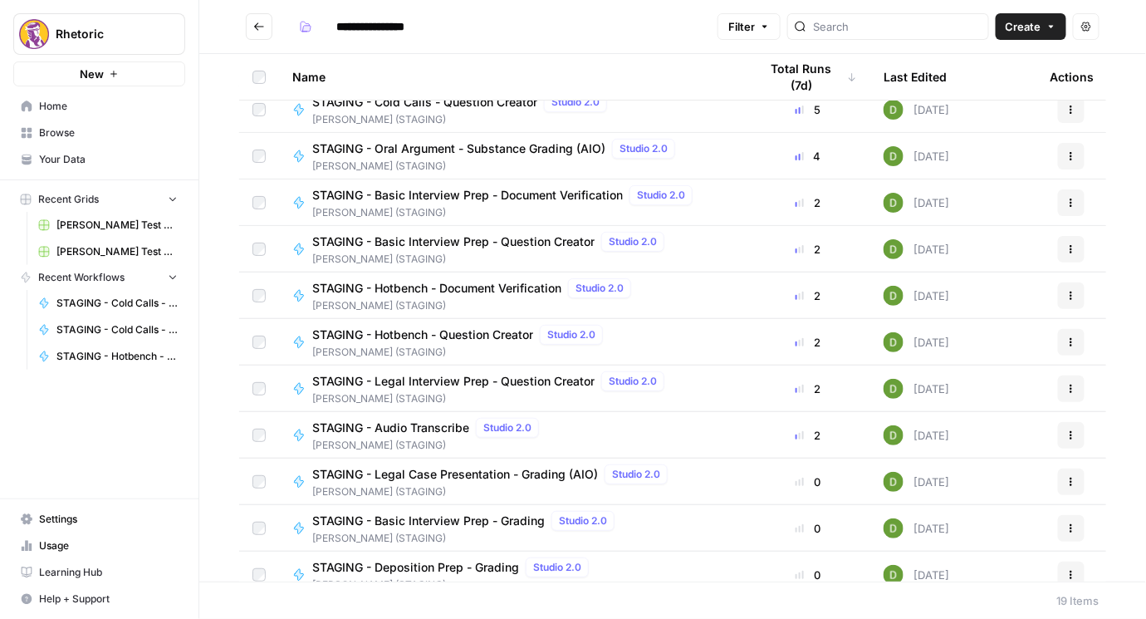
scroll to position [189, 0]
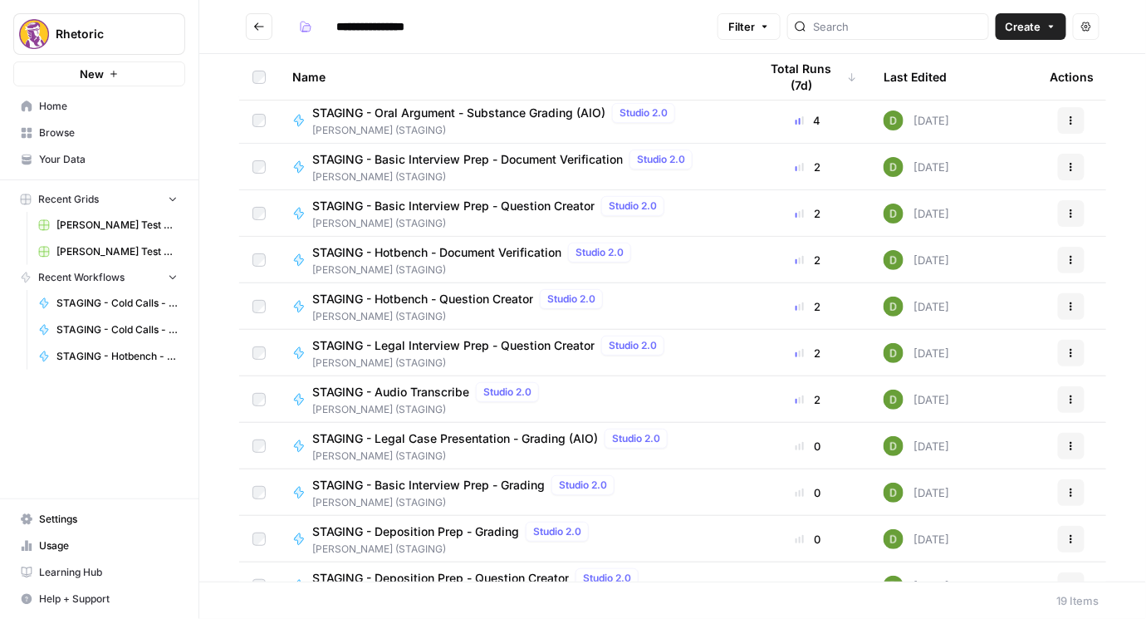
click at [448, 299] on span "STAGING - Hotbench - Question Creator" at bounding box center [422, 299] width 221 height 17
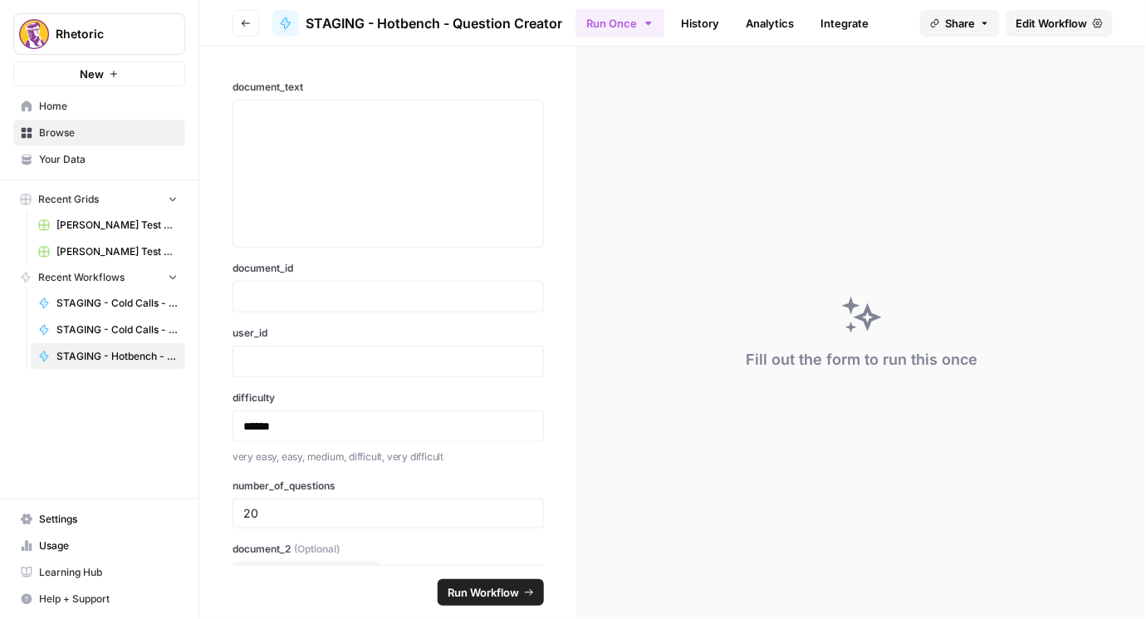
click at [1061, 22] on span "Edit Workflow" at bounding box center [1051, 23] width 71 height 17
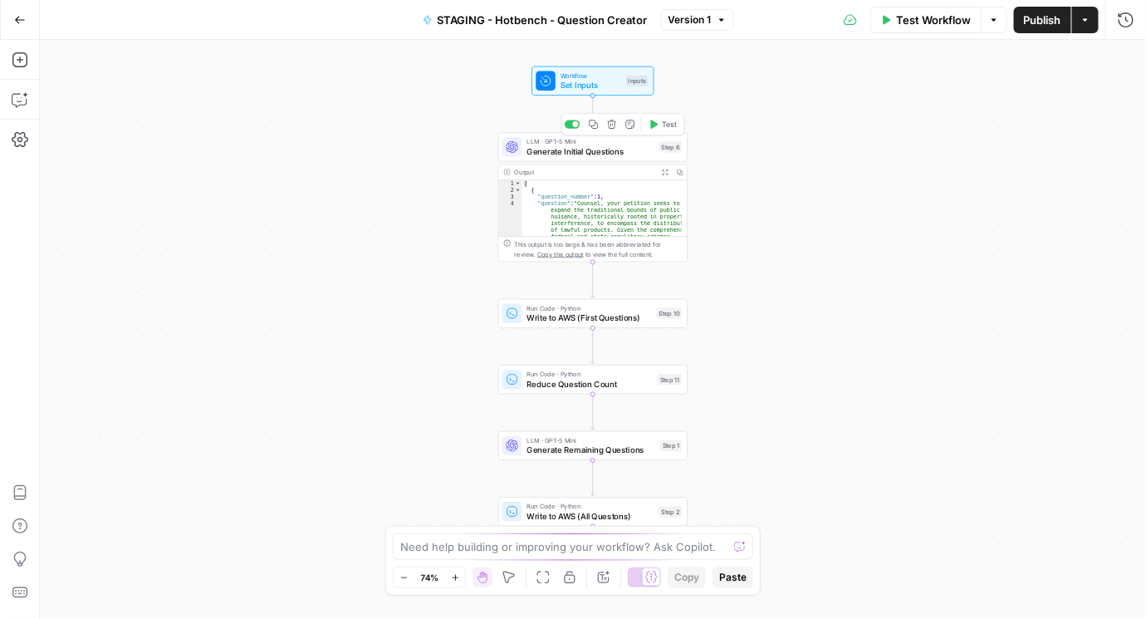
click at [580, 150] on span "Generate Initial Questions" at bounding box center [589, 151] width 127 height 12
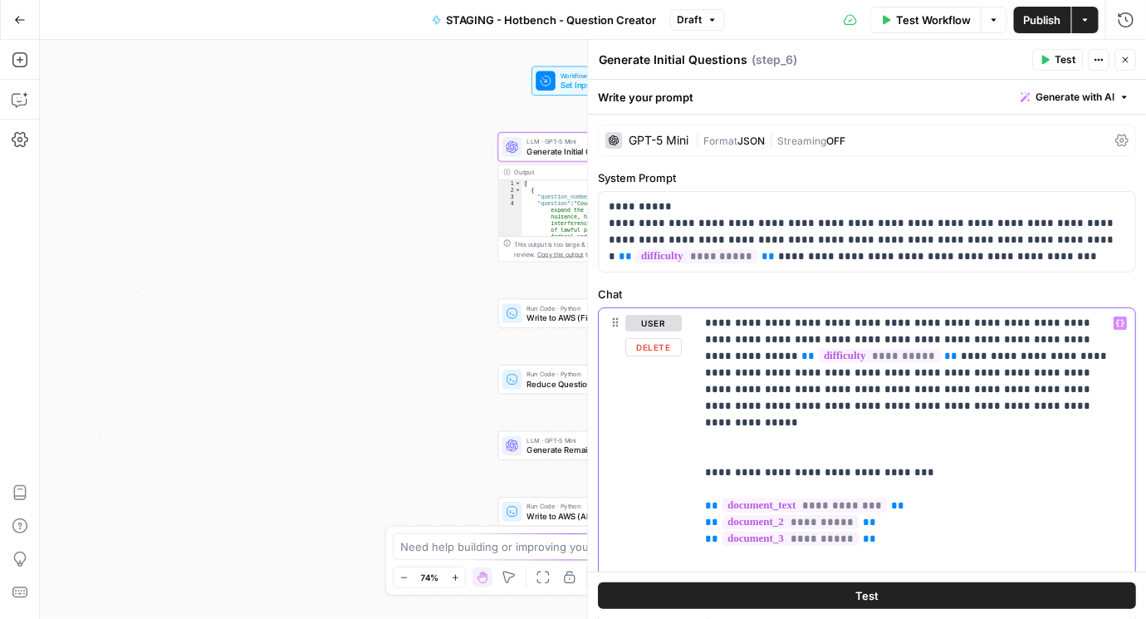
click at [828, 426] on p "**********" at bounding box center [913, 564] width 414 height 498
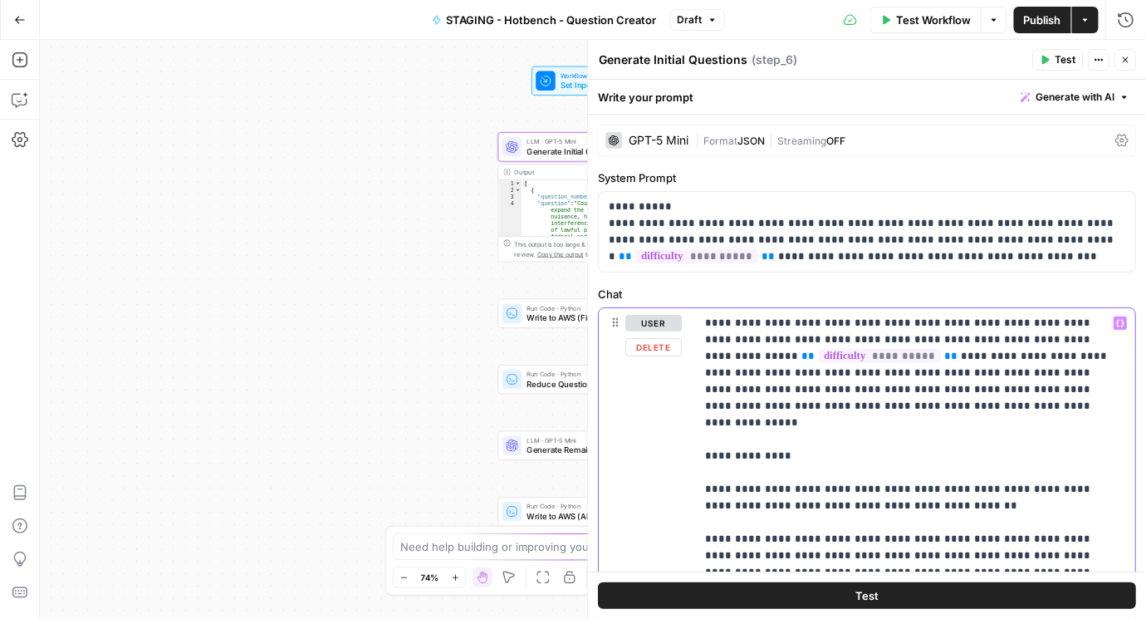
drag, startPoint x: 719, startPoint y: 438, endPoint x: 703, endPoint y: 438, distance: 15.8
click at [1041, 19] on span "Publish" at bounding box center [1042, 20] width 37 height 17
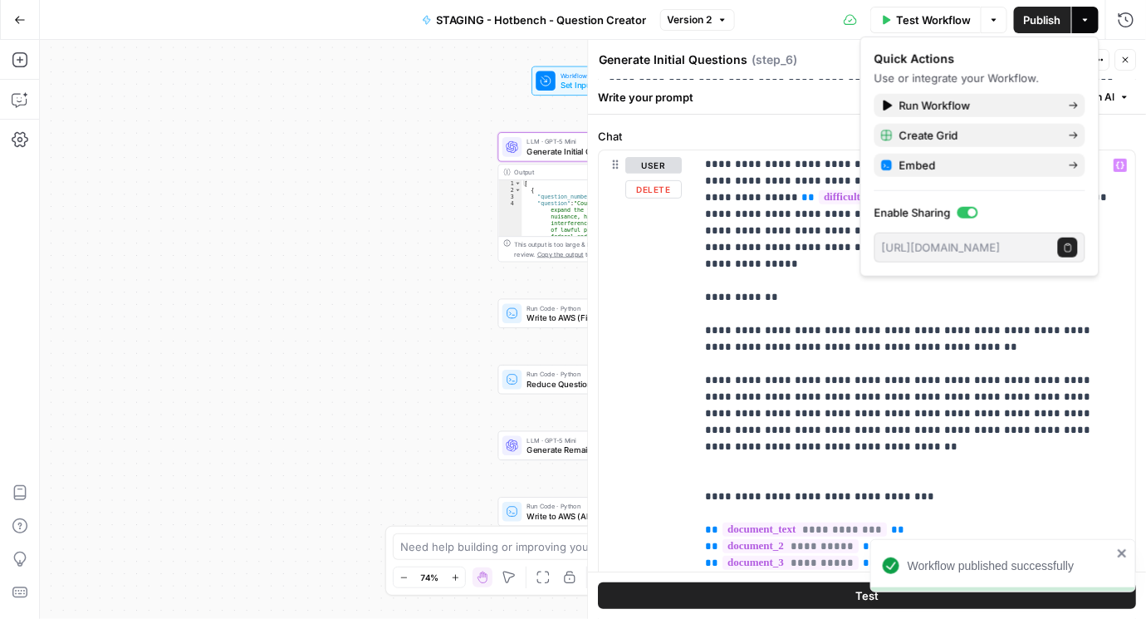
scroll to position [237, 0]
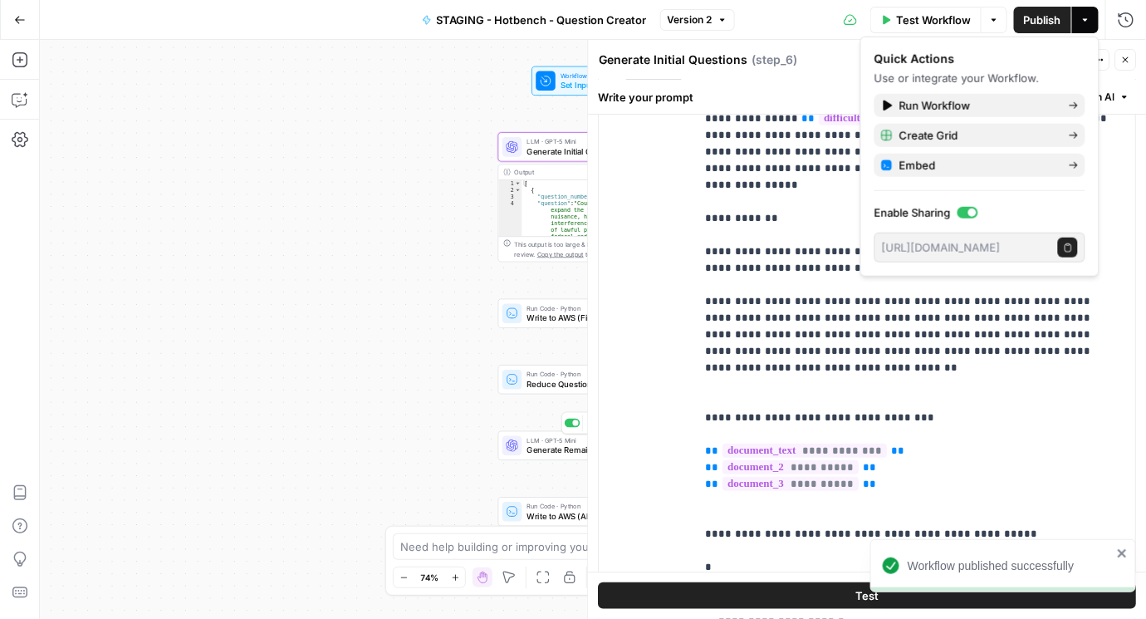
click at [541, 455] on span "Generate Remaining Questions" at bounding box center [590, 449] width 129 height 12
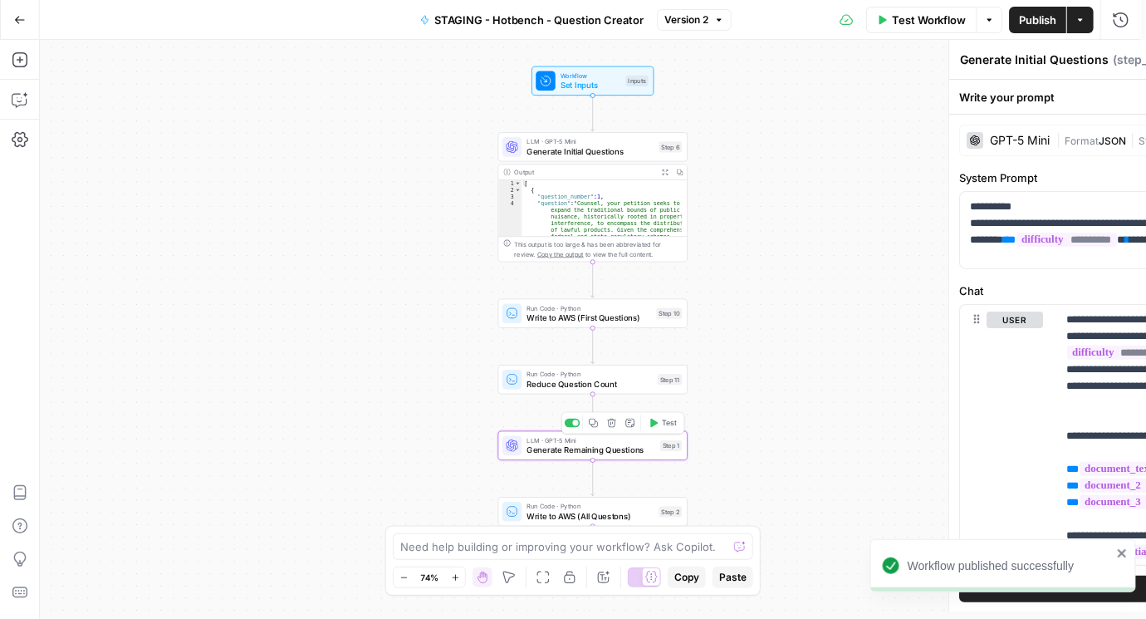
type textarea "Generate Remaining Questions"
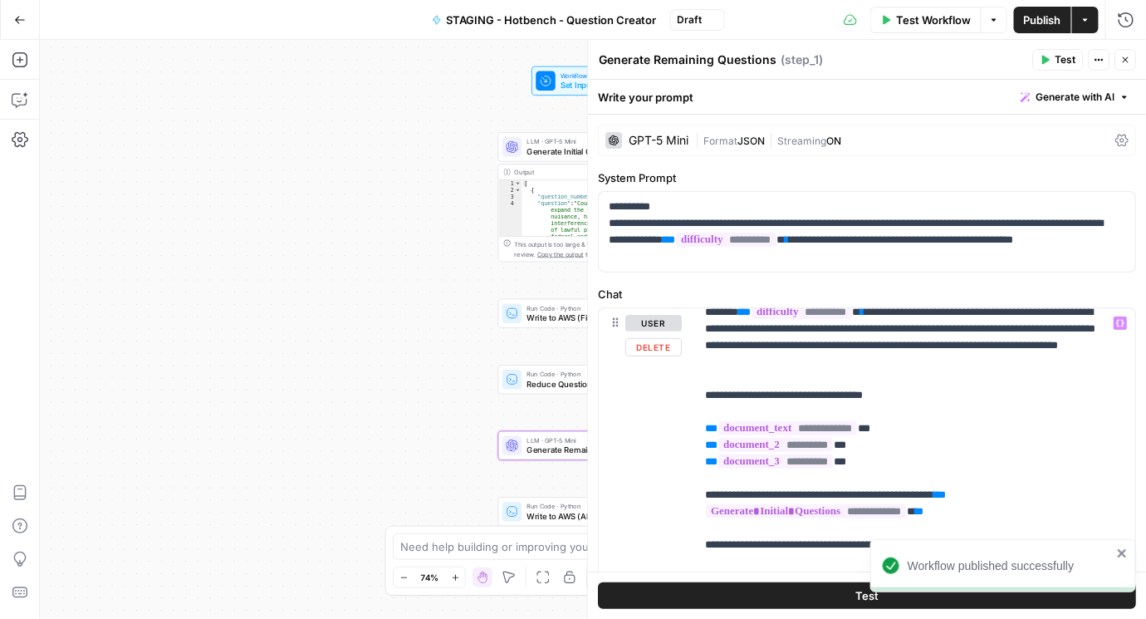
scroll to position [67, 0]
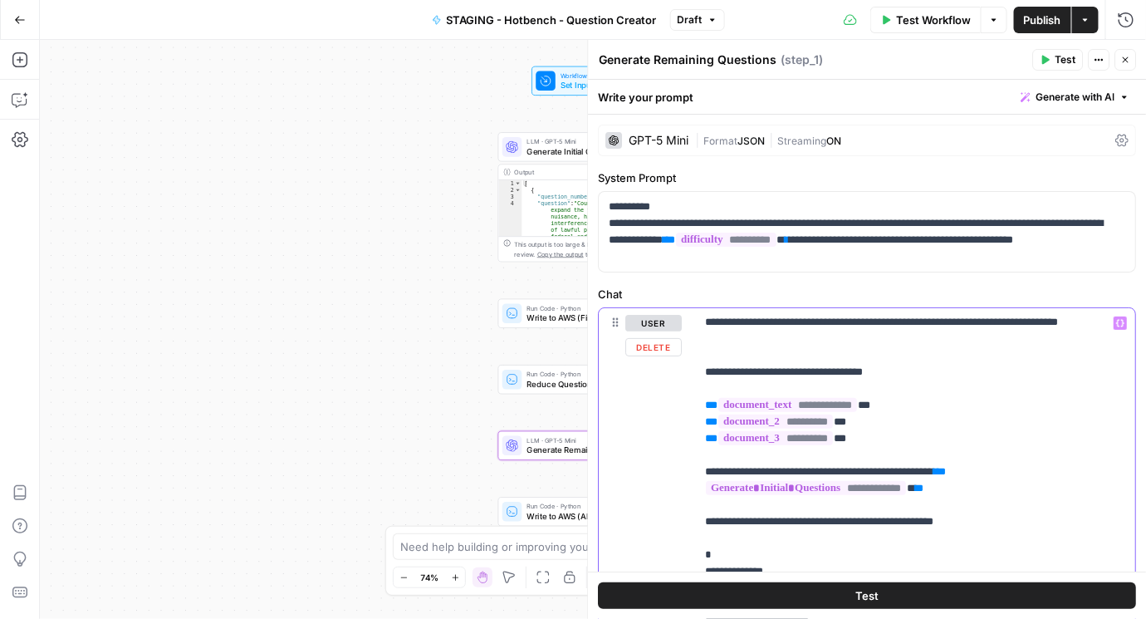
click at [878, 376] on p "**********" at bounding box center [909, 612] width 406 height 731
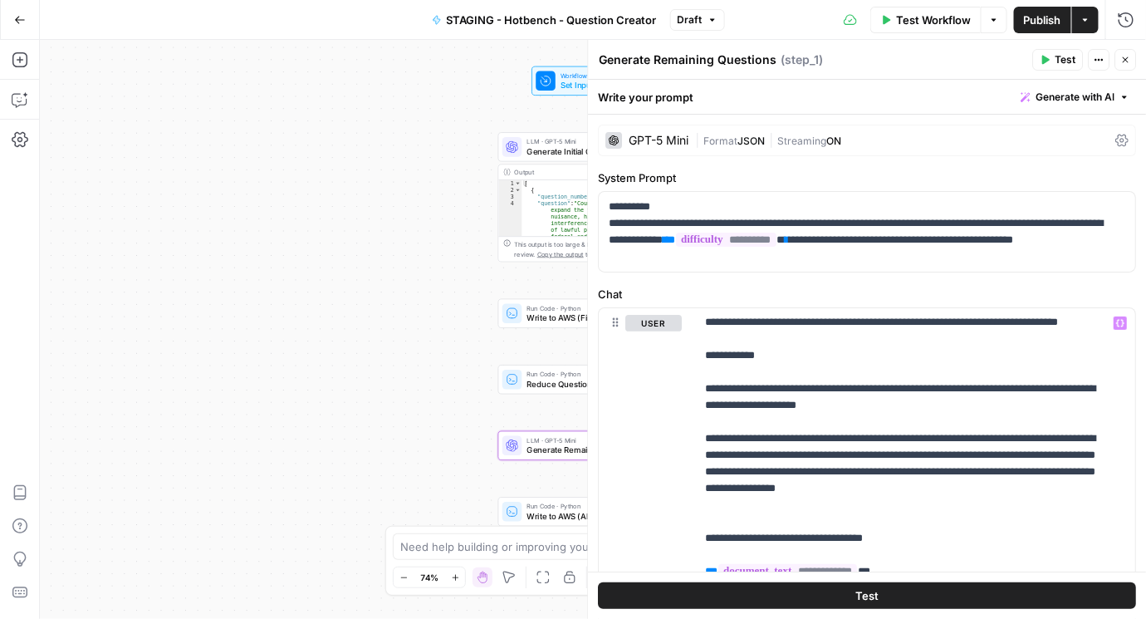
click at [1045, 17] on span "Publish" at bounding box center [1042, 20] width 37 height 17
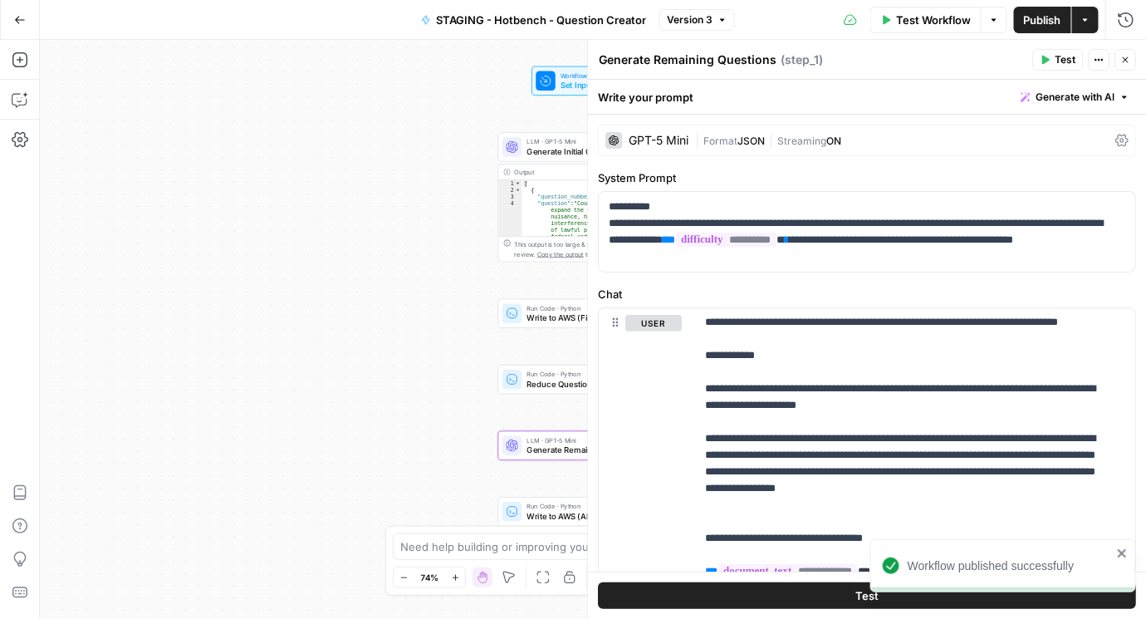
click at [270, 97] on div "Workflow Set Inputs Inputs Test Step LLM · GPT-5 Mini Generate Initial Question…" at bounding box center [593, 329] width 1106 height 579
click at [17, 23] on icon "button" at bounding box center [20, 20] width 12 height 12
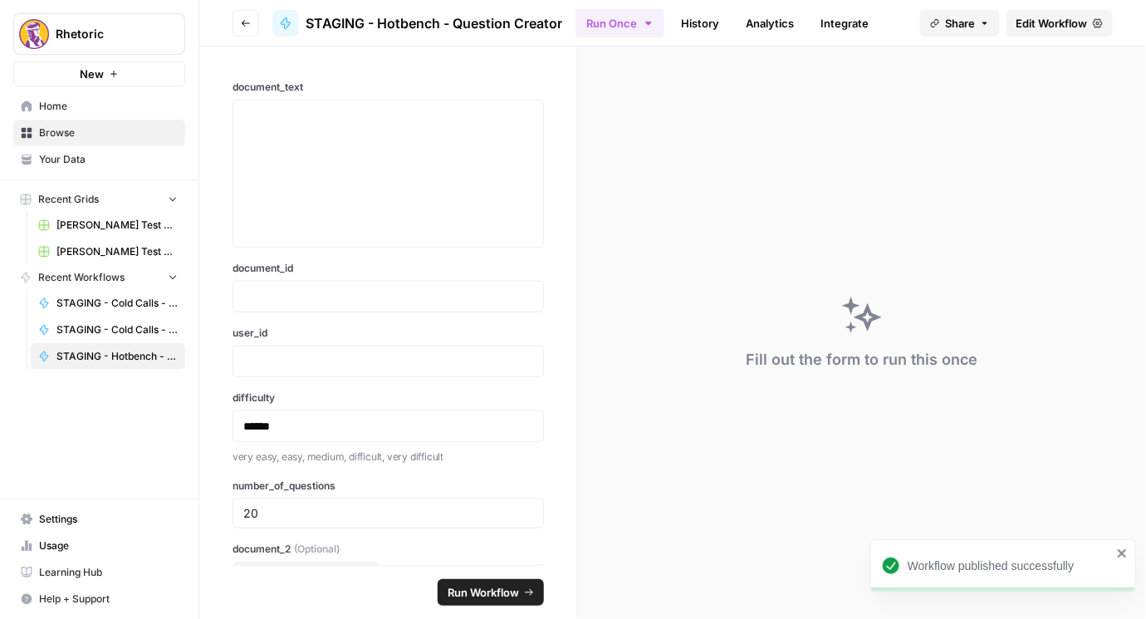
click at [237, 22] on button "Go back" at bounding box center [246, 23] width 27 height 27
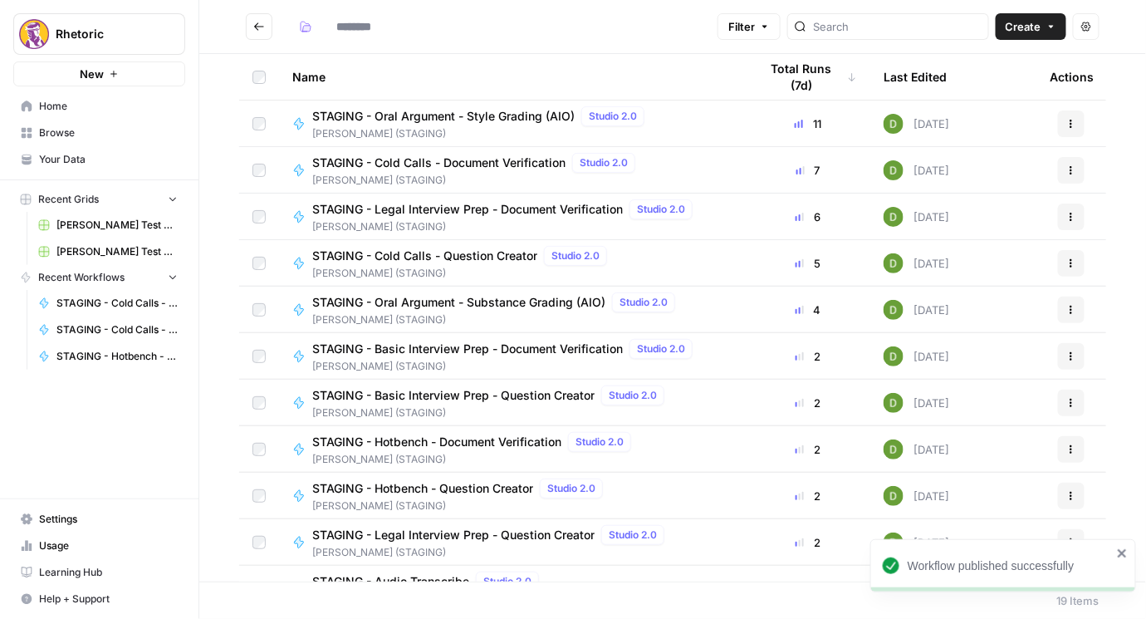
type input "**********"
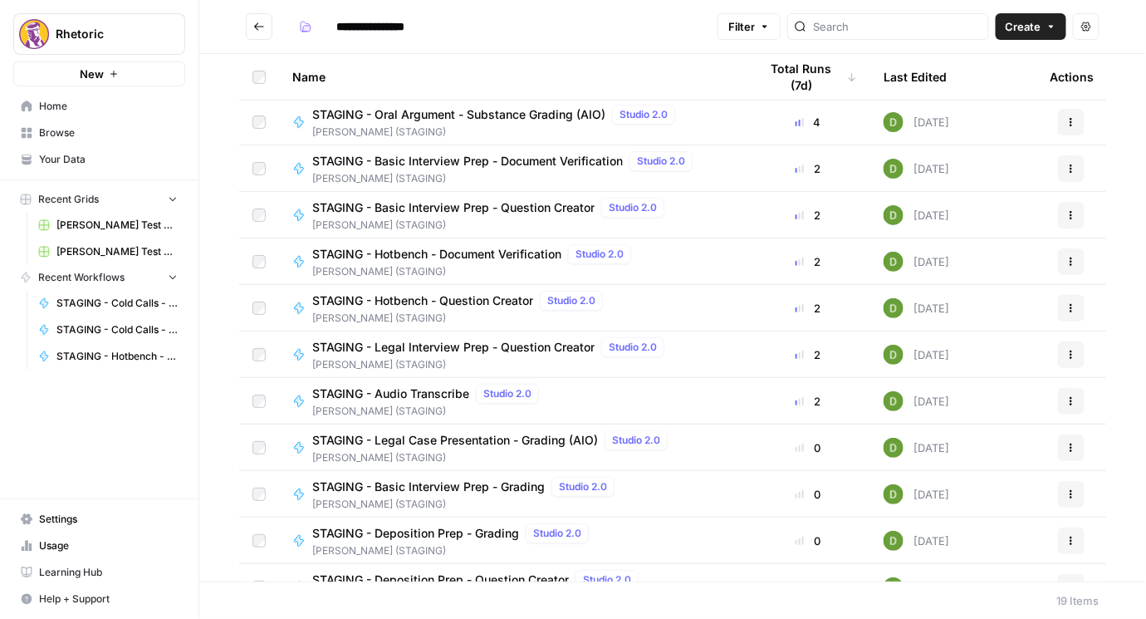
scroll to position [237, 0]
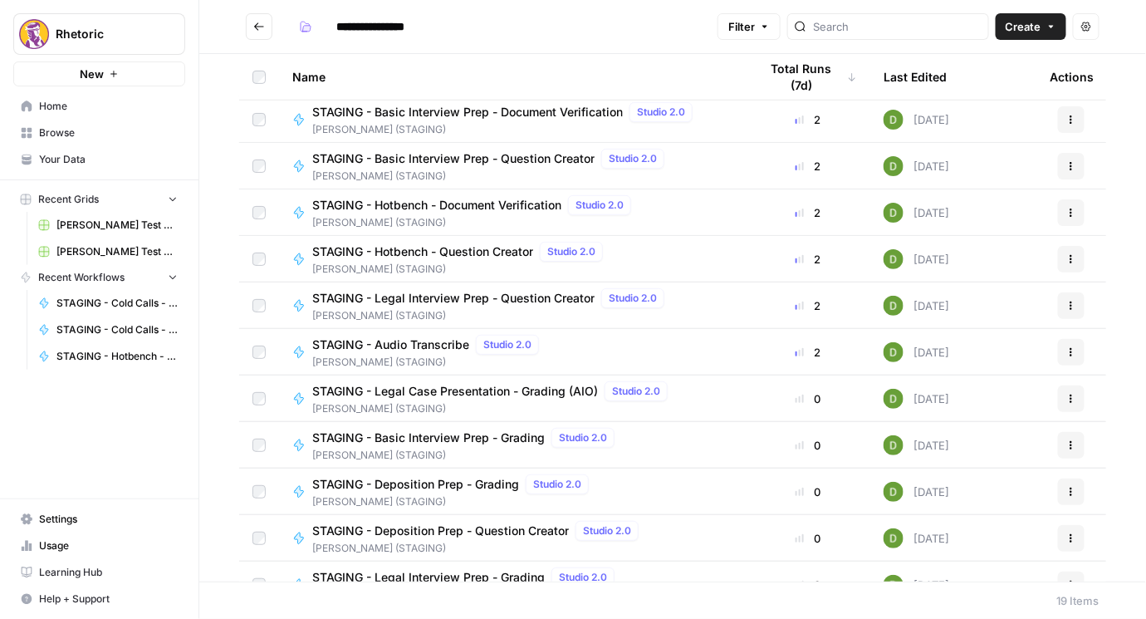
click at [487, 392] on span "STAGING - Legal Case Presentation - Grading (AIO)" at bounding box center [455, 391] width 286 height 17
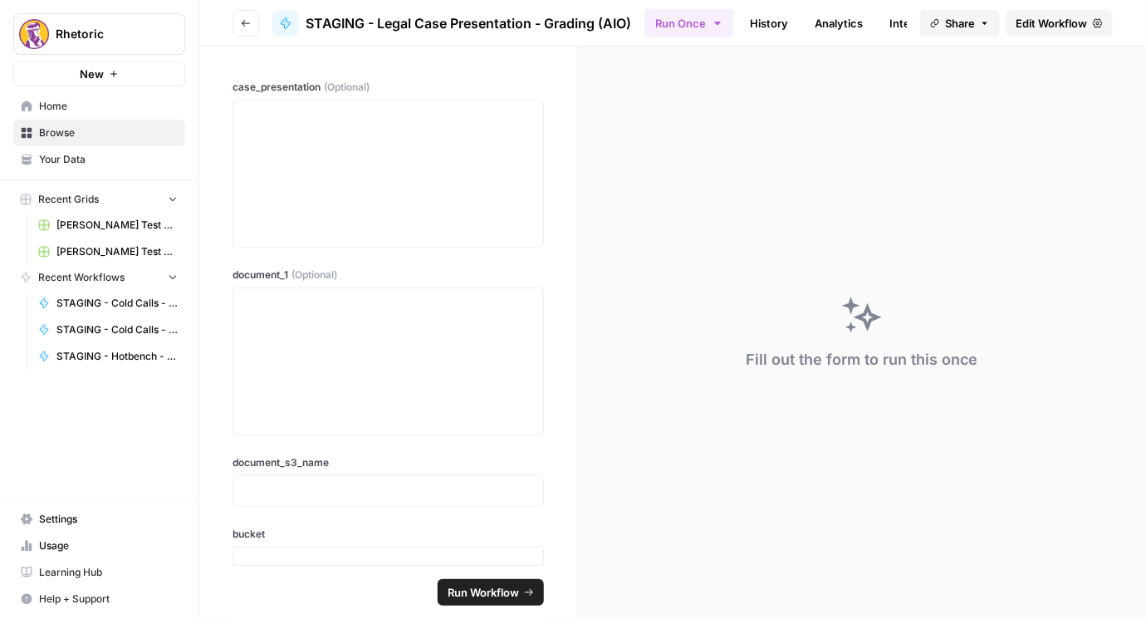
click at [1055, 26] on span "Edit Workflow" at bounding box center [1051, 23] width 71 height 17
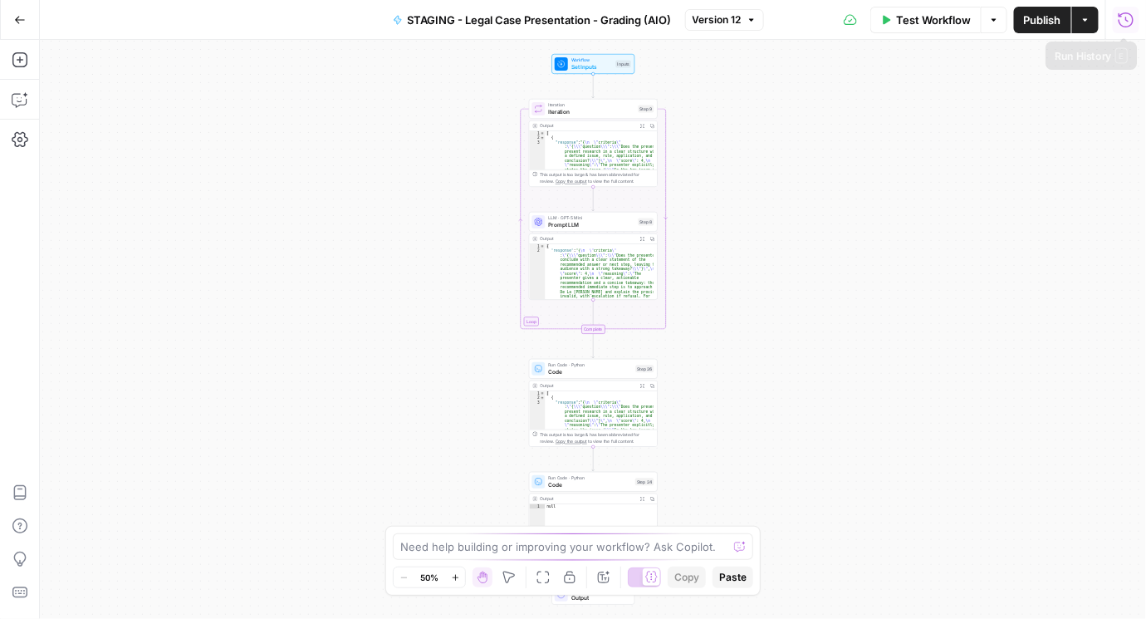
click at [1124, 19] on icon "button" at bounding box center [1126, 20] width 17 height 17
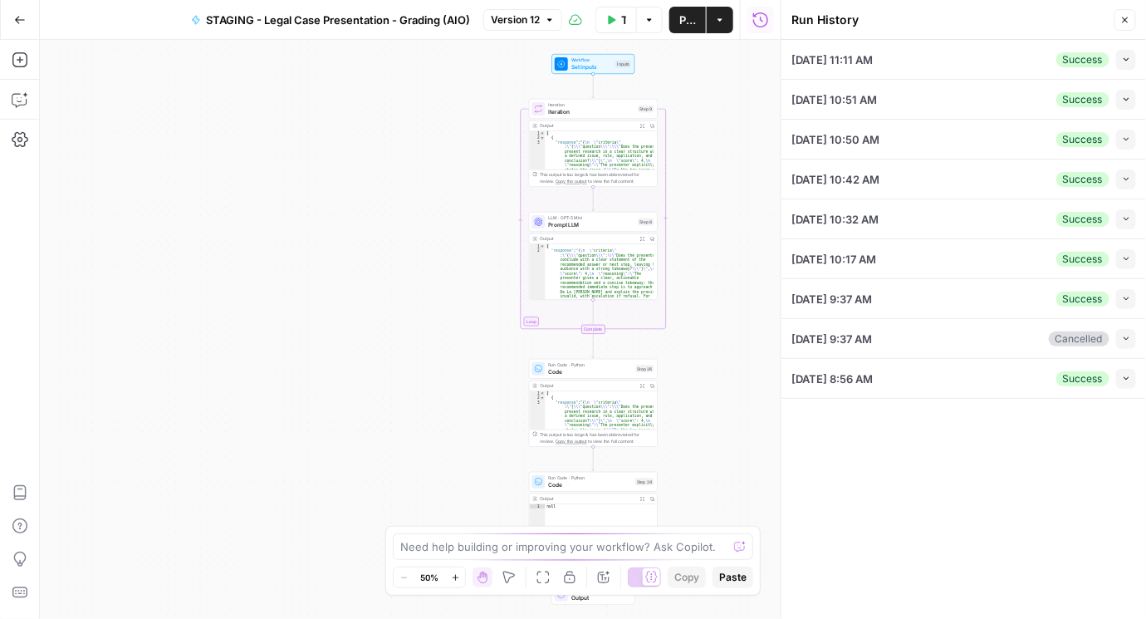
click at [1129, 59] on icon "button" at bounding box center [1126, 59] width 9 height 9
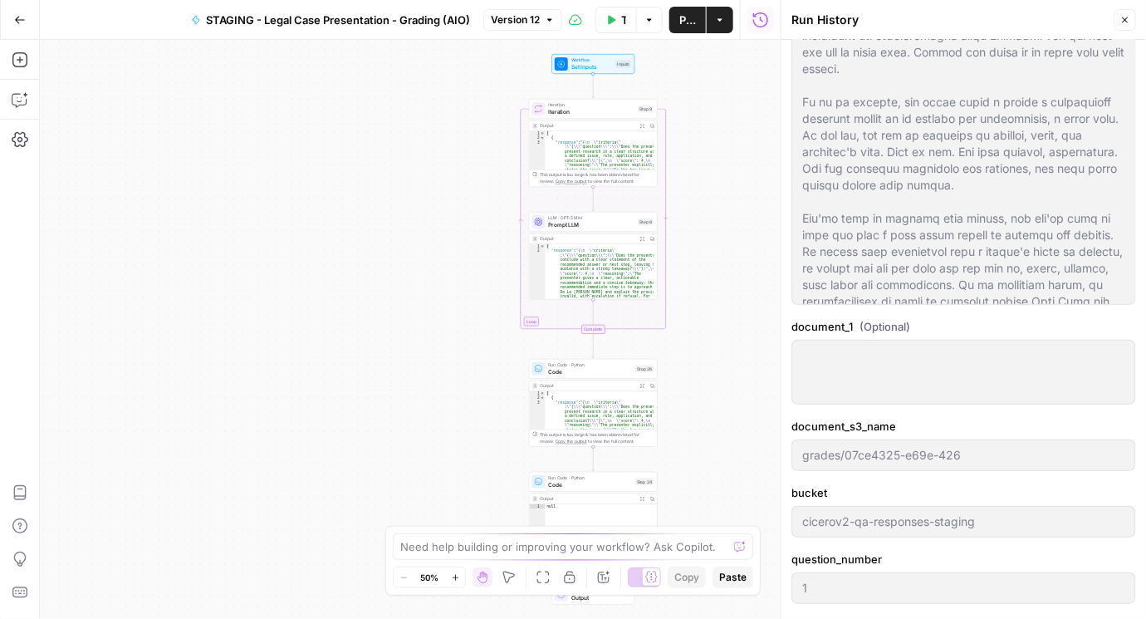
scroll to position [380, 0]
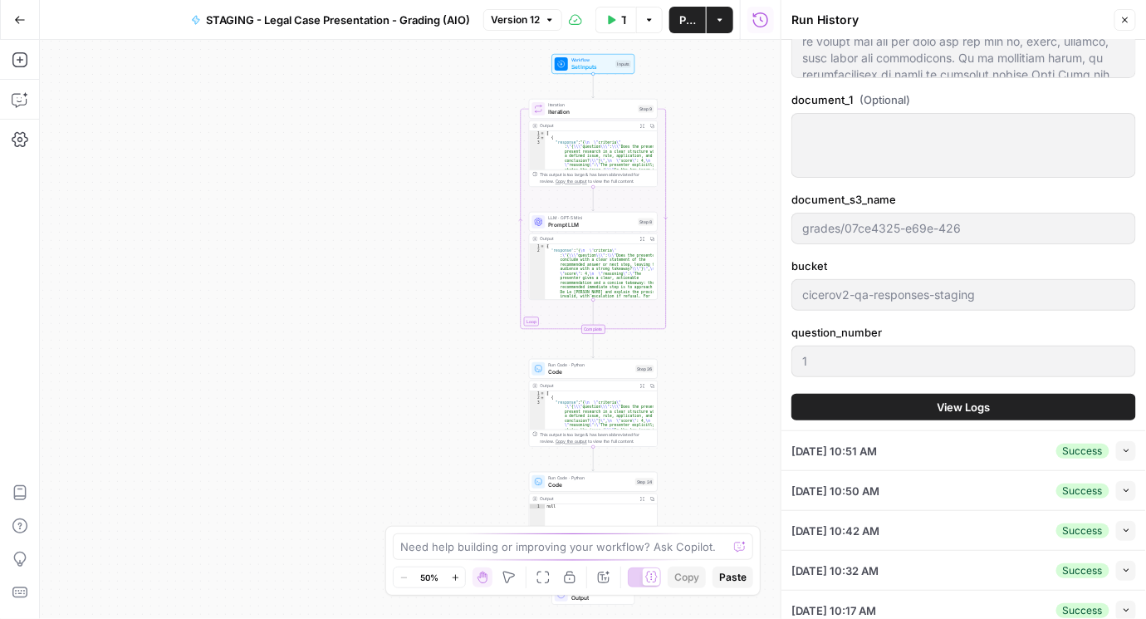
click at [975, 398] on button "View Logs" at bounding box center [963, 407] width 345 height 27
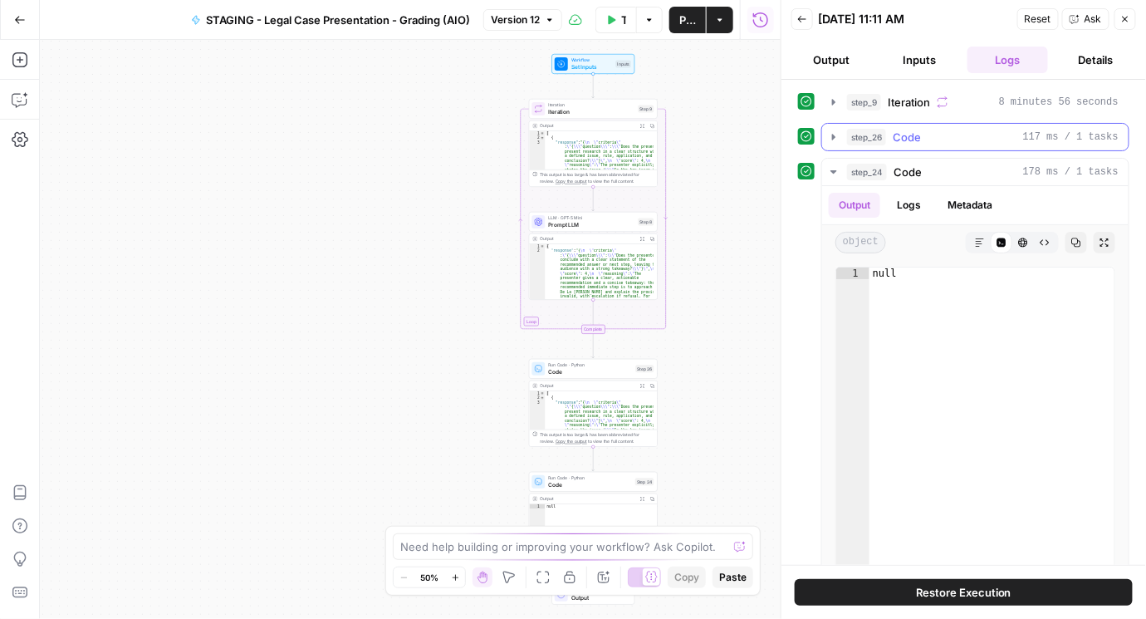
click at [837, 135] on icon "button" at bounding box center [833, 136] width 13 height 13
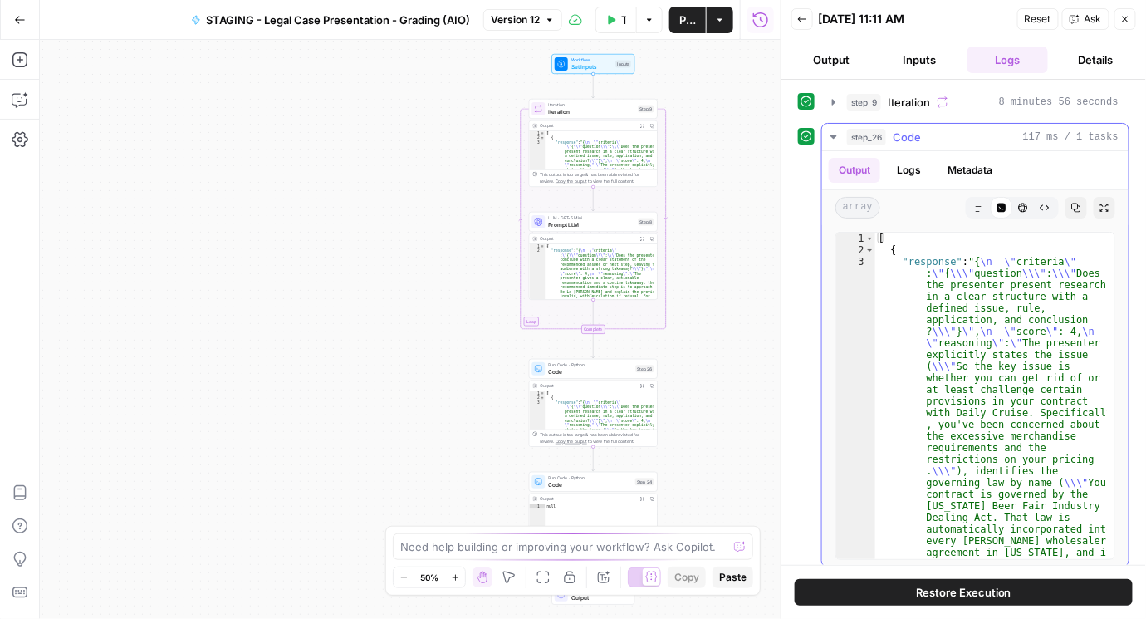
click at [1073, 199] on button "Copy" at bounding box center [1076, 208] width 22 height 22
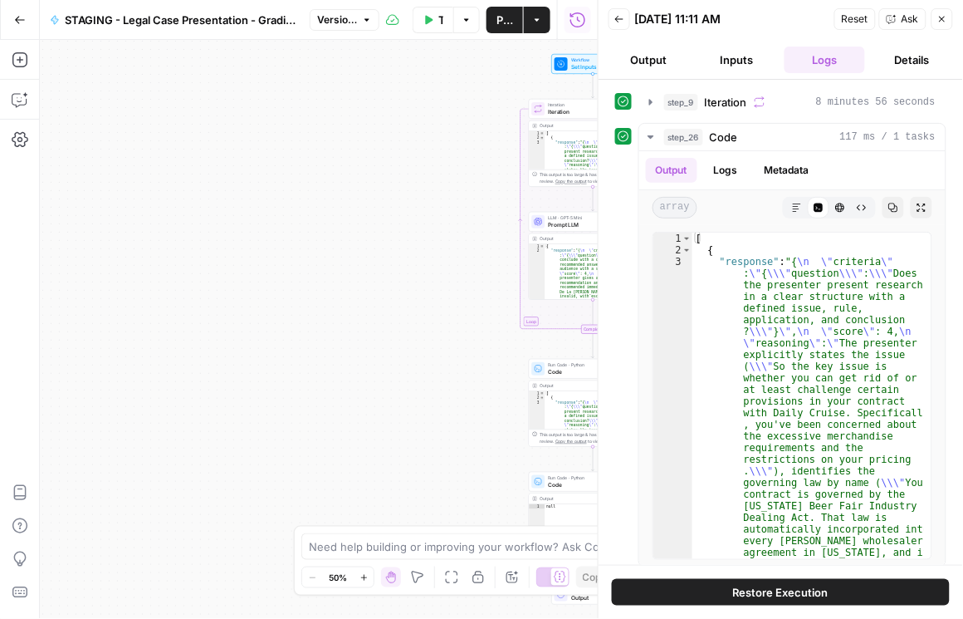
click at [574, 224] on span "Prompt LLM" at bounding box center [592, 225] width 86 height 8
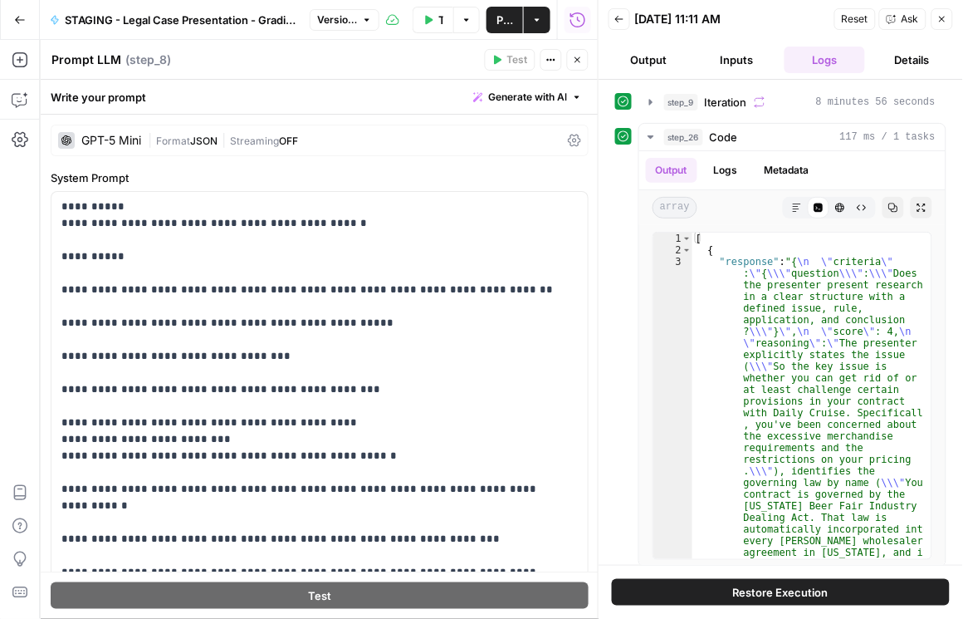
click at [14, 21] on icon "button" at bounding box center [20, 20] width 12 height 12
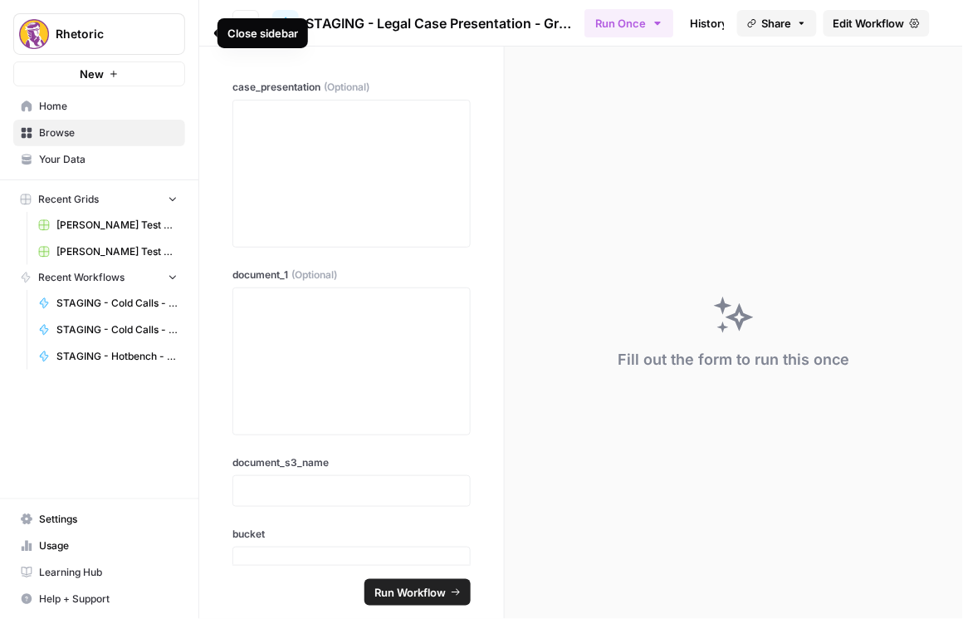
click at [245, 30] on div "Close sidebar" at bounding box center [263, 33] width 71 height 17
click at [253, 16] on button "Go back" at bounding box center [246, 23] width 27 height 27
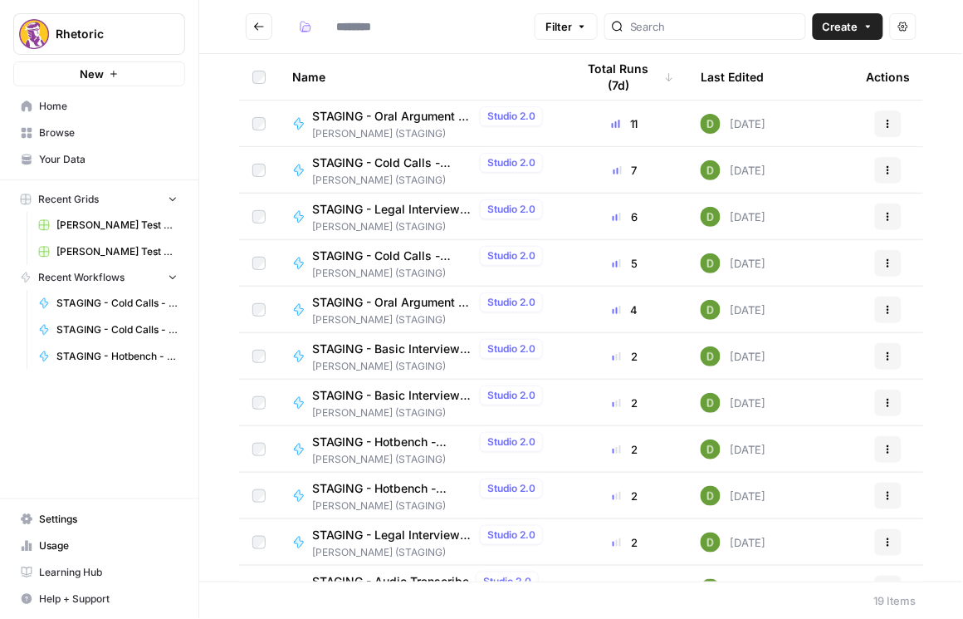
type input "**********"
click at [389, 110] on span "STAGING - Oral Argument - Style Grading (AIO)" at bounding box center [392, 116] width 161 height 17
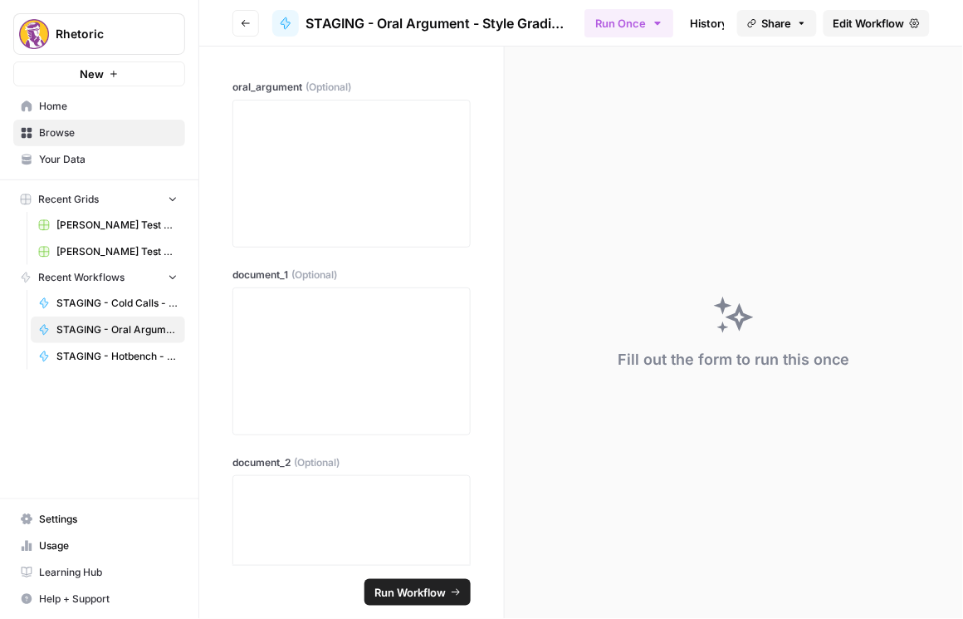
click at [871, 27] on span "Edit Workflow" at bounding box center [869, 23] width 71 height 17
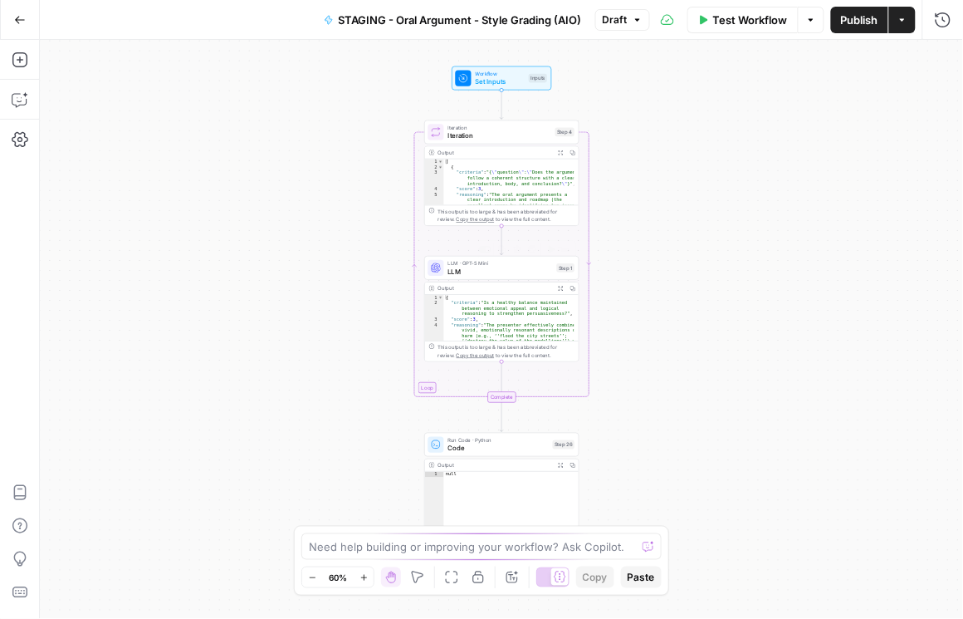
click at [509, 267] on span "LLM" at bounding box center [500, 272] width 105 height 10
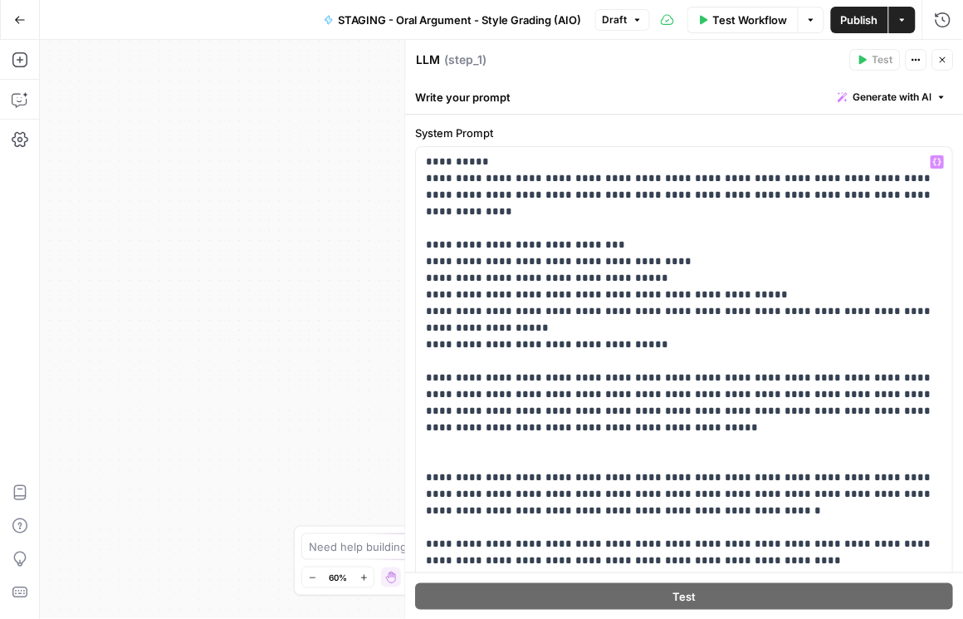
scroll to position [47, 0]
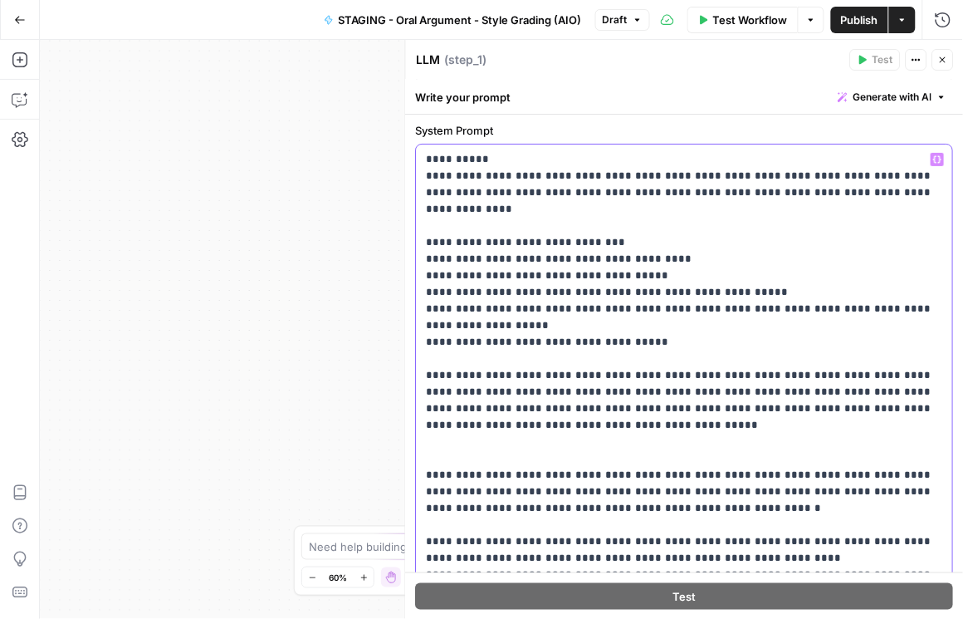
drag, startPoint x: 624, startPoint y: 404, endPoint x: 536, endPoint y: 454, distance: 101.9
click at [688, 394] on p "**********" at bounding box center [682, 392] width 510 height 482
click at [559, 425] on p "**********" at bounding box center [682, 392] width 510 height 482
click at [727, 372] on p "**********" at bounding box center [682, 392] width 510 height 482
click at [647, 442] on p "**********" at bounding box center [682, 392] width 510 height 482
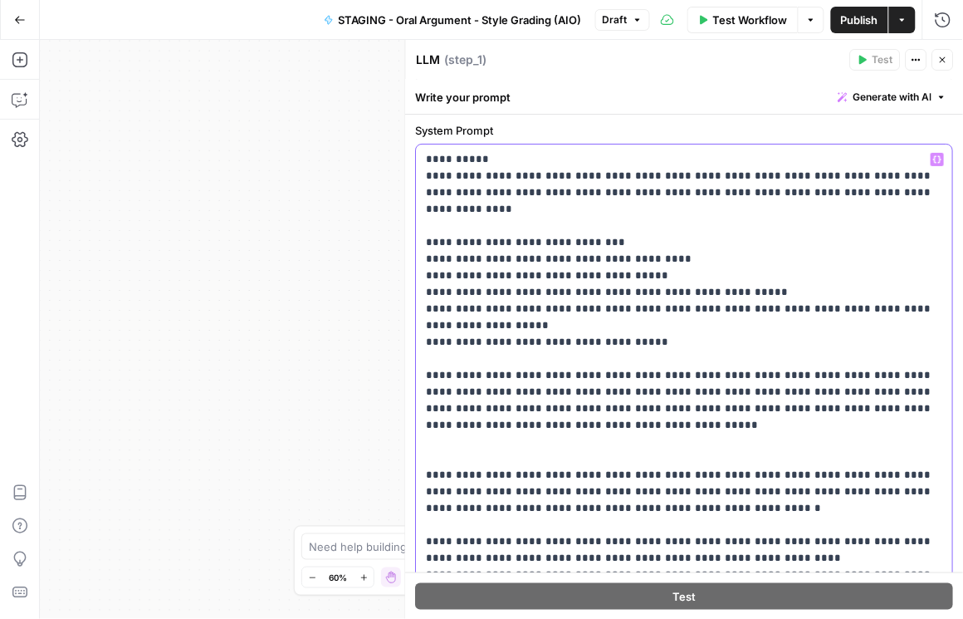
click at [515, 405] on p "**********" at bounding box center [682, 392] width 510 height 482
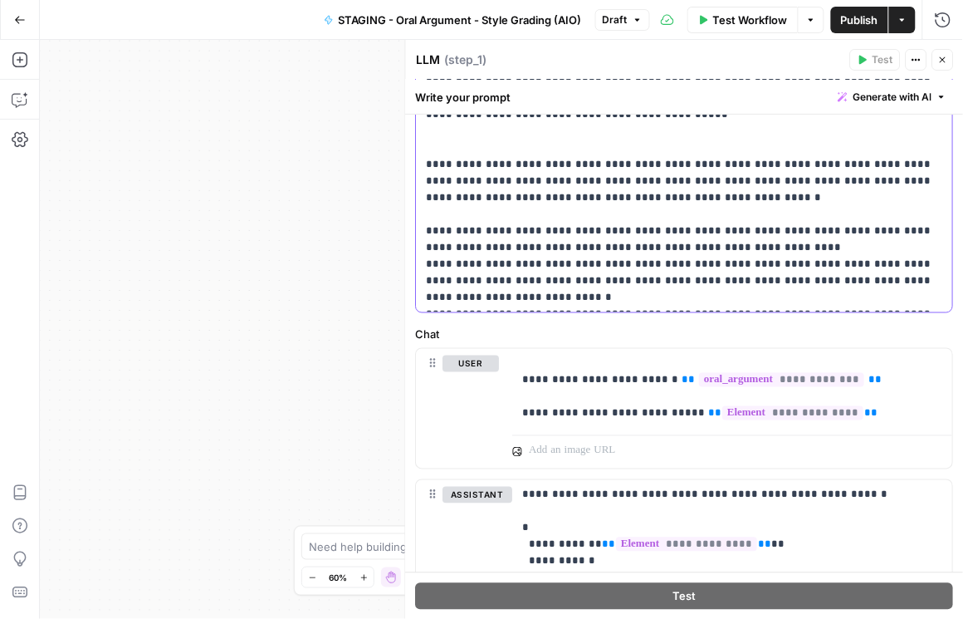
scroll to position [522, 0]
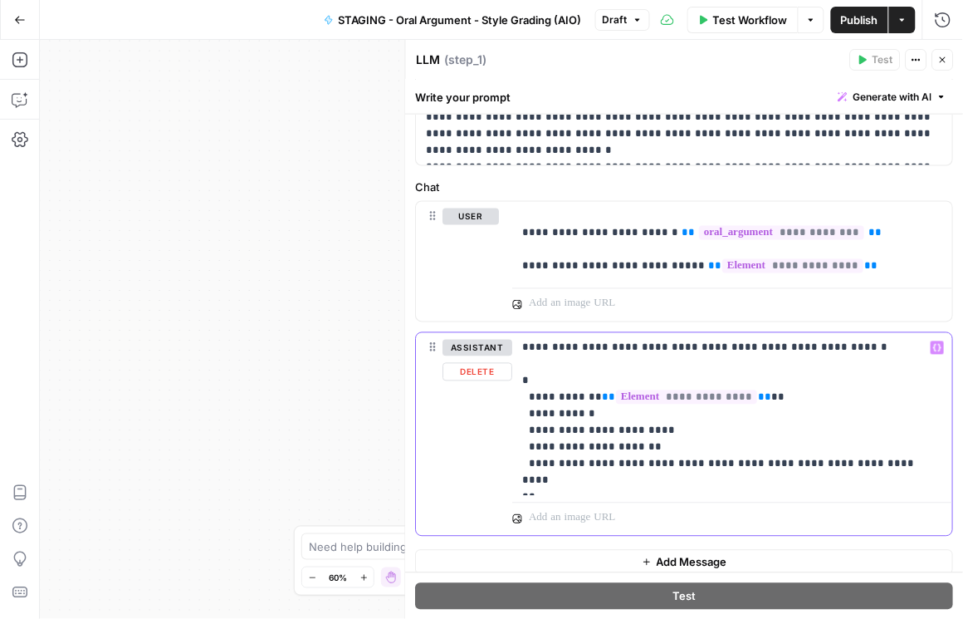
click at [633, 463] on p "**********" at bounding box center [730, 414] width 414 height 149
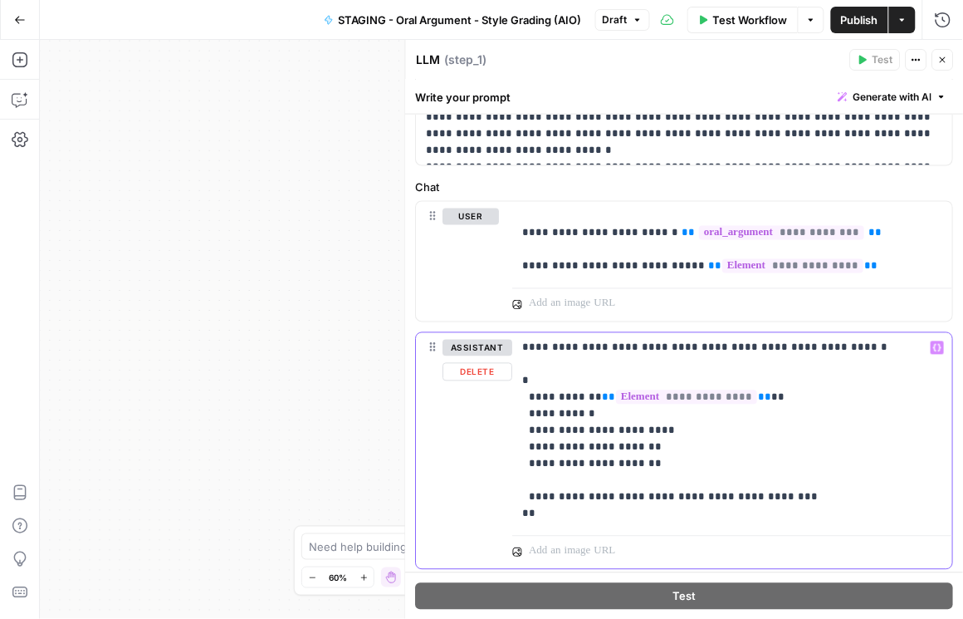
click at [673, 473] on p "**********" at bounding box center [730, 431] width 414 height 183
click at [624, 478] on p "**********" at bounding box center [730, 431] width 414 height 183
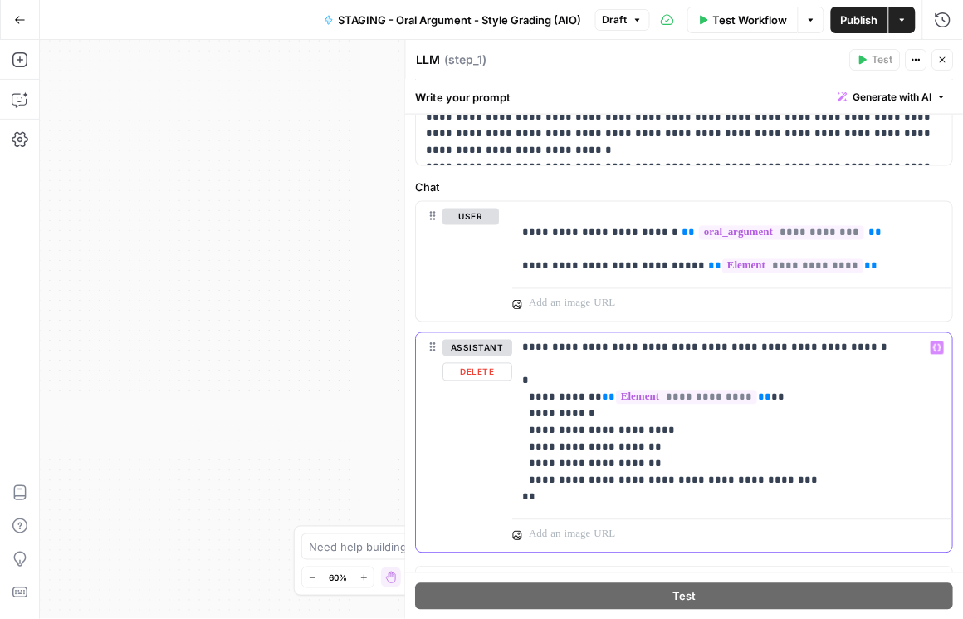
click at [800, 481] on p "**********" at bounding box center [730, 423] width 414 height 166
drag, startPoint x: 793, startPoint y: 477, endPoint x: 527, endPoint y: 477, distance: 265.7
click at [527, 477] on p "**********" at bounding box center [730, 431] width 414 height 183
click at [794, 482] on p "**********" at bounding box center [730, 431] width 414 height 183
click at [777, 475] on p "**********" at bounding box center [730, 431] width 414 height 183
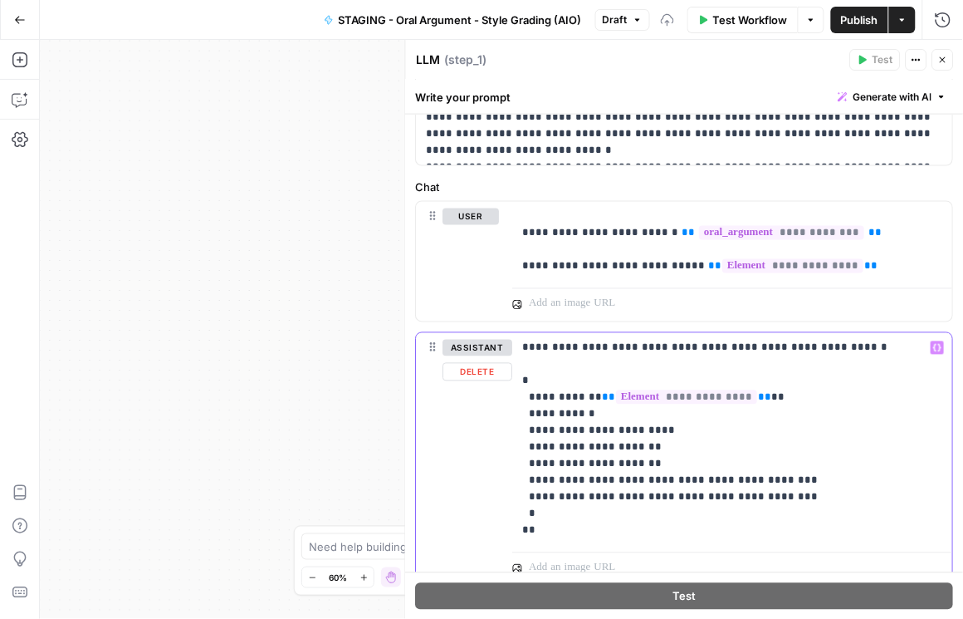
click at [785, 492] on p "**********" at bounding box center [730, 439] width 414 height 199
click at [532, 493] on p "**********" at bounding box center [730, 448] width 414 height 216
click at [534, 513] on p "**********" at bounding box center [730, 448] width 414 height 216
drag, startPoint x: 556, startPoint y: 493, endPoint x: 534, endPoint y: 492, distance: 21.7
click at [534, 492] on p "**********" at bounding box center [730, 448] width 414 height 216
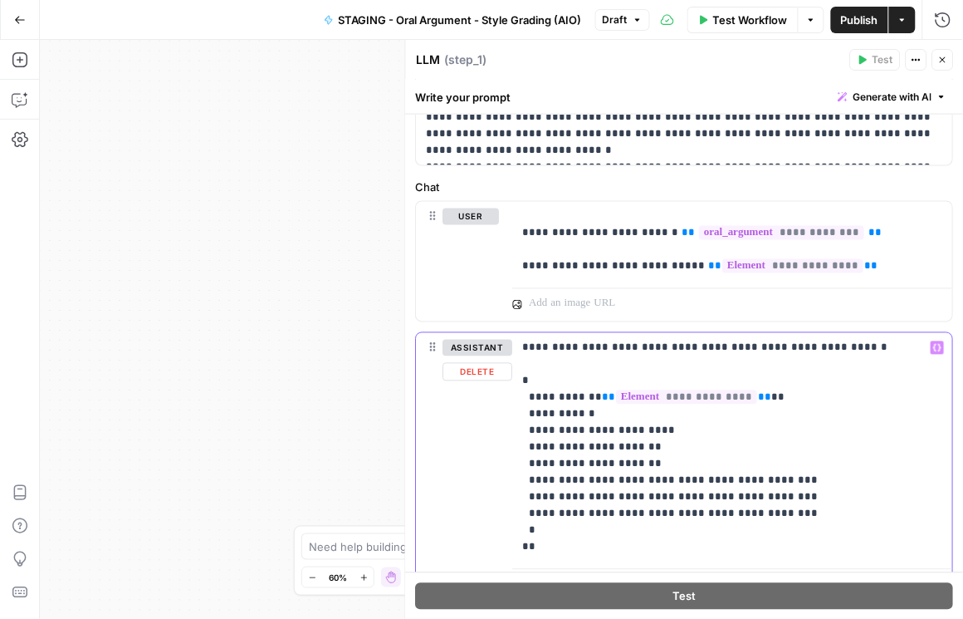
drag, startPoint x: 598, startPoint y: 538, endPoint x: 504, endPoint y: 384, distance: 180.0
click at [505, 384] on div "**********" at bounding box center [685, 467] width 536 height 269
copy p "**********"
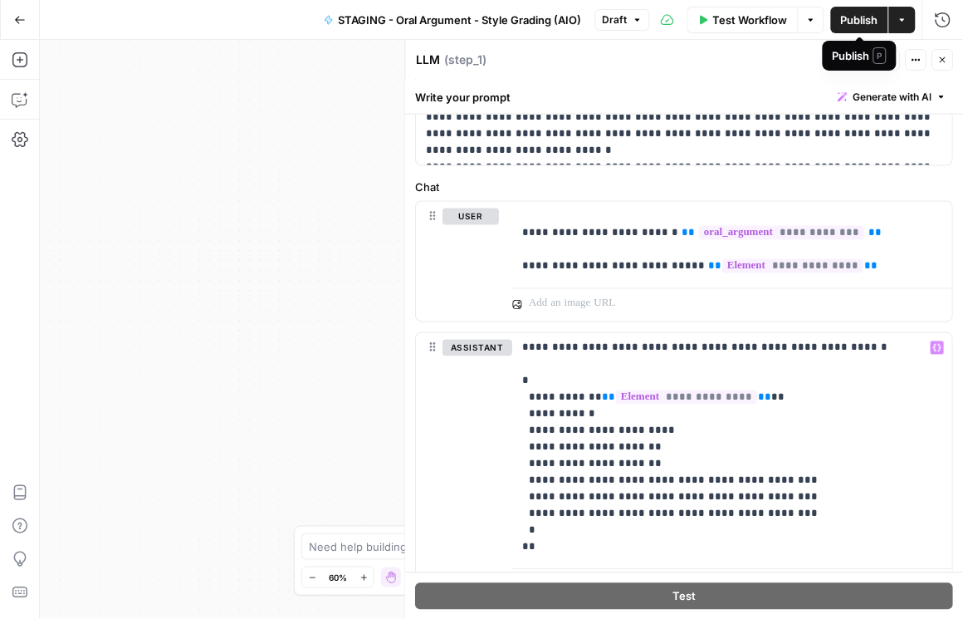
click at [858, 22] on span "Publish" at bounding box center [859, 20] width 37 height 17
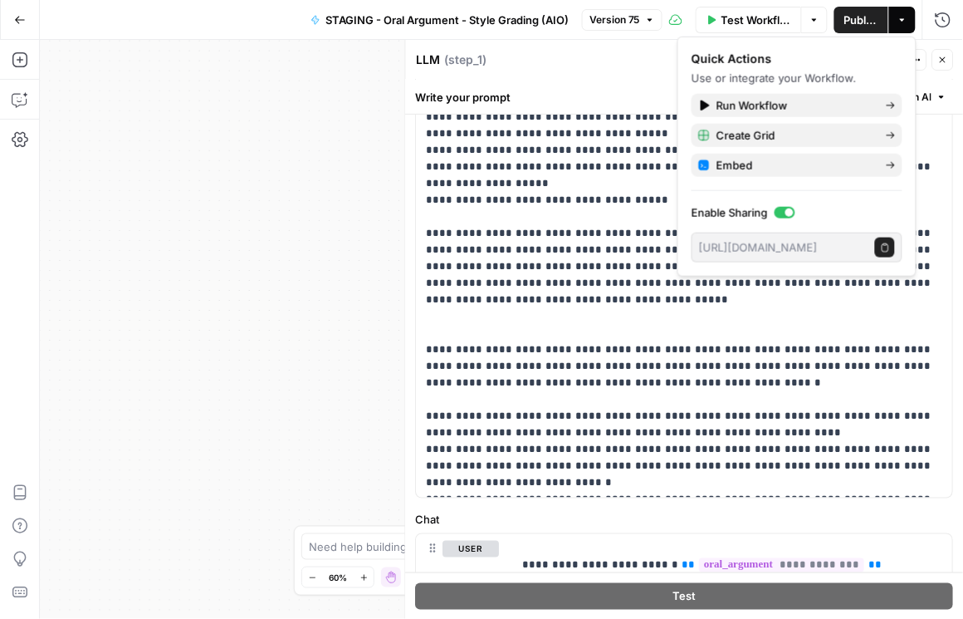
scroll to position [0, 0]
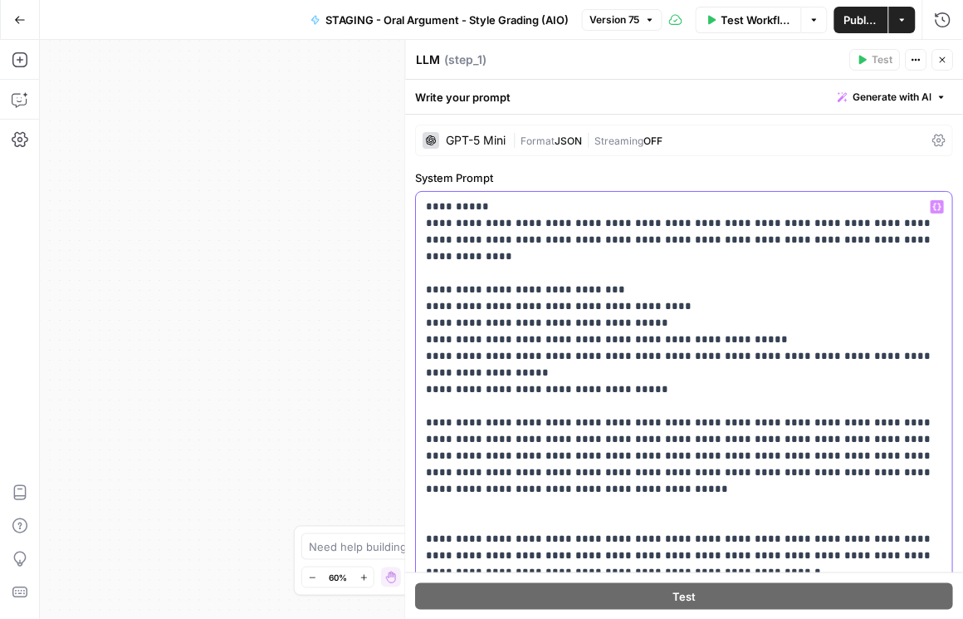
drag, startPoint x: 919, startPoint y: 454, endPoint x: 406, endPoint y: 400, distance: 516.0
click at [406, 400] on div "**********" at bounding box center [684, 329] width 559 height 579
copy p "**********"
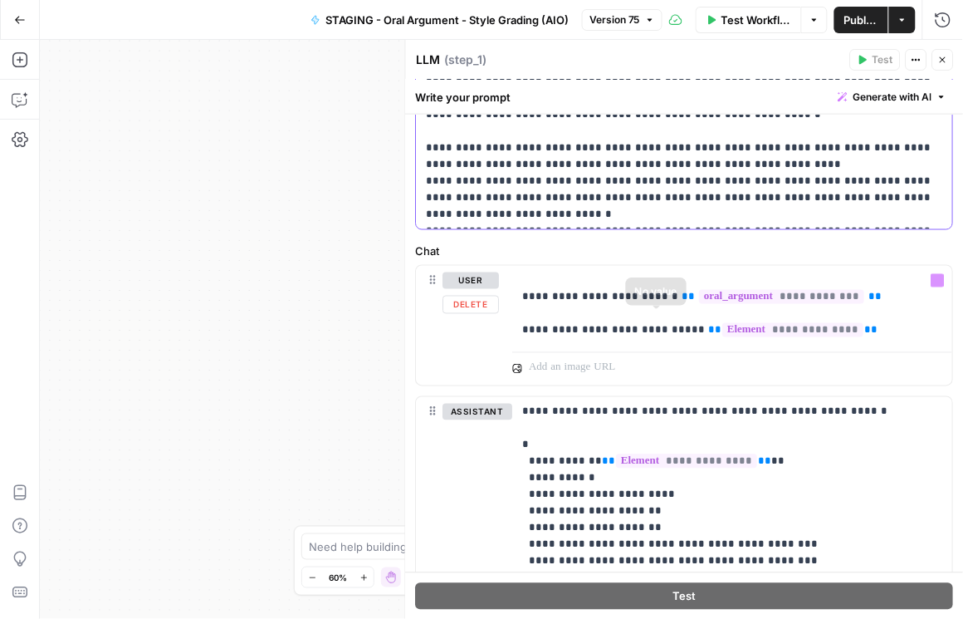
scroll to position [598, 0]
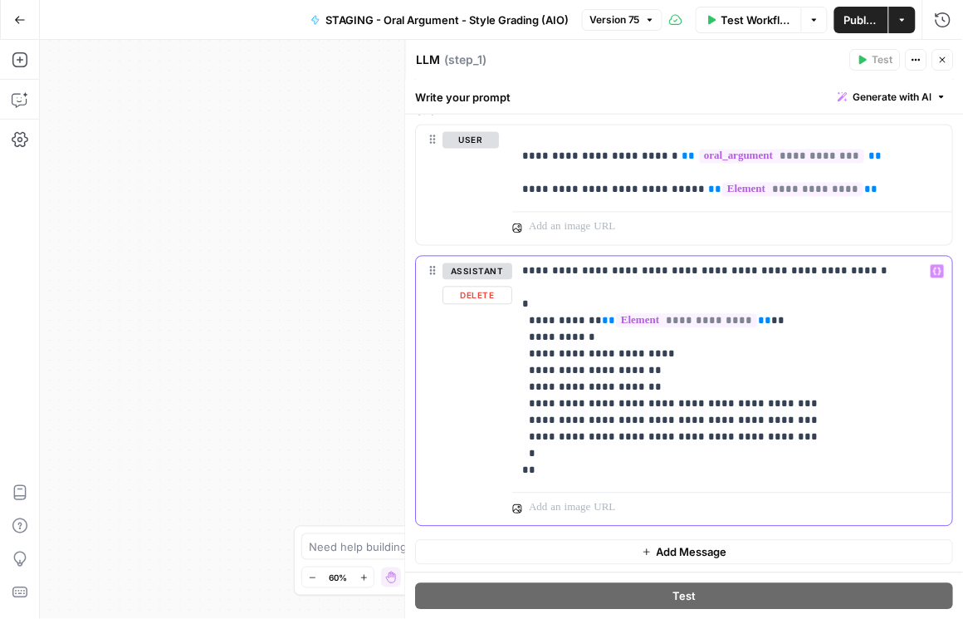
drag, startPoint x: 576, startPoint y: 453, endPoint x: 516, endPoint y: 388, distance: 88.7
click at [516, 388] on div "**********" at bounding box center [733, 371] width 440 height 229
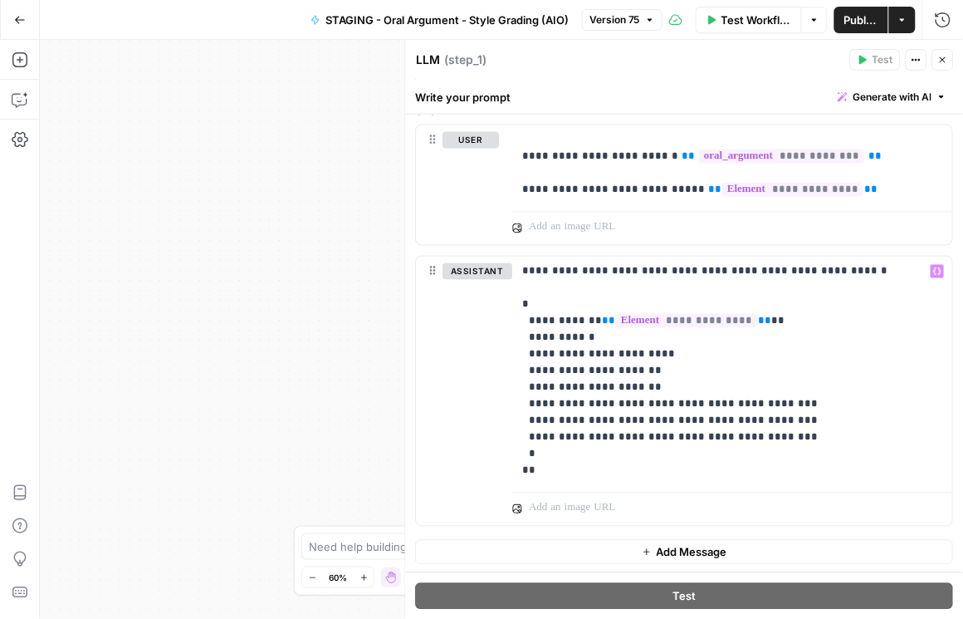
click at [228, 126] on div "Workflow Set Inputs Inputs Loop Iteration Iteration Step 4 Output Expand Output…" at bounding box center [501, 329] width 923 height 579
click at [851, 20] on span "Publish" at bounding box center [862, 20] width 34 height 17
click at [18, 17] on icon "button" at bounding box center [20, 19] width 10 height 7
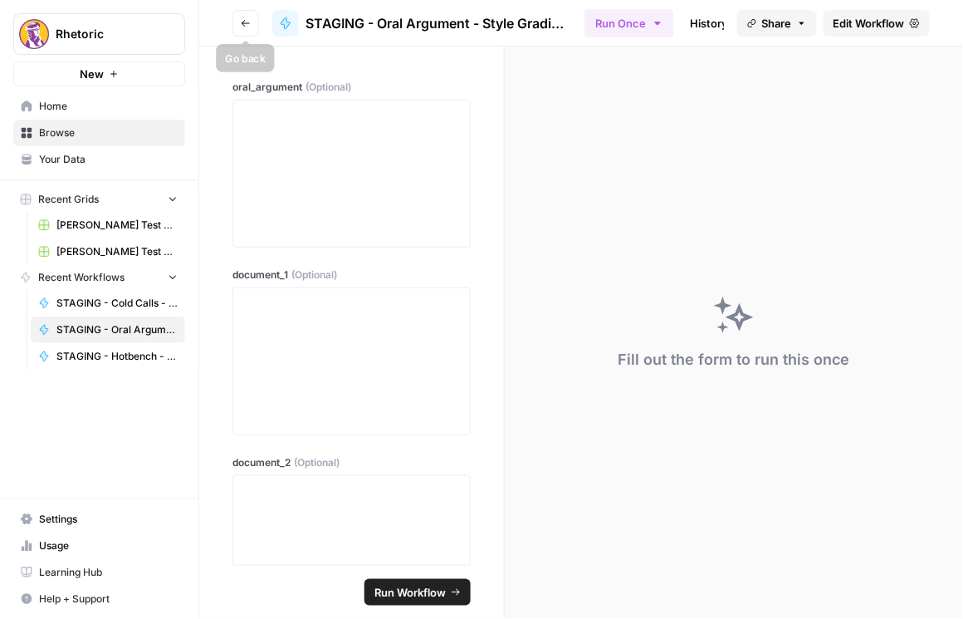
click at [246, 18] on icon "button" at bounding box center [246, 23] width 10 height 10
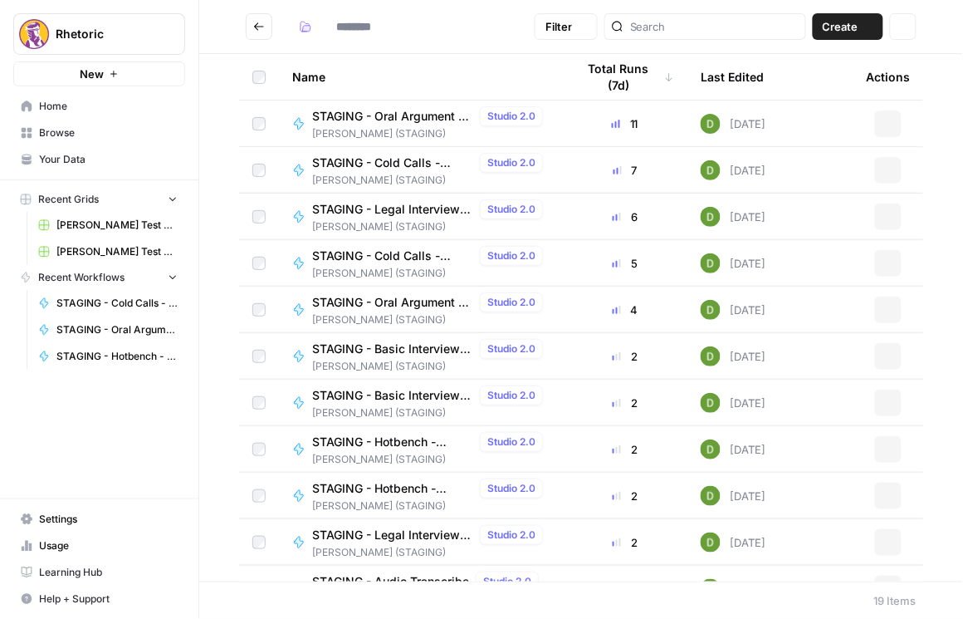
type input "**********"
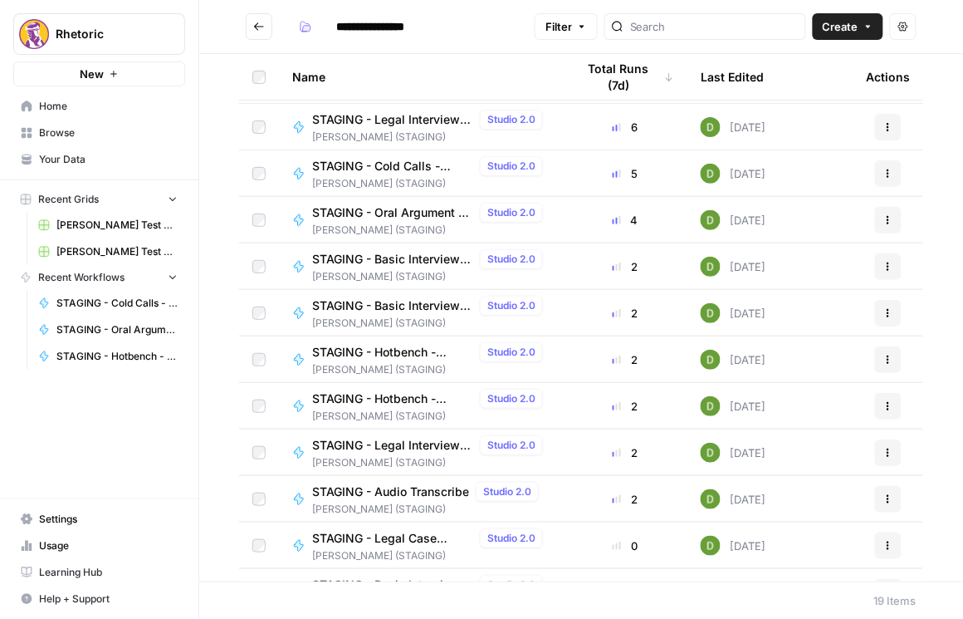
scroll to position [189, 0]
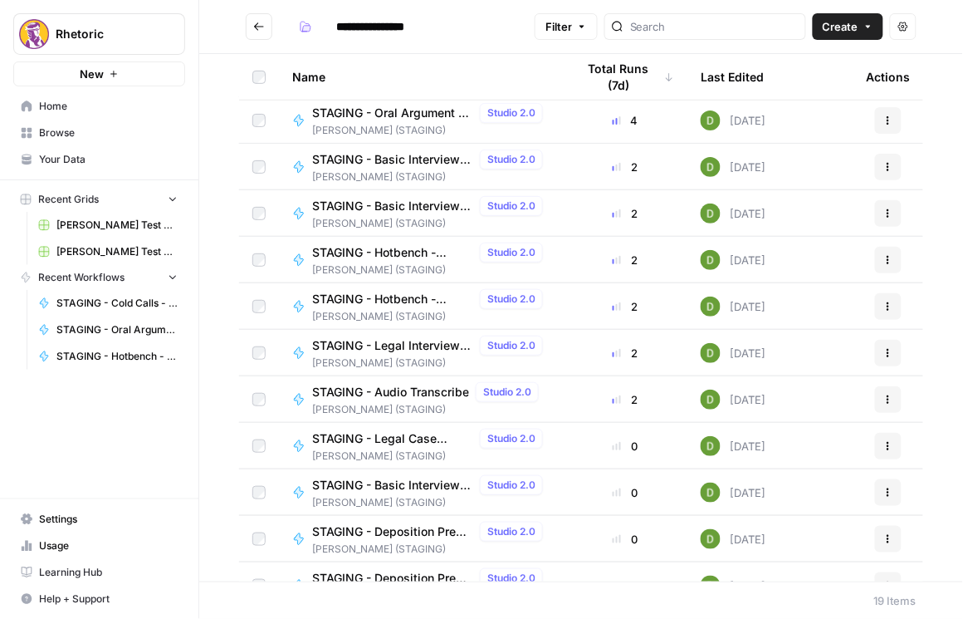
click at [398, 440] on span "STAGING - Legal Case Presentation - Grading (AIO)" at bounding box center [392, 438] width 161 height 17
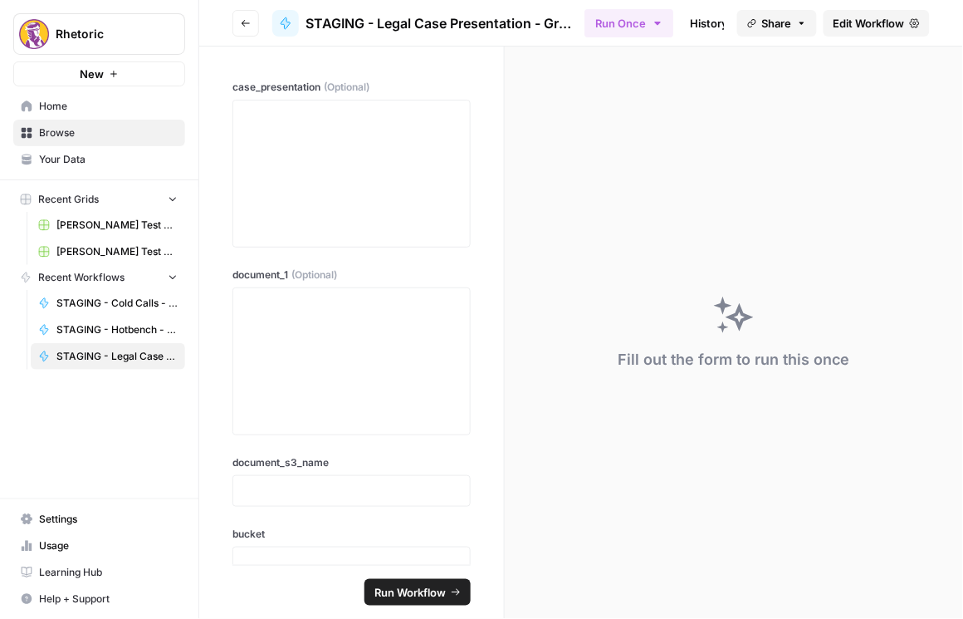
click at [890, 31] on link "Edit Workflow" at bounding box center [877, 23] width 106 height 27
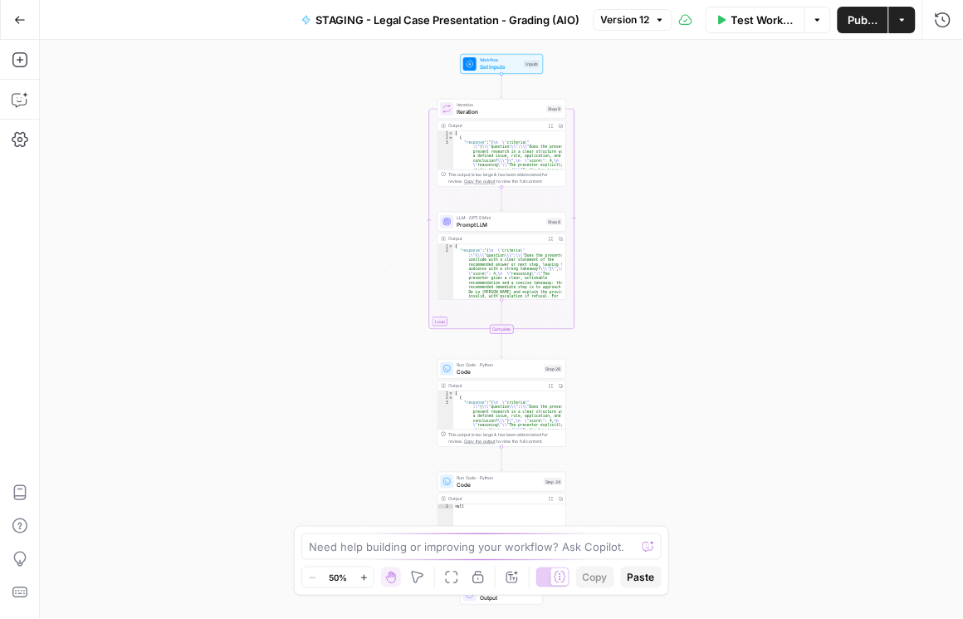
click at [941, 31] on div "Test Workflow Options Publish Actions Run History" at bounding box center [818, 19] width 291 height 39
click at [942, 27] on icon "button" at bounding box center [943, 20] width 17 height 17
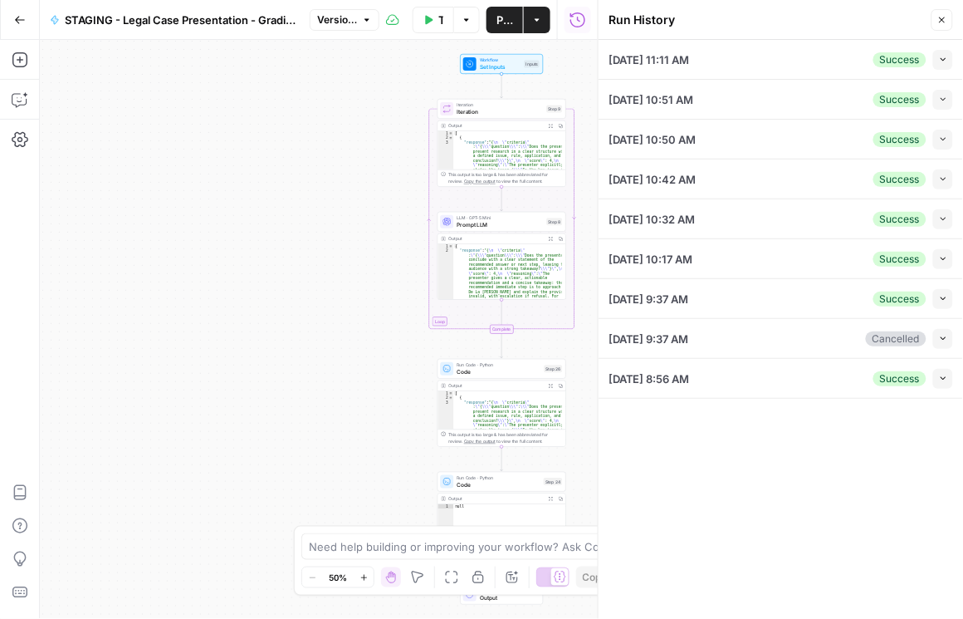
click at [445, 18] on button "Test Workflow" at bounding box center [434, 20] width 42 height 27
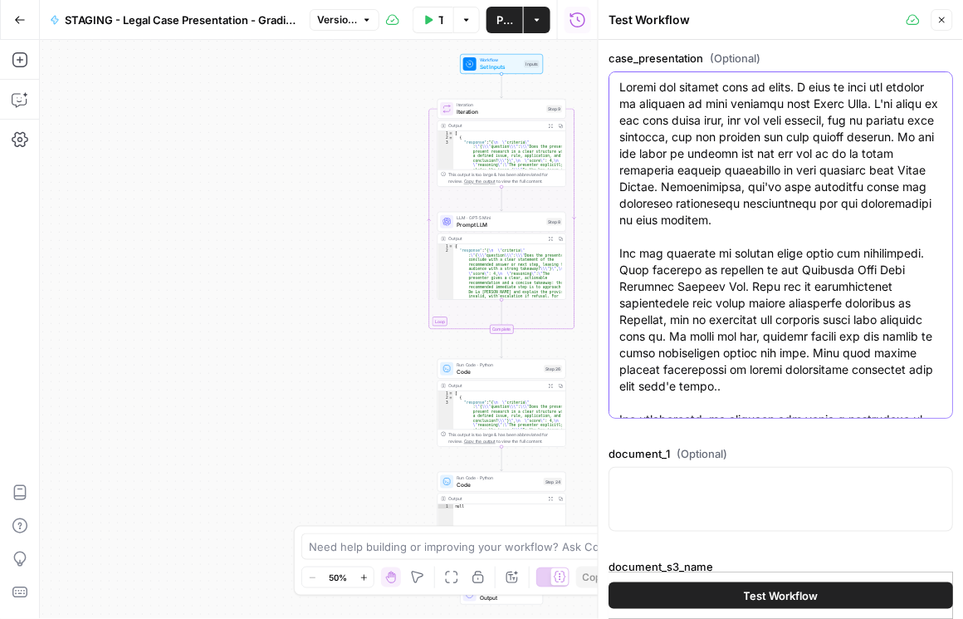
click at [798, 408] on textarea "case_presentation (Optional)" at bounding box center [781, 627] width 323 height 1096
type textarea "Thanks for meeting with me today. I want to walk you through my findings on you…"
click at [776, 597] on span "Test Workflow" at bounding box center [781, 595] width 75 height 17
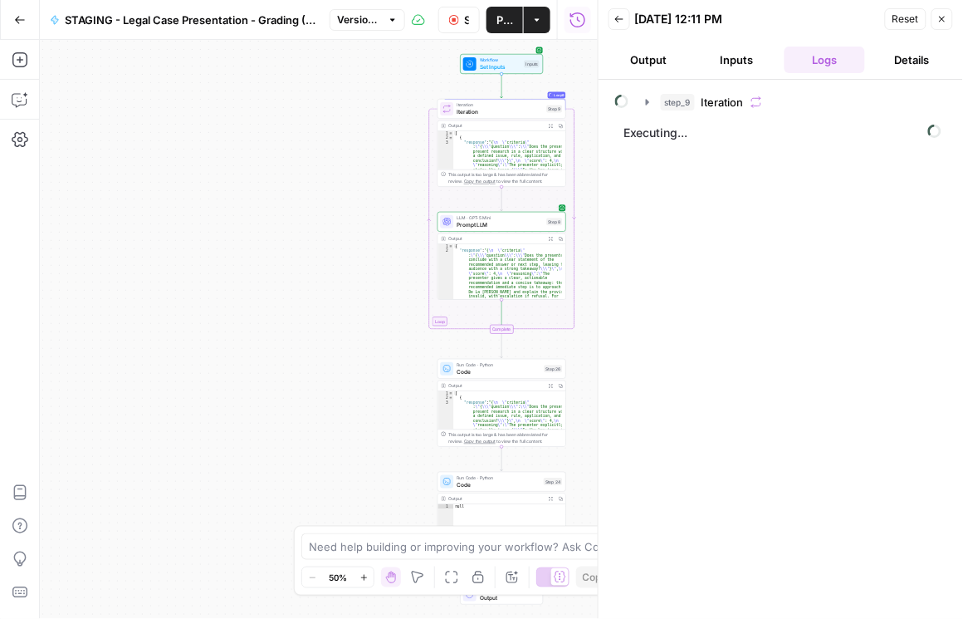
drag, startPoint x: 665, startPoint y: 326, endPoint x: 658, endPoint y: 311, distance: 16.7
click at [665, 326] on div "step_9 Iteration Executing..." at bounding box center [780, 349] width 331 height 522
click at [648, 105] on icon "button" at bounding box center [647, 101] width 13 height 13
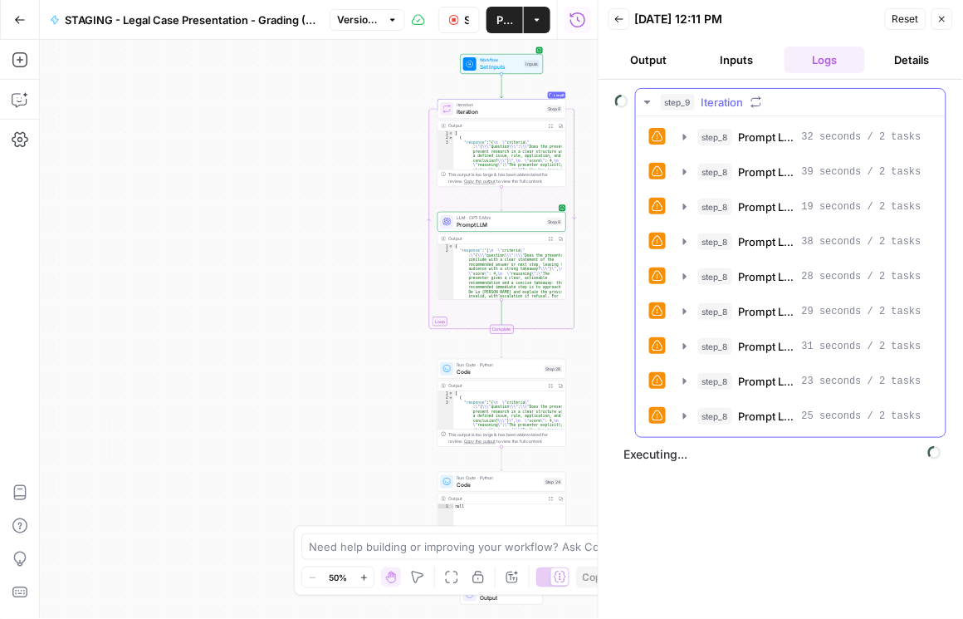
click at [647, 103] on icon "button" at bounding box center [647, 101] width 13 height 13
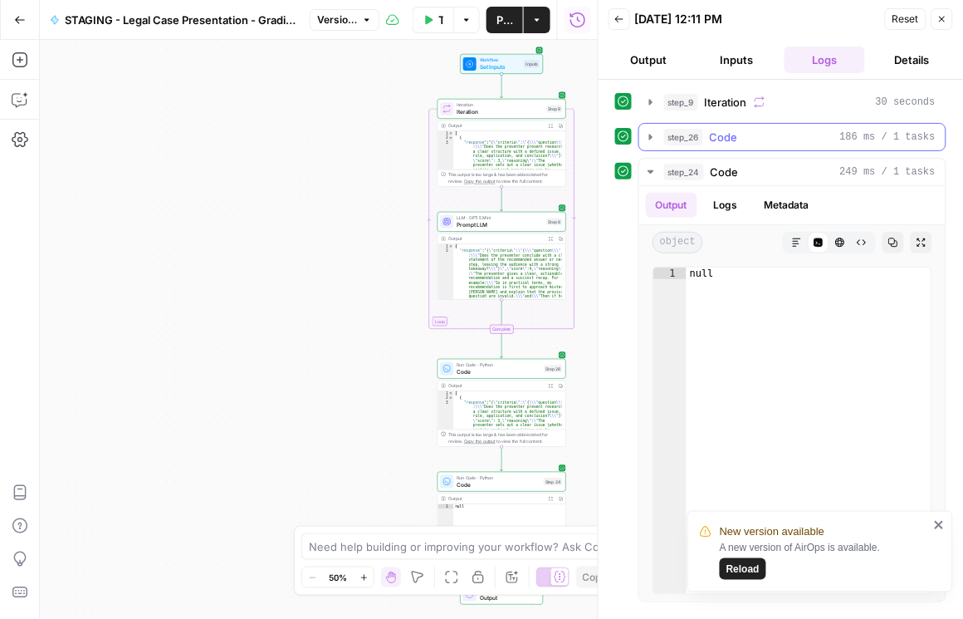
click at [654, 139] on icon "button" at bounding box center [650, 136] width 13 height 13
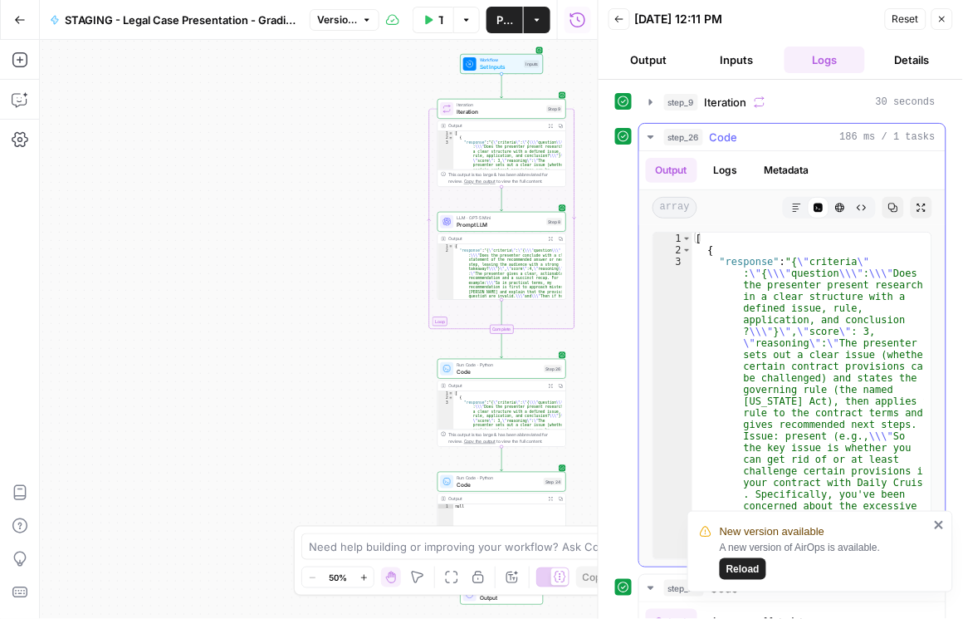
click at [889, 208] on icon "button" at bounding box center [894, 208] width 10 height 10
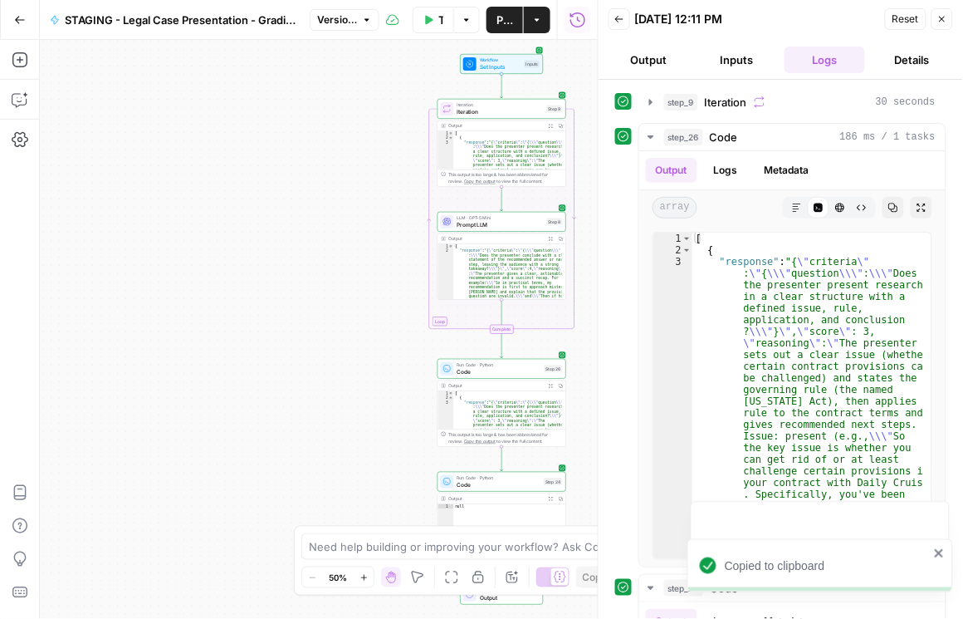
click at [423, 20] on button "Test Workflow" at bounding box center [434, 20] width 42 height 27
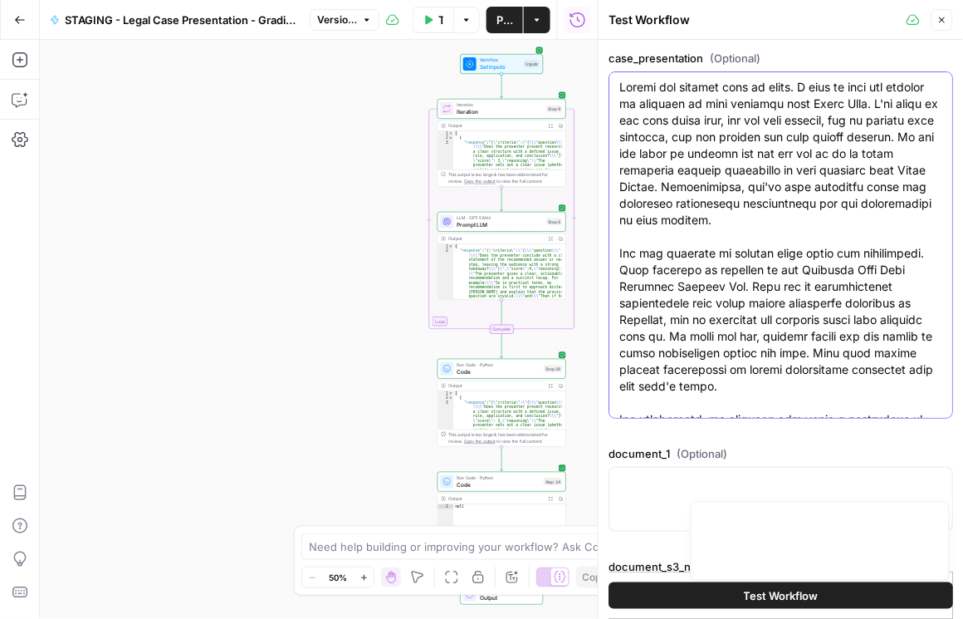
click at [713, 407] on textarea "case_presentation (Optional)" at bounding box center [781, 627] width 323 height 1096
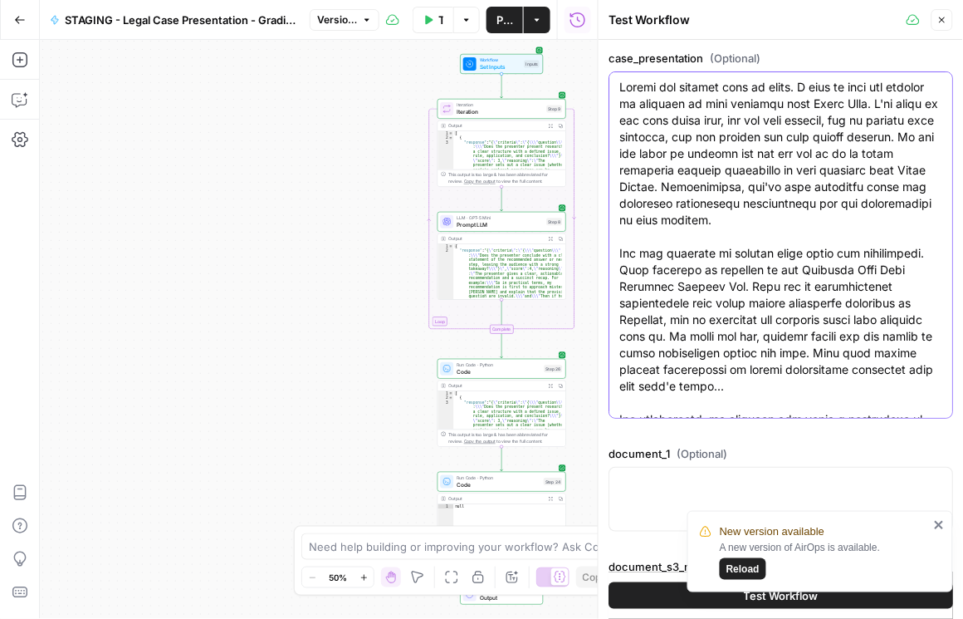
type textarea "Thanks for meeting with me today. I want to walk you through my findings on you…"
click at [653, 596] on button "Test Workflow" at bounding box center [781, 595] width 345 height 27
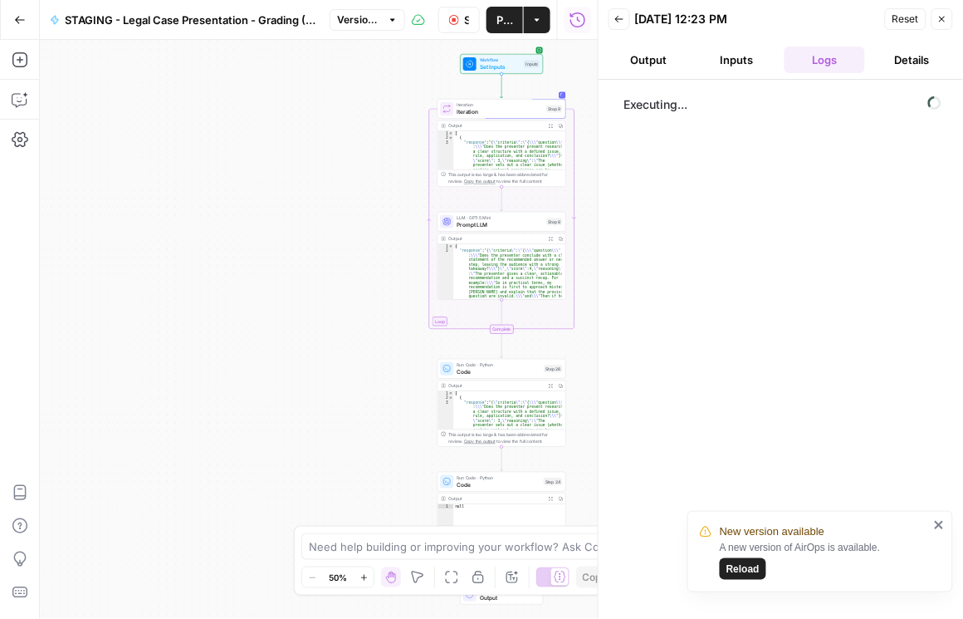
click at [938, 525] on icon "close" at bounding box center [940, 524] width 12 height 13
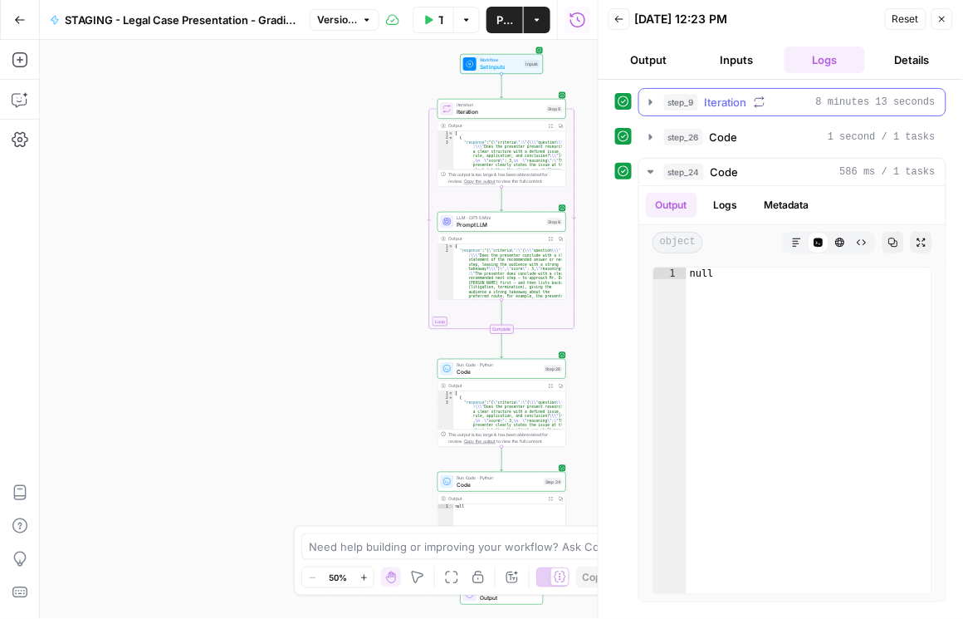
click at [651, 100] on icon "button" at bounding box center [650, 102] width 3 height 6
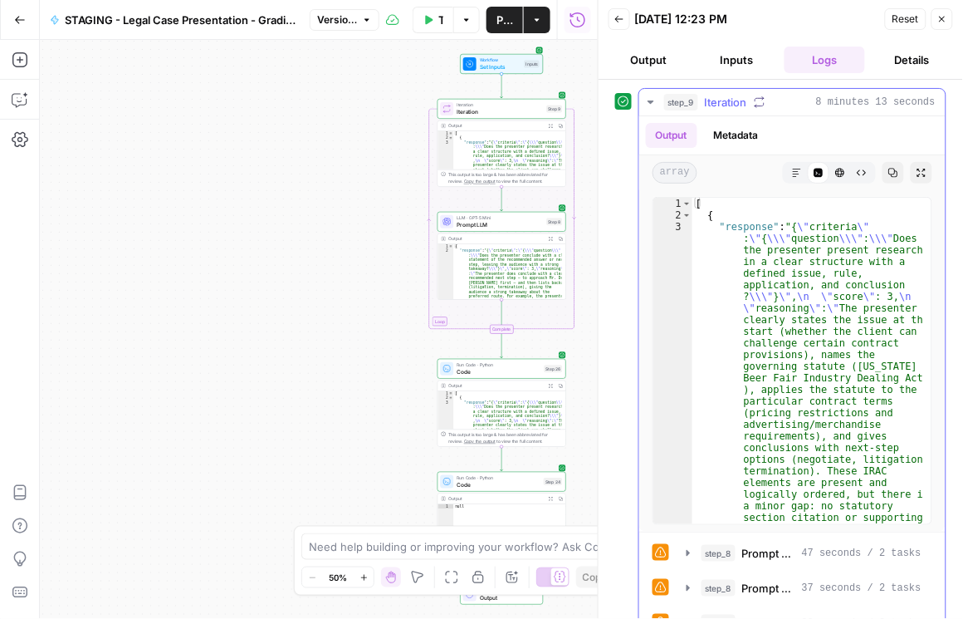
click at [649, 101] on icon "button" at bounding box center [651, 101] width 6 height 3
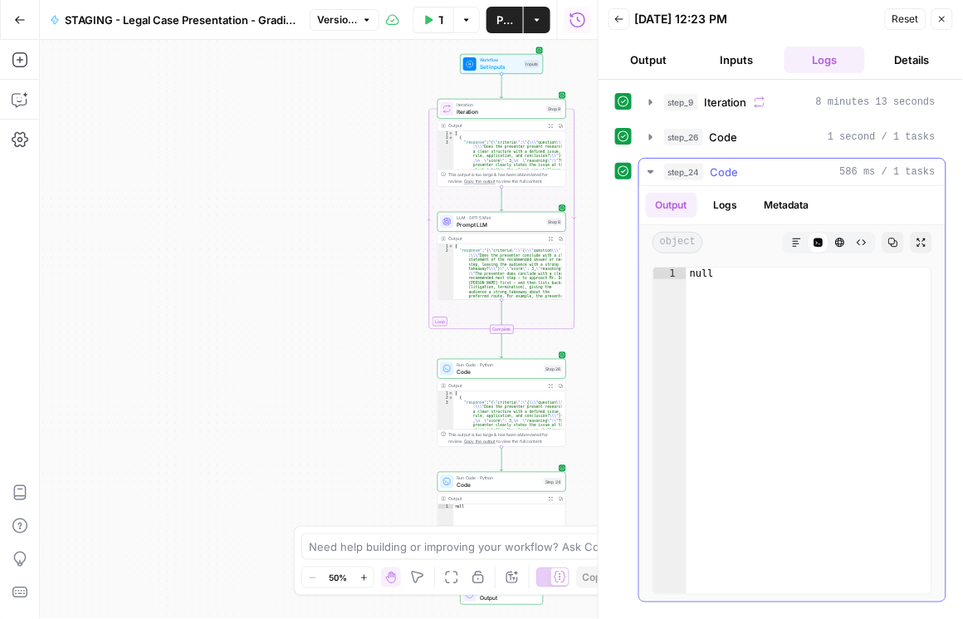
click at [653, 139] on icon "button" at bounding box center [650, 136] width 13 height 13
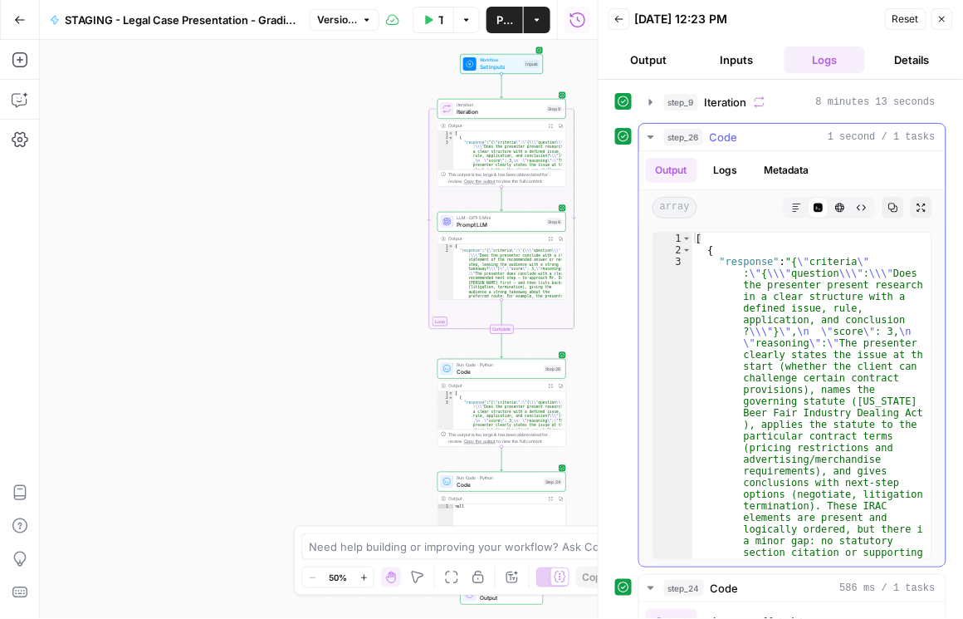
click at [889, 211] on button "Copy" at bounding box center [894, 208] width 22 height 22
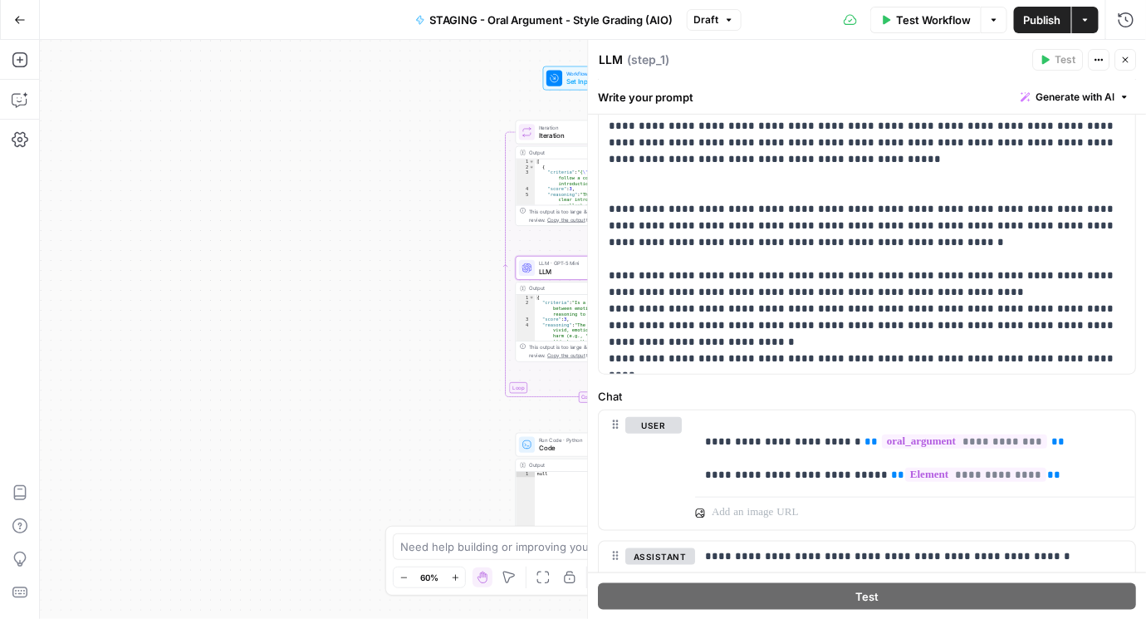
scroll to position [237, 0]
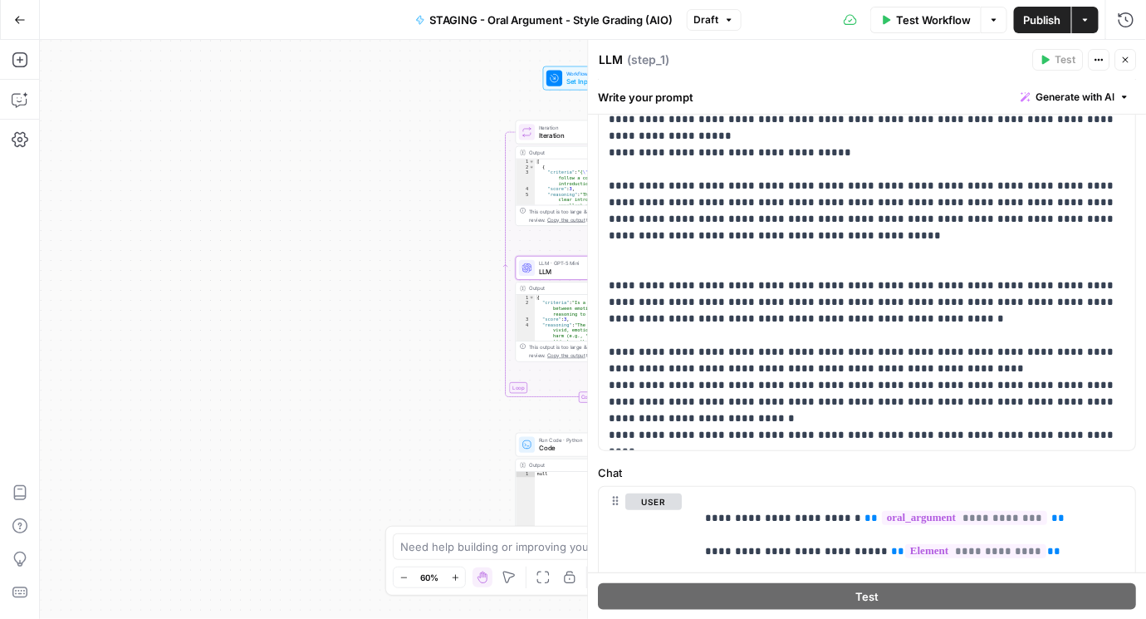
click at [415, 272] on div "Workflow Set Inputs Inputs Loop Iteration Iteration Step 4 Output Expand Output…" at bounding box center [593, 329] width 1106 height 579
click at [775, 396] on p "**********" at bounding box center [865, 203] width 510 height 482
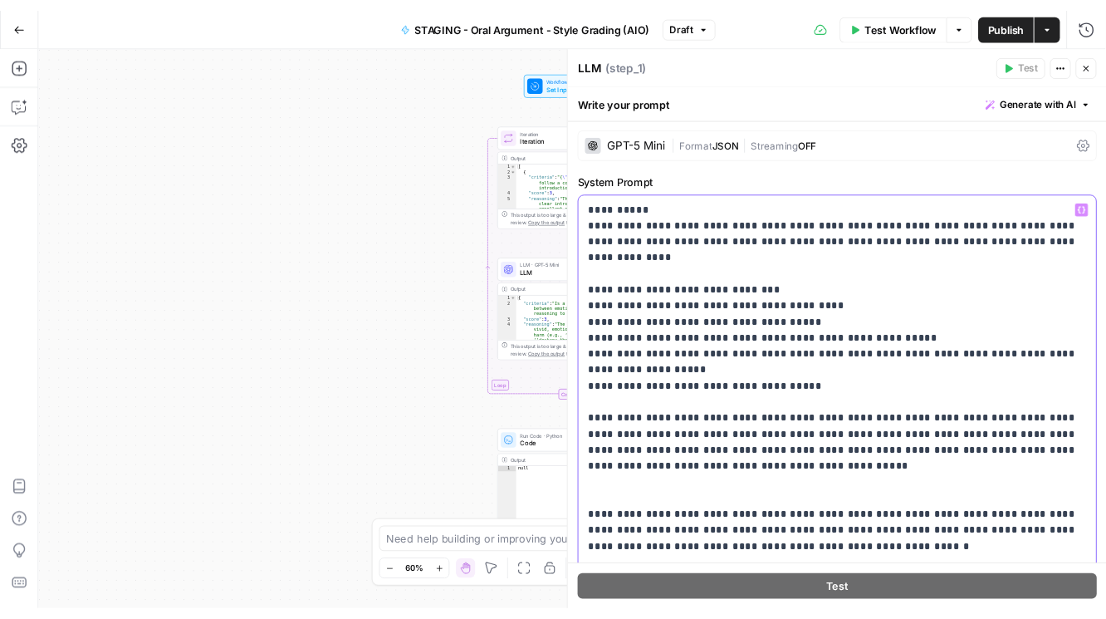
scroll to position [0, 0]
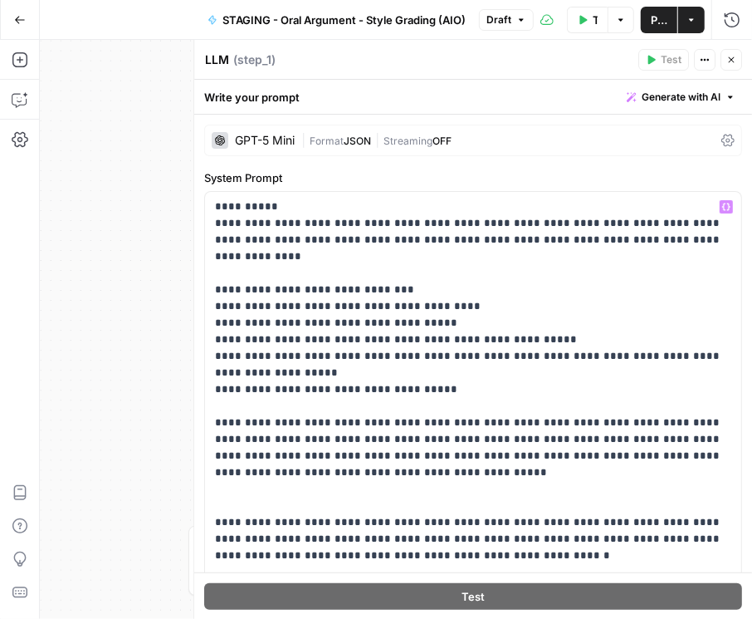
click at [22, 24] on icon "button" at bounding box center [20, 20] width 12 height 12
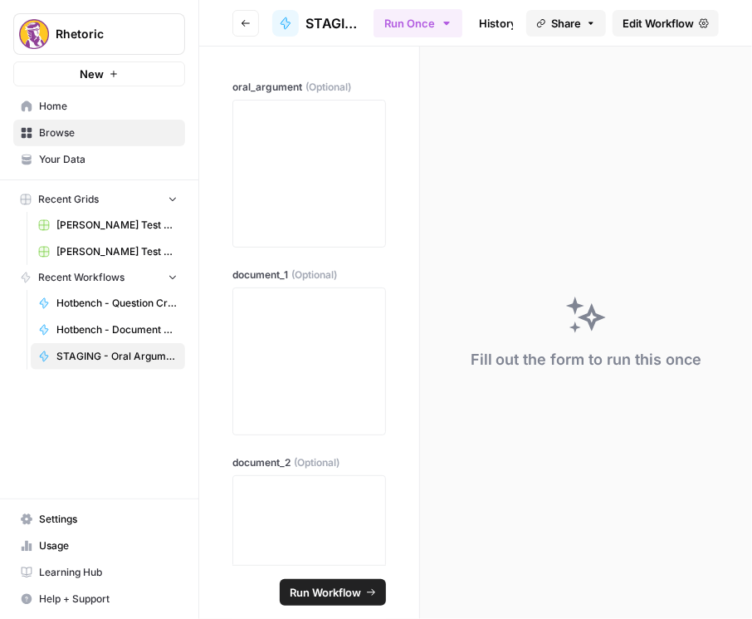
click at [242, 17] on button "Go back" at bounding box center [246, 23] width 27 height 27
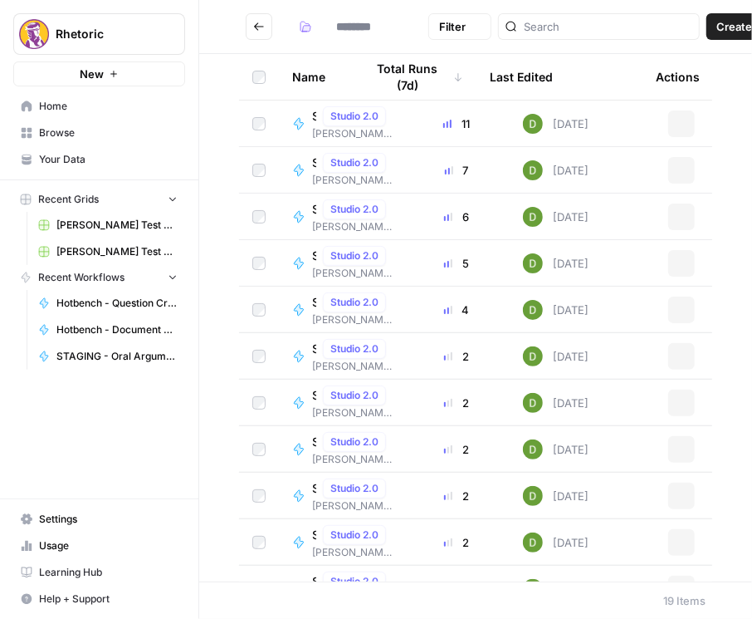
type input "**********"
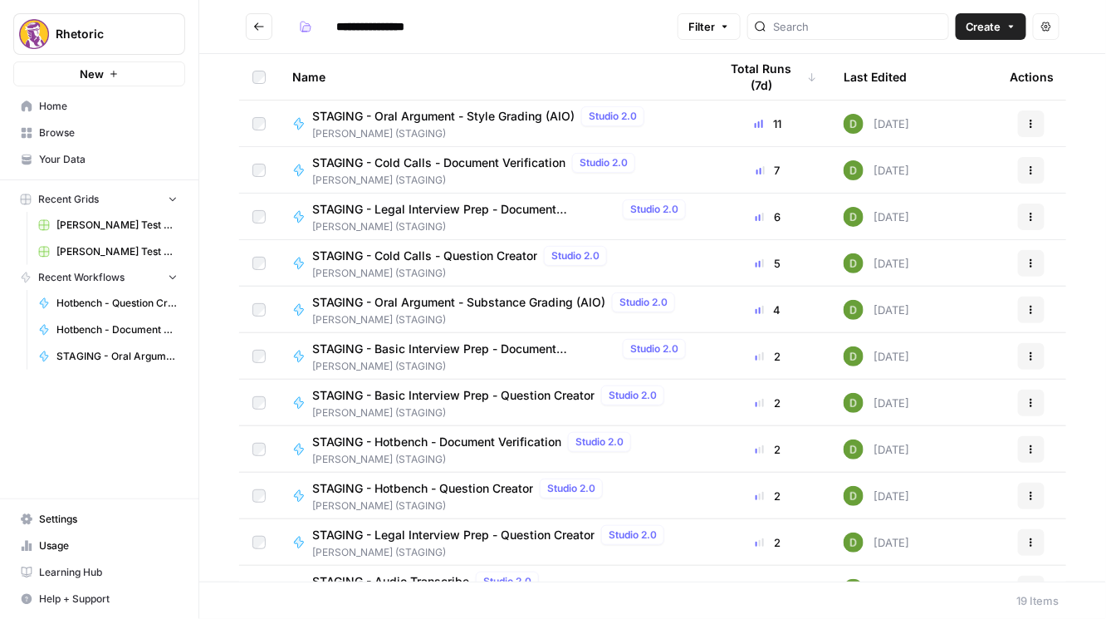
click at [492, 447] on span "STAGING - Hotbench - Document Verification" at bounding box center [436, 441] width 249 height 17
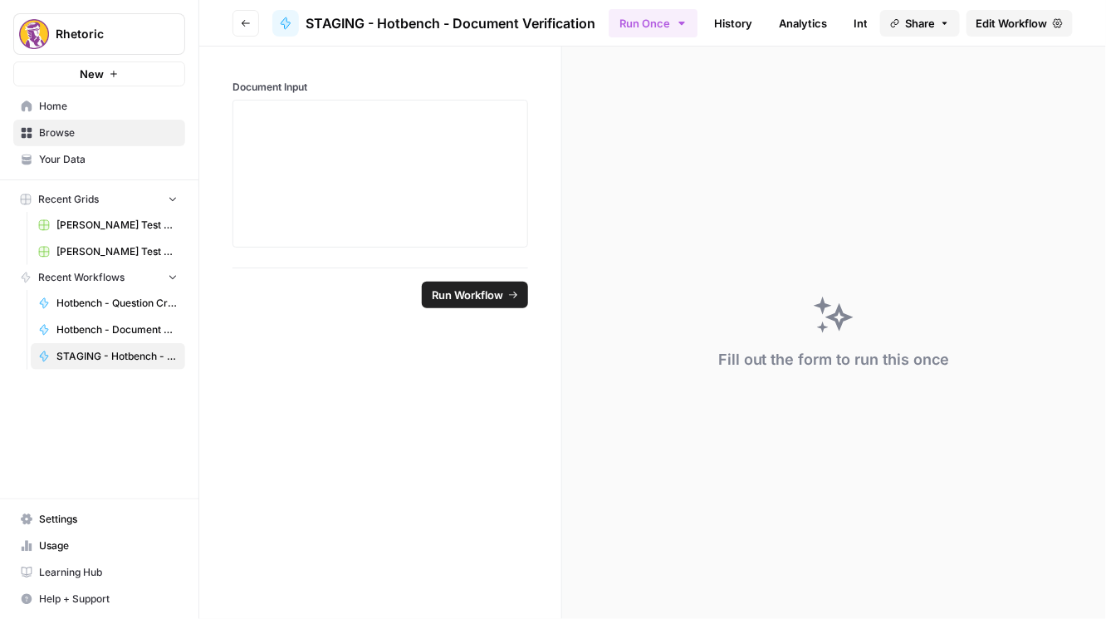
click at [1041, 23] on span "Edit Workflow" at bounding box center [1012, 23] width 71 height 17
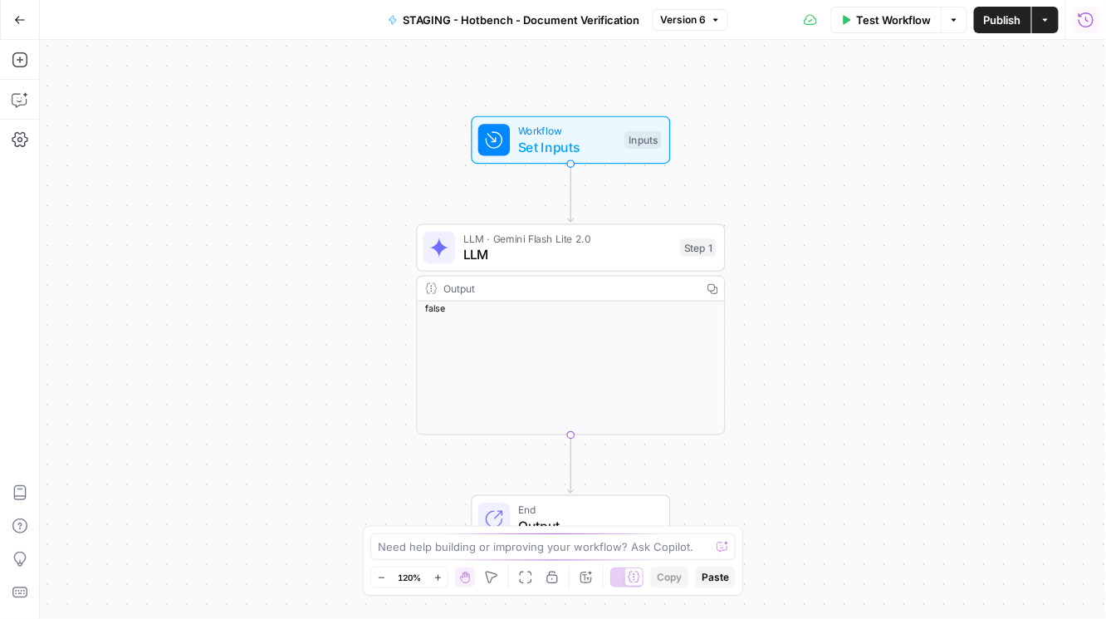
click at [1074, 20] on button "Run History" at bounding box center [1086, 20] width 27 height 27
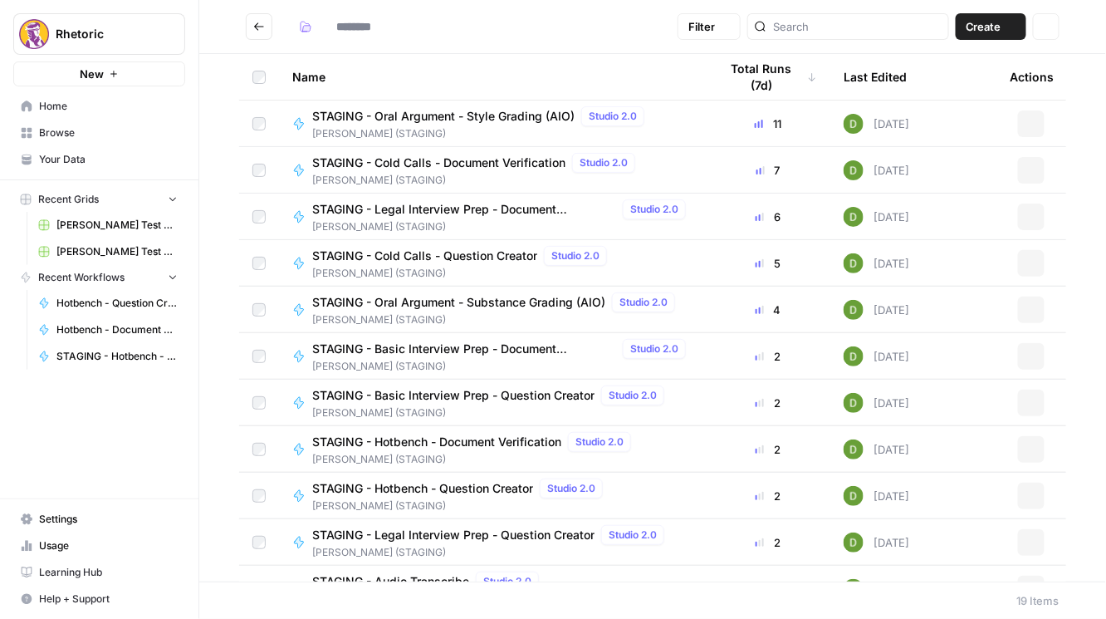
type input "**********"
click at [259, 28] on icon "Go back" at bounding box center [259, 27] width 12 height 12
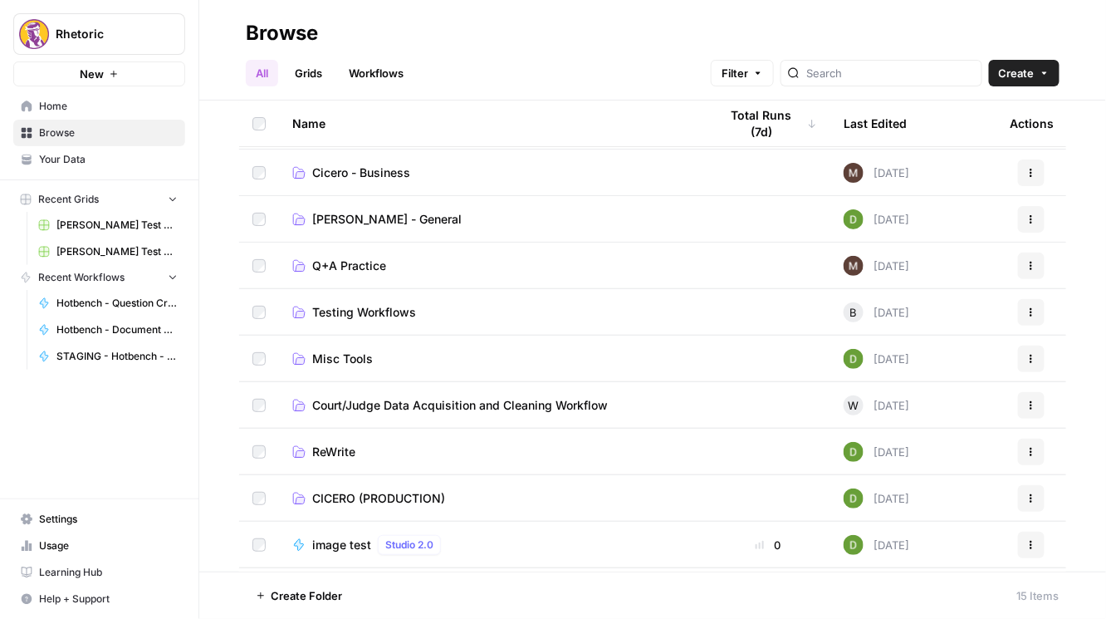
scroll to position [35, 0]
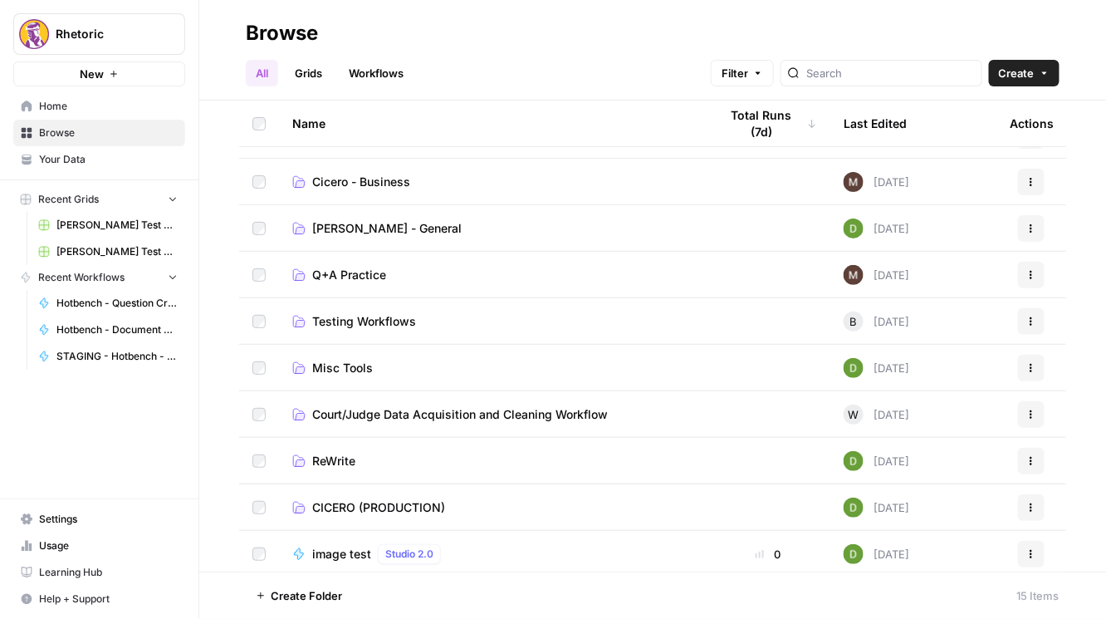
click at [399, 507] on span "CICERO (PRODUCTION)" at bounding box center [378, 507] width 133 height 17
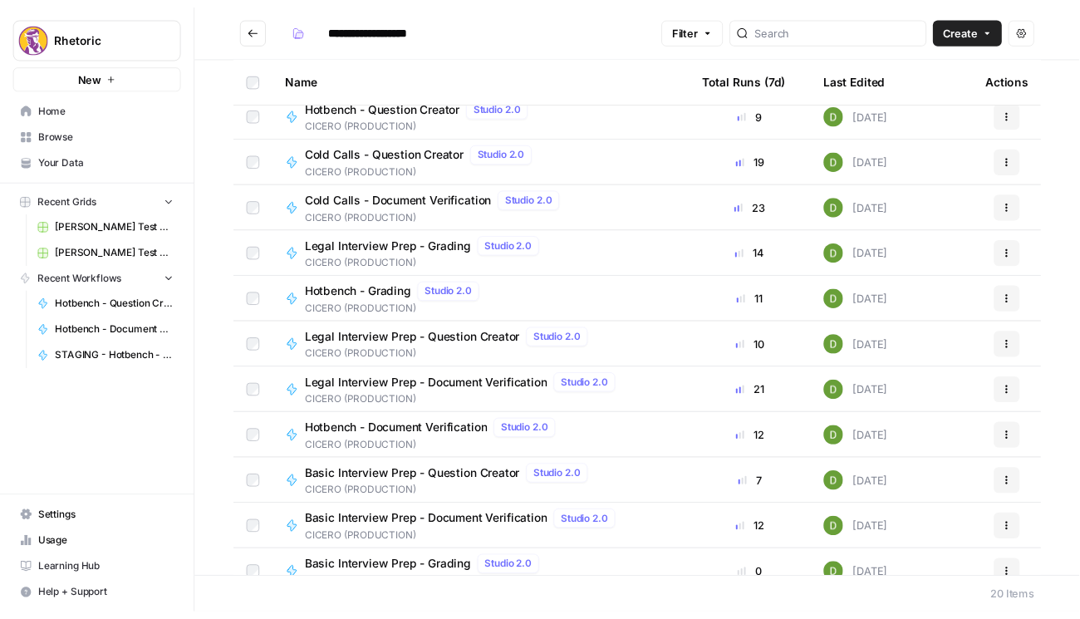
scroll to position [95, 0]
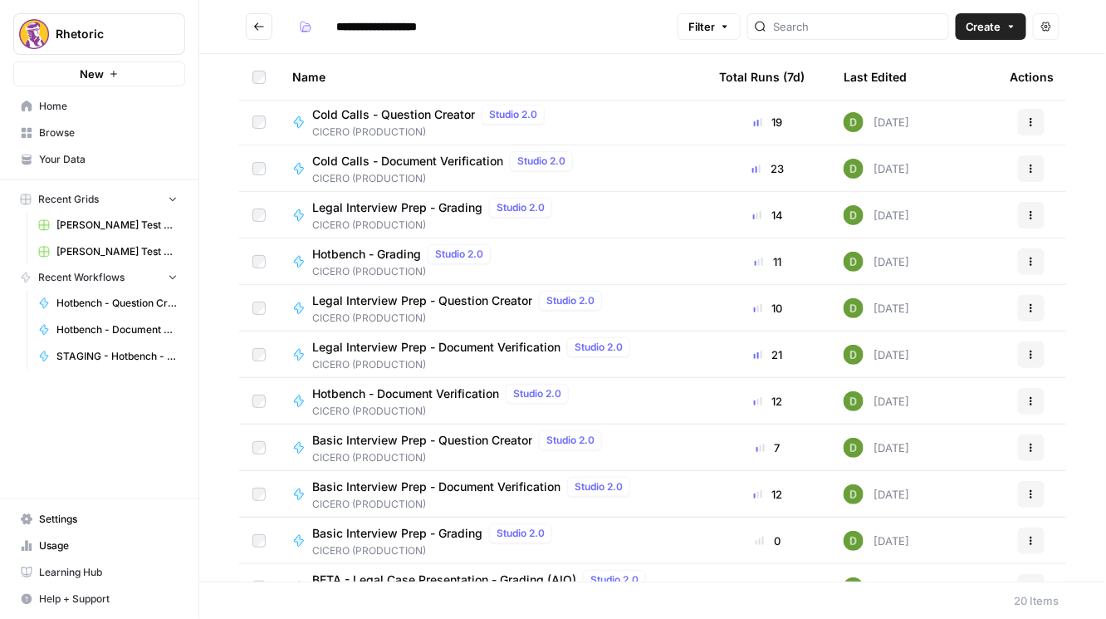
click at [421, 398] on span "Hotbench - Document Verification" at bounding box center [405, 393] width 187 height 17
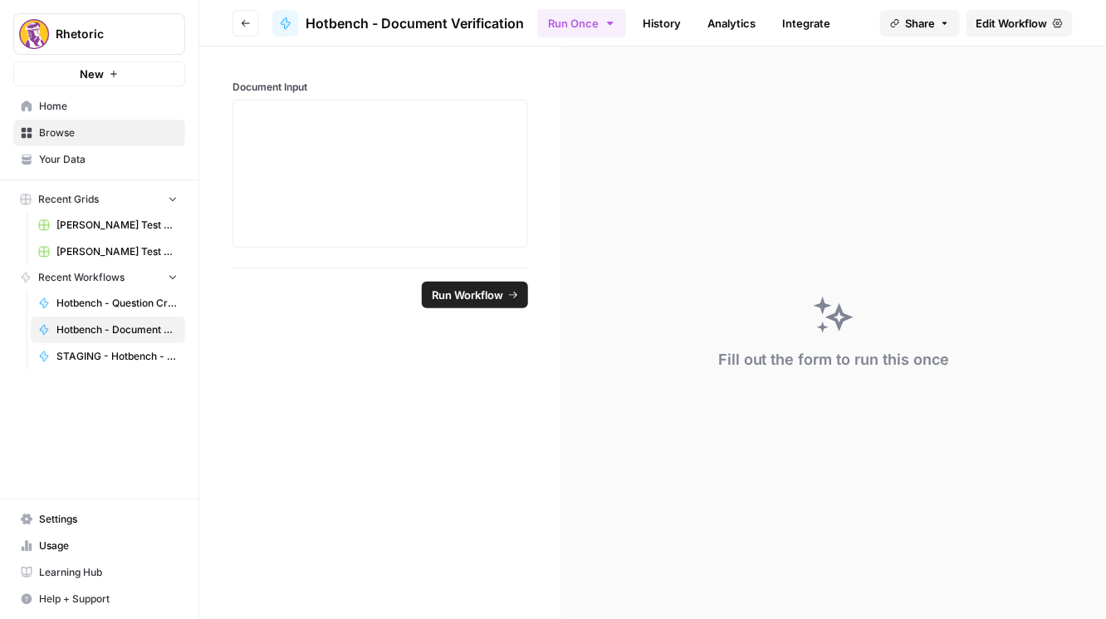
click at [1039, 26] on span "Edit Workflow" at bounding box center [1012, 23] width 71 height 17
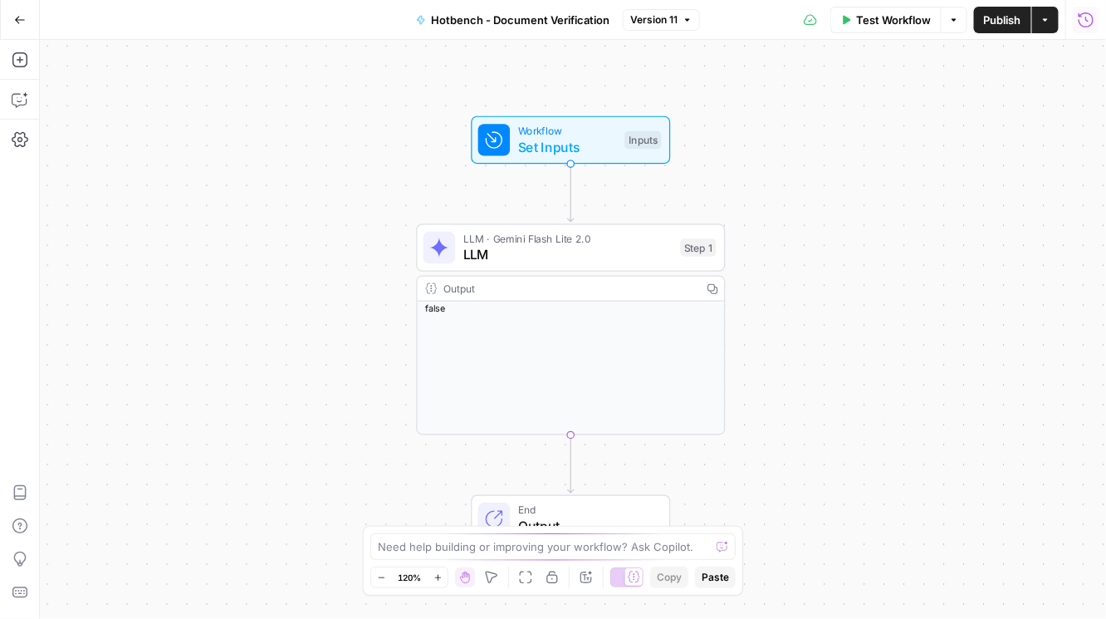
click at [1083, 25] on icon "button" at bounding box center [1086, 19] width 15 height 15
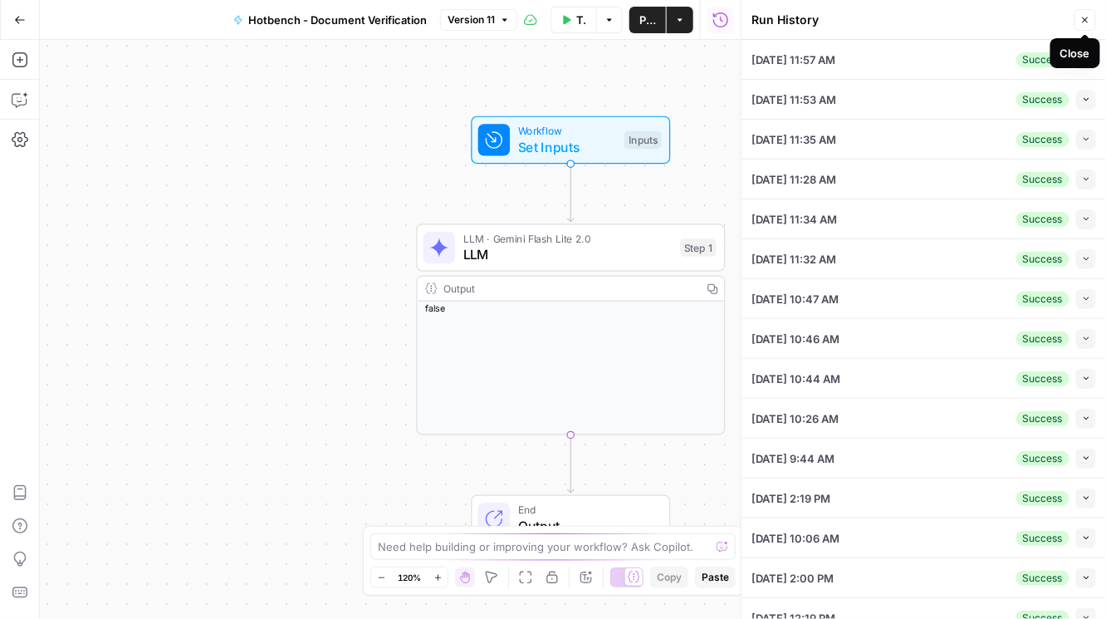
click at [1083, 58] on div "Close" at bounding box center [1075, 53] width 30 height 17
click at [1082, 63] on span "button" at bounding box center [1086, 59] width 9 height 9
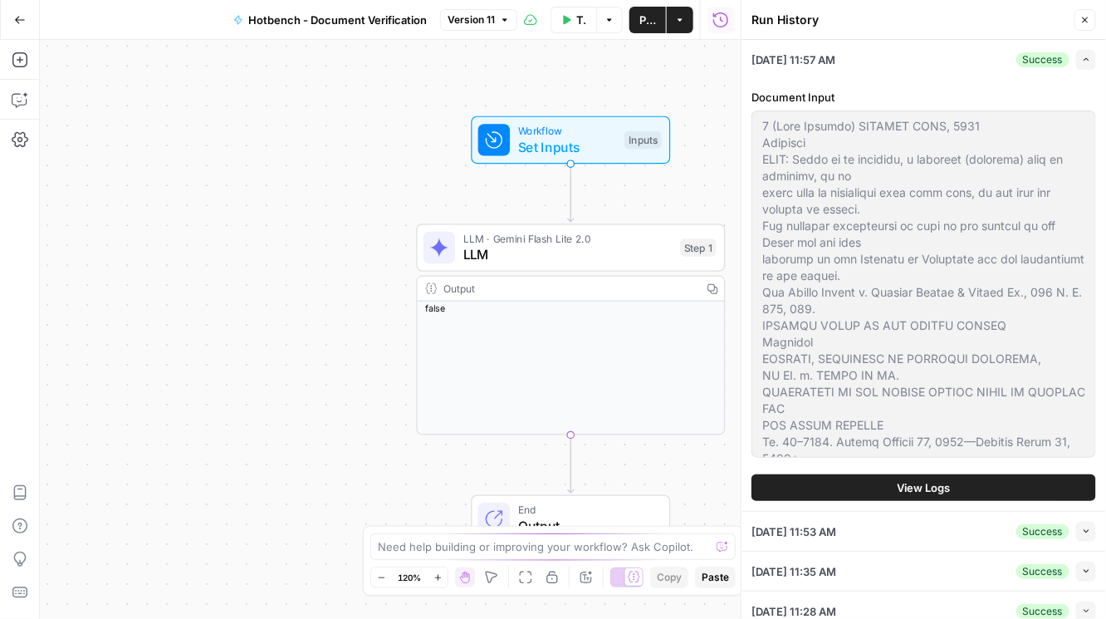
click at [952, 482] on button "View Logs" at bounding box center [924, 487] width 345 height 27
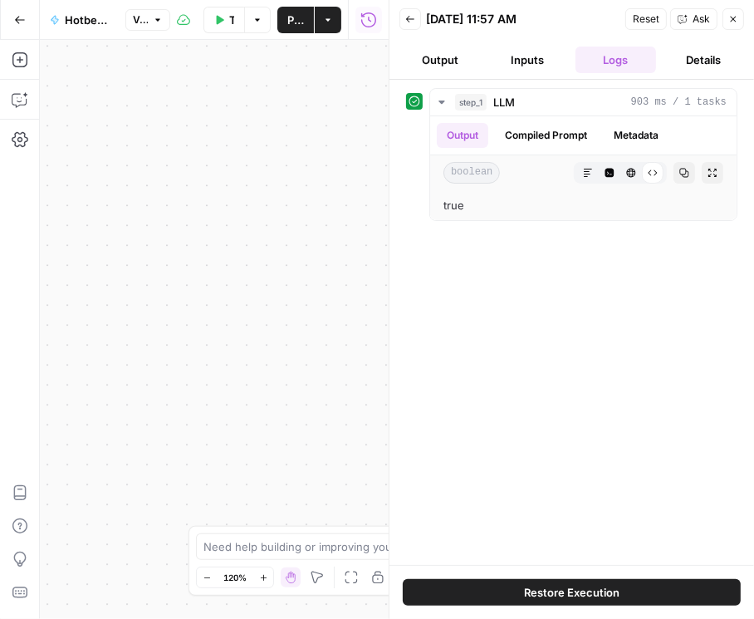
click at [735, 14] on icon "button" at bounding box center [733, 19] width 10 height 10
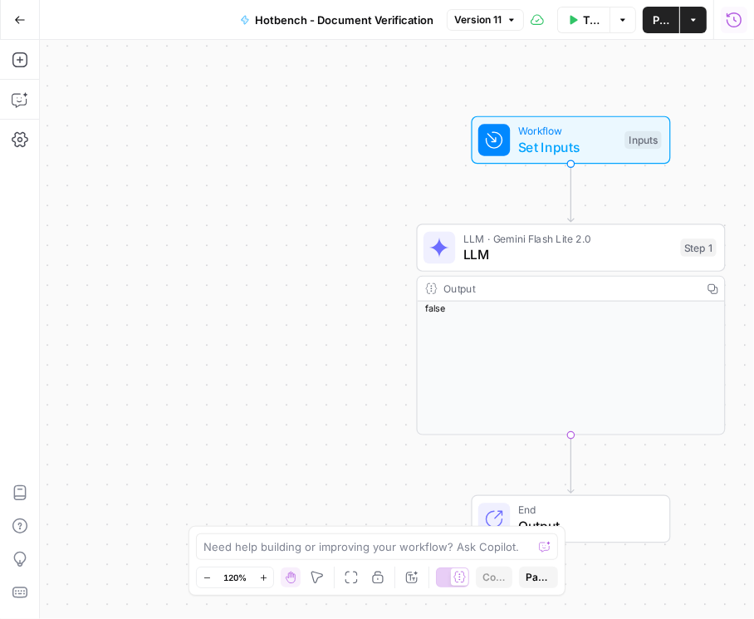
click at [513, 136] on div "Workflow Set Inputs Inputs Test Step" at bounding box center [570, 140] width 184 height 34
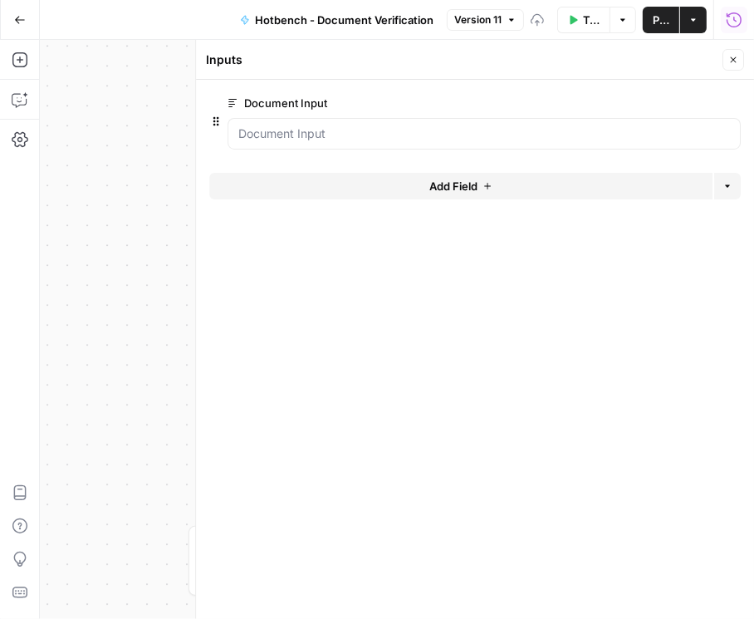
click at [694, 102] on span "edit field" at bounding box center [678, 102] width 37 height 13
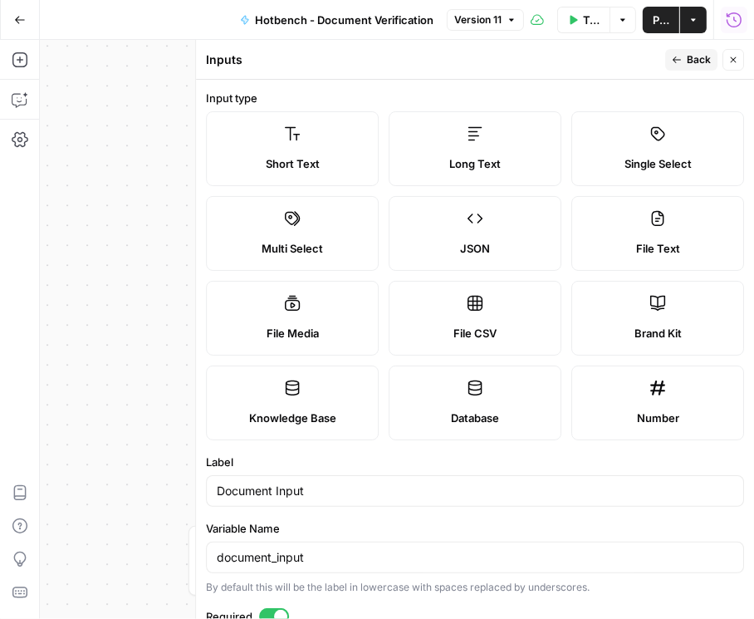
click at [737, 56] on icon "button" at bounding box center [733, 60] width 10 height 10
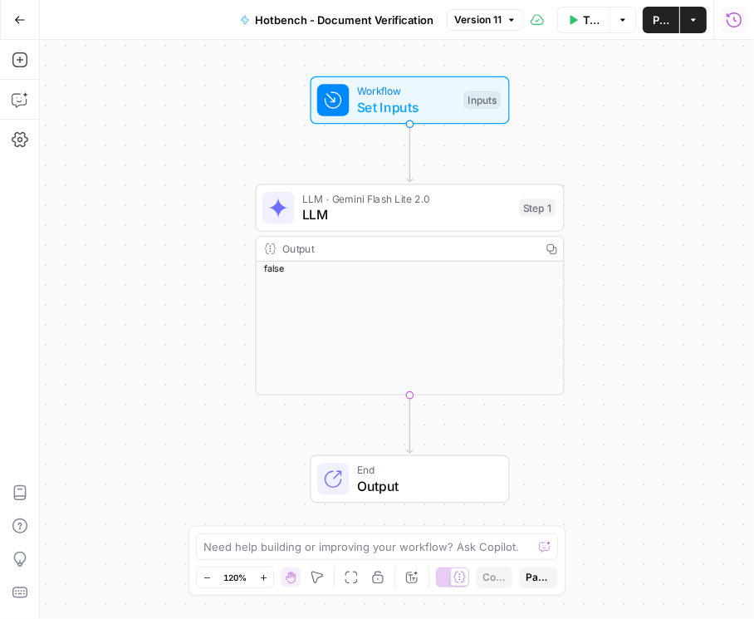
drag, startPoint x: 427, startPoint y: 197, endPoint x: 256, endPoint y: 153, distance: 176.6
click at [256, 153] on div "Workflow Set Inputs Inputs LLM · Gemini Flash Lite 2.0 LLM Step 1 Output Copy f…" at bounding box center [397, 329] width 714 height 579
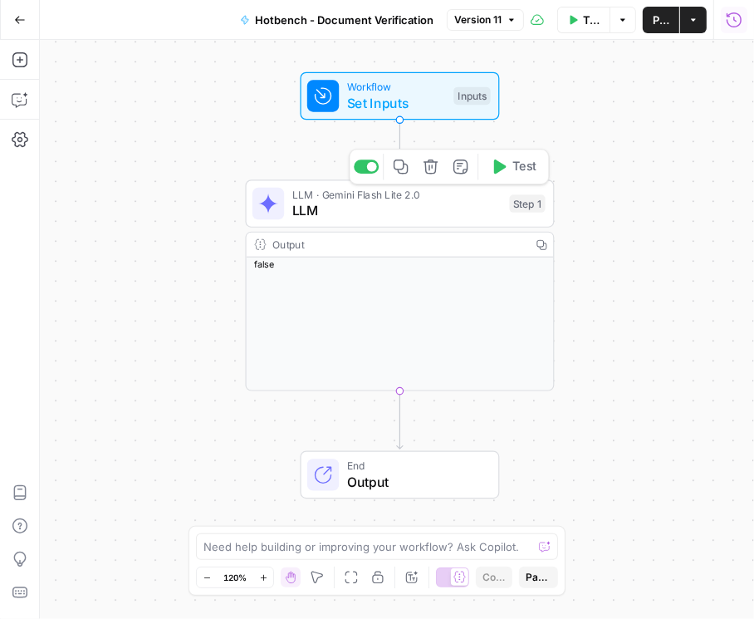
click at [380, 204] on span "LLM" at bounding box center [396, 211] width 209 height 20
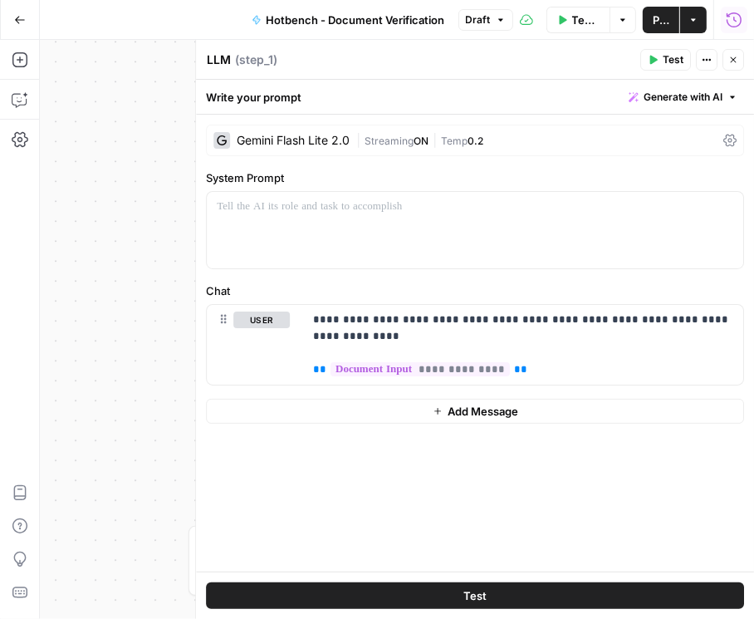
click at [733, 25] on icon "button" at bounding box center [734, 20] width 17 height 17
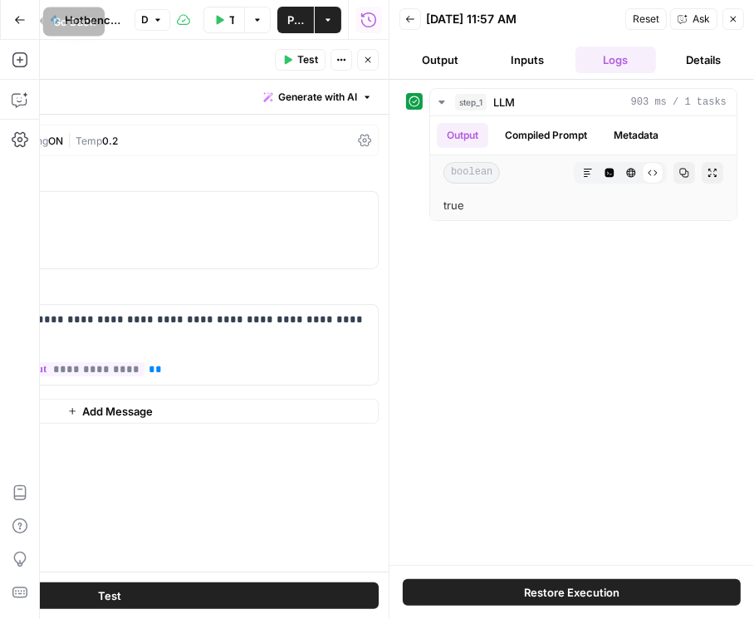
click at [25, 17] on icon "button" at bounding box center [20, 20] width 12 height 12
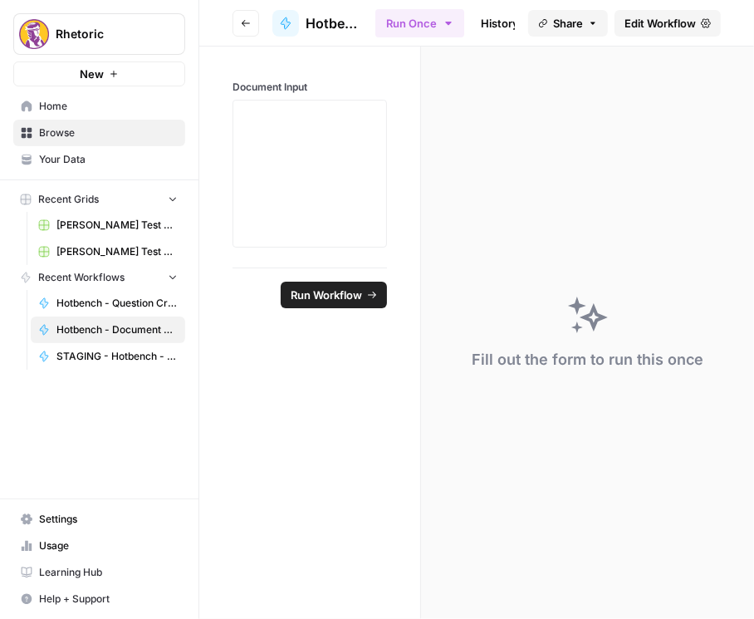
click at [252, 27] on button "Go back" at bounding box center [246, 23] width 27 height 27
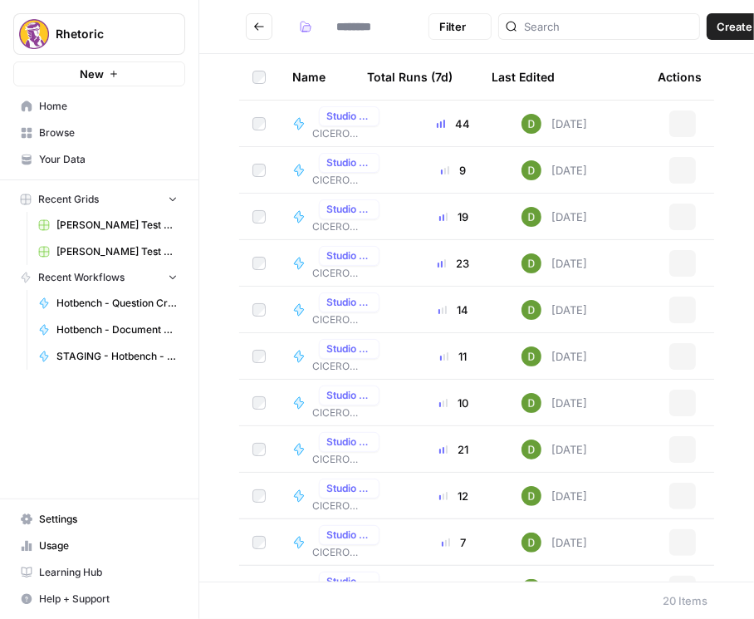
type input "**********"
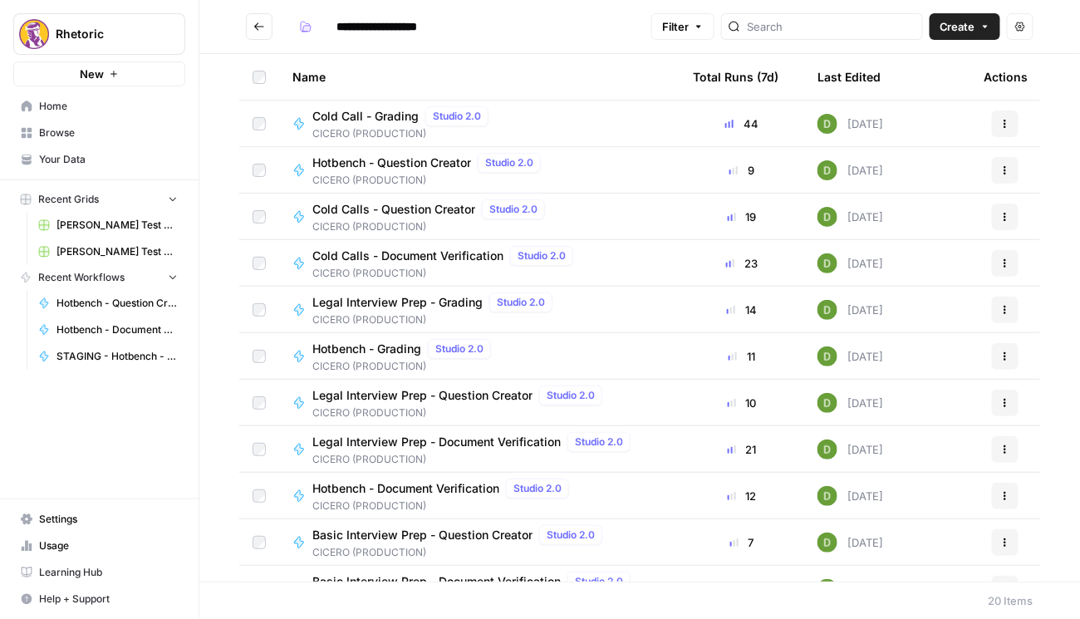
click at [409, 164] on span "Hotbench - Question Creator" at bounding box center [391, 162] width 159 height 17
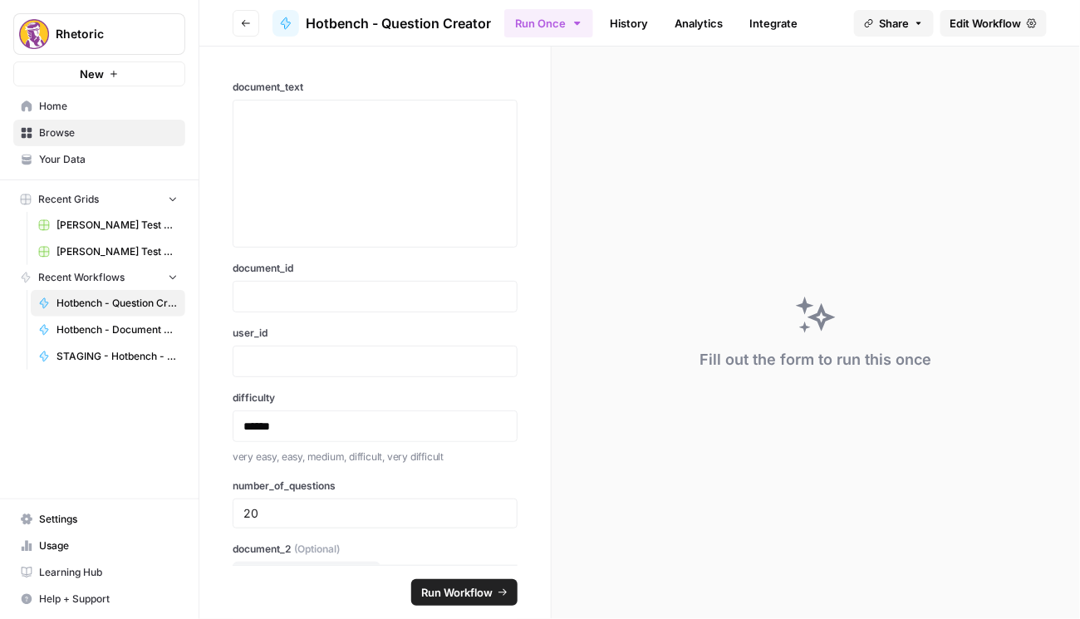
click at [978, 27] on span "Edit Workflow" at bounding box center [985, 23] width 71 height 17
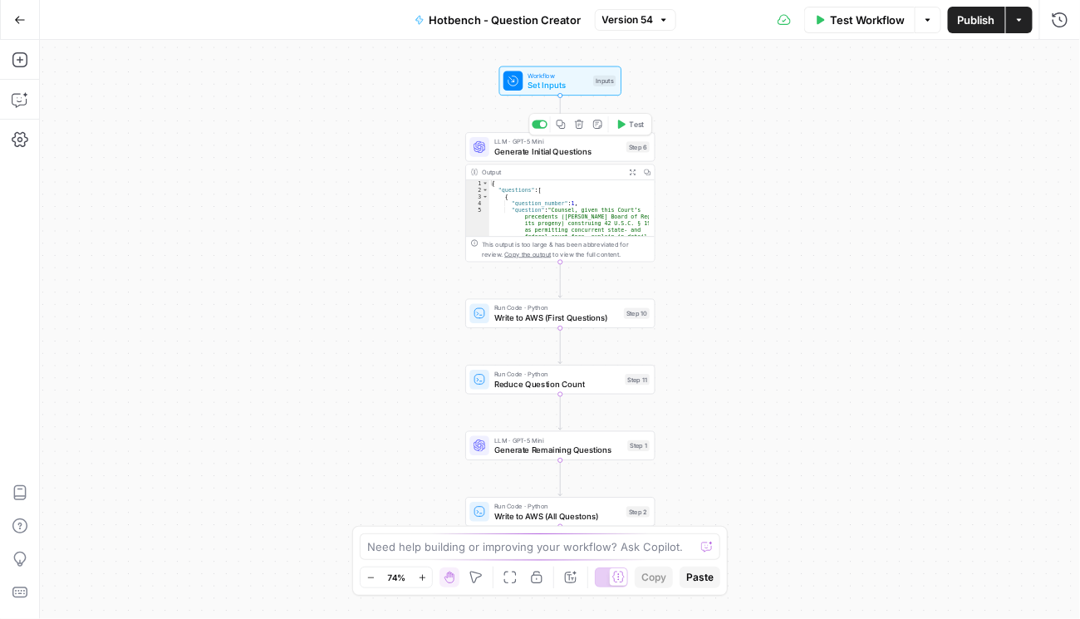
click at [558, 145] on span "Generate Initial Questions" at bounding box center [557, 151] width 127 height 12
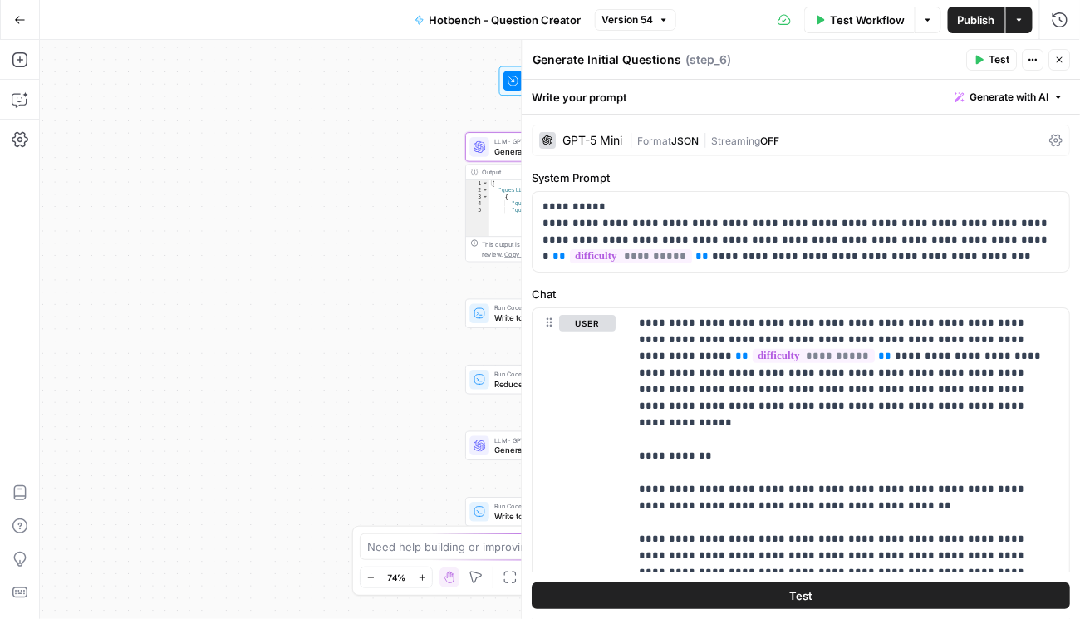
click at [1055, 66] on button "Close" at bounding box center [1060, 60] width 22 height 22
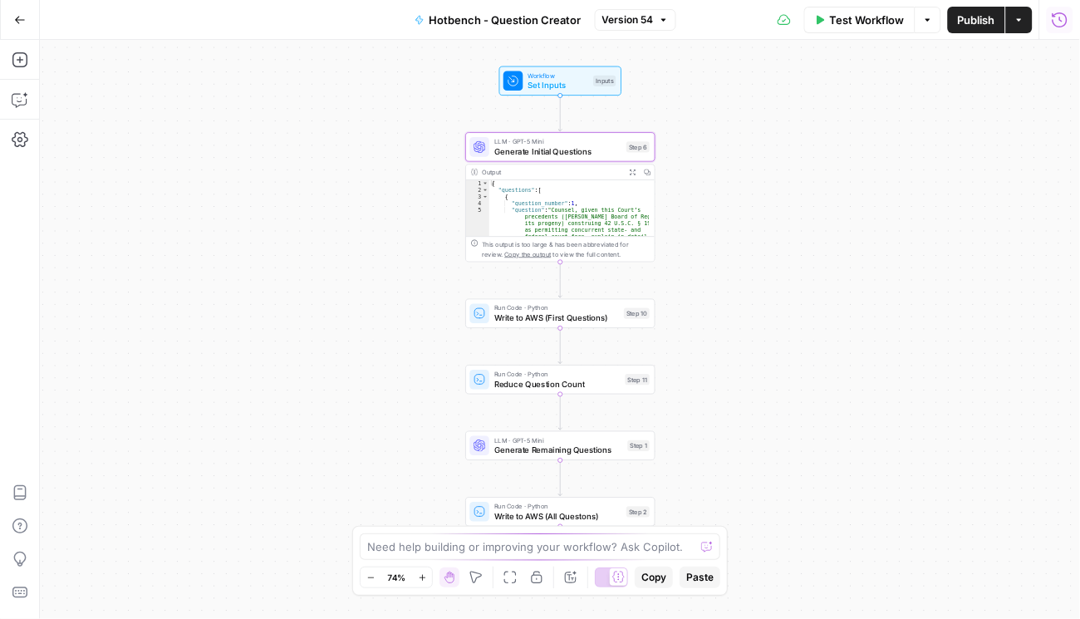
click at [1064, 20] on icon "button" at bounding box center [1059, 20] width 17 height 17
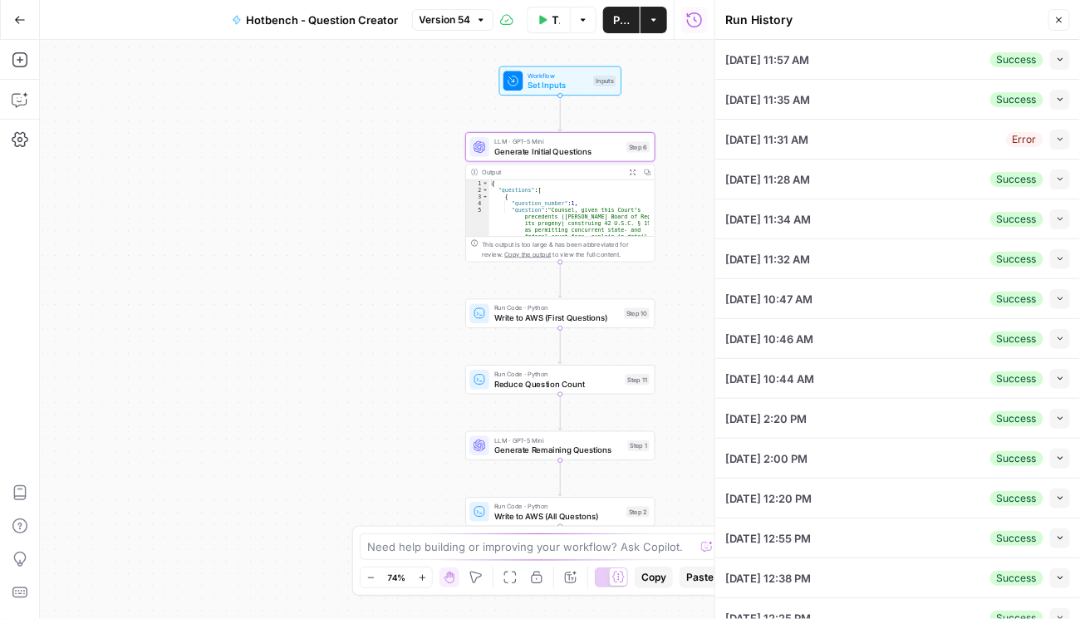
click at [1055, 61] on icon "button" at bounding box center [1059, 59] width 9 height 9
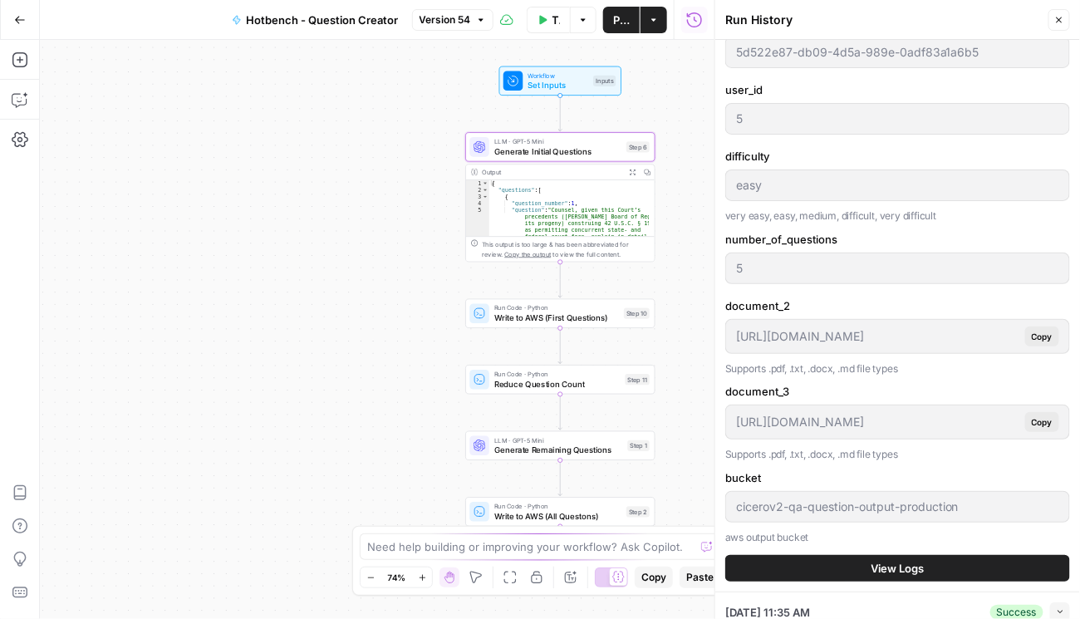
scroll to position [474, 0]
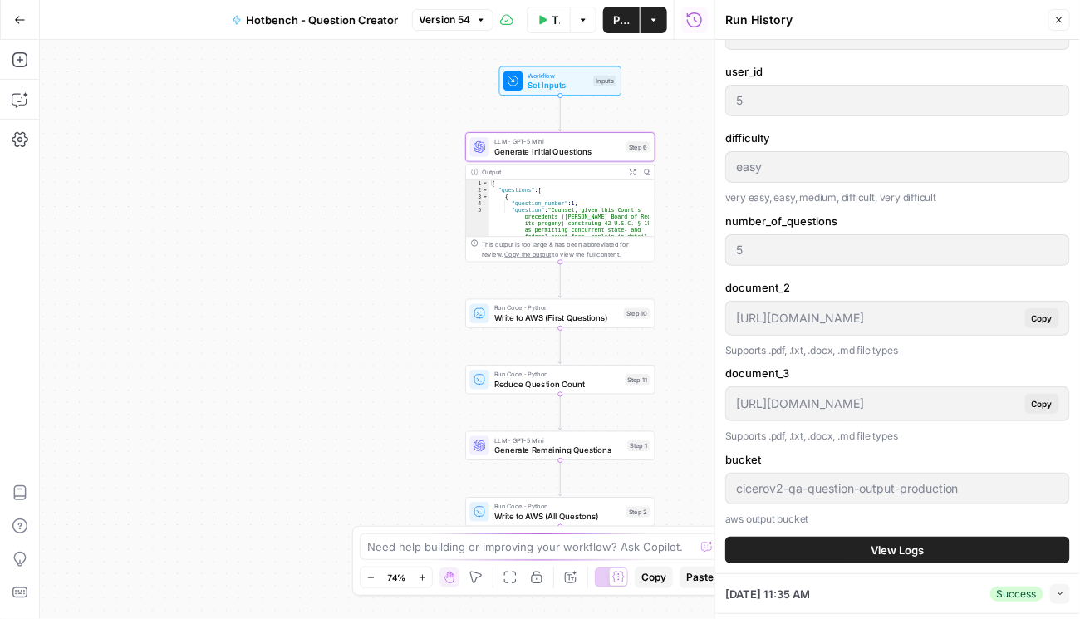
click at [894, 541] on span "View Logs" at bounding box center [897, 549] width 53 height 17
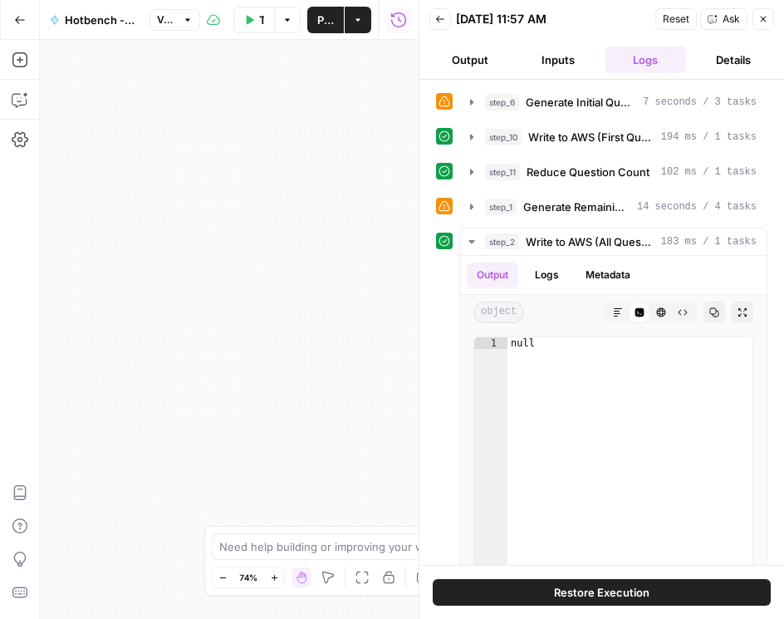
drag, startPoint x: 244, startPoint y: 119, endPoint x: 280, endPoint y: 104, distance: 38.7
click at [245, 119] on div "Workflow Set Inputs Inputs LLM · GPT-5 Mini Generate Initial Questions Step 6 O…" at bounding box center [229, 329] width 379 height 579
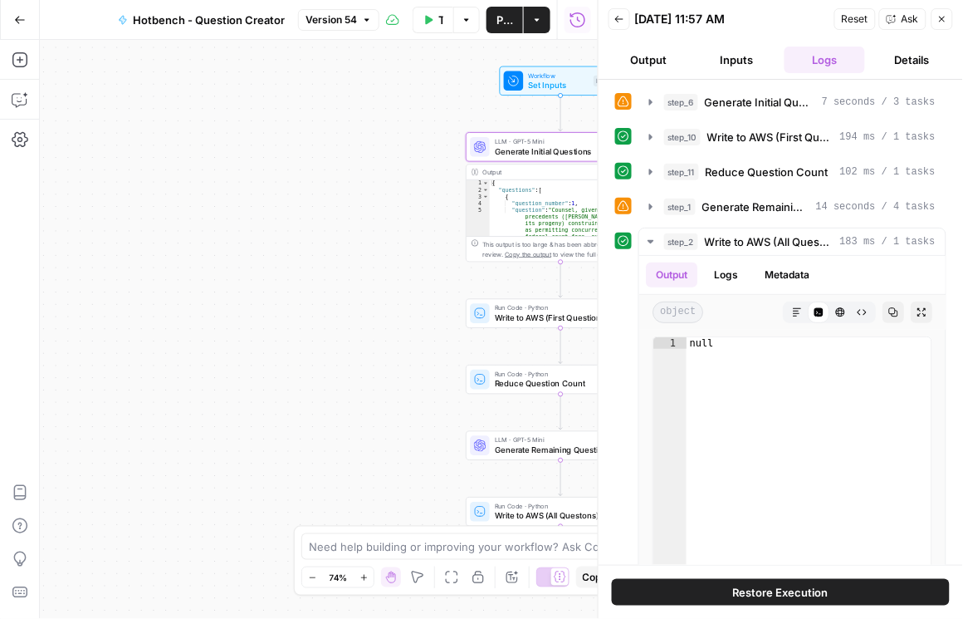
click at [259, 132] on div "Workflow Set Inputs Inputs LLM · GPT-5 Mini Generate Initial Questions Step 6 O…" at bounding box center [319, 329] width 558 height 579
click at [620, 451] on div "step_2 Write to AWS (All Questons) 183 ms / 1 tasks Output Logs Metadata object…" at bounding box center [780, 450] width 331 height 444
click at [738, 65] on button "Inputs" at bounding box center [737, 60] width 81 height 27
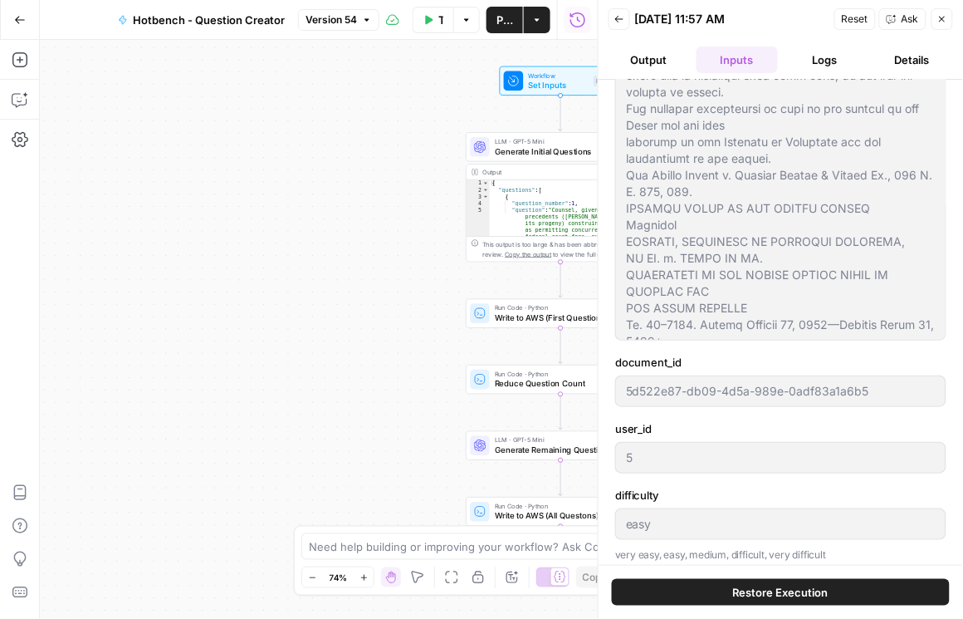
scroll to position [60, 0]
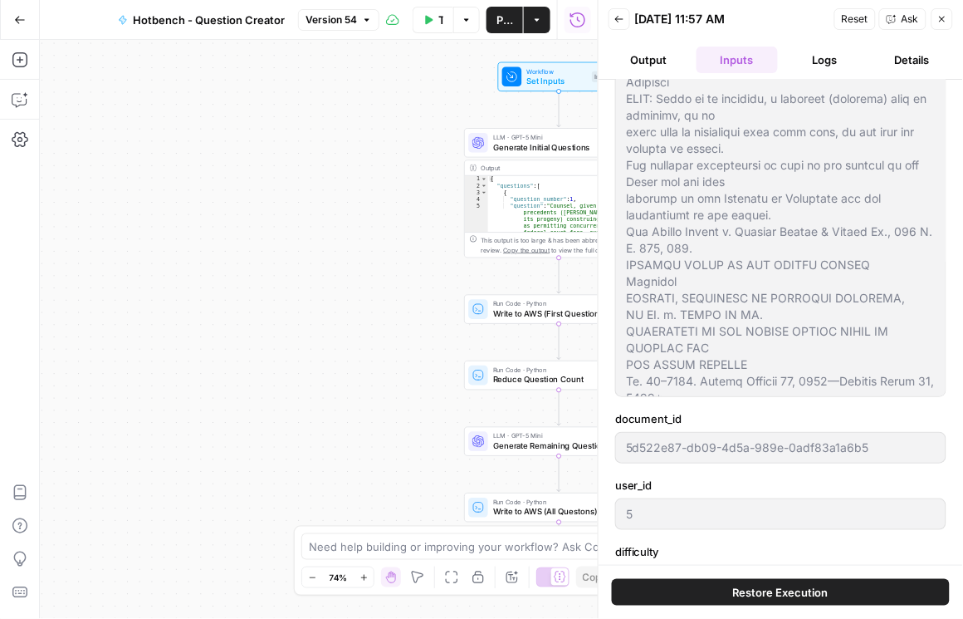
click at [214, 218] on div "Workflow Set Inputs Inputs LLM · GPT-5 Mini Generate Initial Questions Step 6 O…" at bounding box center [319, 329] width 558 height 579
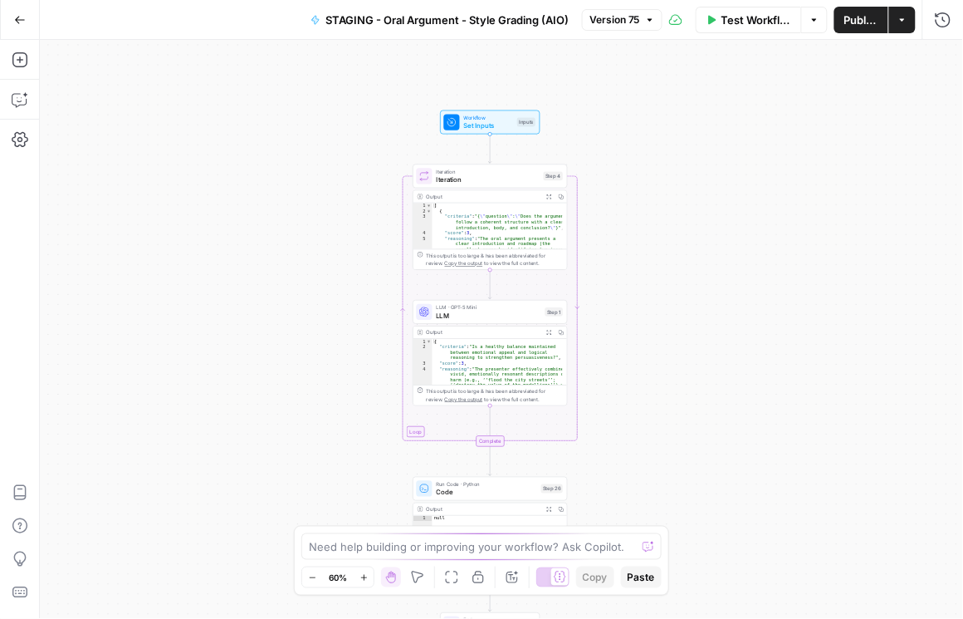
drag, startPoint x: 707, startPoint y: 397, endPoint x: 696, endPoint y: 442, distance: 46.1
click at [696, 442] on div "Workflow Set Inputs Inputs Loop Iteration Iteration Step 4 Output Expand Output…" at bounding box center [501, 329] width 923 height 579
click at [25, 17] on icon "button" at bounding box center [20, 20] width 12 height 12
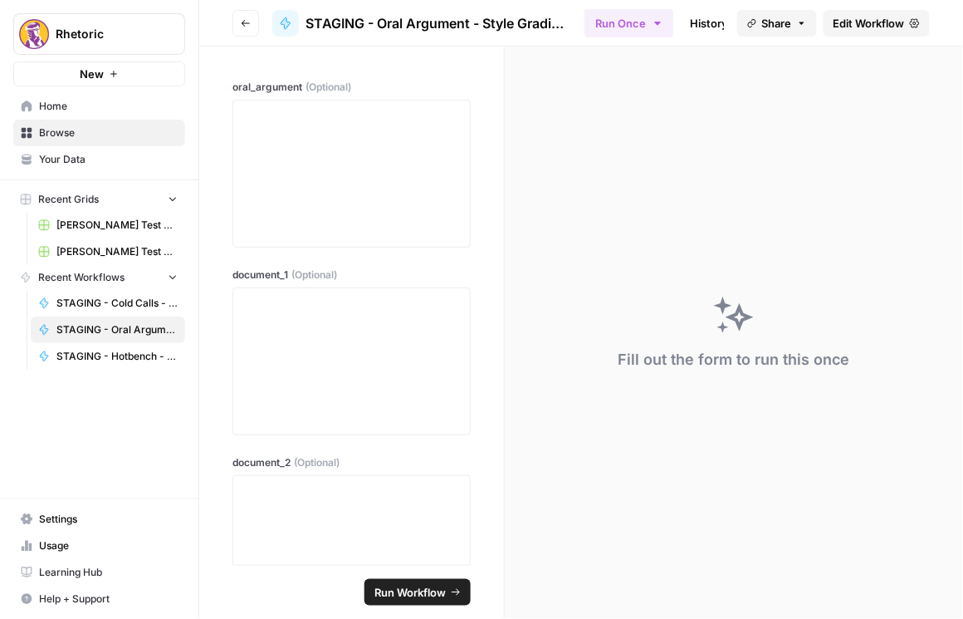
click at [251, 23] on button "Go back" at bounding box center [246, 23] width 27 height 27
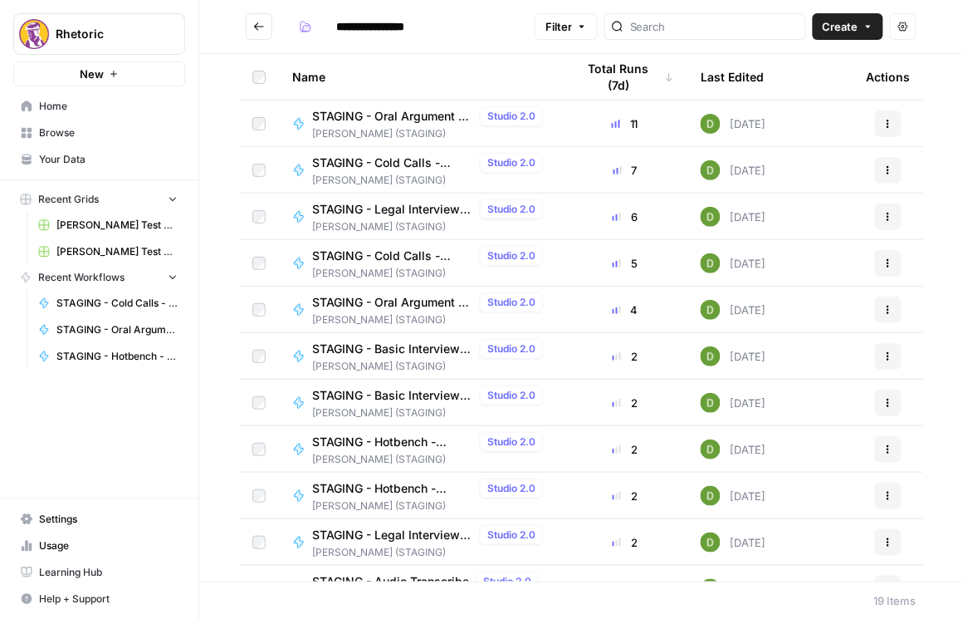
click at [412, 305] on span "STAGING - Oral Argument - Substance Grading (AIO)" at bounding box center [392, 302] width 161 height 17
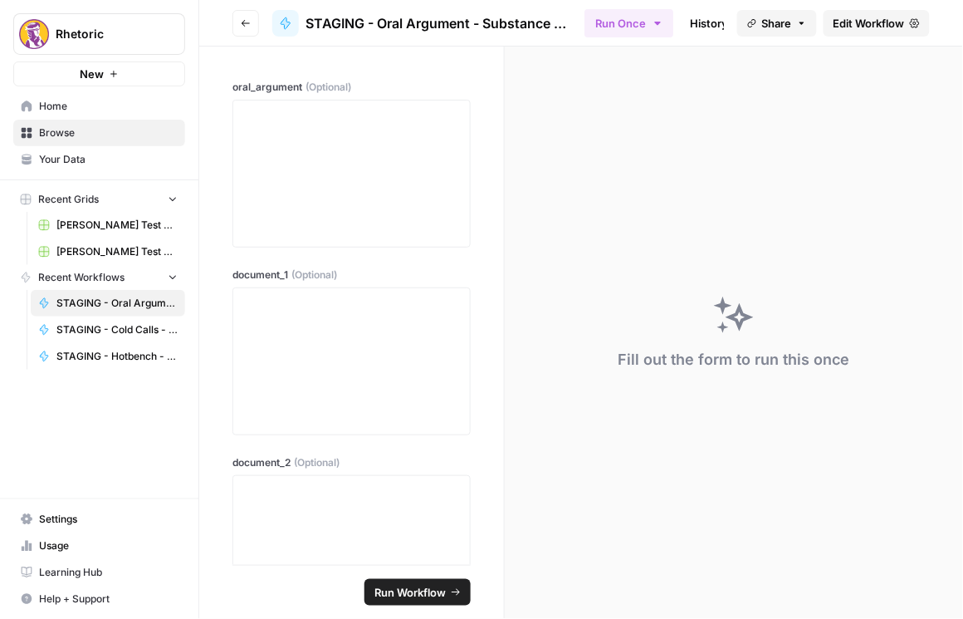
click at [884, 17] on span "Edit Workflow" at bounding box center [869, 23] width 71 height 17
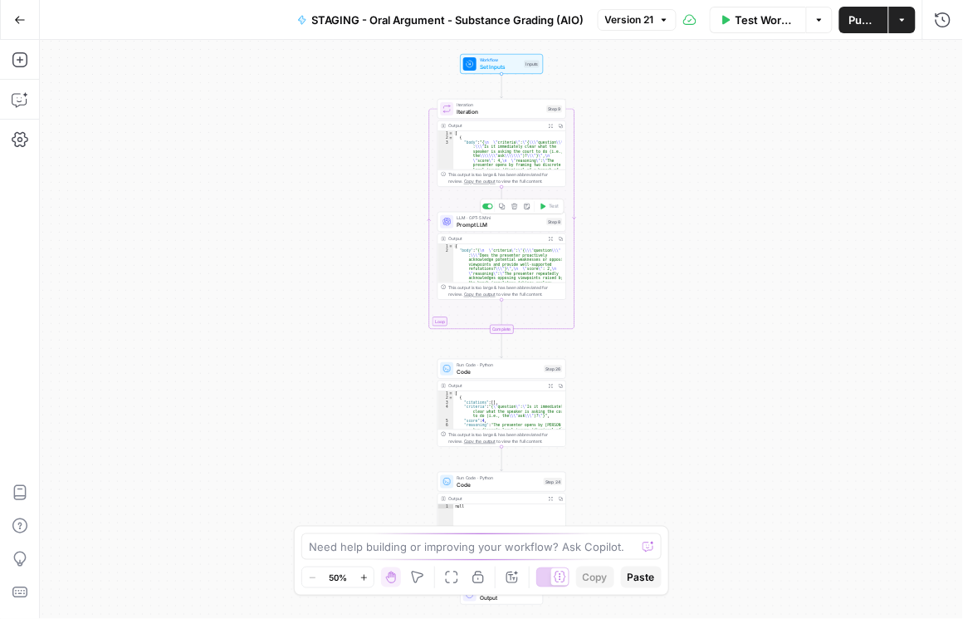
click at [464, 223] on span "Prompt LLM" at bounding box center [501, 225] width 86 height 8
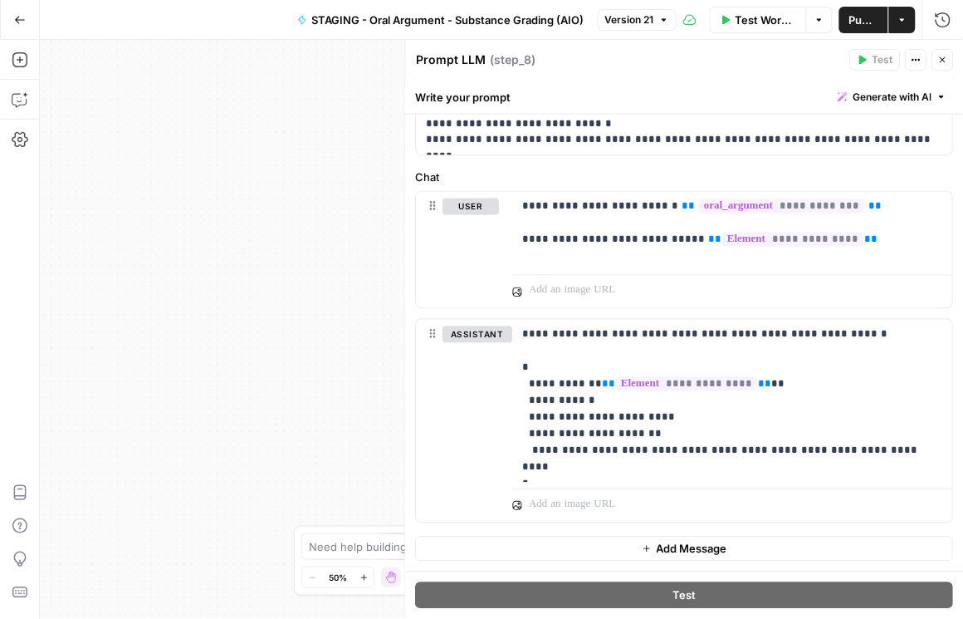
scroll to position [588, 0]
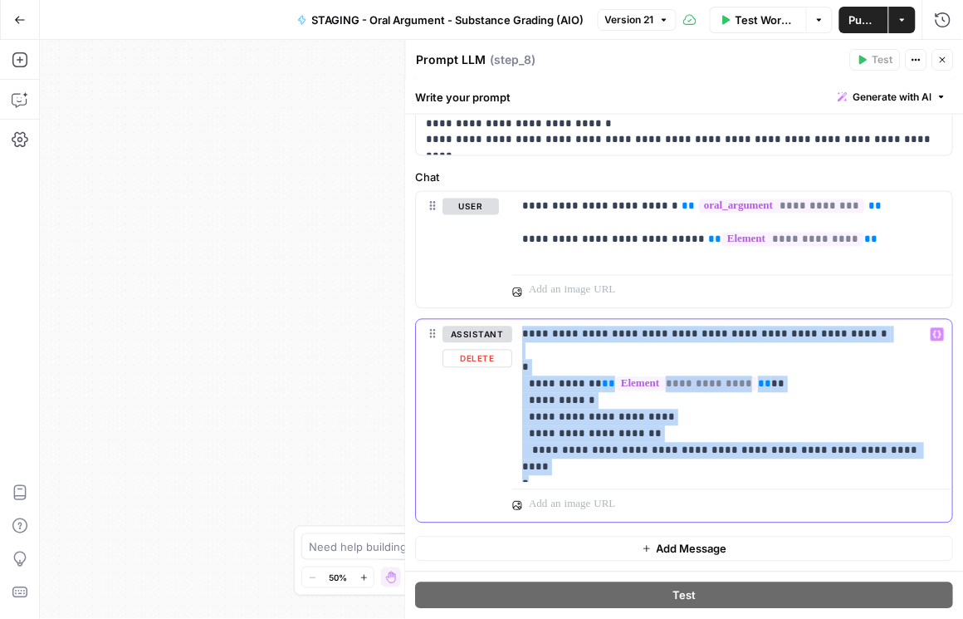
drag, startPoint x: 558, startPoint y: 445, endPoint x: 493, endPoint y: 336, distance: 126.6
click at [493, 336] on div "**********" at bounding box center [685, 421] width 536 height 203
click at [625, 470] on p "**********" at bounding box center [730, 400] width 414 height 149
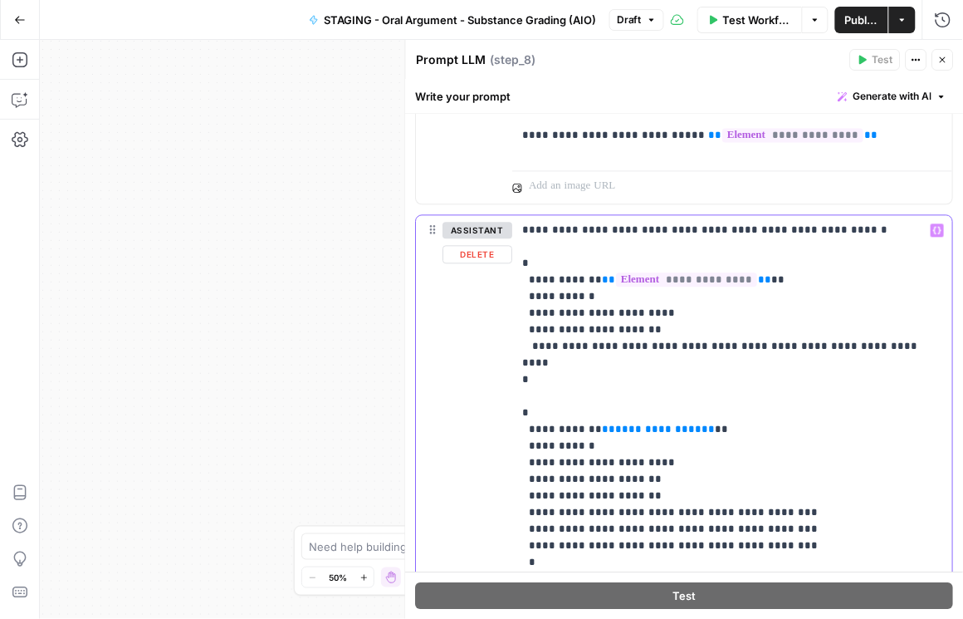
scroll to position [731, 0]
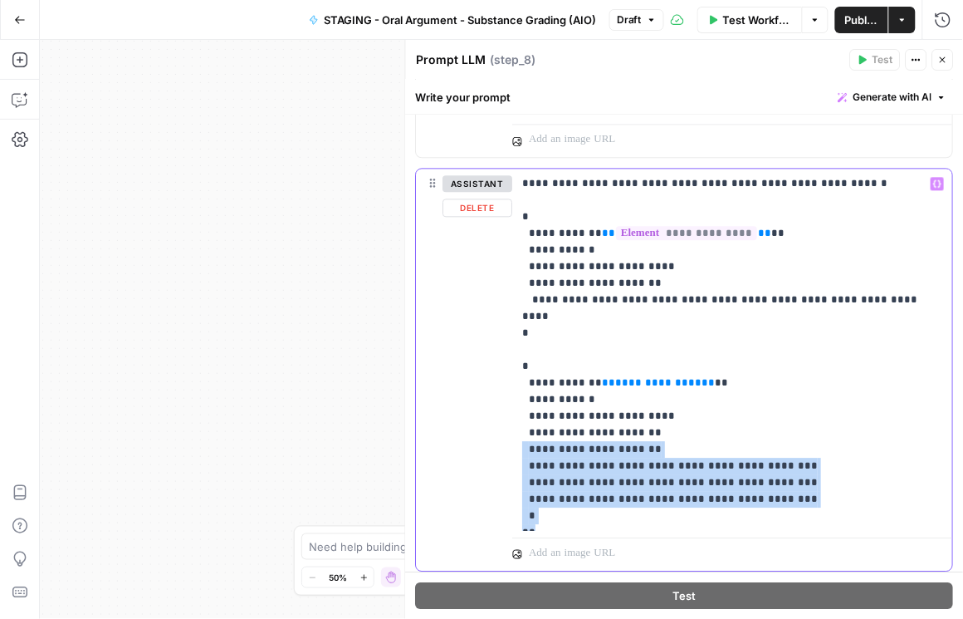
drag, startPoint x: 559, startPoint y: 531, endPoint x: 498, endPoint y: 443, distance: 106.9
click at [498, 443] on div "**********" at bounding box center [685, 370] width 536 height 402
copy p "**********"
click at [594, 517] on p "**********" at bounding box center [730, 349] width 414 height 349
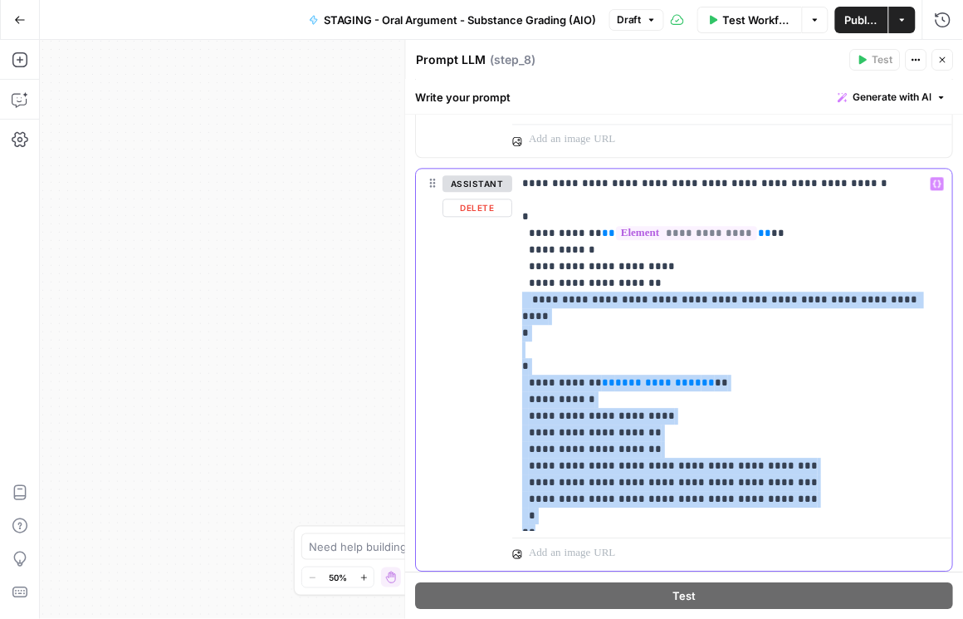
drag, startPoint x: 591, startPoint y: 534, endPoint x: 506, endPoint y: 314, distance: 236.1
click at [506, 314] on div "**********" at bounding box center [685, 370] width 536 height 402
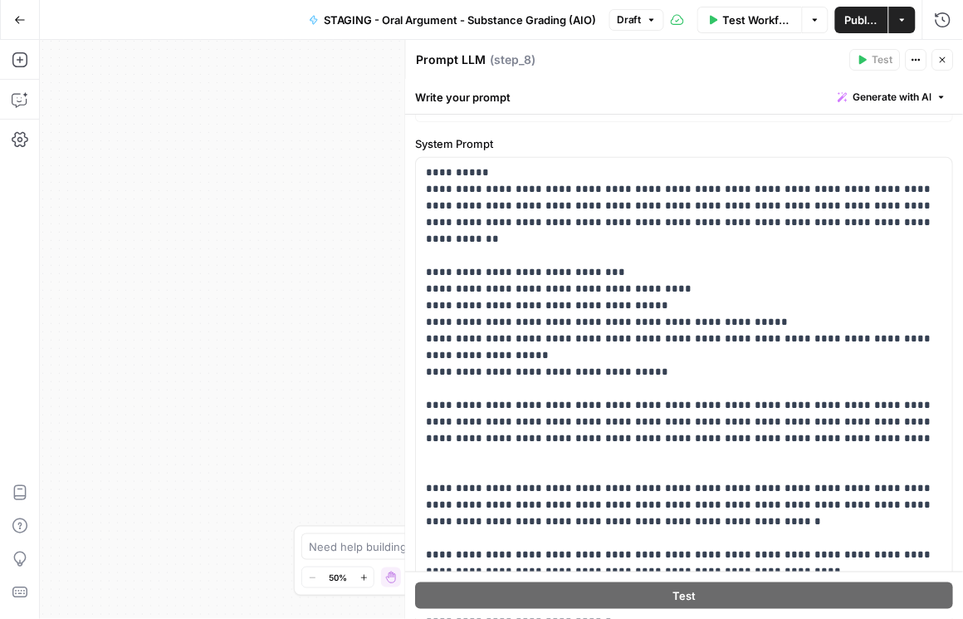
scroll to position [86, 0]
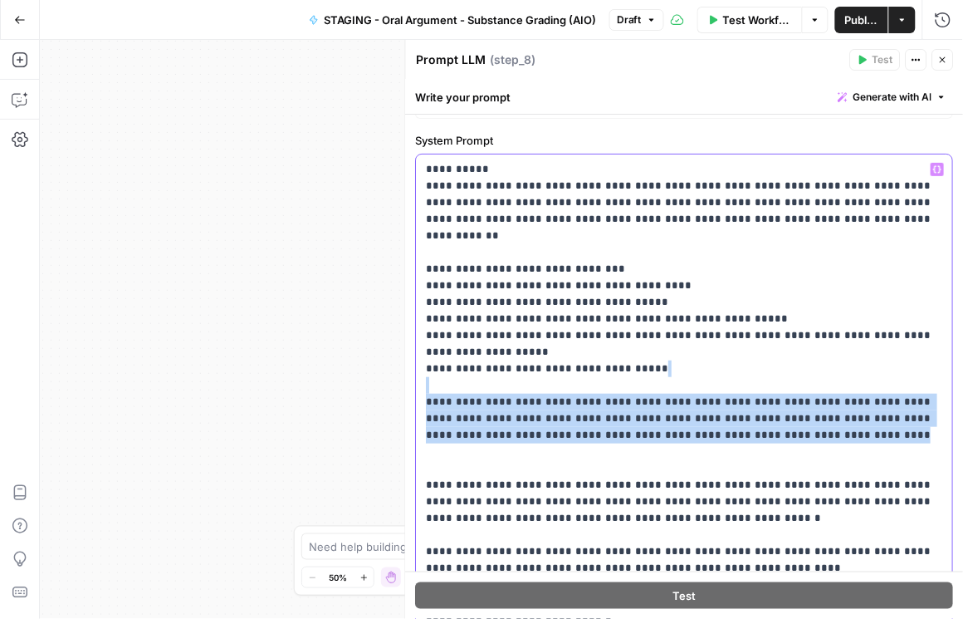
drag, startPoint x: 720, startPoint y: 435, endPoint x: 419, endPoint y: 387, distance: 305.3
click at [419, 387] on div "**********" at bounding box center [685, 401] width 536 height 495
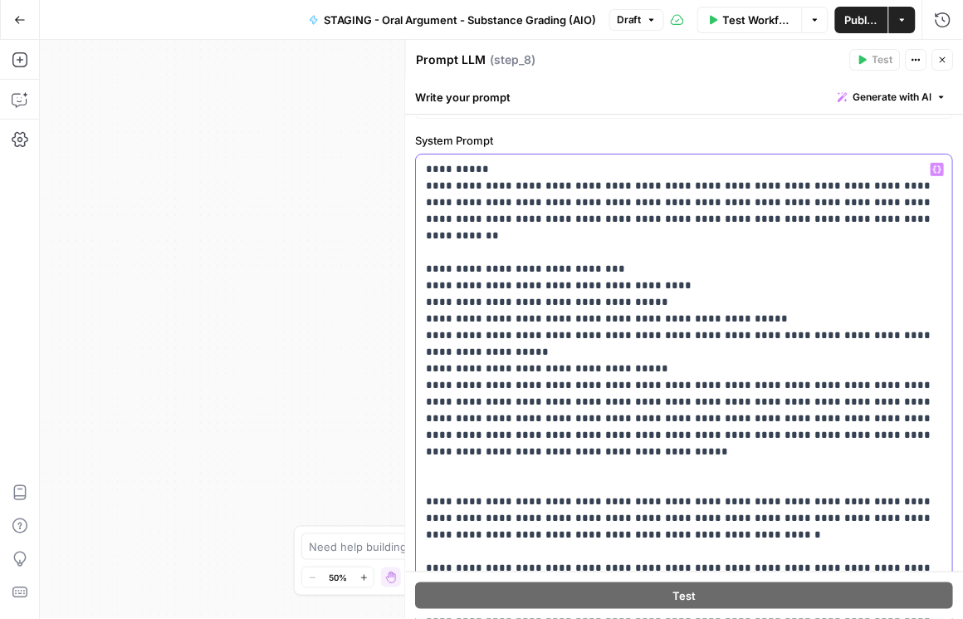
click at [752, 361] on p "**********" at bounding box center [682, 402] width 510 height 482
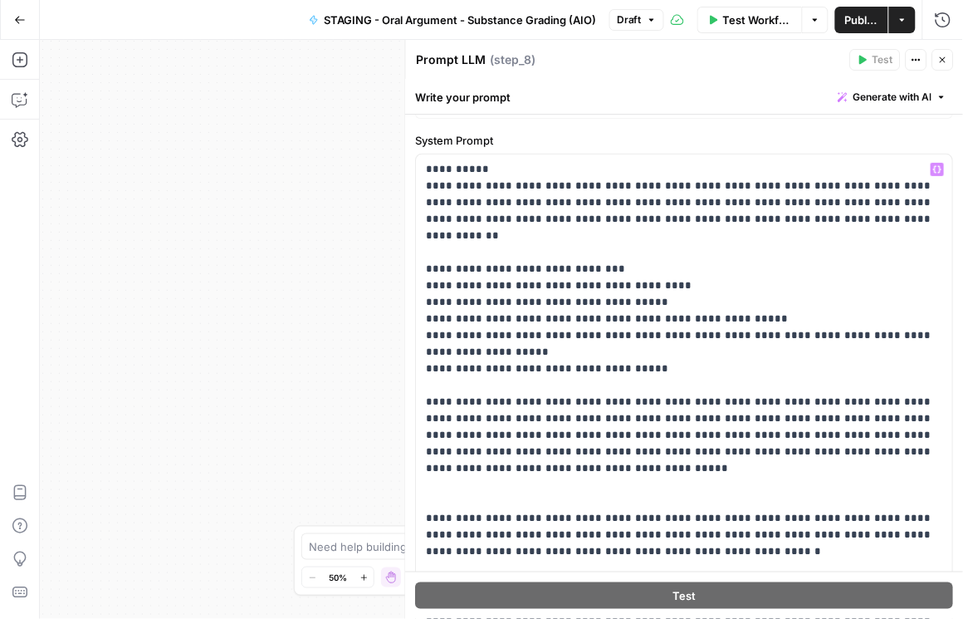
click at [847, 17] on span "Publish" at bounding box center [861, 20] width 33 height 17
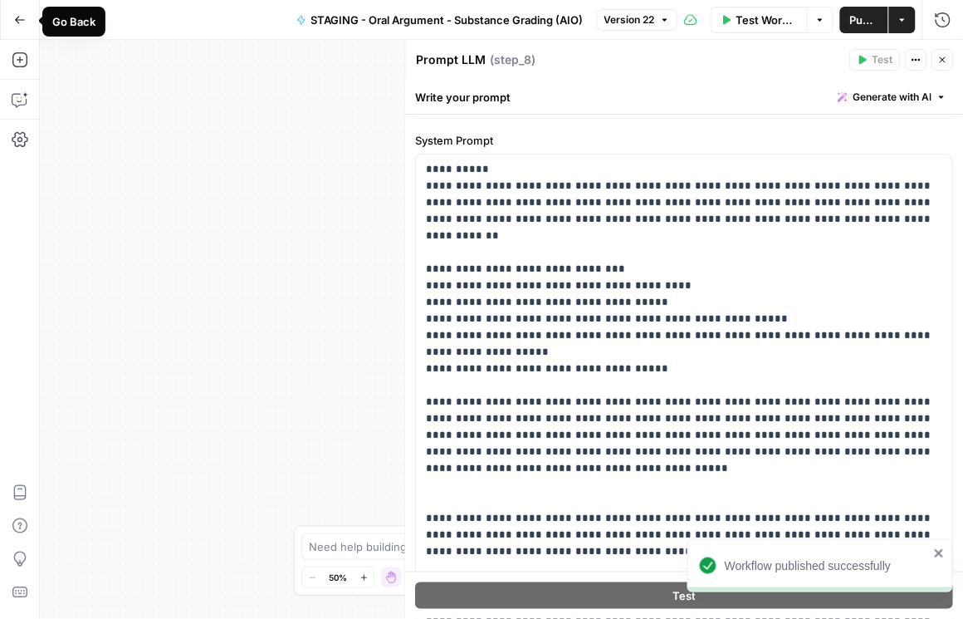
click at [18, 17] on icon "button" at bounding box center [20, 19] width 10 height 7
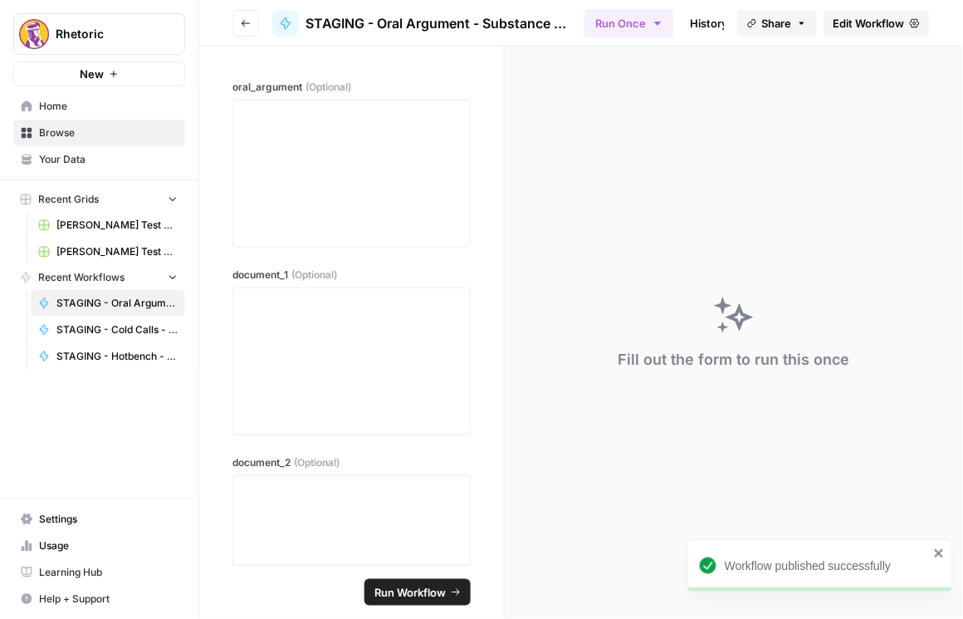
click at [248, 16] on button "Go back" at bounding box center [246, 23] width 27 height 27
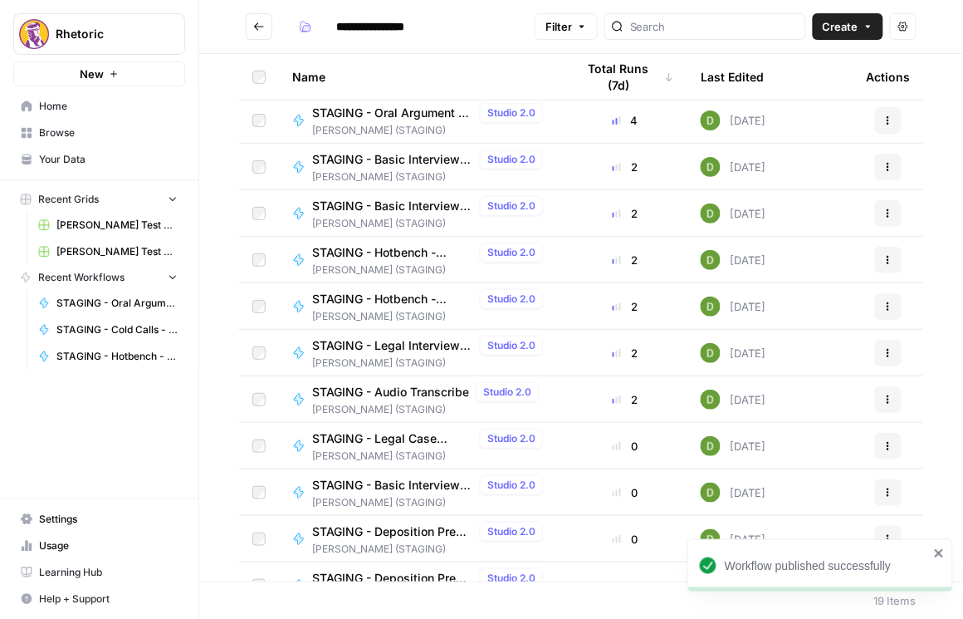
scroll to position [402, 0]
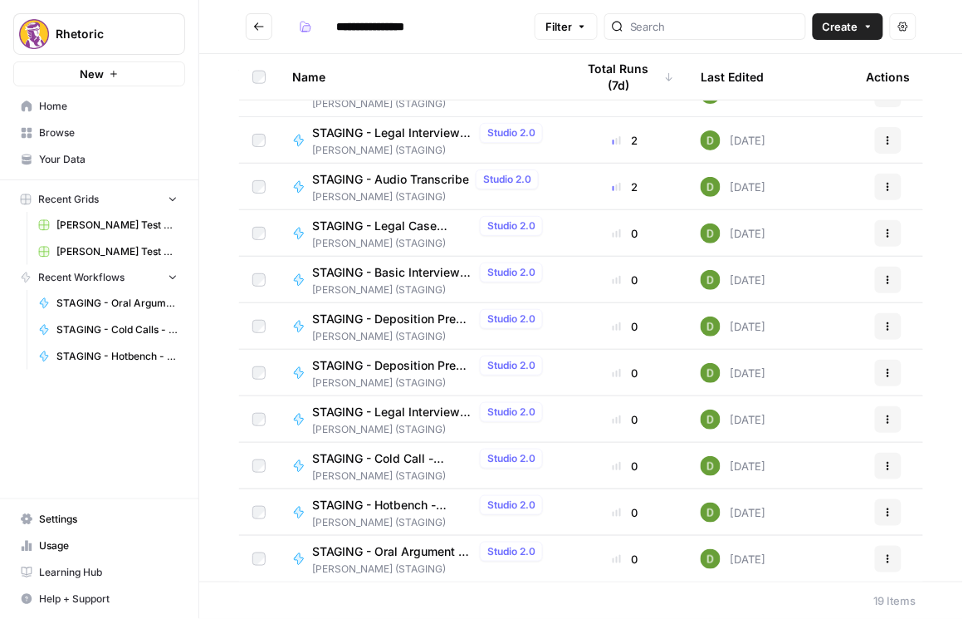
click at [418, 553] on span "STAGING - Oral Argument - Supporting Documents Grading (AIO)" at bounding box center [392, 551] width 161 height 17
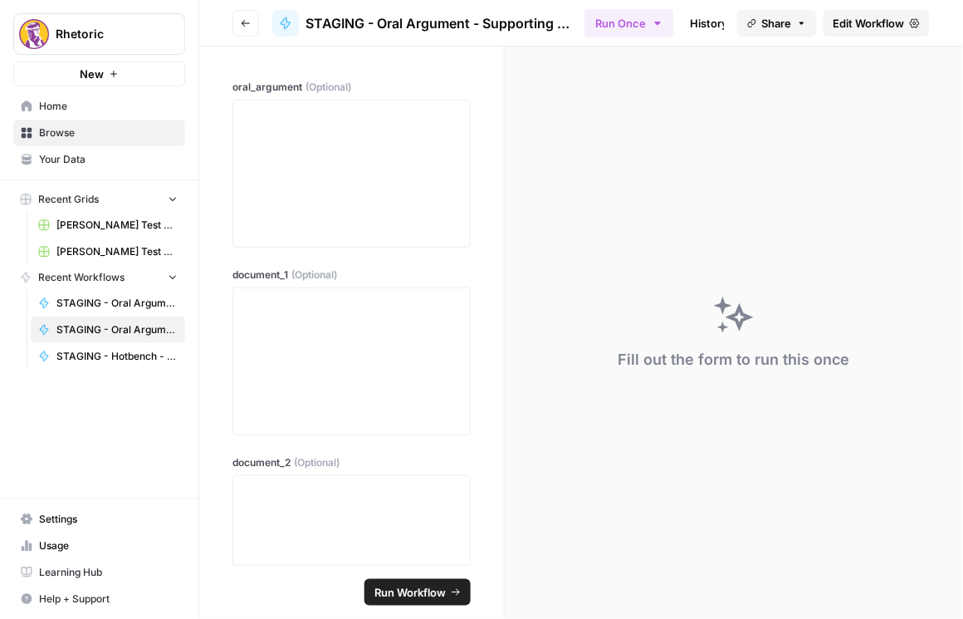
click at [880, 25] on span "Edit Workflow" at bounding box center [869, 23] width 71 height 17
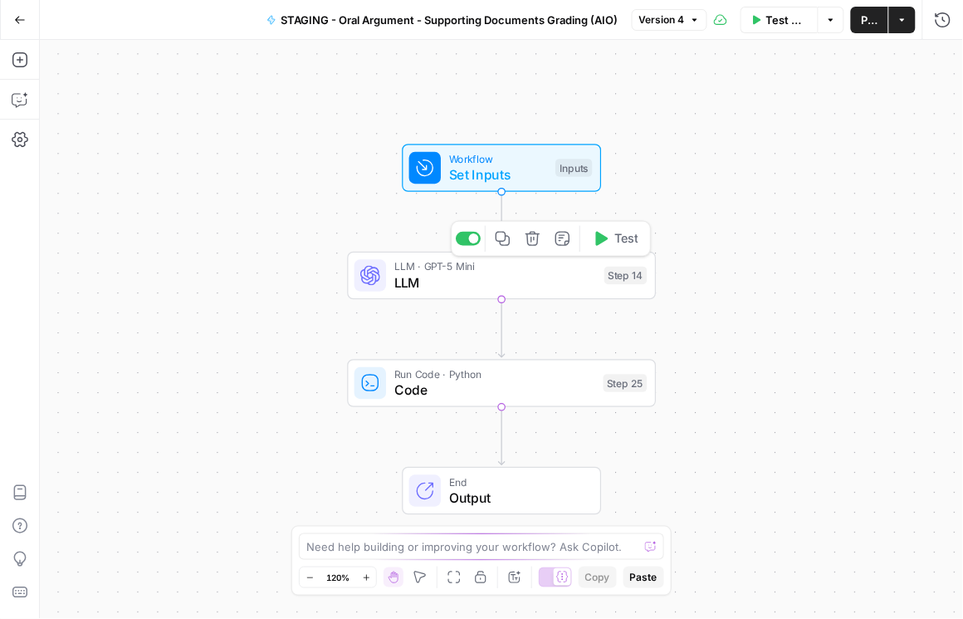
click at [476, 284] on span "LLM" at bounding box center [495, 282] width 203 height 20
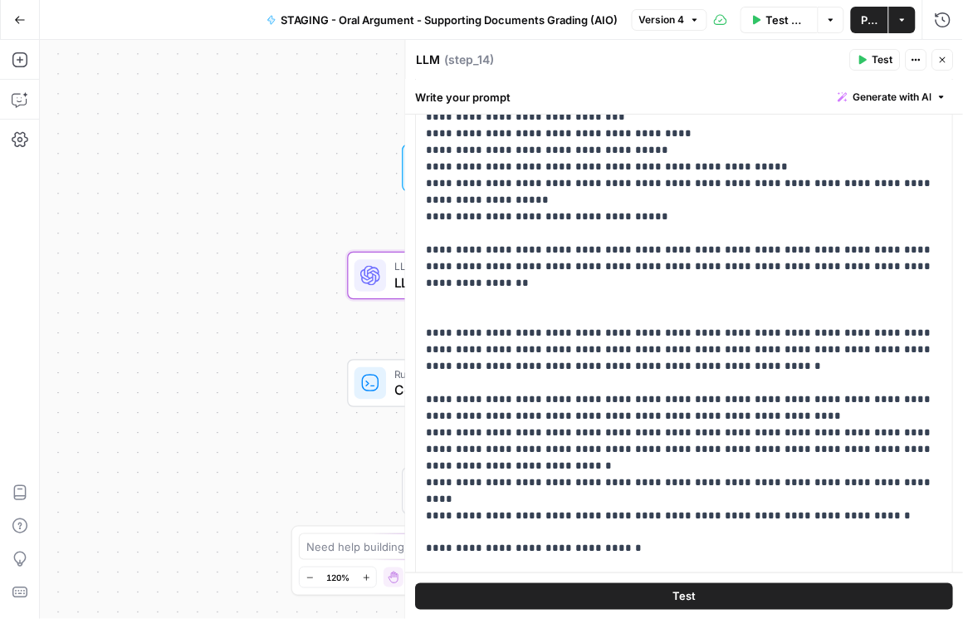
scroll to position [189, 0]
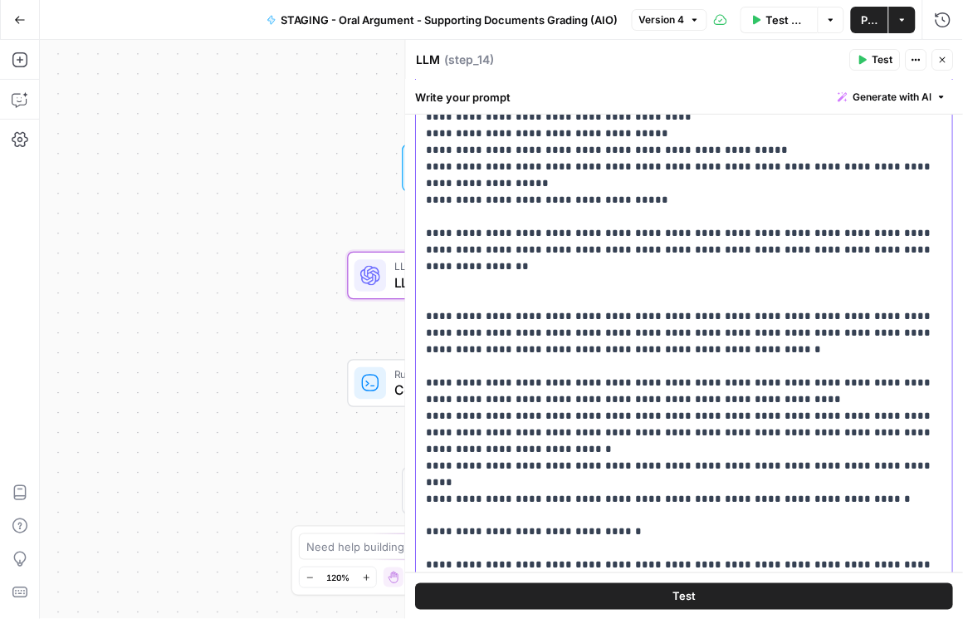
drag, startPoint x: 773, startPoint y: 245, endPoint x: 419, endPoint y: 237, distance: 354.7
click at [419, 237] on div "**********" at bounding box center [685, 332] width 536 height 661
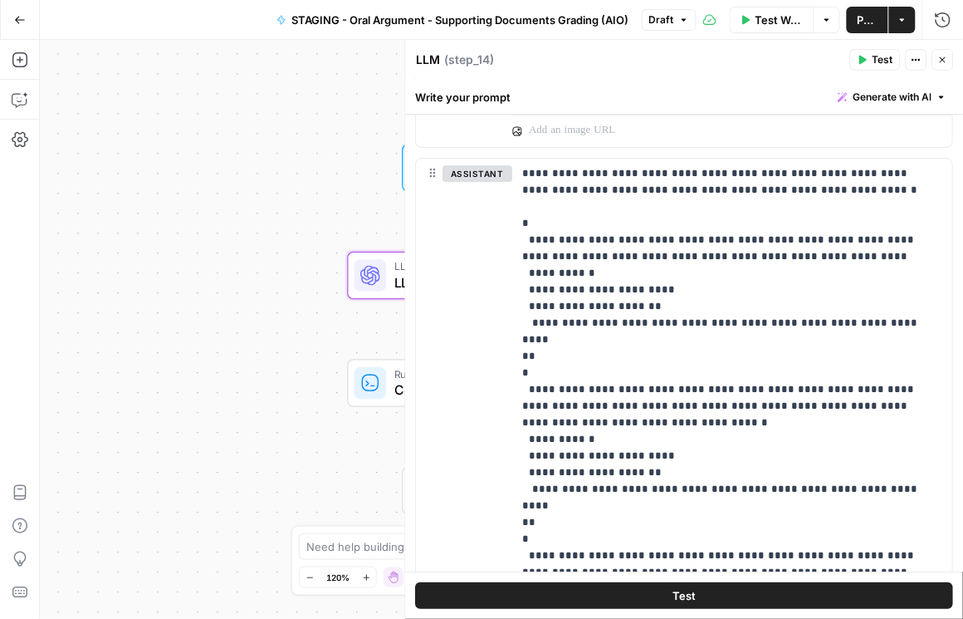
scroll to position [1233, 0]
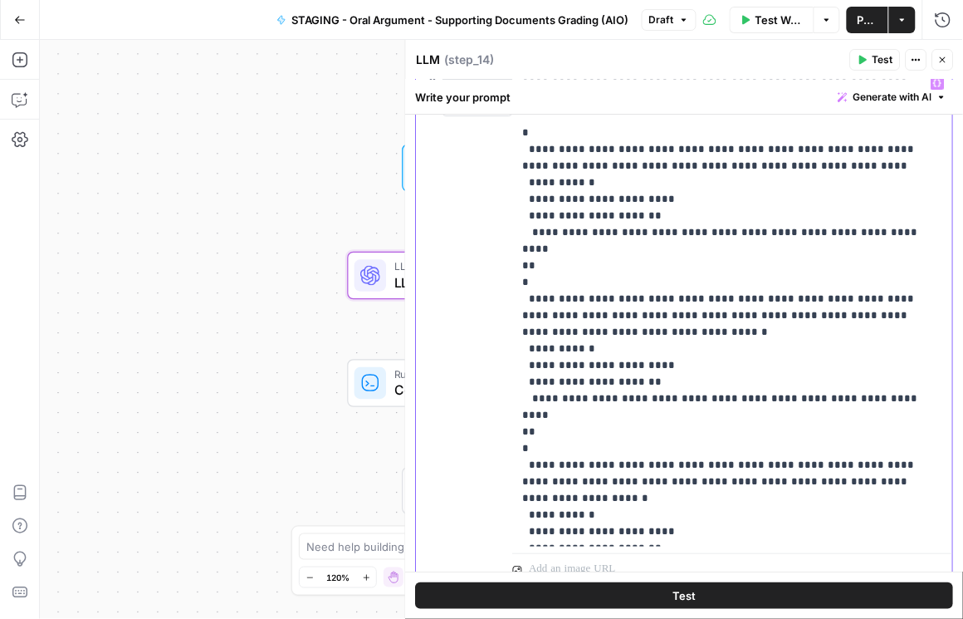
drag, startPoint x: 573, startPoint y: 378, endPoint x: 893, endPoint y: 383, distance: 319.8
click at [893, 383] on p "**********" at bounding box center [730, 307] width 414 height 465
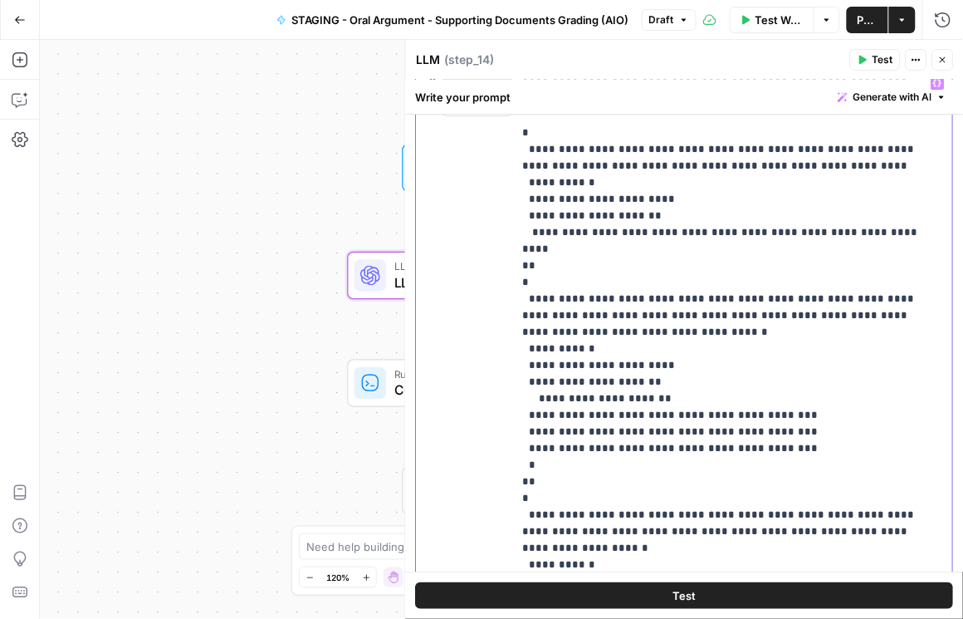
click at [537, 378] on p "**********" at bounding box center [730, 340] width 414 height 531
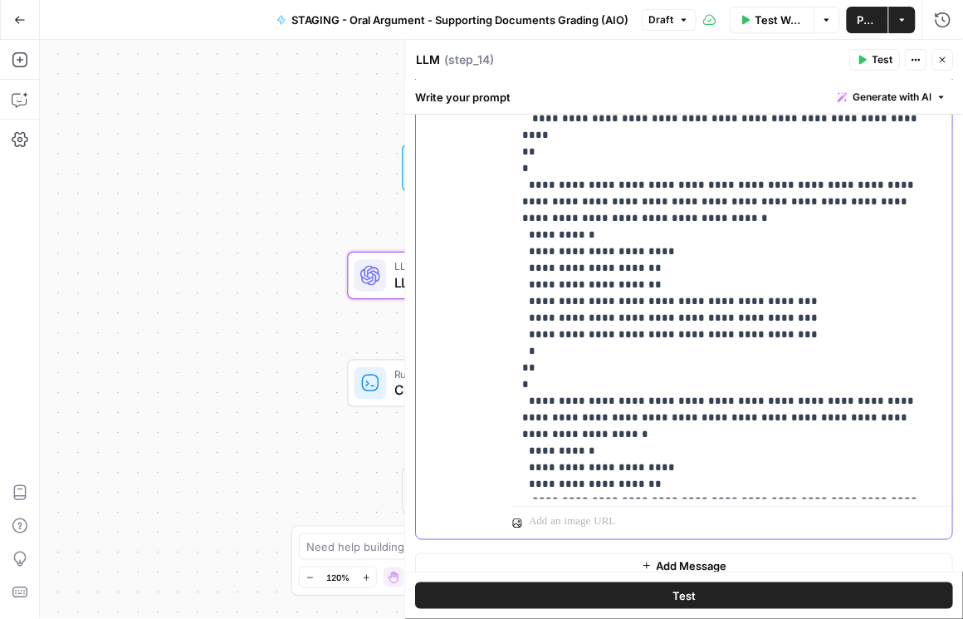
scroll to position [1361, 0]
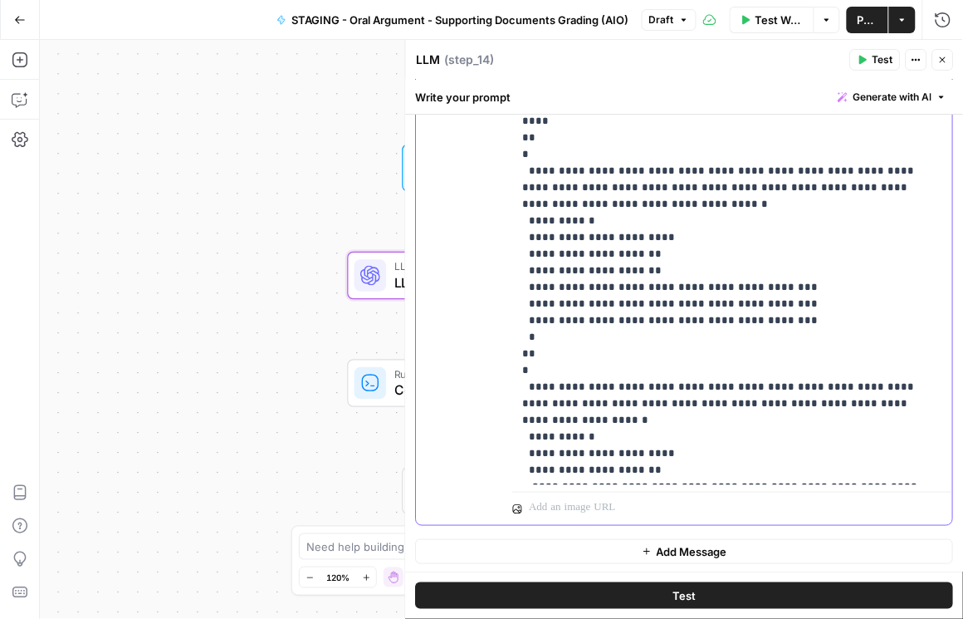
drag, startPoint x: 528, startPoint y: 450, endPoint x: 883, endPoint y: 449, distance: 354.6
click at [883, 449] on p "**********" at bounding box center [730, 212] width 414 height 531
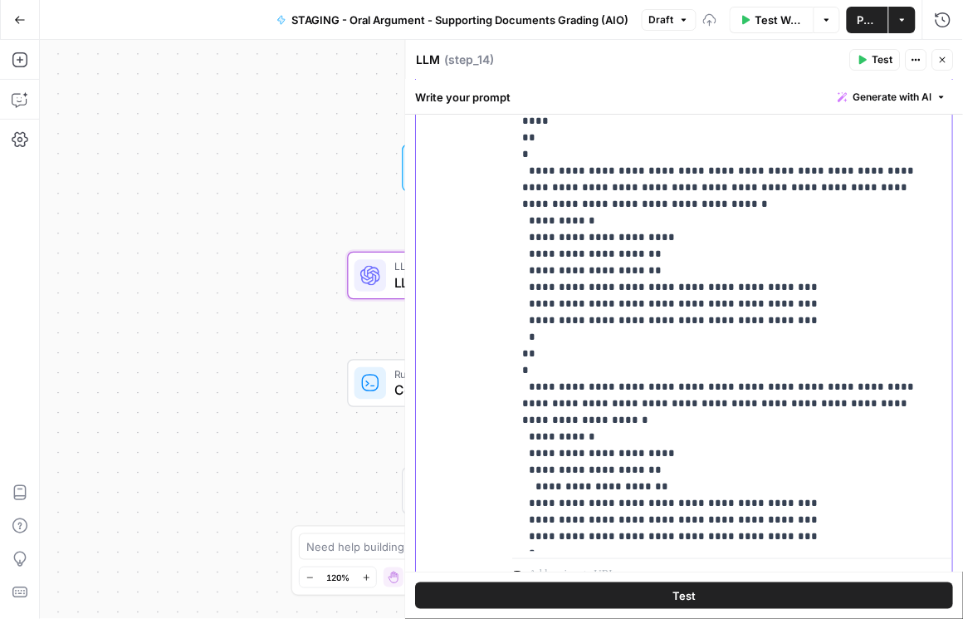
click at [535, 449] on p "**********" at bounding box center [730, 246] width 414 height 598
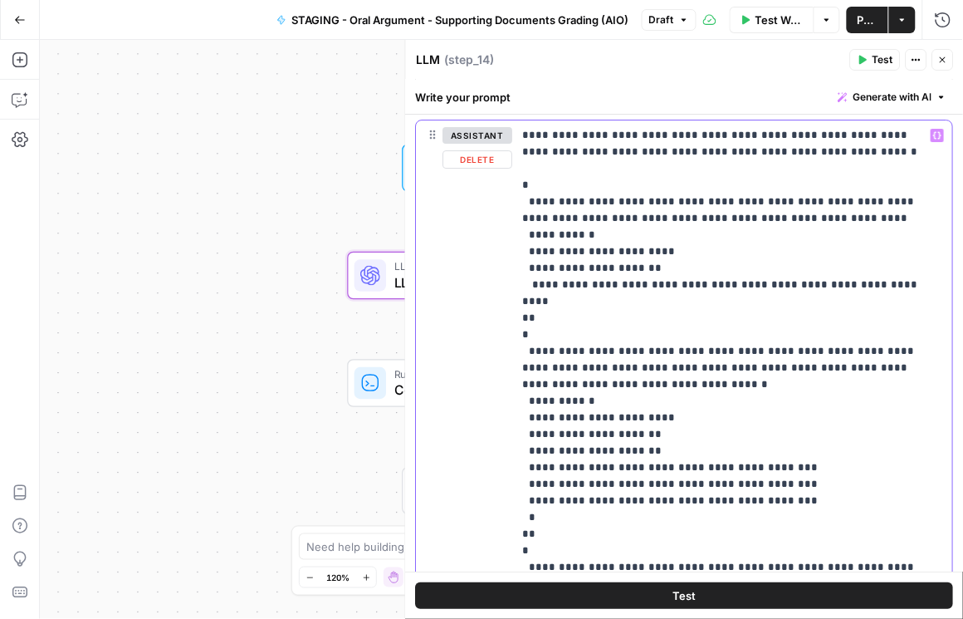
scroll to position [1124, 0]
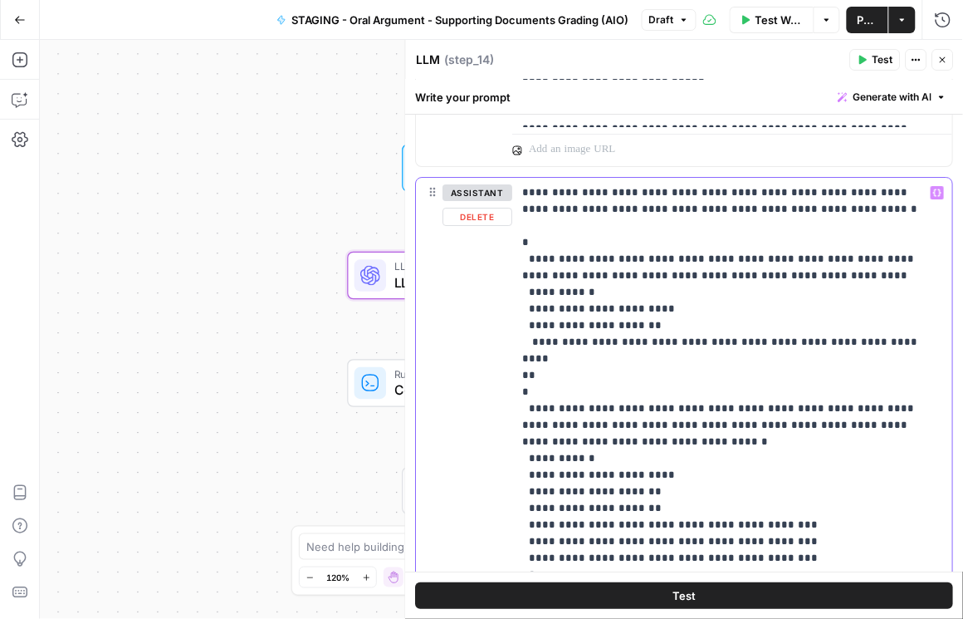
drag, startPoint x: 532, startPoint y: 338, endPoint x: 879, endPoint y: 347, distance: 347.2
click at [879, 347] on p "**********" at bounding box center [730, 483] width 414 height 598
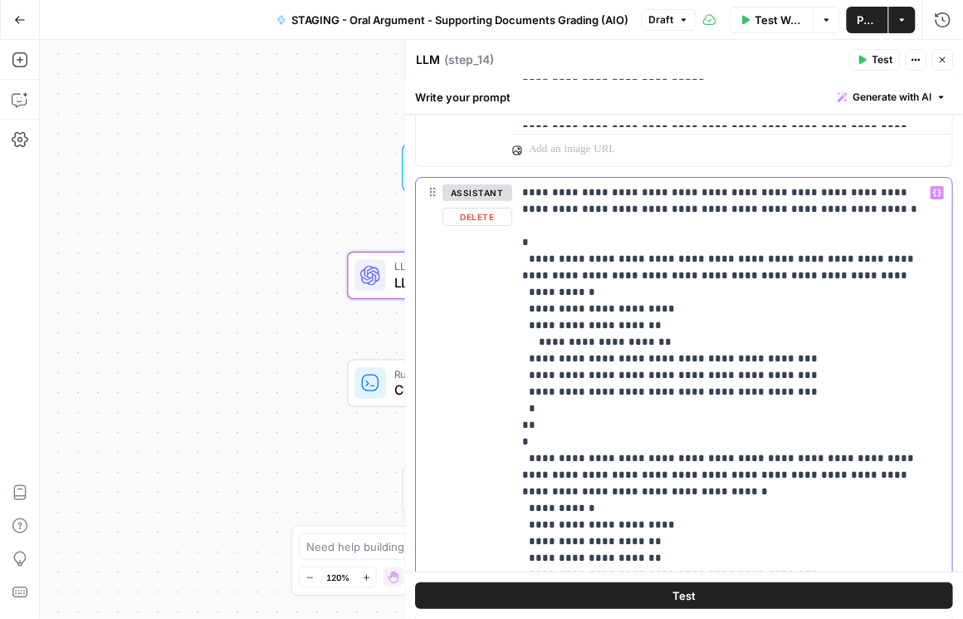
click at [537, 340] on p "**********" at bounding box center [726, 516] width 406 height 664
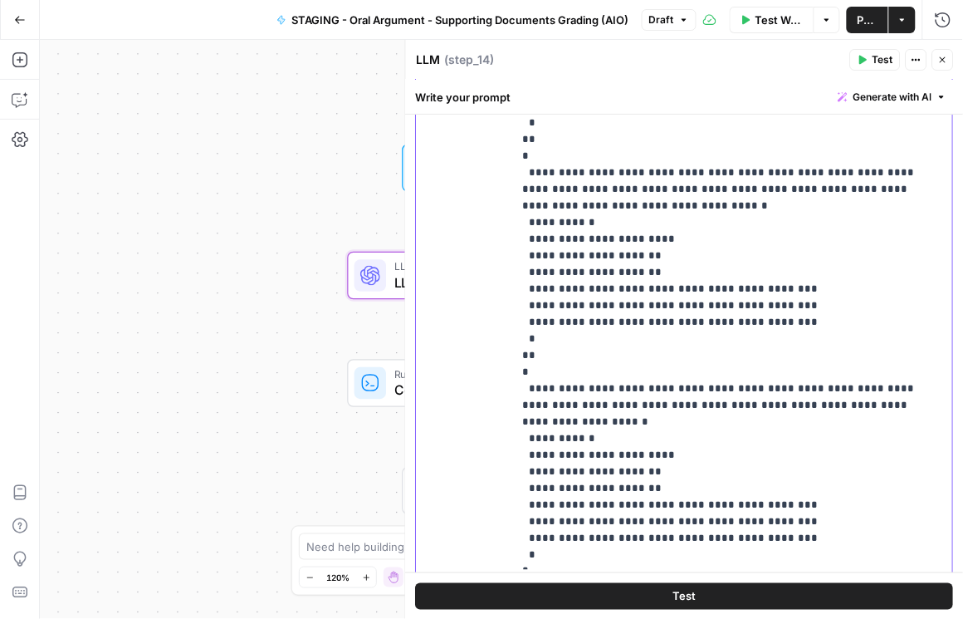
scroll to position [1492, 0]
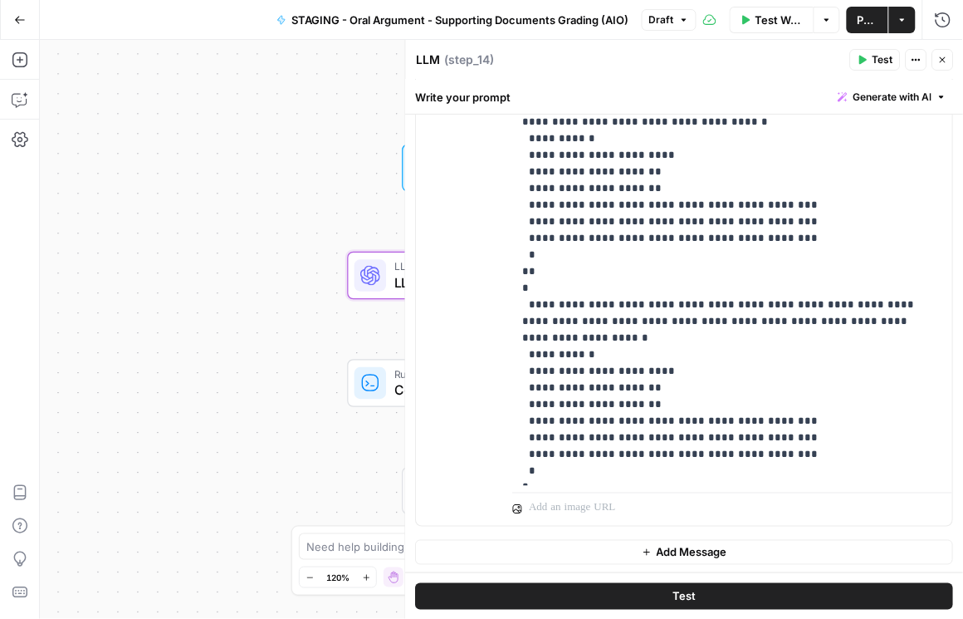
click at [867, 22] on span "Publish" at bounding box center [868, 20] width 22 height 17
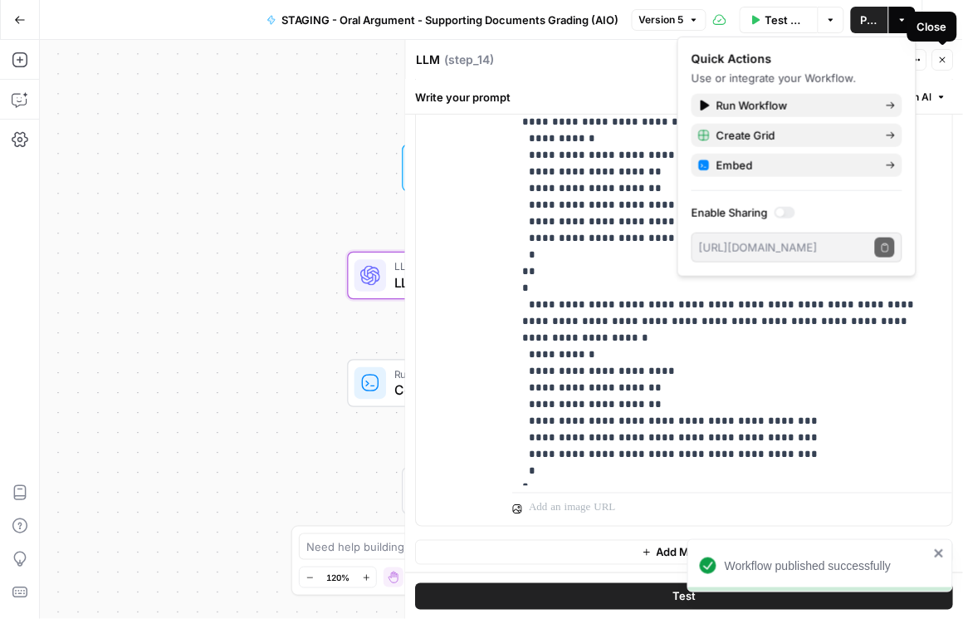
click at [947, 61] on icon "button" at bounding box center [943, 60] width 10 height 10
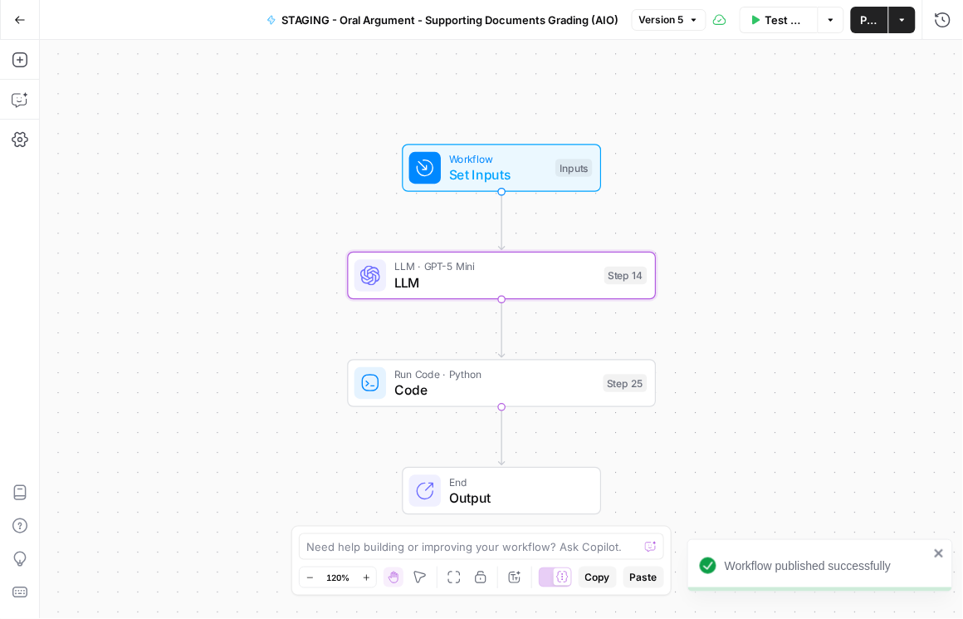
click at [872, 21] on span "Publish" at bounding box center [869, 20] width 17 height 17
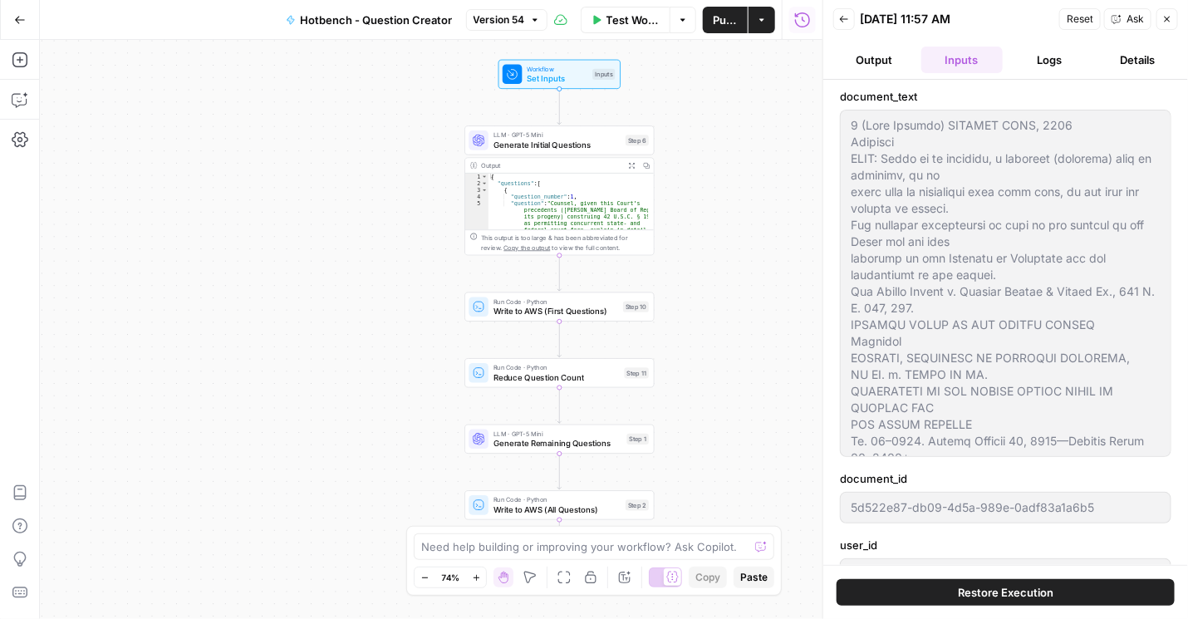
scroll to position [60, 0]
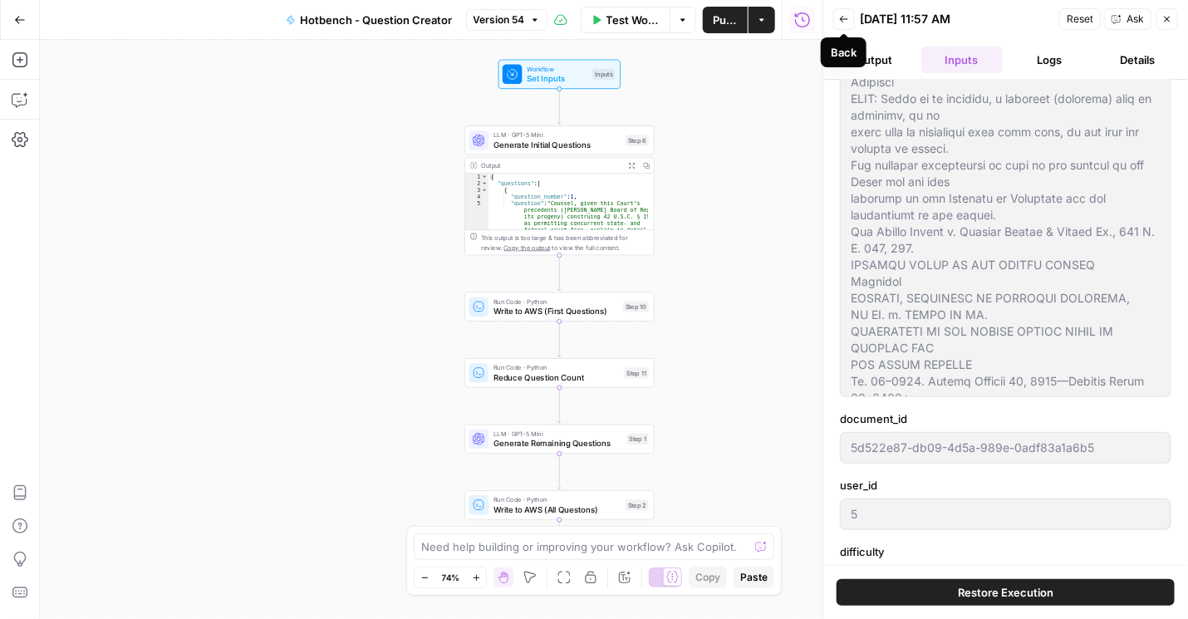
click at [2, 23] on div "Go Back" at bounding box center [20, 19] width 40 height 39
click at [22, 22] on icon "button" at bounding box center [20, 20] width 12 height 12
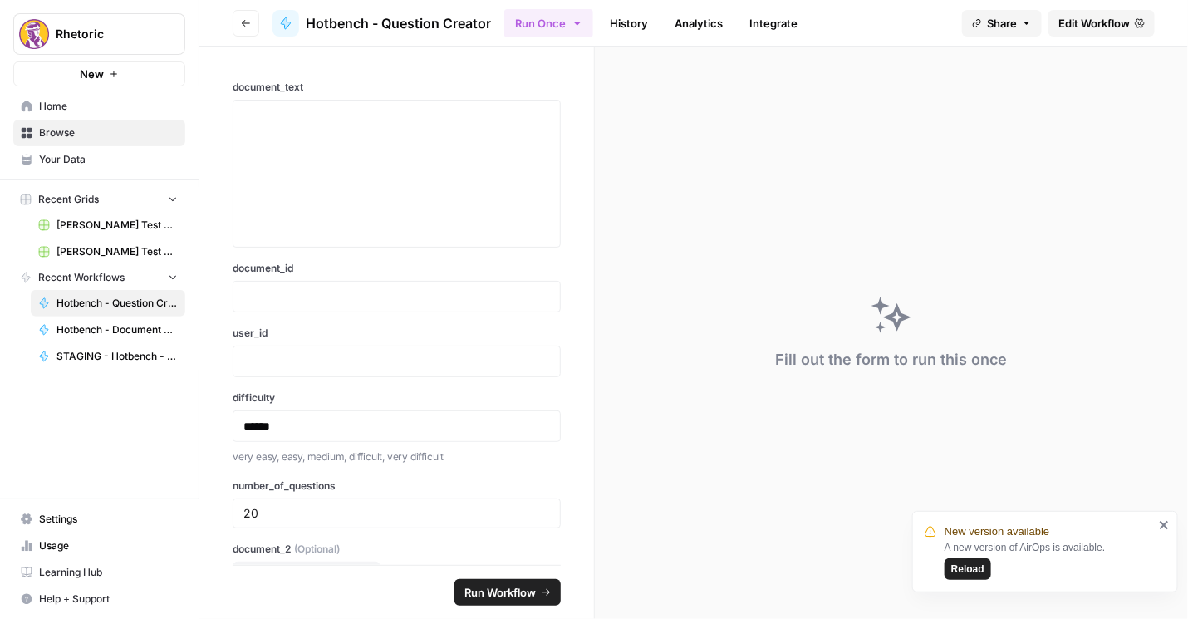
click at [241, 23] on icon "button" at bounding box center [246, 23] width 10 height 10
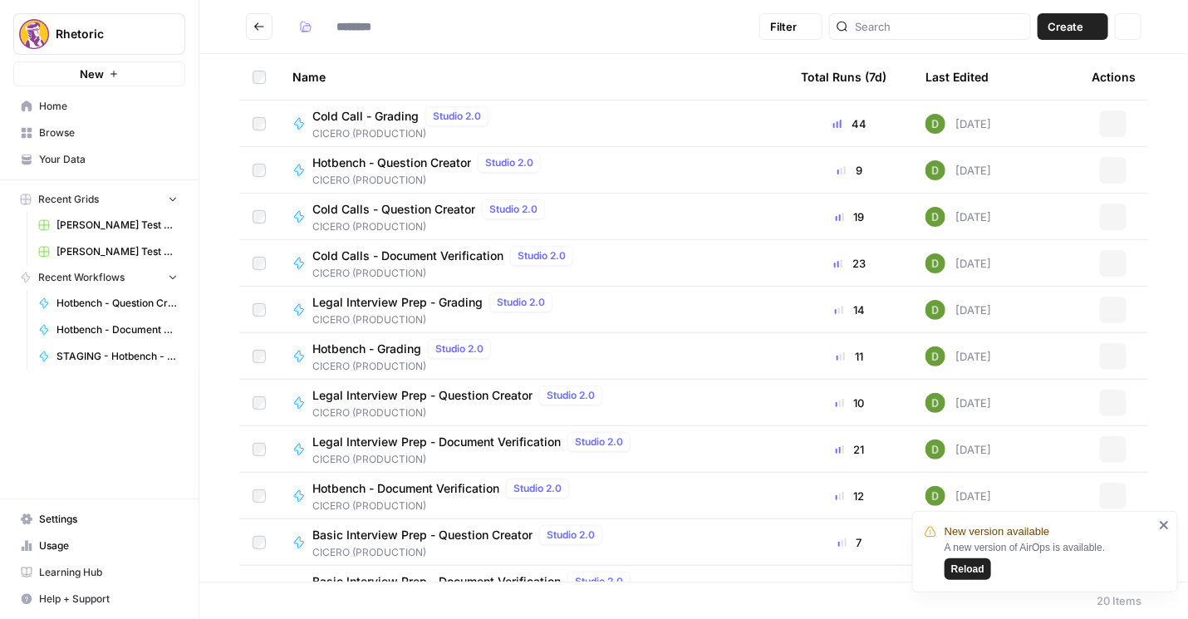
type input "**********"
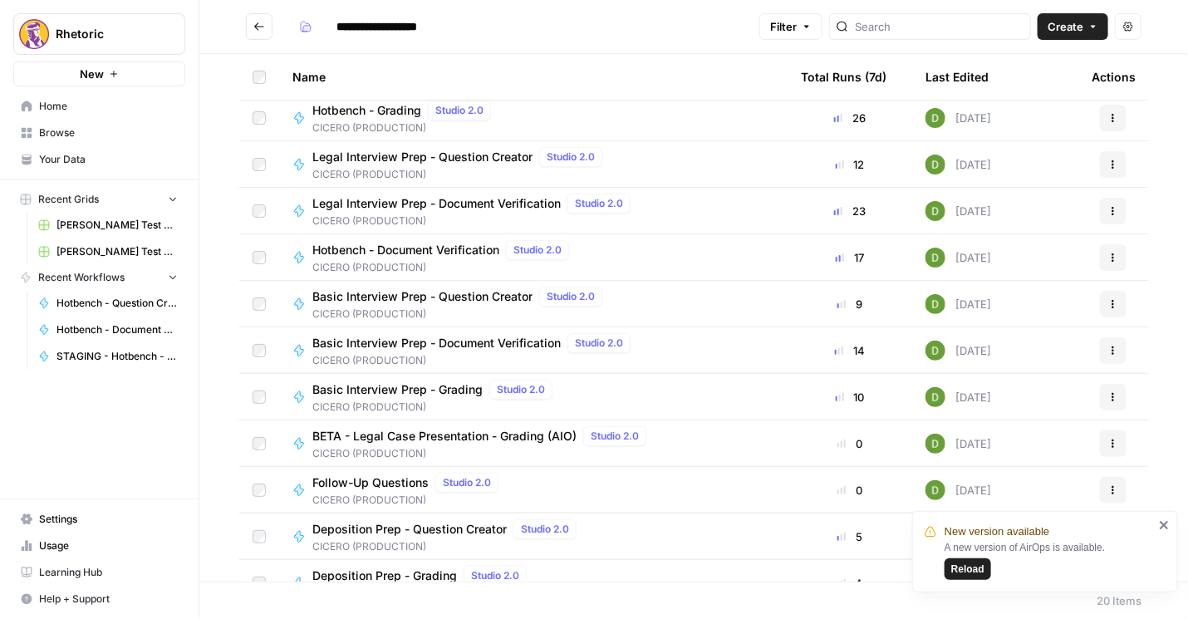
scroll to position [380, 0]
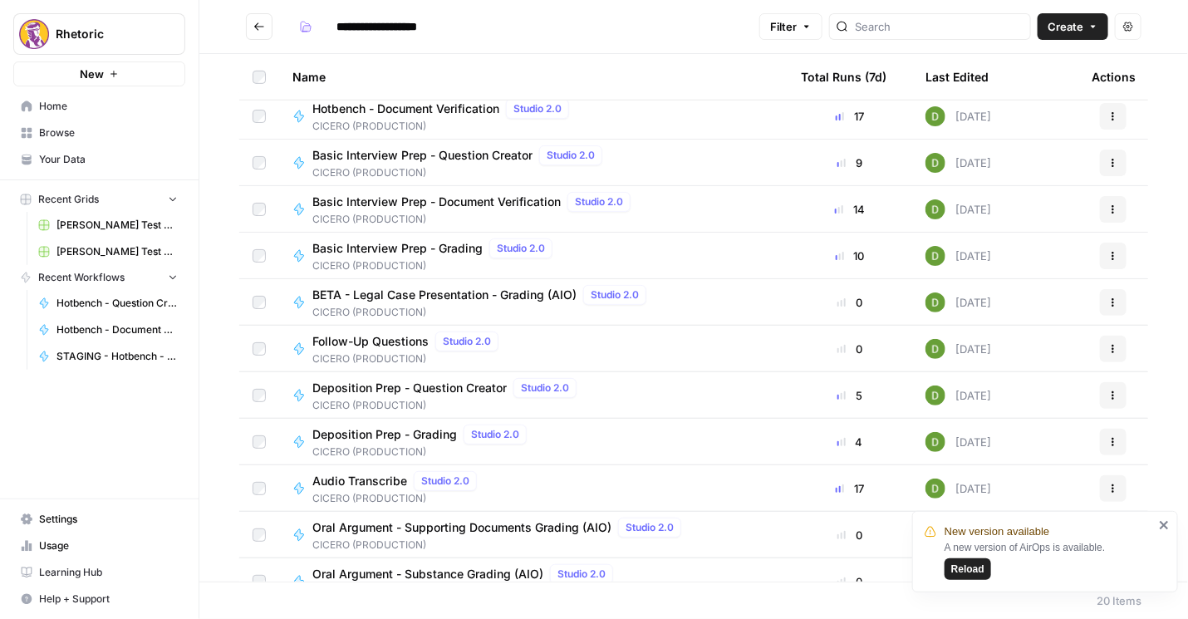
click at [415, 388] on span "Deposition Prep - Question Creator" at bounding box center [409, 388] width 194 height 17
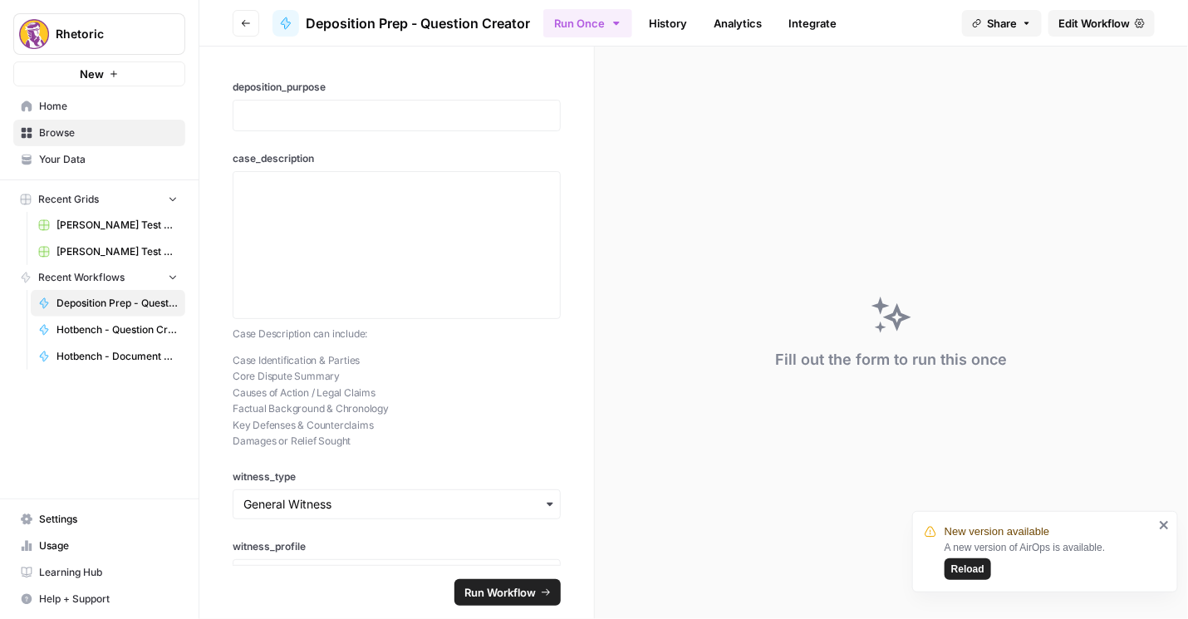
click at [1080, 26] on span "Edit Workflow" at bounding box center [1093, 23] width 71 height 17
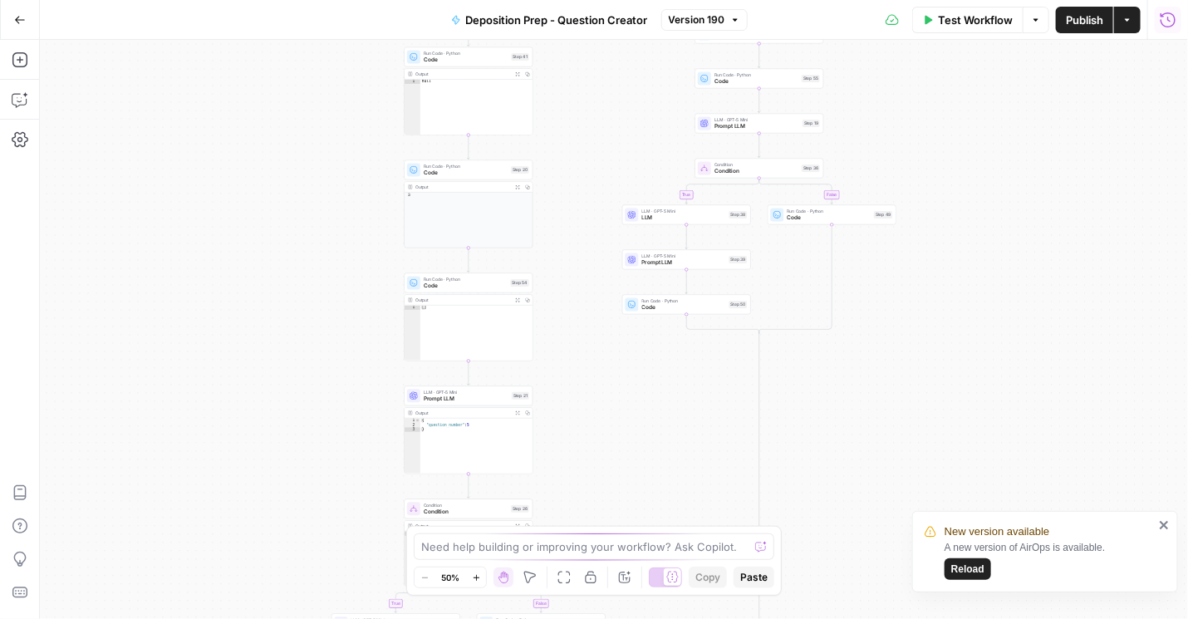
click at [1168, 23] on icon "button" at bounding box center [1167, 20] width 17 height 17
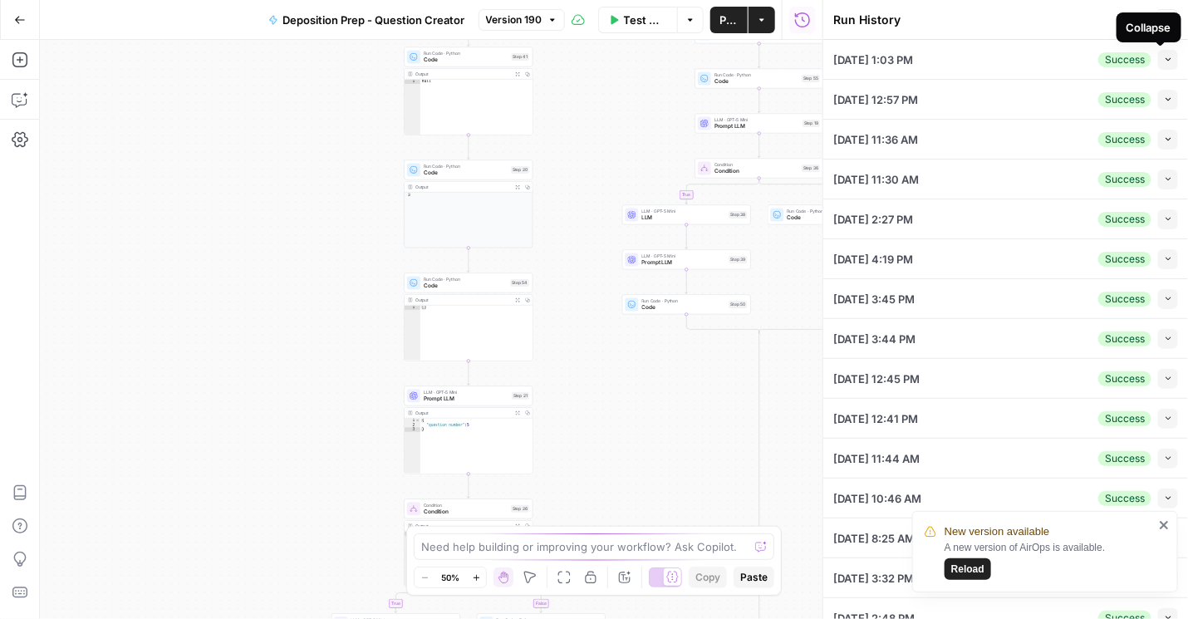
click at [1163, 61] on icon "button" at bounding box center [1167, 59] width 9 height 9
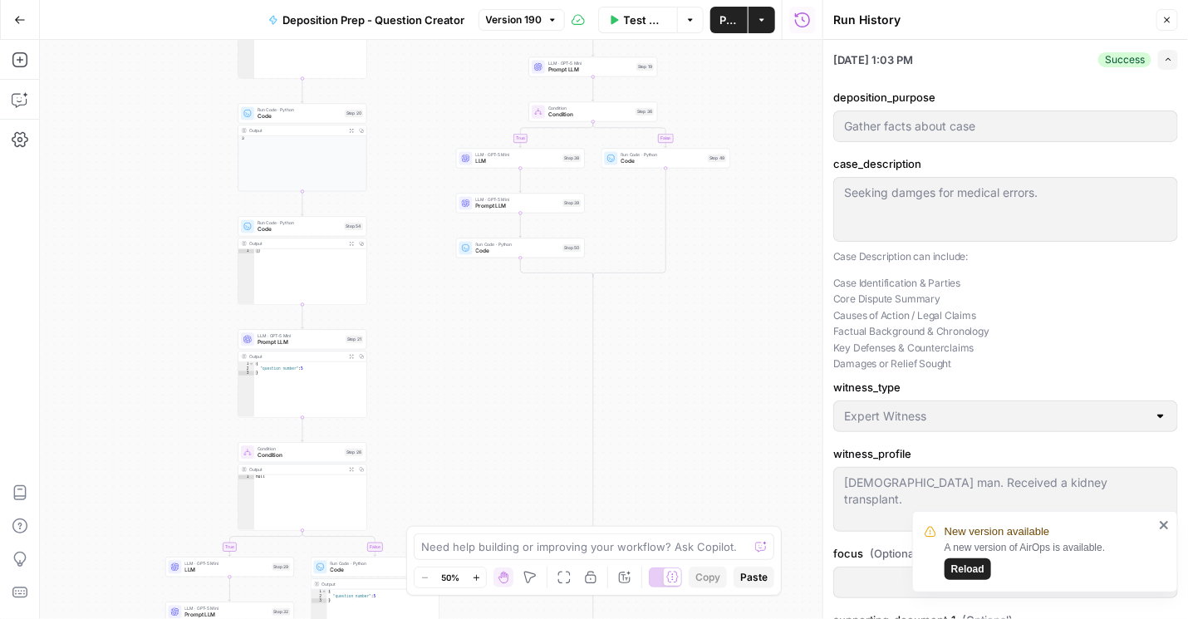
drag, startPoint x: 446, startPoint y: 350, endPoint x: 419, endPoint y: 341, distance: 27.8
click at [419, 341] on div "true false true false true false Workflow Set Inputs Inputs Condition Condition…" at bounding box center [431, 329] width 782 height 579
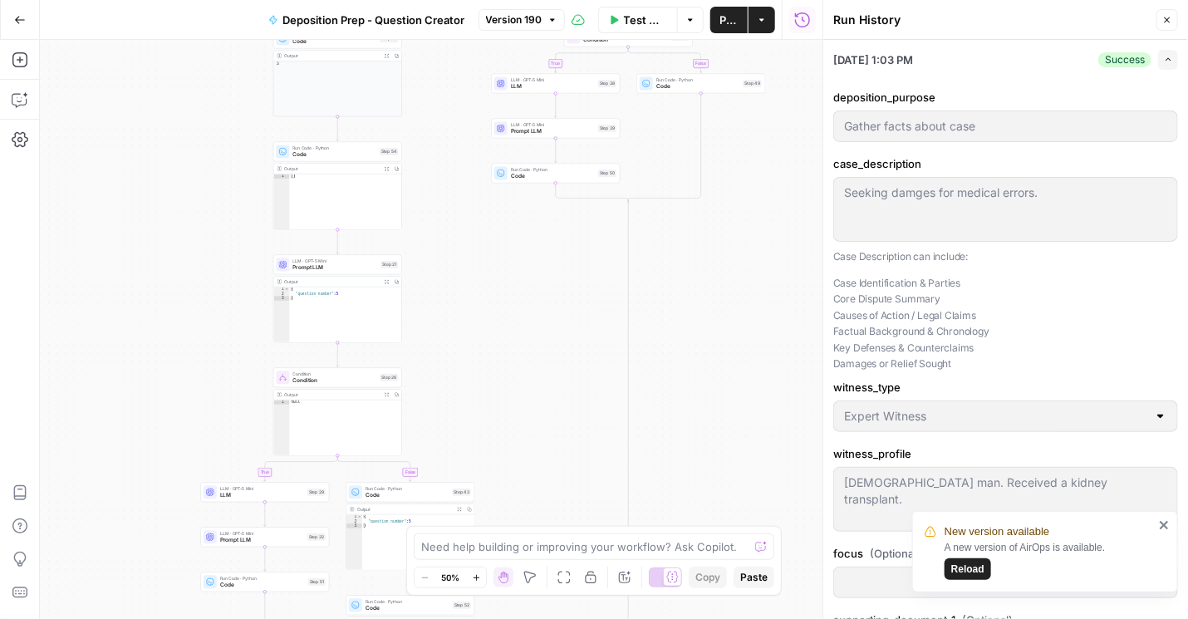
drag, startPoint x: 476, startPoint y: 367, endPoint x: 519, endPoint y: 315, distance: 67.8
click at [519, 316] on div "true false true false true false Workflow Set Inputs Inputs Condition Condition…" at bounding box center [431, 329] width 782 height 579
click at [1159, 528] on icon "close" at bounding box center [1164, 524] width 12 height 13
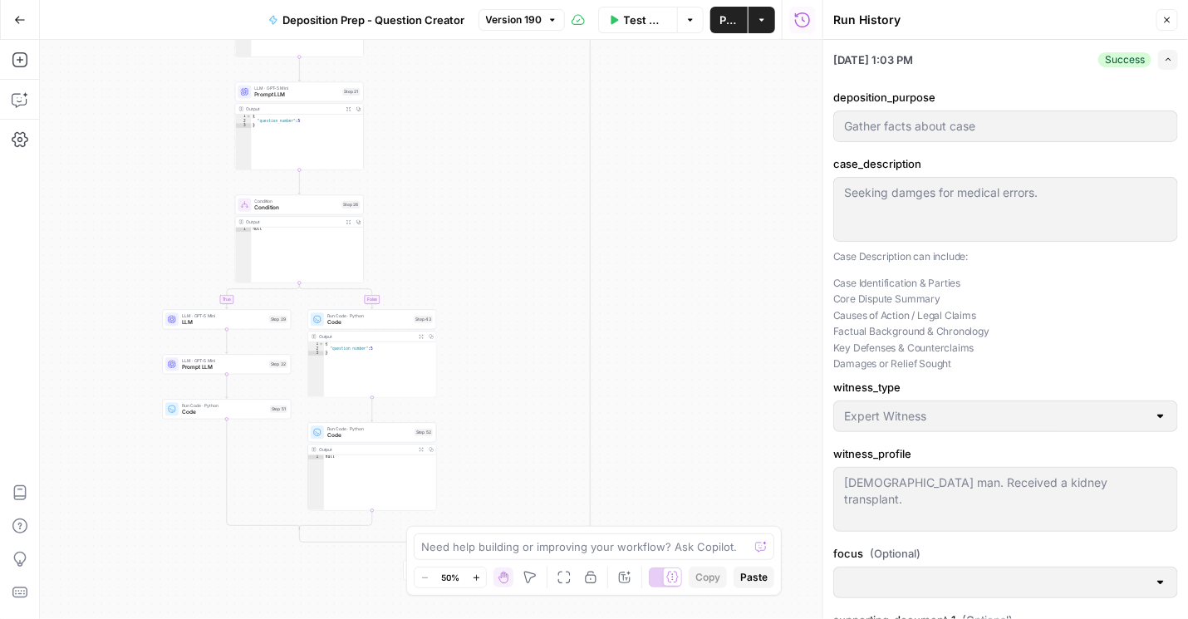
drag, startPoint x: 549, startPoint y: 438, endPoint x: 512, endPoint y: 256, distance: 185.7
click at [512, 256] on div "true false true false true false Workflow Set Inputs Inputs Condition Condition…" at bounding box center [431, 329] width 782 height 579
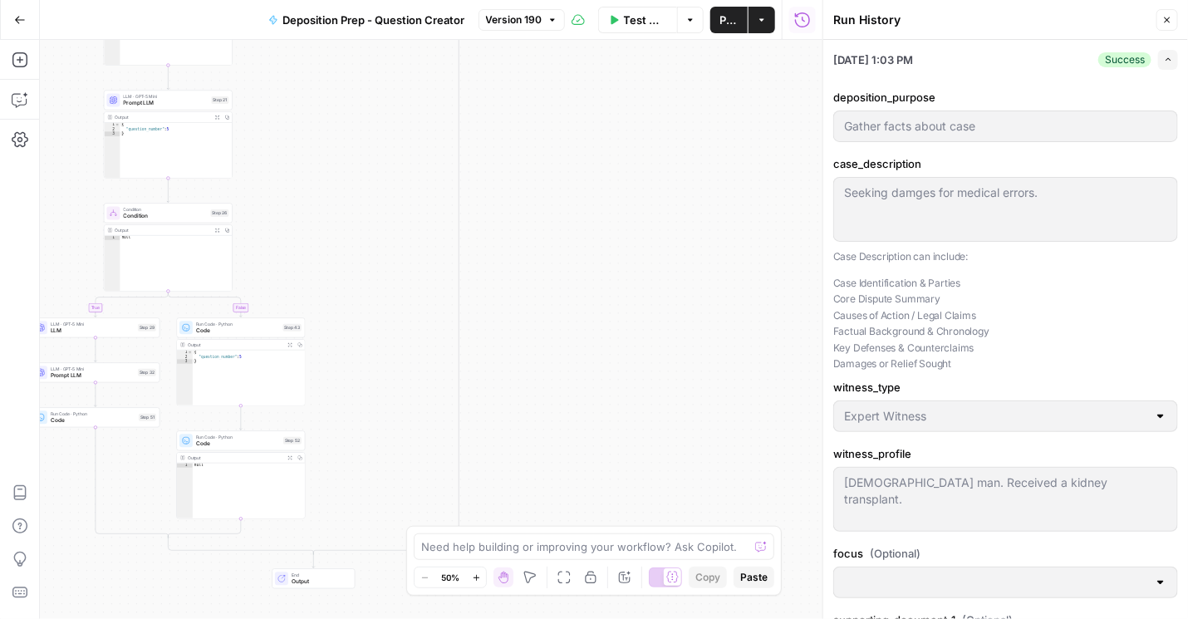
drag, startPoint x: 494, startPoint y: 179, endPoint x: 439, endPoint y: 187, distance: 55.4
click at [439, 187] on div "true false true false true false Workflow Set Inputs Inputs Condition Condition…" at bounding box center [431, 329] width 782 height 579
drag, startPoint x: 721, startPoint y: 156, endPoint x: 687, endPoint y: 161, distance: 34.4
click at [687, 161] on div "true false true false true false Workflow Set Inputs Inputs Condition Condition…" at bounding box center [431, 329] width 782 height 579
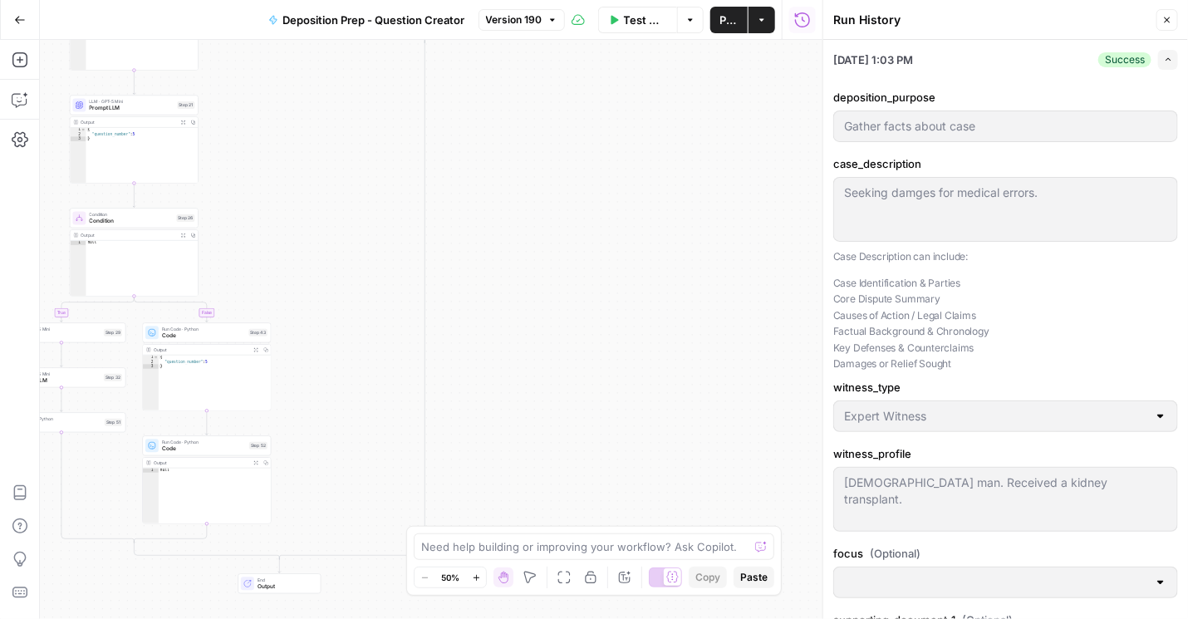
scroll to position [237, 0]
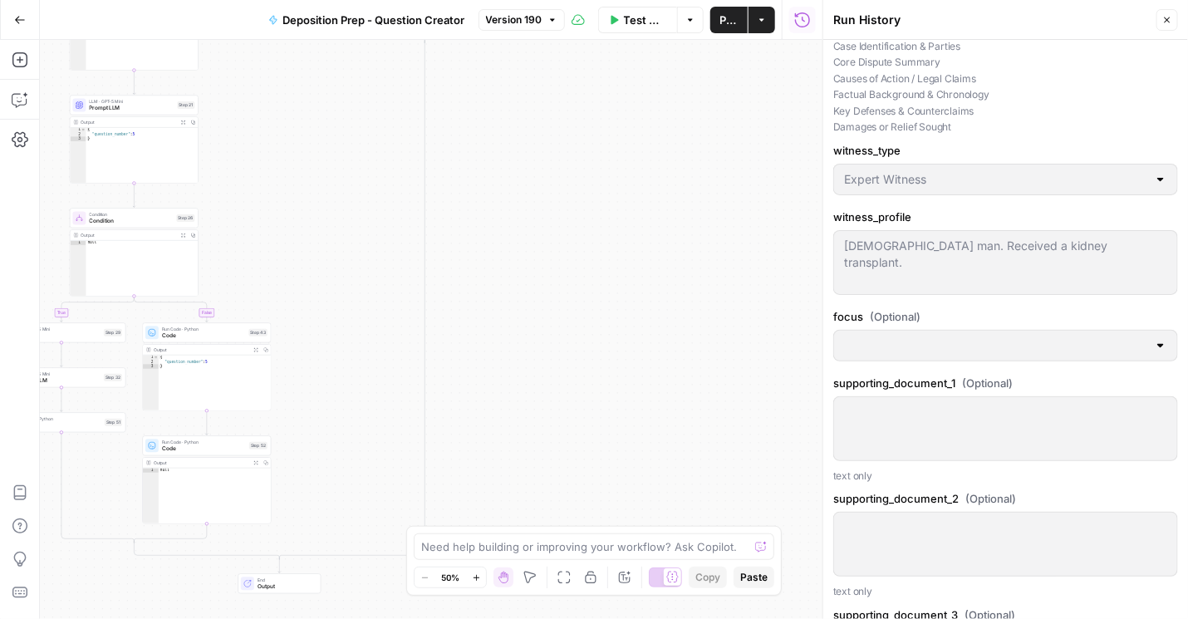
click at [589, 286] on div "true false true false true false Workflow Set Inputs Inputs Condition Condition…" at bounding box center [431, 329] width 782 height 579
click at [1168, 22] on icon "button" at bounding box center [1167, 20] width 10 height 10
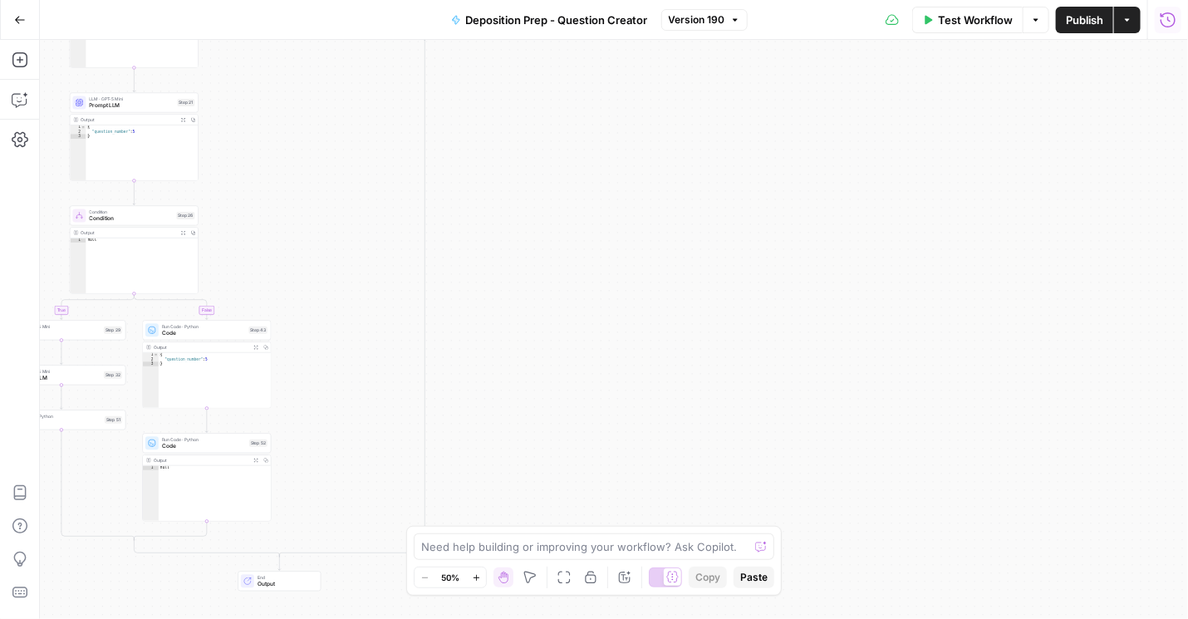
click at [1170, 25] on icon "button" at bounding box center [1167, 20] width 17 height 17
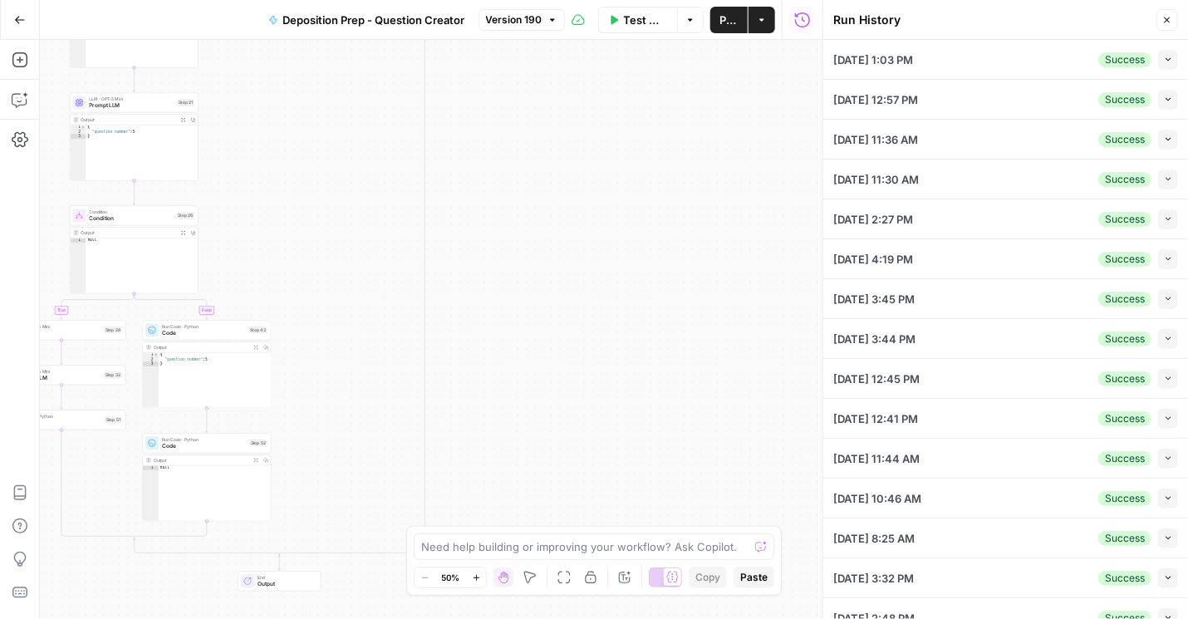
drag, startPoint x: 1158, startPoint y: 98, endPoint x: 1143, endPoint y: 115, distance: 22.3
click at [1163, 98] on icon "button" at bounding box center [1167, 99] width 9 height 9
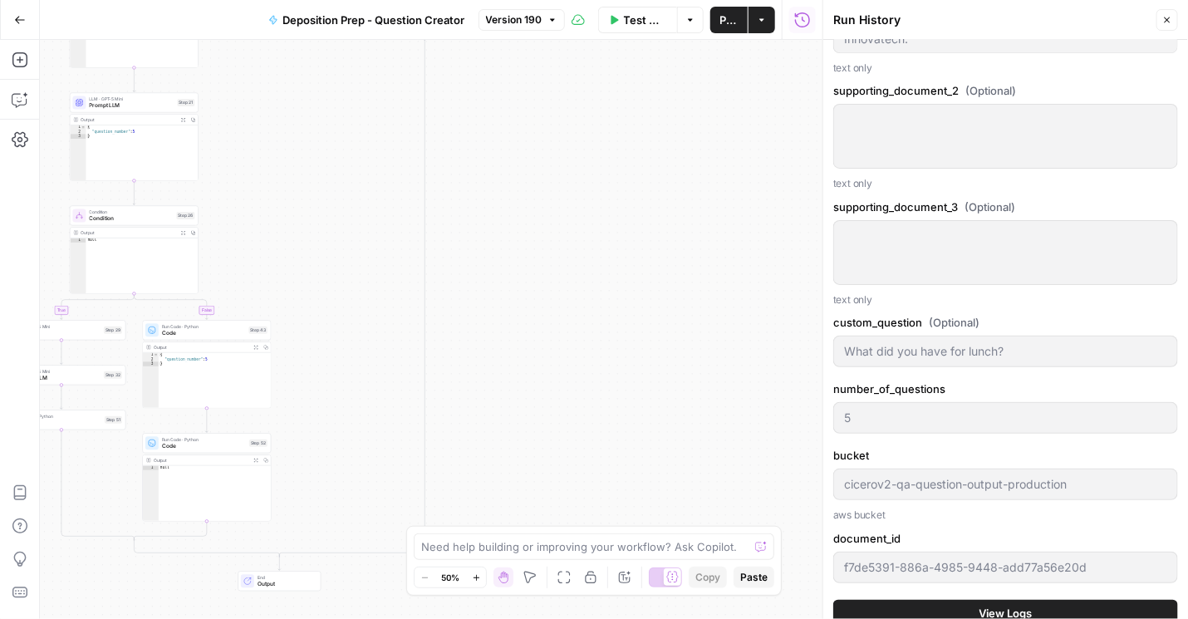
scroll to position [1471, 0]
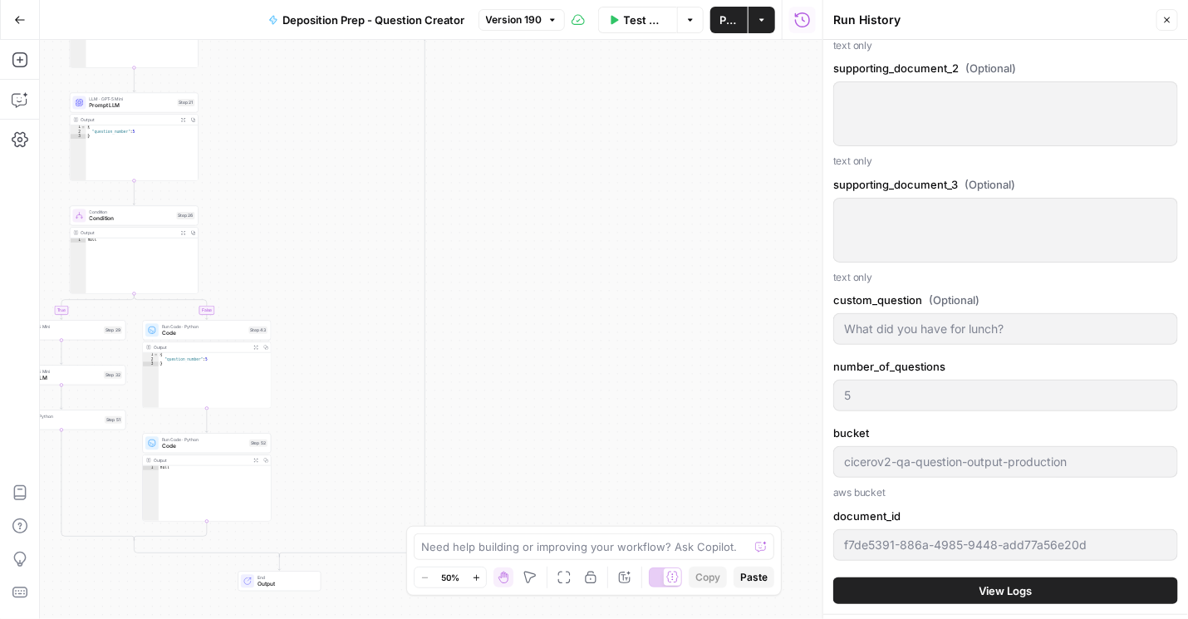
click at [981, 588] on span "View Logs" at bounding box center [1005, 590] width 53 height 17
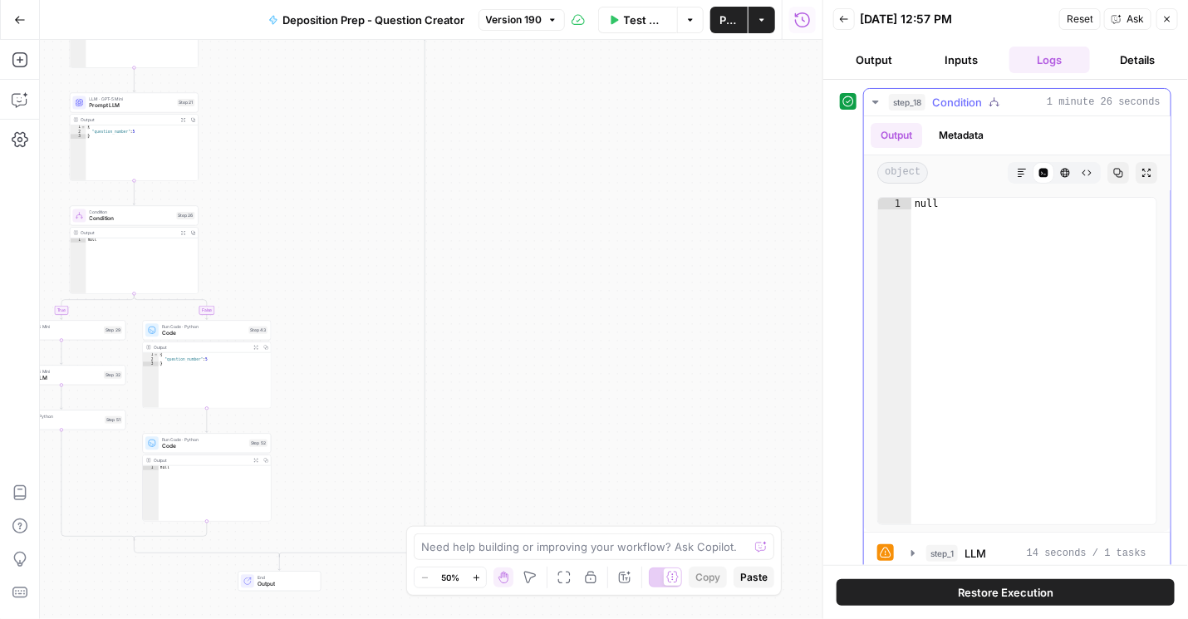
click at [877, 104] on icon "button" at bounding box center [875, 101] width 13 height 13
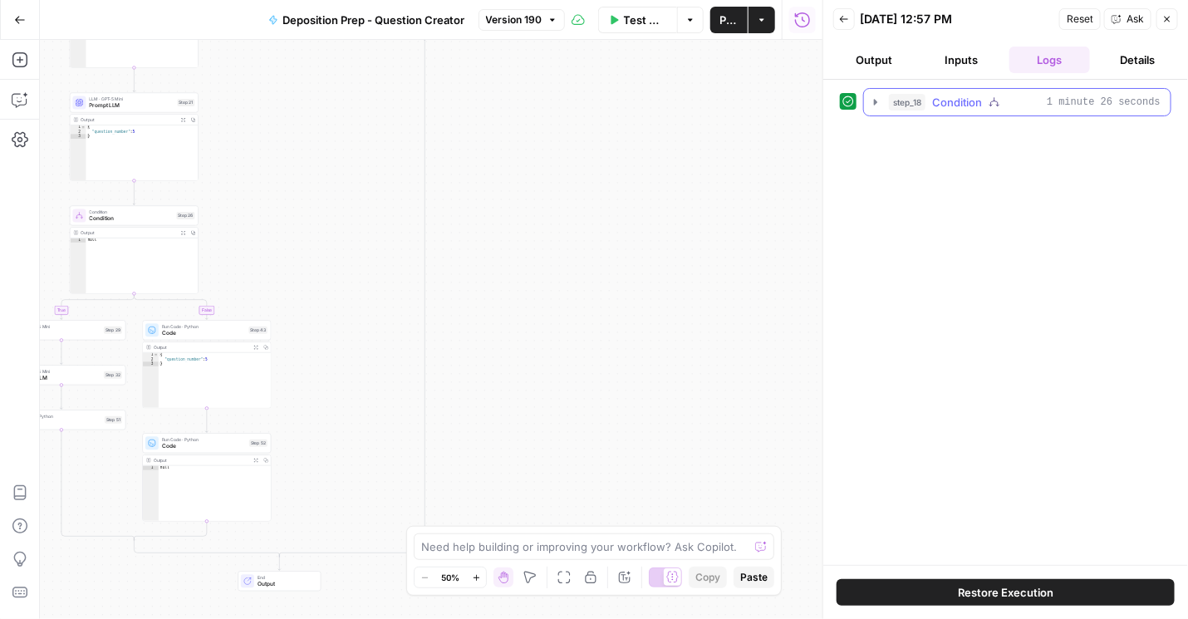
click at [883, 100] on button "step_18 Condition 1 minute 26 seconds" at bounding box center [1017, 102] width 306 height 27
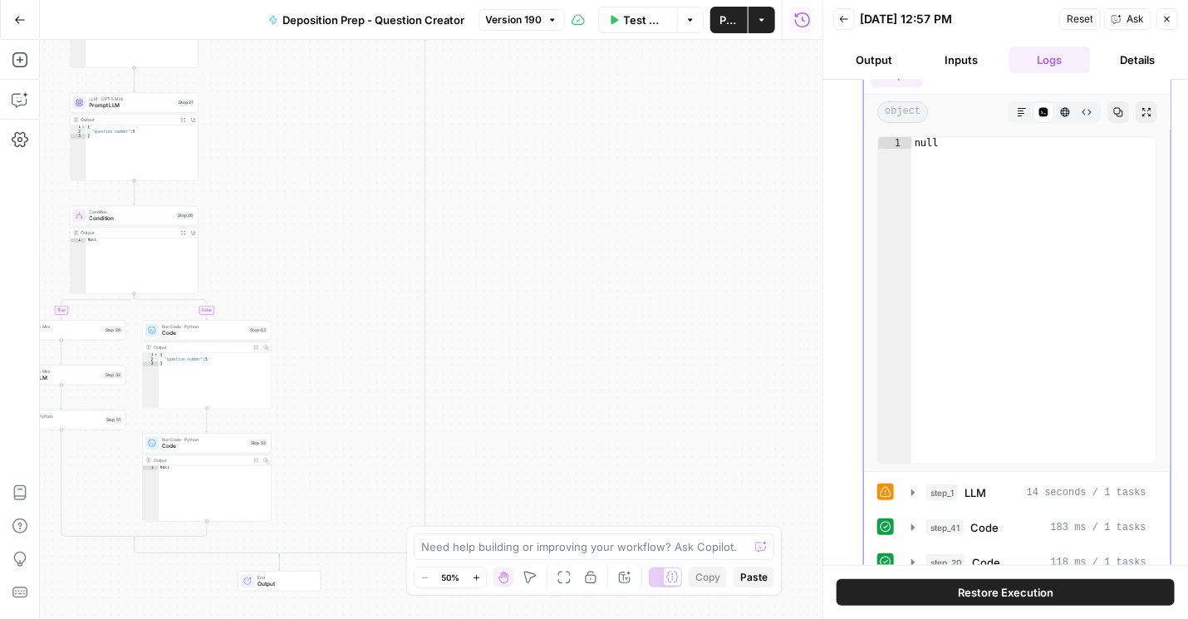
scroll to position [189, 0]
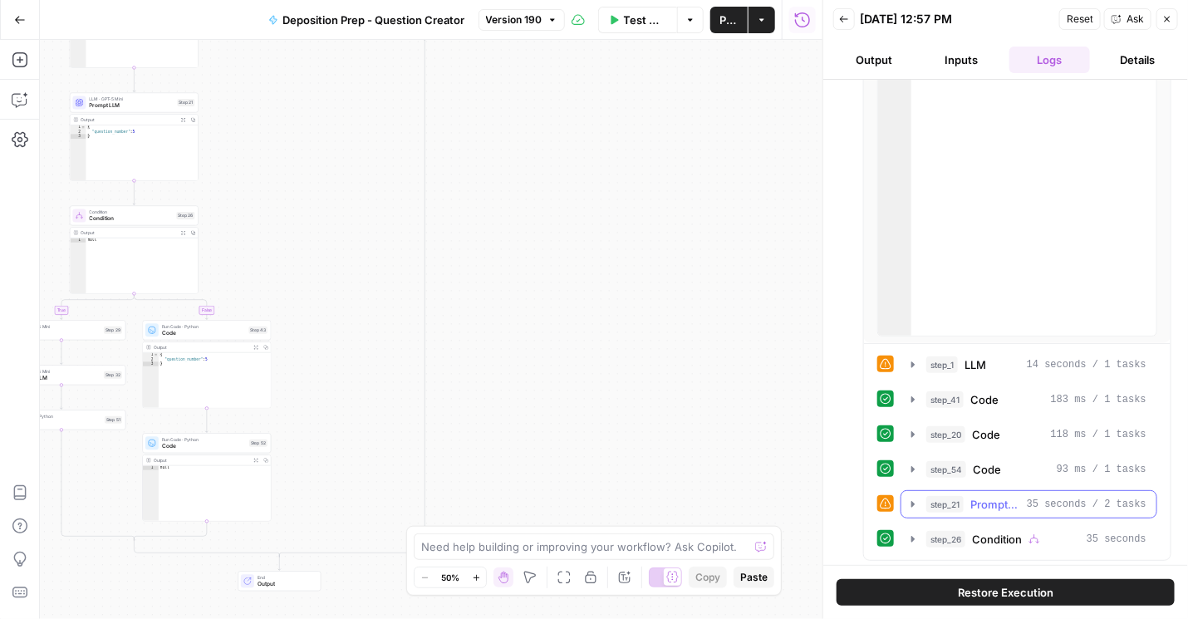
click at [916, 507] on icon "button" at bounding box center [912, 503] width 13 height 13
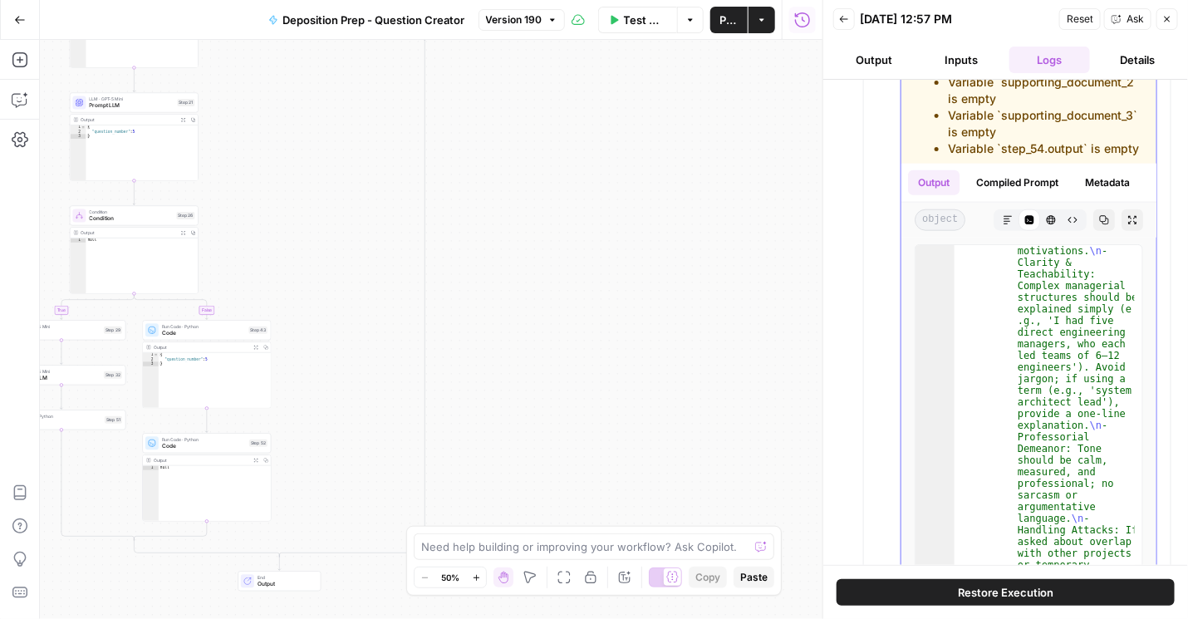
scroll to position [967, 0]
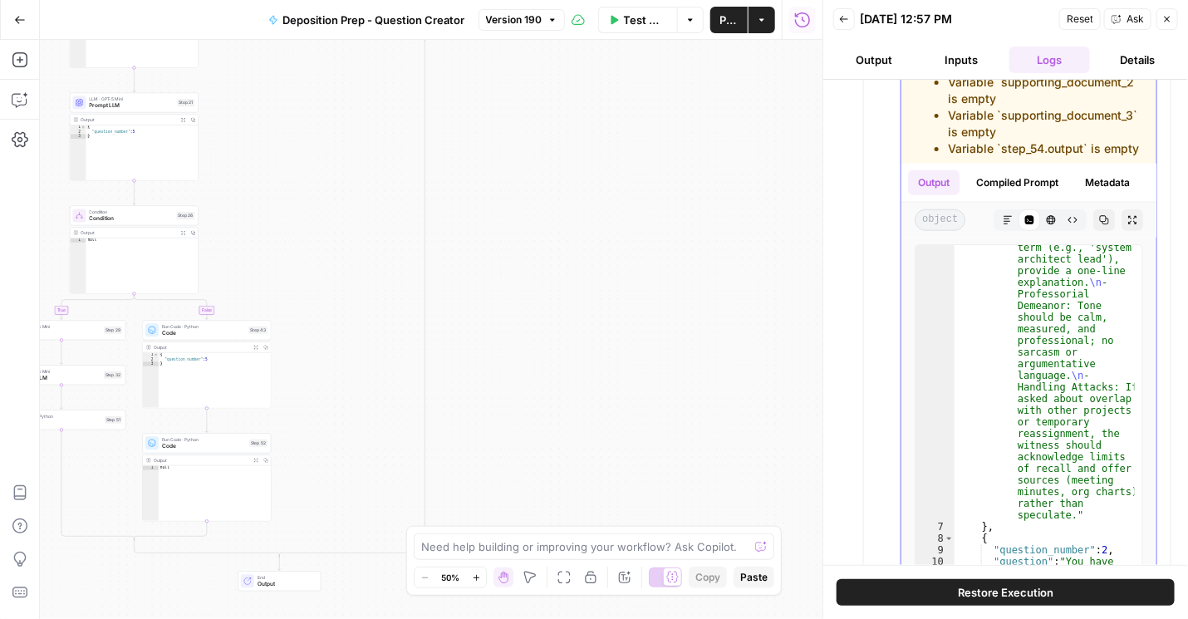
click at [1050, 231] on button "HTML Viewer" at bounding box center [1051, 220] width 22 height 22
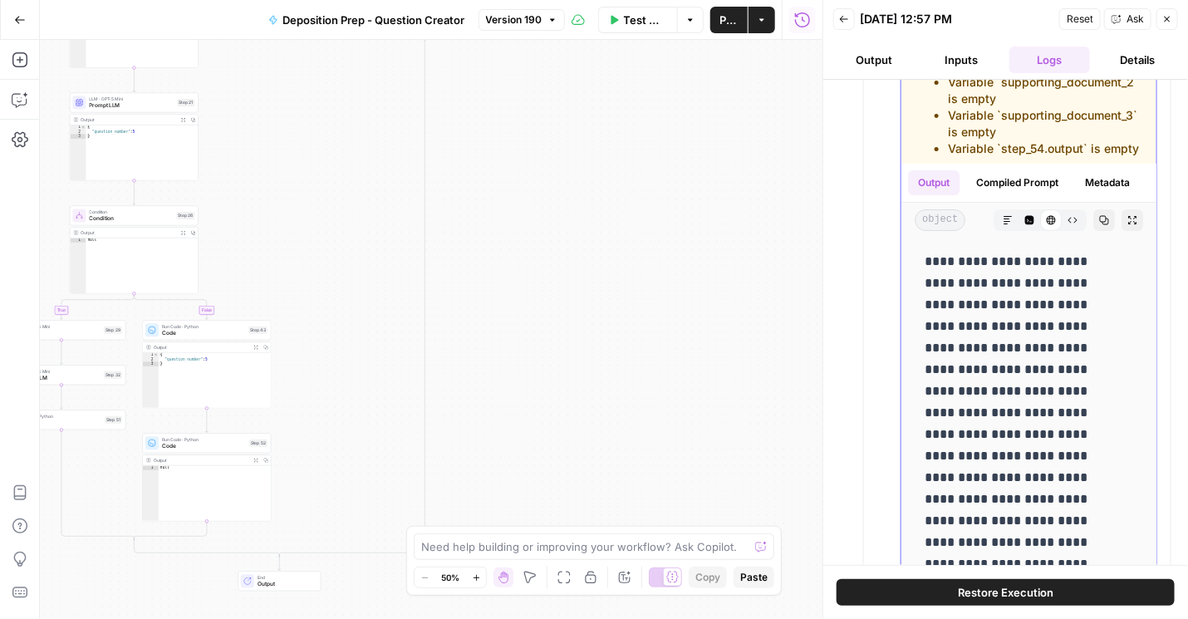
click at [1025, 225] on icon "button" at bounding box center [1029, 220] width 9 height 9
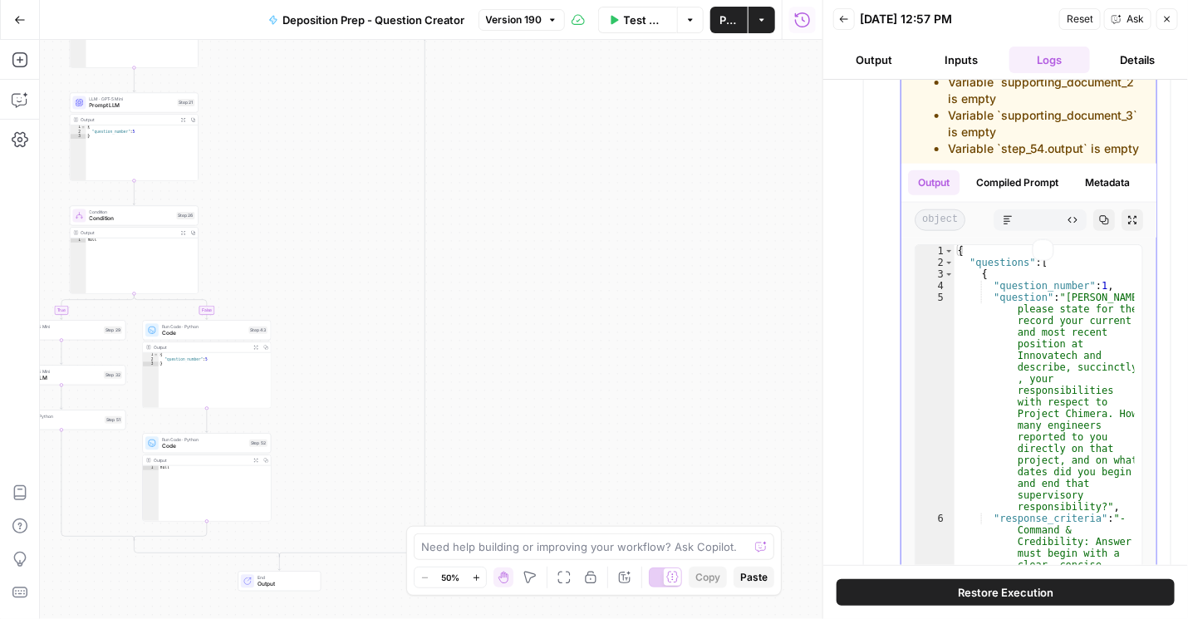
type textarea "*"
click at [1018, 231] on div "Code Editor" at bounding box center [1029, 220] width 22 height 22
click at [1006, 231] on button "Markdown" at bounding box center [1008, 220] width 22 height 22
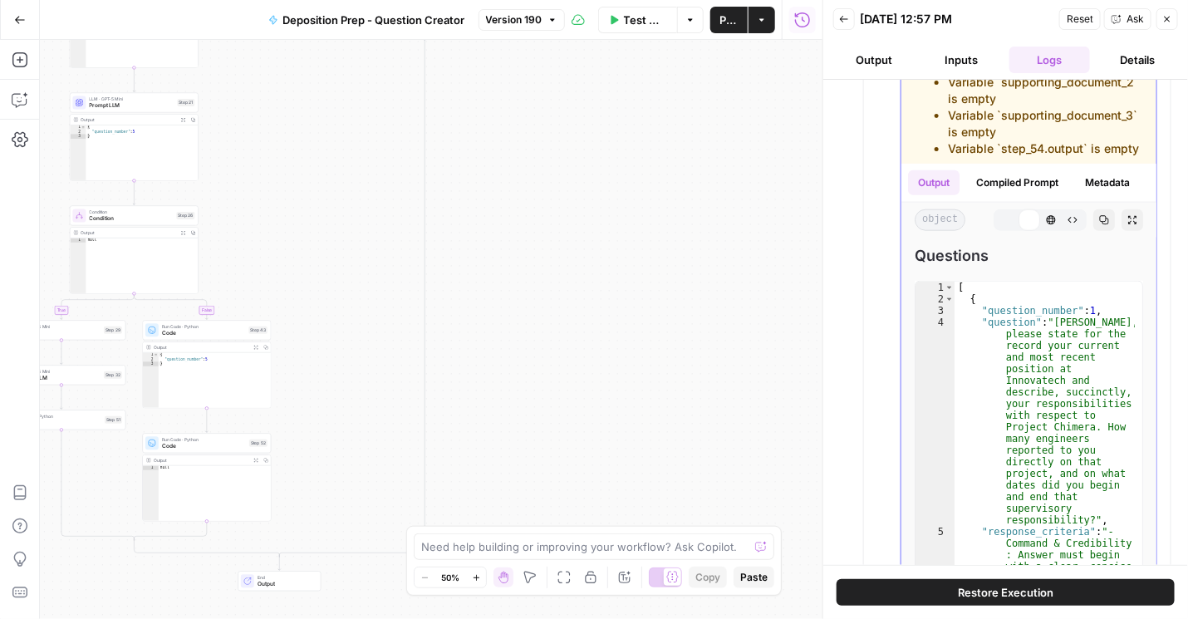
scroll to position [663, 0]
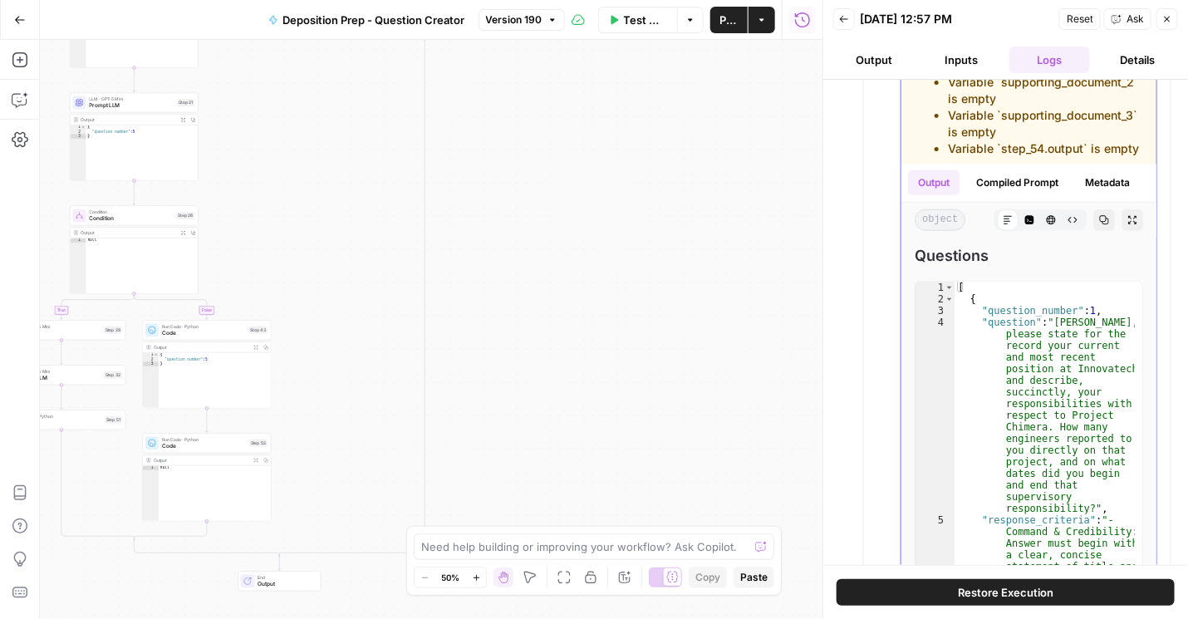
click at [1069, 225] on icon "button" at bounding box center [1072, 220] width 10 height 10
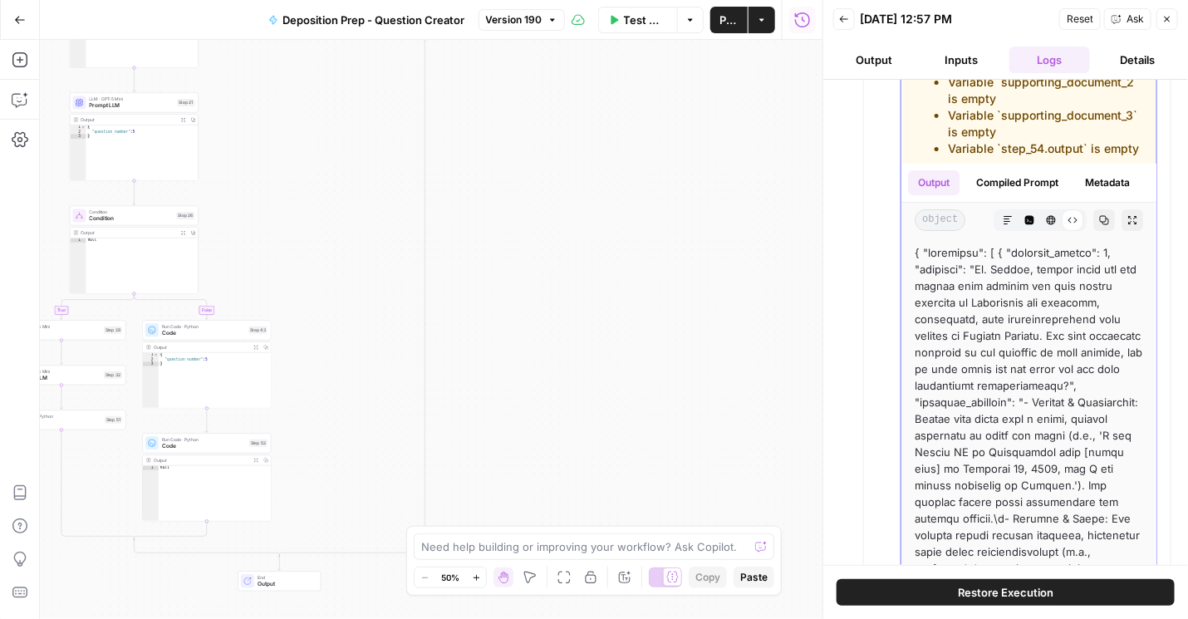
click at [1040, 231] on button "HTML Viewer" at bounding box center [1051, 220] width 22 height 22
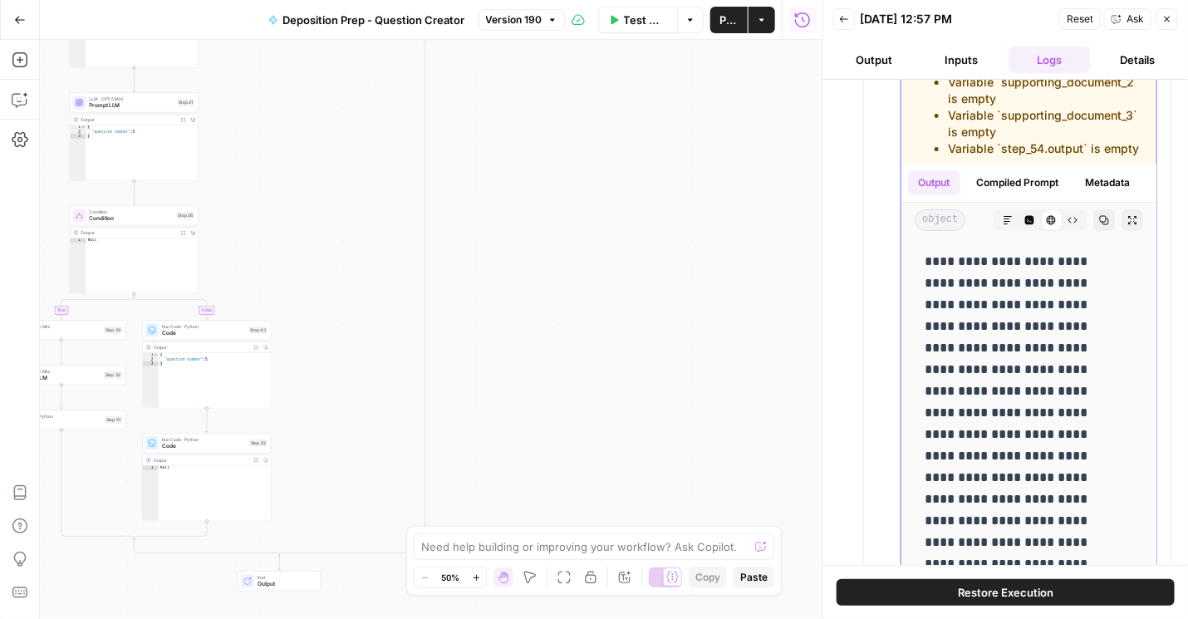
click at [1025, 225] on icon "button" at bounding box center [1029, 220] width 9 height 9
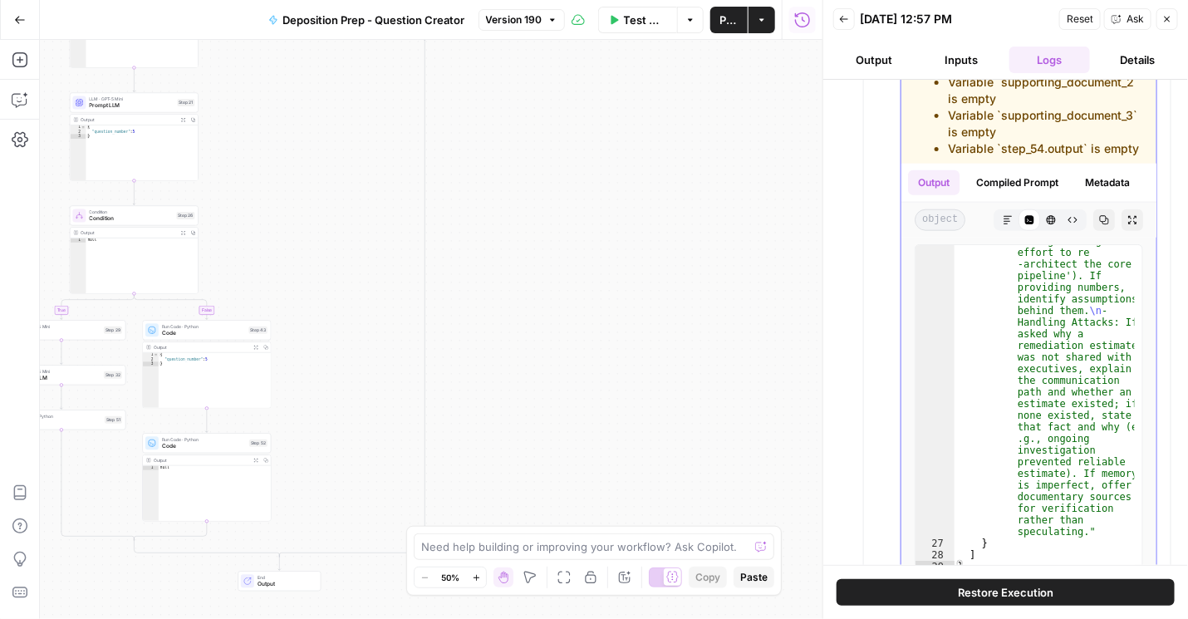
scroll to position [425, 0]
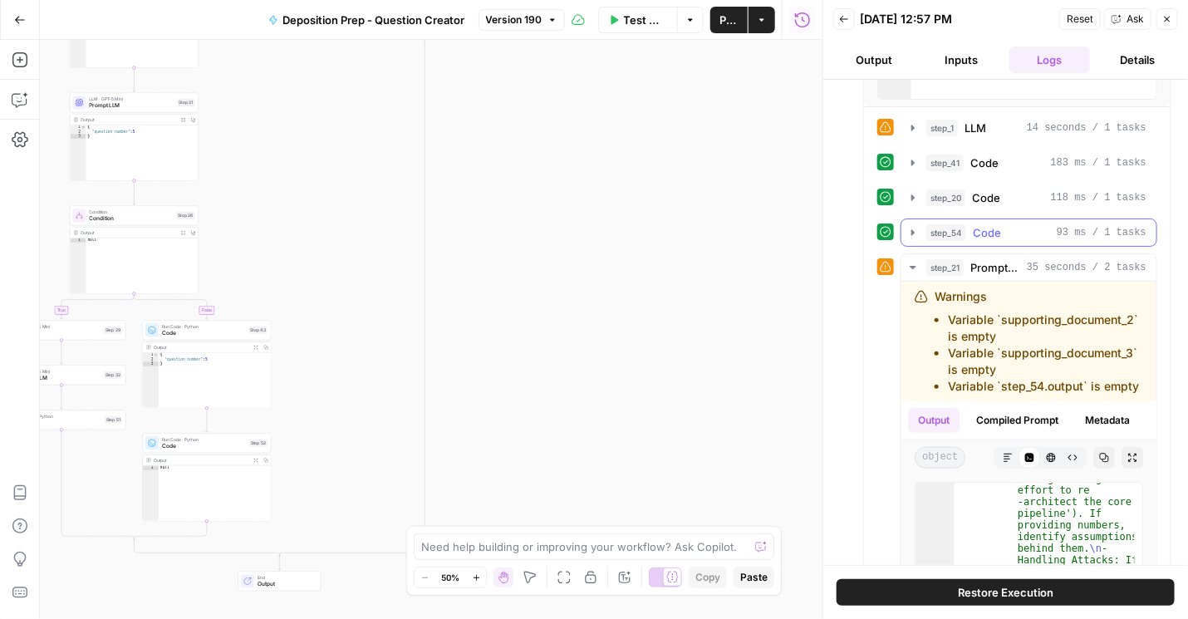
click at [908, 233] on icon "button" at bounding box center [912, 232] width 13 height 13
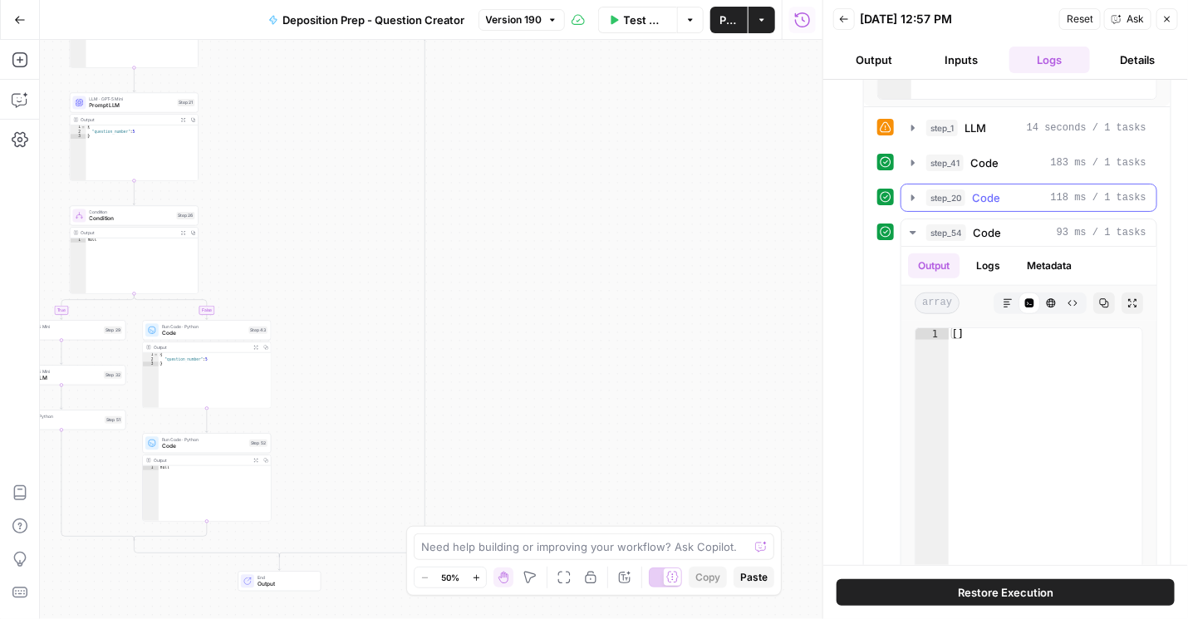
click at [914, 201] on icon "button" at bounding box center [912, 197] width 13 height 13
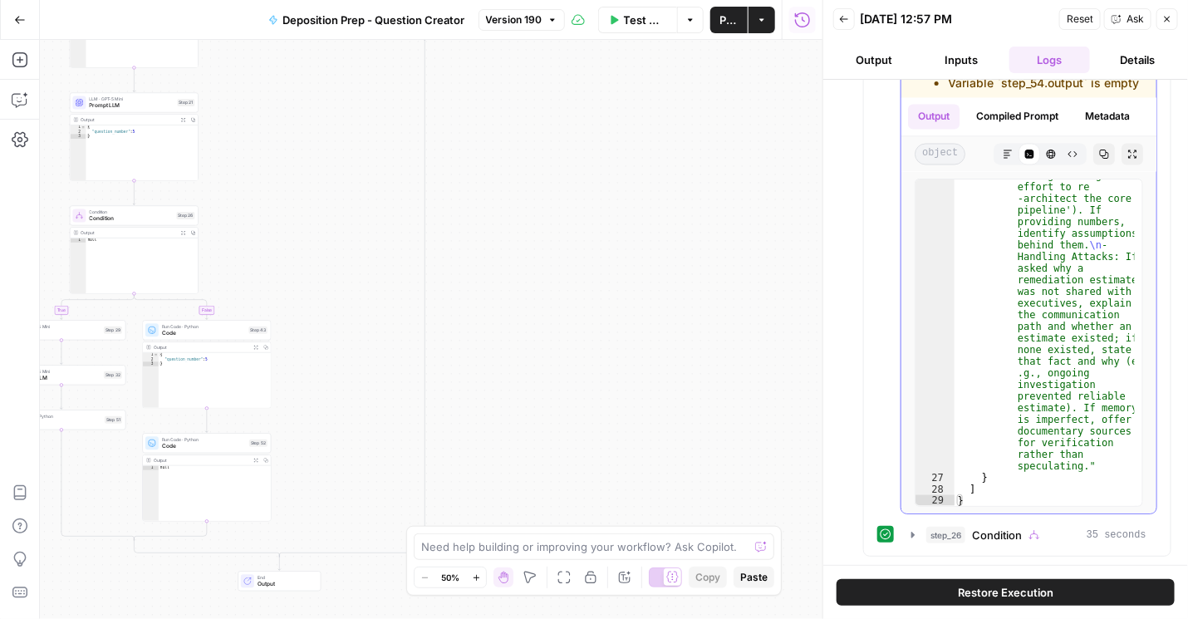
scroll to position [1294, 0]
click at [906, 540] on icon "button" at bounding box center [912, 534] width 13 height 13
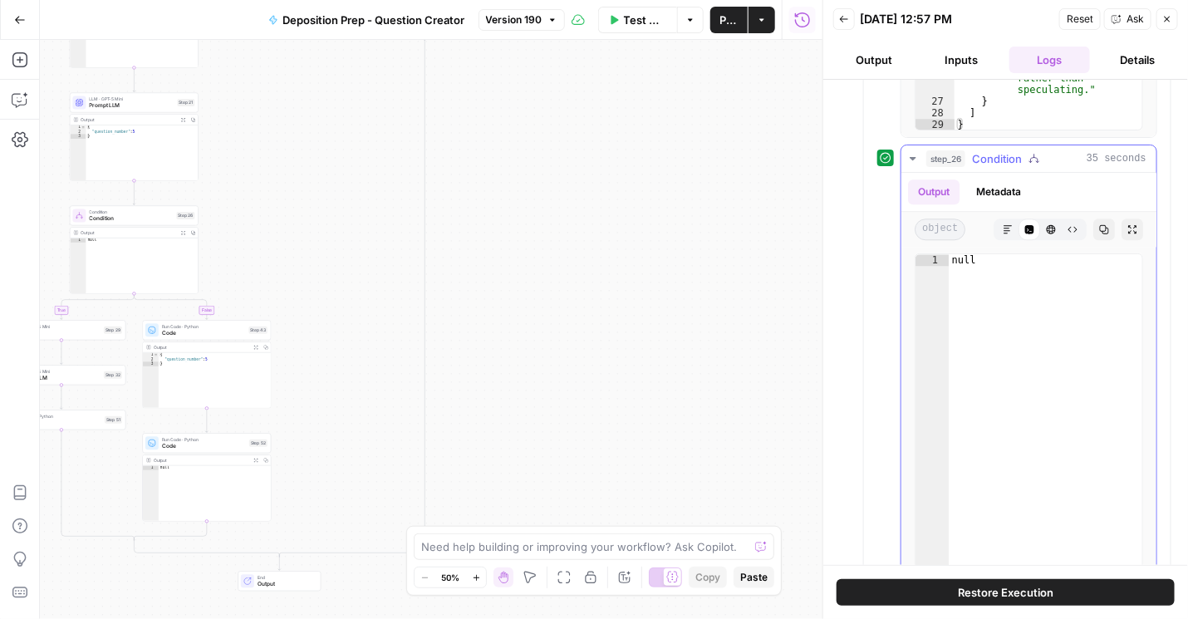
scroll to position [1626, 0]
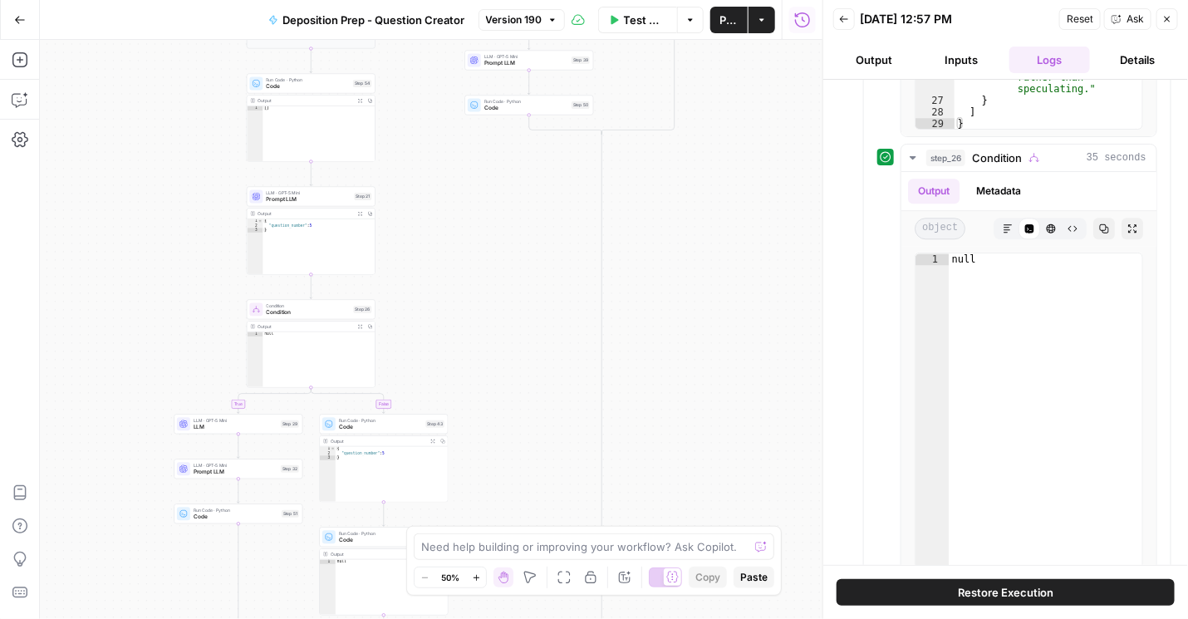
drag, startPoint x: 512, startPoint y: 377, endPoint x: 625, endPoint y: 479, distance: 152.9
click at [625, 479] on div "true false true false true false Workflow Set Inputs Inputs Condition Condition…" at bounding box center [431, 329] width 782 height 579
click at [301, 198] on span "Prompt LLM" at bounding box center [308, 199] width 85 height 8
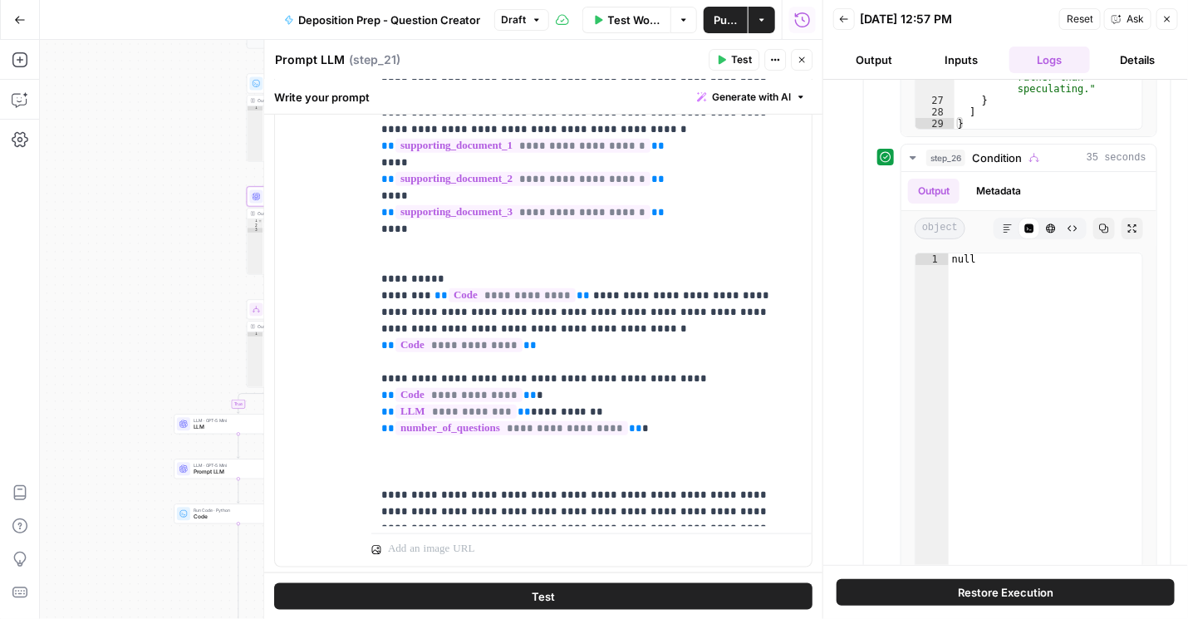
scroll to position [759, 0]
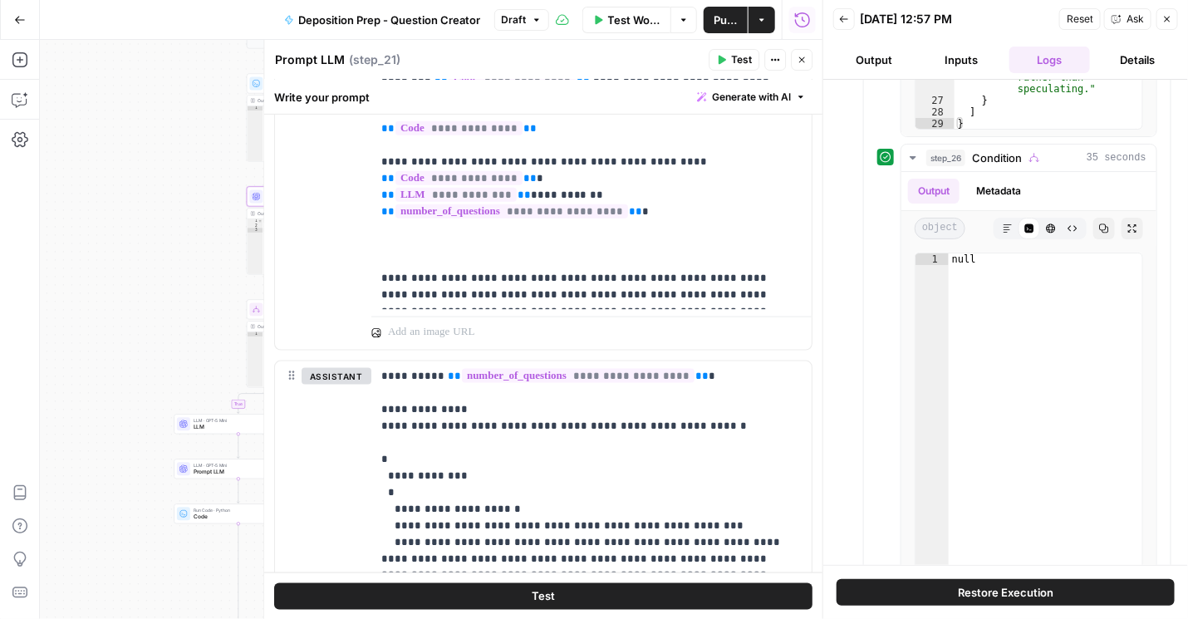
click at [799, 57] on icon "button" at bounding box center [801, 60] width 10 height 10
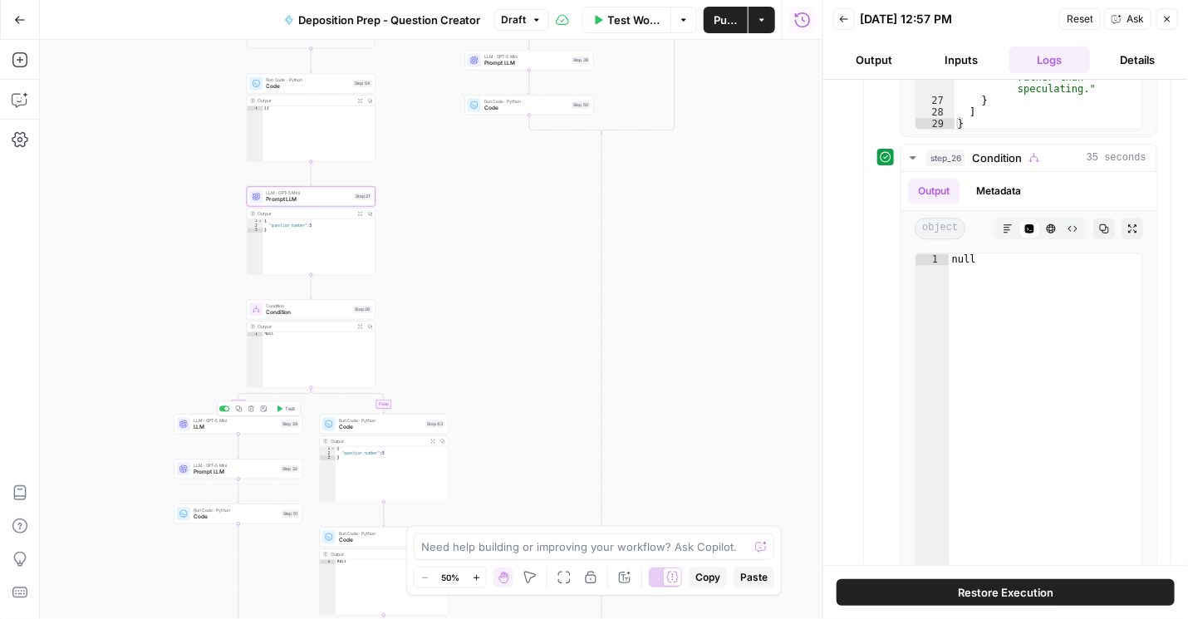
click at [256, 429] on span "LLM" at bounding box center [235, 427] width 84 height 8
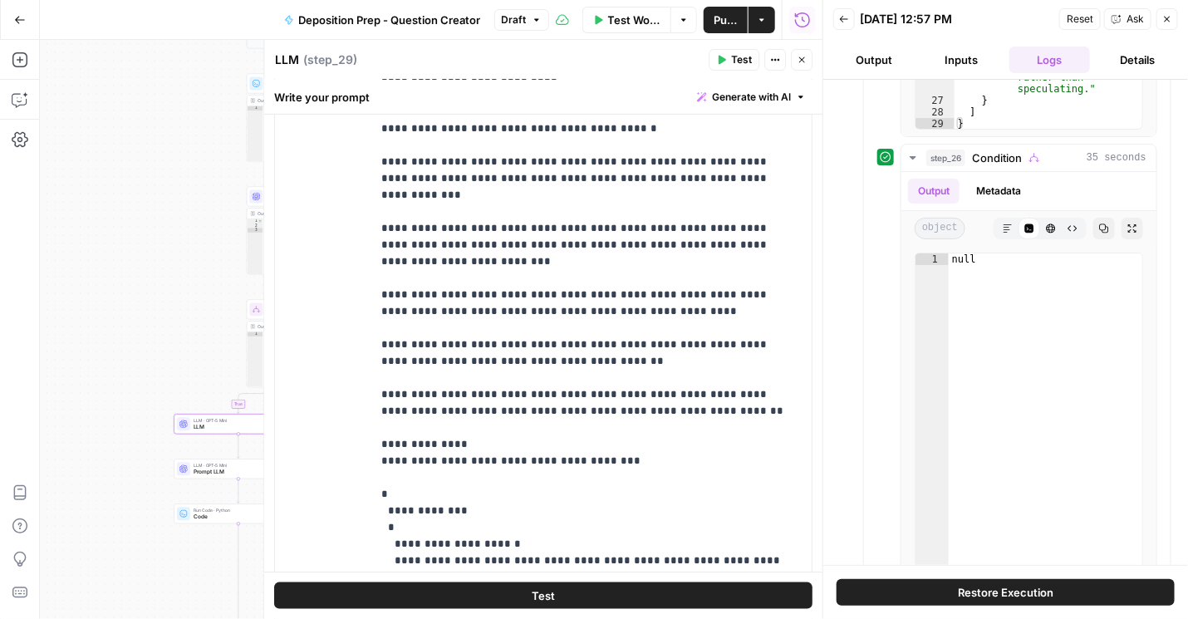
scroll to position [616, 0]
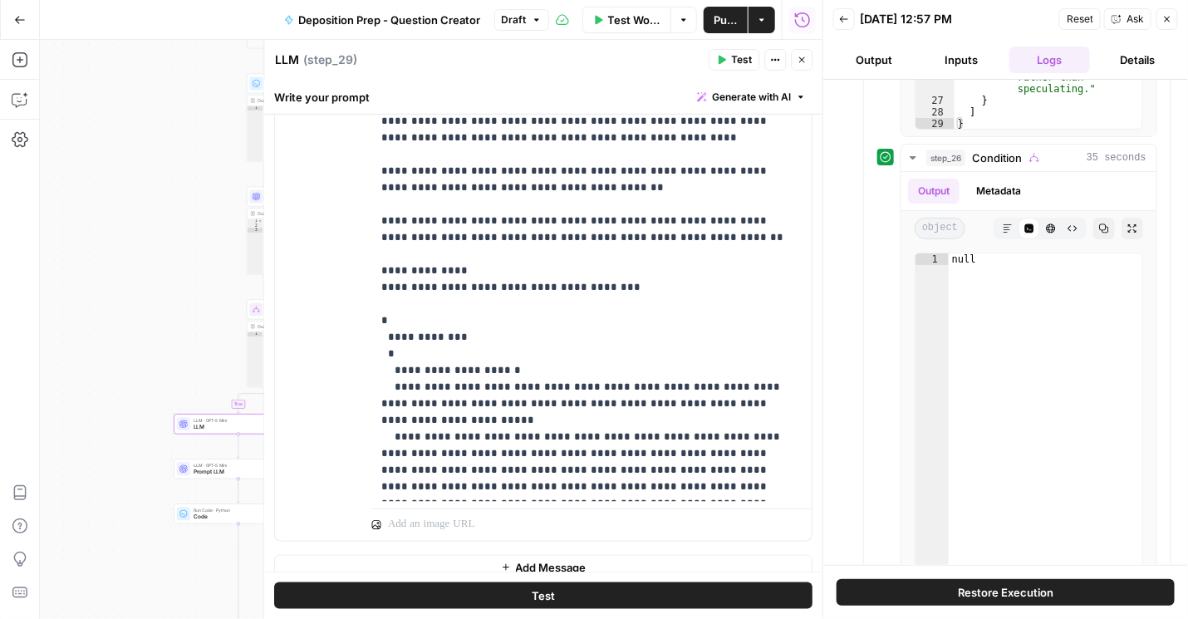
click at [802, 60] on icon "button" at bounding box center [802, 60] width 6 height 6
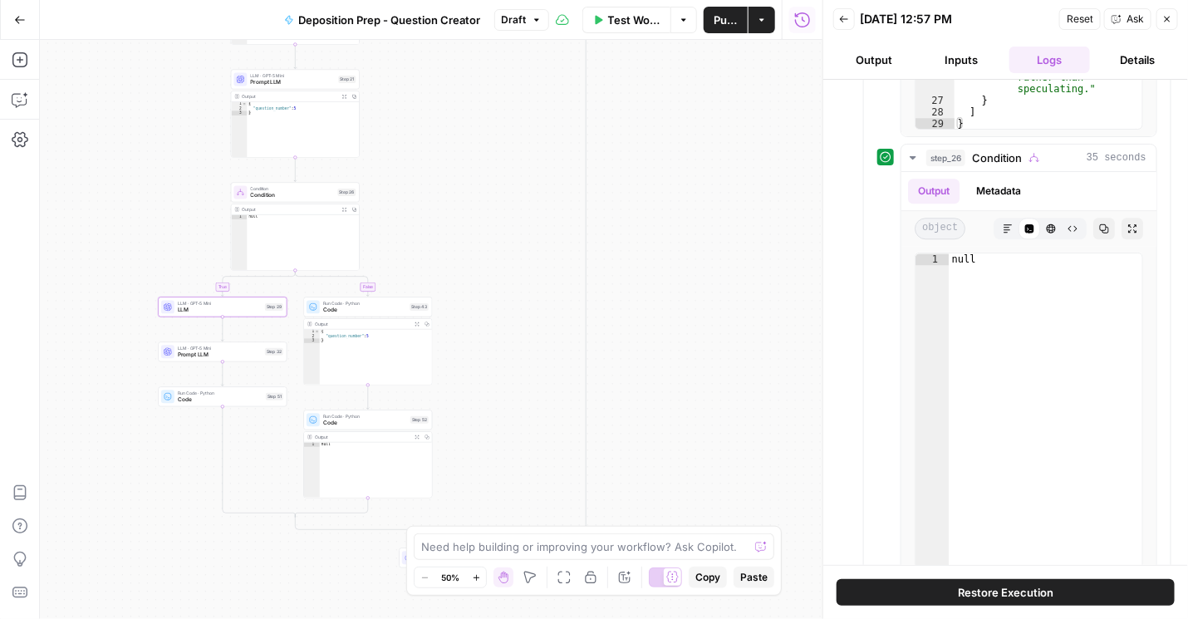
drag, startPoint x: 670, startPoint y: 282, endPoint x: 654, endPoint y: 164, distance: 118.1
click at [654, 164] on div "true false true false true false Workflow Set Inputs Inputs Condition Condition…" at bounding box center [431, 329] width 782 height 579
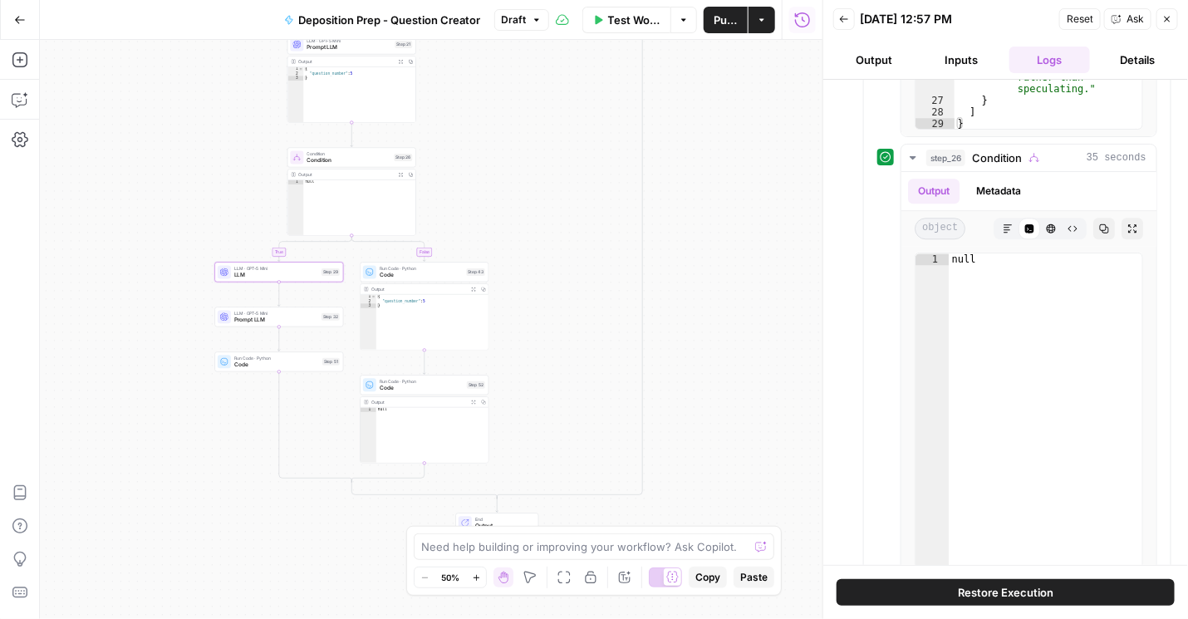
drag, startPoint x: 654, startPoint y: 340, endPoint x: 712, endPoint y: 304, distance: 68.2
click at [711, 305] on div "true false true false true false Workflow Set Inputs Inputs Condition Condition…" at bounding box center [431, 329] width 782 height 579
click at [284, 321] on span "Prompt LLM" at bounding box center [277, 320] width 84 height 8
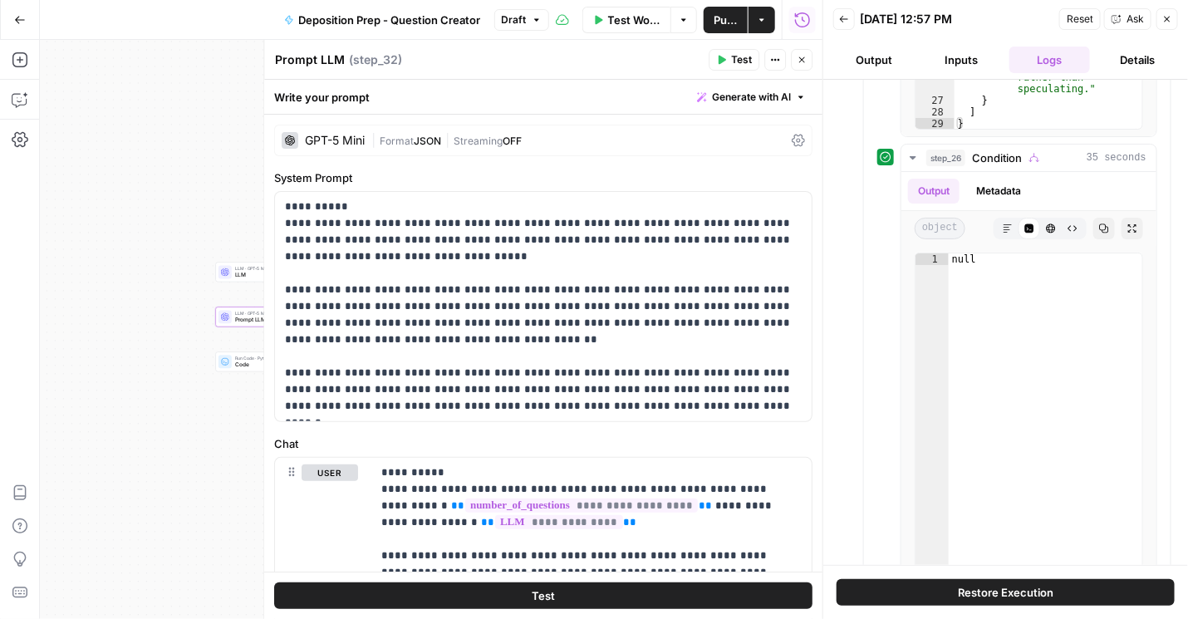
click at [801, 59] on icon "button" at bounding box center [802, 60] width 6 height 6
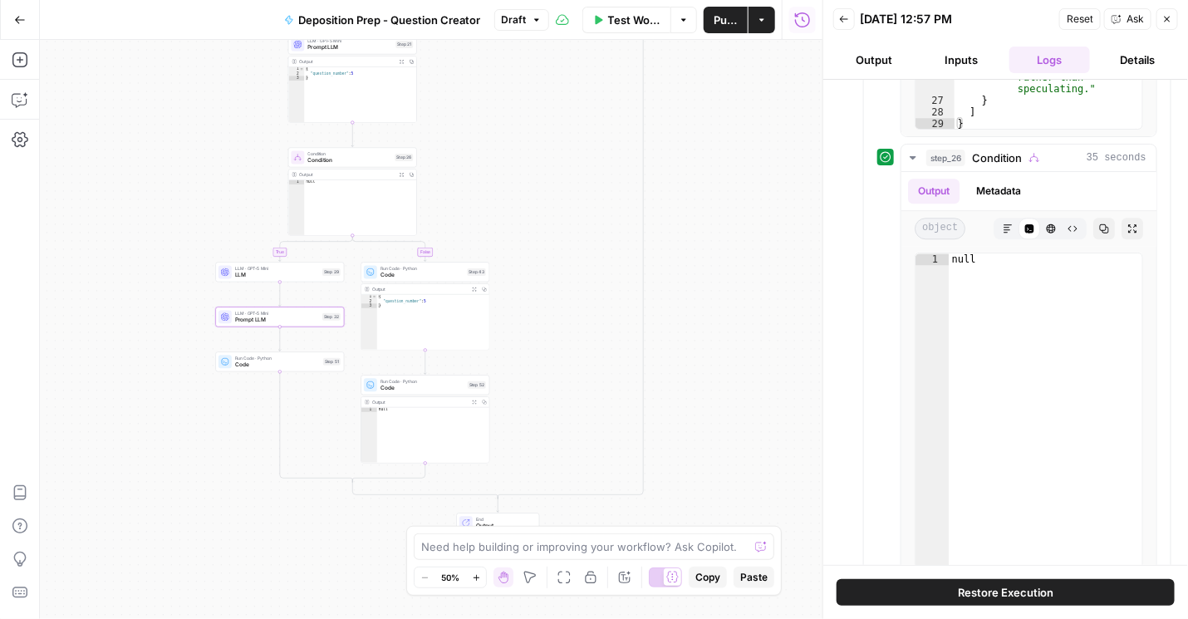
click at [661, 412] on div "true false true false true false Workflow Set Inputs Inputs Condition Condition…" at bounding box center [431, 329] width 782 height 579
click at [330, 159] on span "Condition" at bounding box center [350, 160] width 84 height 8
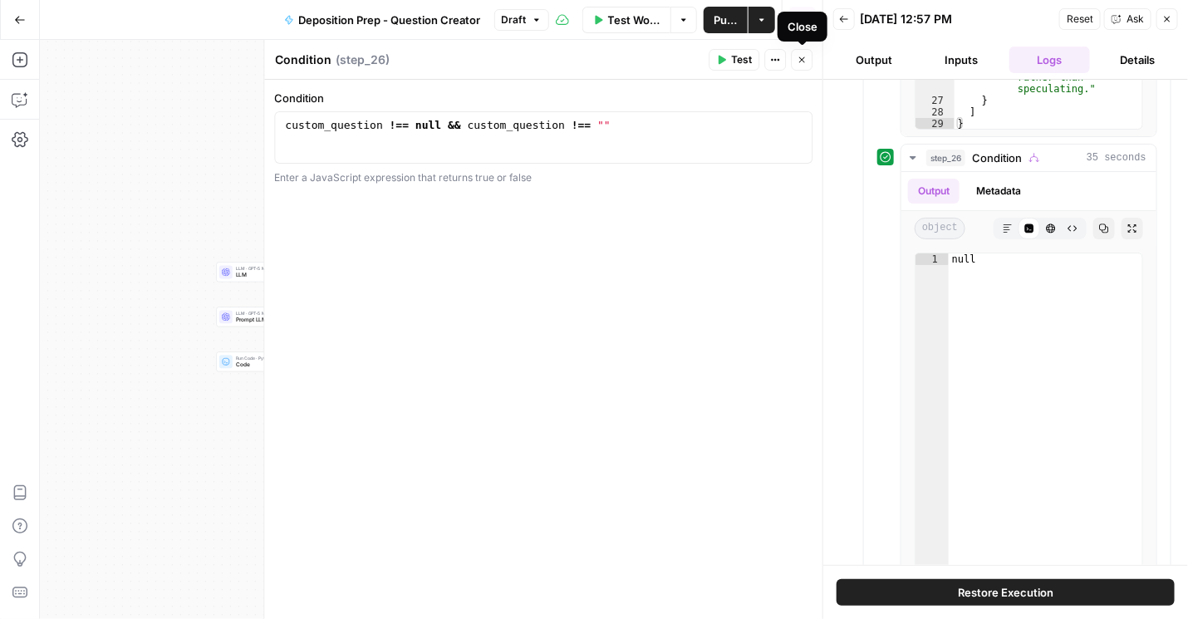
click at [984, 61] on button "Inputs" at bounding box center [961, 60] width 81 height 27
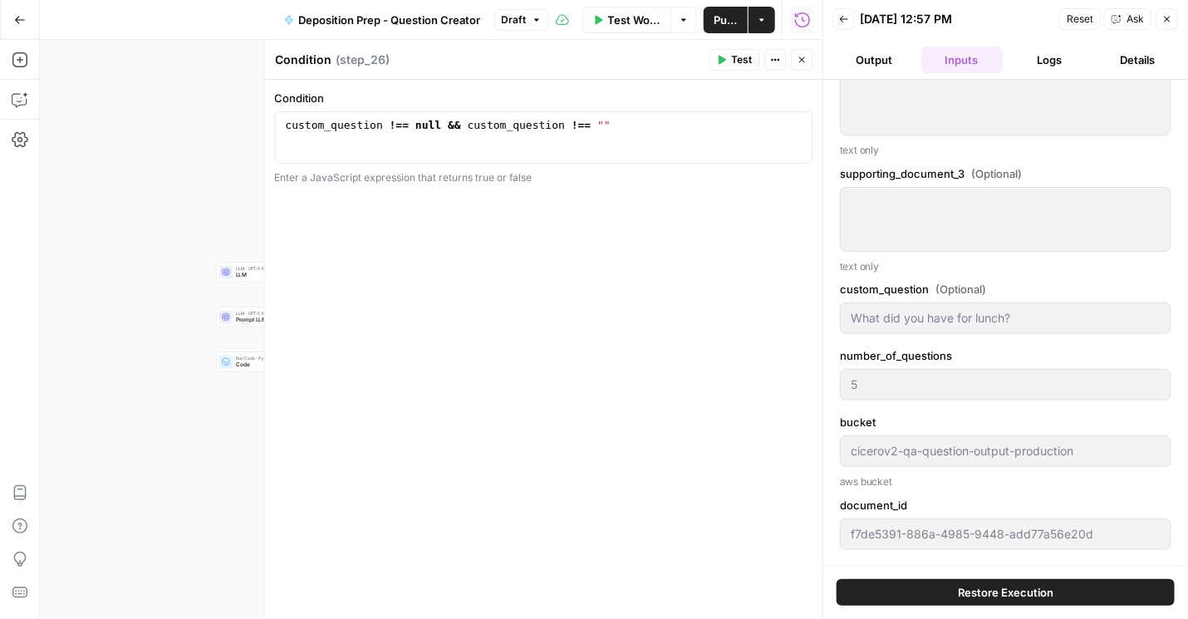
scroll to position [1452, 0]
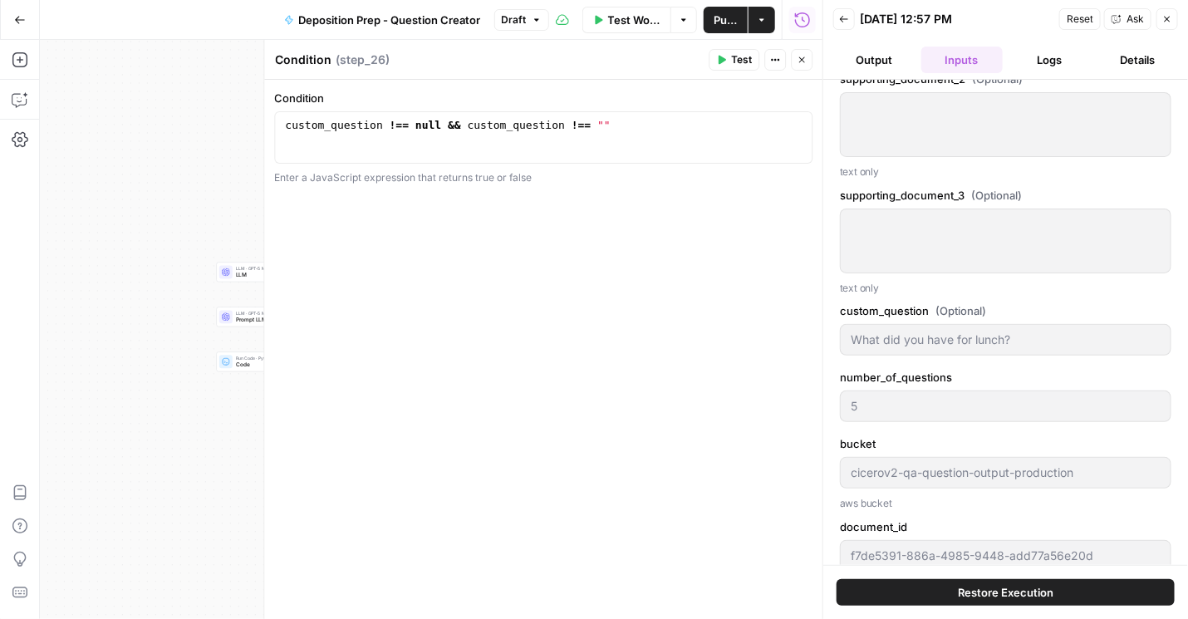
click at [1036, 71] on button "Logs" at bounding box center [1049, 60] width 81 height 27
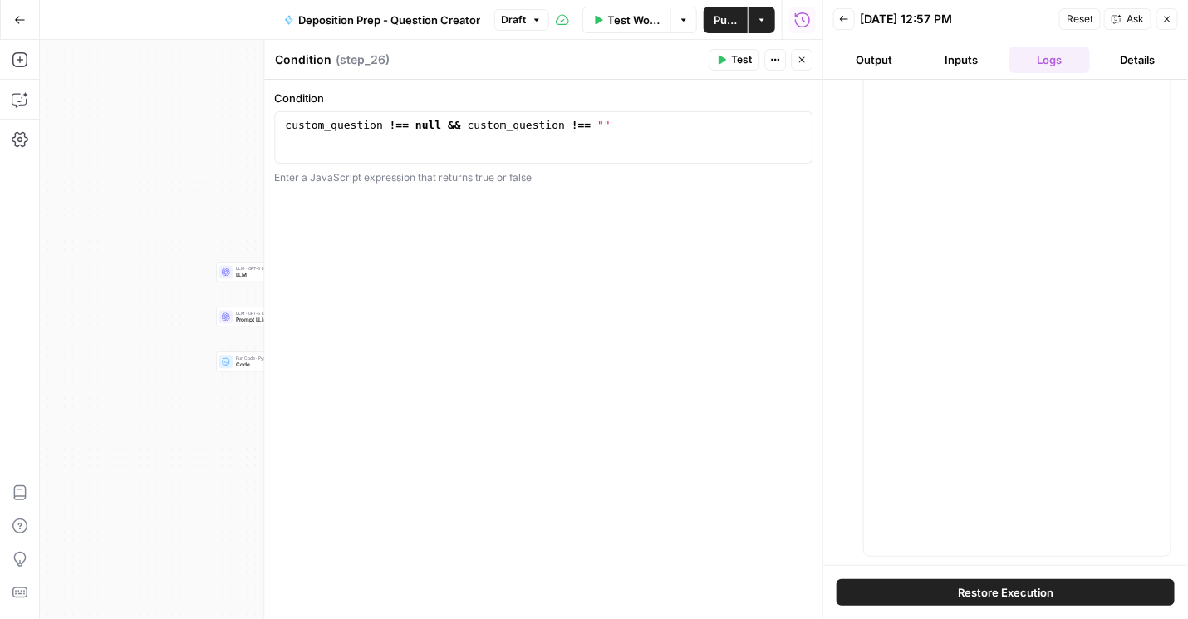
scroll to position [0, 0]
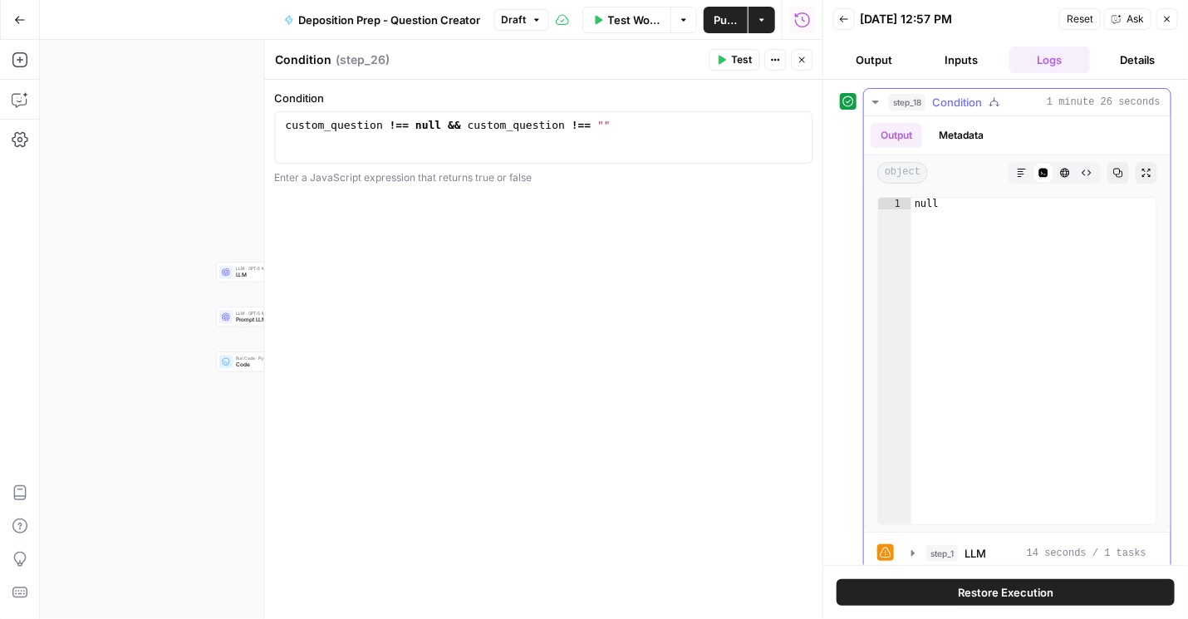
click at [869, 101] on icon "button" at bounding box center [875, 101] width 13 height 13
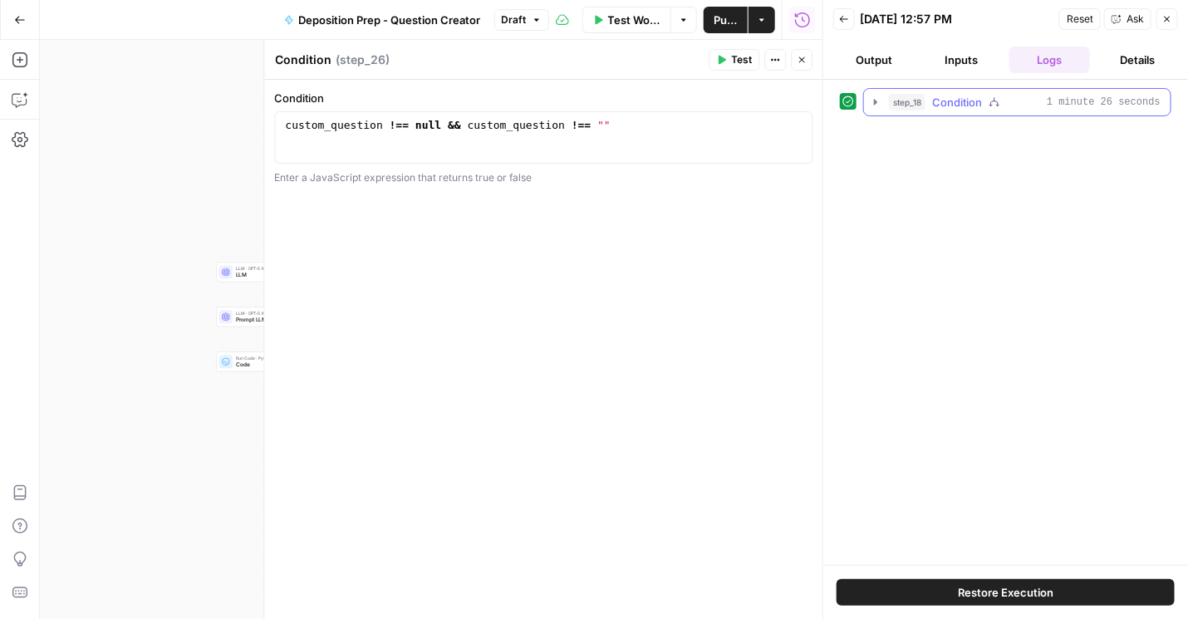
click at [876, 97] on icon "button" at bounding box center [875, 101] width 13 height 13
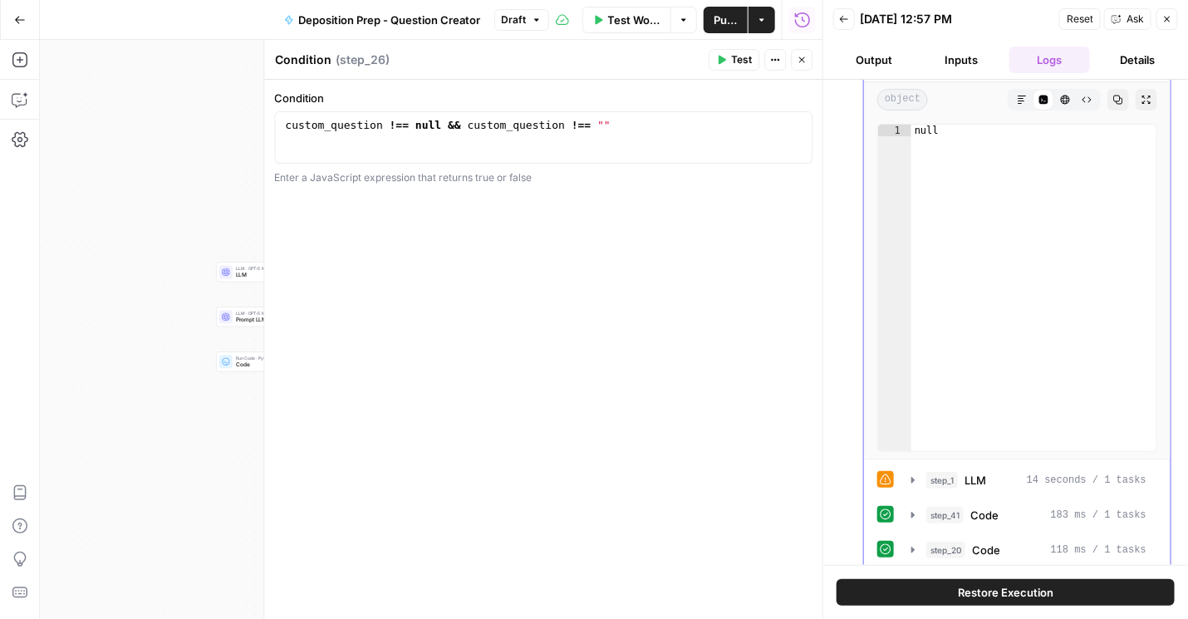
scroll to position [189, 0]
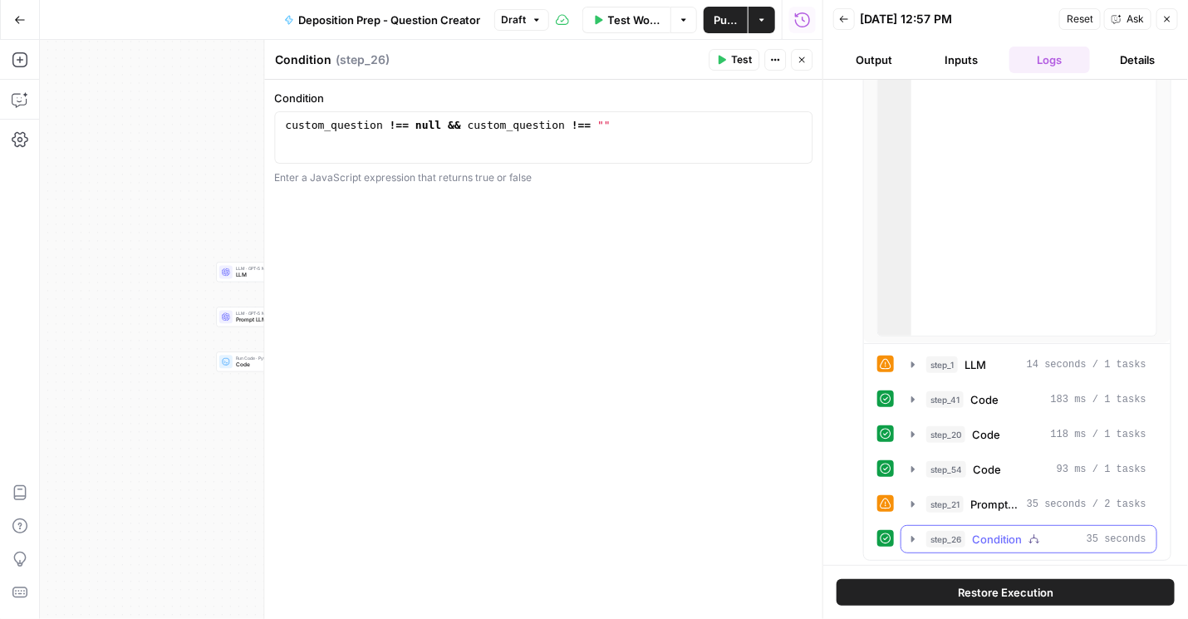
click at [908, 538] on icon "button" at bounding box center [912, 538] width 13 height 13
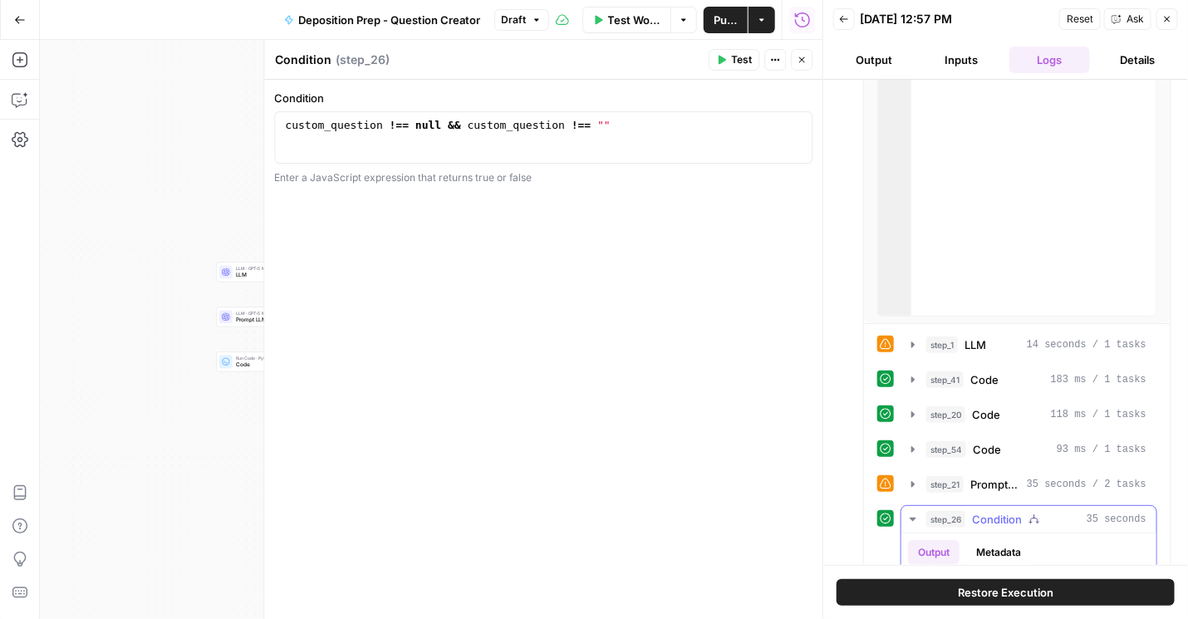
scroll to position [378, 0]
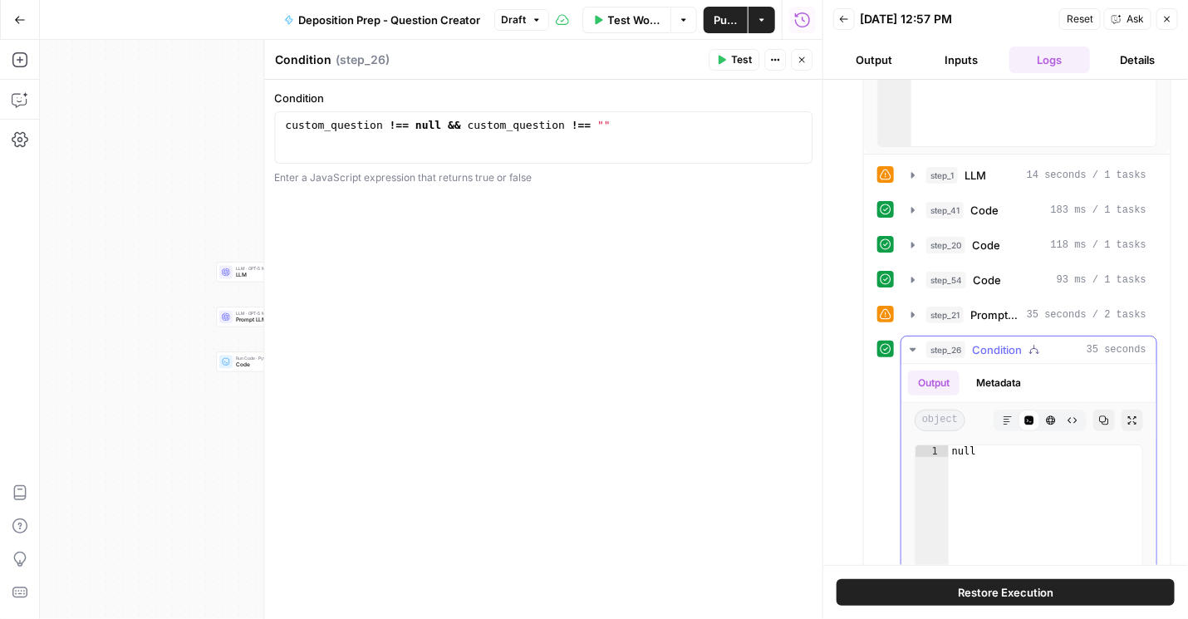
click at [1002, 416] on icon "button" at bounding box center [1007, 420] width 10 height 10
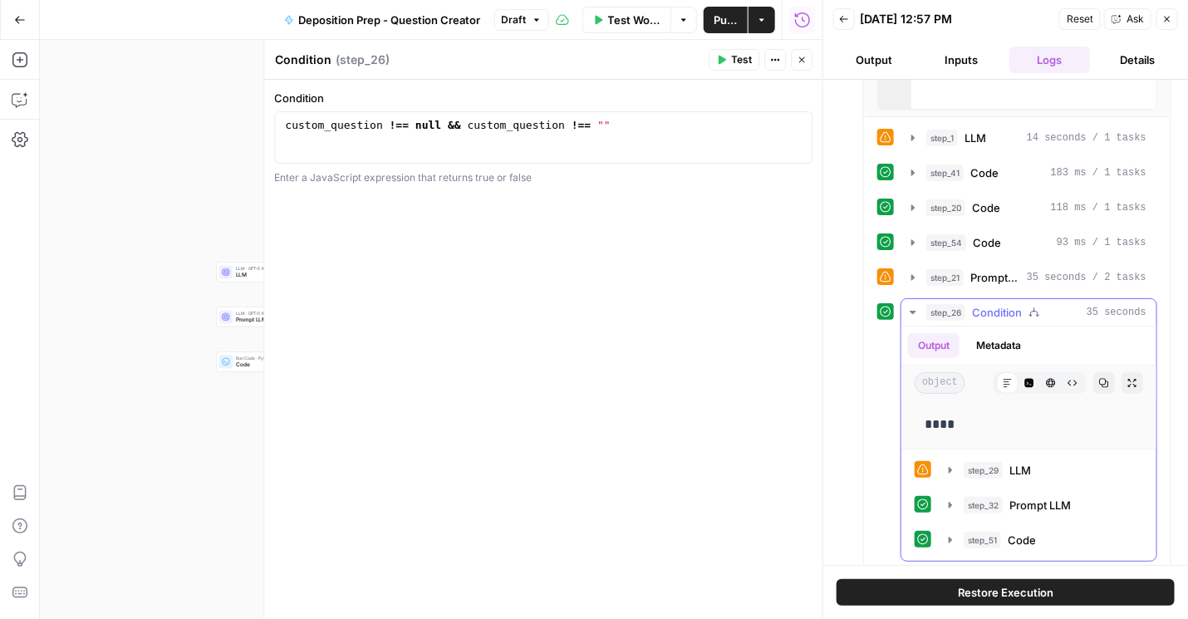
scroll to position [421, 0]
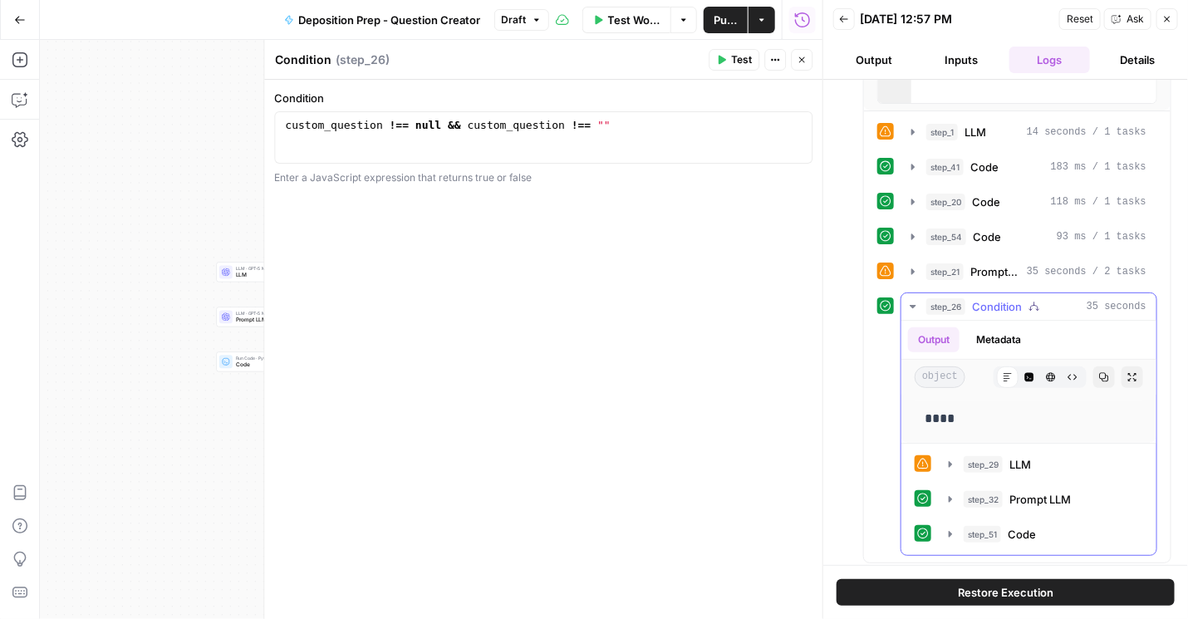
click at [1046, 373] on icon "button" at bounding box center [1050, 377] width 9 height 9
click at [1068, 375] on icon "button" at bounding box center [1072, 378] width 9 height 6
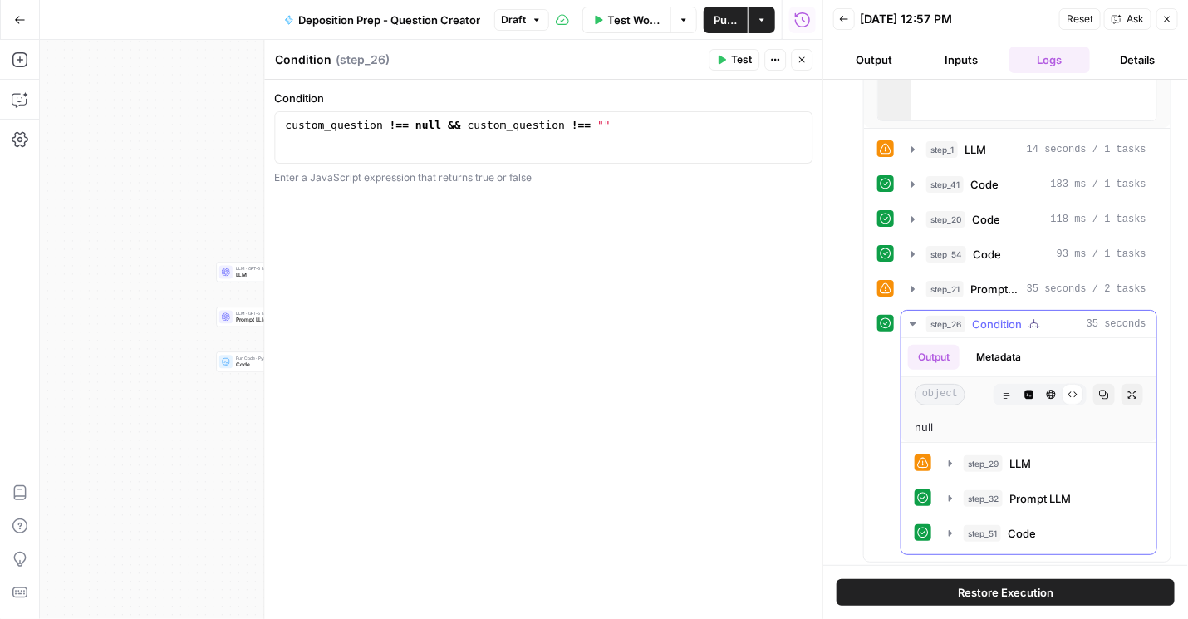
click at [1018, 389] on button "Code Editor" at bounding box center [1029, 395] width 22 height 22
click at [590, 316] on div "Condition 1 custom_question !== null && custom_question !== "" XXXXXXXXXXXXXXXX…" at bounding box center [543, 349] width 558 height 539
click at [960, 66] on button "Inputs" at bounding box center [961, 60] width 81 height 27
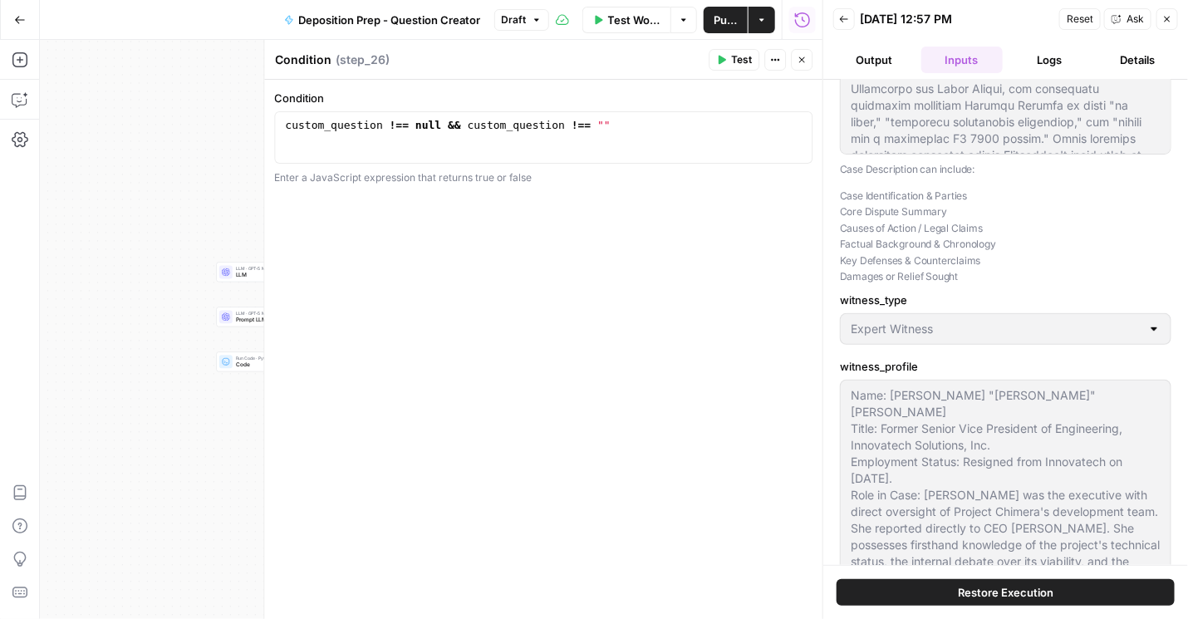
click at [869, 53] on button "Output" at bounding box center [873, 60] width 81 height 27
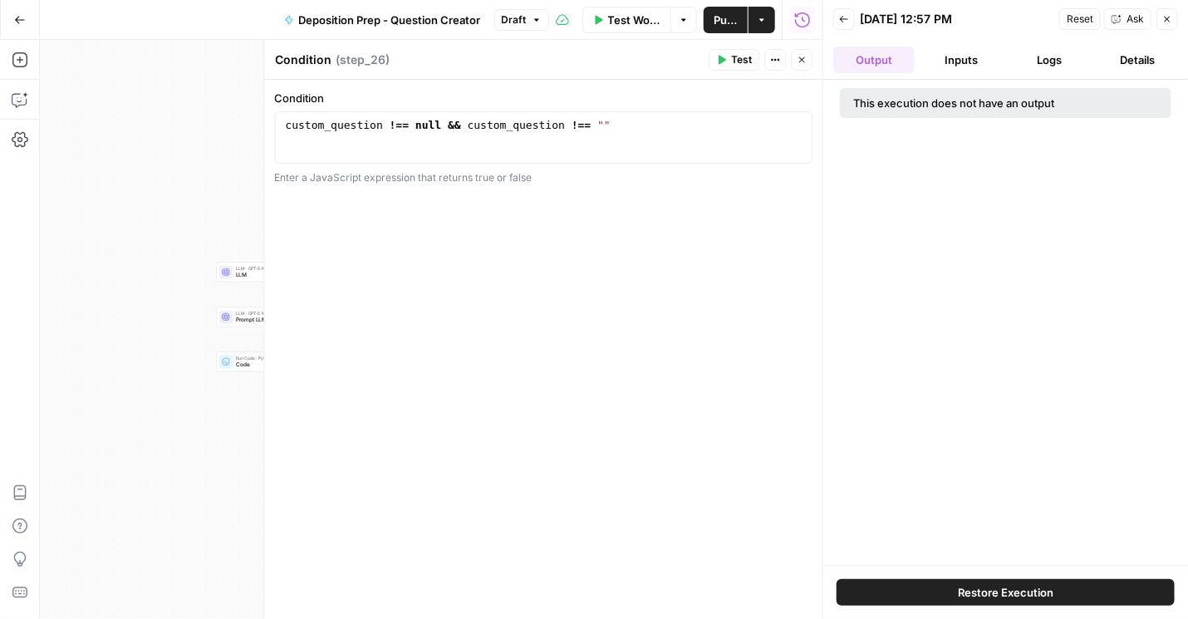
scroll to position [0, 0]
click at [1044, 61] on button "Logs" at bounding box center [1049, 60] width 81 height 27
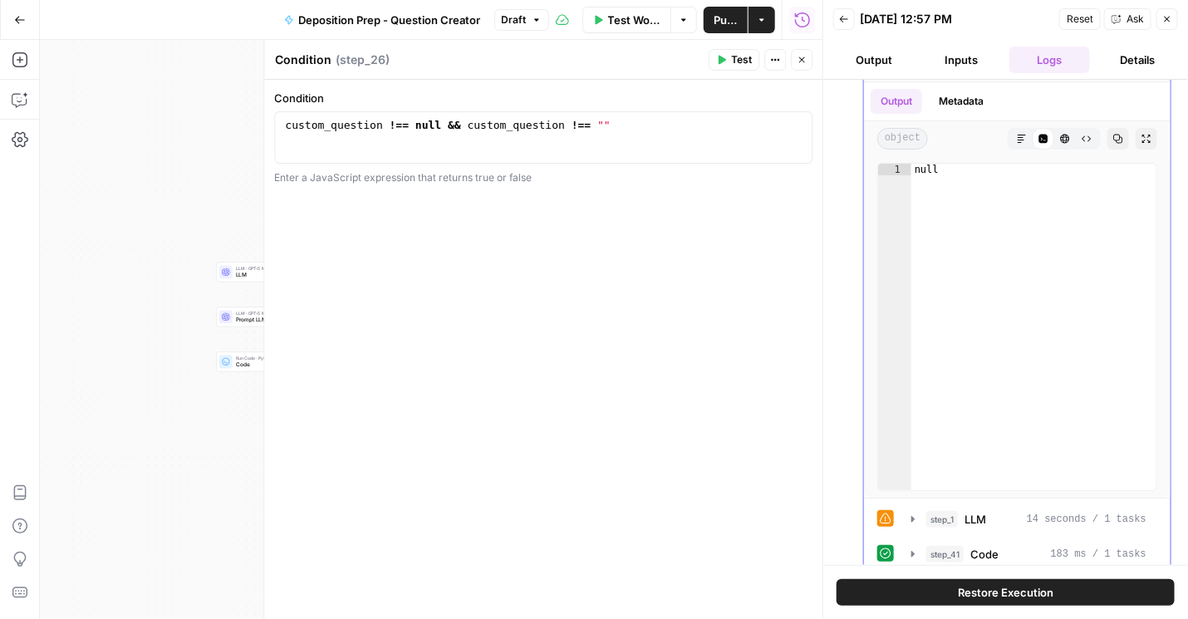
scroll to position [189, 0]
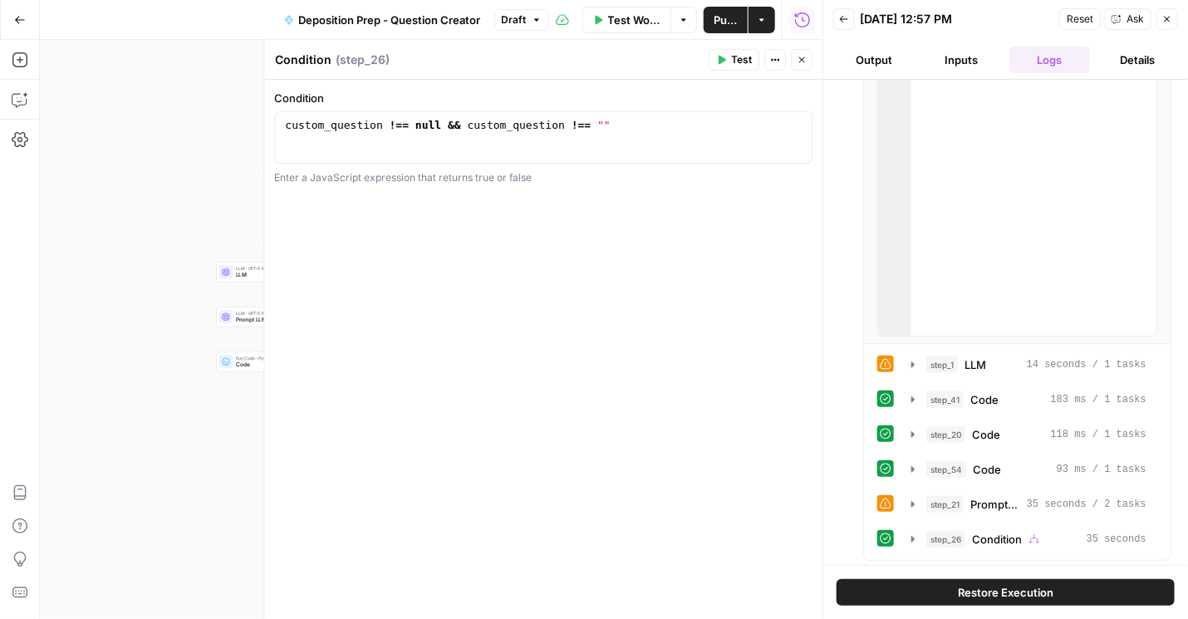
click at [797, 58] on icon "button" at bounding box center [801, 60] width 10 height 10
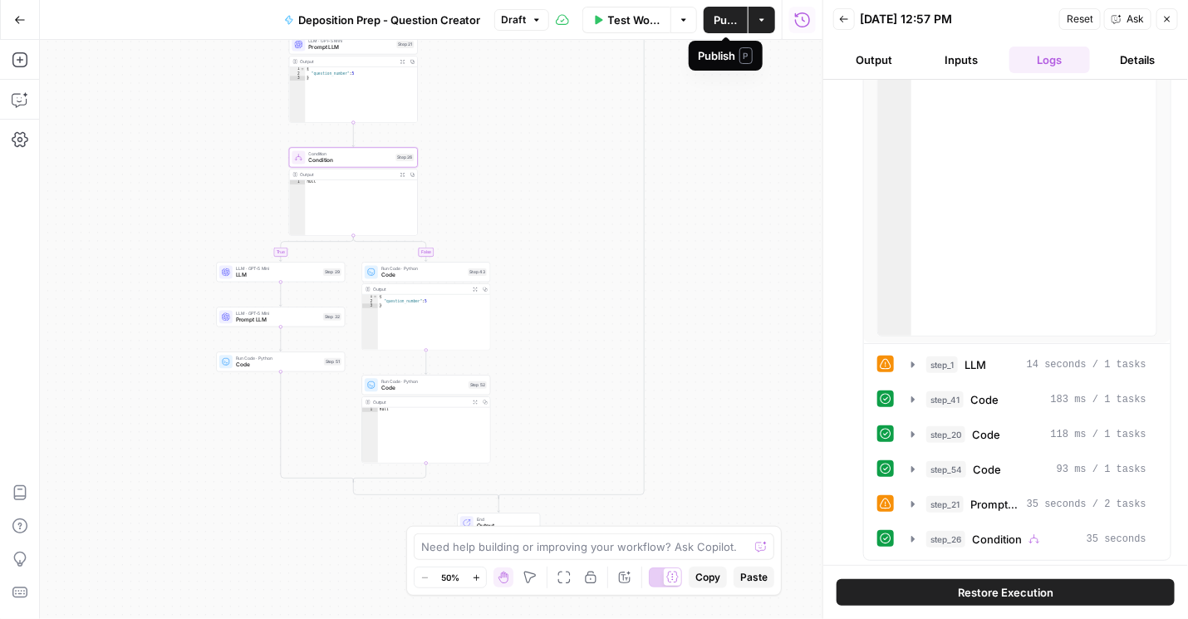
click at [718, 23] on span "Publish" at bounding box center [725, 20] width 24 height 17
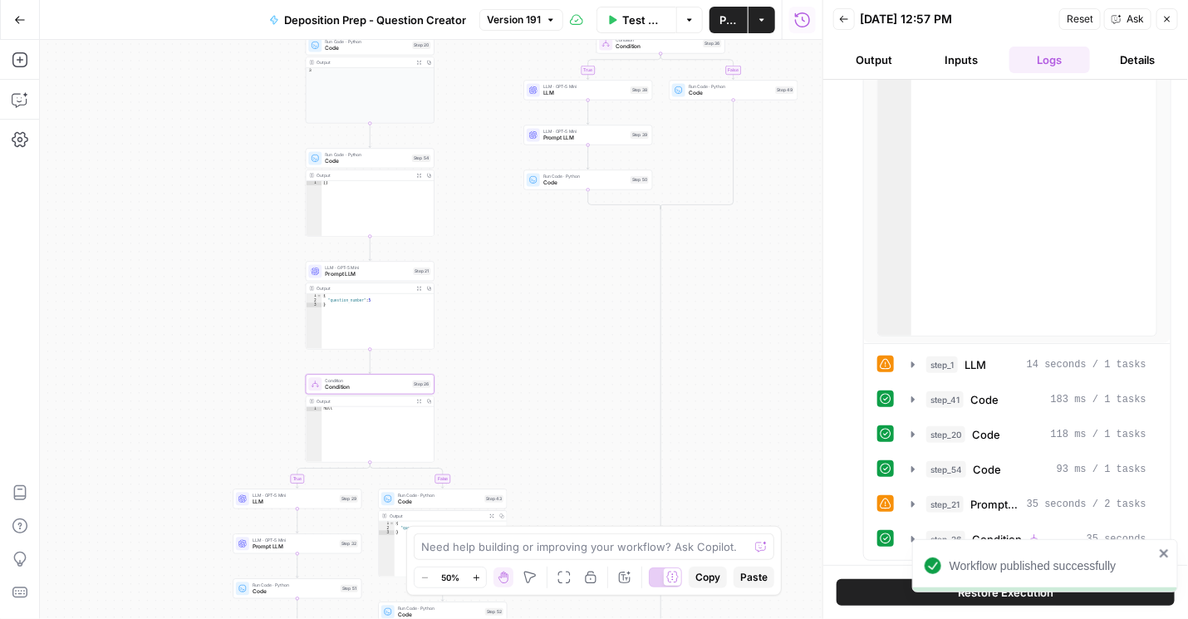
drag, startPoint x: 690, startPoint y: 116, endPoint x: 707, endPoint y: 343, distance: 227.3
click at [707, 343] on div "true false true false true false Workflow Set Inputs Inputs Condition Condition…" at bounding box center [431, 329] width 782 height 579
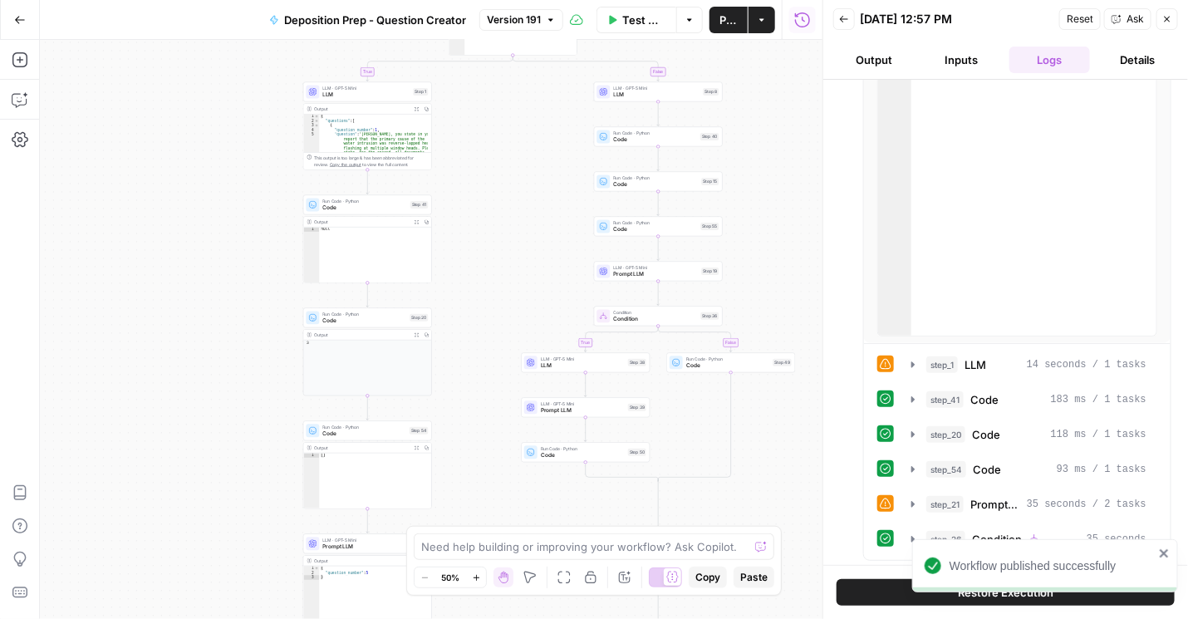
drag, startPoint x: 788, startPoint y: 275, endPoint x: 785, endPoint y: 492, distance: 217.6
click at [785, 492] on div "true false true false true false Workflow Set Inputs Inputs Condition Condition…" at bounding box center [431, 329] width 782 height 579
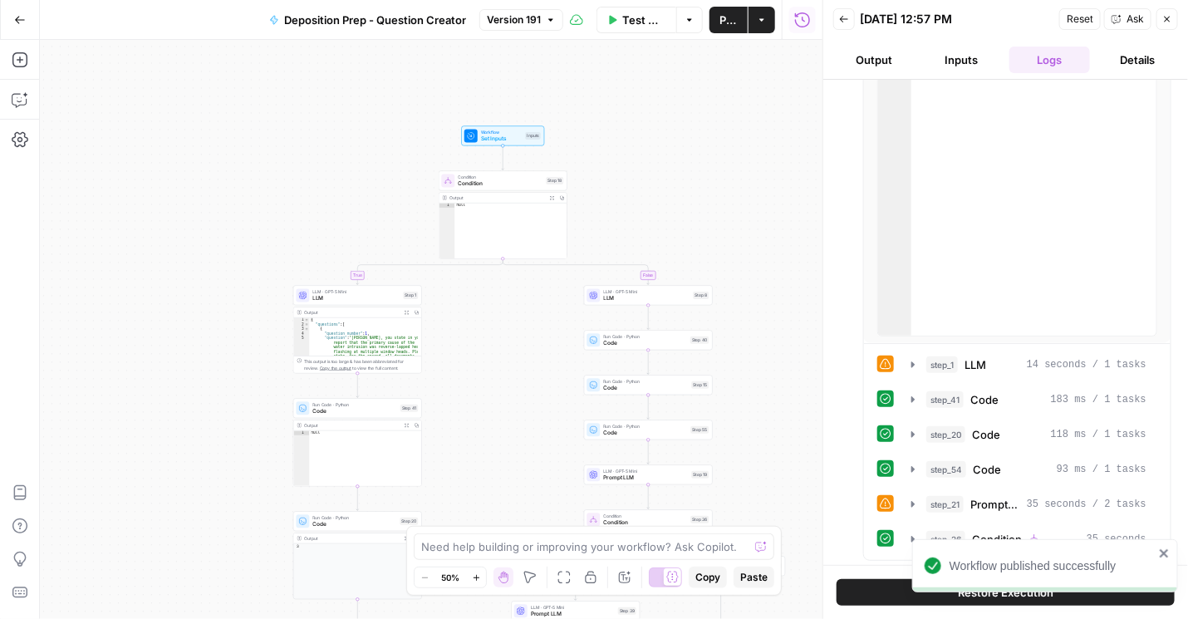
drag, startPoint x: 778, startPoint y: 150, endPoint x: 772, endPoint y: 333, distance: 182.8
click at [772, 333] on div "true false true false true false Workflow Set Inputs Inputs Condition Condition…" at bounding box center [431, 329] width 782 height 579
click at [499, 136] on span "Set Inputs" at bounding box center [502, 139] width 42 height 8
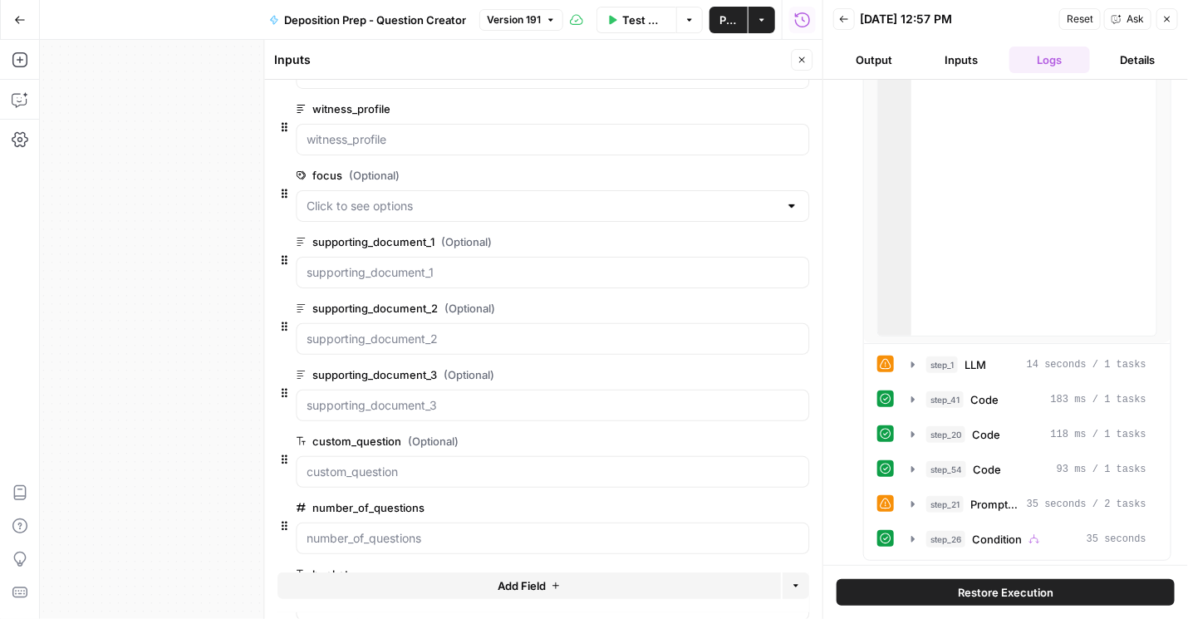
scroll to position [237, 0]
click at [728, 433] on span "edit field" at bounding box center [746, 439] width 37 height 13
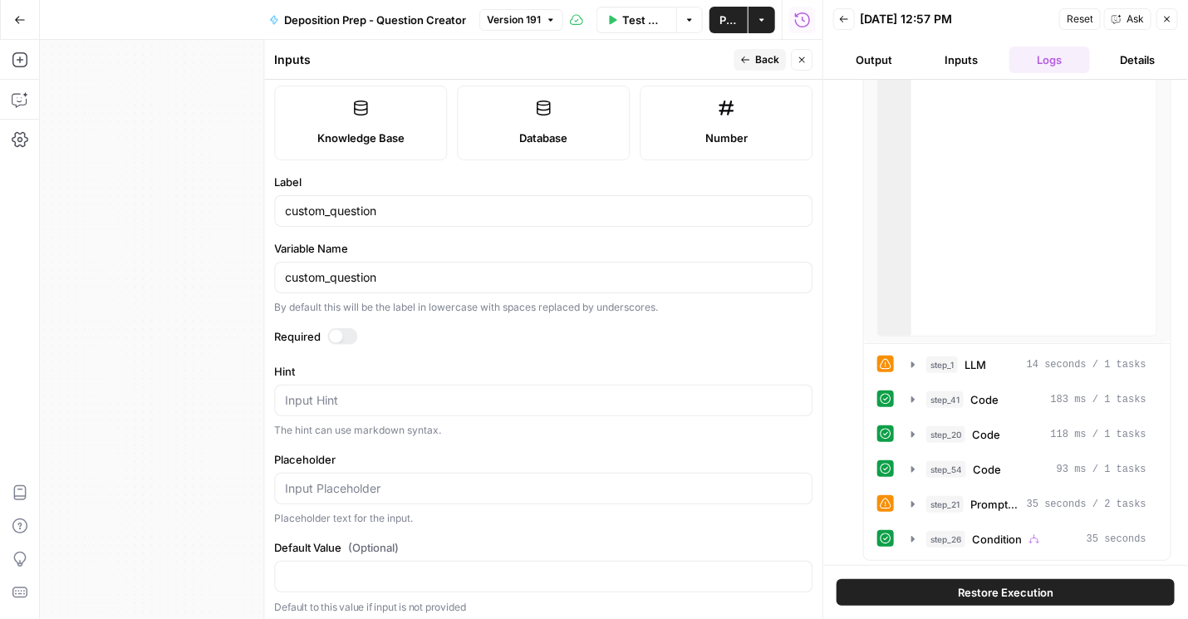
scroll to position [282, 0]
click at [382, 571] on input "Default Value (Optional)" at bounding box center [543, 574] width 517 height 17
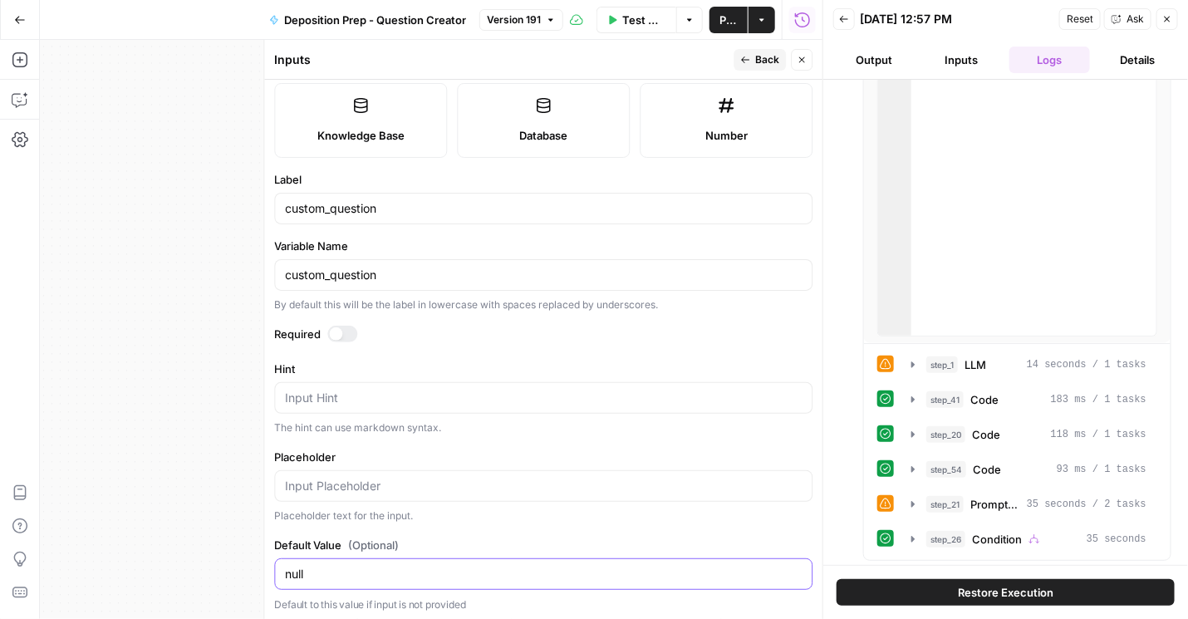
type input "null"
click at [795, 64] on button "Close" at bounding box center [802, 60] width 22 height 22
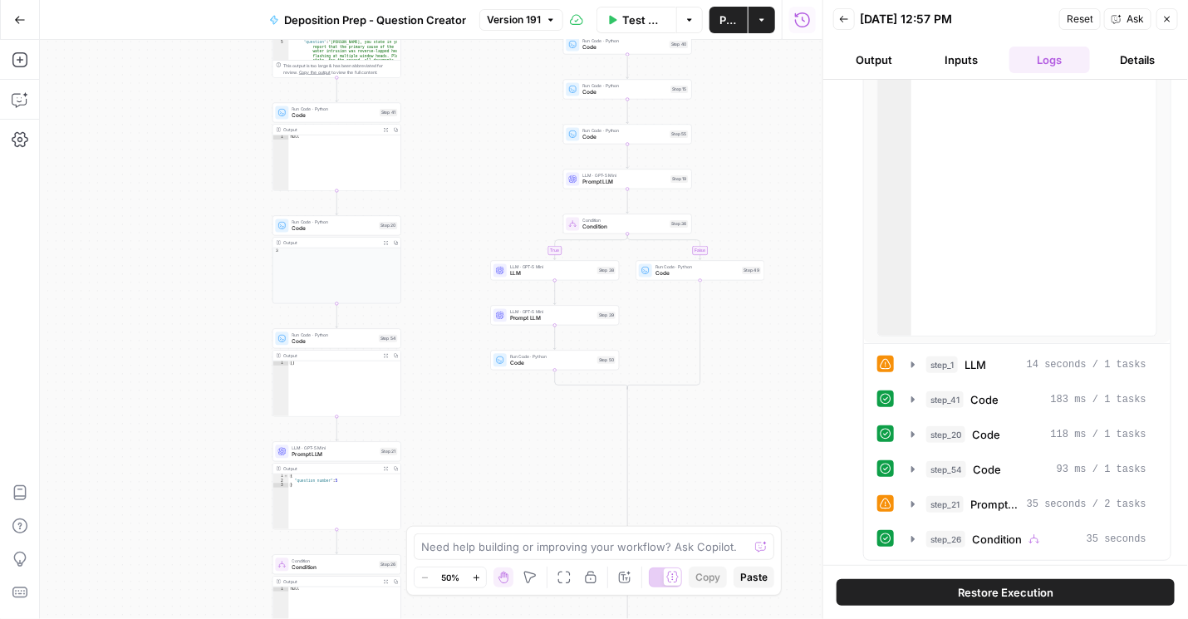
drag, startPoint x: 485, startPoint y: 376, endPoint x: 460, endPoint y: 108, distance: 269.4
click at [460, 108] on div "true false true false true false Workflow Set Inputs Inputs Condition Condition…" at bounding box center [431, 329] width 782 height 579
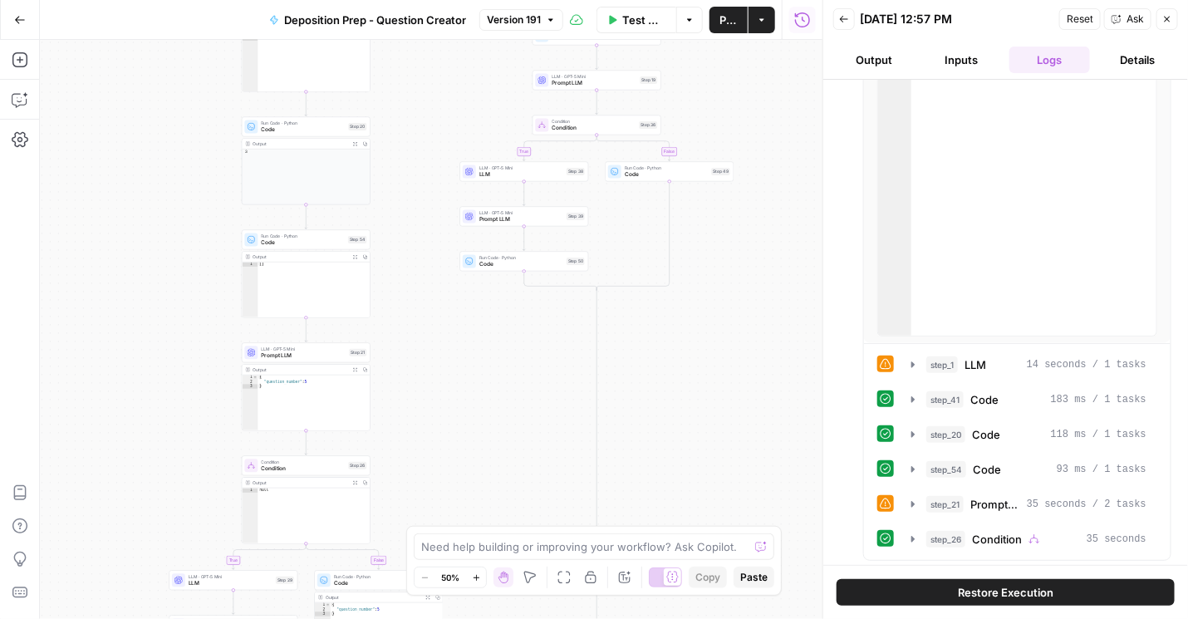
drag, startPoint x: 474, startPoint y: 408, endPoint x: 450, endPoint y: 359, distance: 54.6
click at [454, 360] on div "true false true false true false Workflow Set Inputs Inputs Condition Condition…" at bounding box center [431, 329] width 782 height 579
drag, startPoint x: 495, startPoint y: 480, endPoint x: 466, endPoint y: 378, distance: 106.2
click at [468, 379] on div "true false true false true false Workflow Set Inputs Inputs Condition Condition…" at bounding box center [431, 329] width 782 height 579
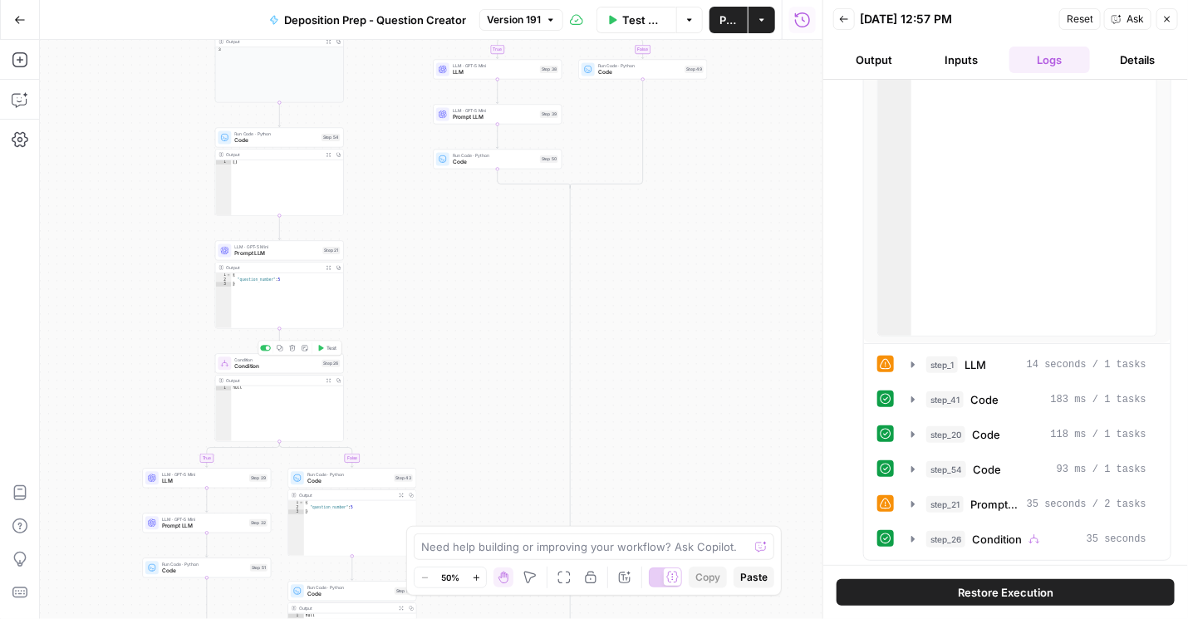
click at [276, 365] on span "Condition" at bounding box center [276, 366] width 84 height 8
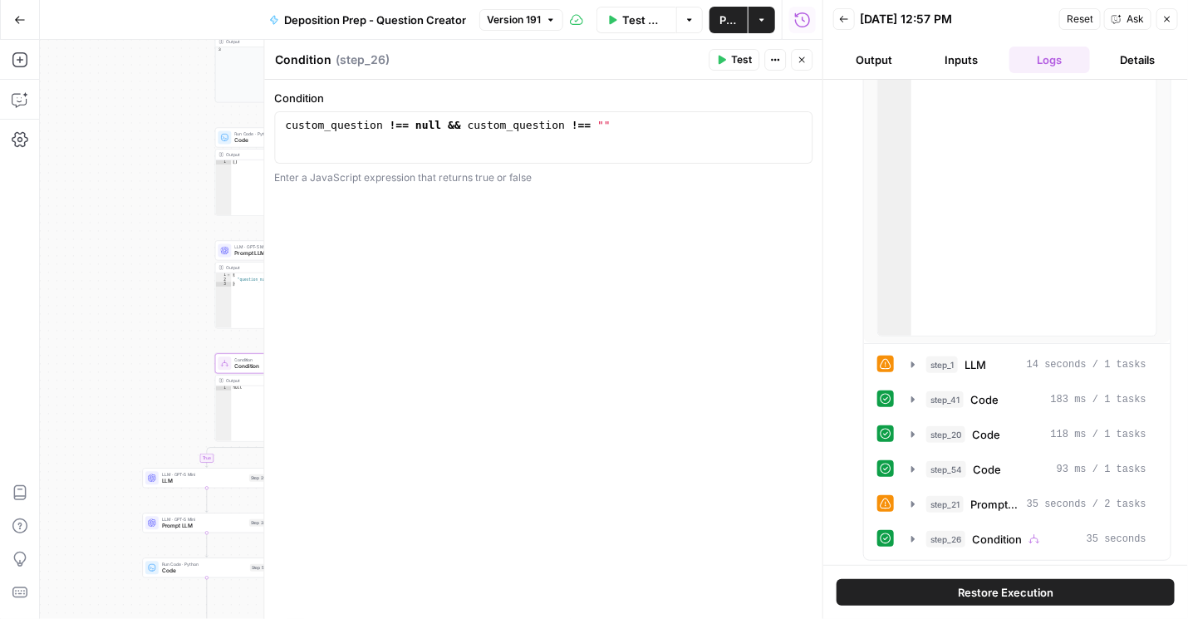
click at [939, 65] on button "Inputs" at bounding box center [961, 60] width 81 height 27
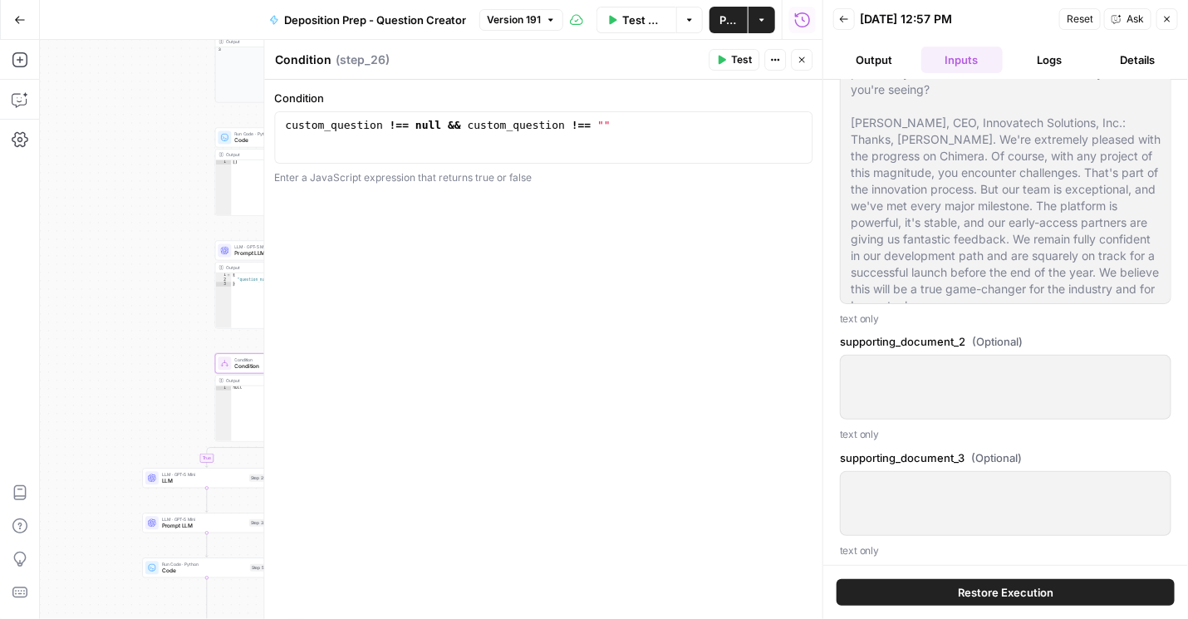
scroll to position [1327, 0]
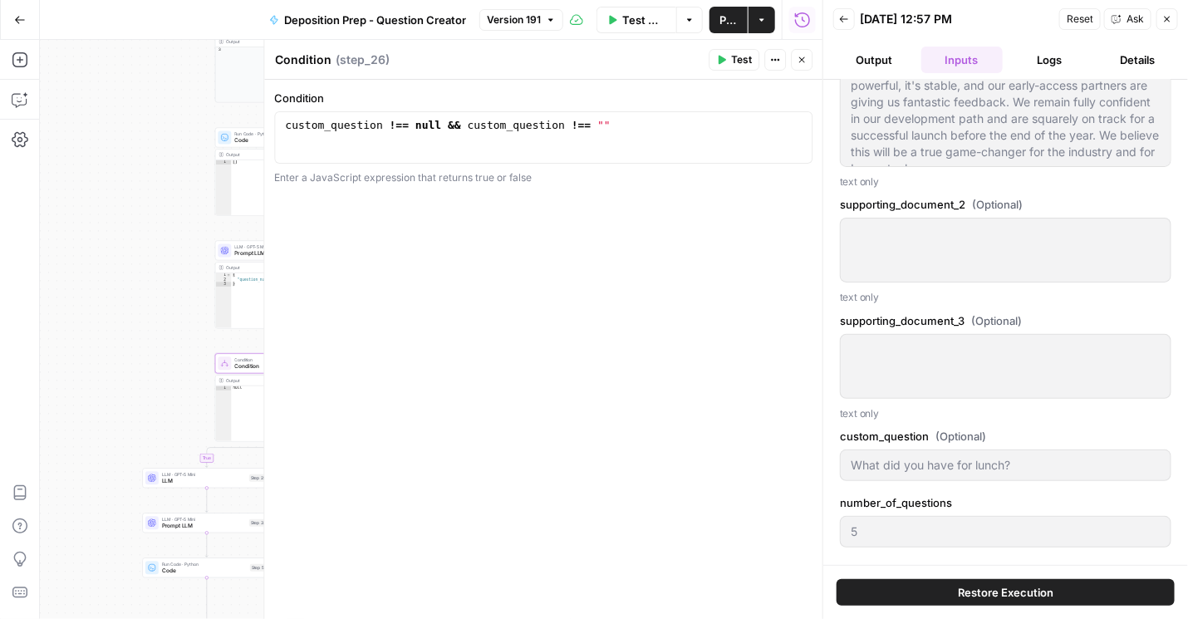
type textarea "**********"
click at [608, 125] on div "custom_question !== null && custom_question !== """ at bounding box center [544, 150] width 524 height 62
click at [768, 64] on button "Actions" at bounding box center [775, 60] width 22 height 22
click at [621, 76] on header "Condition Condition ( step_26 ) Test Actions Close" at bounding box center [543, 60] width 558 height 40
type input "To take the discovery deposition of a key former executive of the defendant cor…"
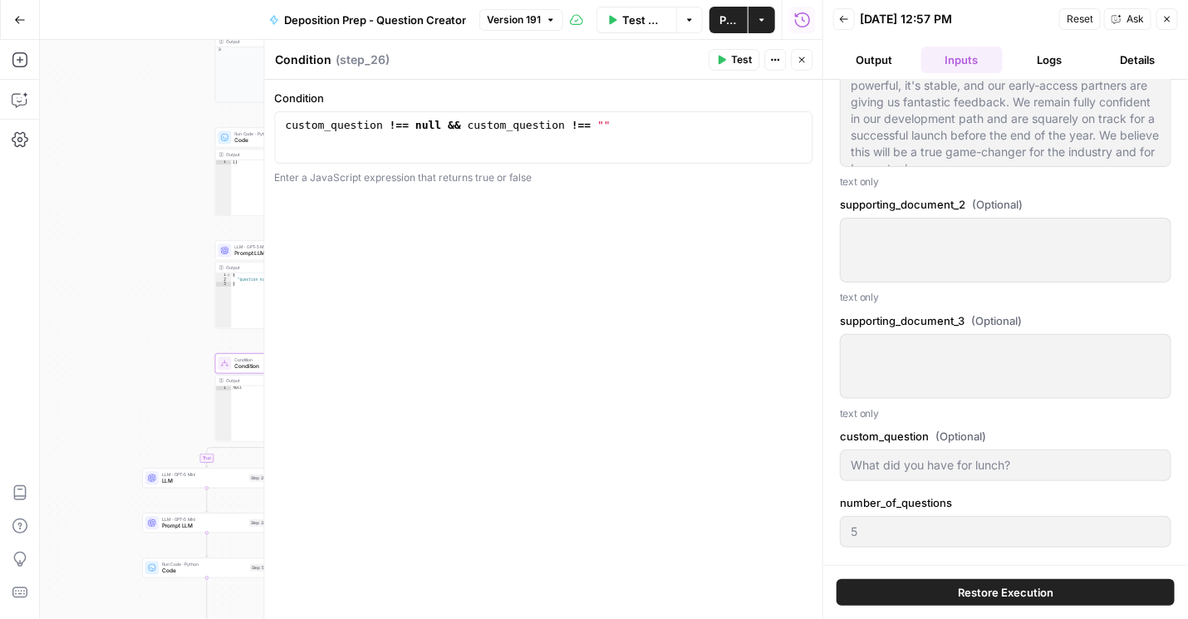
click at [654, 64] on div "Condition Condition ( step_26 )" at bounding box center [488, 60] width 429 height 18
click at [841, 21] on icon "button" at bounding box center [844, 19] width 8 height 7
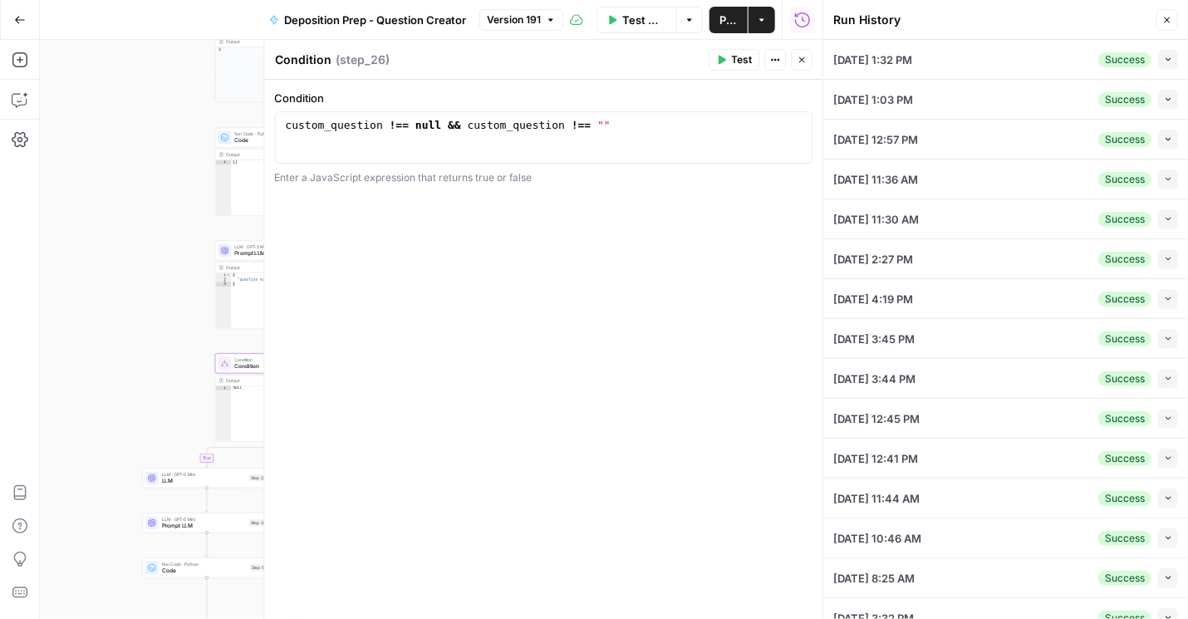
click at [1163, 99] on icon "button" at bounding box center [1167, 99] width 9 height 9
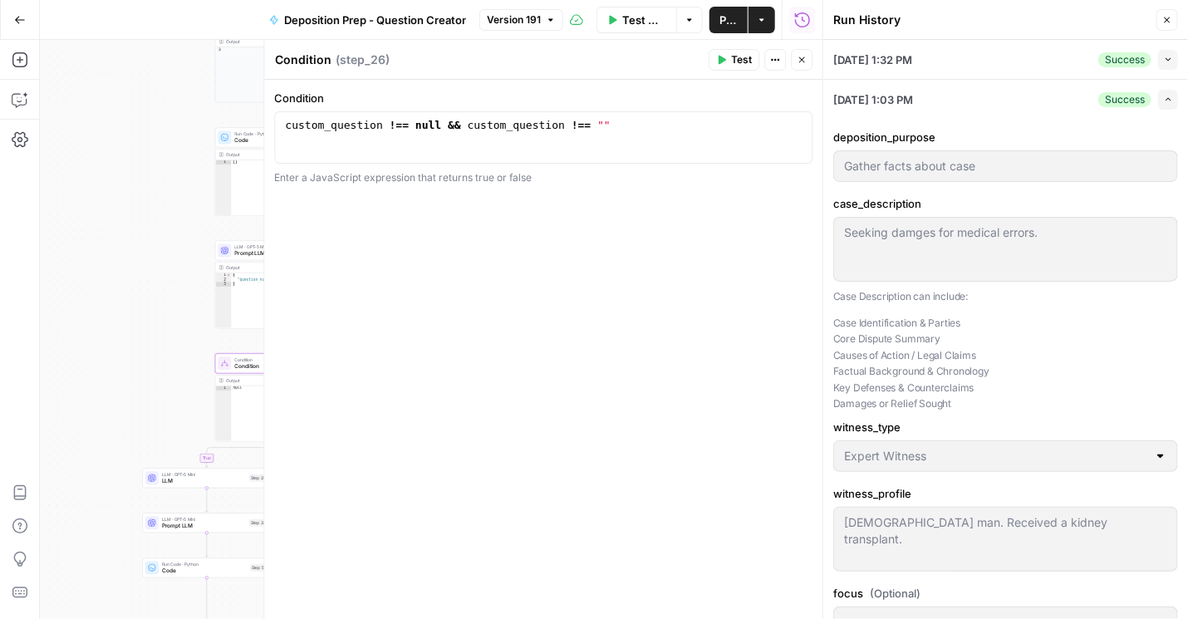
click at [1163, 99] on icon "button" at bounding box center [1167, 99] width 9 height 9
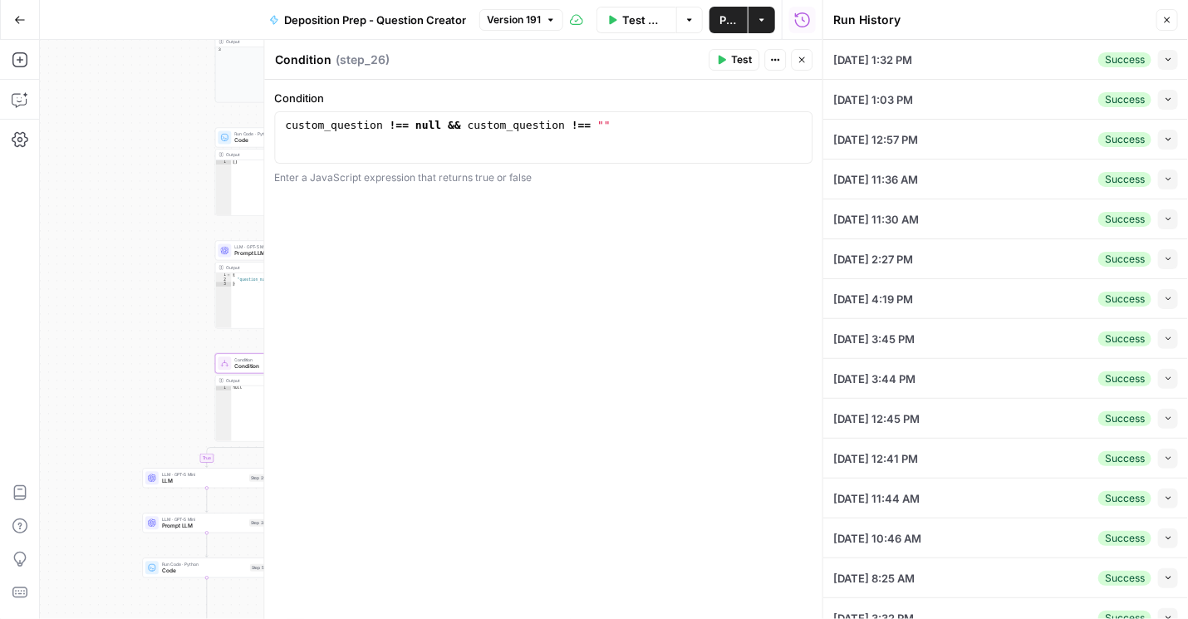
click at [1163, 140] on icon "button" at bounding box center [1167, 139] width 9 height 9
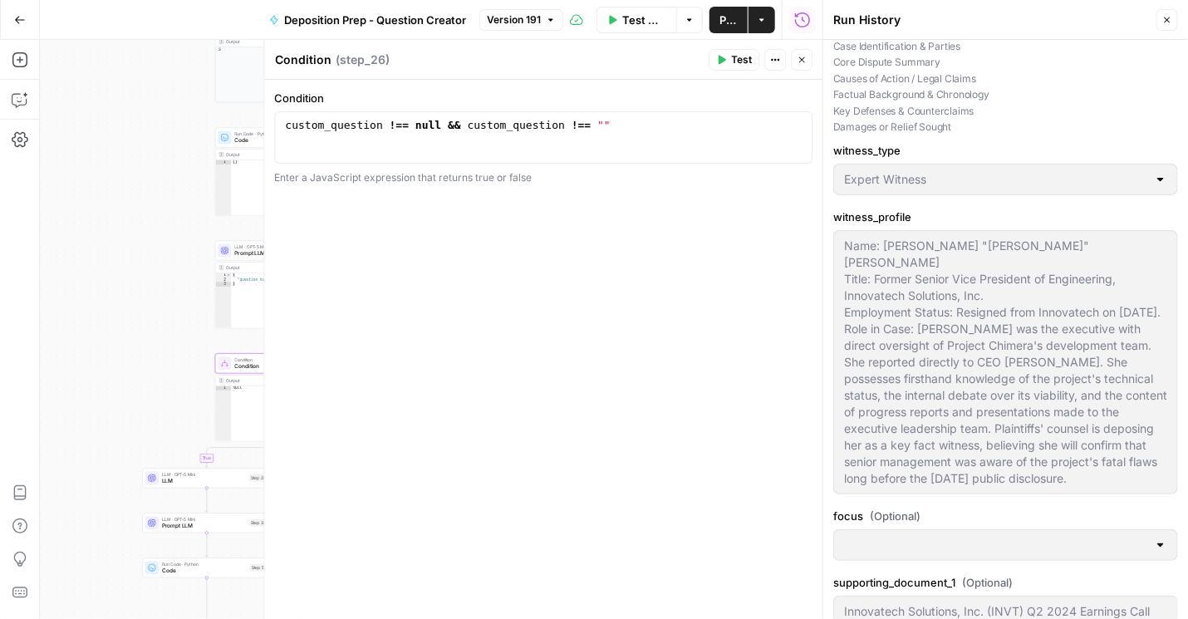
scroll to position [616, 0]
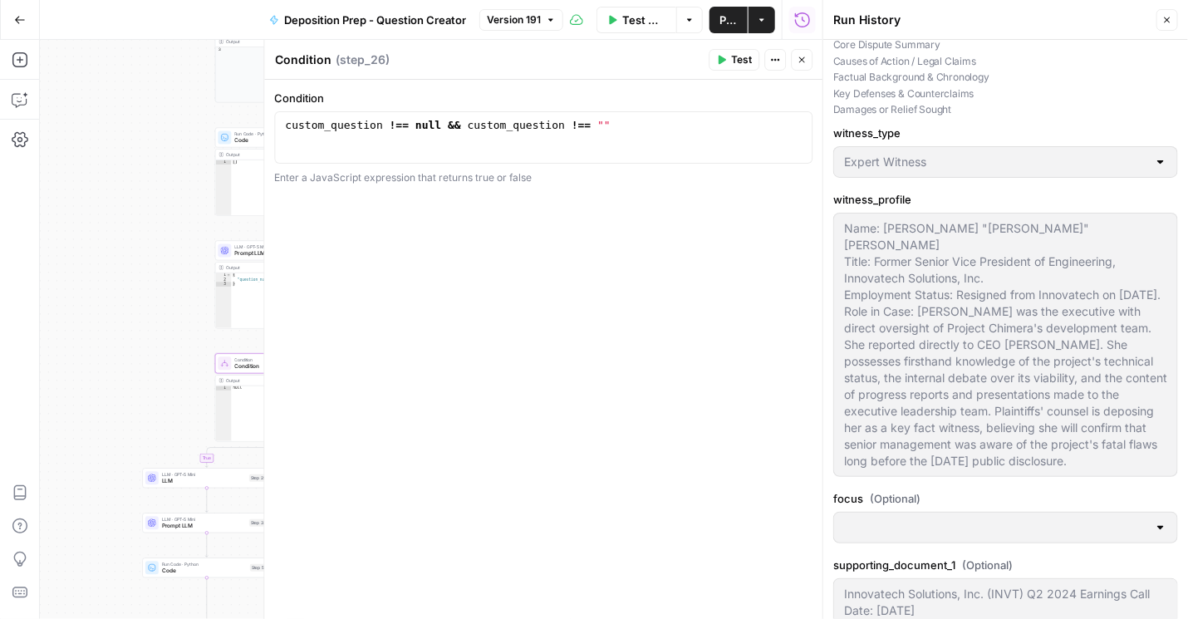
click at [806, 60] on button "Close" at bounding box center [802, 60] width 22 height 22
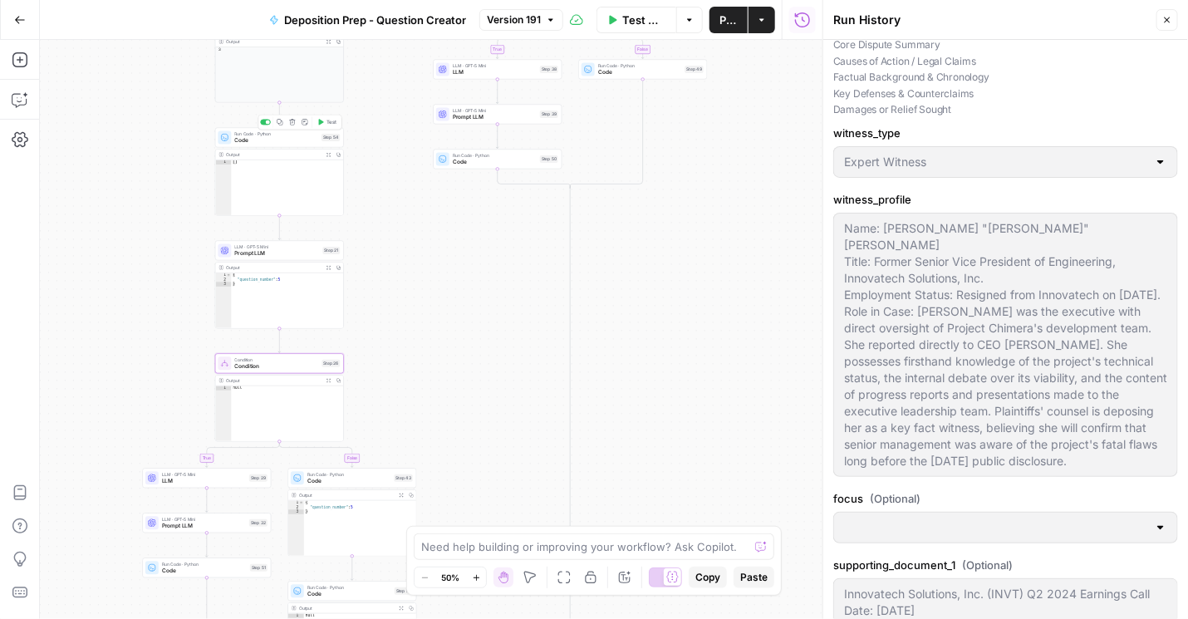
click at [266, 144] on div "Run Code · Python Code Step 54 Copy step Delete step Add Note Test" at bounding box center [279, 138] width 129 height 20
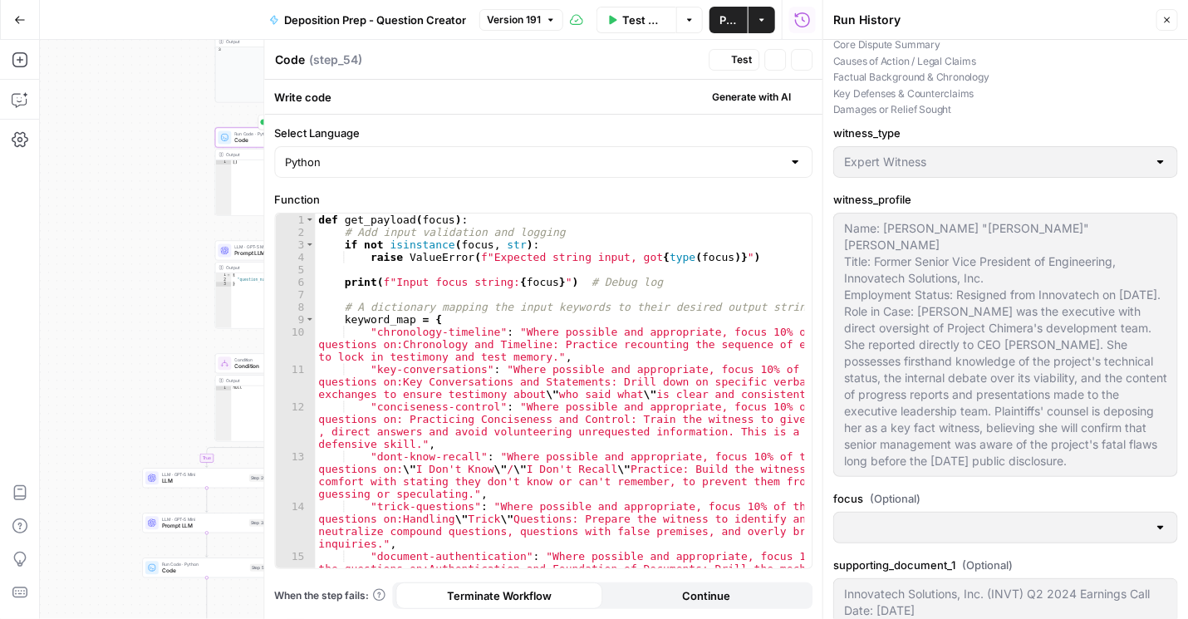
type input "To take the discovery deposition of a key former executive of the defendant cor…"
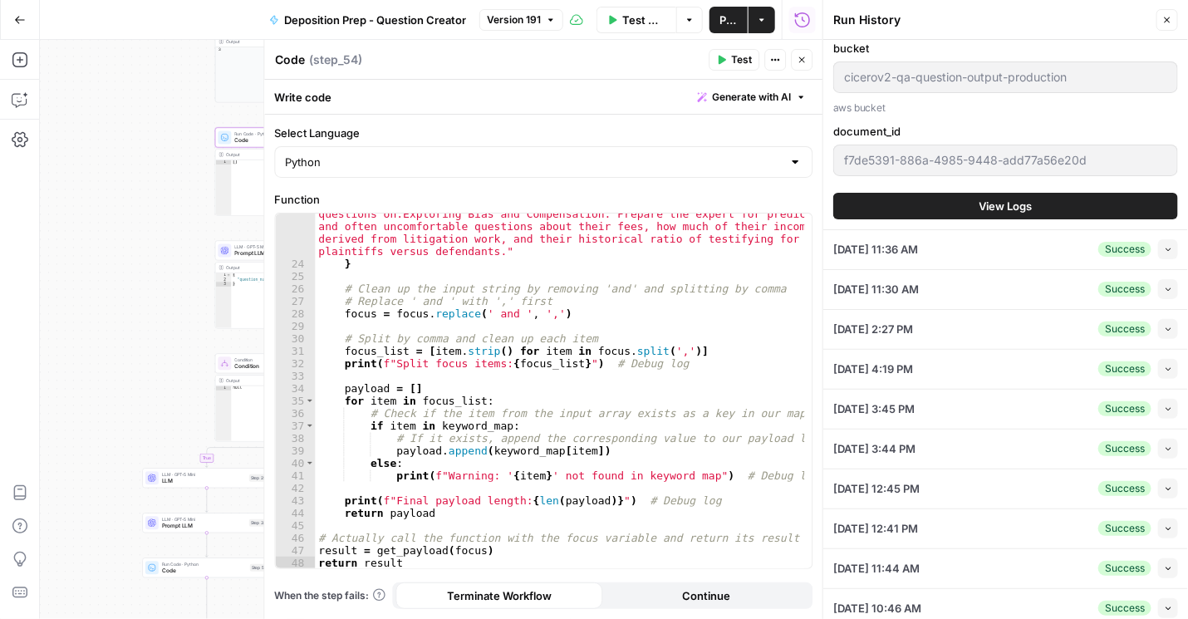
scroll to position [1898, 0]
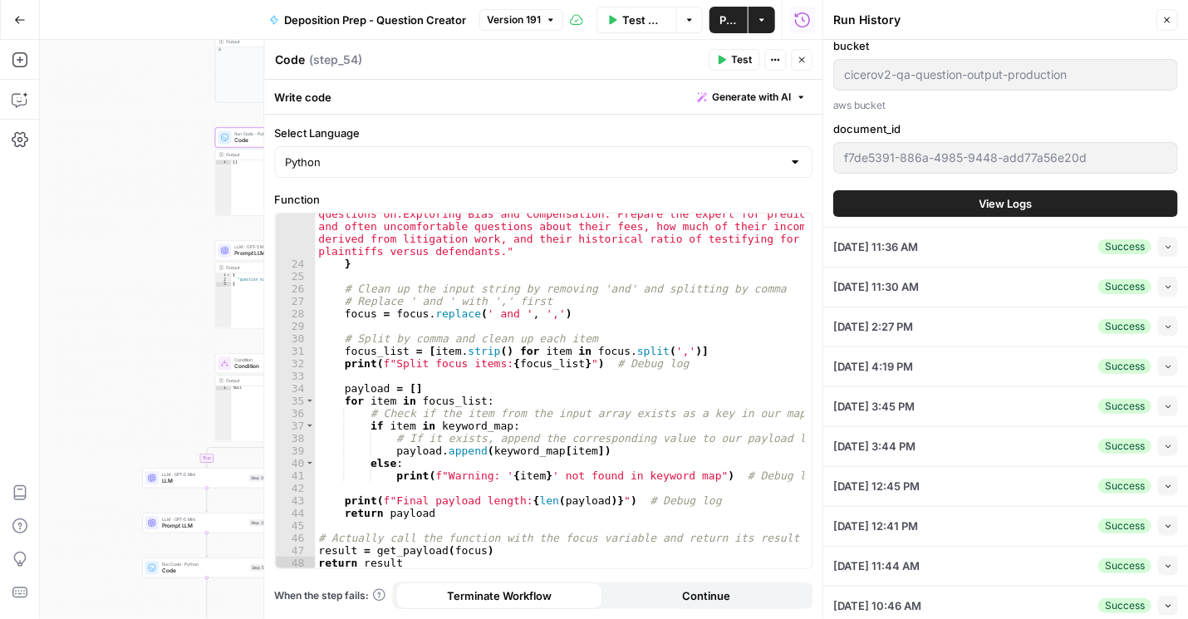
click at [1004, 199] on span "View Logs" at bounding box center [1005, 203] width 53 height 17
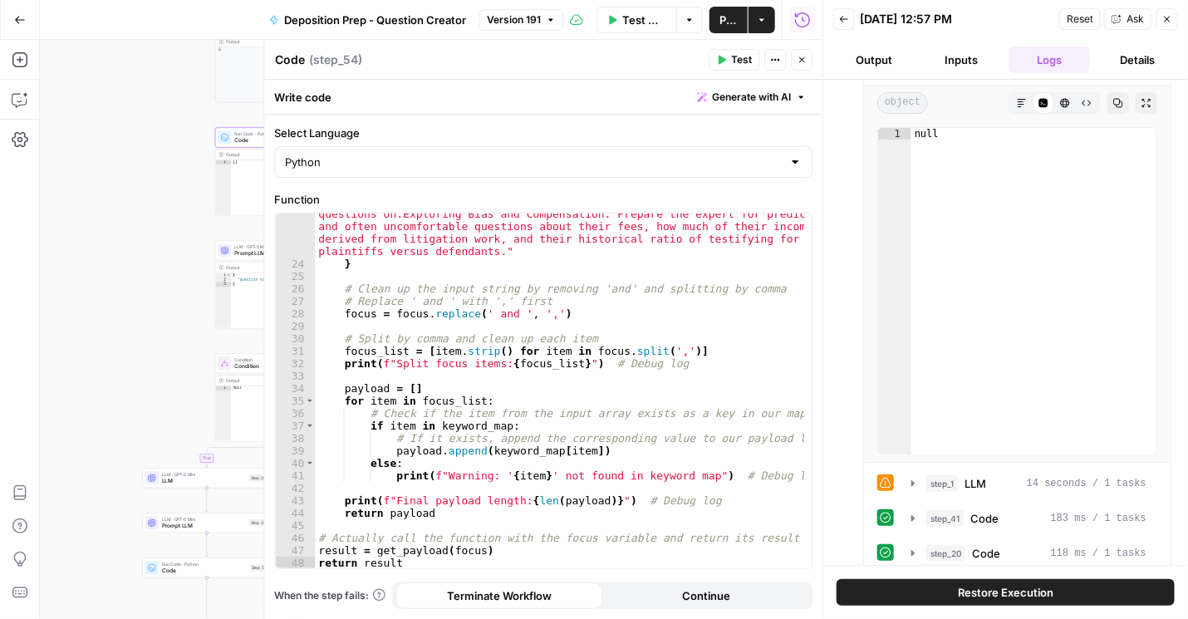
scroll to position [189, 0]
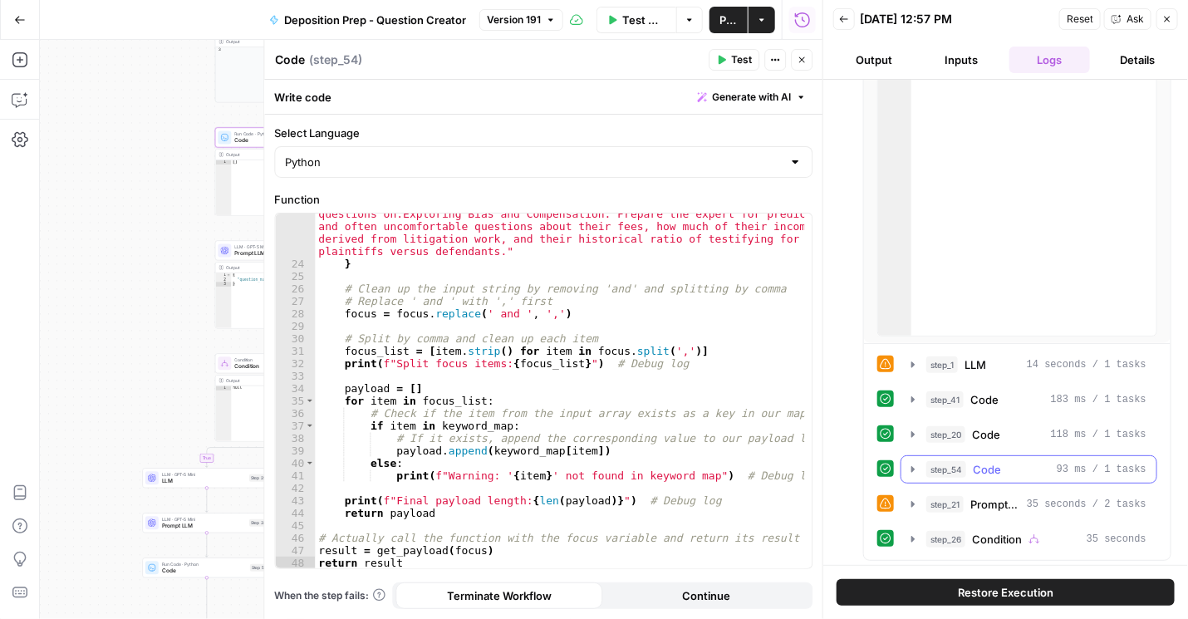
click at [906, 467] on icon "button" at bounding box center [912, 469] width 13 height 13
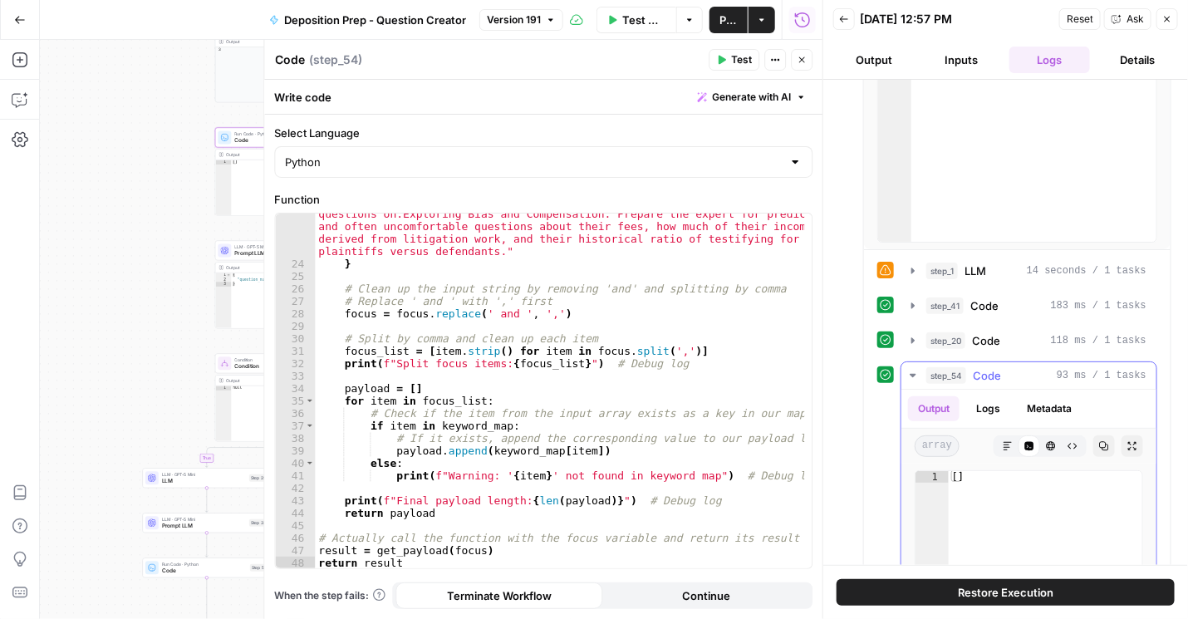
scroll to position [283, 0]
click at [991, 402] on button "Logs" at bounding box center [988, 407] width 44 height 25
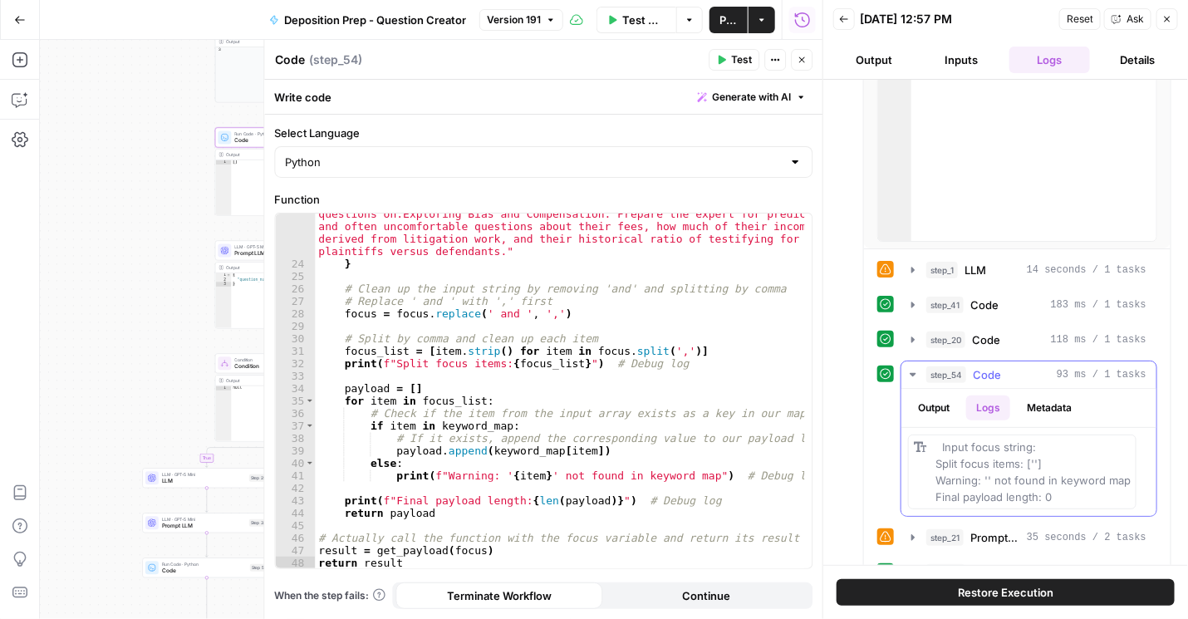
click at [930, 407] on button "Output" at bounding box center [933, 407] width 51 height 25
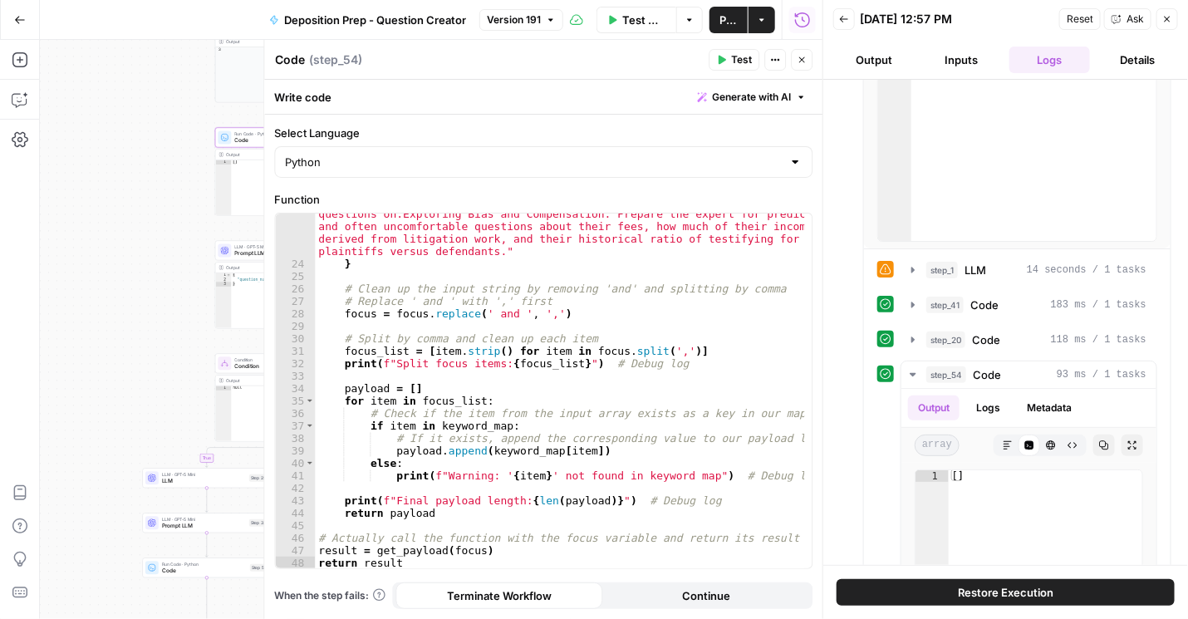
click at [890, 71] on button "Output" at bounding box center [873, 60] width 81 height 27
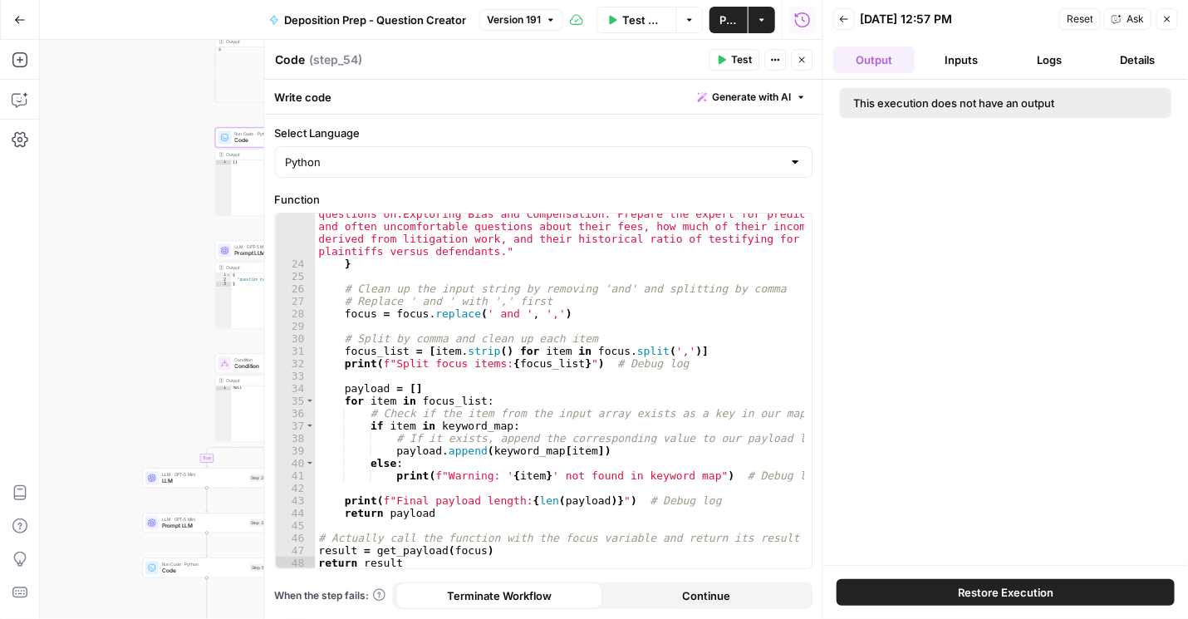
scroll to position [0, 0]
click at [929, 71] on button "Inputs" at bounding box center [961, 60] width 81 height 27
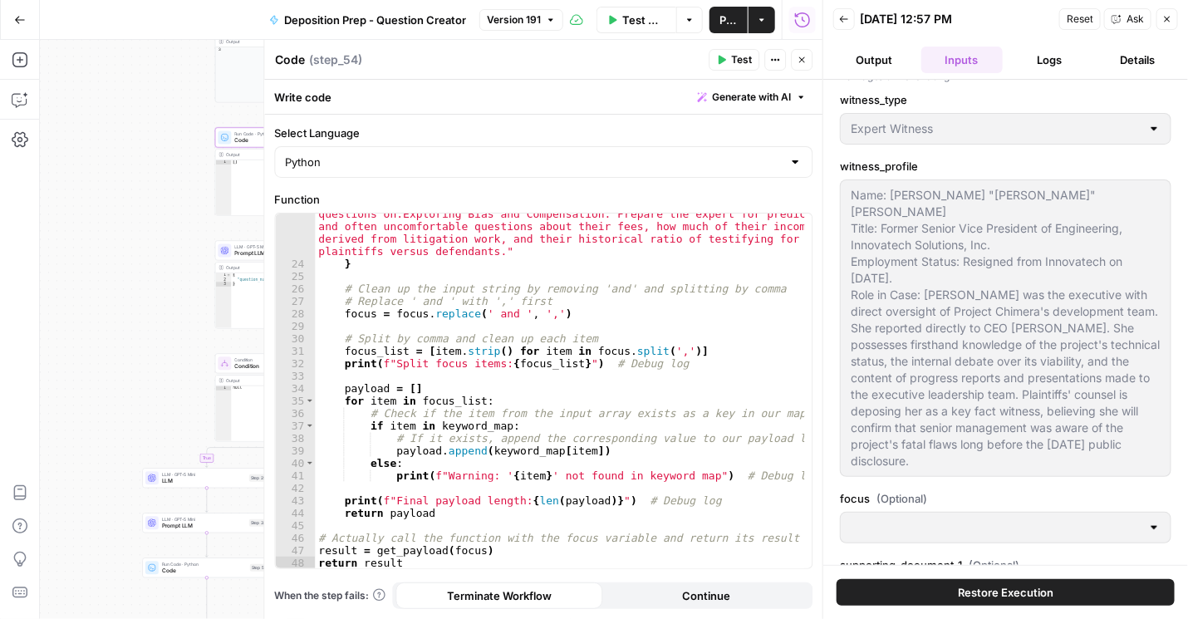
scroll to position [759, 0]
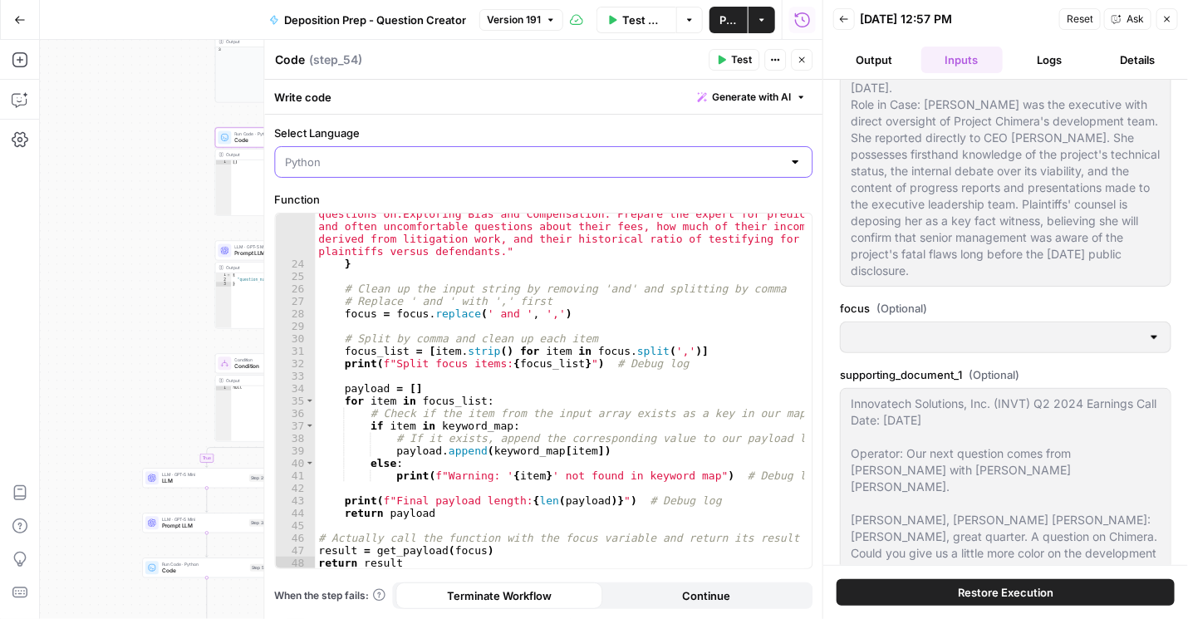
click at [606, 156] on input "Select Language" at bounding box center [533, 162] width 497 height 17
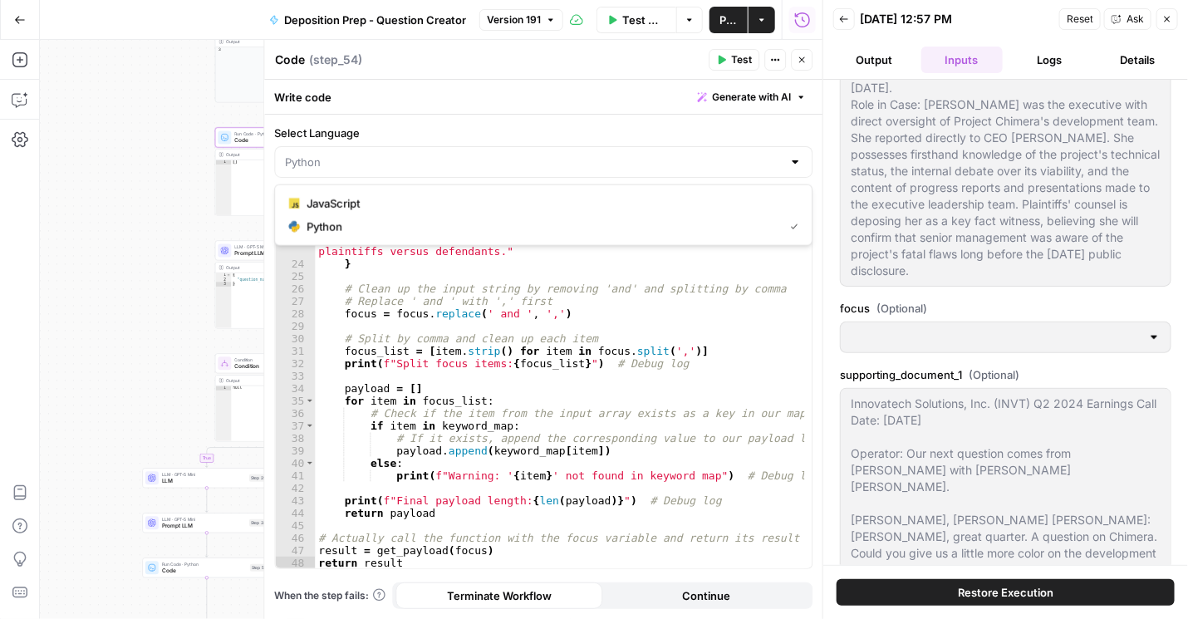
type input "Python"
click at [799, 23] on icon "button" at bounding box center [802, 20] width 17 height 17
type input "To take the discovery deposition of a key former executive of the defendant cor…"
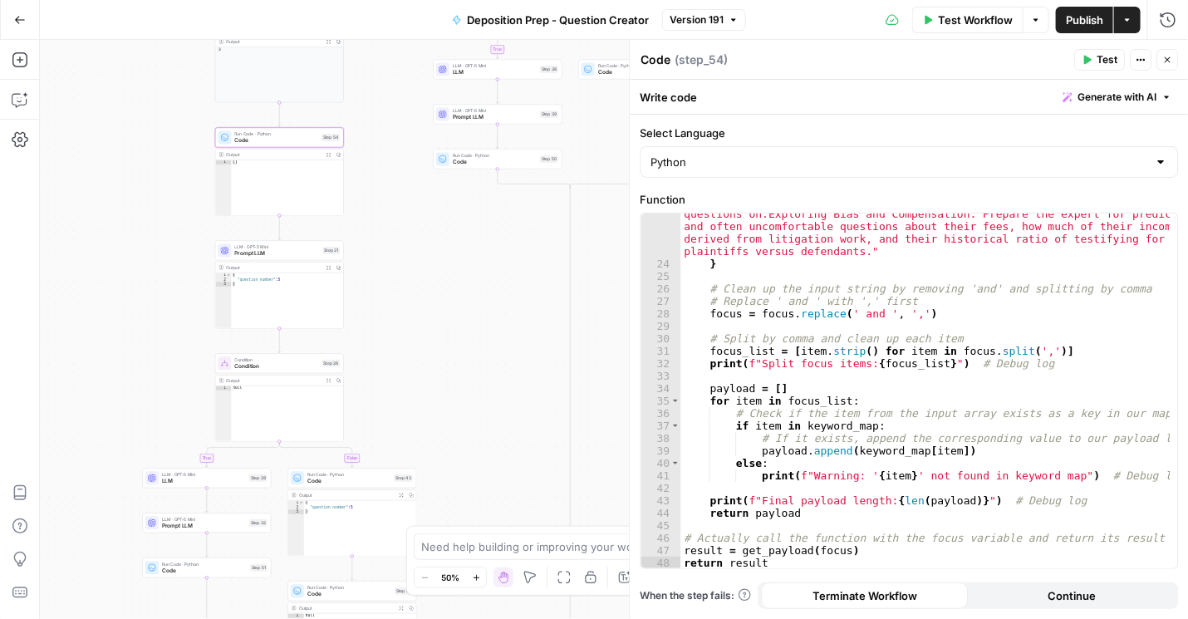
click at [1177, 35] on div "Test Workflow Options Publish Actions Run History" at bounding box center [967, 19] width 442 height 39
click at [1157, 24] on button "Run History" at bounding box center [1167, 20] width 27 height 27
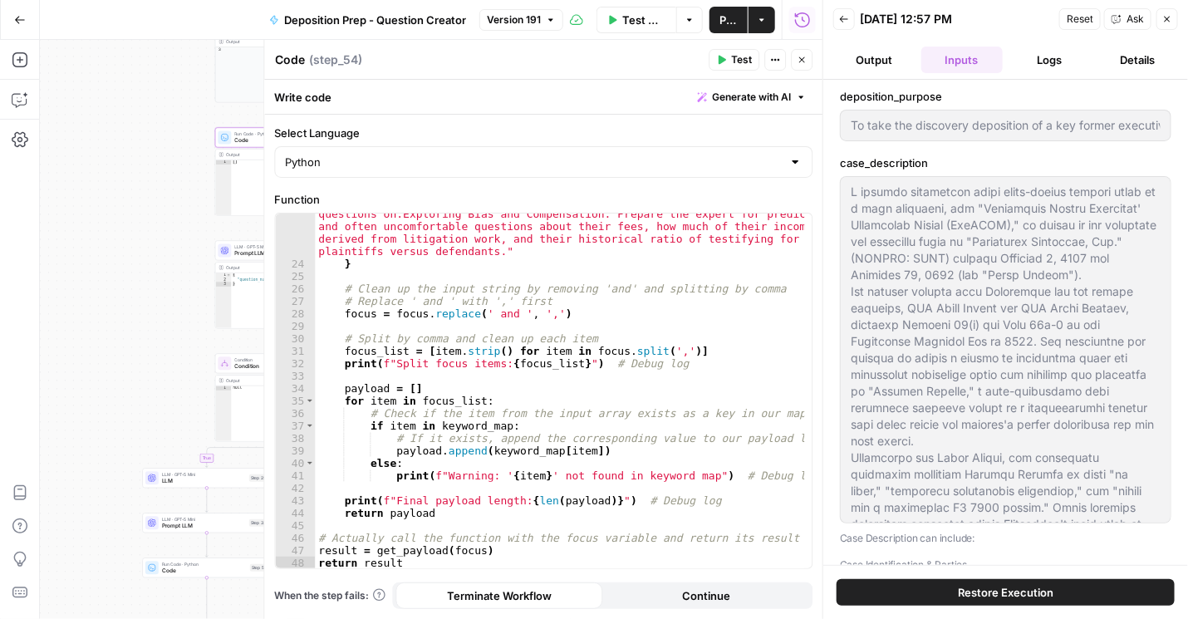
type input "To take the discovery deposition of a key former executive of the defendant cor…"
drag, startPoint x: 864, startPoint y: 19, endPoint x: 1007, endPoint y: 28, distance: 144.0
click at [1007, 28] on div "Back 09/29/25 at 12:57 PM Reset Ask Close" at bounding box center [1005, 19] width 345 height 25
click at [1000, 22] on div "[DATE] 12:57 PM" at bounding box center [956, 19] width 194 height 17
click at [989, 17] on div "[DATE] 12:57 PM" at bounding box center [956, 19] width 194 height 17
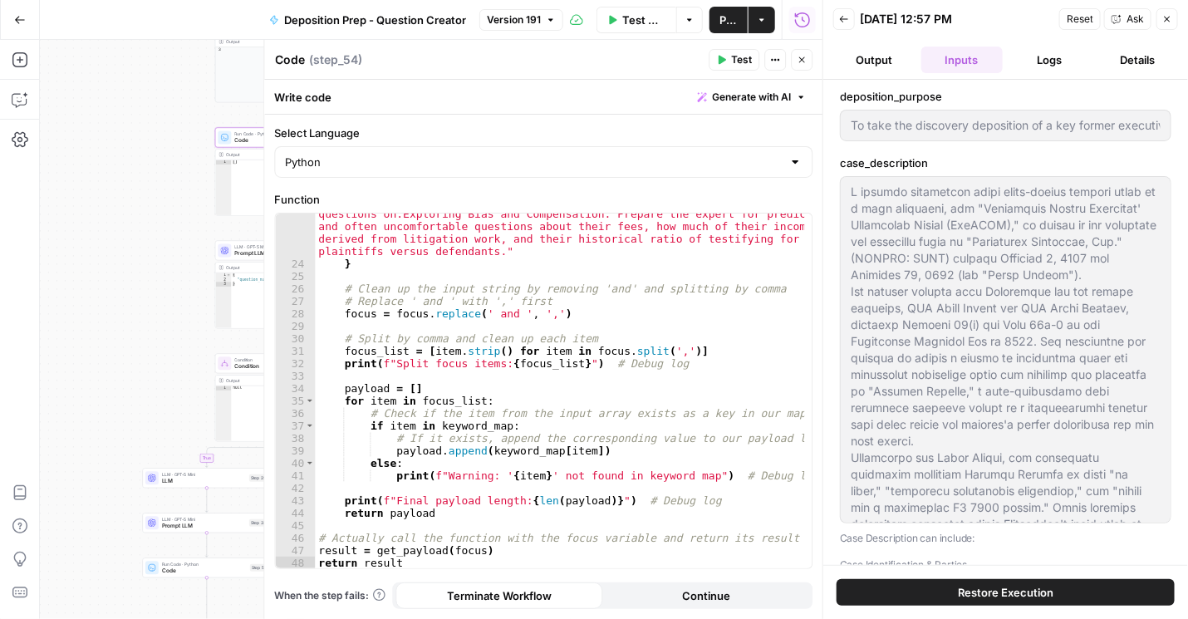
click at [980, 17] on div "[DATE] 12:57 PM" at bounding box center [956, 19] width 194 height 17
drag, startPoint x: 977, startPoint y: 17, endPoint x: 861, endPoint y: 26, distance: 116.6
click at [861, 26] on div "[DATE] 12:57 PM" at bounding box center [956, 19] width 194 height 17
copy div "[DATE] 12:57 PM"
click at [845, 21] on icon "button" at bounding box center [844, 19] width 10 height 10
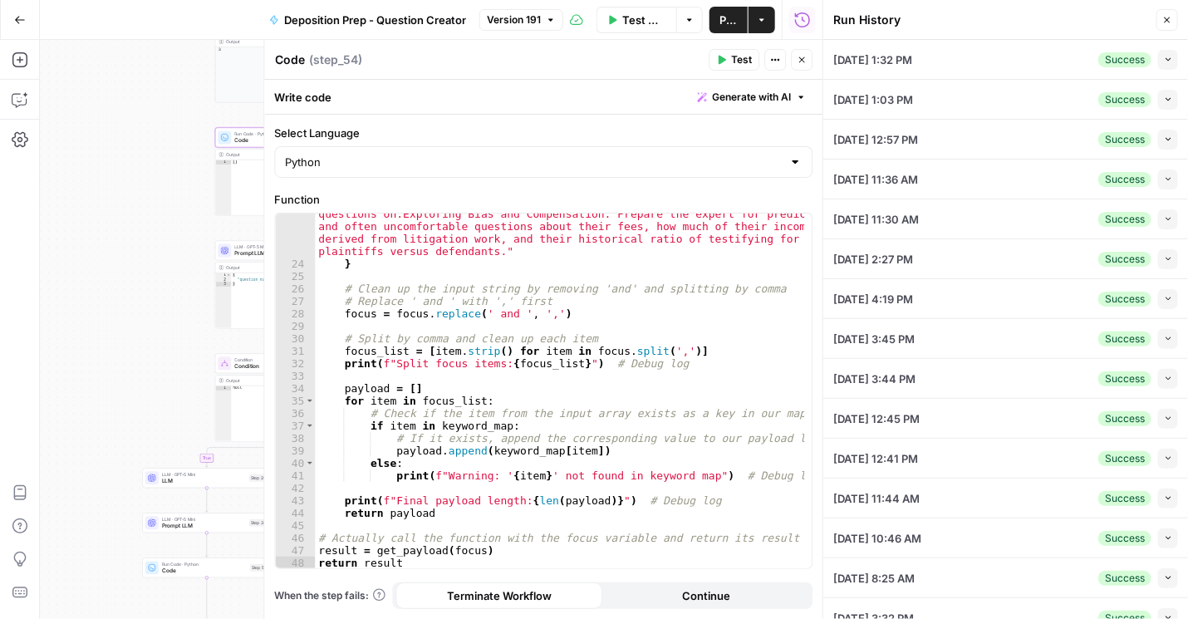
click at [1166, 55] on button "Collapse" at bounding box center [1168, 60] width 20 height 20
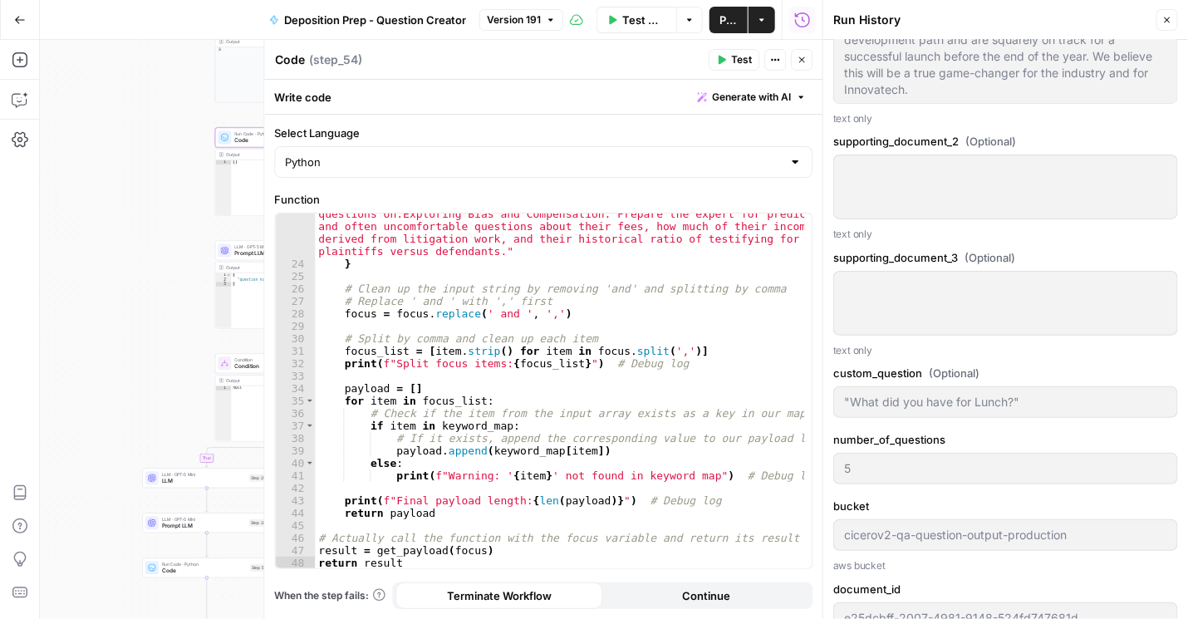
scroll to position [1471, 0]
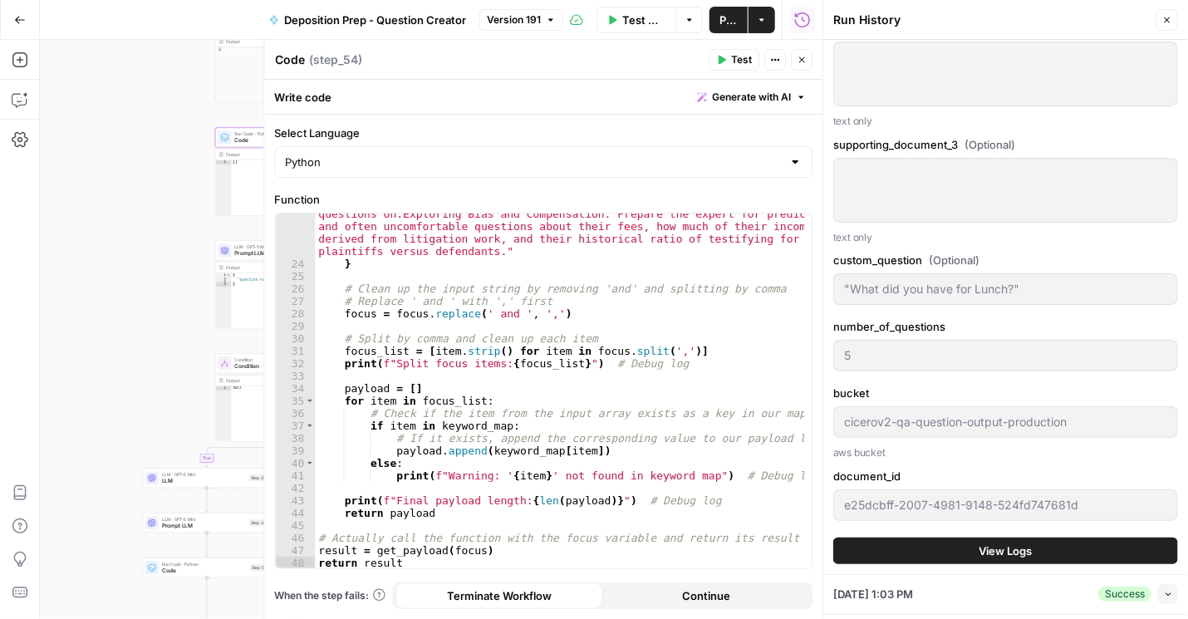
click at [980, 546] on span "View Logs" at bounding box center [1005, 550] width 53 height 17
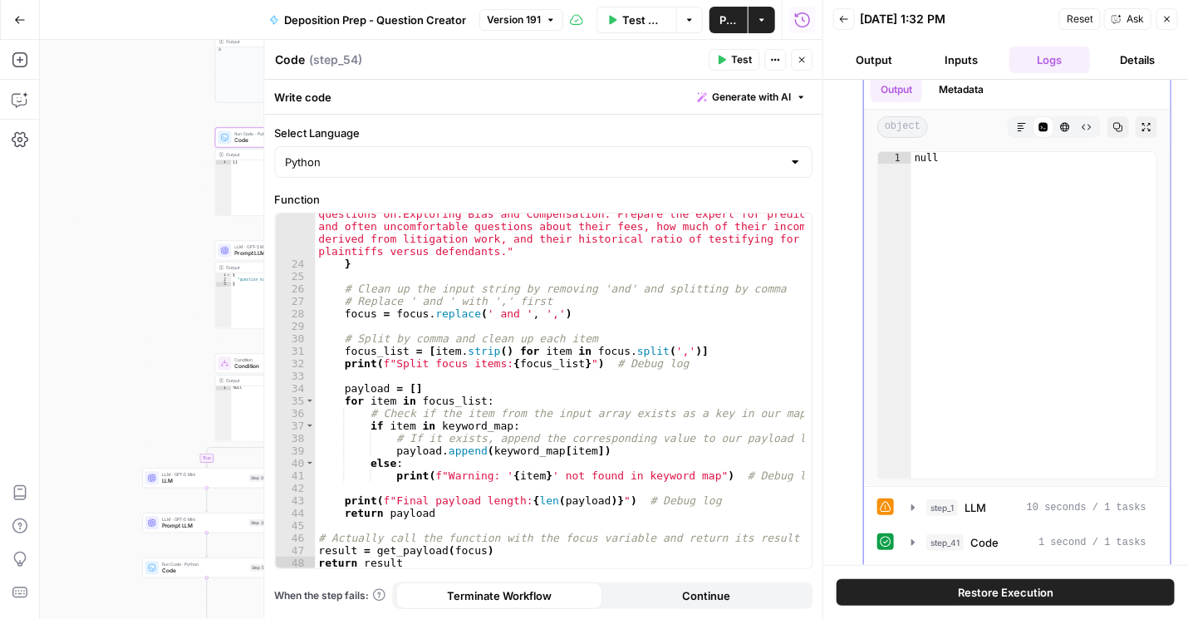
scroll to position [189, 0]
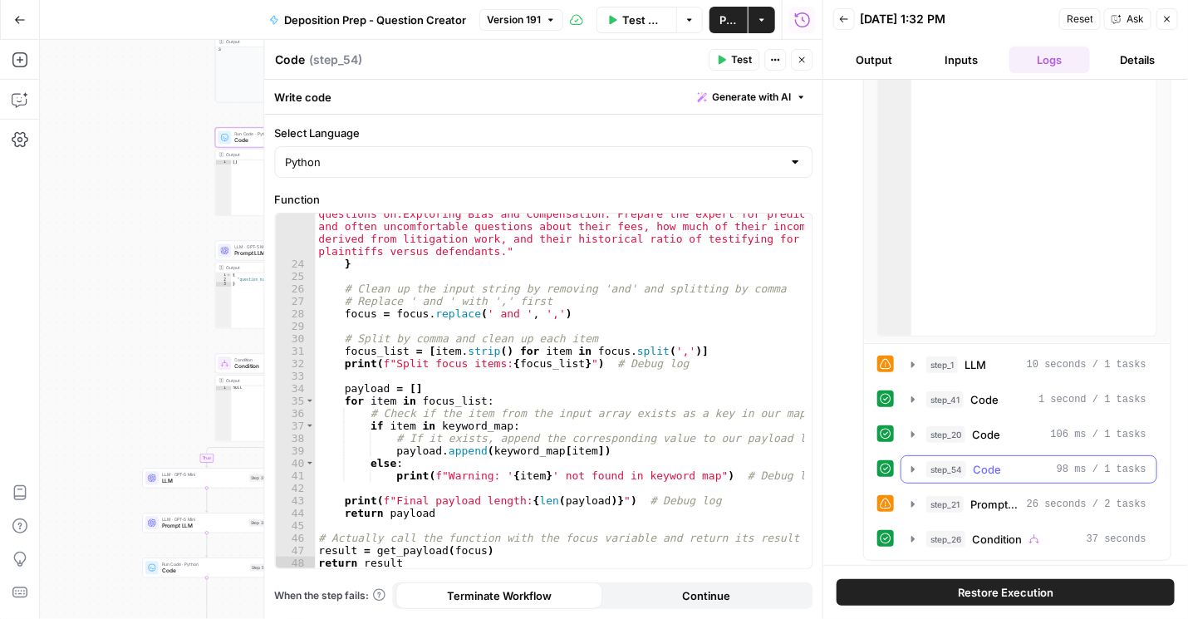
click at [912, 466] on icon "button" at bounding box center [912, 469] width 3 height 6
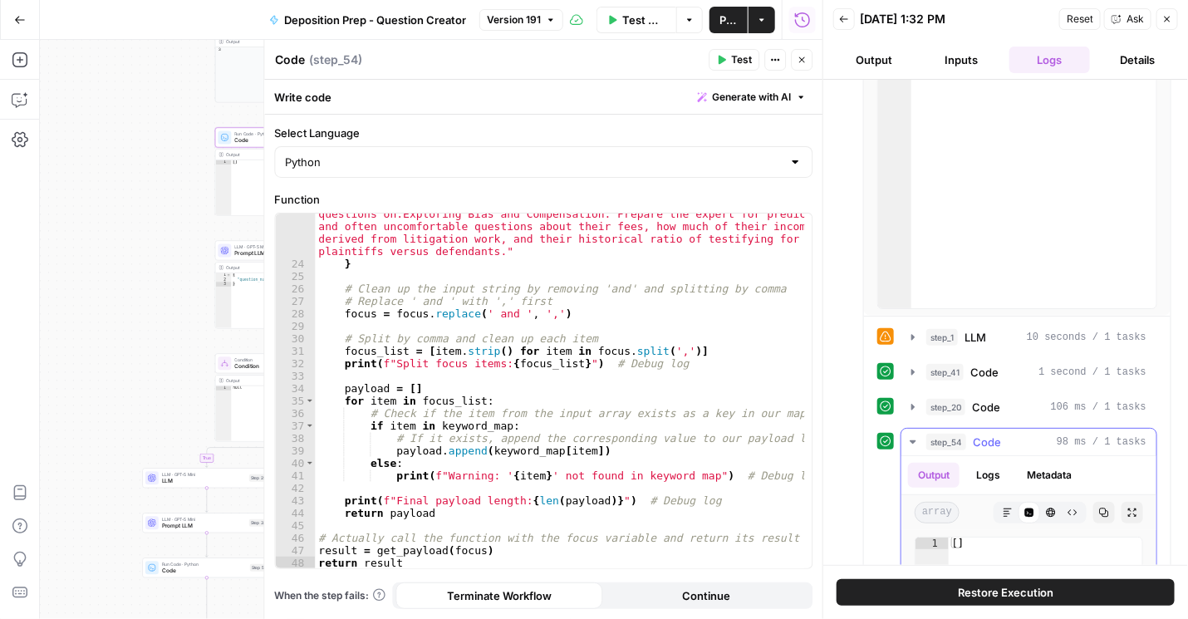
scroll to position [378, 0]
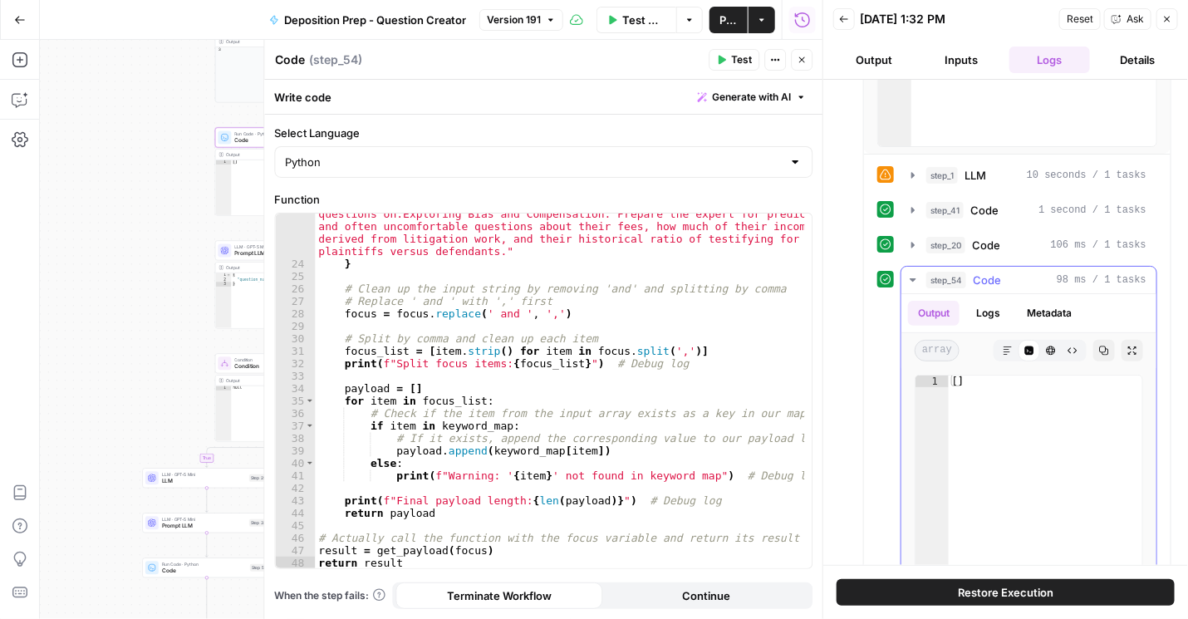
click at [983, 311] on button "Logs" at bounding box center [988, 313] width 44 height 25
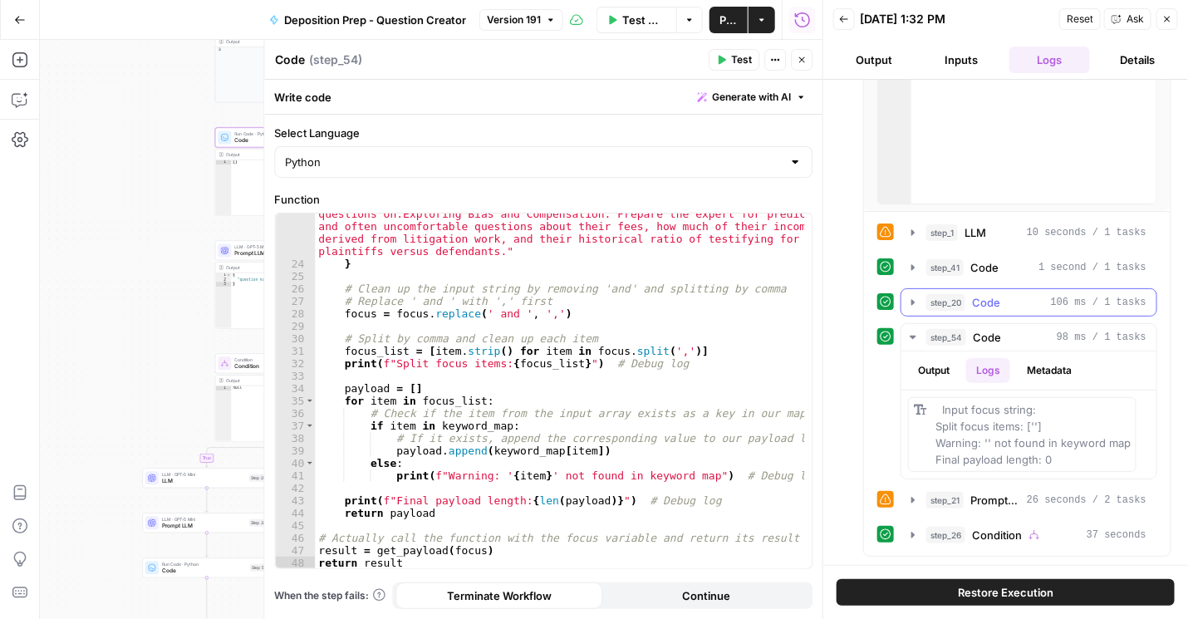
scroll to position [316, 0]
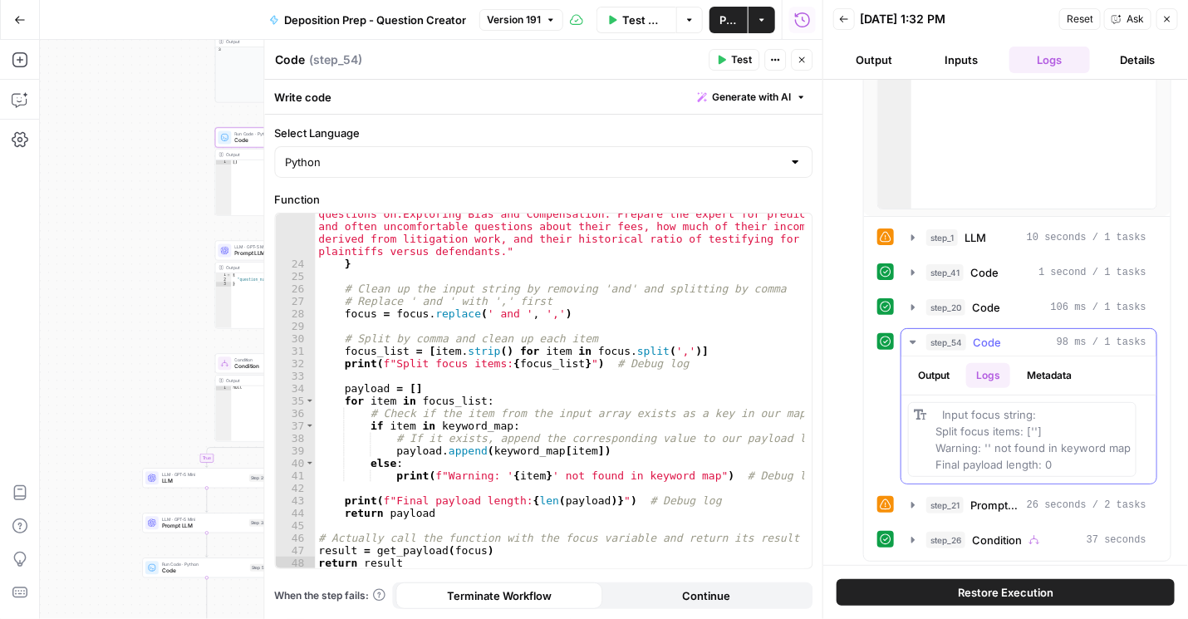
click at [1042, 363] on button "Metadata" at bounding box center [1048, 375] width 65 height 25
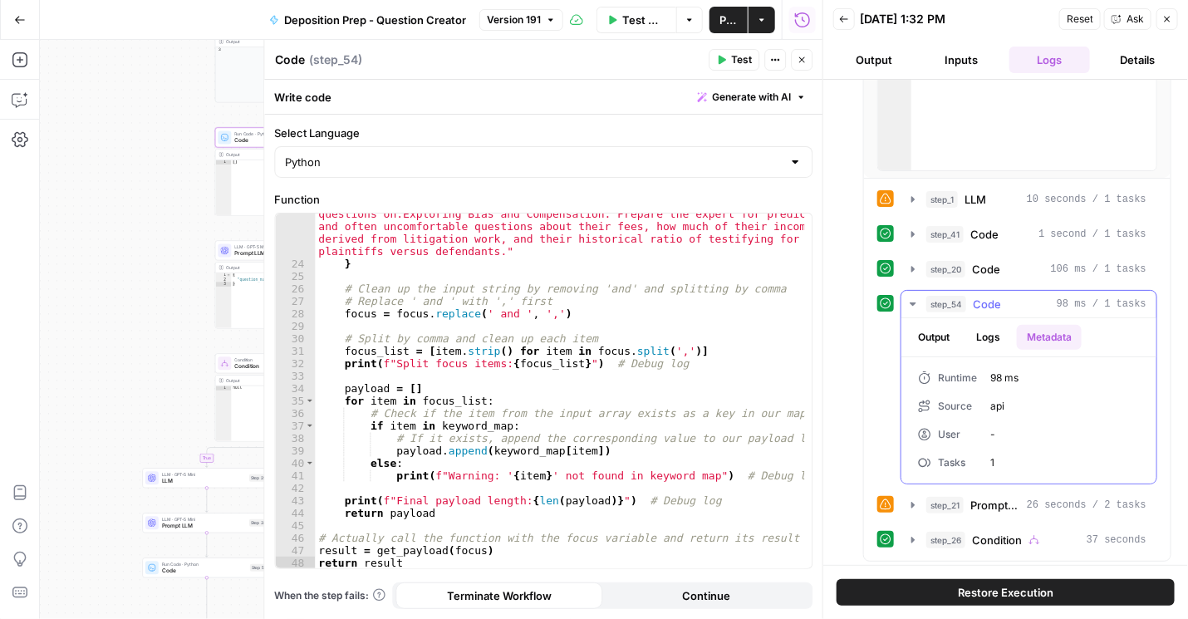
drag, startPoint x: 913, startPoint y: 295, endPoint x: 924, endPoint y: 297, distance: 11.9
click at [917, 297] on icon "button" at bounding box center [912, 303] width 13 height 13
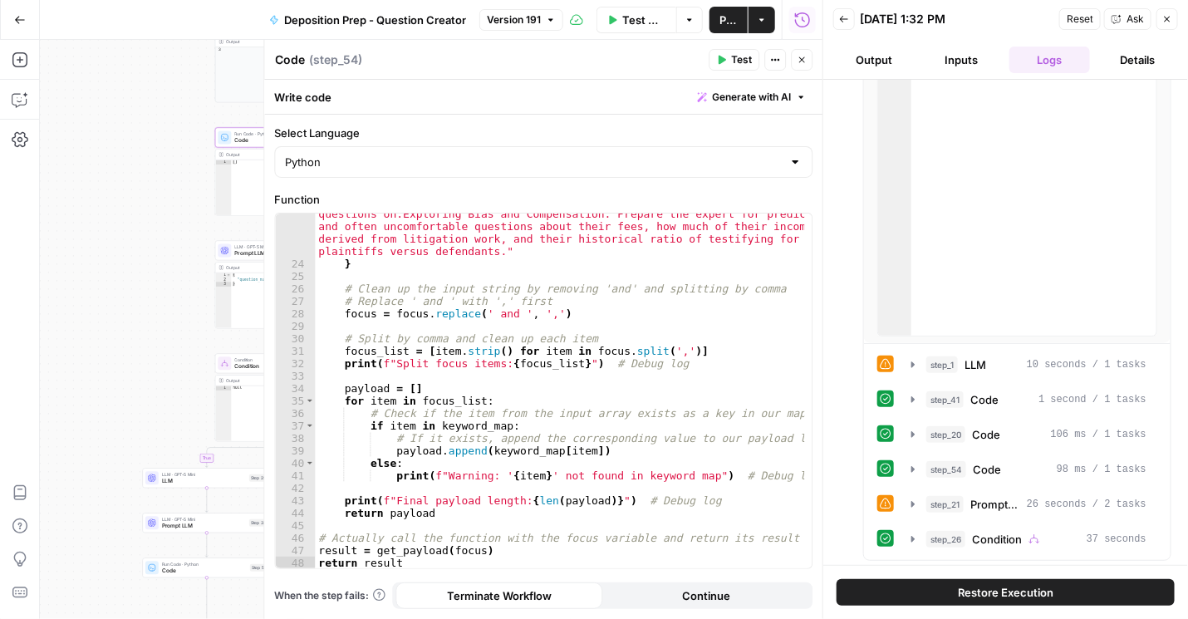
click at [834, 375] on div "step_18 Condition 1 minute 17 seconds Output Metadata object Markdown Code Edit…" at bounding box center [1005, 322] width 365 height 485
click at [915, 503] on icon "button" at bounding box center [912, 503] width 13 height 13
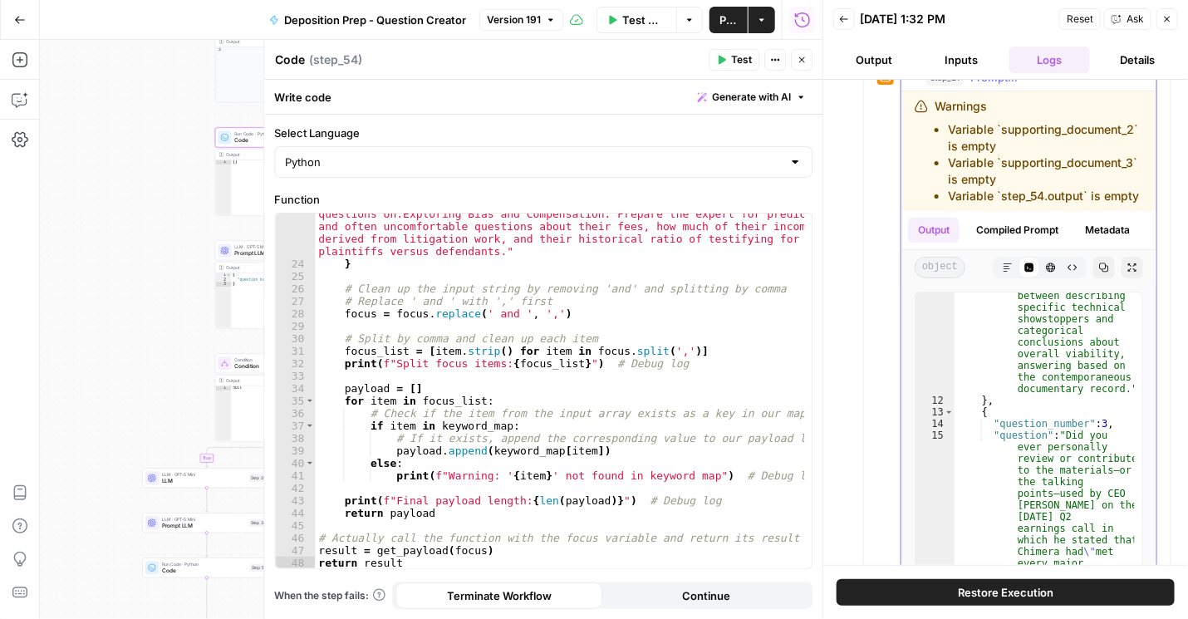
scroll to position [2705, 0]
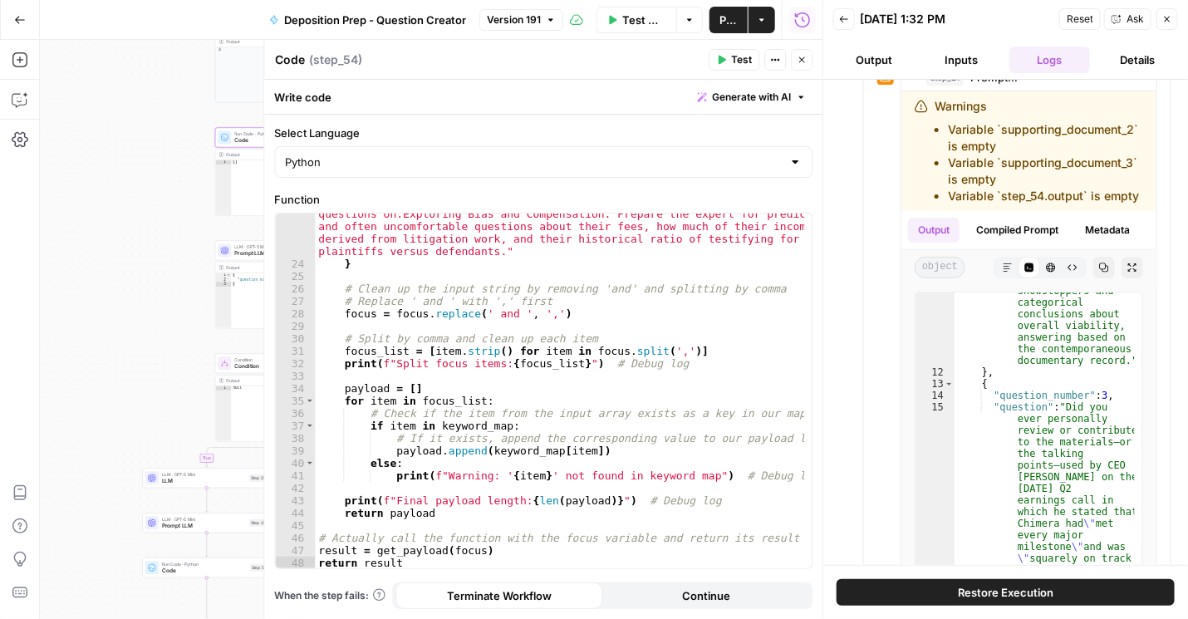
click at [362, 46] on header "Code Code ( step_54 ) Test Actions Close" at bounding box center [543, 60] width 558 height 40
click at [846, 23] on icon "button" at bounding box center [844, 19] width 10 height 10
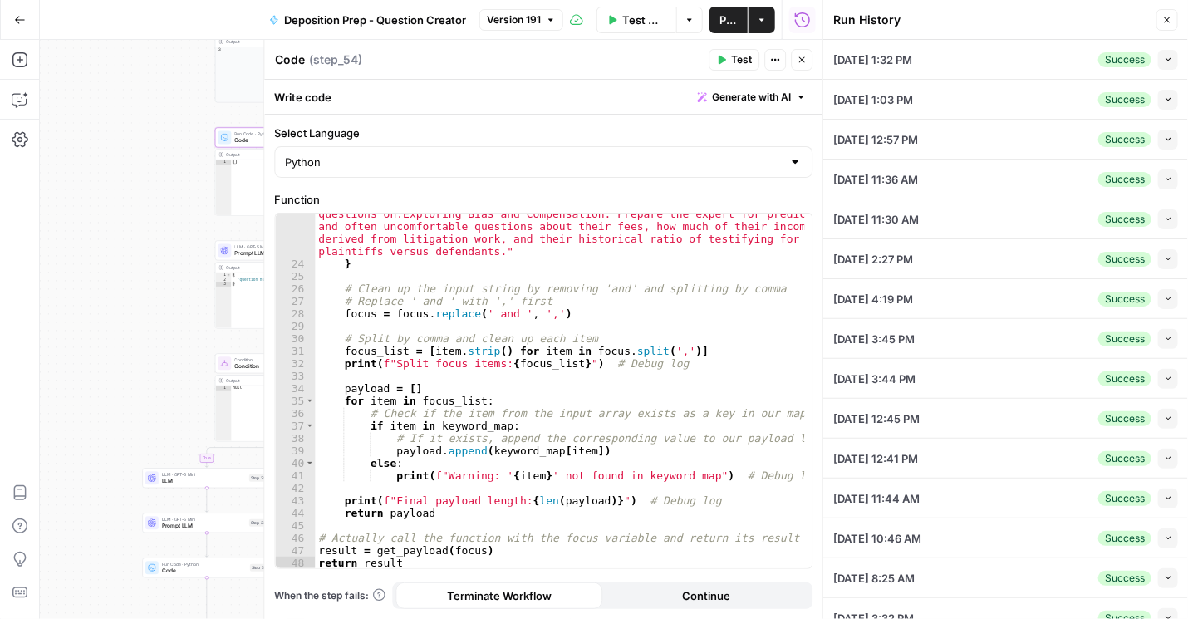
click at [1163, 59] on span "Collapse" at bounding box center [1163, 59] width 1 height 1
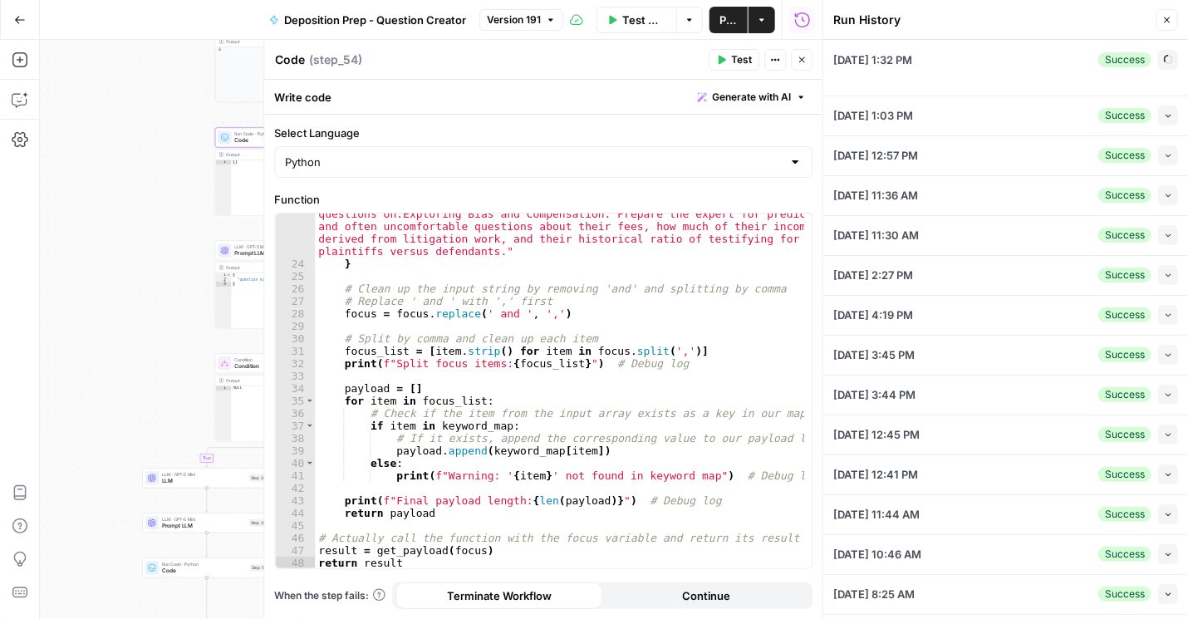
type textarea "A federal securities fraud class-action lawsuit filed by a lead plaintiff, the …"
type textarea "Name: Katherine "Kate" Miller Title: Former Senior Vice President of Engineerin…"
type textarea "Innovatech Solutions, Inc. (INVT) Q2 2024 Earnings Call Date: August 12, 2024 O…"
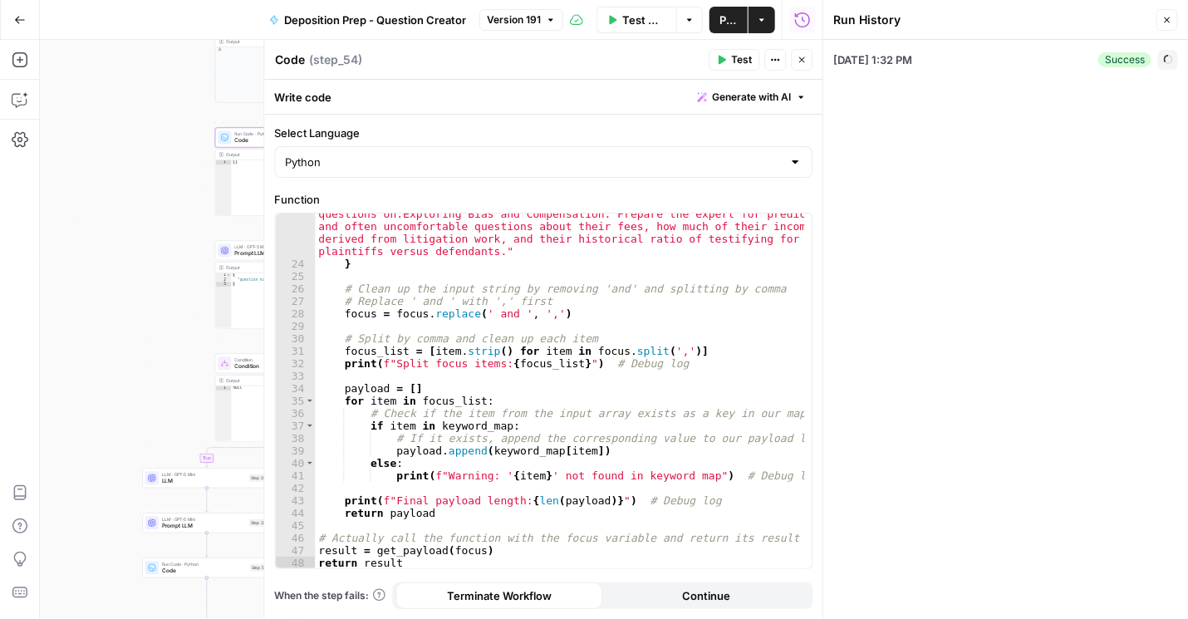
type input "To take the discovery deposition of a key former executive of the defendant cor…"
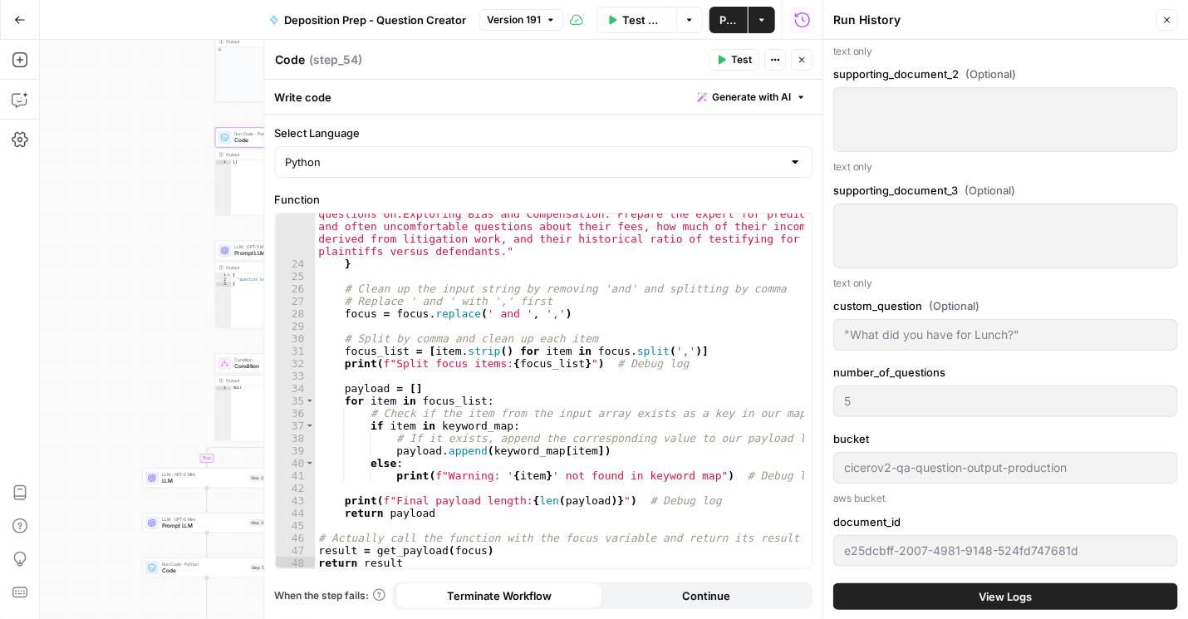
scroll to position [1756, 0]
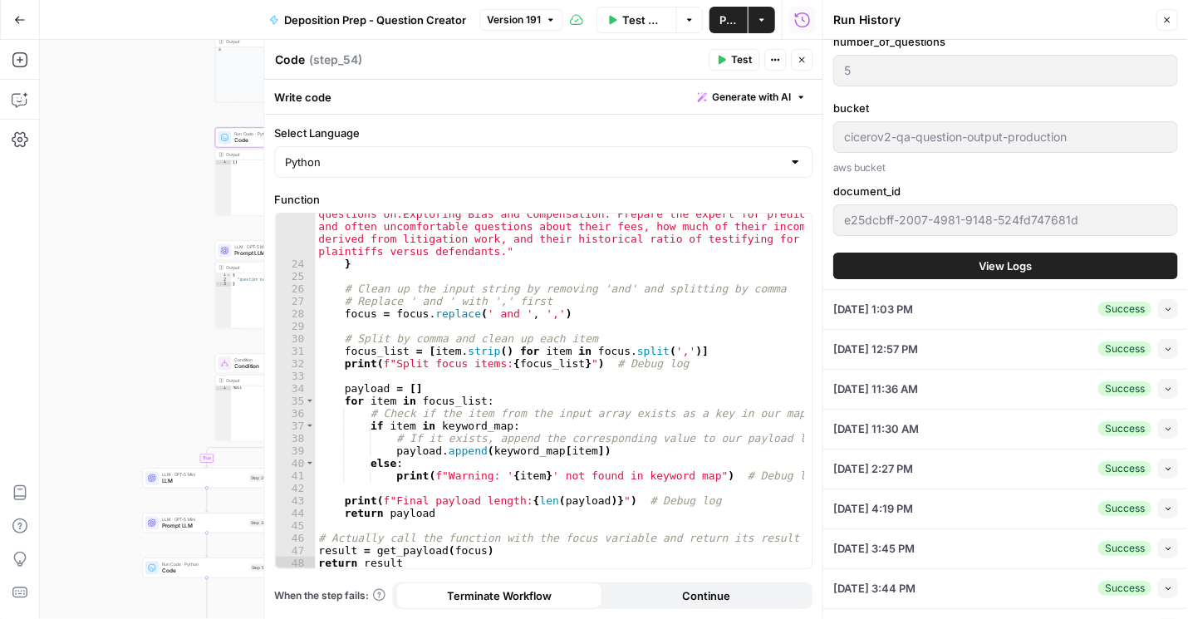
click at [1021, 266] on span "View Logs" at bounding box center [1005, 265] width 53 height 17
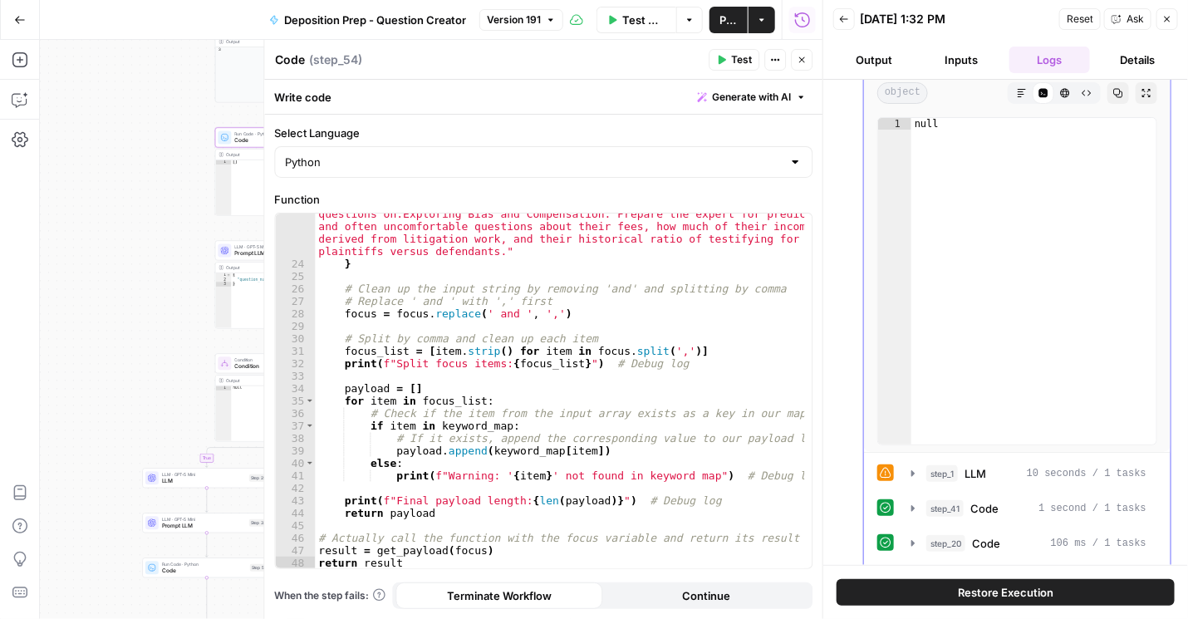
scroll to position [189, 0]
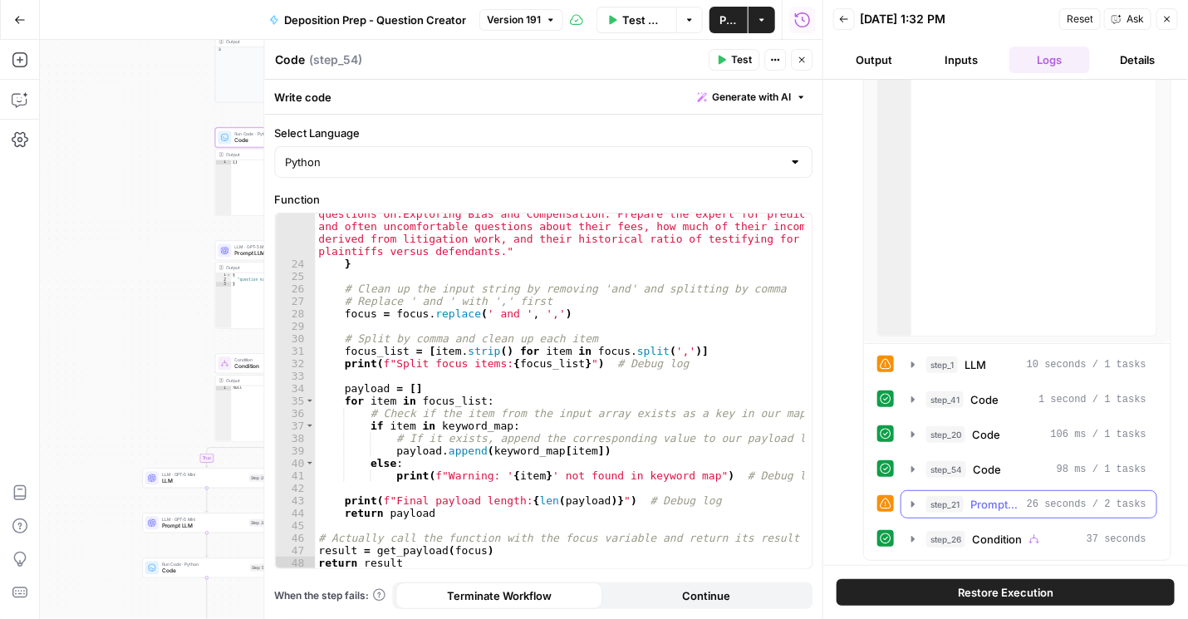
click at [913, 502] on icon "button" at bounding box center [912, 503] width 13 height 13
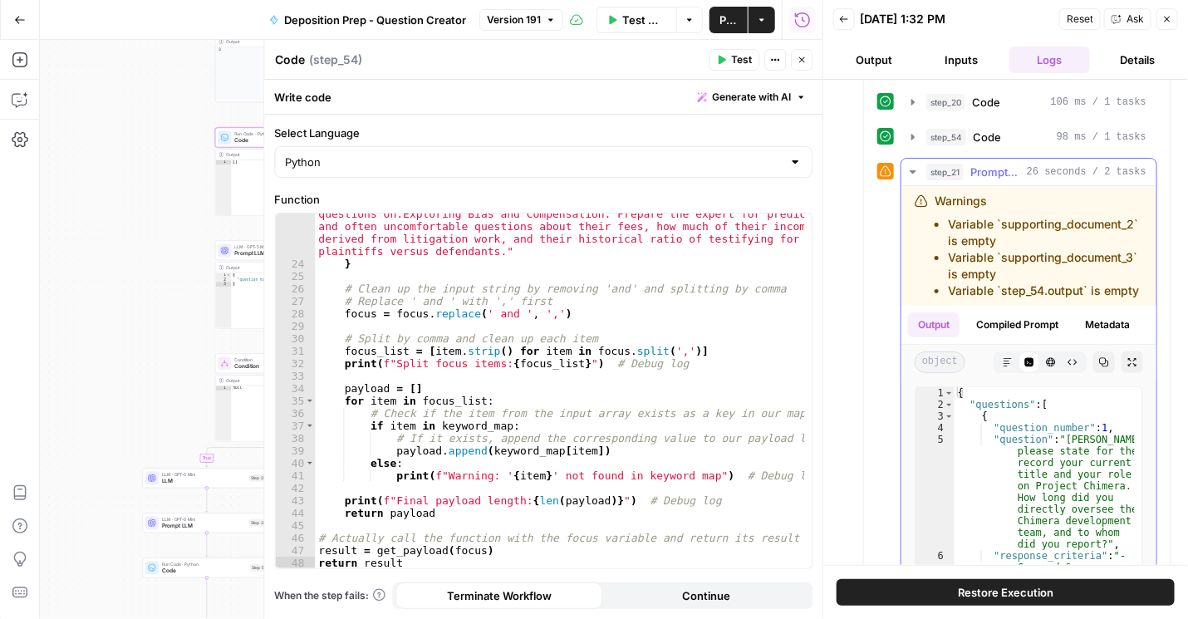
scroll to position [28, 0]
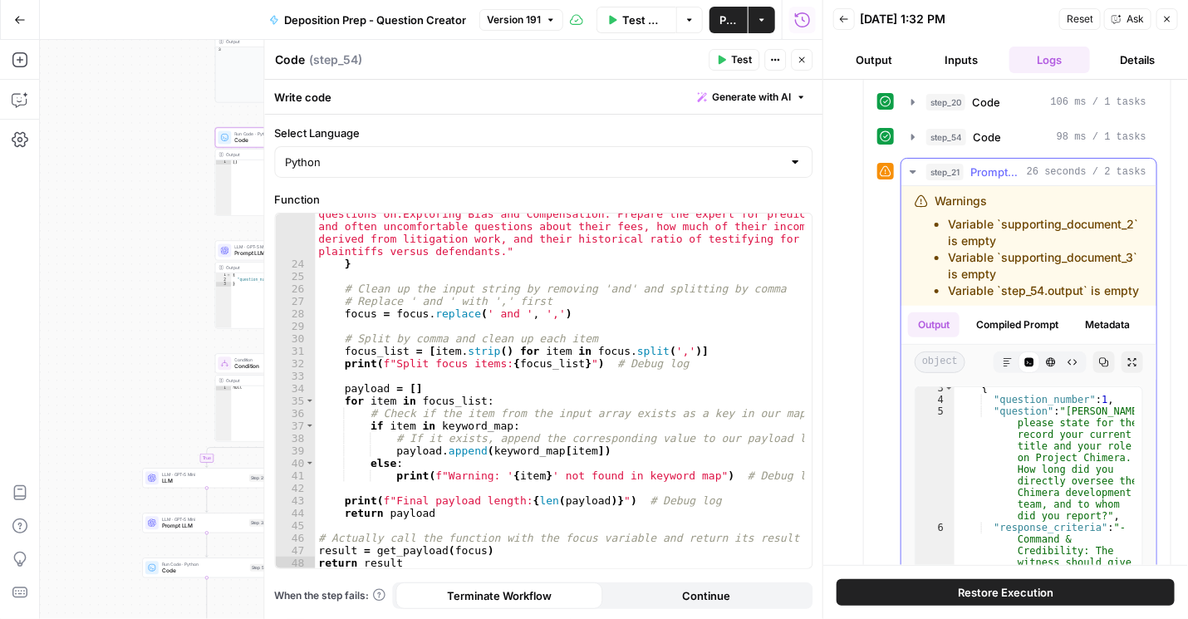
click at [1002, 367] on icon "button" at bounding box center [1007, 362] width 10 height 10
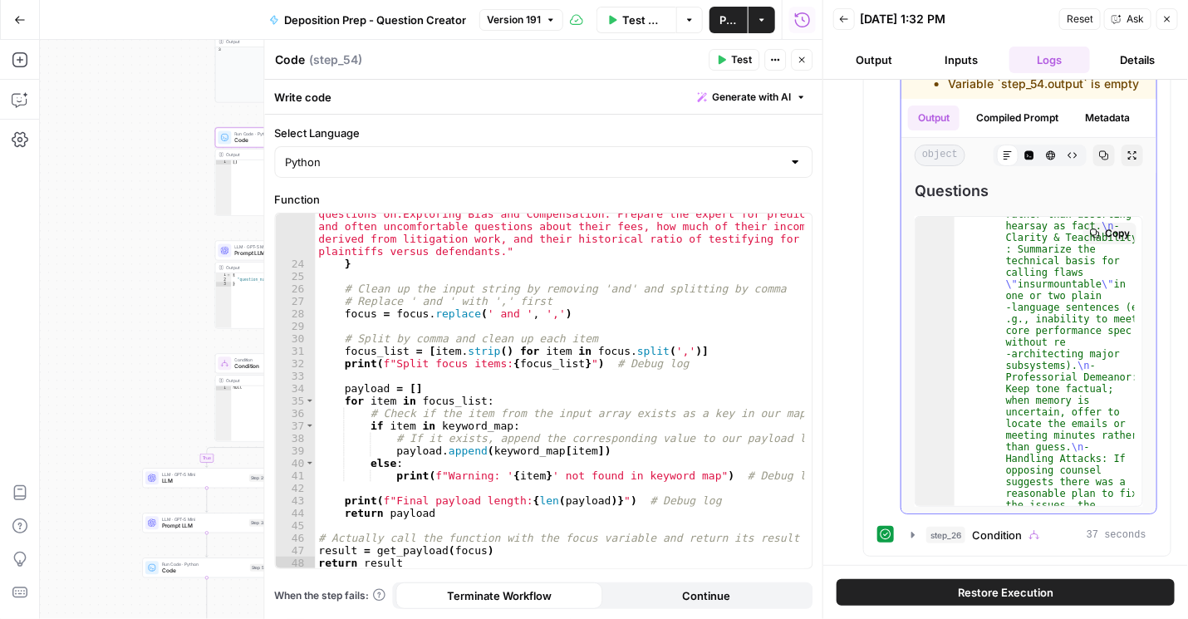
scroll to position [4591, 0]
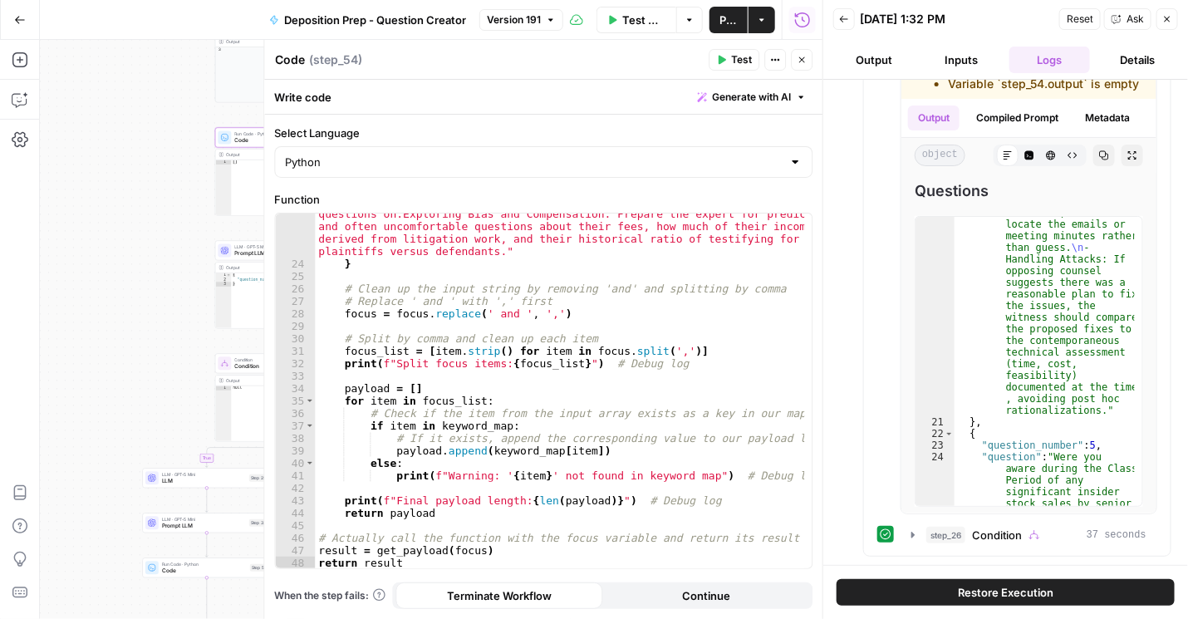
click at [844, 20] on icon "button" at bounding box center [844, 19] width 10 height 10
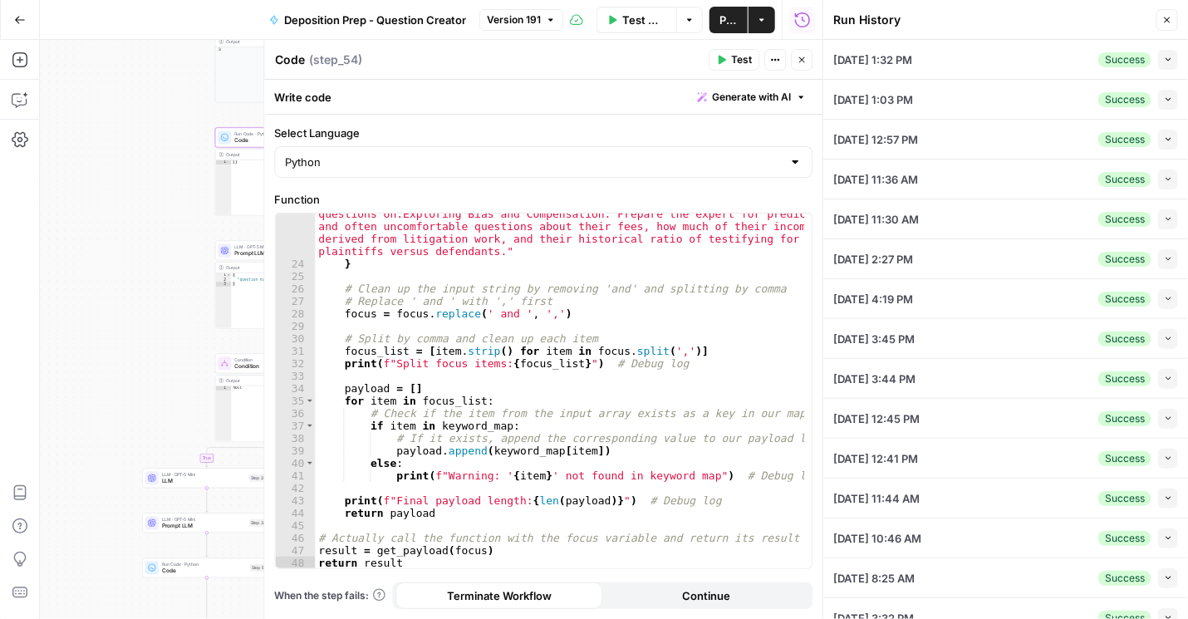
click at [1163, 55] on icon "button" at bounding box center [1167, 59] width 9 height 9
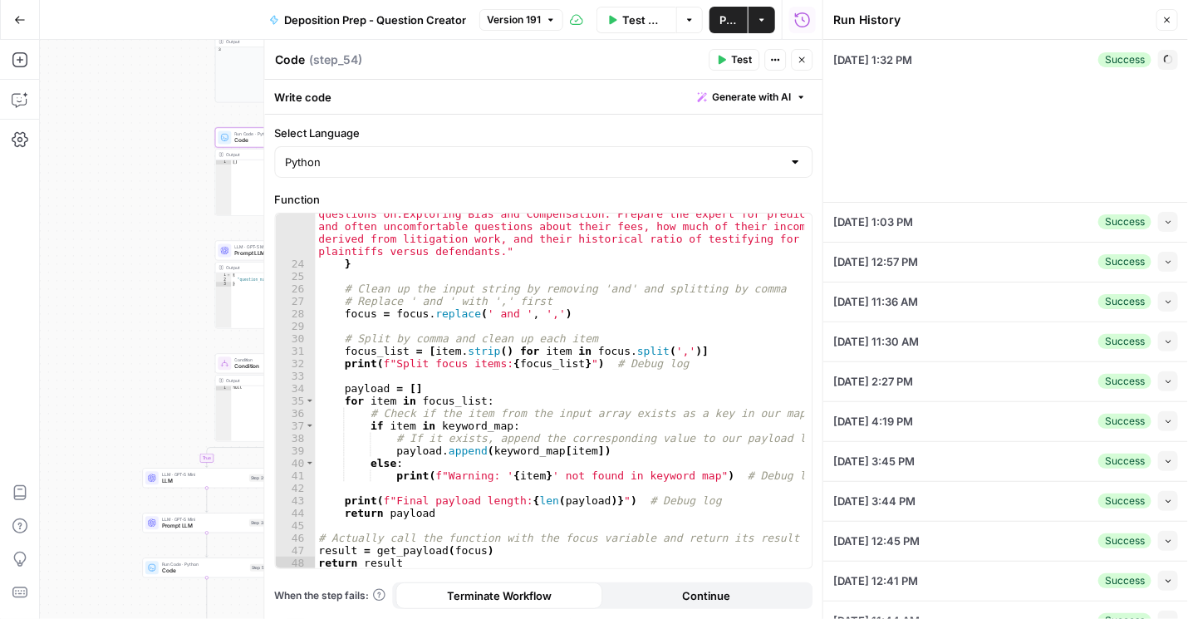
type textarea "A federal securities fraud class-action lawsuit filed by a lead plaintiff, the …"
type textarea "Name: Katherine "Kate" Miller Title: Former Senior Vice President of Engineerin…"
type textarea "Innovatech Solutions, Inc. (INVT) Q2 2024 Earnings Call Date: August 12, 2024 O…"
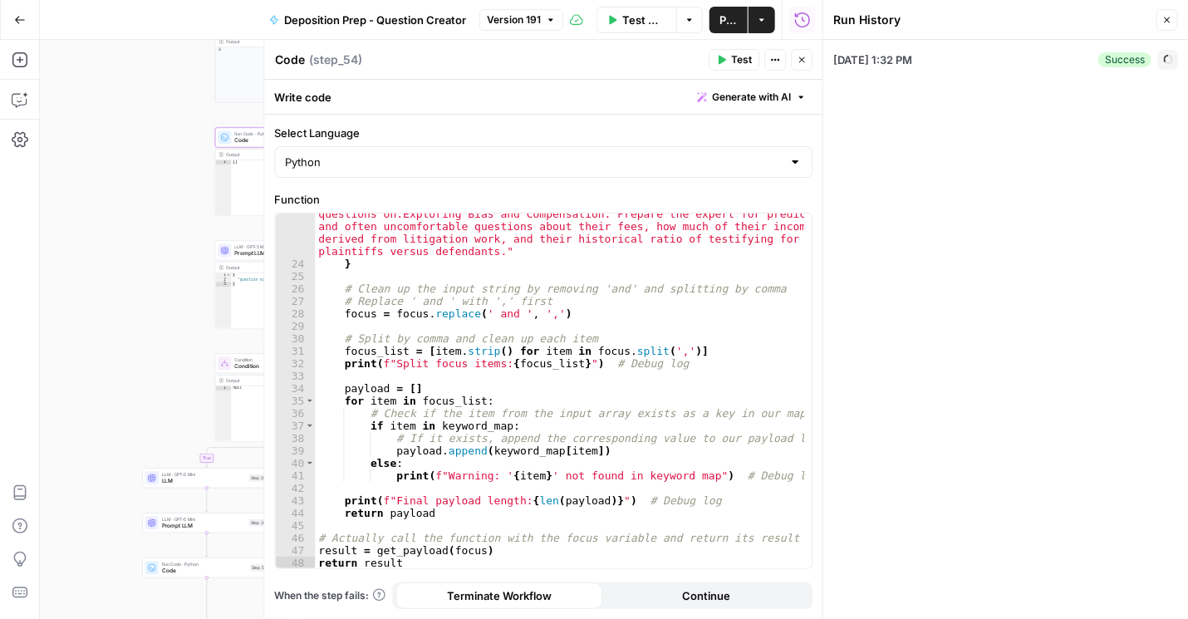
type input "To take the discovery deposition of a key former executive of the defendant cor…"
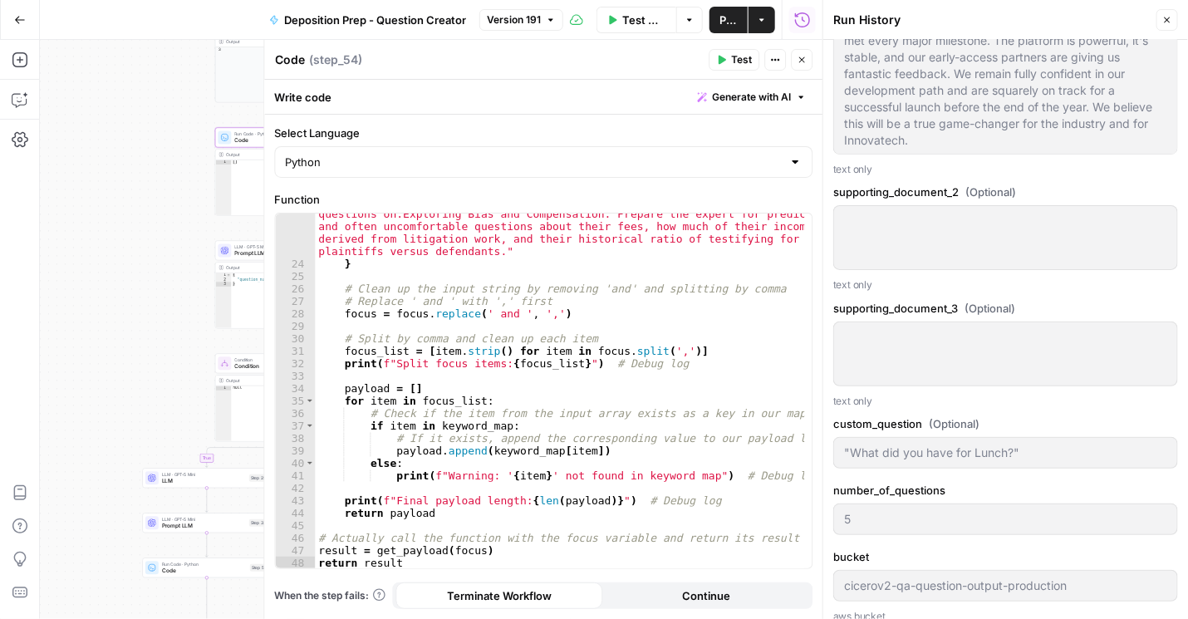
scroll to position [1613, 0]
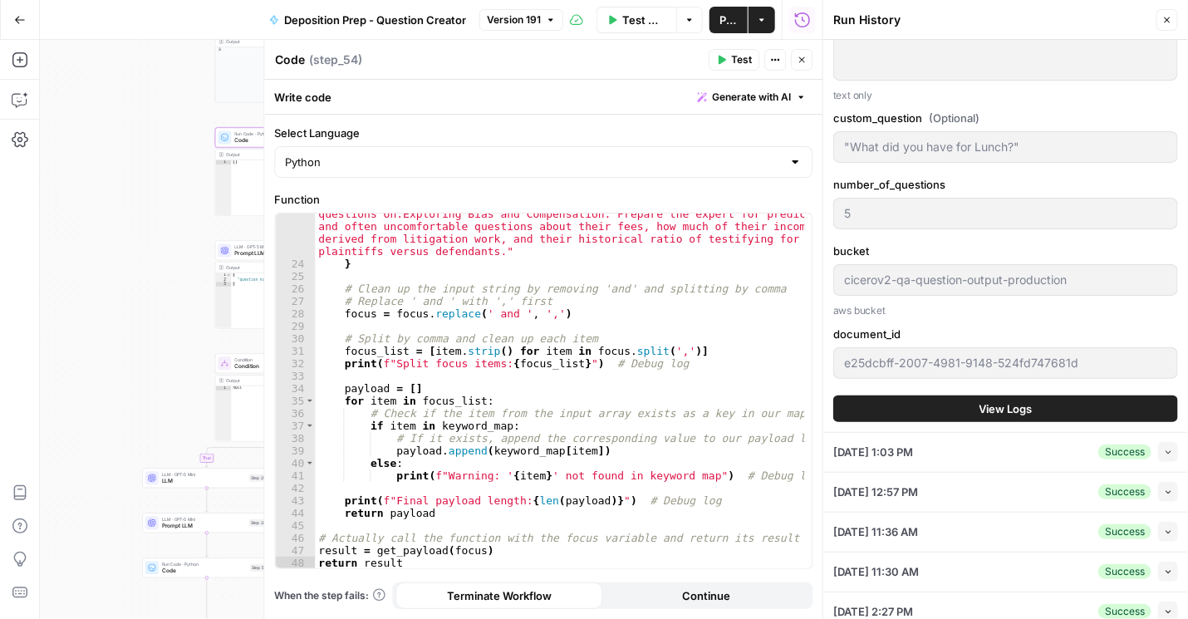
click at [1019, 401] on span "View Logs" at bounding box center [1005, 408] width 53 height 17
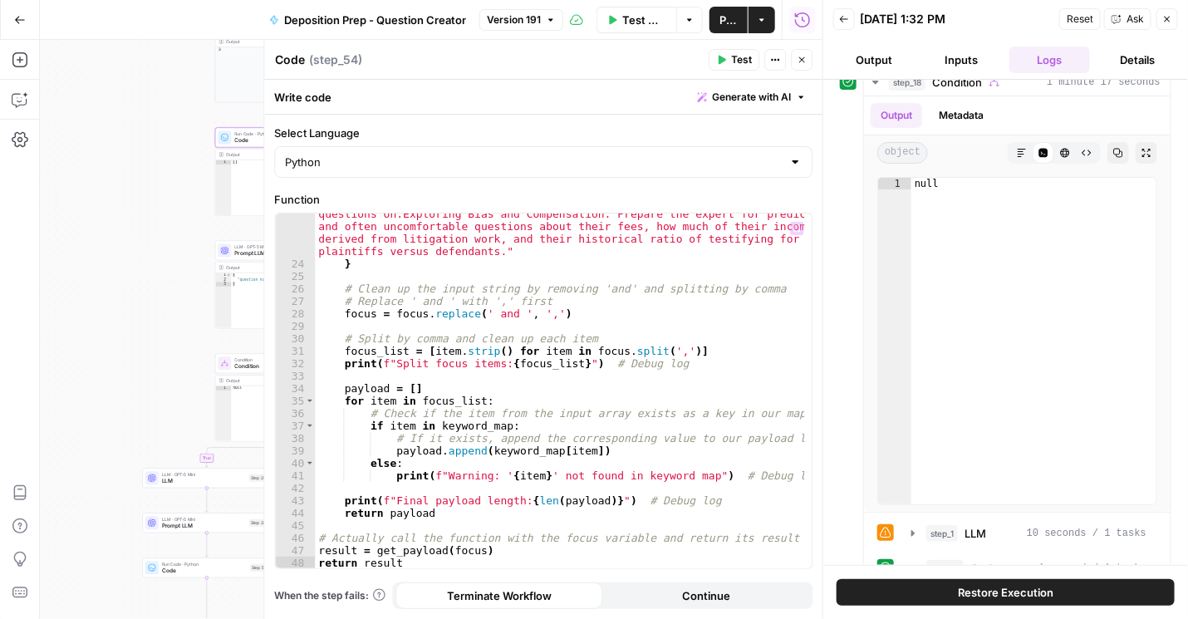
scroll to position [189, 0]
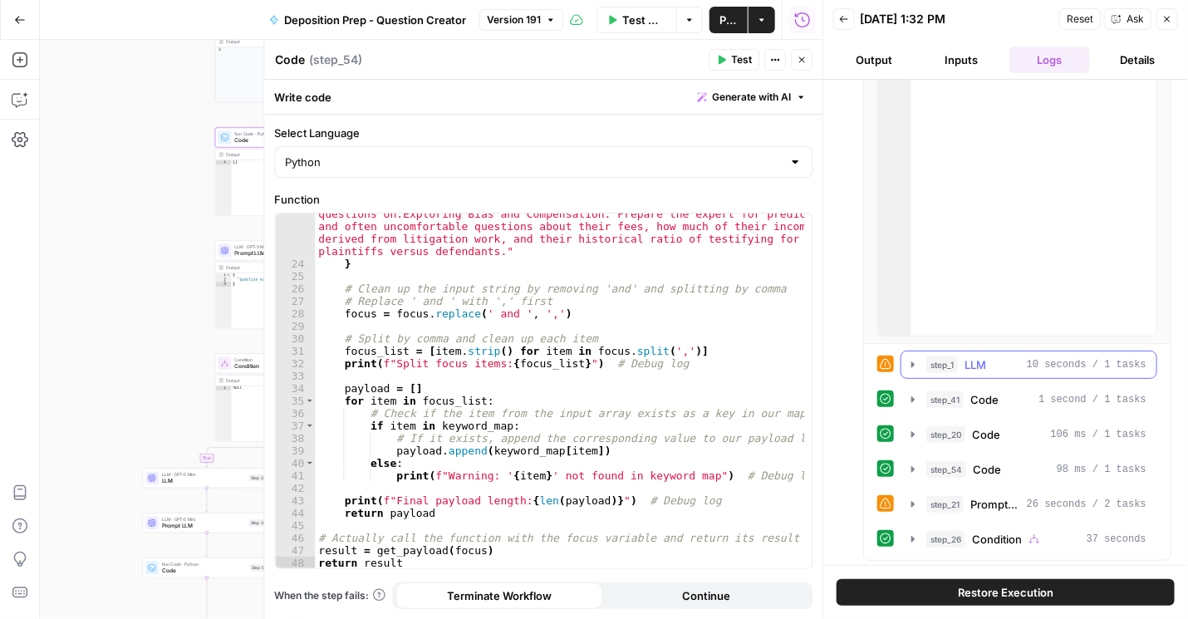
click at [912, 365] on icon "button" at bounding box center [912, 364] width 13 height 13
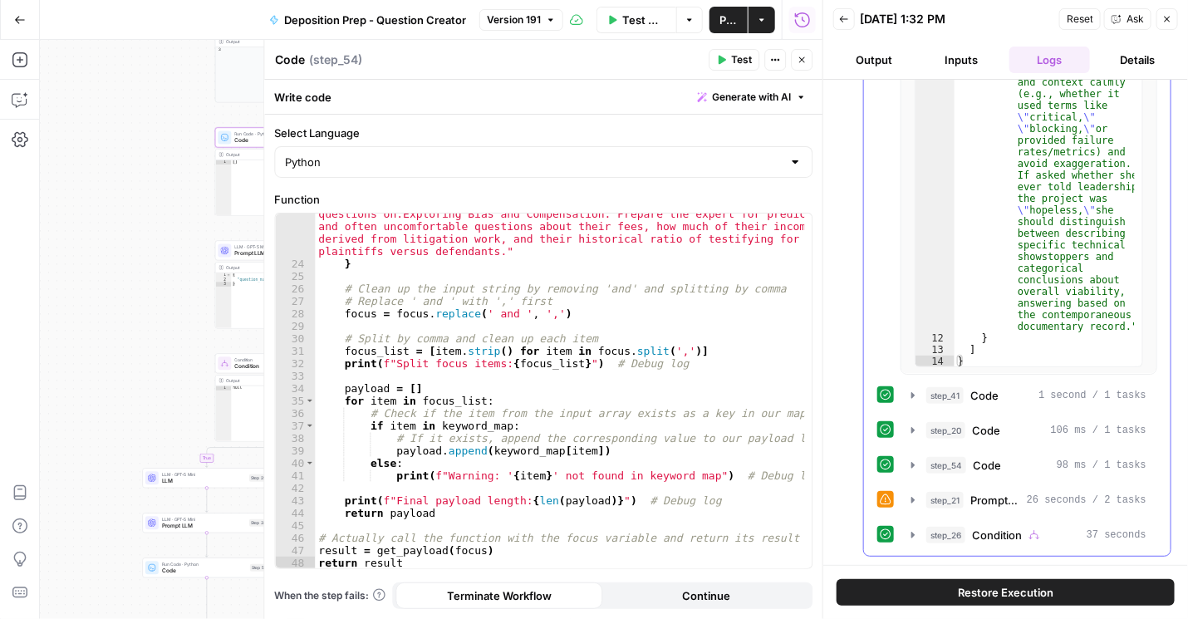
scroll to position [740, 0]
click at [850, 25] on button "Back" at bounding box center [844, 19] width 22 height 22
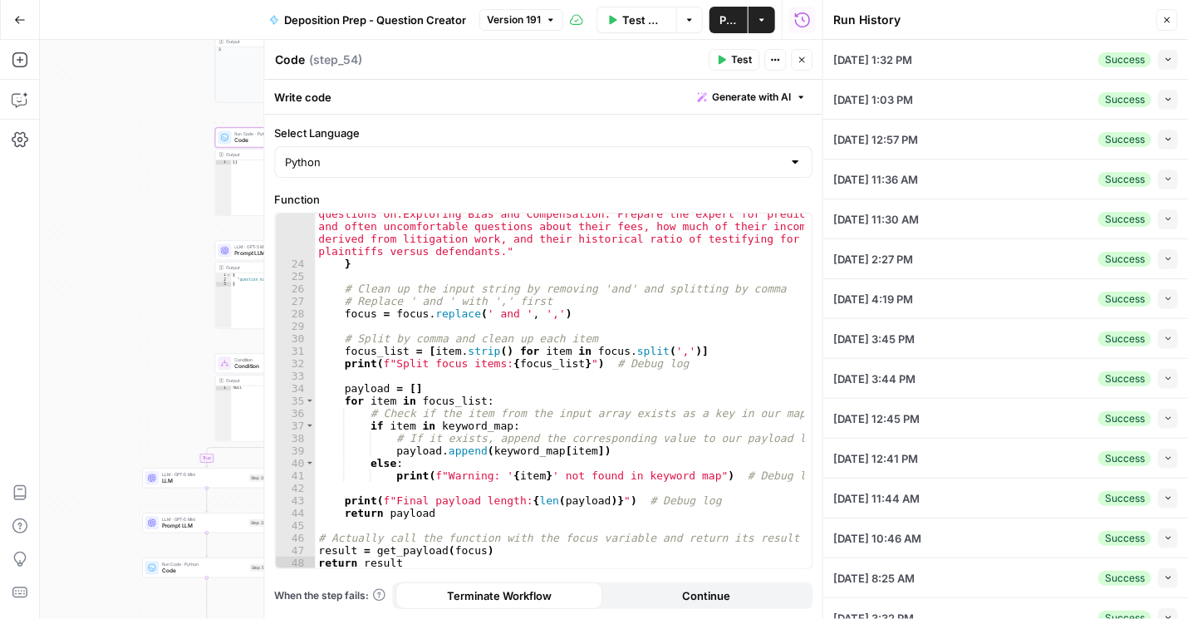
click at [1163, 137] on icon "button" at bounding box center [1167, 139] width 9 height 9
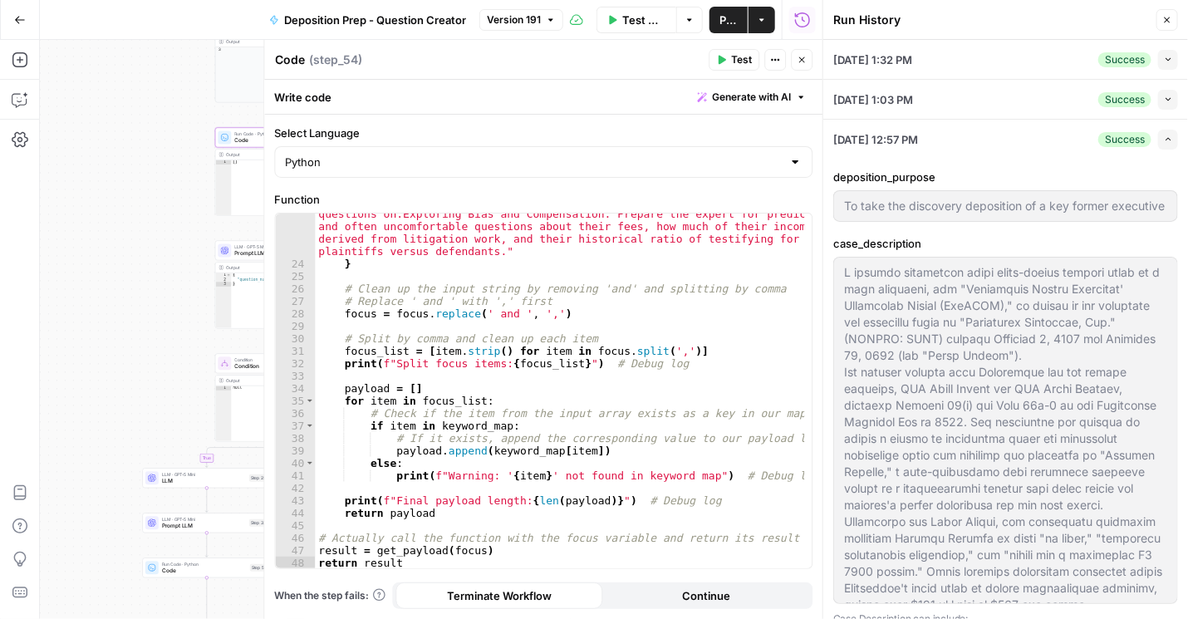
click at [1163, 99] on icon "button" at bounding box center [1167, 99] width 9 height 9
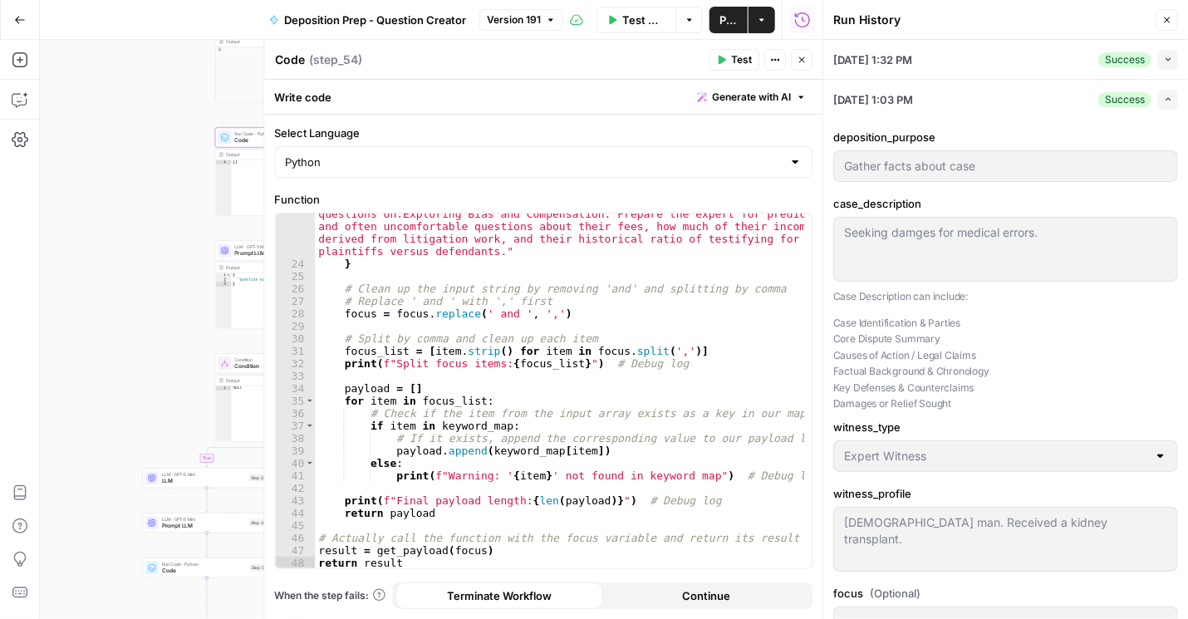
click at [1163, 97] on icon "button" at bounding box center [1167, 99] width 9 height 9
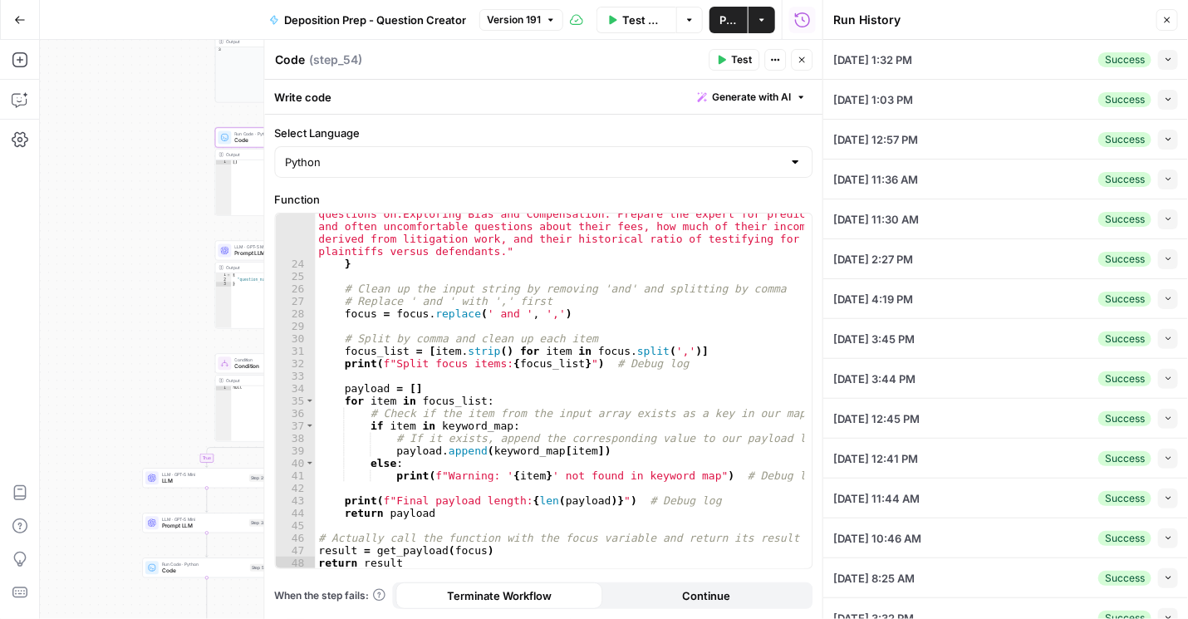
click at [1163, 137] on icon "button" at bounding box center [1167, 139] width 9 height 9
type input "To take the discovery deposition of a key former executive of the defendant cor…"
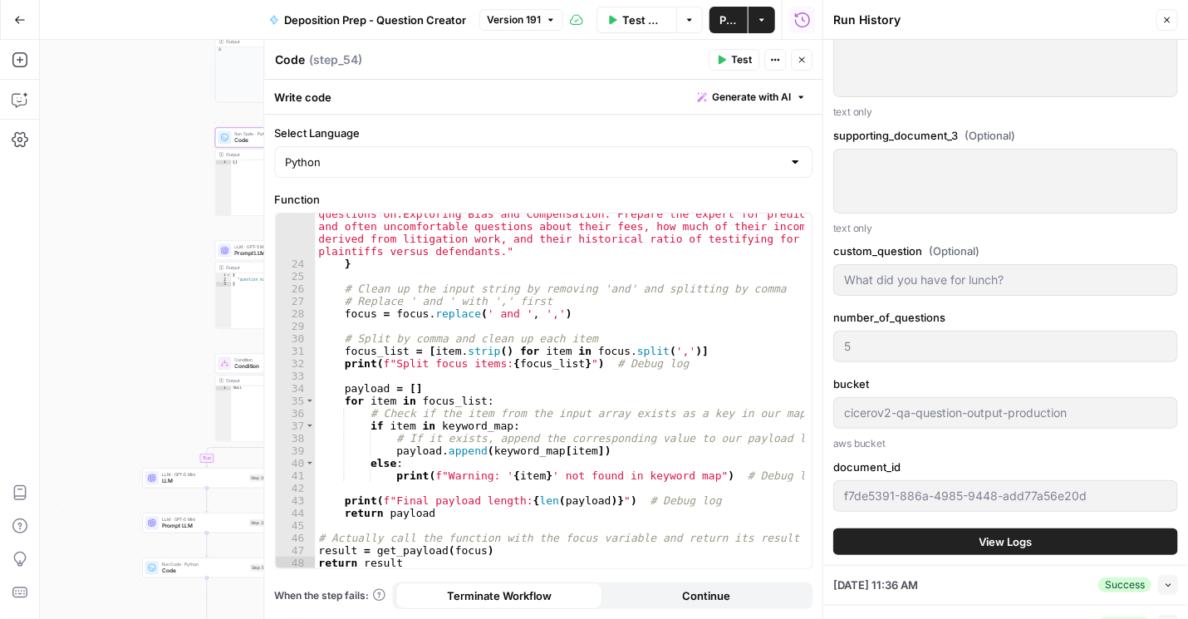
scroll to position [1850, 0]
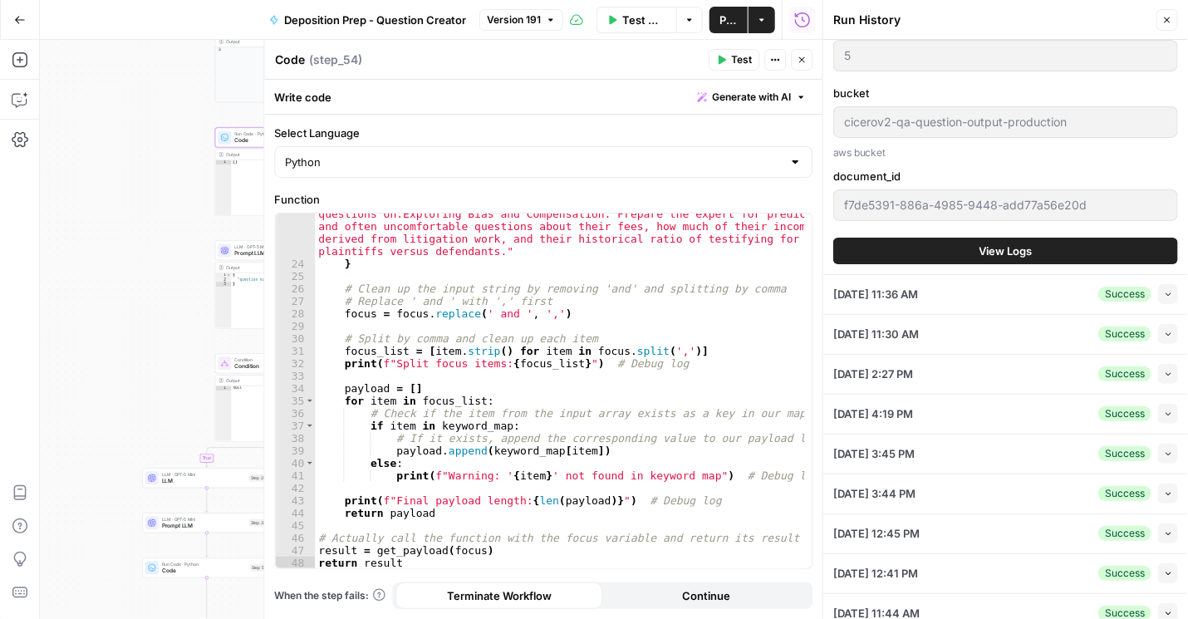
click at [1008, 249] on span "View Logs" at bounding box center [1005, 250] width 53 height 17
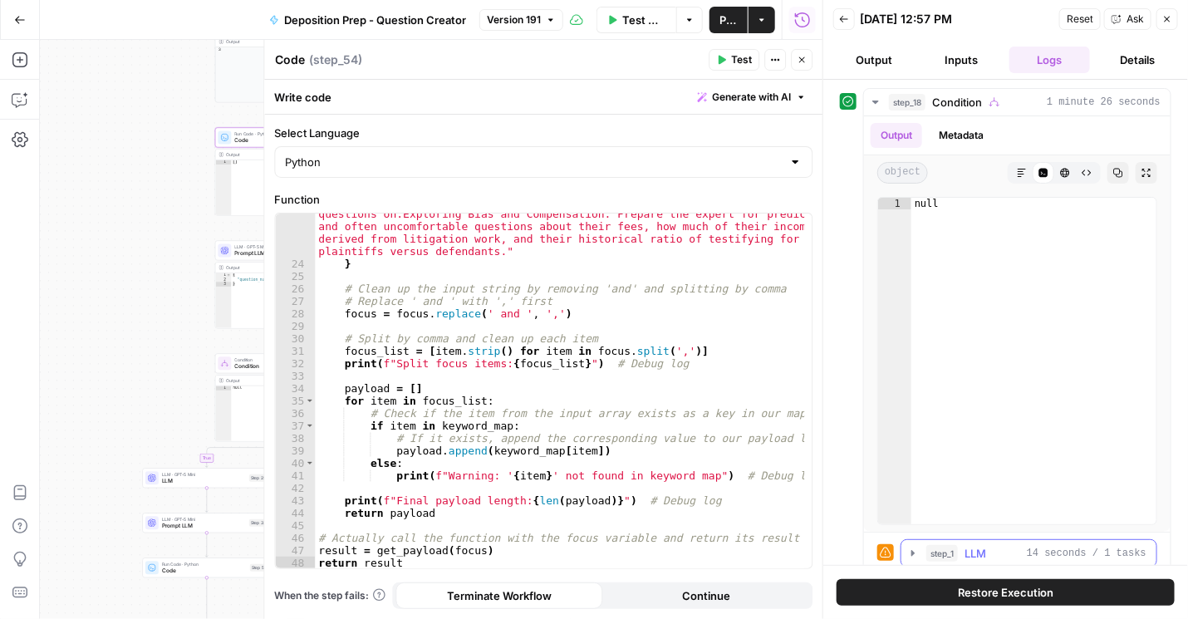
scroll to position [189, 0]
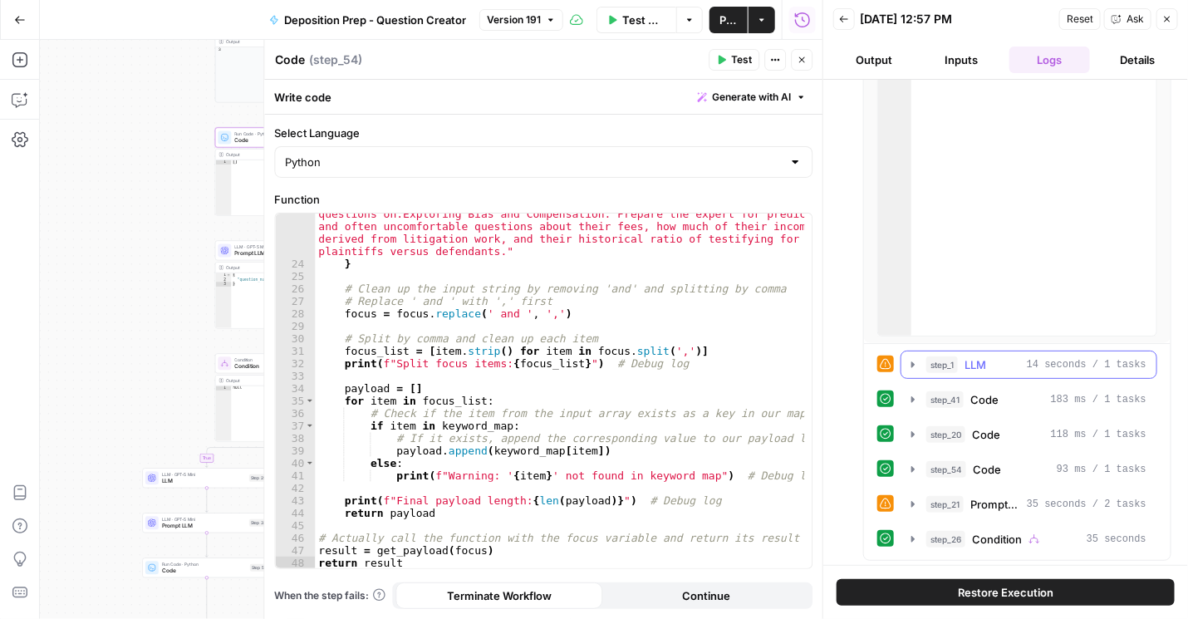
click at [915, 360] on icon "button" at bounding box center [912, 364] width 13 height 13
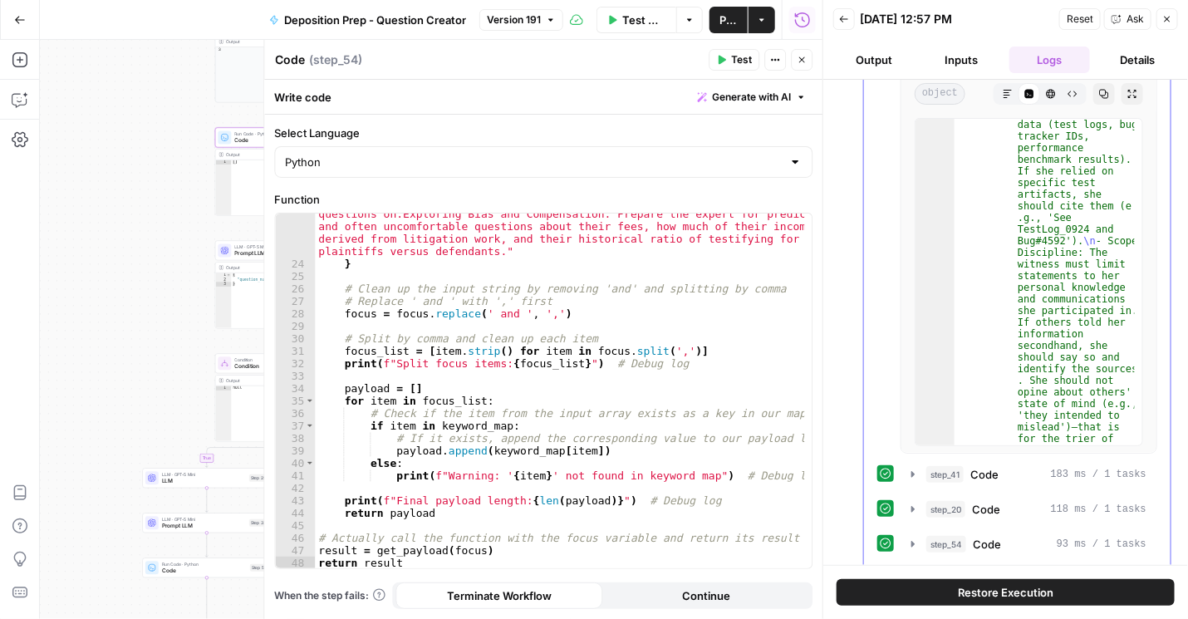
scroll to position [740, 0]
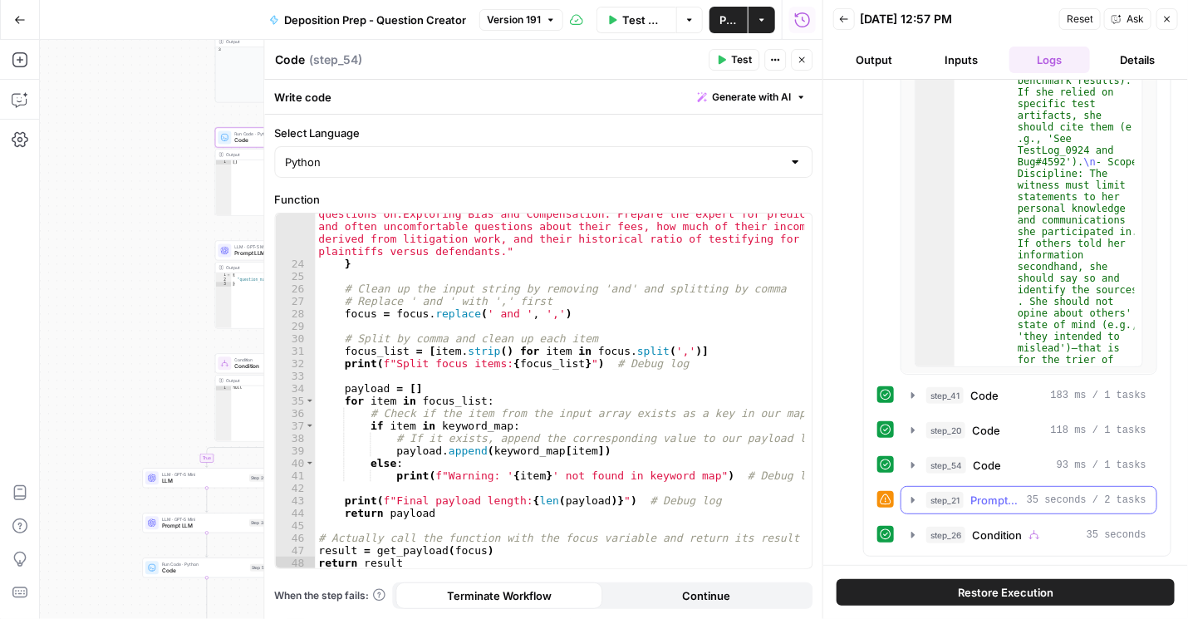
click at [908, 502] on icon "button" at bounding box center [912, 499] width 13 height 13
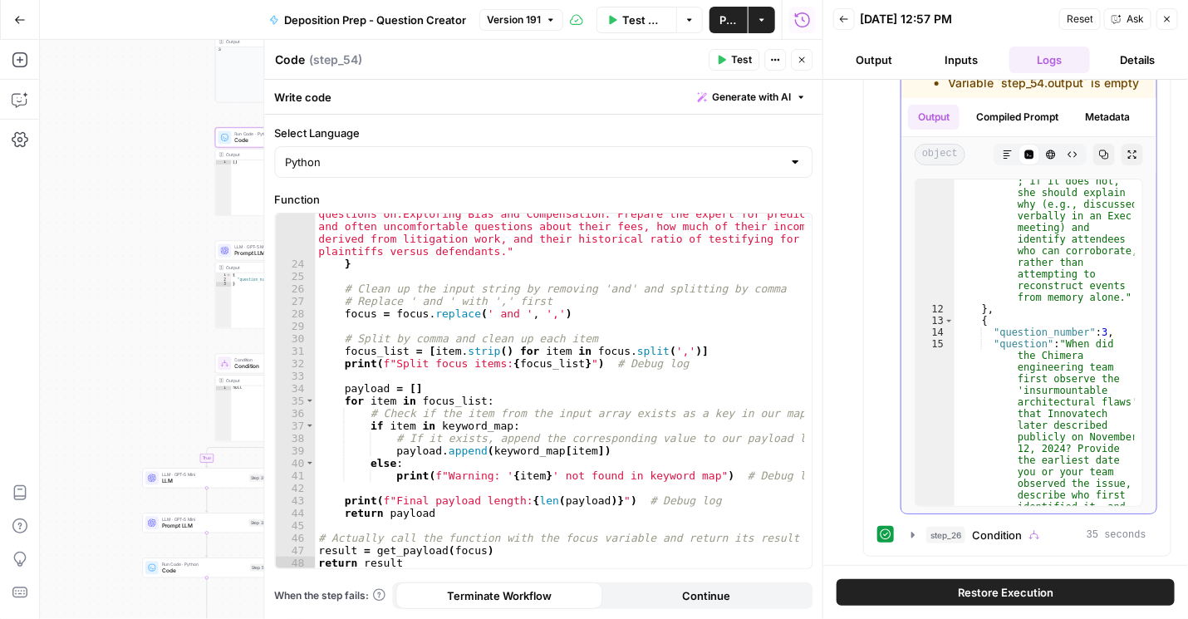
scroll to position [2875, 0]
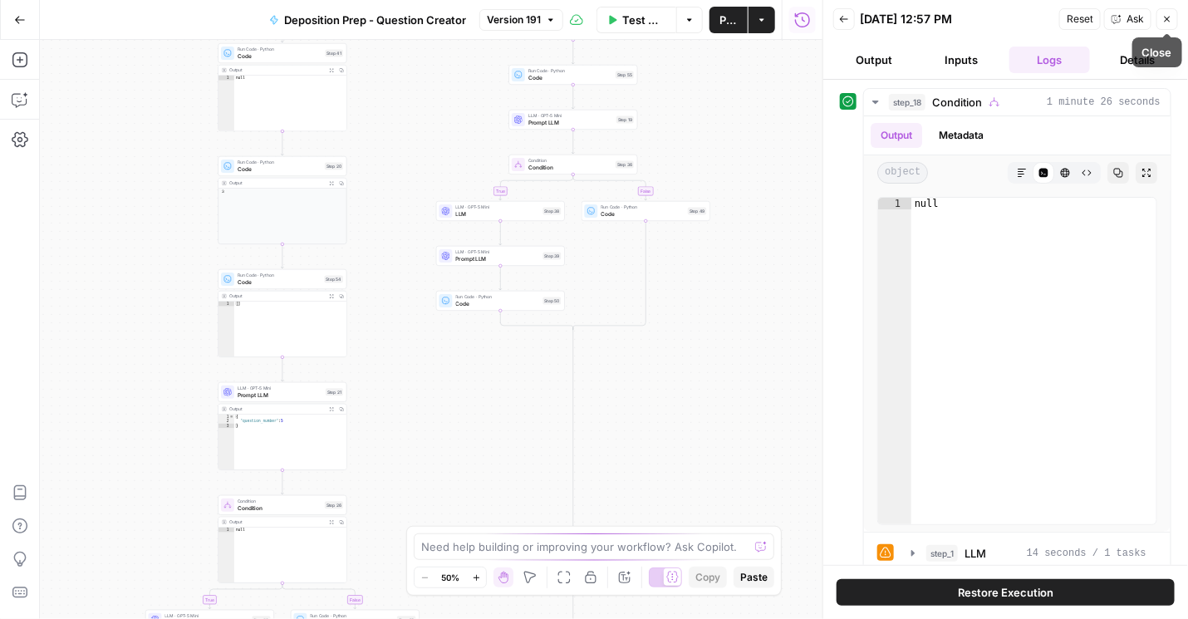
click at [838, 15] on button "Back" at bounding box center [844, 19] width 22 height 22
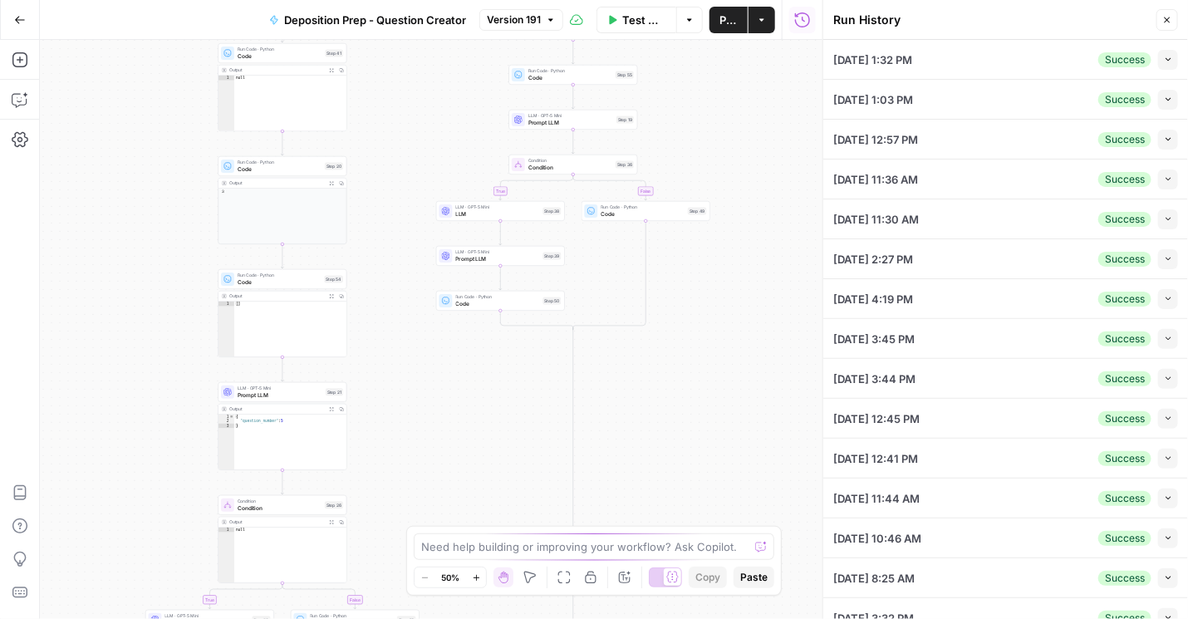
click at [1158, 61] on button "Collapse" at bounding box center [1168, 60] width 20 height 20
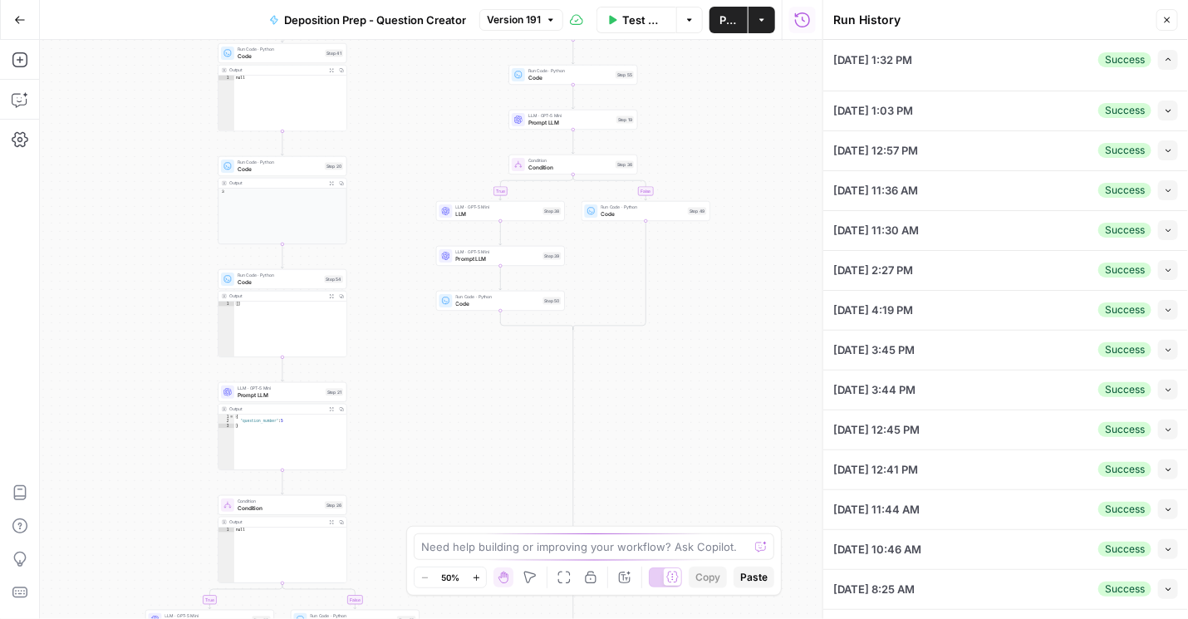
type textarea "A federal securities fraud class-action lawsuit filed by a lead plaintiff, the …"
type textarea "Name: [PERSON_NAME] "[PERSON_NAME]" [PERSON_NAME] Title: Former Senior Vice Pre…"
type textarea "Innovatech Solutions, Inc. (INVT) Q2 2024 Earnings Call Date: [DATE] Operator: …"
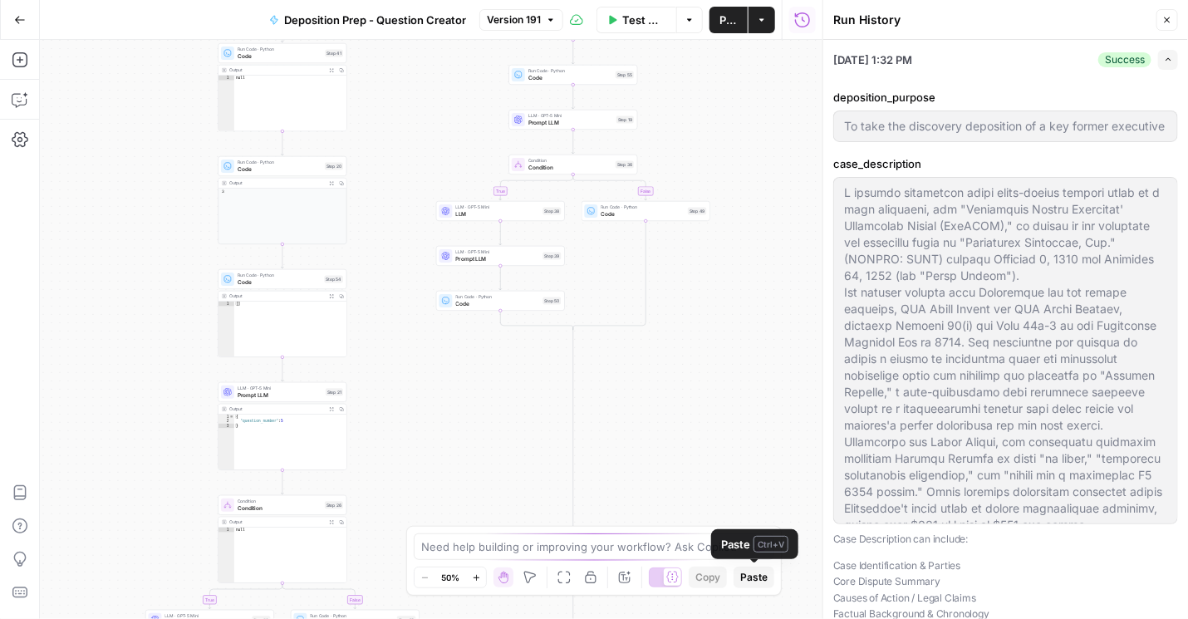
scroll to position [284, 0]
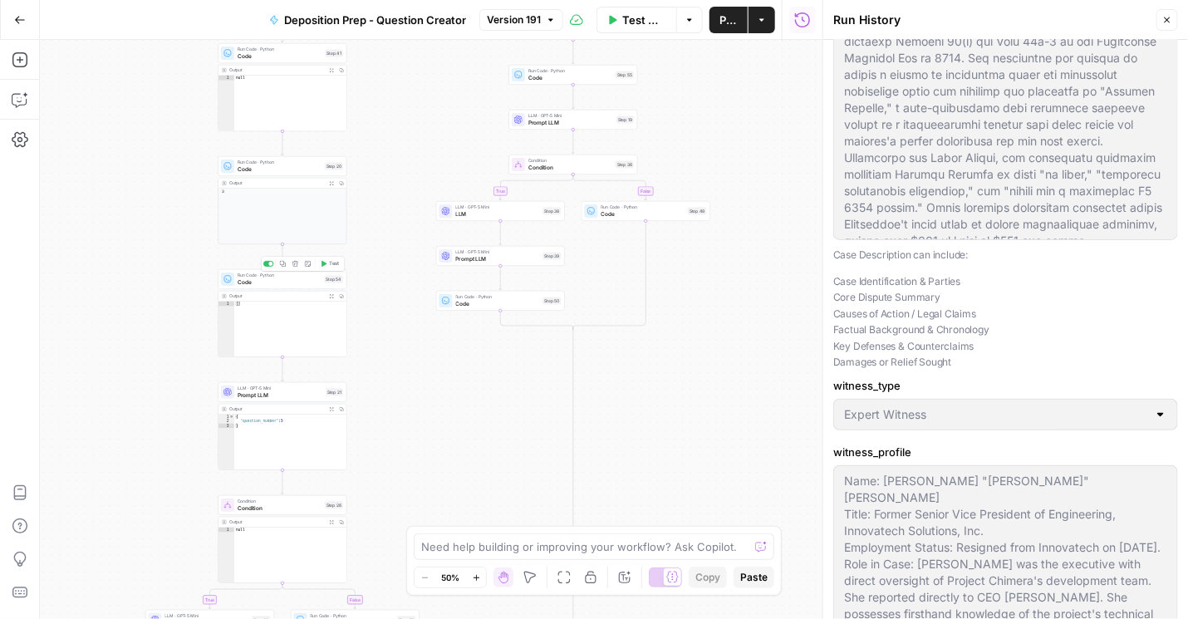
click at [275, 279] on span "Code" at bounding box center [280, 282] width 84 height 8
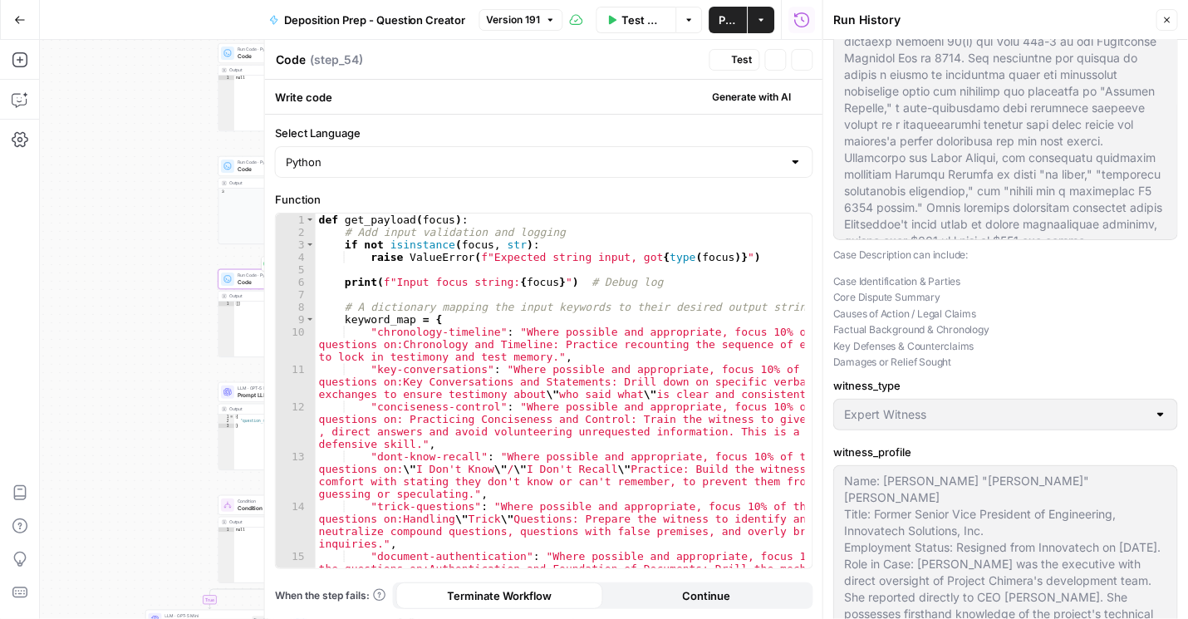
type input "To take the discovery deposition of a key former executive of the defendant cor…"
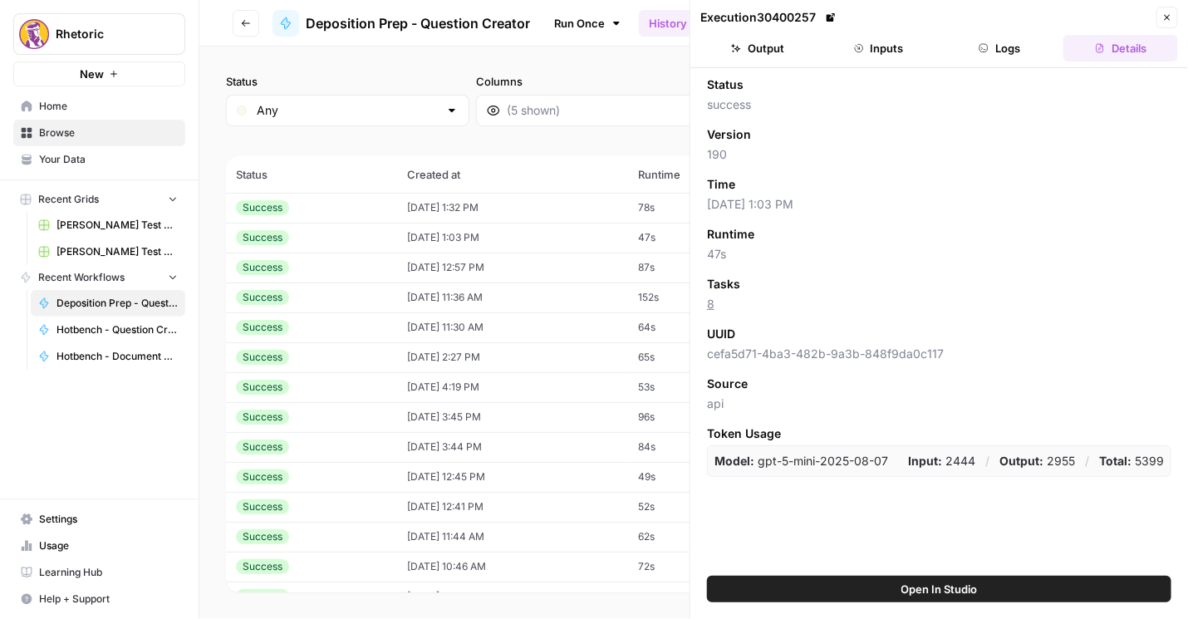
click at [904, 47] on button "Inputs" at bounding box center [878, 48] width 115 height 27
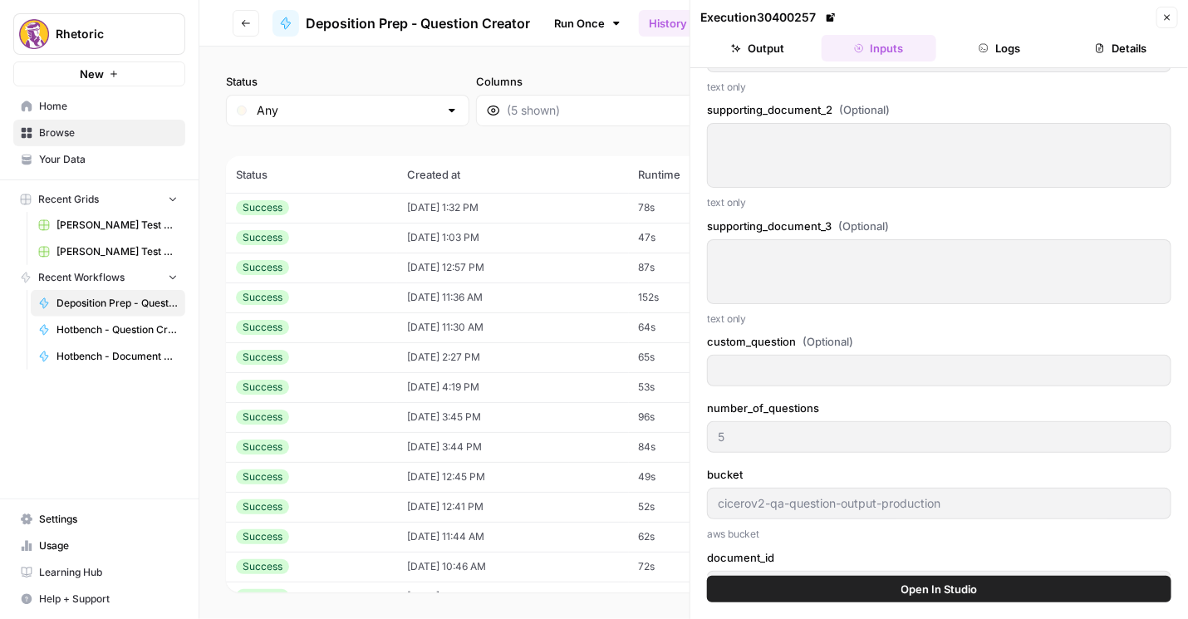
scroll to position [616, 0]
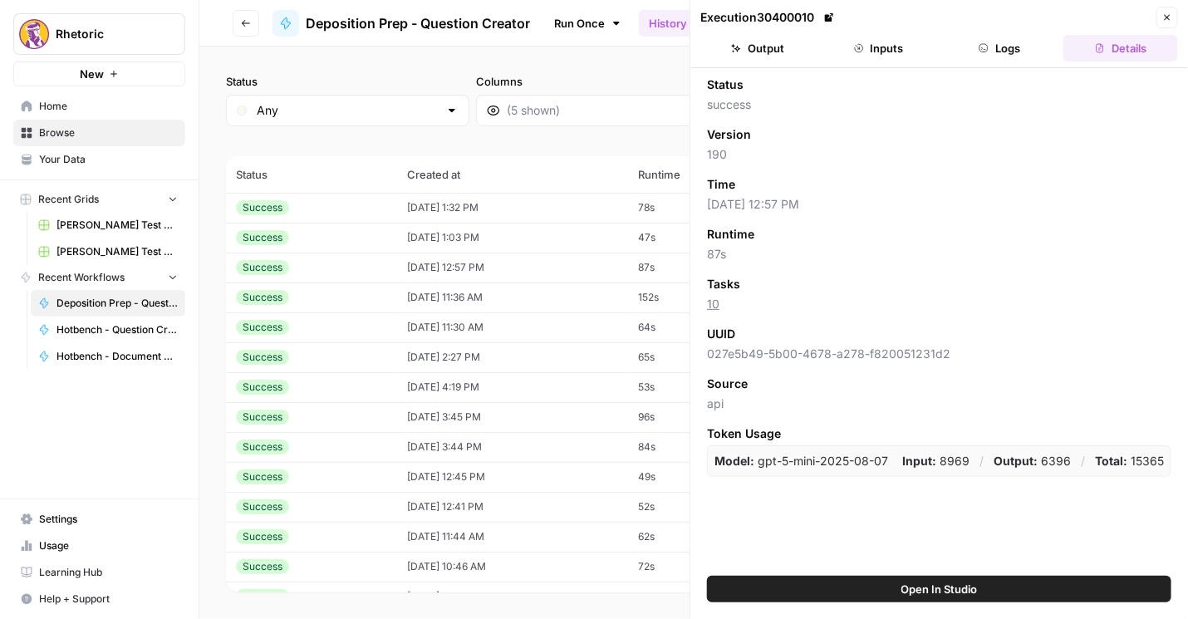
click at [885, 47] on button "Inputs" at bounding box center [878, 48] width 115 height 27
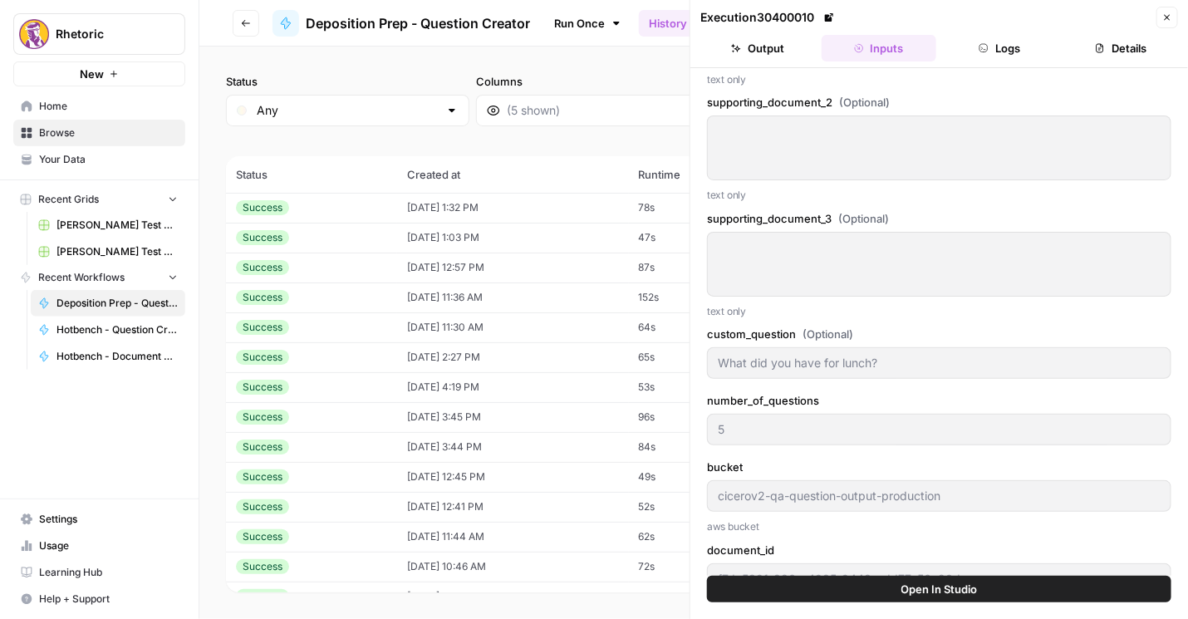
scroll to position [1281, 0]
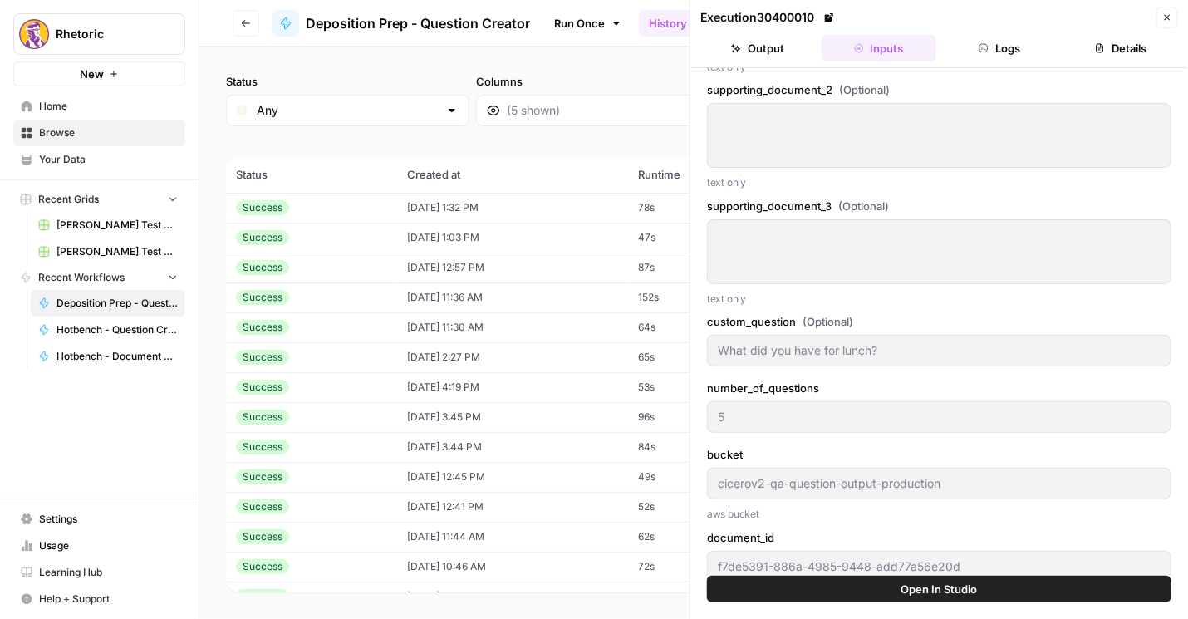
click at [928, 585] on span "Open In Studio" at bounding box center [939, 588] width 76 height 17
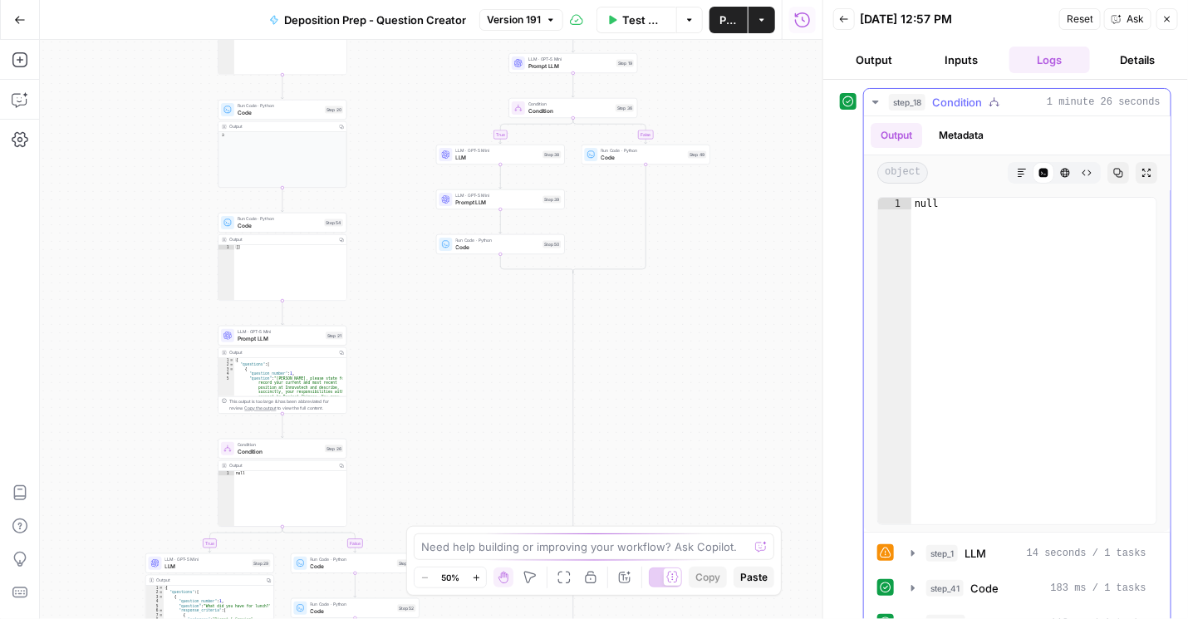
scroll to position [135, 0]
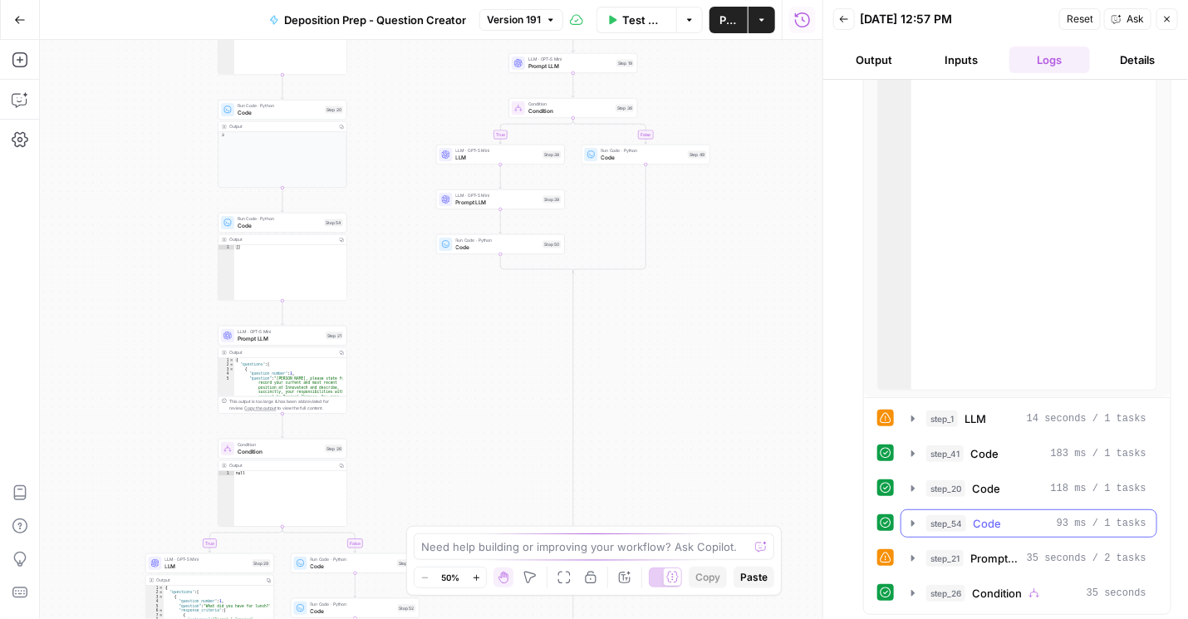
click at [907, 521] on icon "button" at bounding box center [912, 523] width 13 height 13
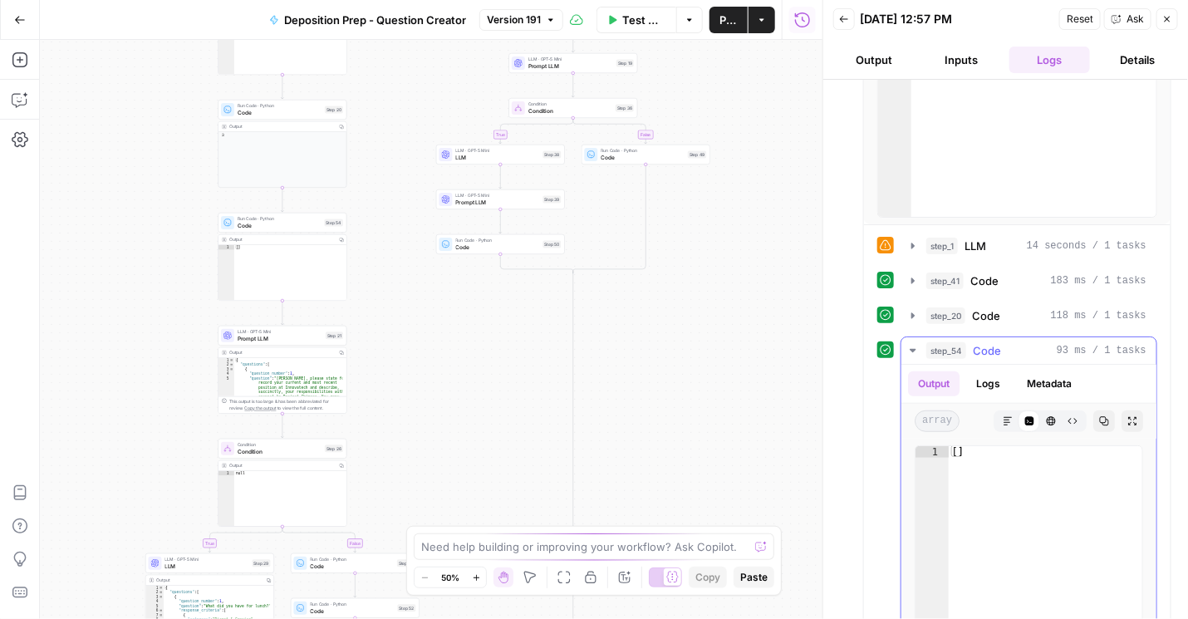
scroll to position [419, 0]
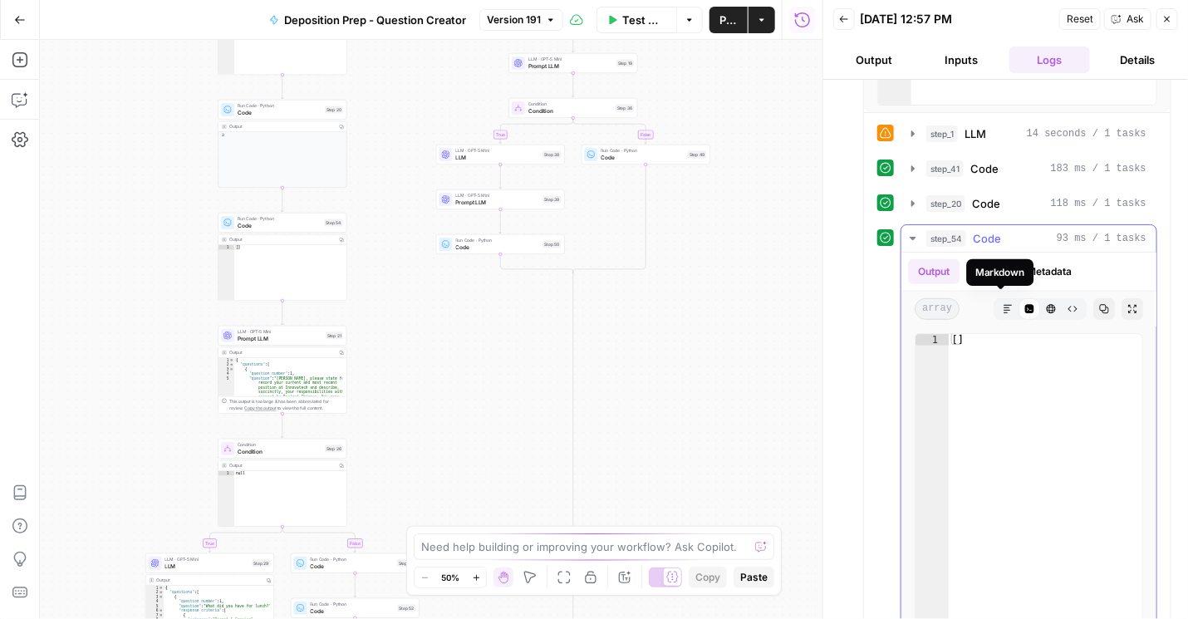
click at [992, 274] on div "Markdown" at bounding box center [1000, 272] width 49 height 15
click at [999, 272] on button "Logs" at bounding box center [988, 271] width 44 height 25
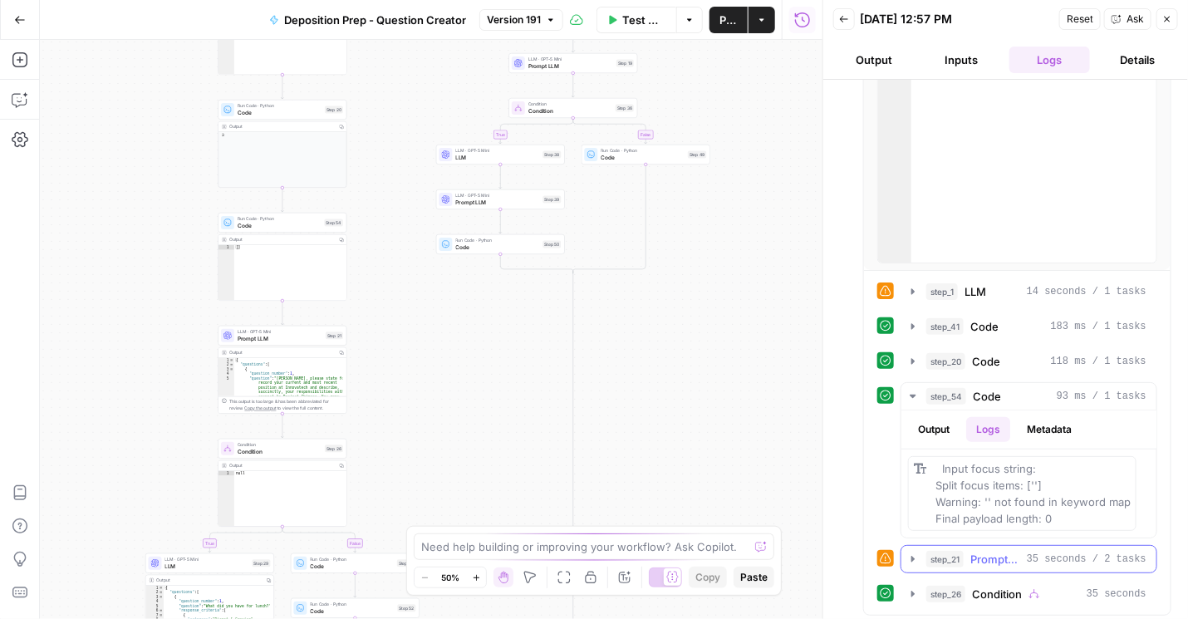
click at [910, 558] on icon "button" at bounding box center [912, 558] width 13 height 13
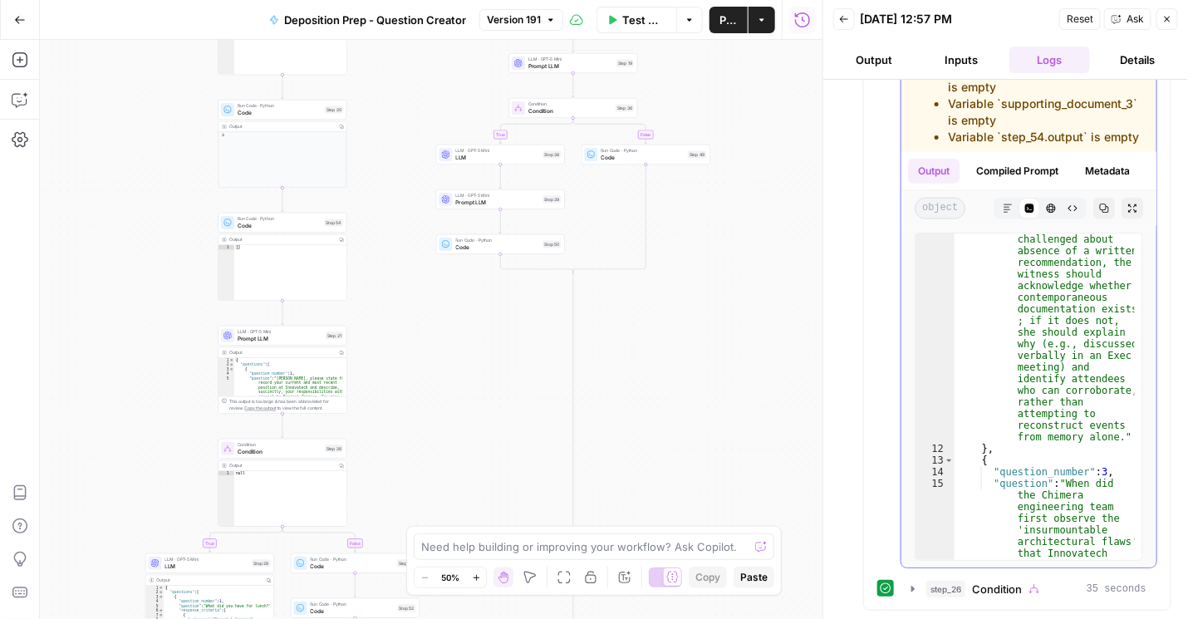
scroll to position [2847, 0]
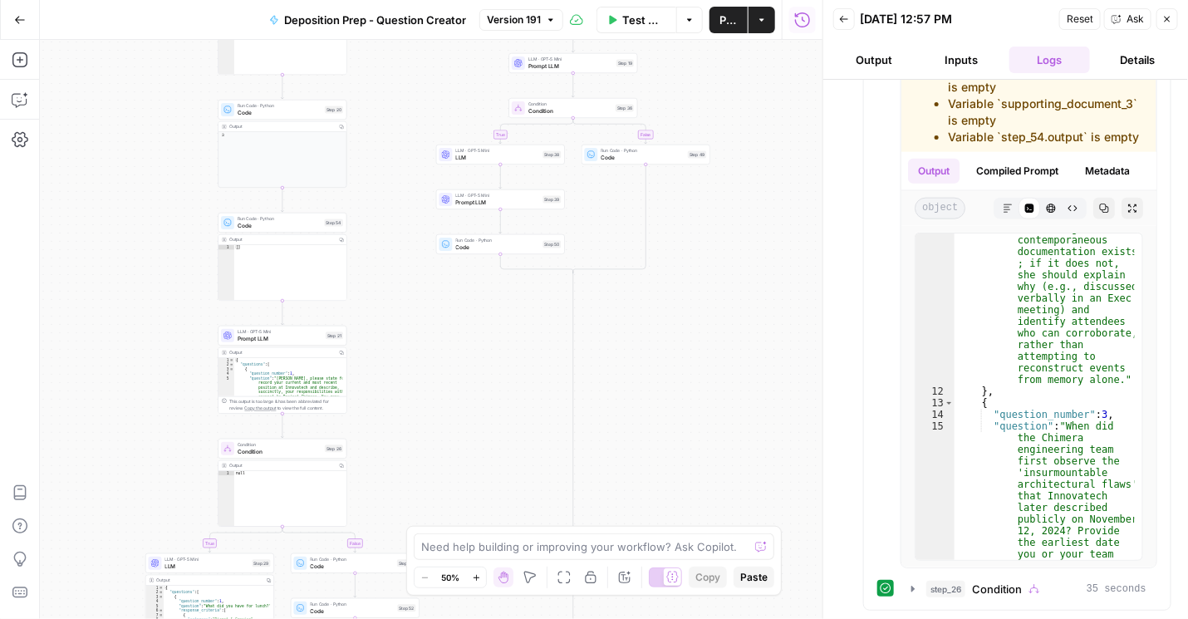
click at [399, 211] on div "true false true false true false Workflow Set Inputs Inputs Condition Condition…" at bounding box center [431, 329] width 782 height 579
click at [844, 20] on icon "button" at bounding box center [844, 19] width 10 height 10
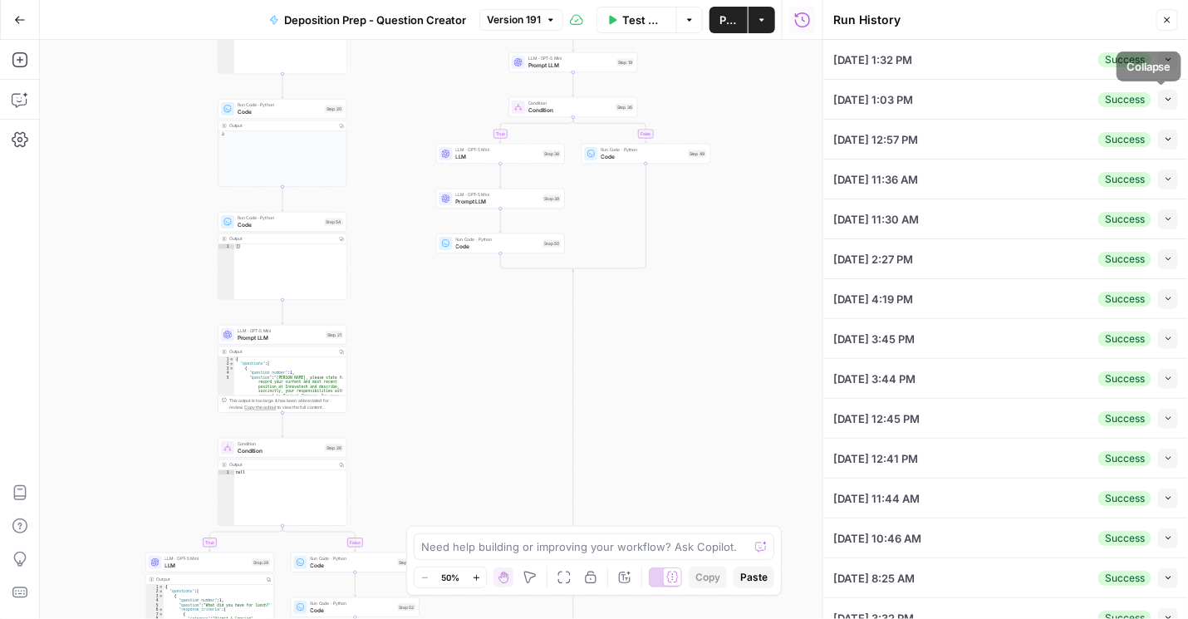
click at [1158, 93] on button "Collapse" at bounding box center [1168, 100] width 20 height 20
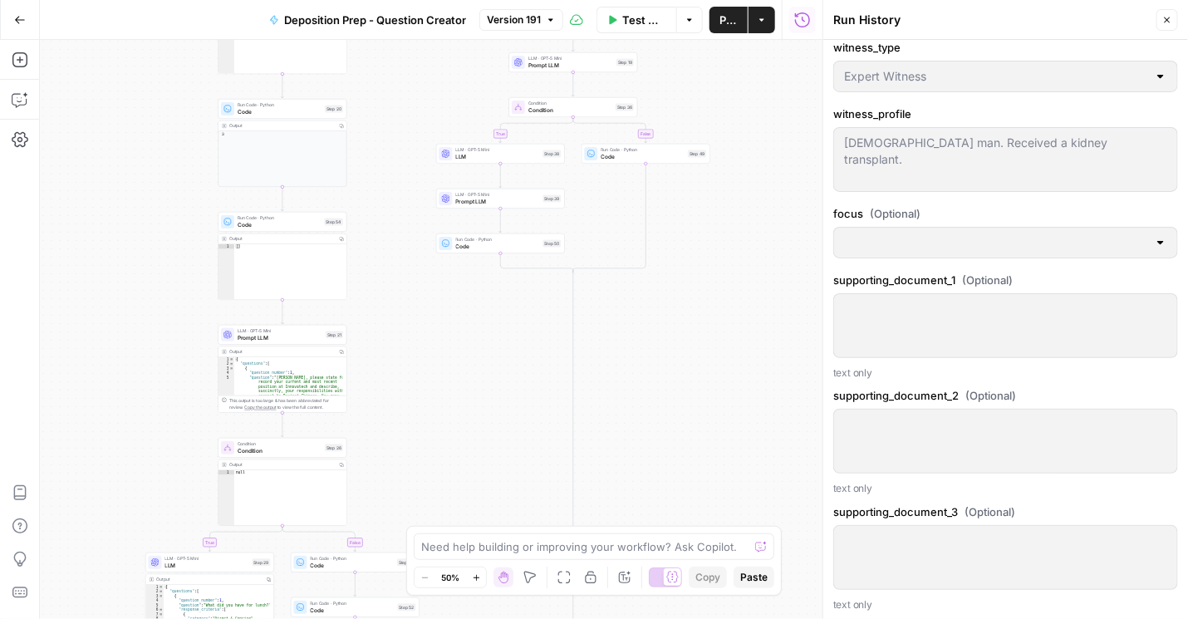
scroll to position [712, 0]
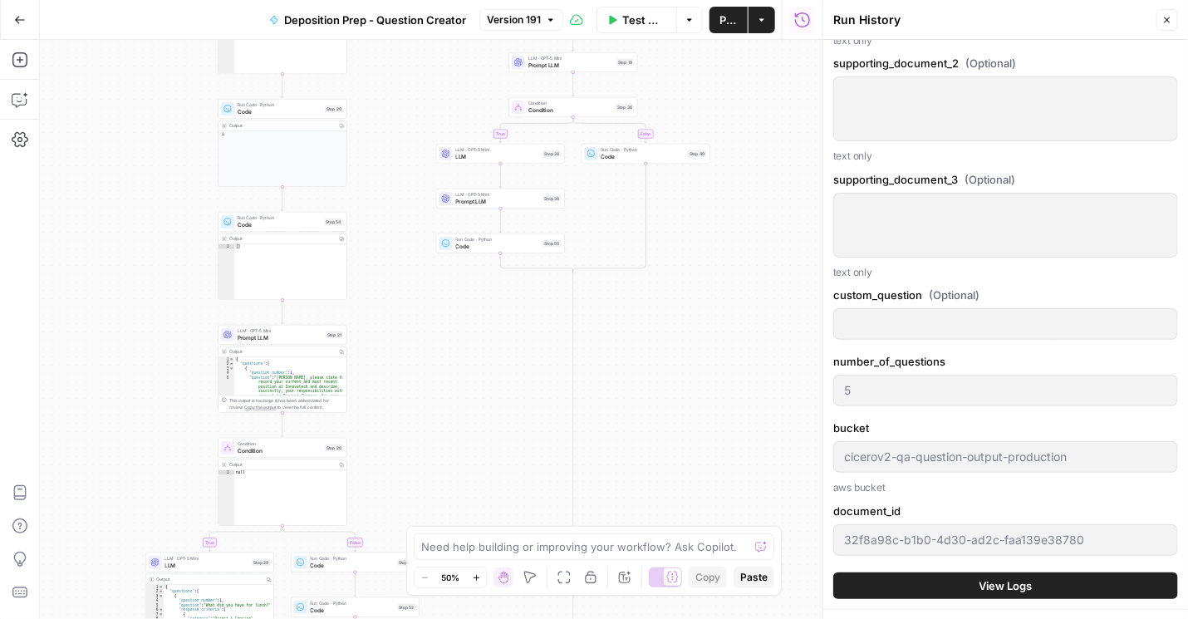
click at [989, 577] on span "View Logs" at bounding box center [1005, 585] width 53 height 17
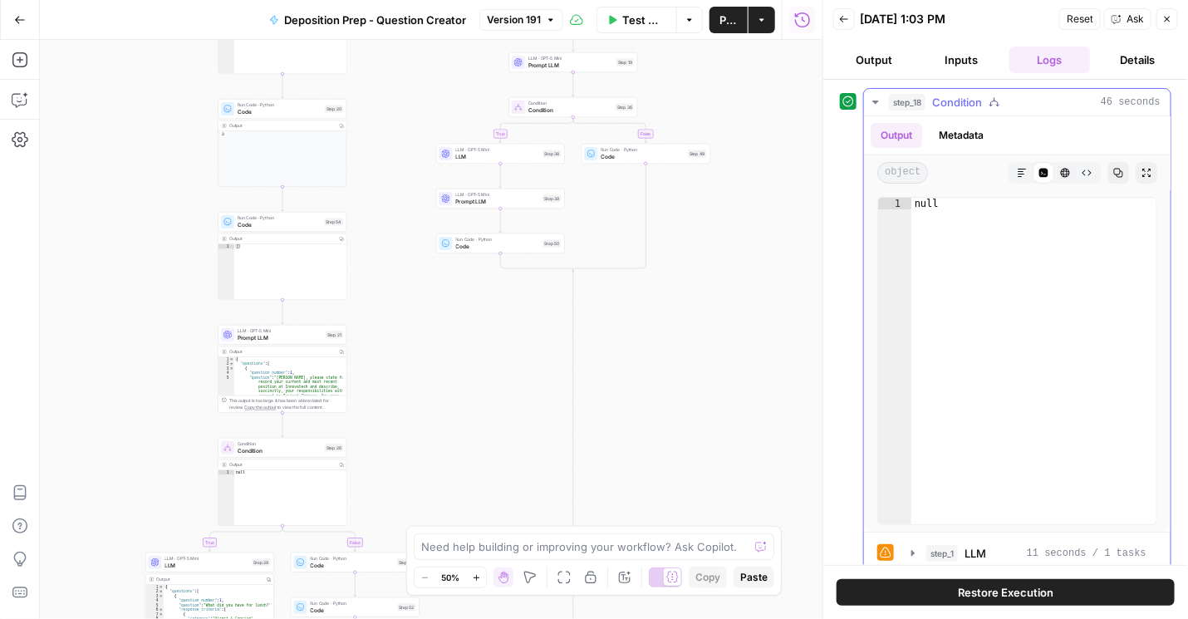
scroll to position [189, 0]
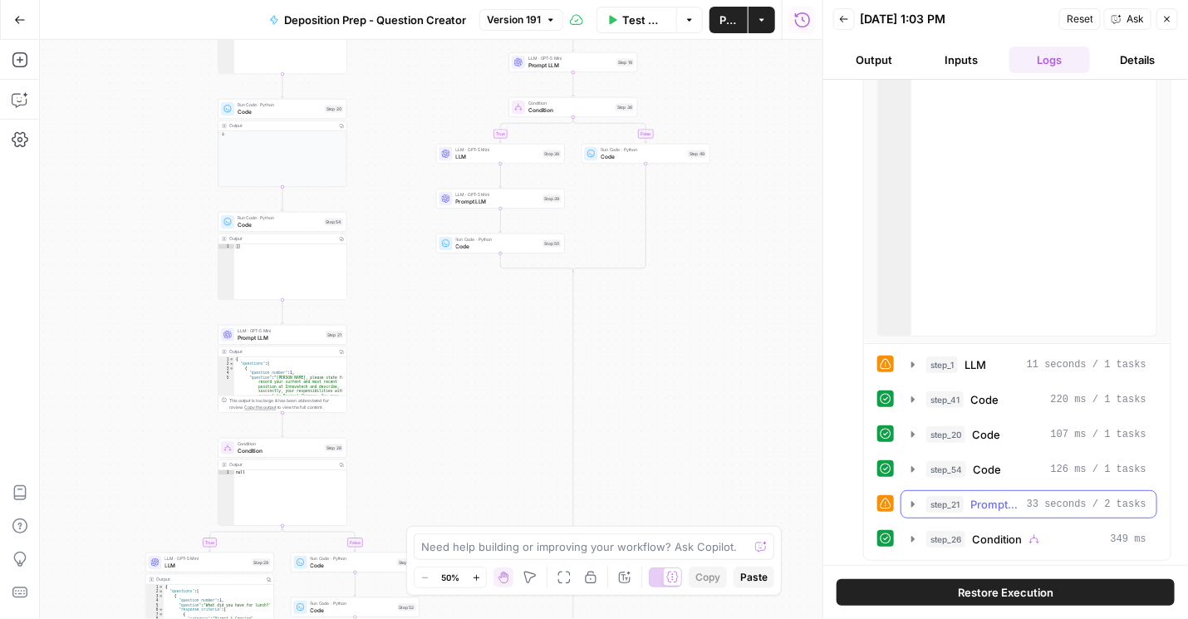
click at [908, 487] on div "step_1 LLM 11 seconds / 1 tasks step_41 Code 220 ms / 1 tasks step_20 Code 107 …" at bounding box center [1017, 451] width 280 height 203
click at [908, 497] on icon "button" at bounding box center [912, 503] width 13 height 13
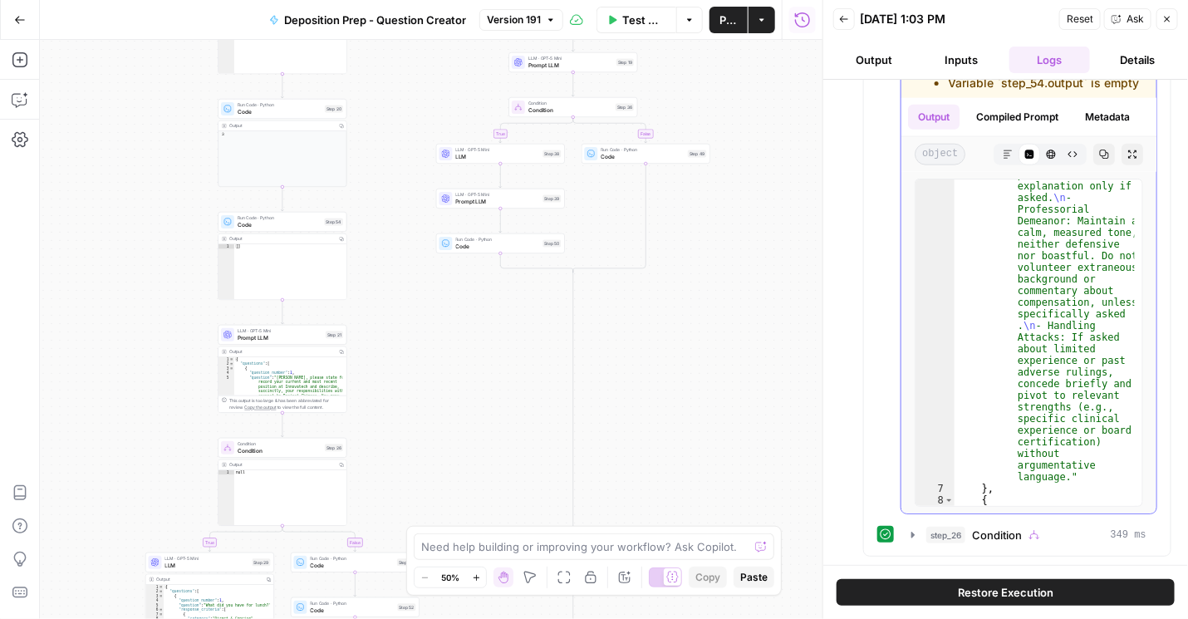
scroll to position [1081, 0]
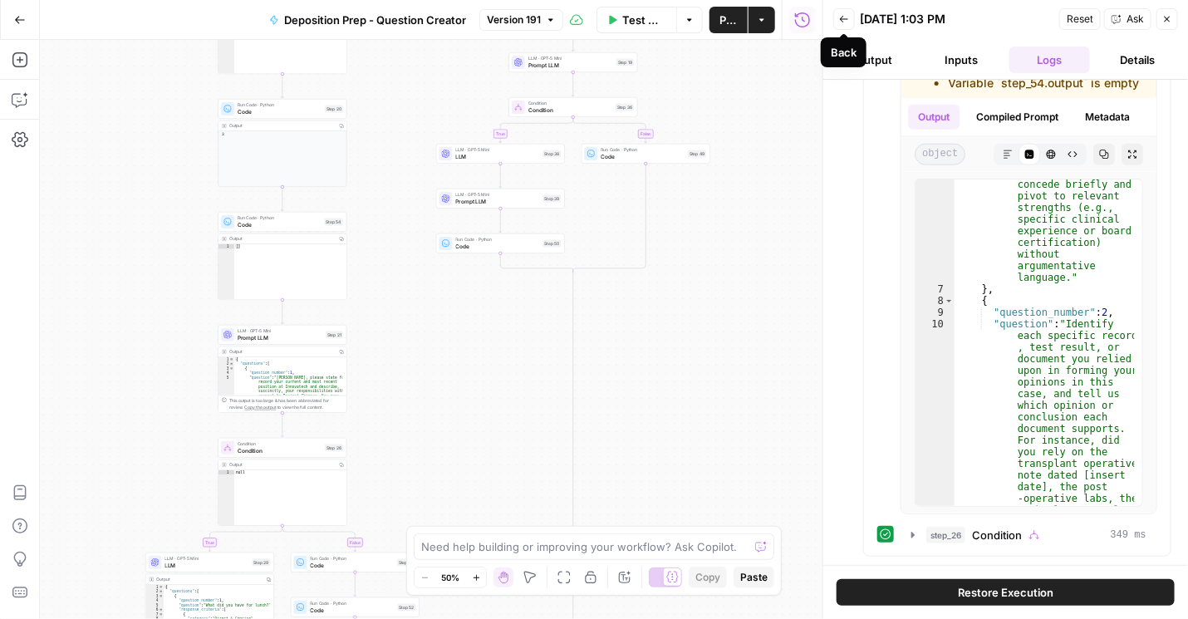
click at [844, 23] on button "Back" at bounding box center [844, 19] width 22 height 22
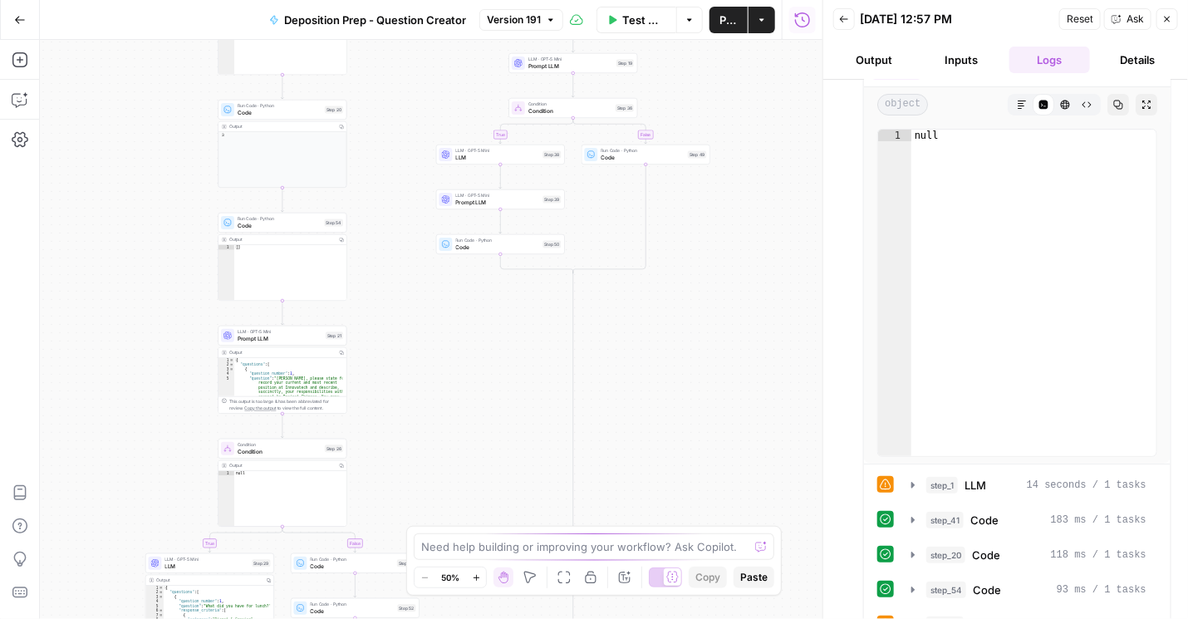
scroll to position [135, 0]
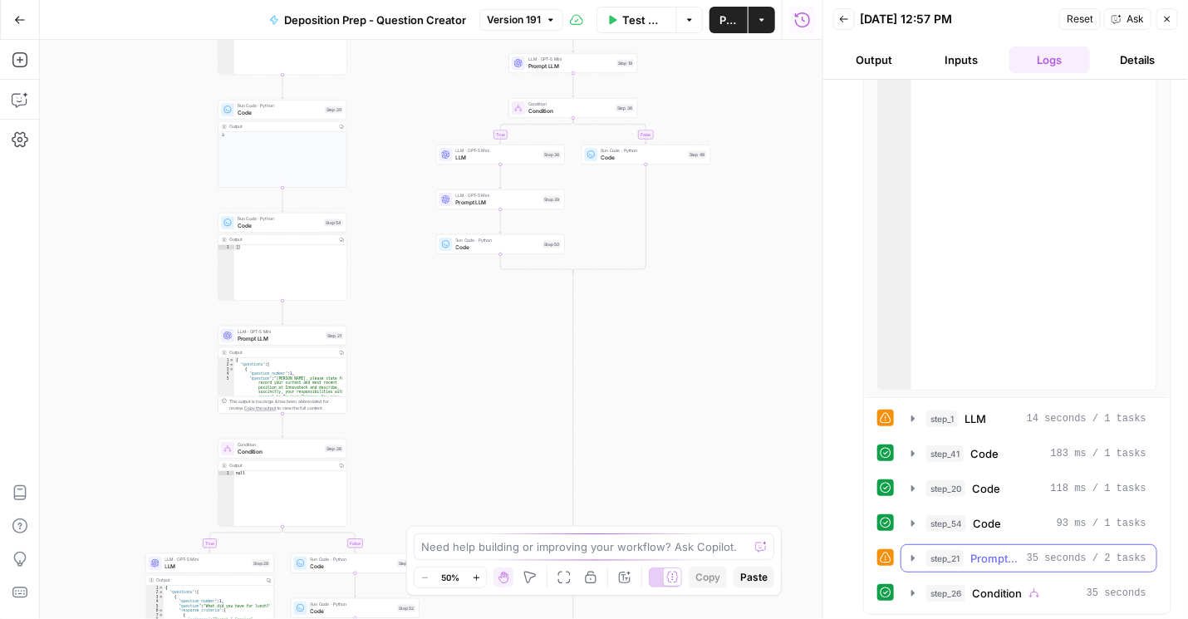
click at [915, 557] on icon "button" at bounding box center [912, 557] width 13 height 13
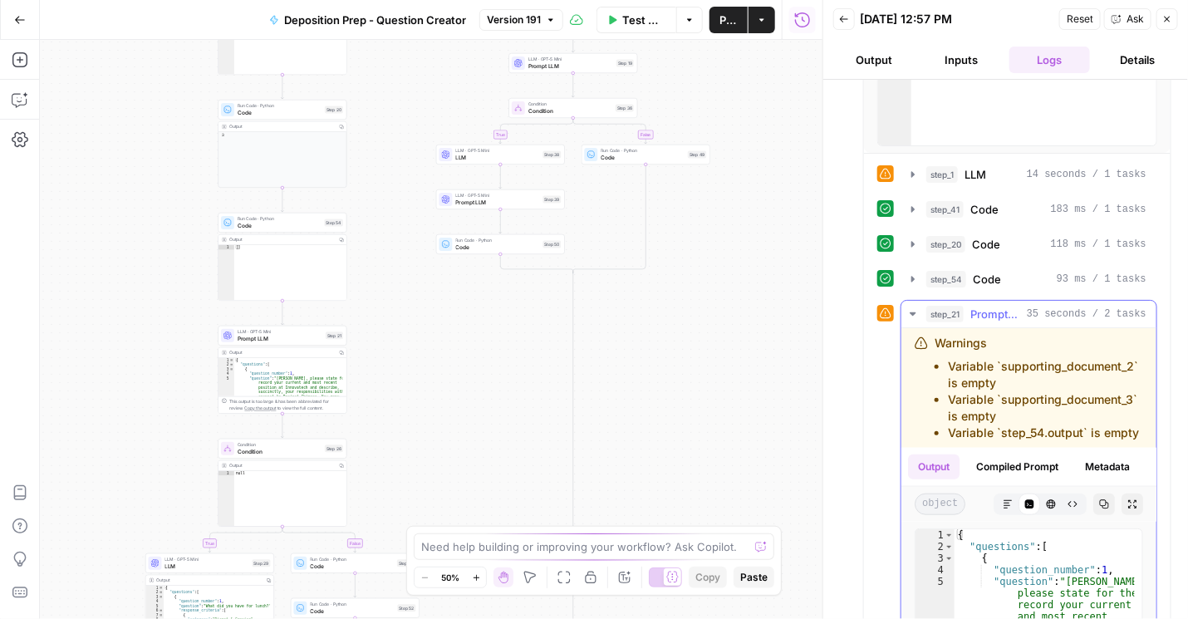
scroll to position [467, 0]
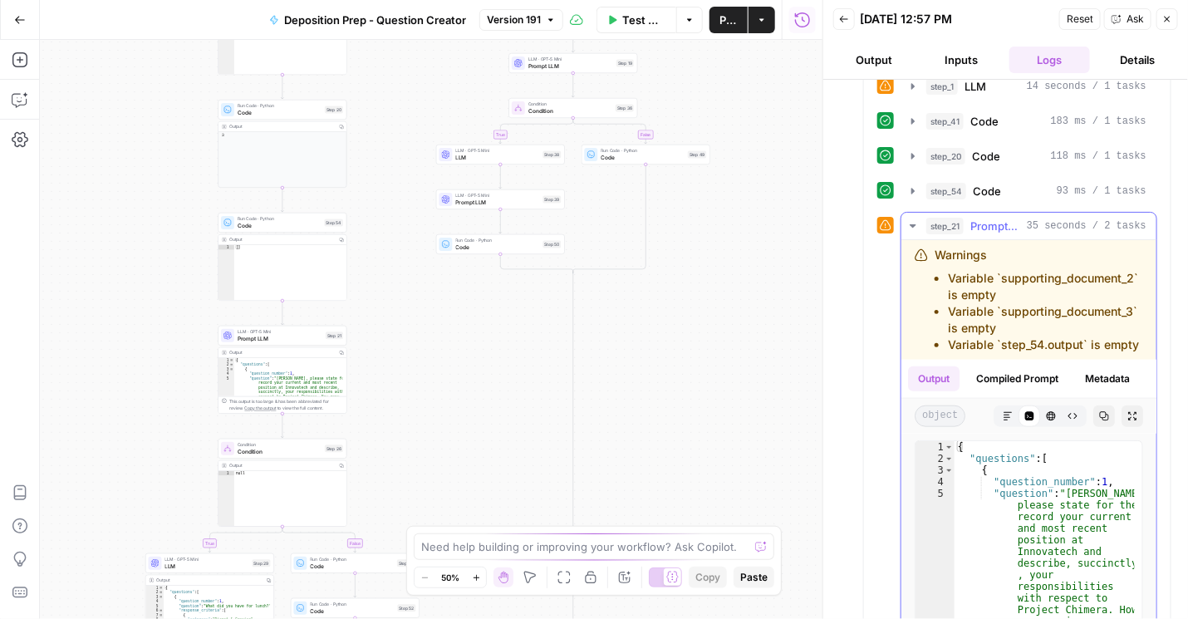
click at [1012, 391] on button "Compiled Prompt" at bounding box center [1017, 378] width 102 height 25
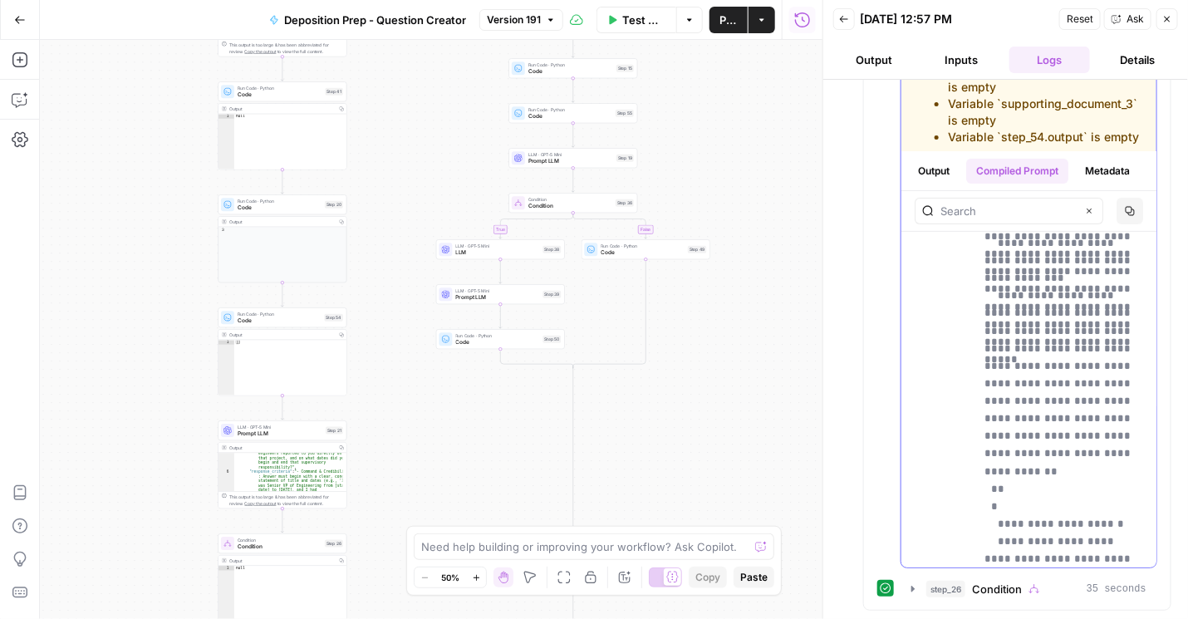
scroll to position [7762, 0]
click at [296, 432] on span "Prompt LLM" at bounding box center [280, 433] width 85 height 8
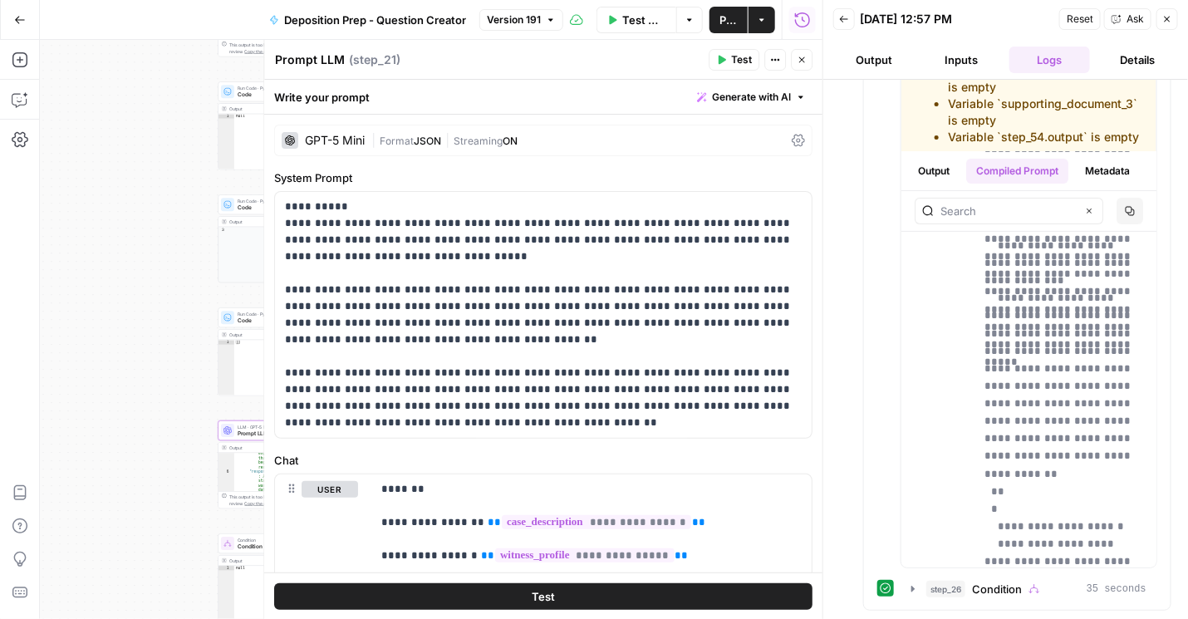
click at [792, 138] on icon at bounding box center [798, 141] width 13 height 12
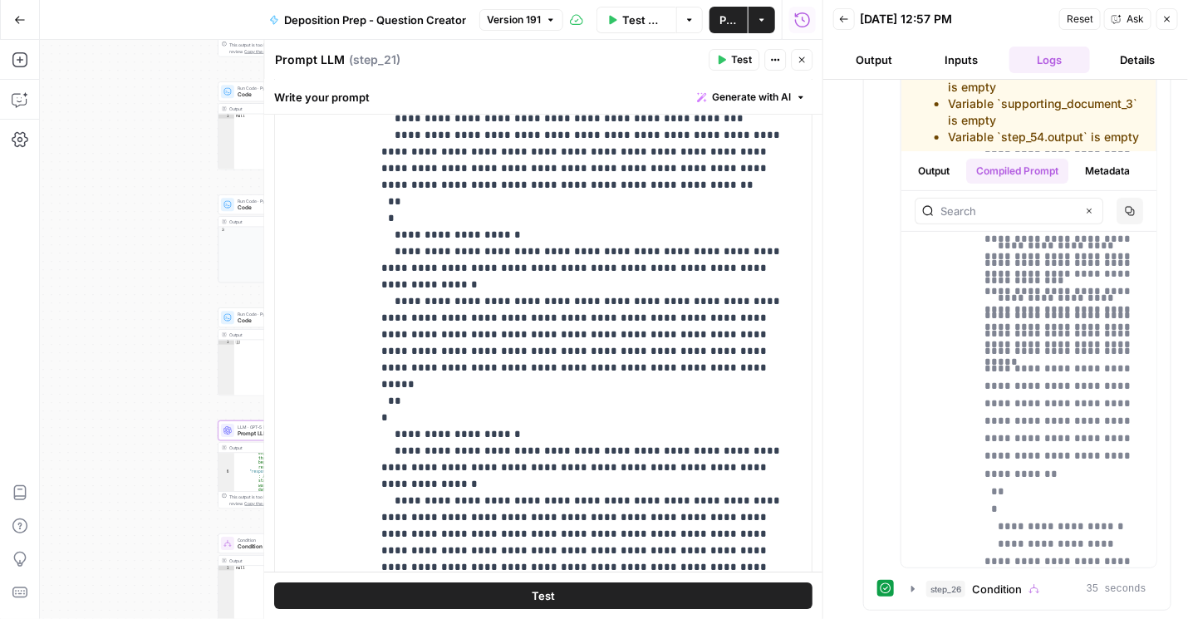
scroll to position [1708, 0]
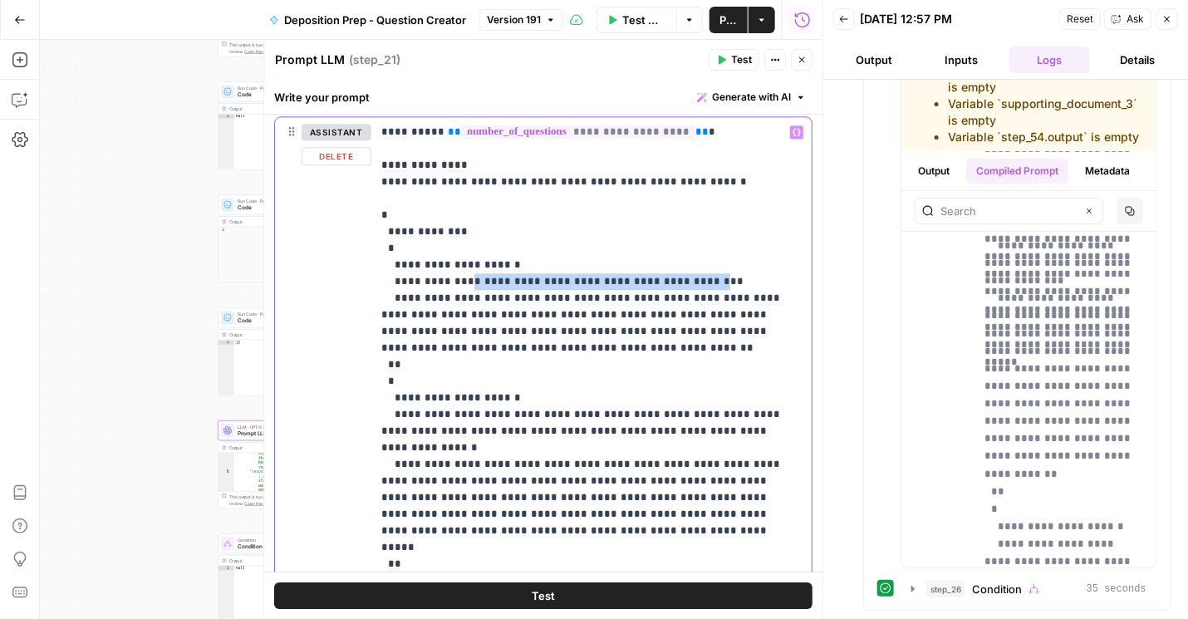
drag, startPoint x: 671, startPoint y: 277, endPoint x: 459, endPoint y: 282, distance: 211.8
click at [459, 282] on p "**********" at bounding box center [588, 431] width 414 height 615
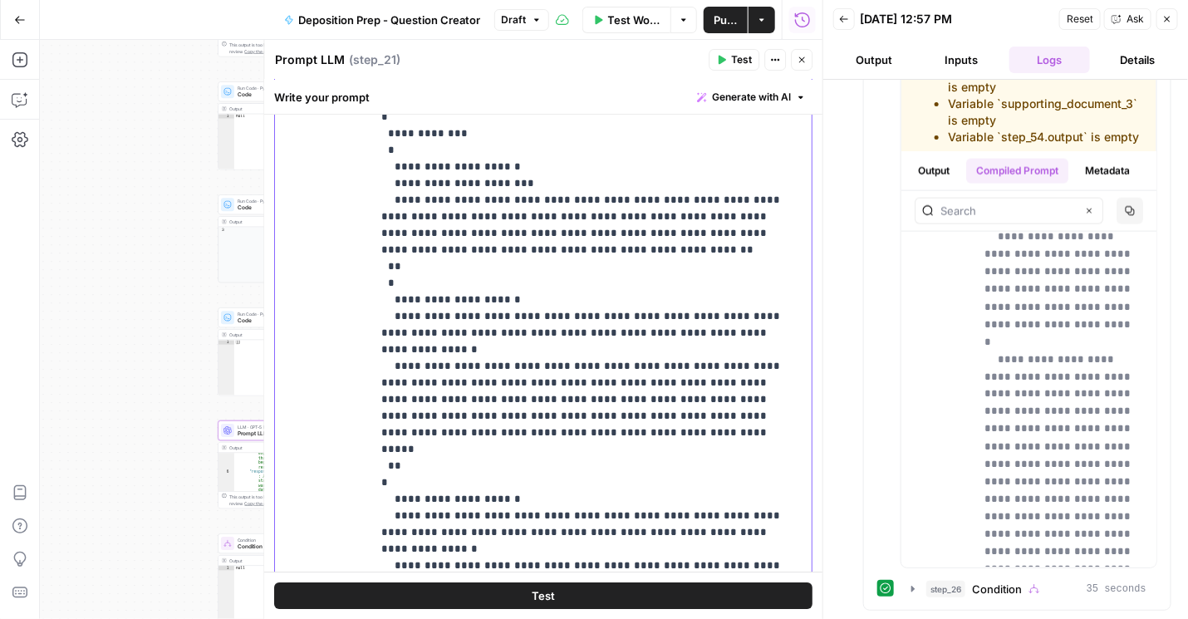
scroll to position [1965, 0]
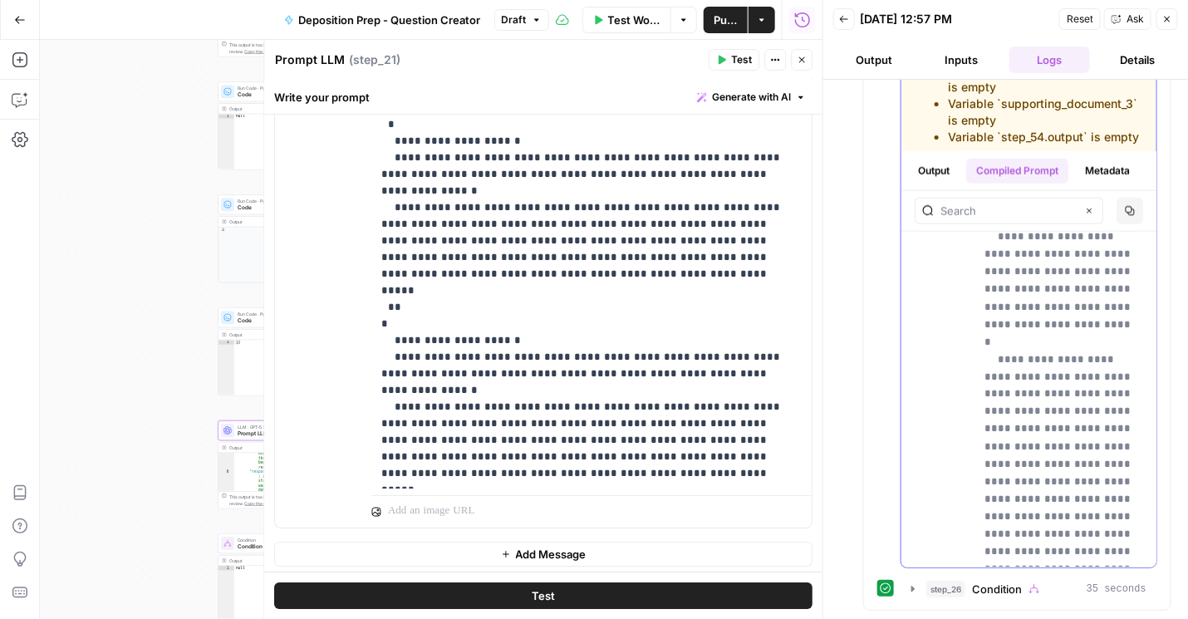
click at [945, 174] on button "Output" at bounding box center [933, 171] width 51 height 25
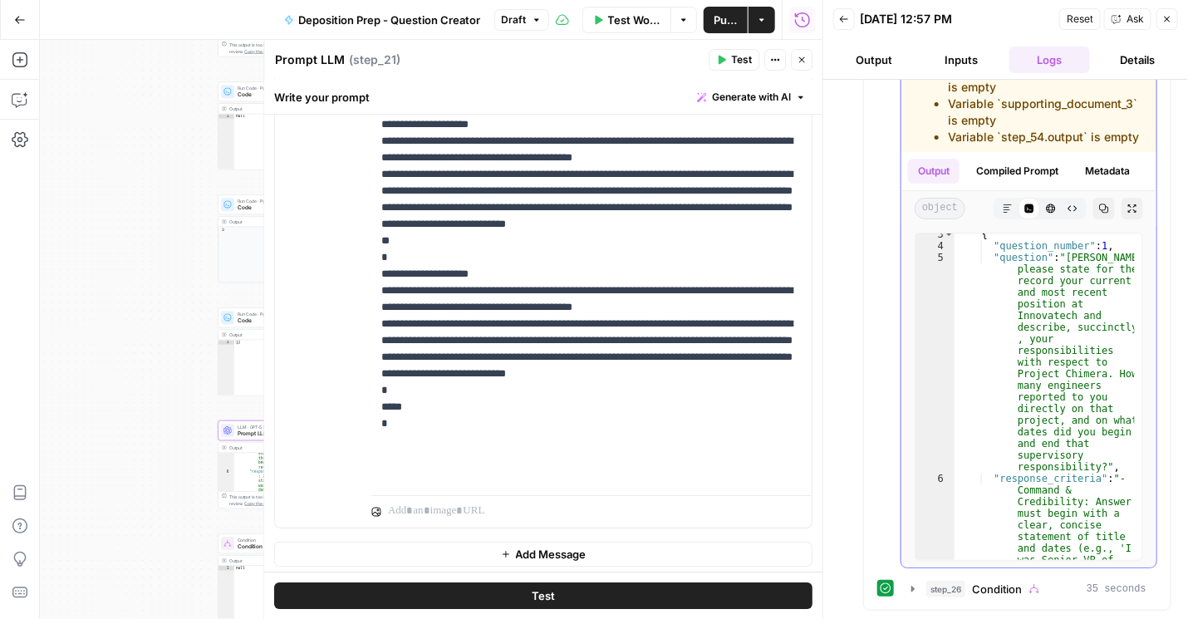
scroll to position [228, 0]
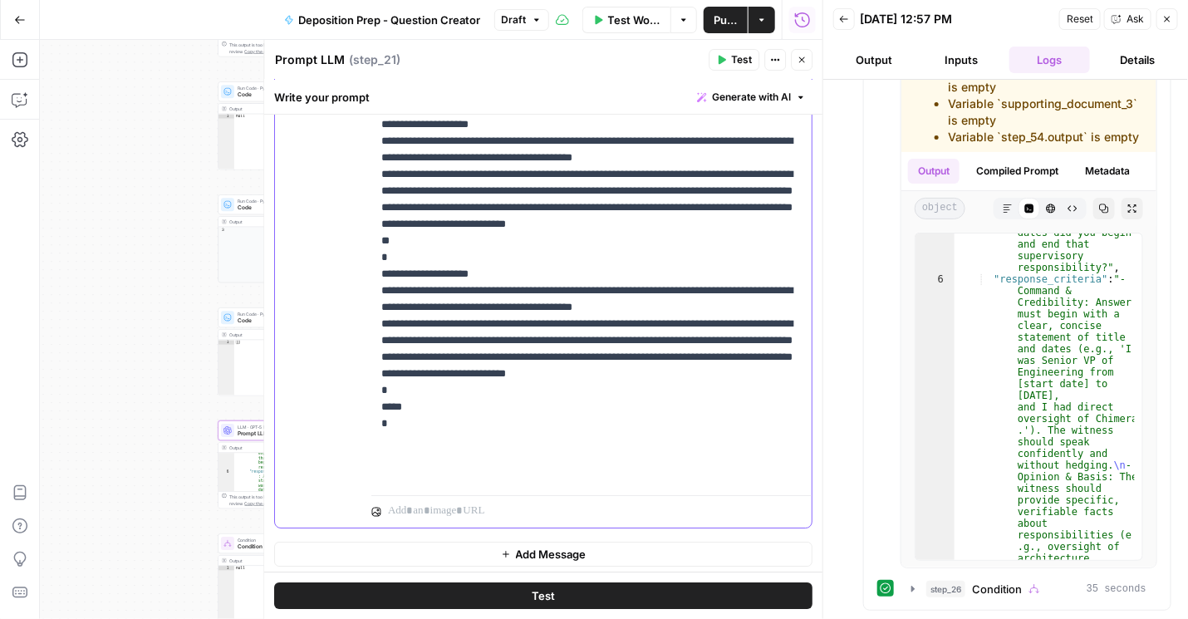
click at [623, 342] on p "**********" at bounding box center [588, 174] width 414 height 615
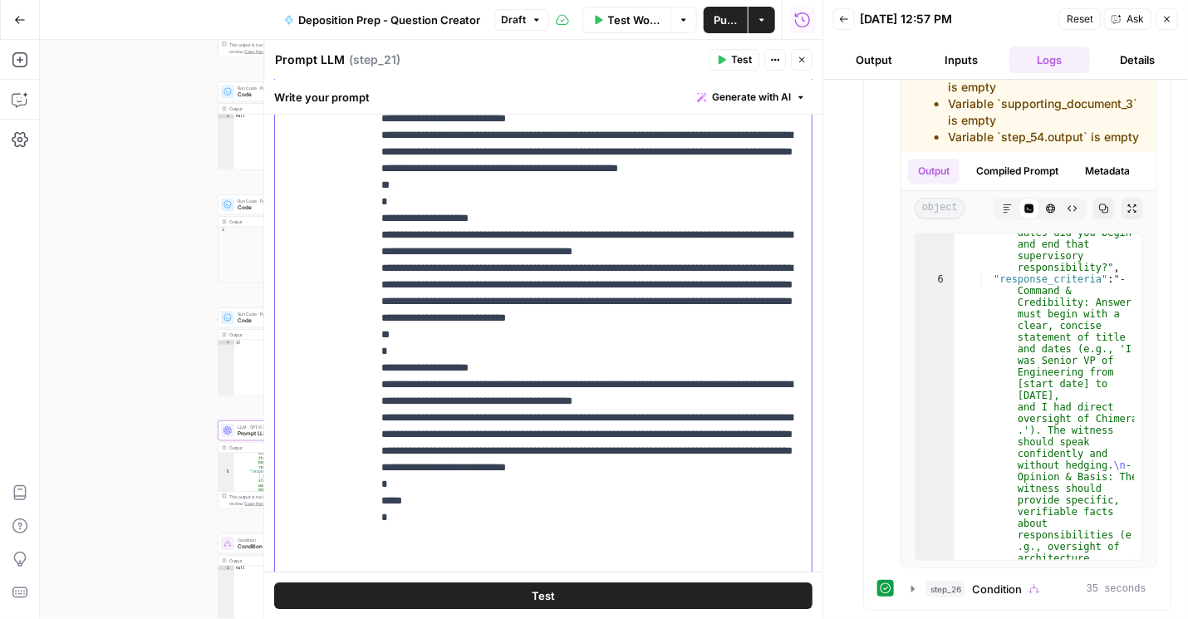
scroll to position [1751, 0]
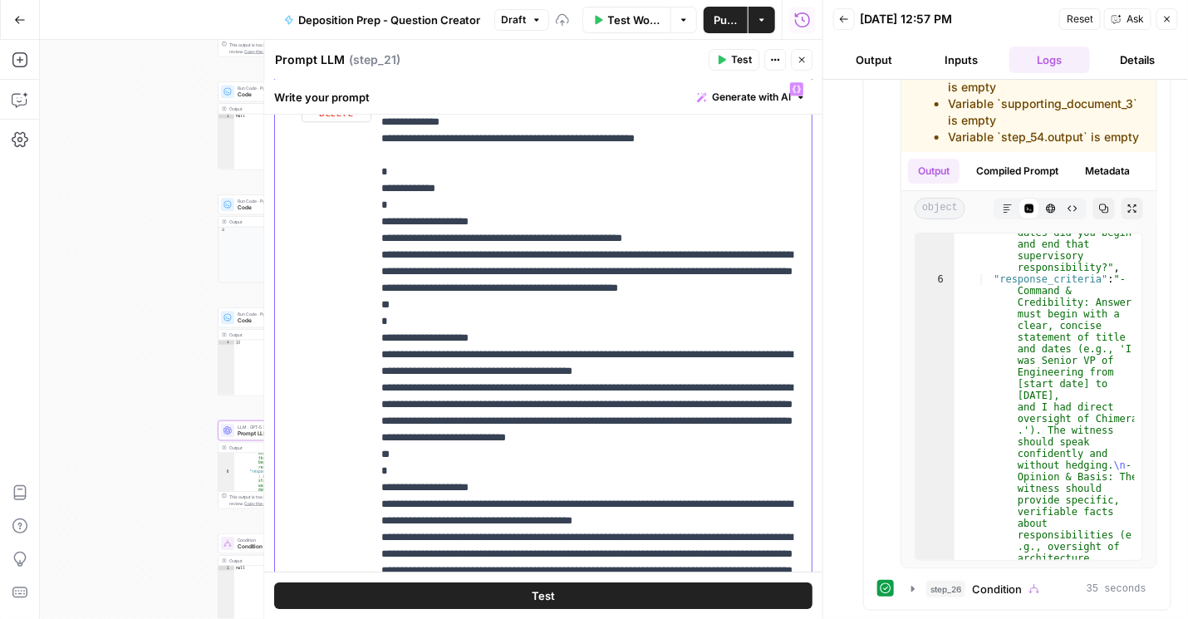
click at [699, 309] on p "**********" at bounding box center [588, 388] width 414 height 615
